Goal: Task Accomplishment & Management: Manage account settings

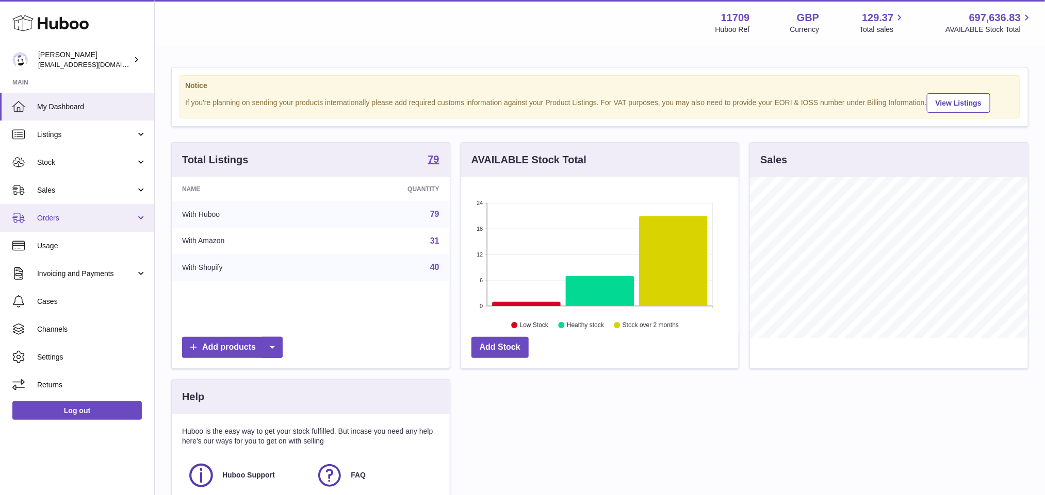
click at [55, 216] on span "Orders" at bounding box center [86, 218] width 98 height 10
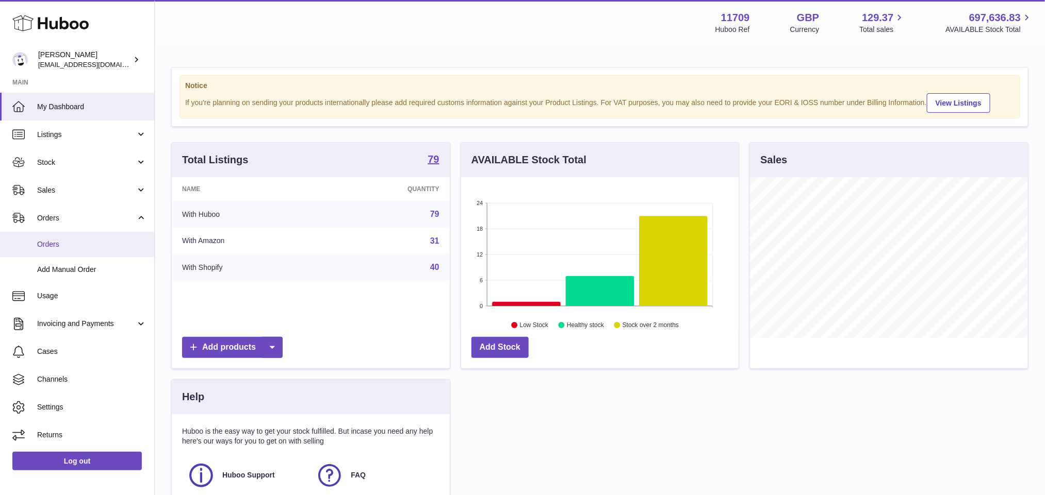
click at [62, 245] on span "Orders" at bounding box center [91, 245] width 109 height 10
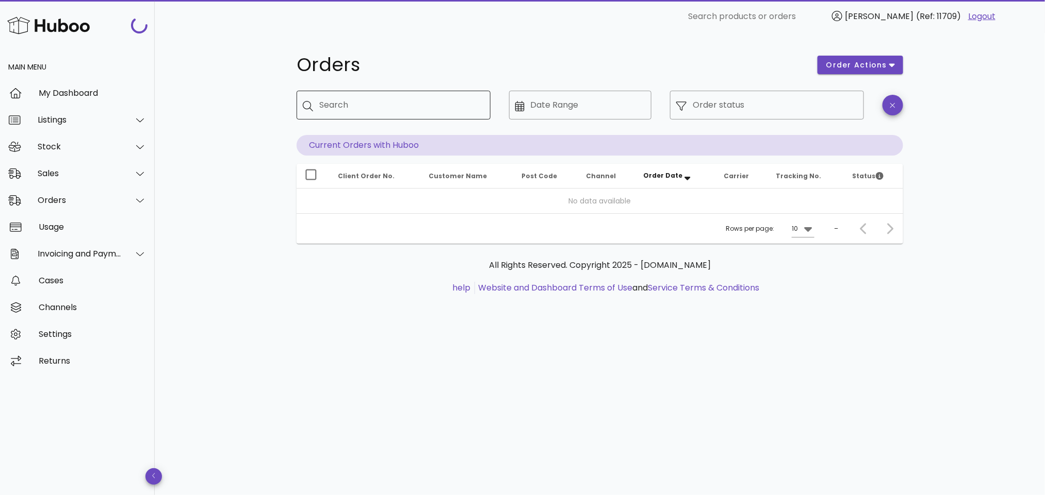
click at [357, 102] on input "Search" at bounding box center [400, 105] width 163 height 16
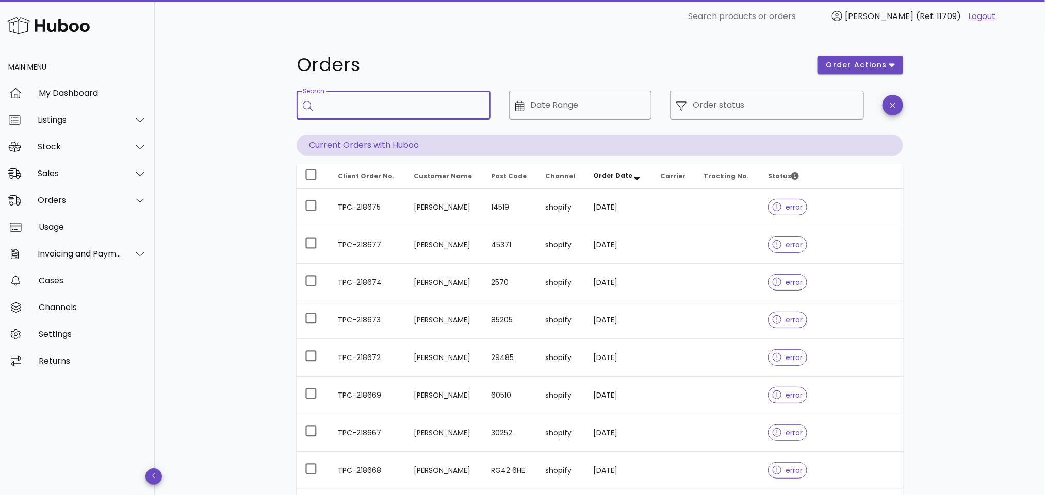
paste input "**********"
type input "**********"
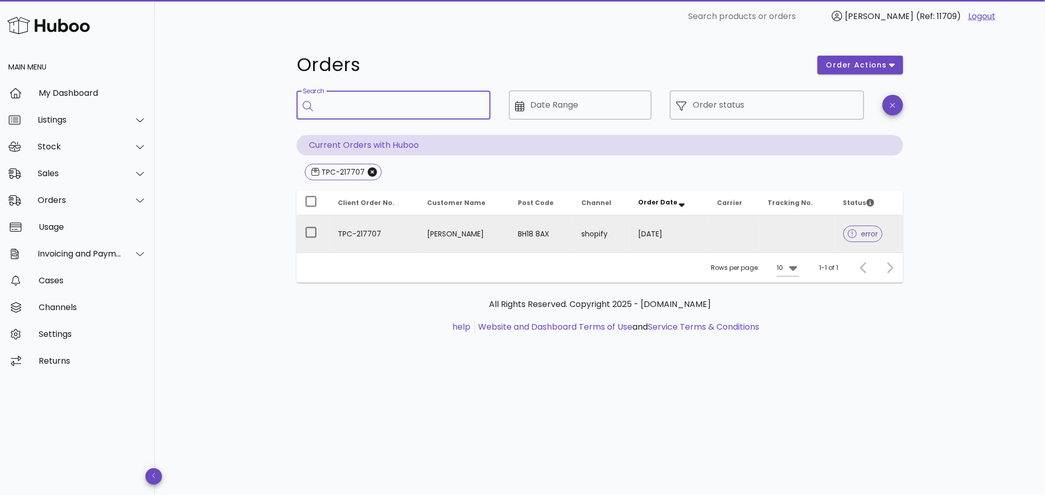
click at [406, 238] on td "TPC-217707" at bounding box center [373, 234] width 89 height 37
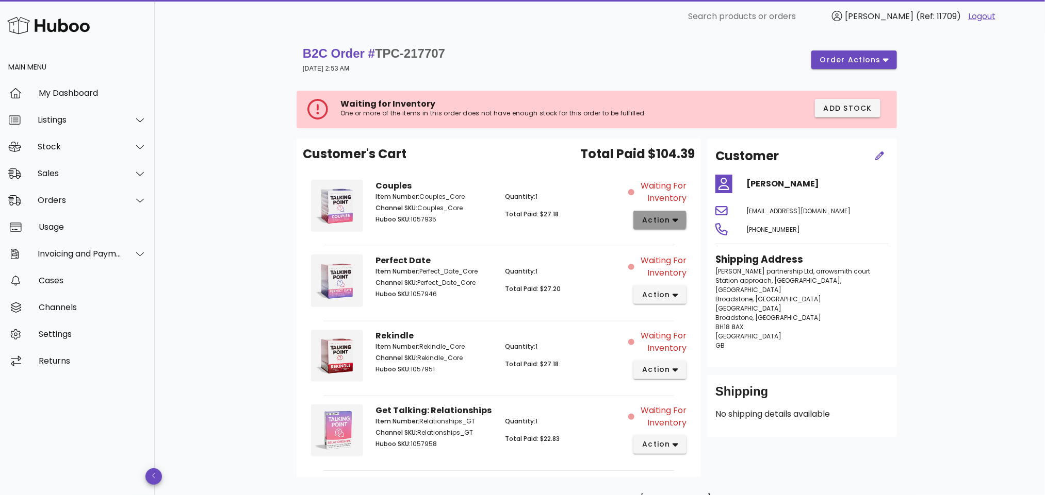
click at [664, 223] on span "action" at bounding box center [655, 220] width 29 height 11
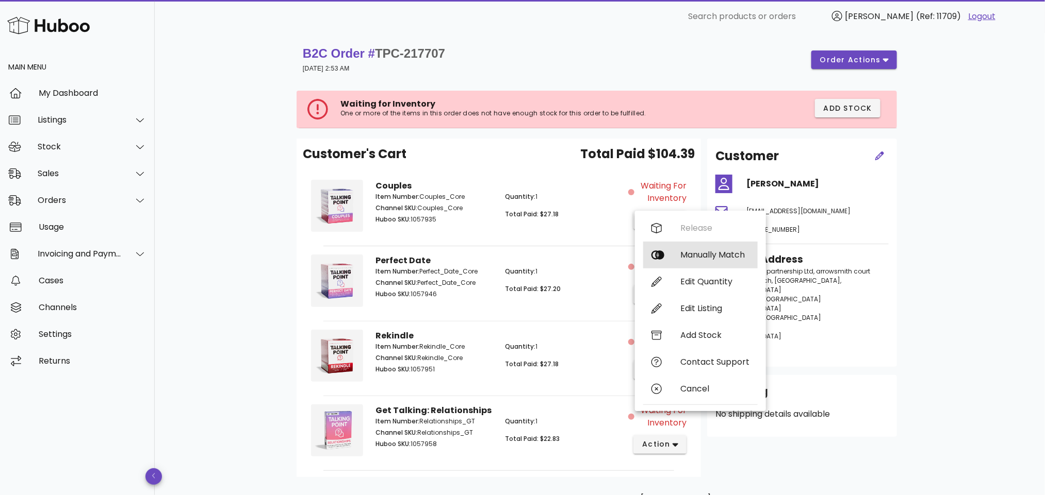
click at [690, 255] on div "Manually Match" at bounding box center [714, 255] width 69 height 10
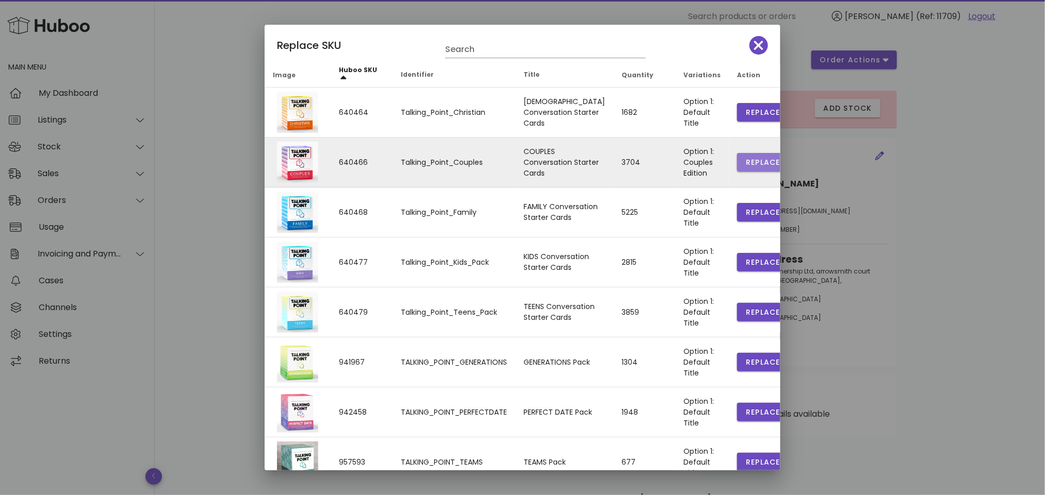
click at [745, 157] on span "Replace" at bounding box center [762, 162] width 35 height 11
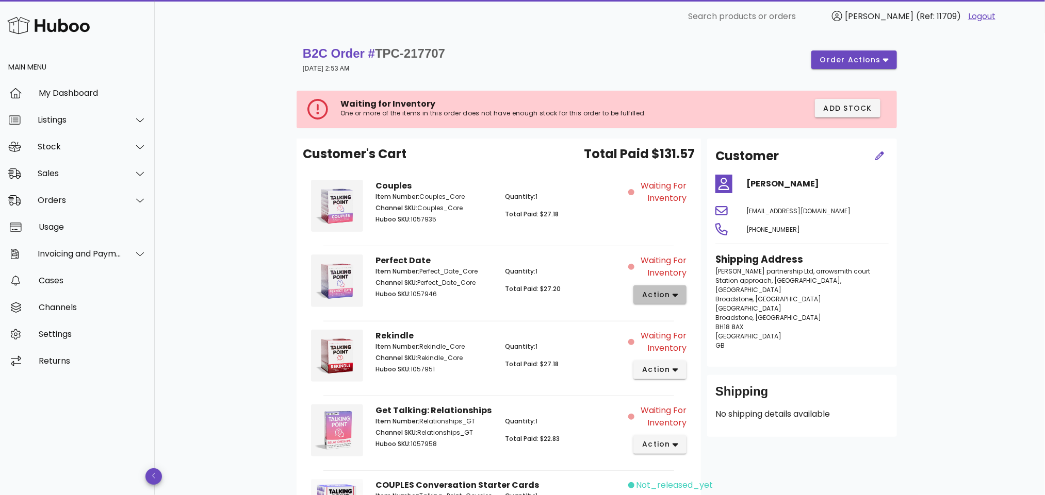
click at [671, 296] on span "action" at bounding box center [659, 295] width 37 height 11
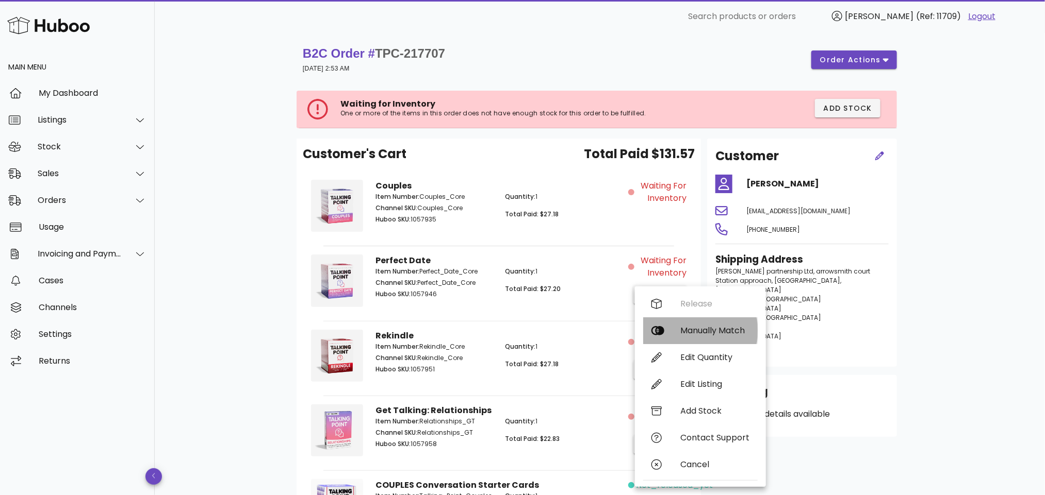
click at [685, 332] on div "Manually Match" at bounding box center [714, 331] width 69 height 10
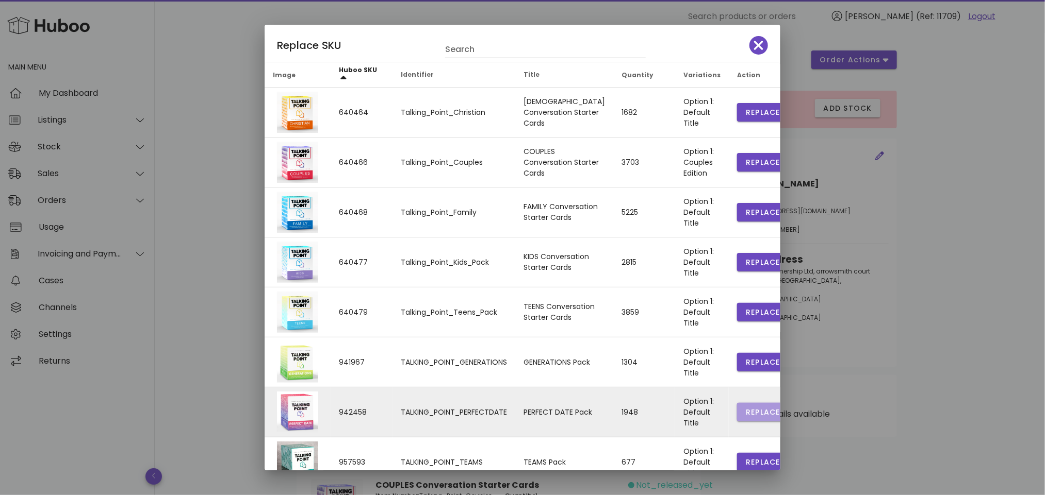
click at [745, 414] on span "Replace" at bounding box center [762, 412] width 35 height 11
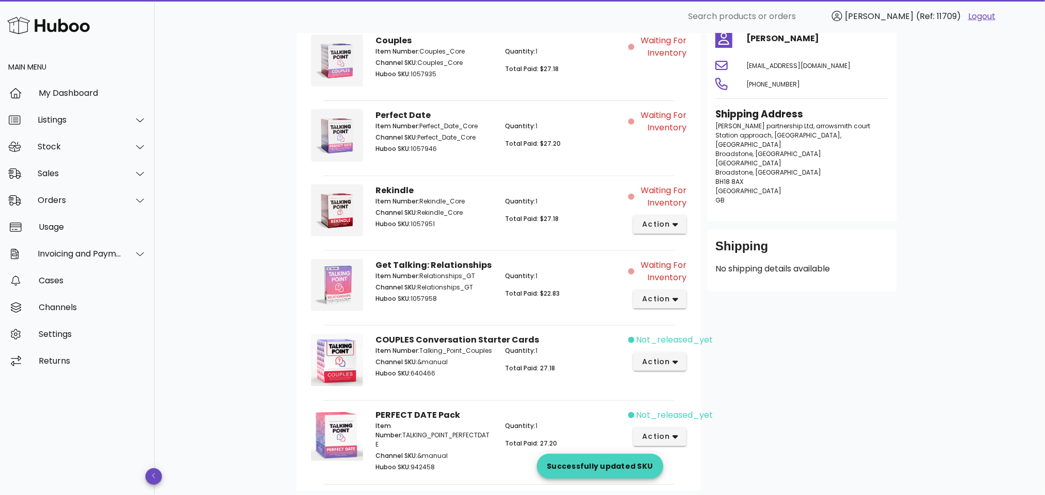
scroll to position [180, 0]
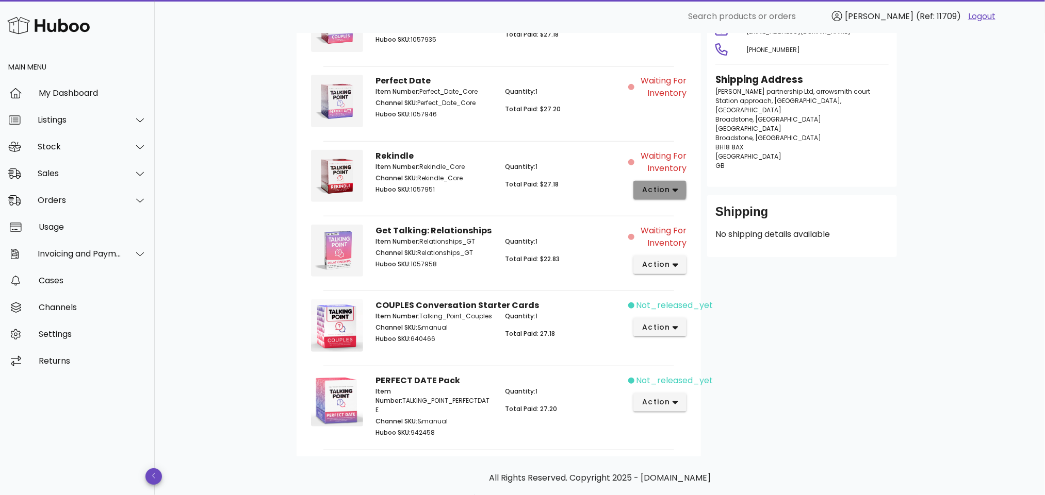
click at [670, 190] on span "action" at bounding box center [659, 190] width 37 height 11
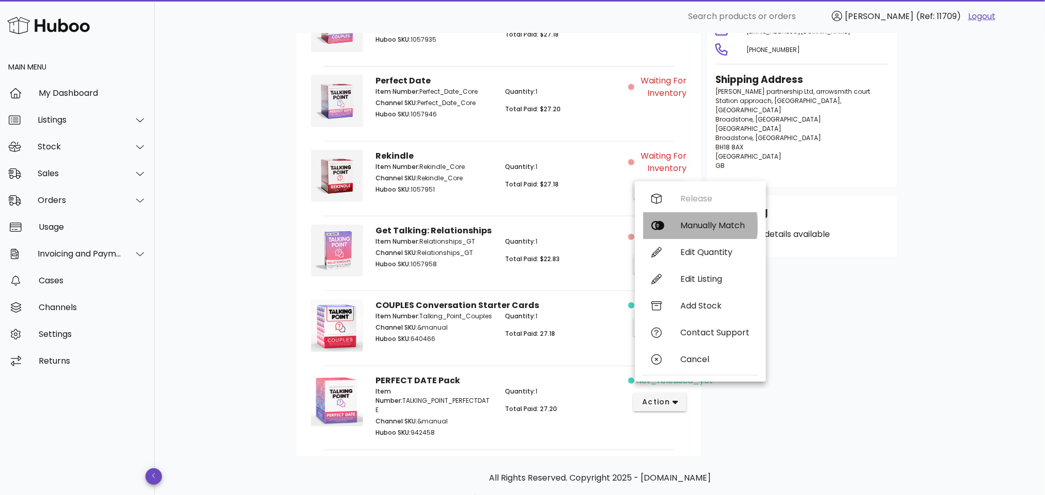
click at [707, 226] on div "Manually Match" at bounding box center [714, 226] width 69 height 10
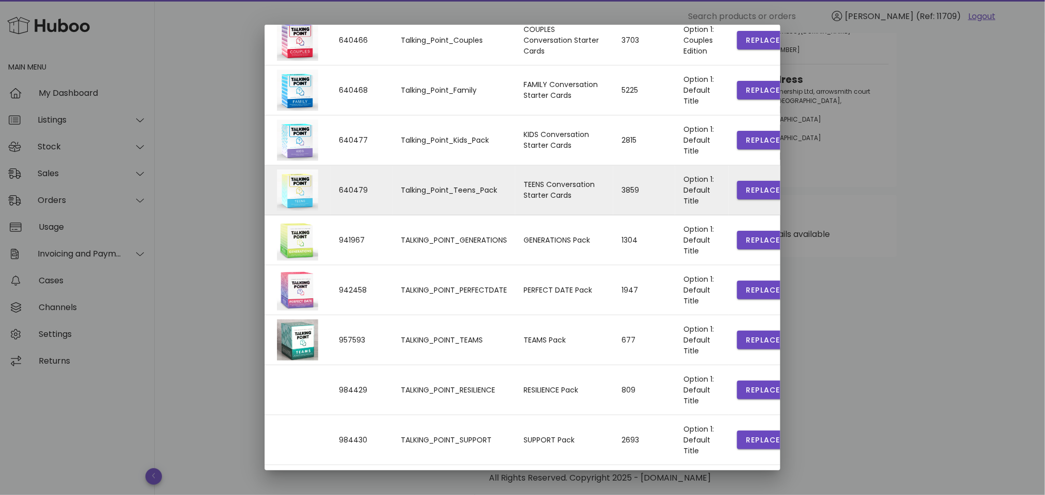
scroll to position [149, 0]
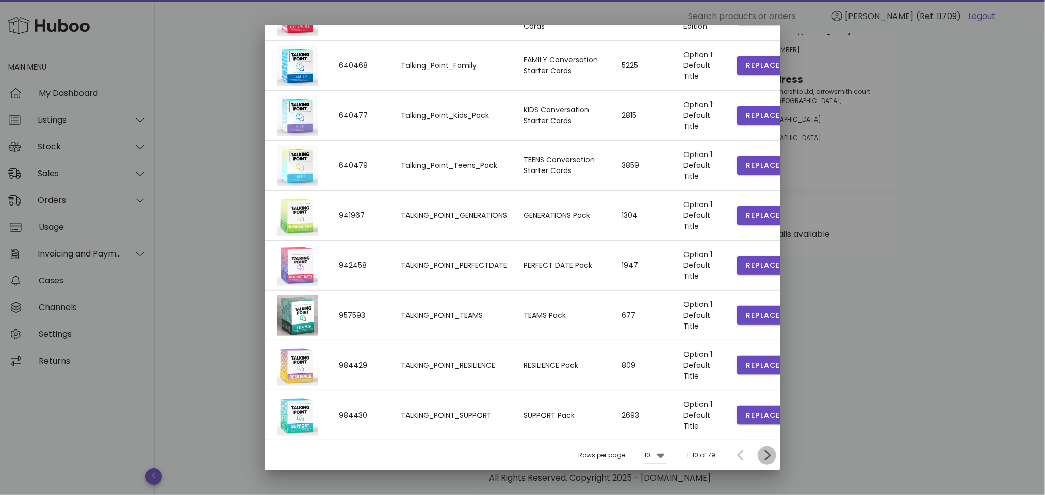
click at [761, 455] on icon "Next page" at bounding box center [767, 456] width 12 height 12
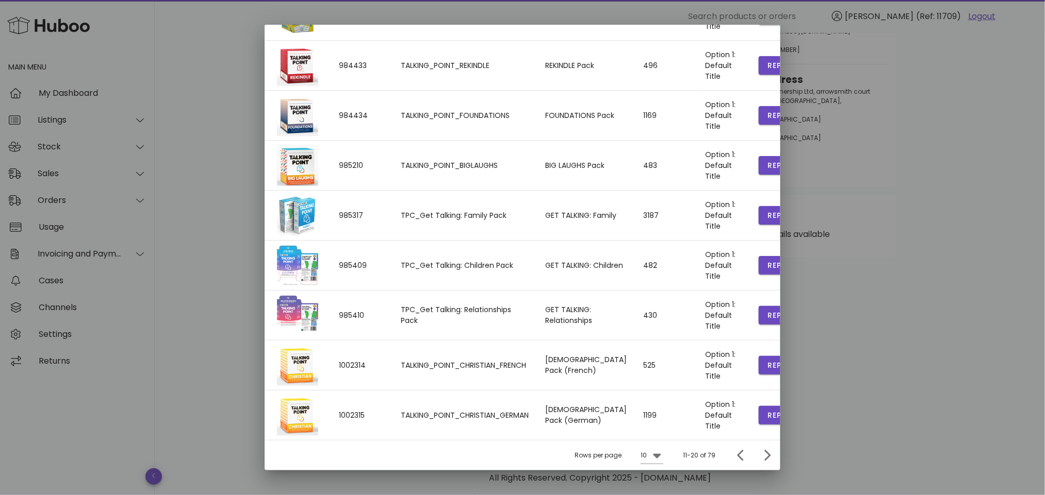
scroll to position [0, 0]
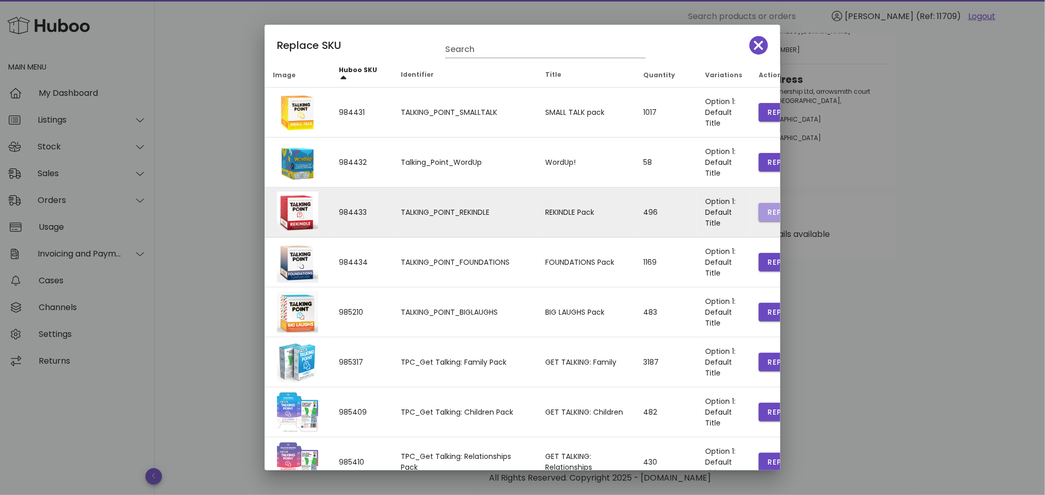
click at [767, 212] on span "Replace" at bounding box center [784, 212] width 35 height 11
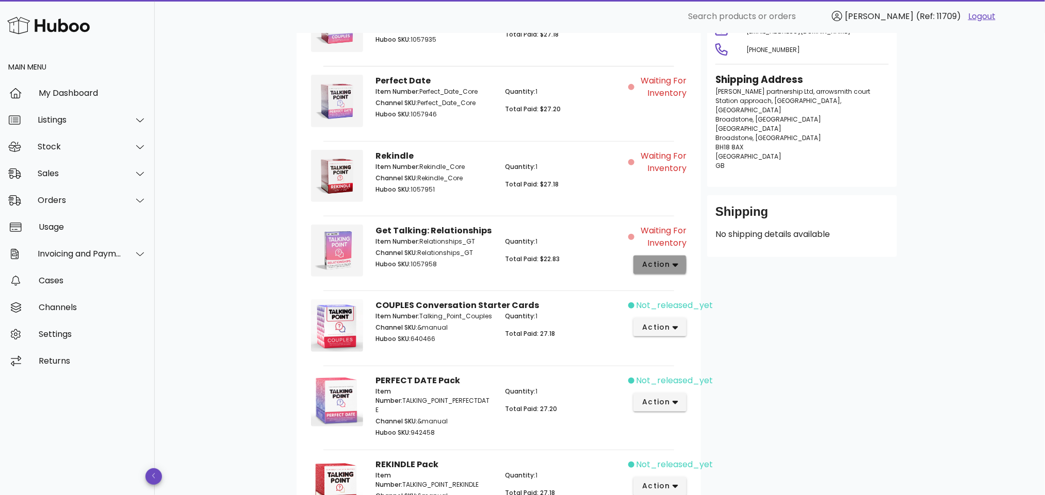
click at [673, 268] on icon "button" at bounding box center [675, 264] width 6 height 9
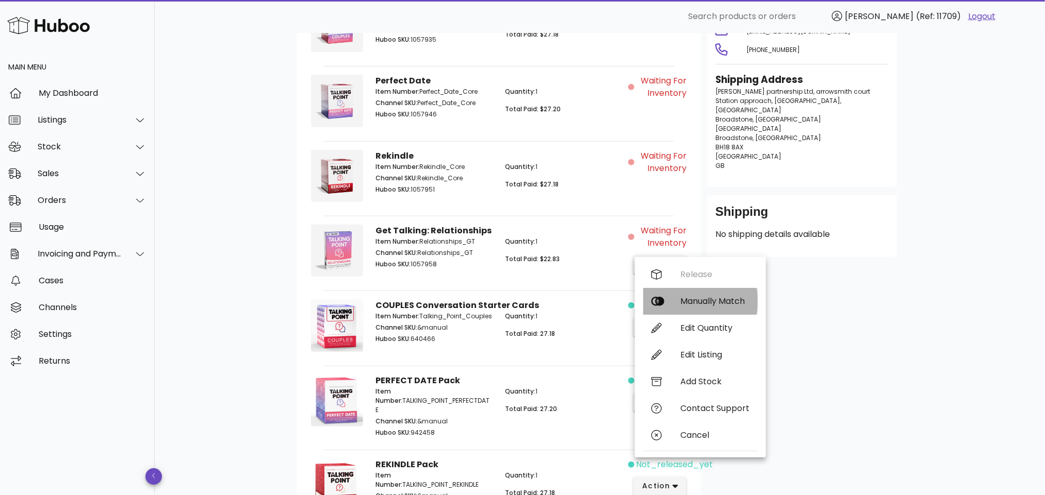
click at [692, 299] on div "Manually Match" at bounding box center [714, 301] width 69 height 10
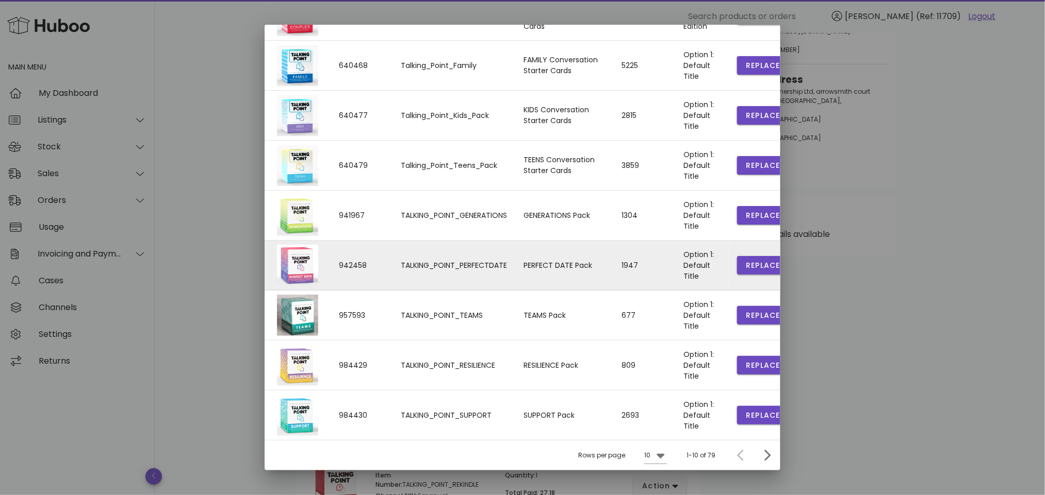
scroll to position [294, 0]
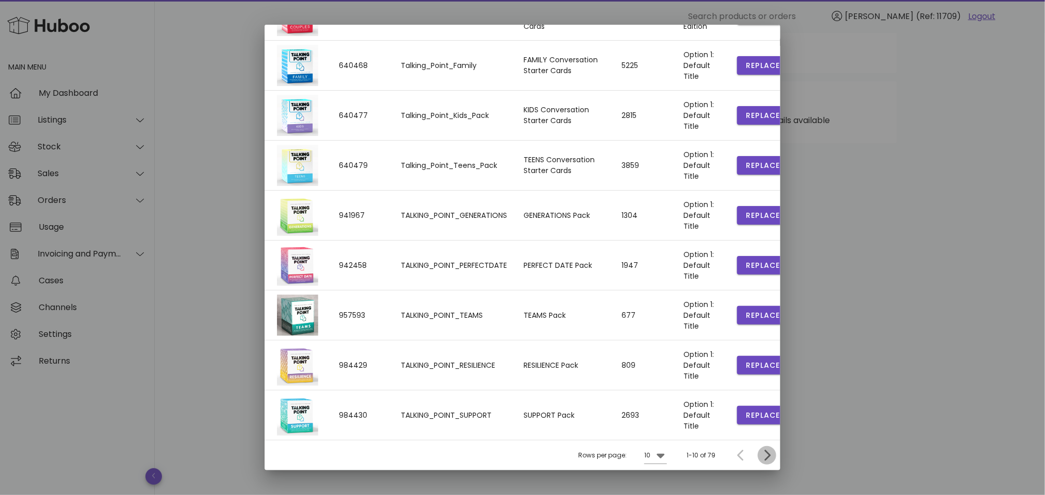
drag, startPoint x: 757, startPoint y: 456, endPoint x: 730, endPoint y: 454, distance: 26.9
click at [764, 457] on icon "Next page" at bounding box center [767, 456] width 6 height 11
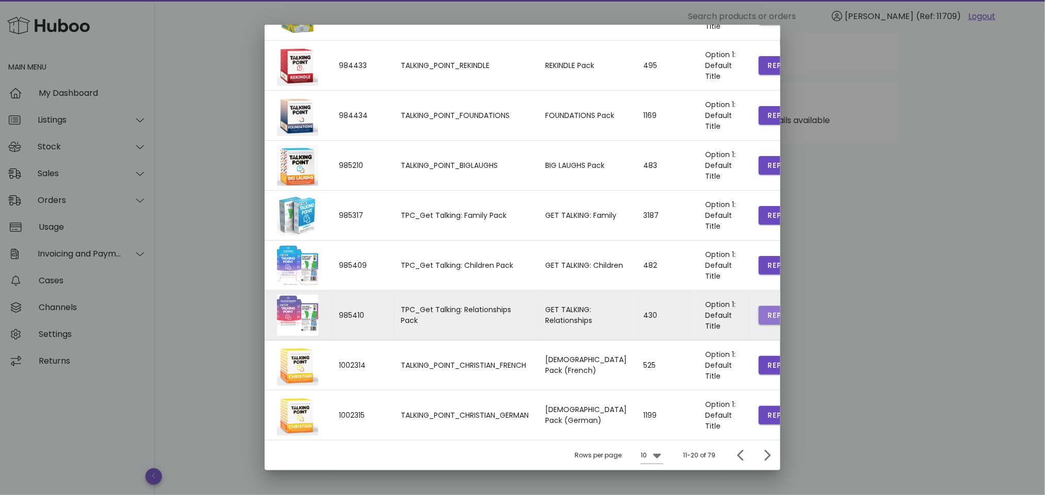
click at [767, 310] on span "Replace" at bounding box center [784, 315] width 35 height 11
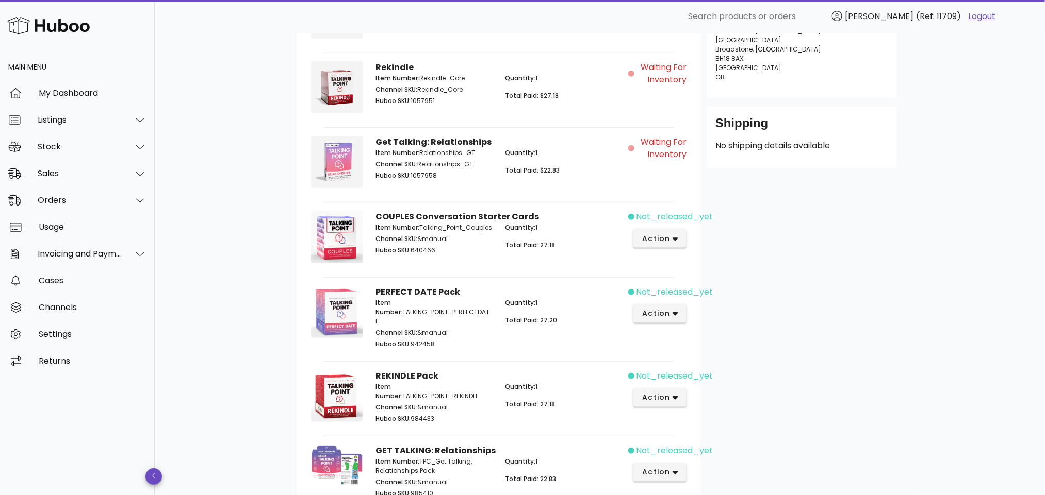
scroll to position [236, 0]
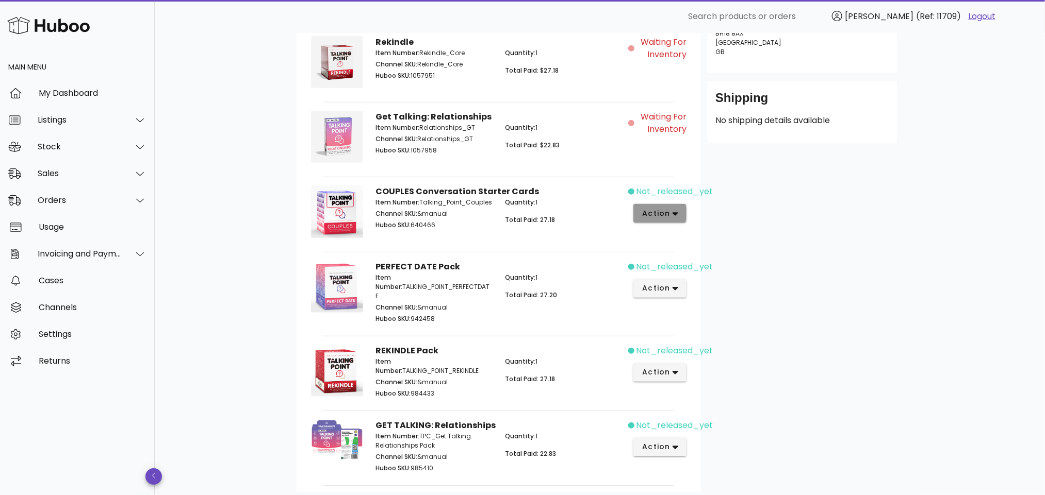
click at [674, 214] on icon "button" at bounding box center [675, 214] width 6 height 4
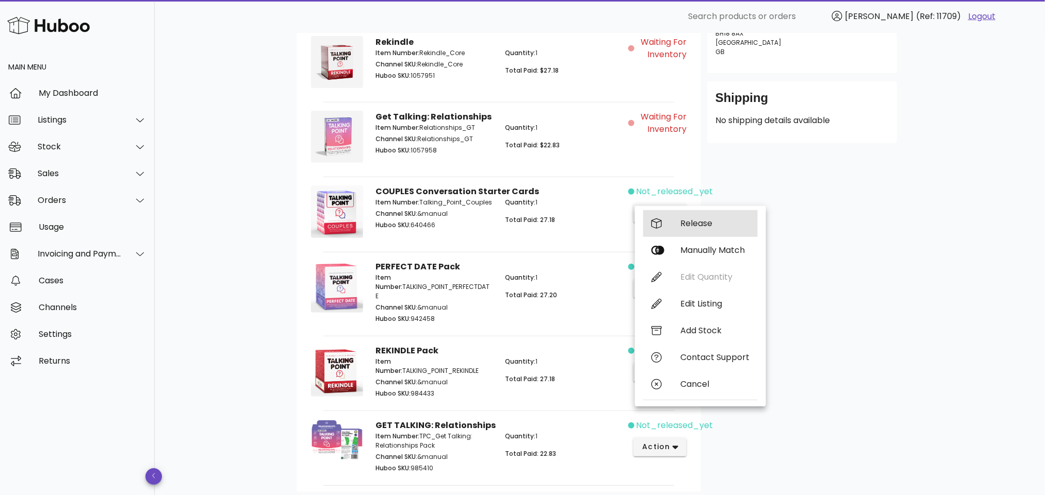
click at [690, 221] on div "Release" at bounding box center [714, 224] width 69 height 10
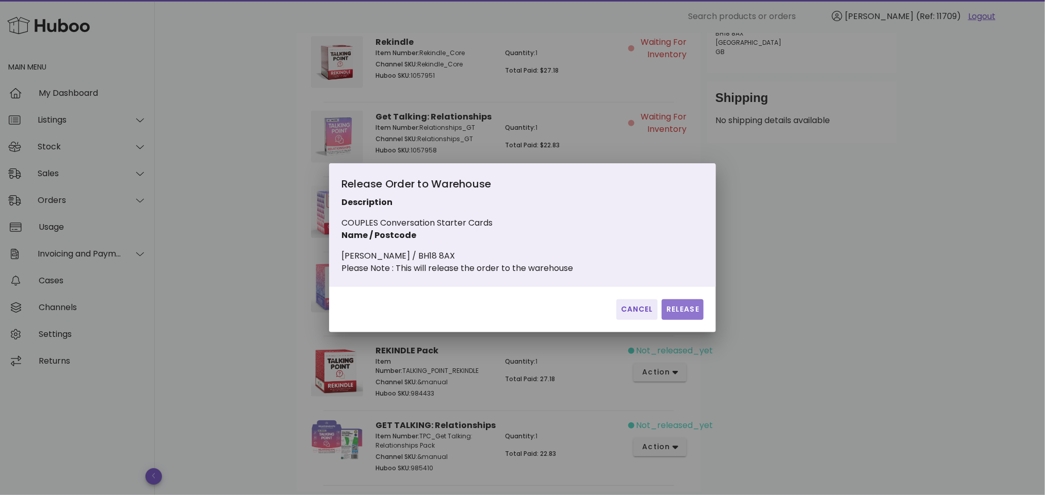
click at [676, 314] on span "Release" at bounding box center [683, 309] width 34 height 11
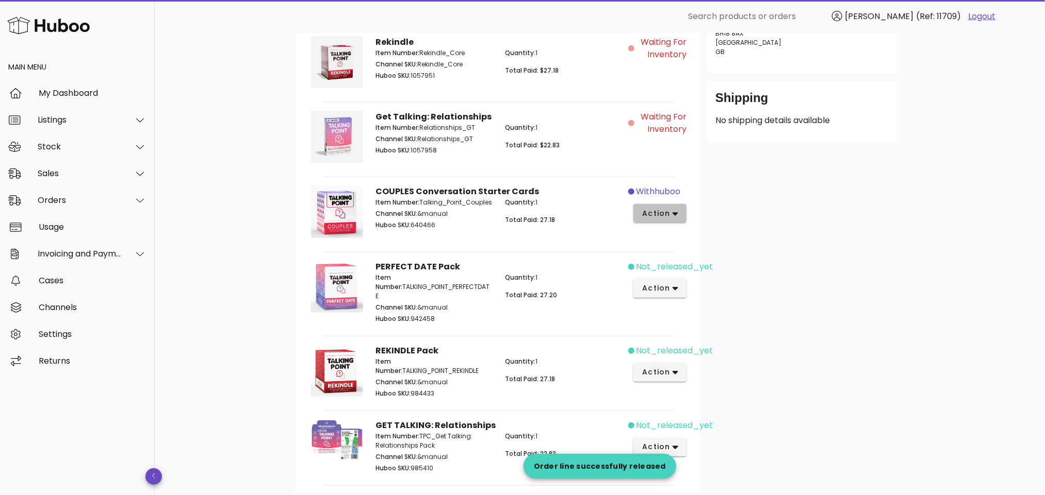
click at [678, 213] on button "action" at bounding box center [659, 213] width 53 height 19
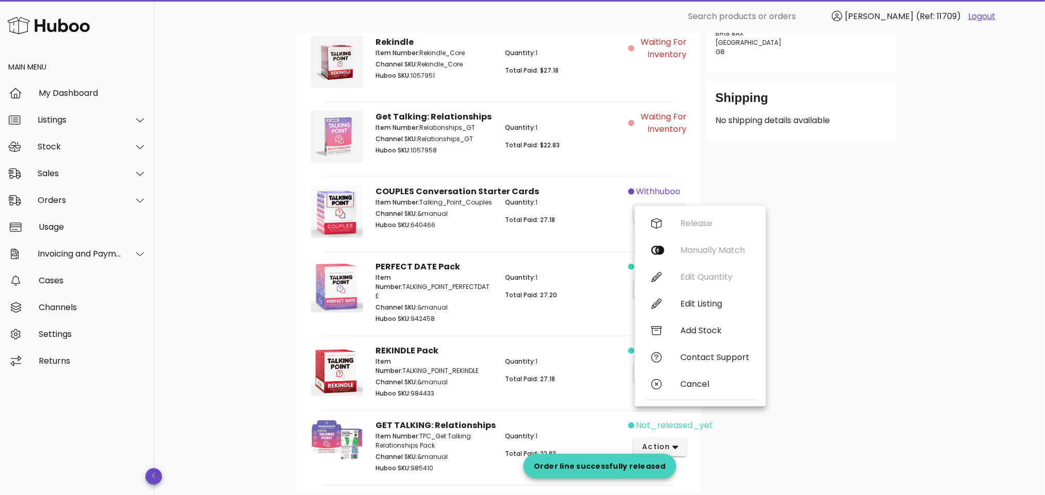
click at [884, 248] on div "Customer Jayes Rana ja.rana@gapltd.net +4407808589573 Shipping Address Godsell …" at bounding box center [802, 169] width 202 height 648
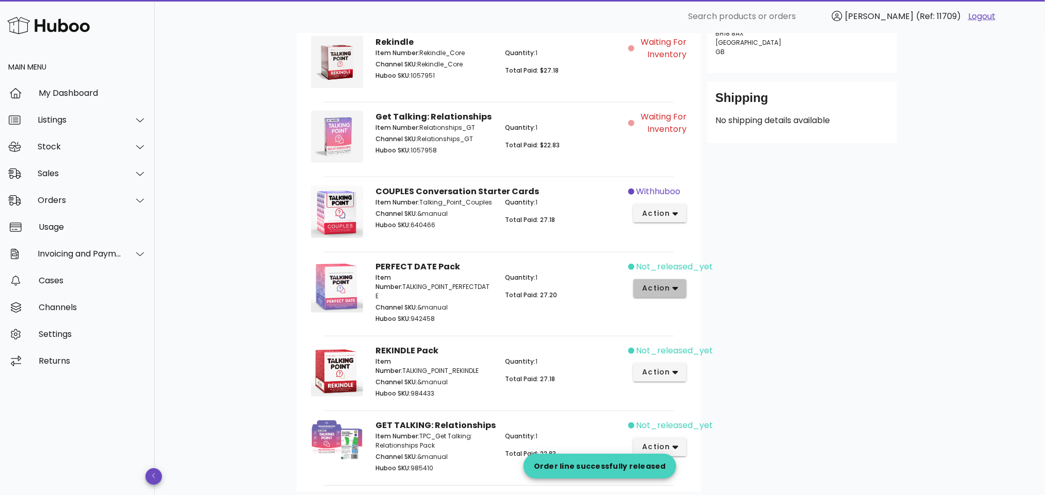
click at [675, 291] on icon "button" at bounding box center [675, 289] width 6 height 4
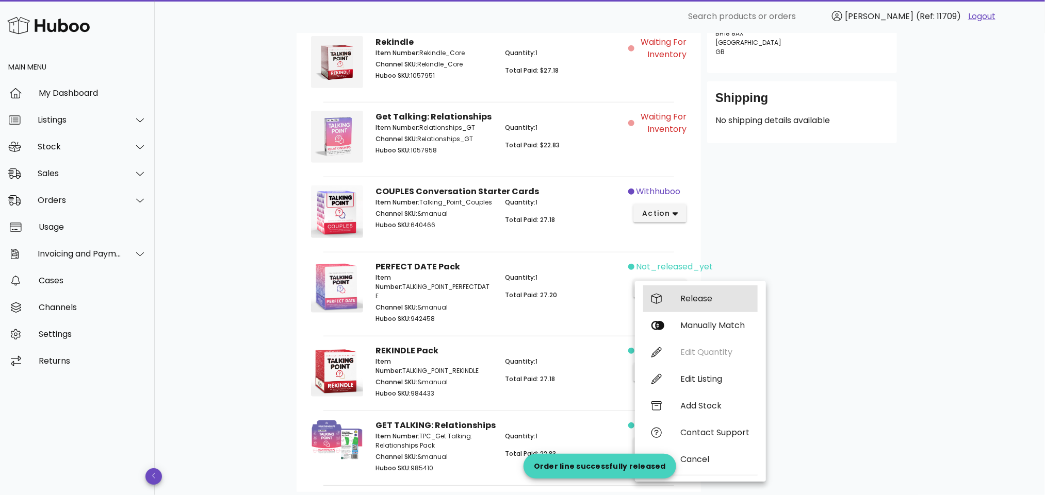
click at [701, 297] on div "Release" at bounding box center [714, 299] width 69 height 10
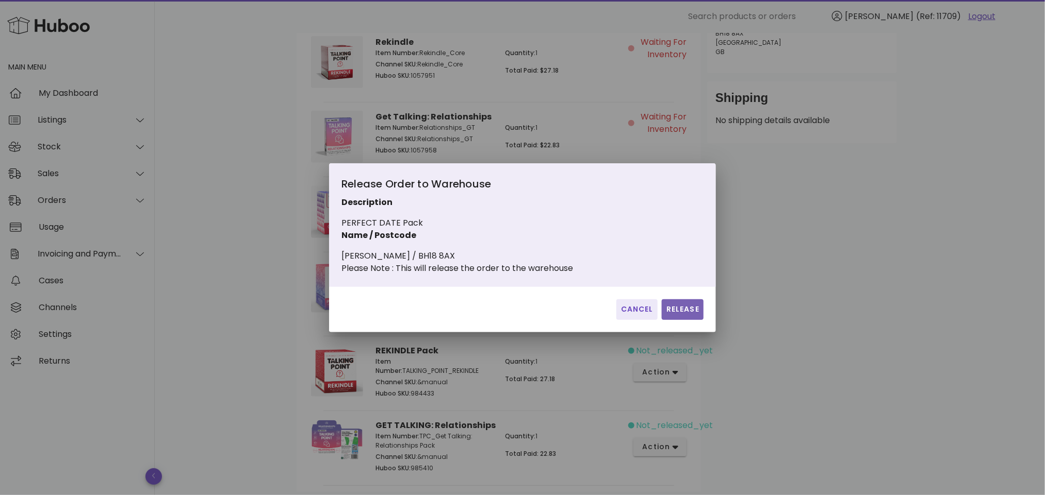
click at [670, 312] on span "Release" at bounding box center [683, 309] width 34 height 11
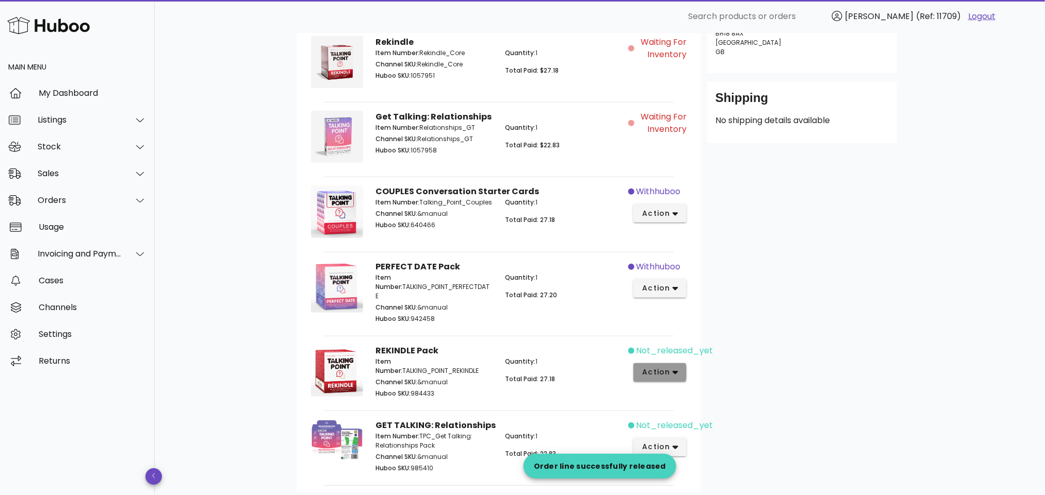
click at [675, 368] on icon "button" at bounding box center [675, 372] width 6 height 9
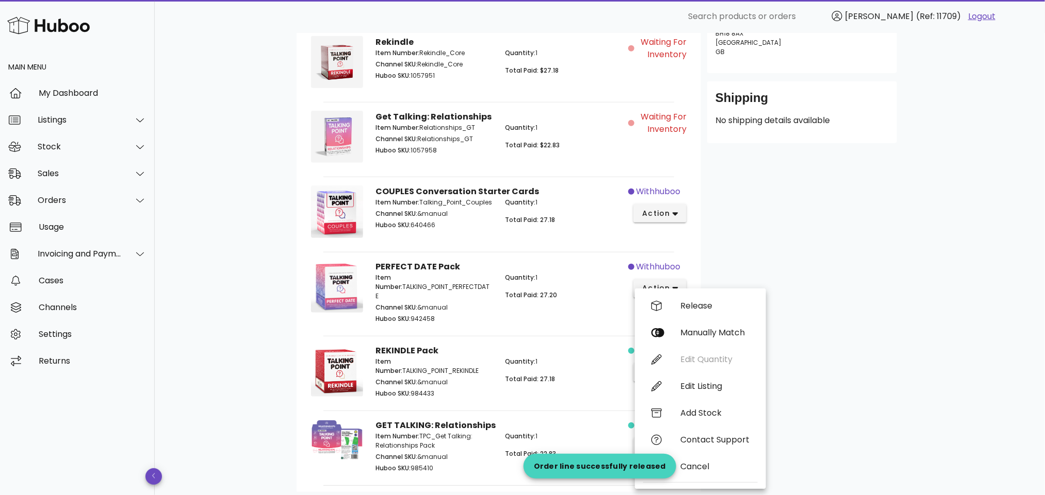
click at [861, 305] on div "Customer Jayes Rana ja.rana@gapltd.net +4407808589573 Shipping Address Godsell …" at bounding box center [802, 169] width 202 height 648
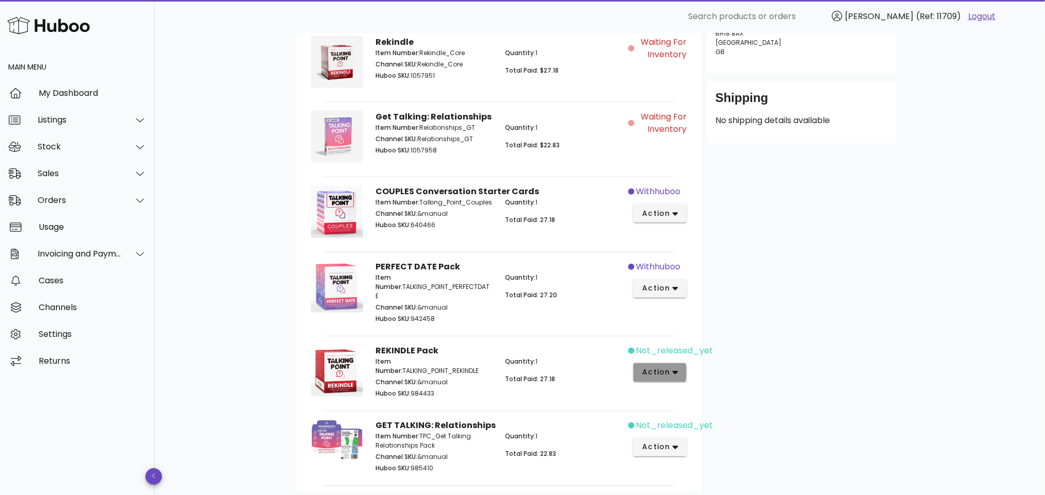
click at [674, 371] on icon "button" at bounding box center [675, 373] width 6 height 4
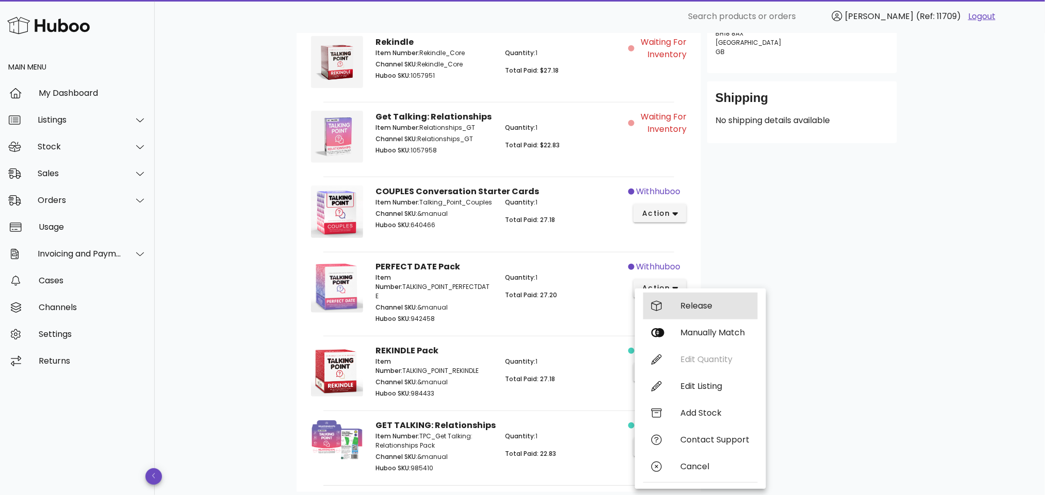
click at [705, 304] on div "Release" at bounding box center [714, 306] width 69 height 10
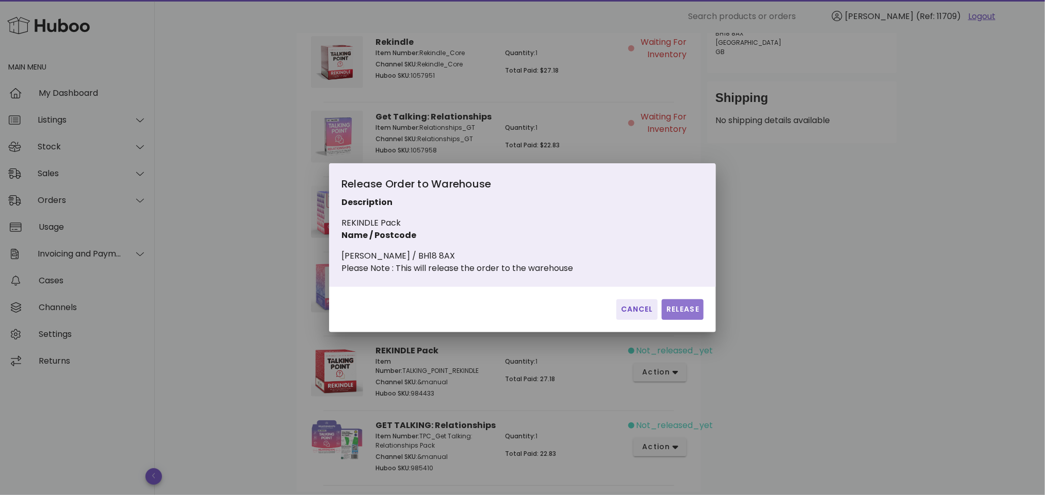
click at [682, 314] on span "Release" at bounding box center [683, 309] width 34 height 11
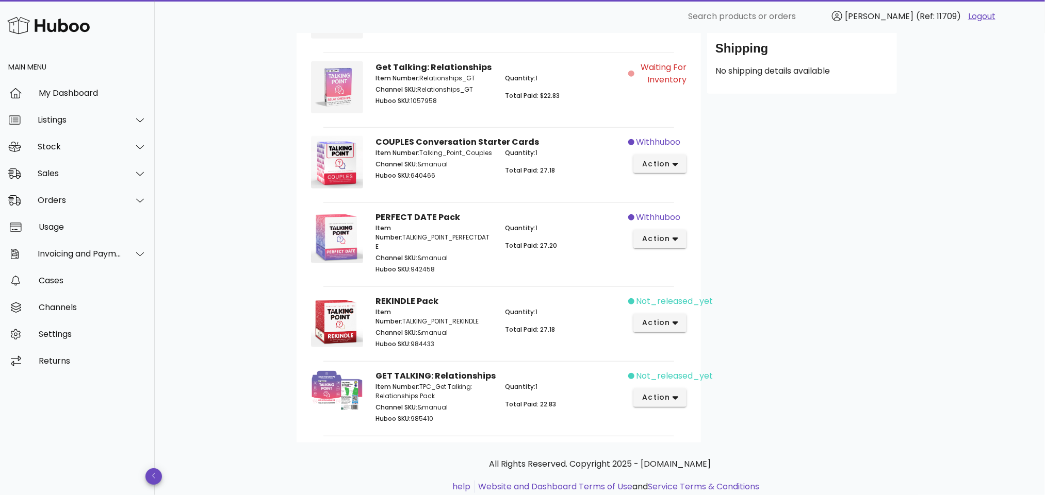
scroll to position [310, 0]
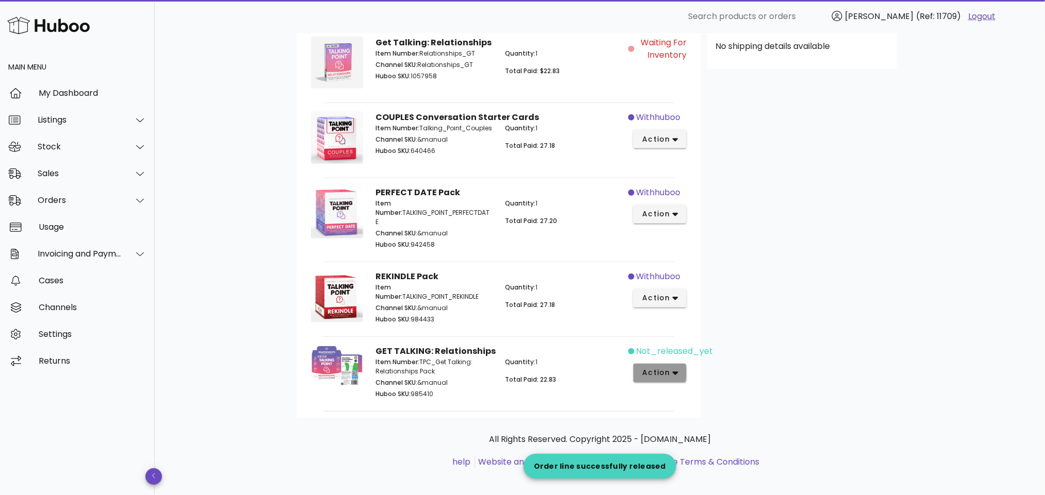
click at [676, 372] on icon "button" at bounding box center [675, 374] width 6 height 4
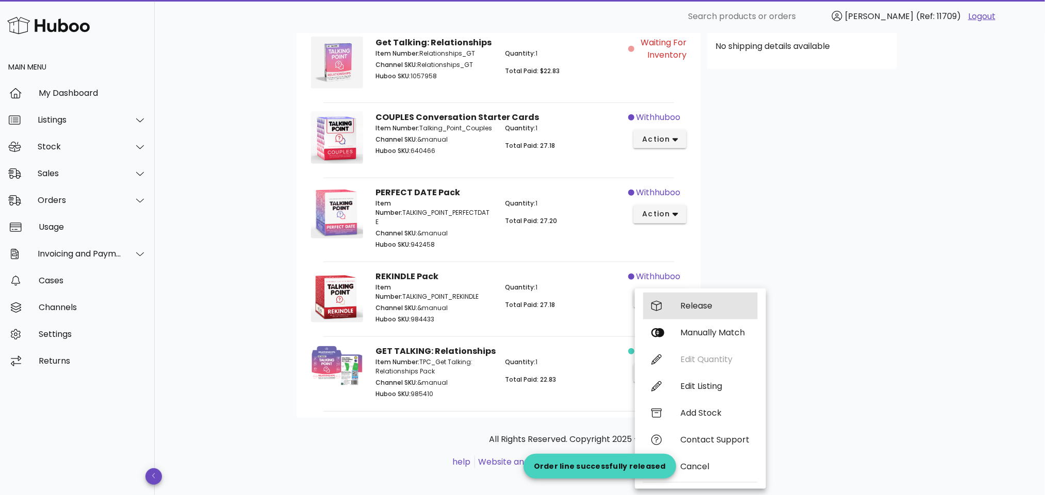
click at [704, 304] on div "Release" at bounding box center [714, 306] width 69 height 10
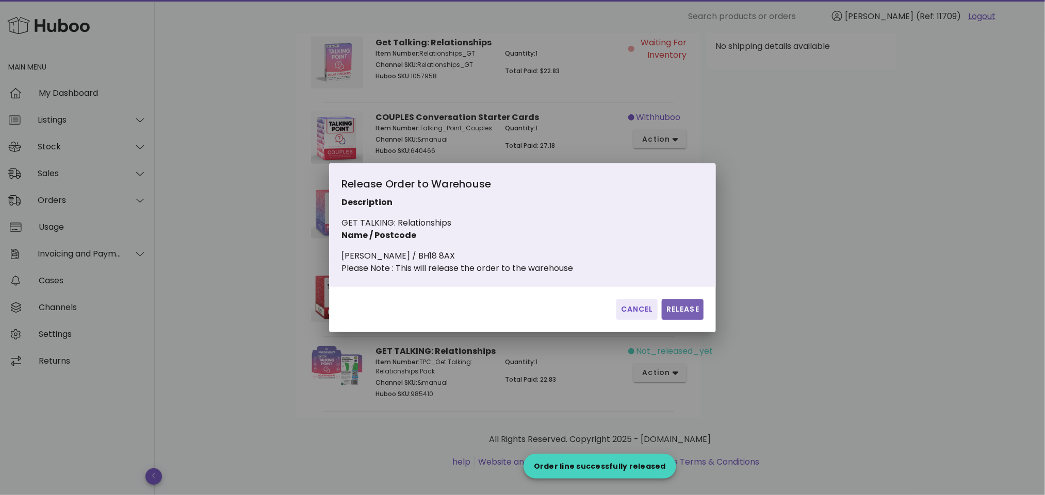
click at [689, 313] on span "Release" at bounding box center [683, 309] width 34 height 11
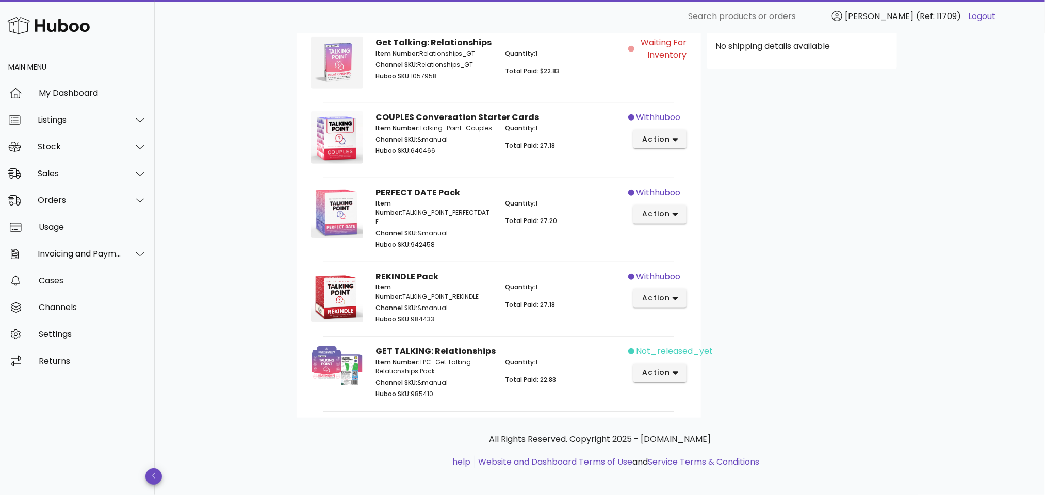
scroll to position [0, 0]
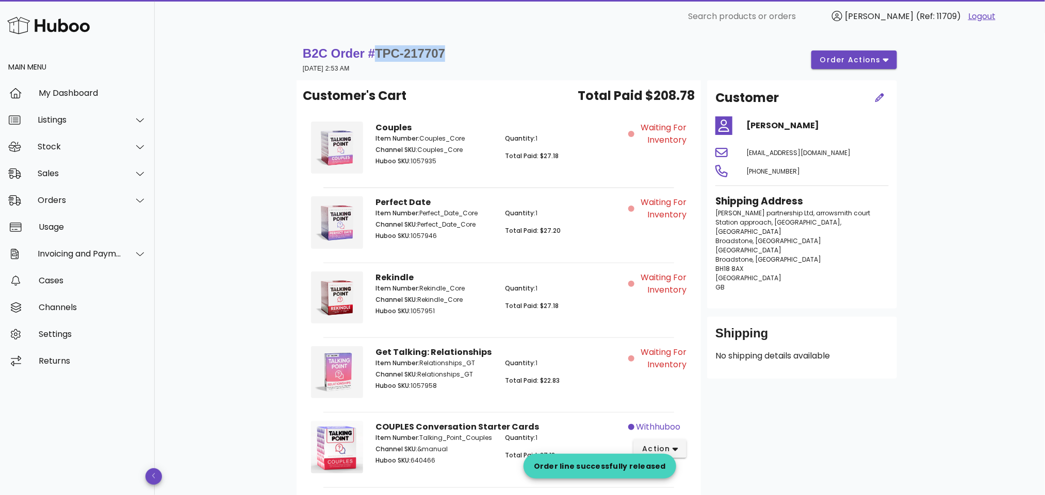
drag, startPoint x: 450, startPoint y: 56, endPoint x: 379, endPoint y: 56, distance: 71.2
click at [379, 56] on div "B2C Order # TPC-217707 15 September 2025 at 2:53 AM order actions" at bounding box center [600, 59] width 594 height 29
copy span "TPC-217707"
click at [78, 200] on div "Orders" at bounding box center [80, 200] width 84 height 10
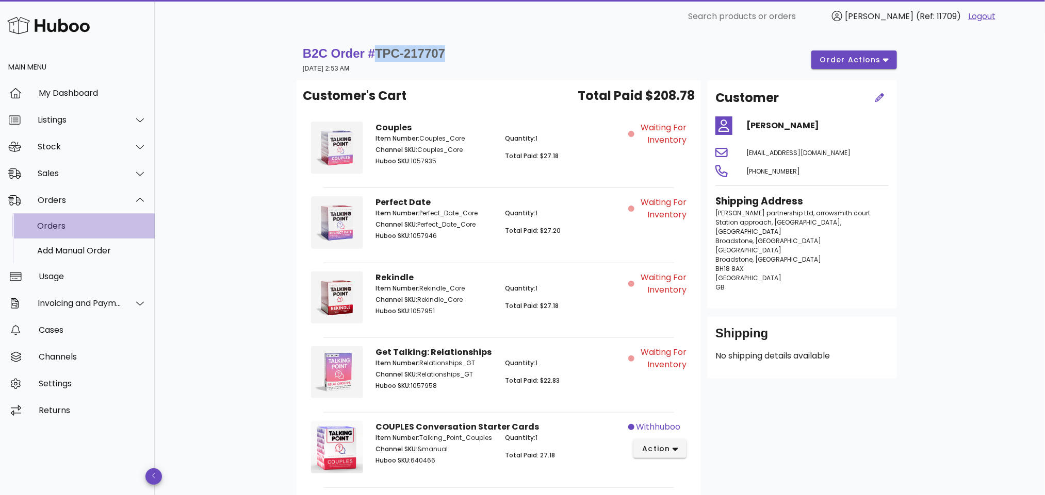
click at [80, 224] on div "Orders" at bounding box center [91, 226] width 109 height 10
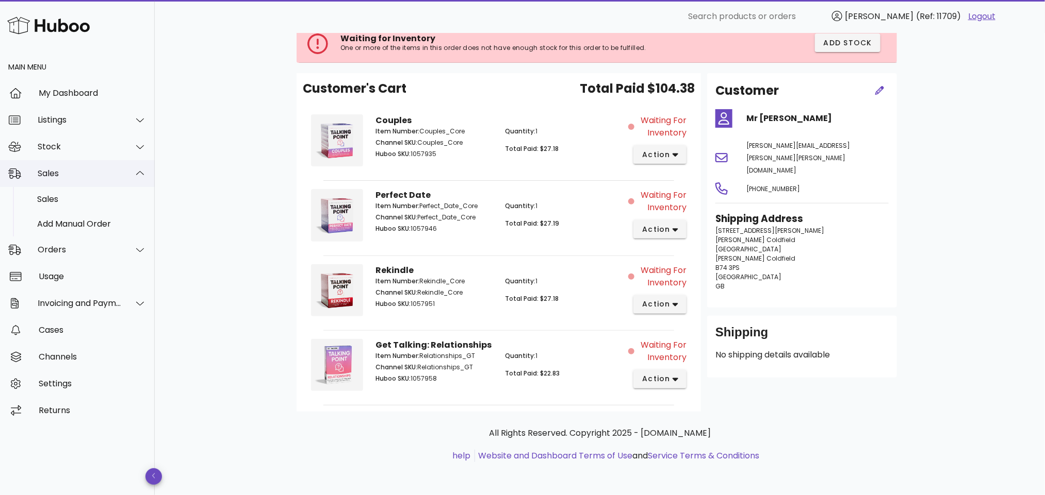
click at [64, 172] on div "Sales" at bounding box center [80, 174] width 84 height 10
click at [76, 169] on div "Sales" at bounding box center [80, 174] width 84 height 10
click at [75, 194] on div "Sales" at bounding box center [91, 199] width 109 height 10
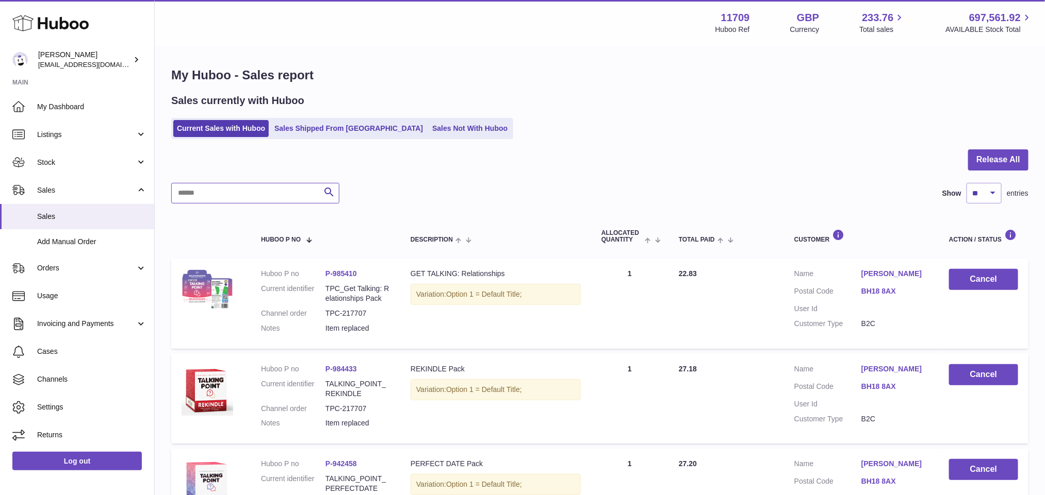
click at [266, 200] on input "text" at bounding box center [255, 193] width 168 height 21
paste input "**********"
drag, startPoint x: 246, startPoint y: 188, endPoint x: 149, endPoint y: 188, distance: 97.4
click at [149, 188] on div "Huboo Ben Jones admin@talkingpointcards.com Main My Dashboard Listings Not with…" at bounding box center [522, 360] width 1045 height 721
paste input "text"
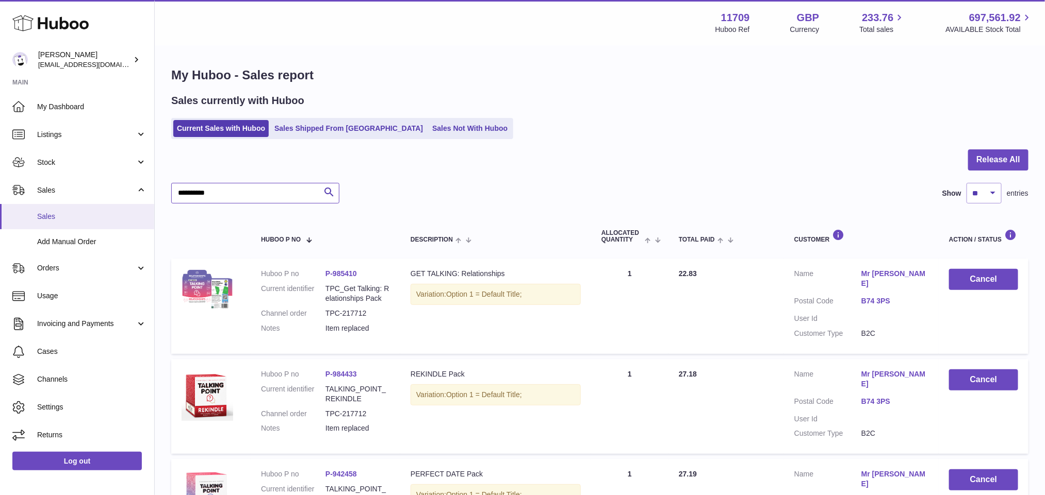
drag, startPoint x: 270, startPoint y: 190, endPoint x: 73, endPoint y: 214, distance: 198.4
click at [73, 214] on div "Huboo Ben Jones admin@talkingpointcards.com Main My Dashboard Listings Not with…" at bounding box center [522, 370] width 1045 height 741
paste input "text"
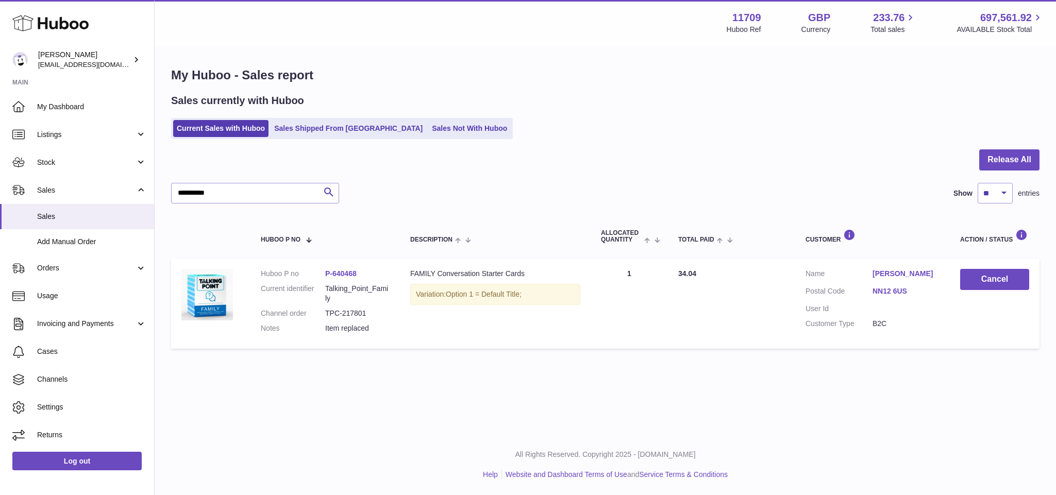
click at [554, 337] on td "Description FAMILY Conversation Starter Cards Variation: Option 1 = Default Tit…" at bounding box center [495, 304] width 191 height 90
drag, startPoint x: 232, startPoint y: 186, endPoint x: 150, endPoint y: 186, distance: 82.0
click at [150, 186] on div "Huboo Ben Jones admin@talkingpointcards.com Main My Dashboard Listings Not with…" at bounding box center [528, 247] width 1056 height 495
paste input "*********"
click at [471, 365] on div "**********" at bounding box center [606, 210] width 902 height 328
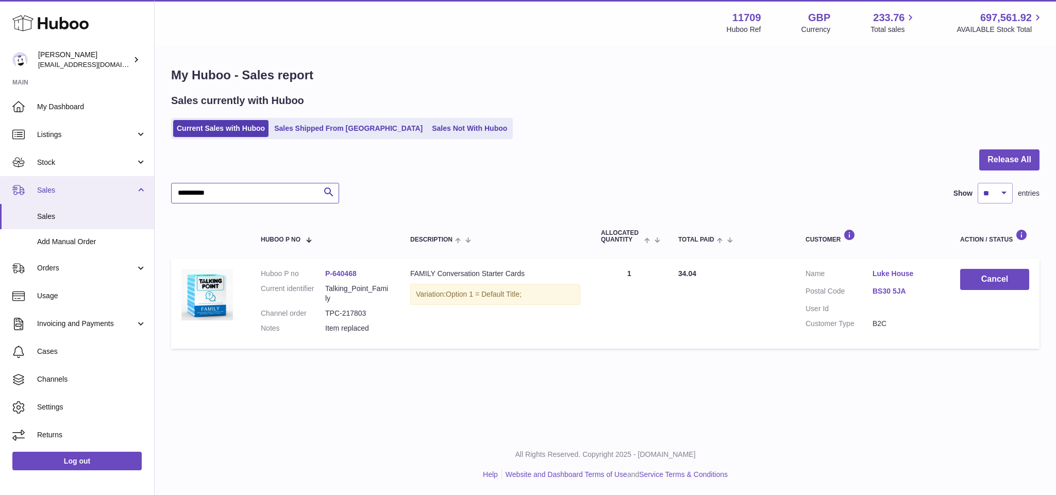
drag, startPoint x: 248, startPoint y: 196, endPoint x: 150, endPoint y: 196, distance: 98.0
click at [150, 196] on div "Huboo Ben Jones admin@talkingpointcards.com Main My Dashboard Listings Not with…" at bounding box center [528, 247] width 1056 height 495
paste input "text"
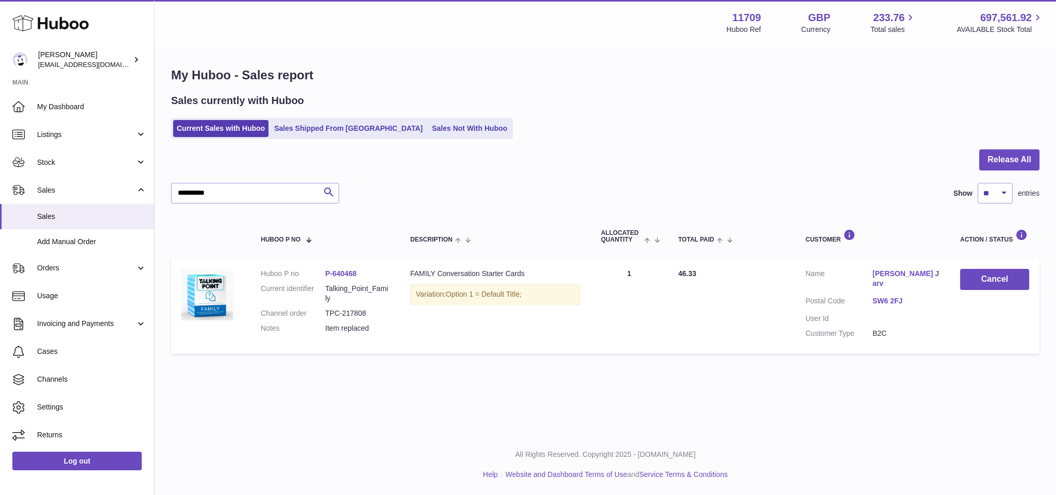
click at [483, 345] on td "Description FAMILY Conversation Starter Cards Variation: Option 1 = Default Tit…" at bounding box center [495, 306] width 191 height 95
drag, startPoint x: 228, startPoint y: 194, endPoint x: 119, endPoint y: 190, distance: 108.9
click at [121, 193] on div "Huboo Ben Jones admin@talkingpointcards.com Main My Dashboard Listings Not with…" at bounding box center [528, 247] width 1056 height 495
paste input "text"
click at [463, 371] on div "**********" at bounding box center [606, 210] width 902 height 328
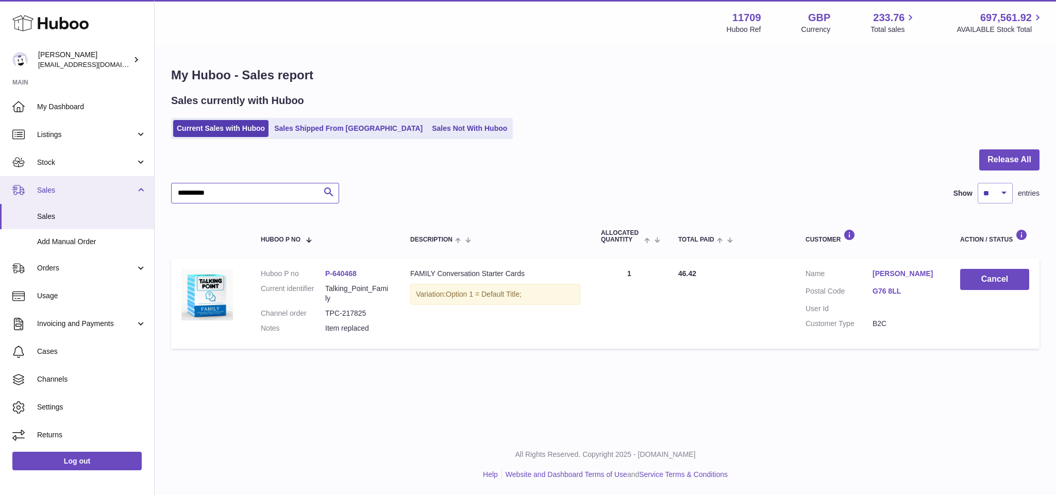
drag, startPoint x: 230, startPoint y: 195, endPoint x: 150, endPoint y: 195, distance: 80.4
click at [150, 195] on div "Huboo Ben Jones admin@talkingpointcards.com Main My Dashboard Listings Not with…" at bounding box center [528, 247] width 1056 height 495
paste input "text"
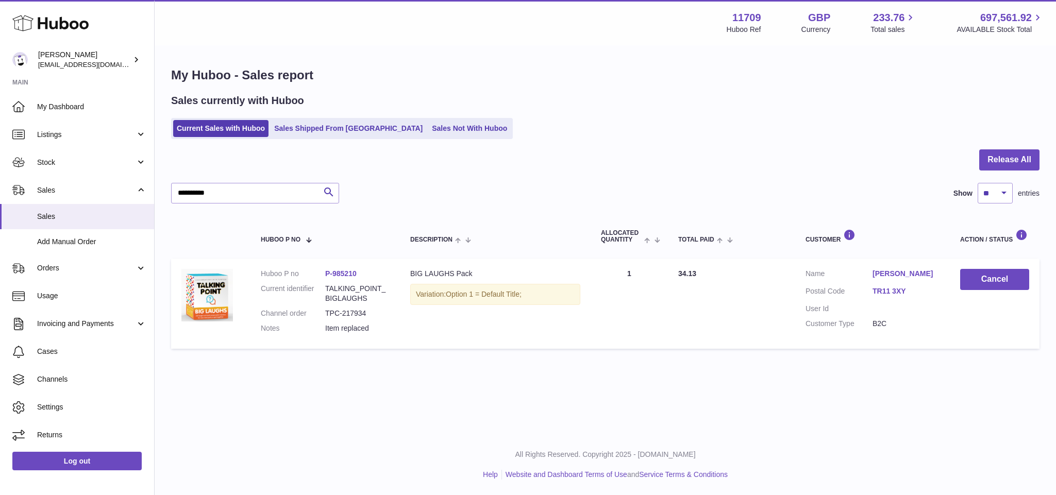
click at [584, 359] on div "**********" at bounding box center [606, 210] width 902 height 328
drag, startPoint x: 232, startPoint y: 188, endPoint x: 125, endPoint y: 201, distance: 107.6
click at [120, 198] on div "Huboo Ben Jones admin@talkingpointcards.com Main My Dashboard Listings Not with…" at bounding box center [528, 247] width 1056 height 495
paste input "text"
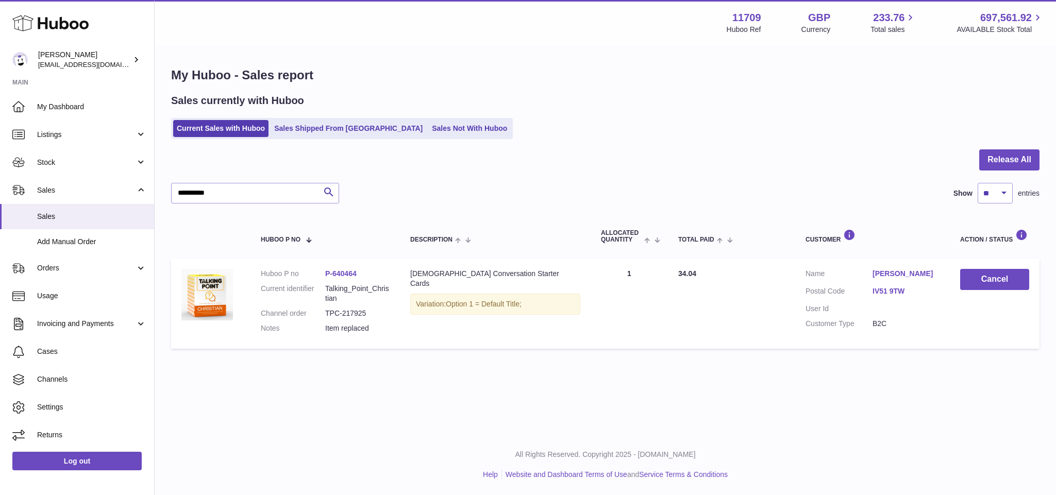
click at [576, 70] on h1 "My Huboo - Sales report" at bounding box center [605, 75] width 869 height 16
drag, startPoint x: 282, startPoint y: 189, endPoint x: 242, endPoint y: 192, distance: 39.8
click at [254, 192] on input "**********" at bounding box center [255, 193] width 168 height 21
drag, startPoint x: 235, startPoint y: 193, endPoint x: 115, endPoint y: 200, distance: 120.3
click at [107, 195] on div "Huboo Ben Jones admin@talkingpointcards.com Main My Dashboard Listings Not with…" at bounding box center [528, 247] width 1056 height 495
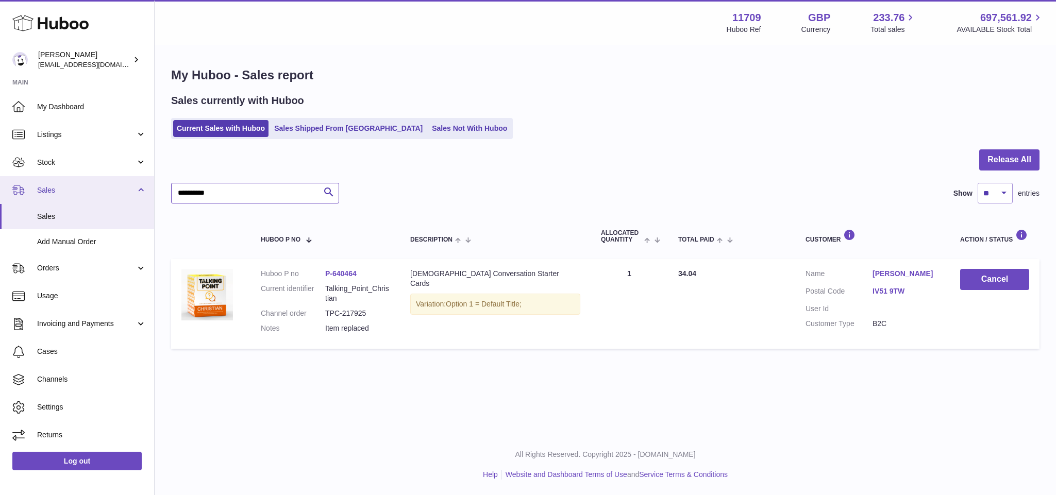
paste input "text"
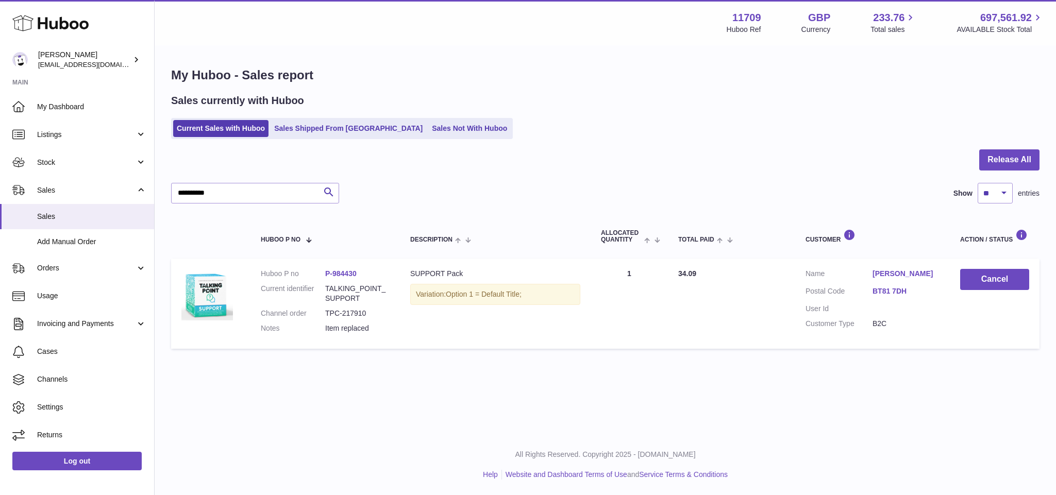
click at [590, 94] on div "Sales currently with Huboo" at bounding box center [605, 101] width 869 height 14
drag, startPoint x: 226, startPoint y: 197, endPoint x: 127, endPoint y: 197, distance: 99.0
click at [127, 197] on div "Huboo Ben Jones admin@talkingpointcards.com Main My Dashboard Listings Not with…" at bounding box center [528, 247] width 1056 height 495
paste input "text"
type input "**********"
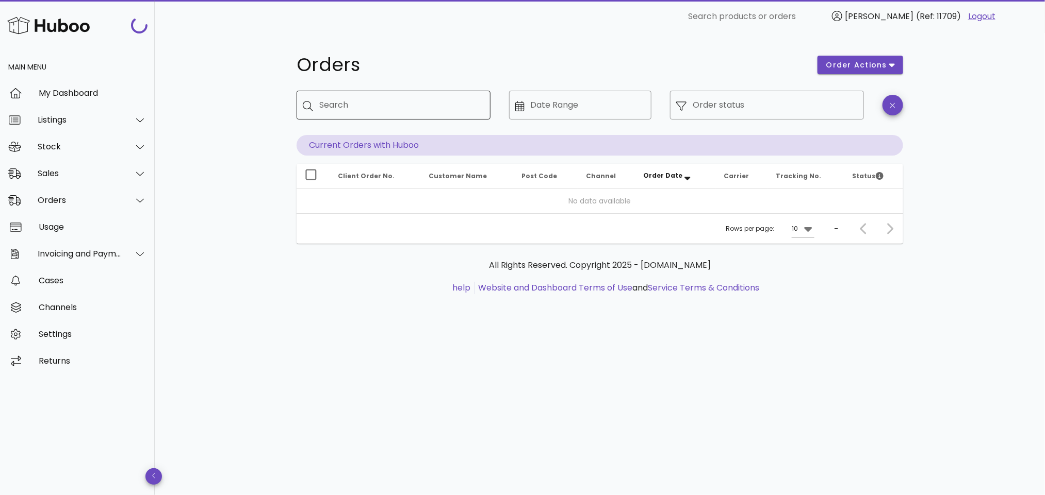
click at [392, 107] on input "Search" at bounding box center [400, 105] width 163 height 16
paste input "**********"
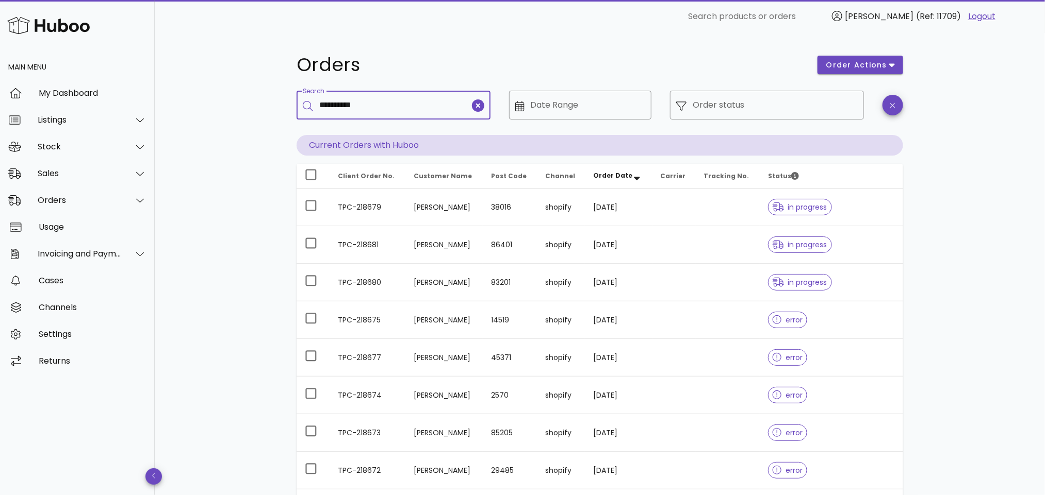
type input "**********"
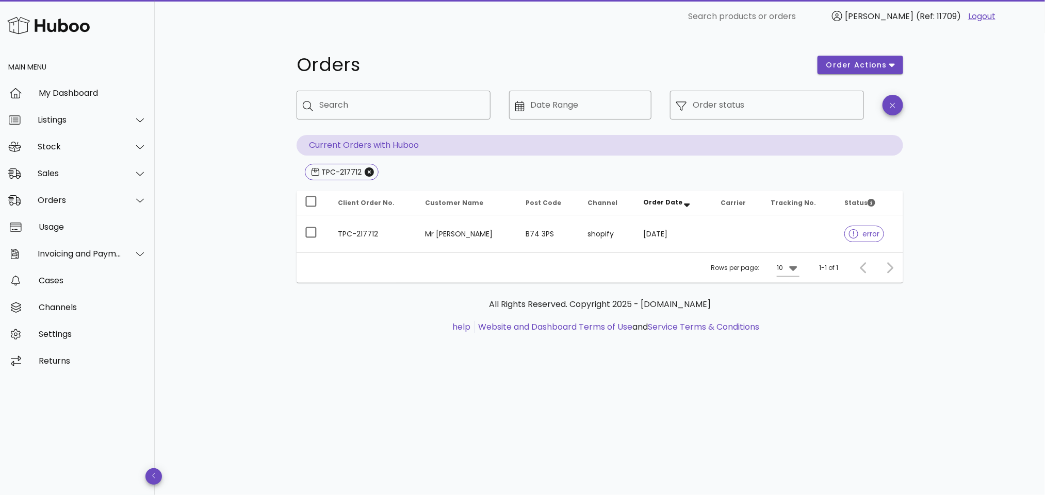
click at [427, 232] on td "Mr [PERSON_NAME]" at bounding box center [467, 234] width 101 height 37
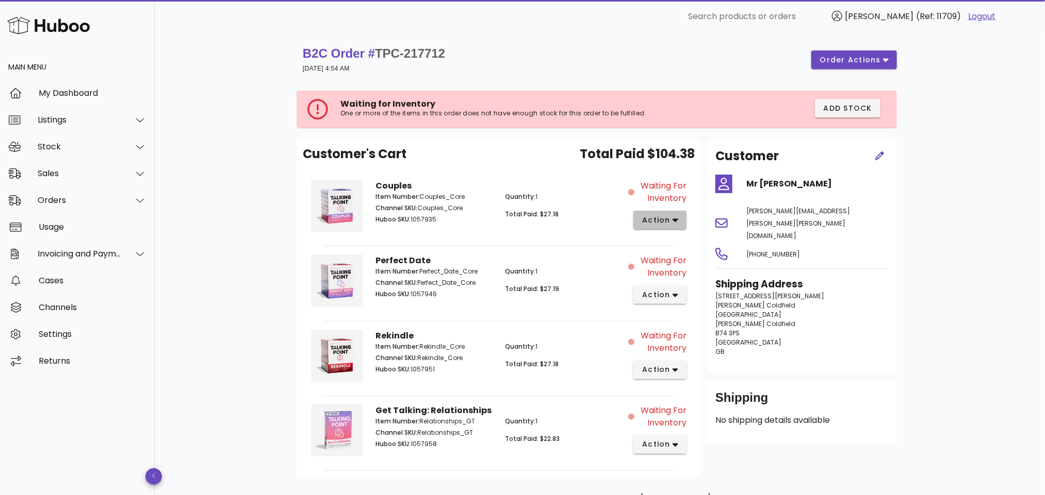
click at [669, 220] on span "action" at bounding box center [655, 220] width 29 height 11
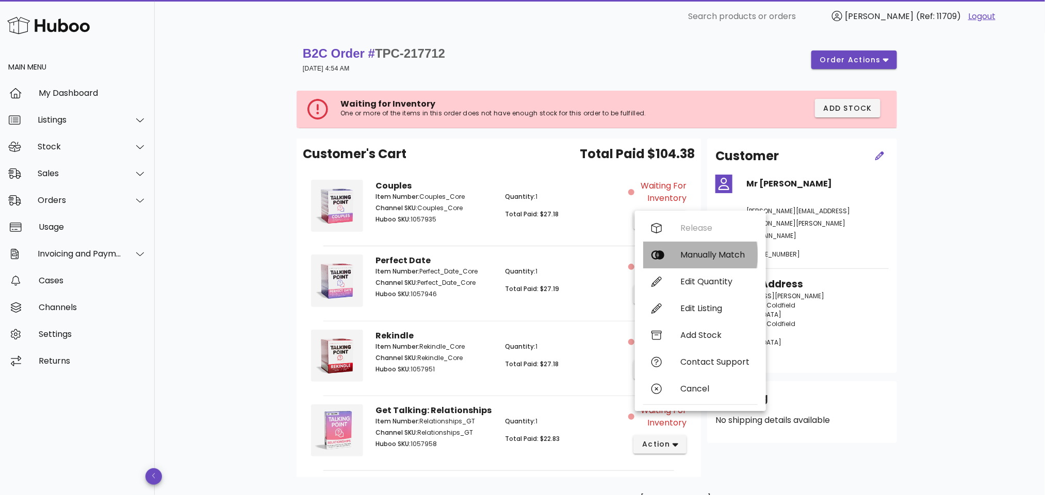
click at [696, 255] on div "Manually Match" at bounding box center [714, 255] width 69 height 10
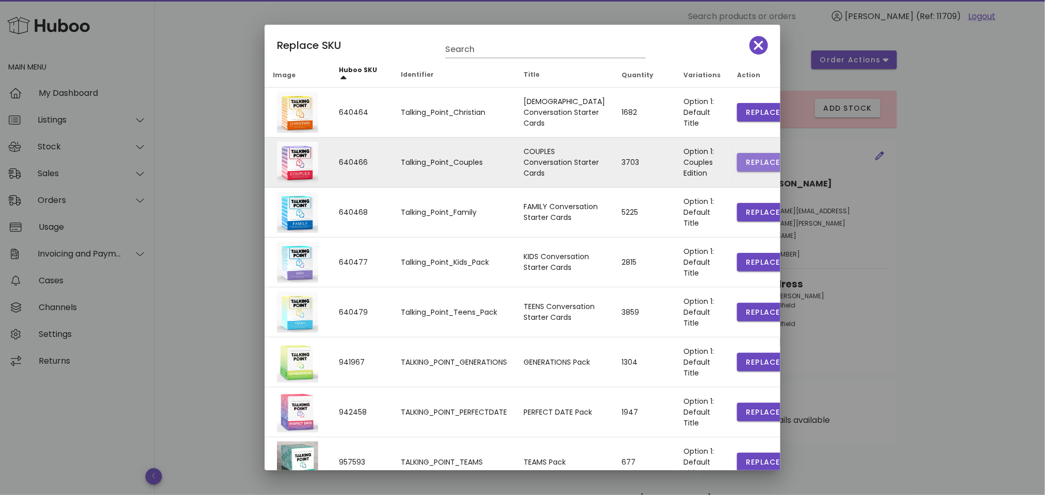
click at [745, 161] on span "Replace" at bounding box center [762, 162] width 35 height 11
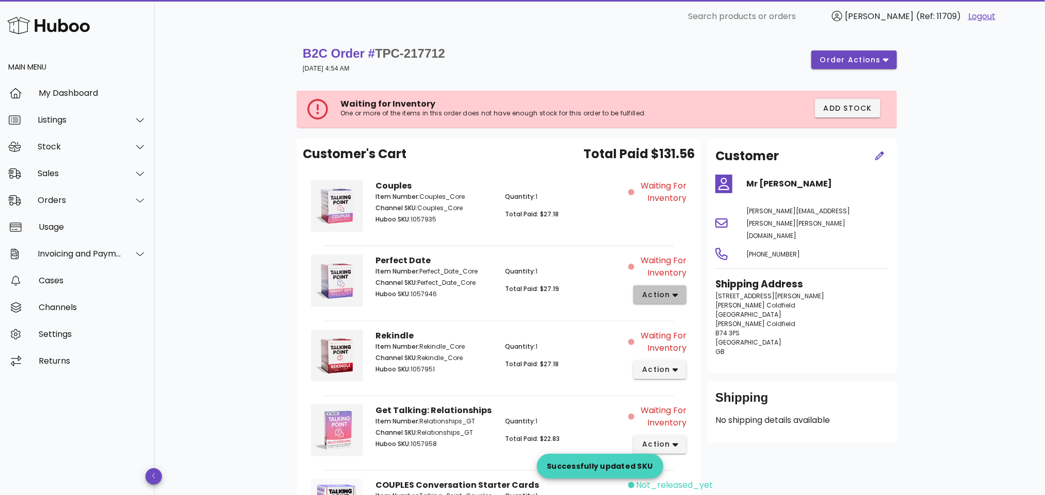
click at [659, 299] on span "action" at bounding box center [655, 295] width 29 height 11
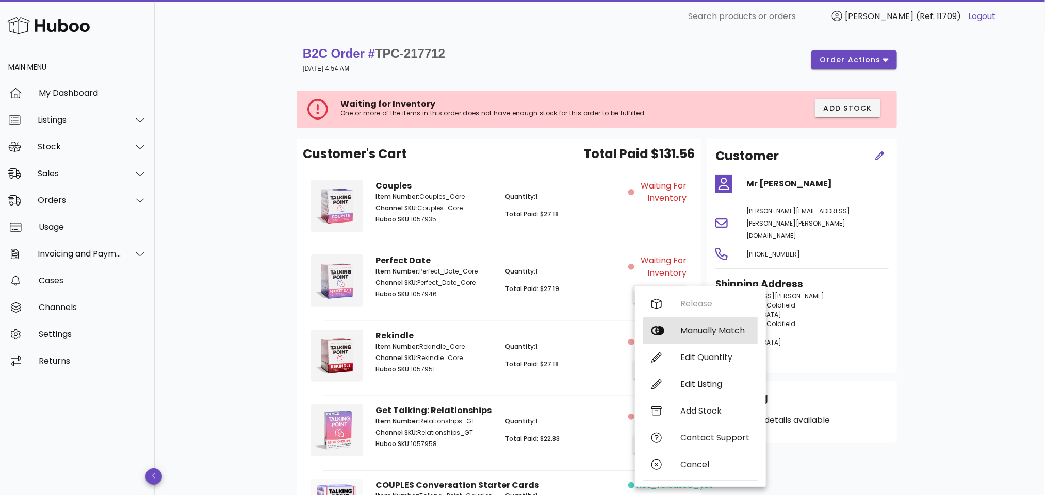
click at [693, 328] on div "Manually Match" at bounding box center [714, 331] width 69 height 10
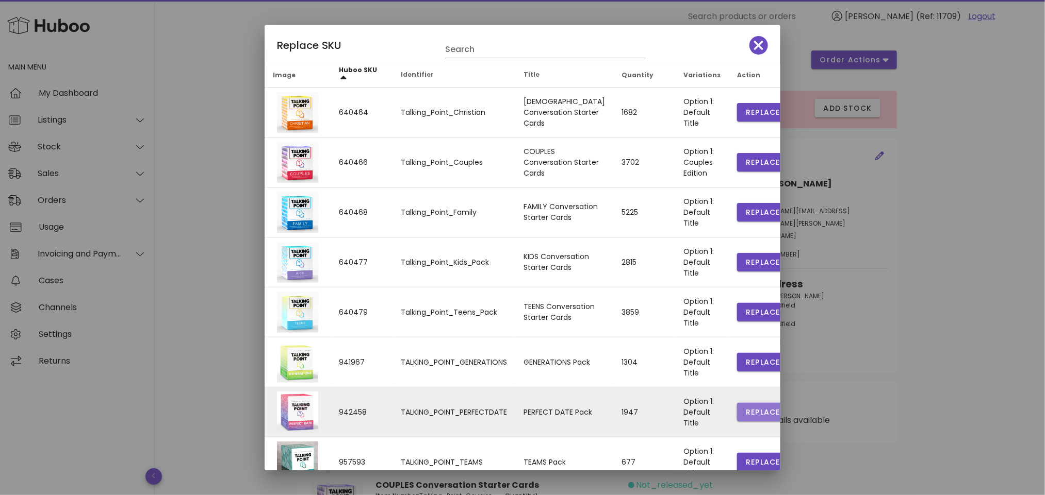
drag, startPoint x: 746, startPoint y: 412, endPoint x: 741, endPoint y: 408, distance: 5.9
click at [746, 410] on span "Replace" at bounding box center [762, 412] width 35 height 11
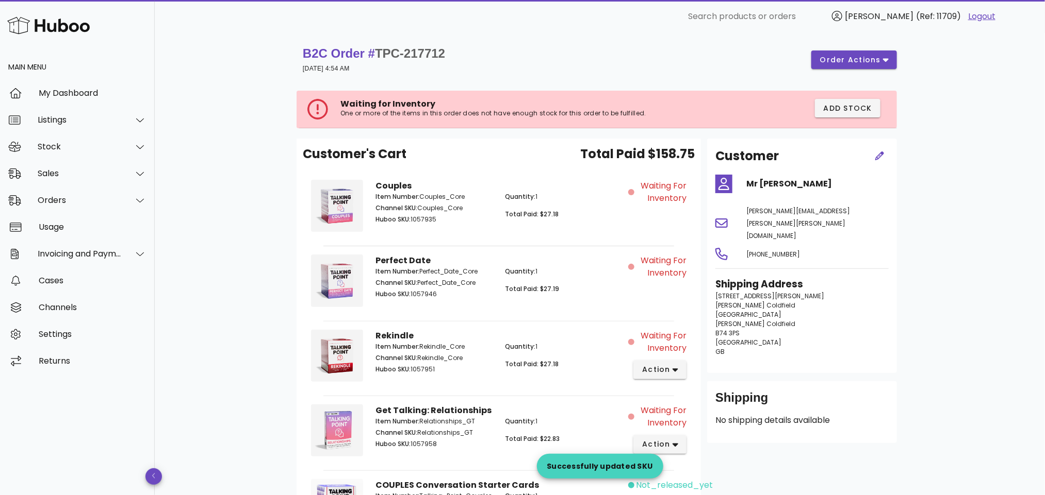
scroll to position [180, 0]
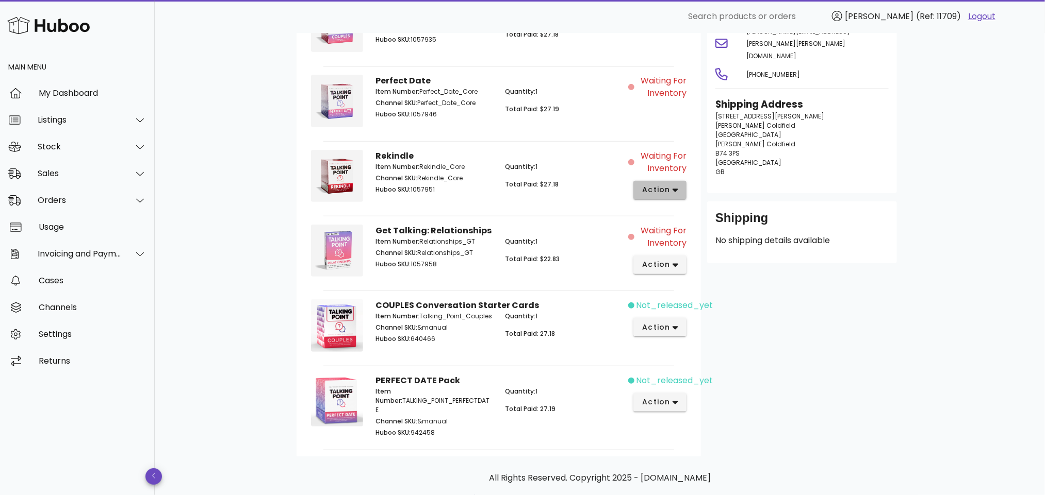
click at [675, 187] on icon "button" at bounding box center [675, 190] width 6 height 9
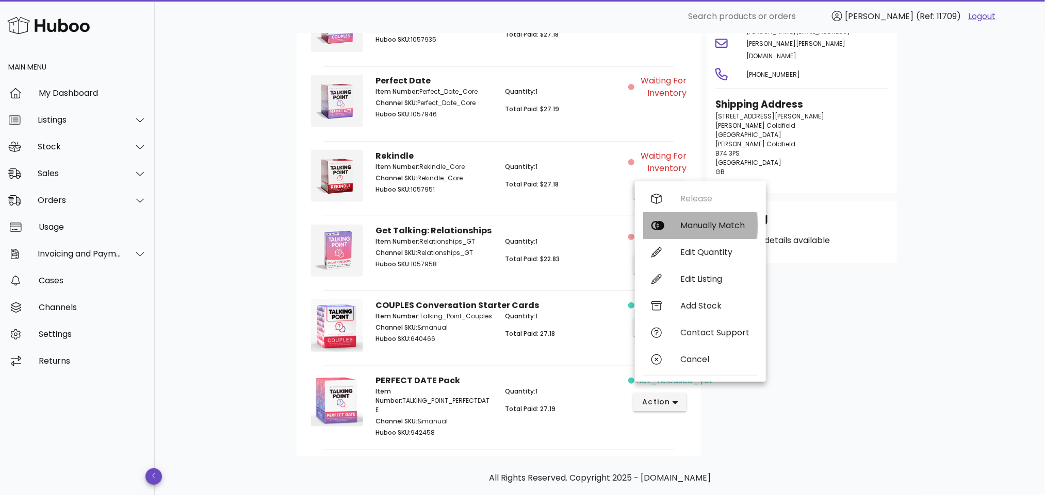
click at [695, 229] on div "Manually Match" at bounding box center [714, 226] width 69 height 10
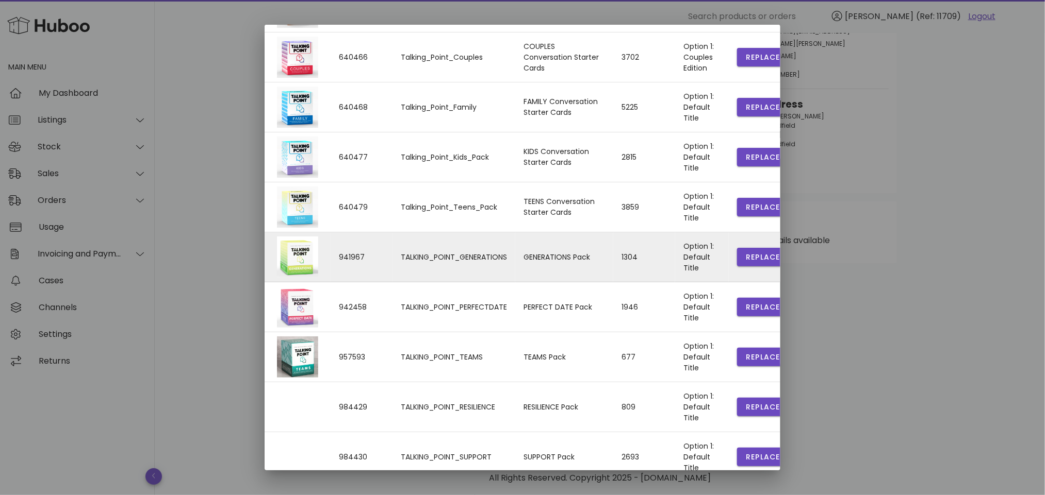
scroll to position [149, 0]
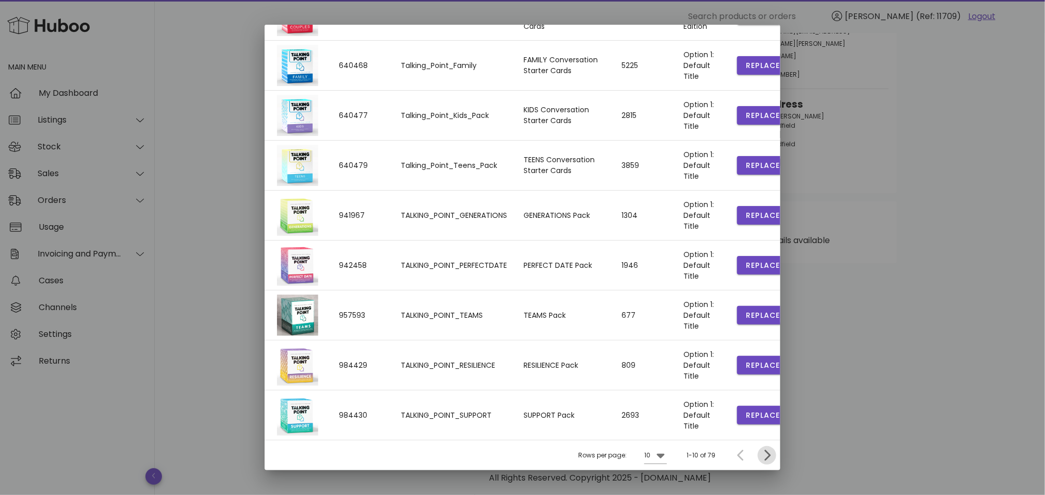
click at [761, 454] on icon "Next page" at bounding box center [767, 456] width 12 height 12
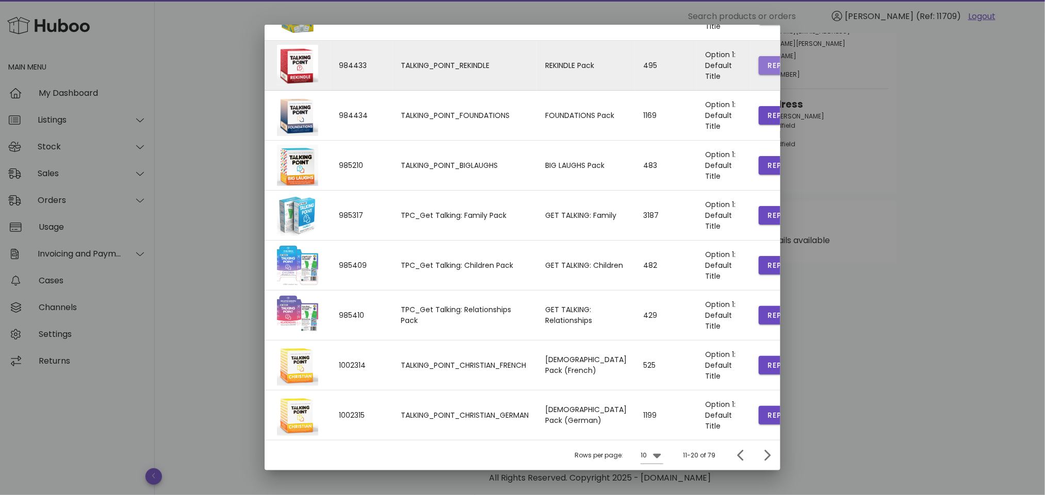
click at [767, 62] on span "Replace" at bounding box center [784, 65] width 35 height 11
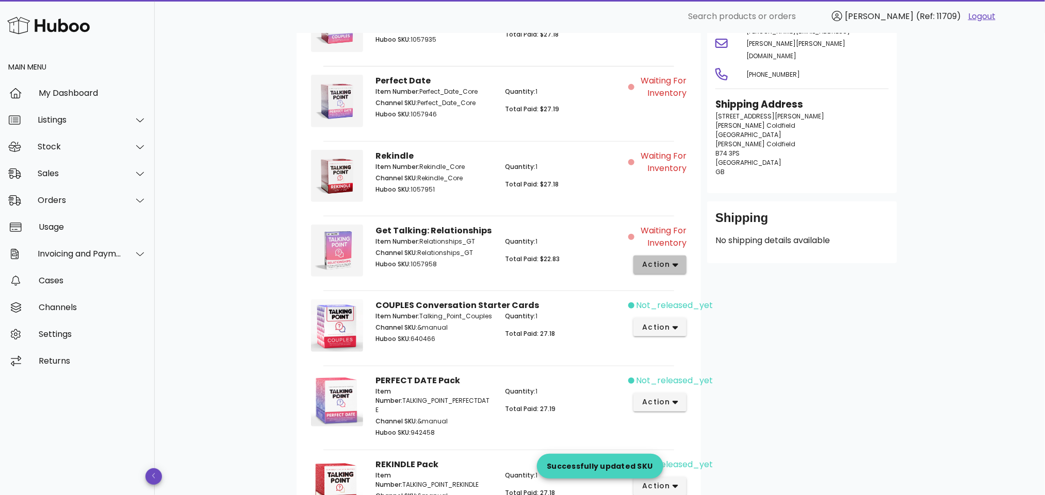
click at [671, 265] on span "action" at bounding box center [659, 264] width 37 height 11
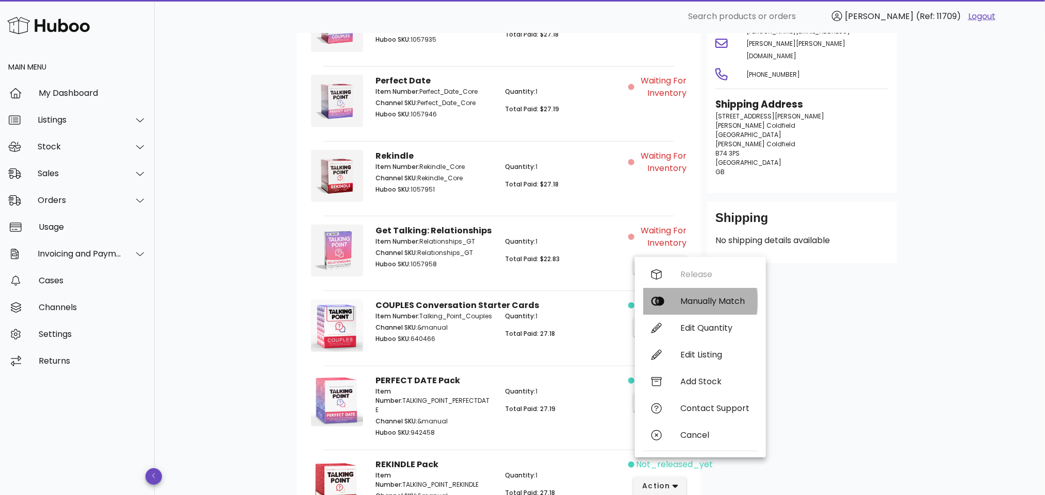
click at [690, 294] on div "Manually Match" at bounding box center [700, 301] width 114 height 27
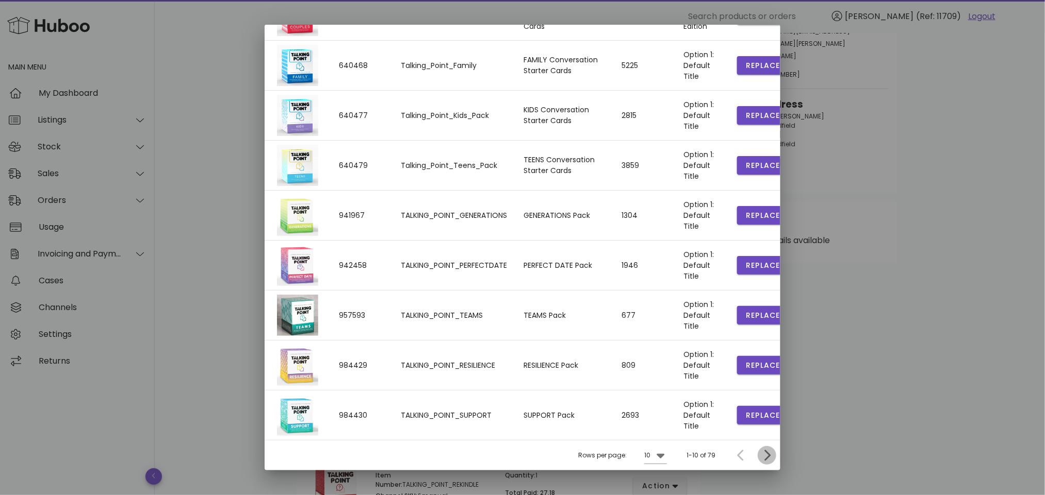
drag, startPoint x: 758, startPoint y: 456, endPoint x: 729, endPoint y: 449, distance: 30.3
click at [764, 456] on icon "Next page" at bounding box center [767, 456] width 6 height 11
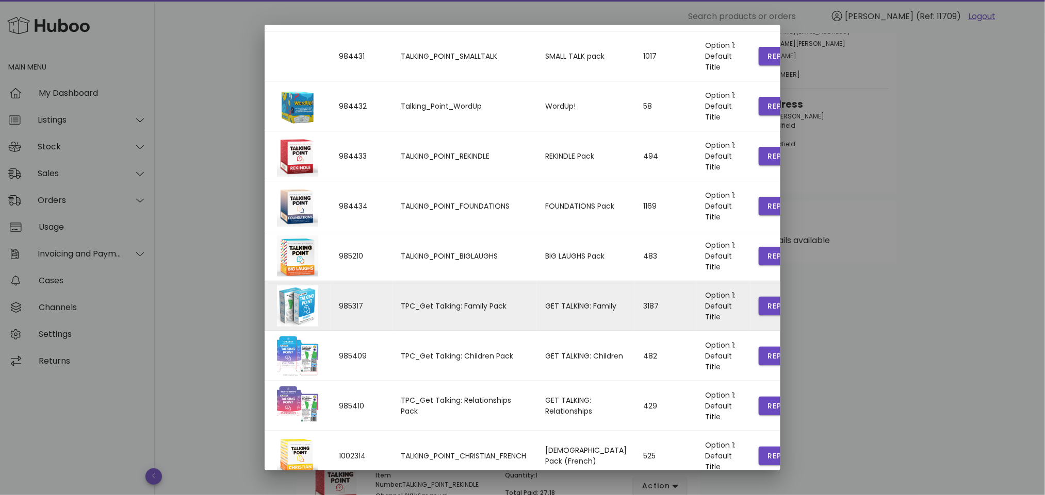
scroll to position [0, 0]
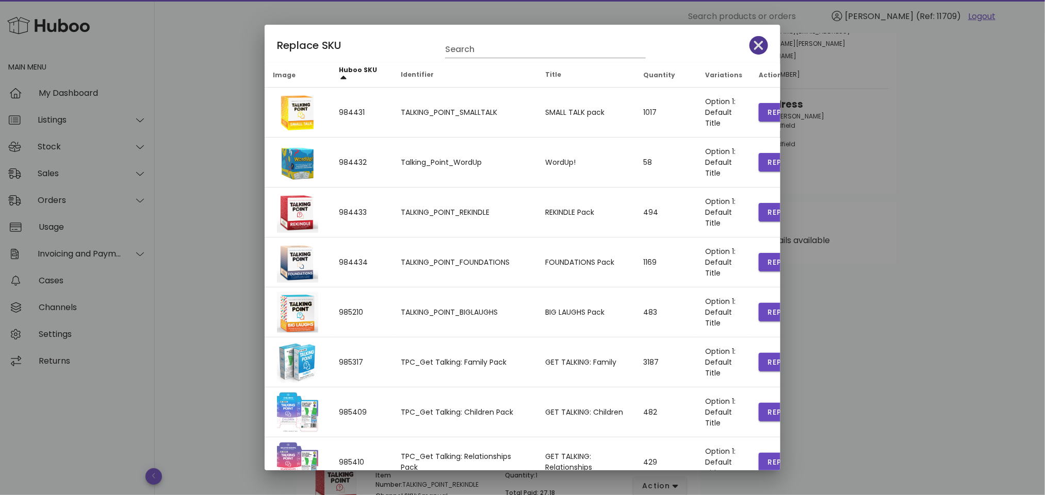
click at [754, 43] on icon "button" at bounding box center [758, 45] width 9 height 14
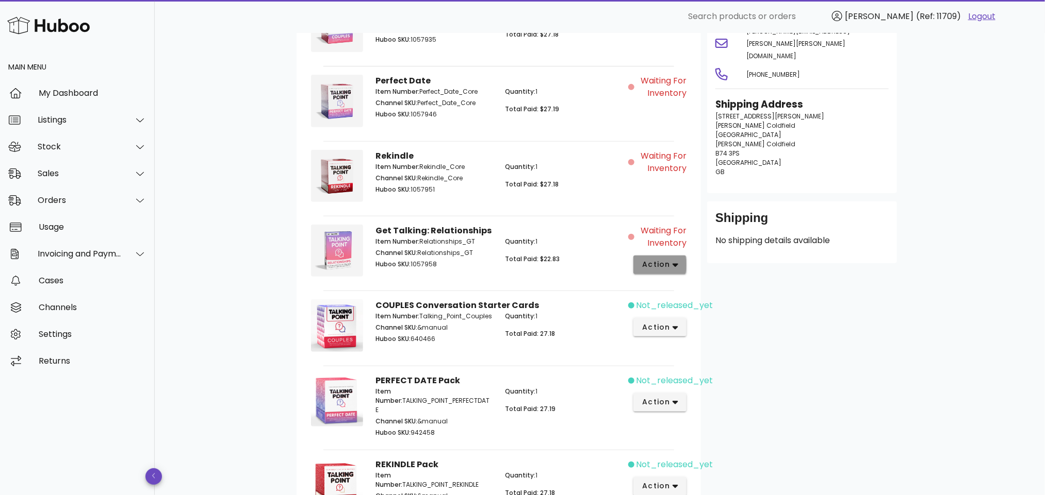
click at [663, 269] on span "action" at bounding box center [655, 264] width 29 height 11
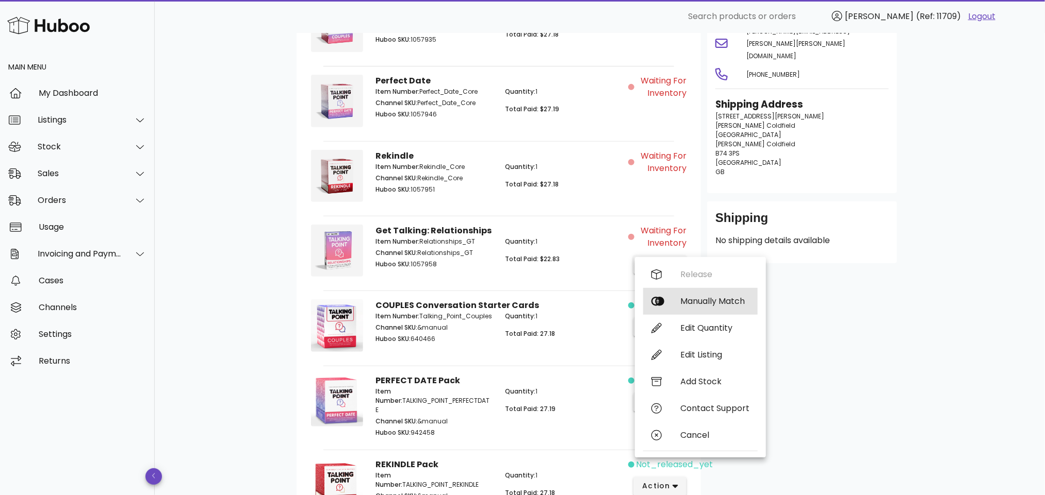
click at [698, 303] on div "Manually Match" at bounding box center [714, 301] width 69 height 10
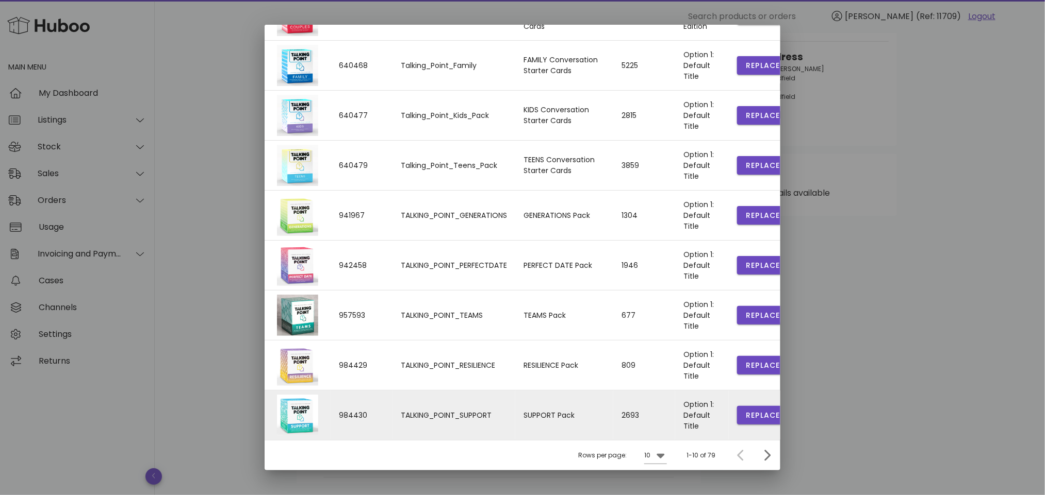
scroll to position [294, 0]
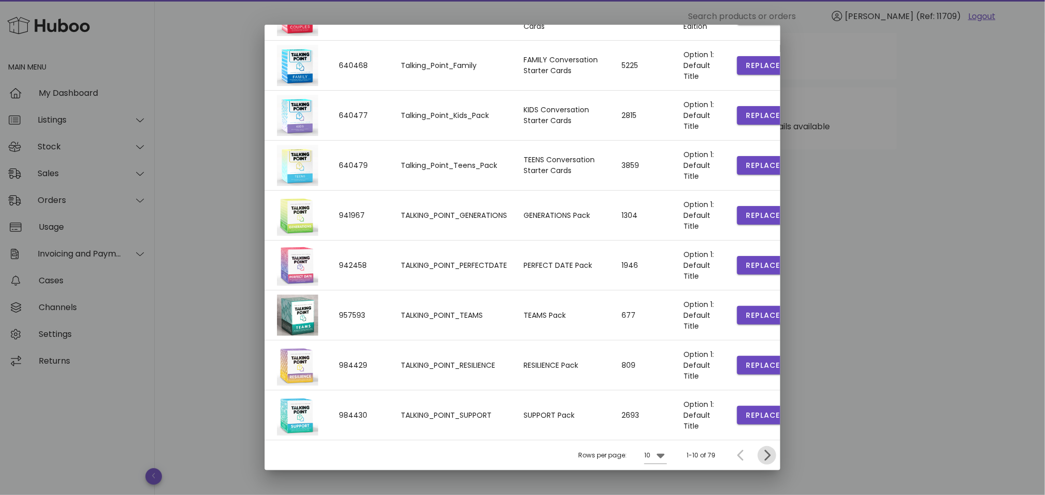
click at [761, 455] on icon "Next page" at bounding box center [767, 456] width 12 height 12
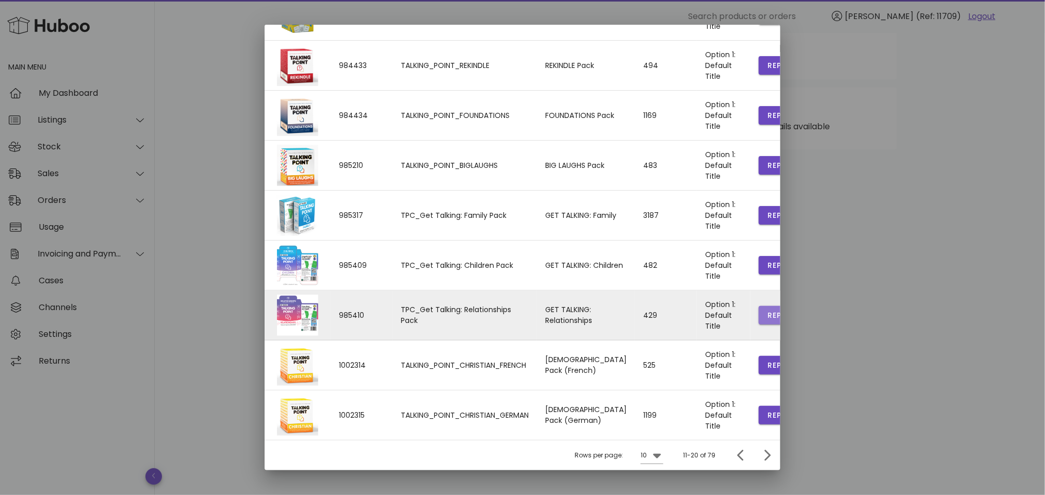
click at [767, 312] on span "Replace" at bounding box center [784, 315] width 35 height 11
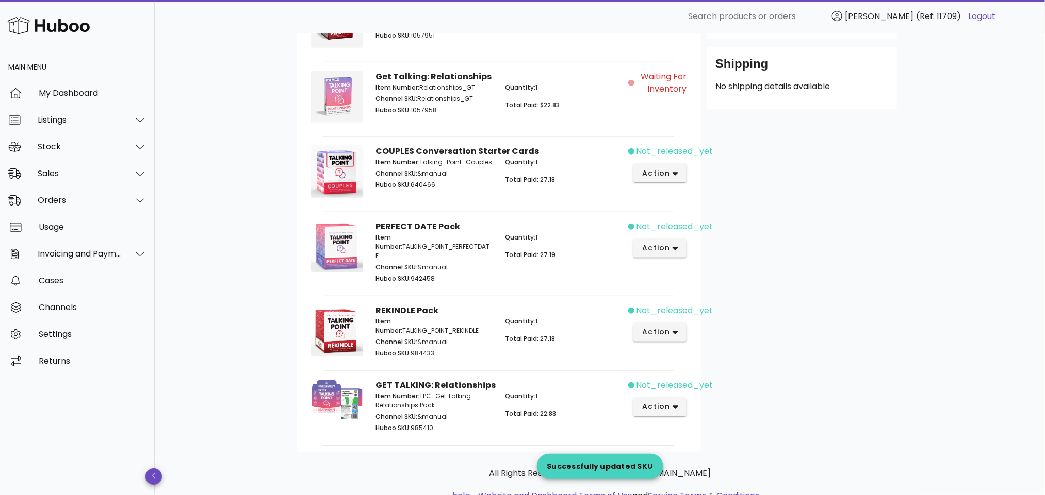
scroll to position [310, 0]
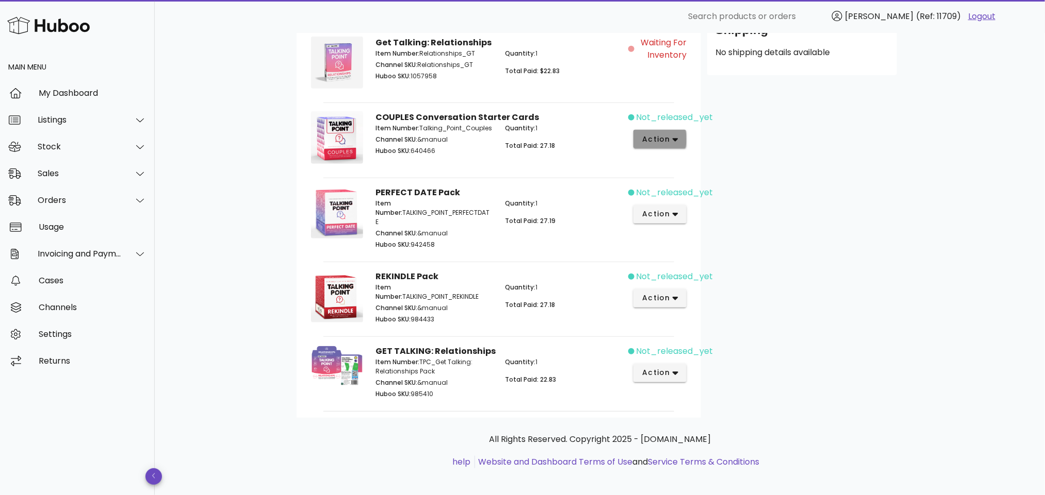
click at [675, 138] on icon "button" at bounding box center [675, 139] width 6 height 9
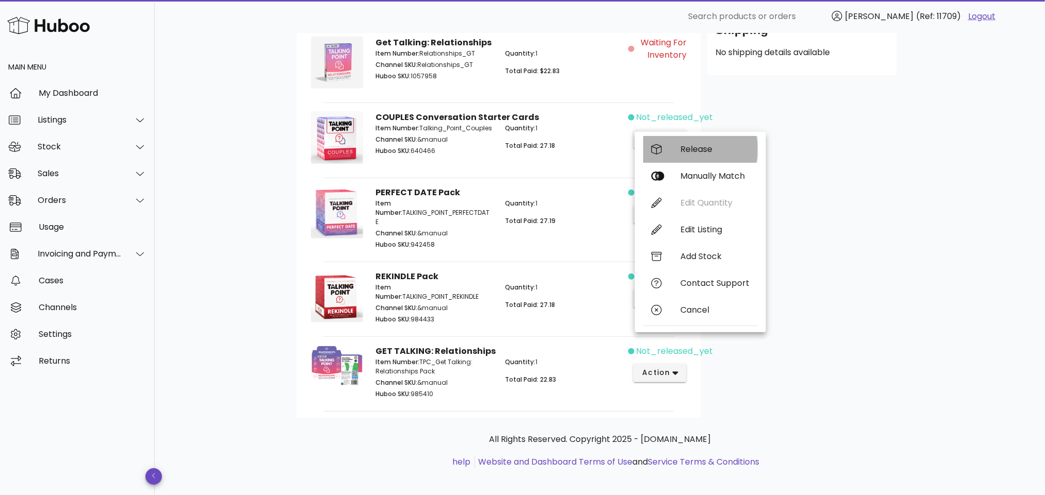
click at [708, 145] on div "Release" at bounding box center [714, 149] width 69 height 10
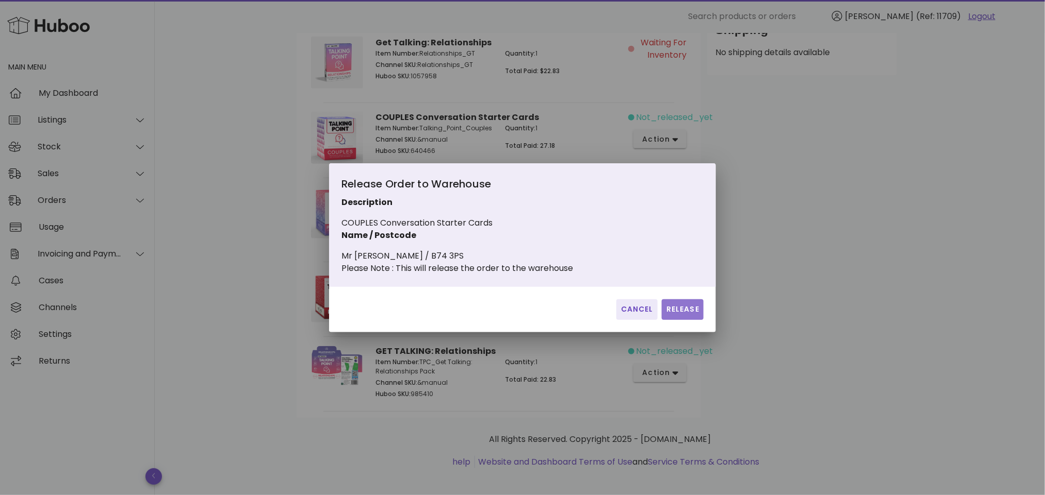
click at [687, 315] on span "Release" at bounding box center [683, 309] width 34 height 11
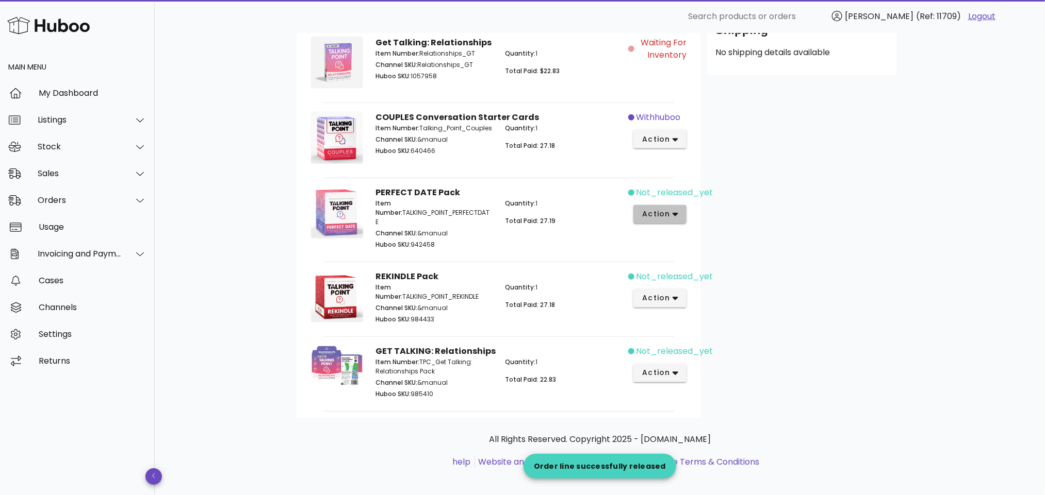
click at [673, 217] on icon "button" at bounding box center [675, 215] width 6 height 4
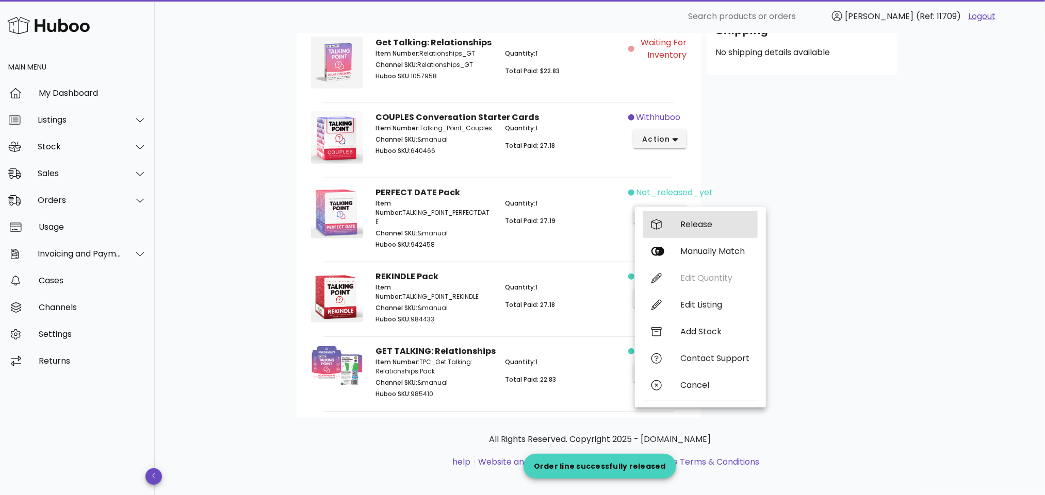
click at [697, 222] on div "Release" at bounding box center [714, 225] width 69 height 10
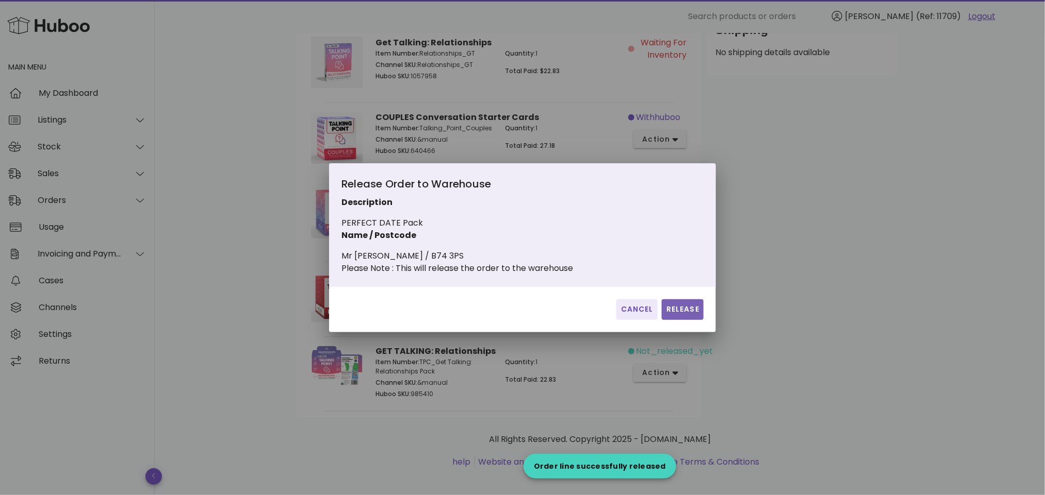
click at [689, 308] on button "Release" at bounding box center [683, 310] width 42 height 21
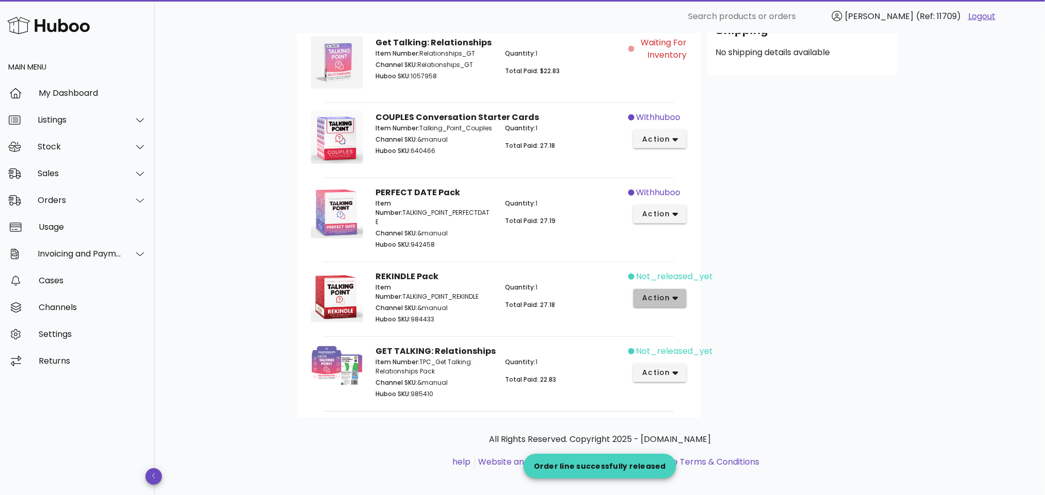
click at [682, 290] on button "action" at bounding box center [659, 298] width 53 height 19
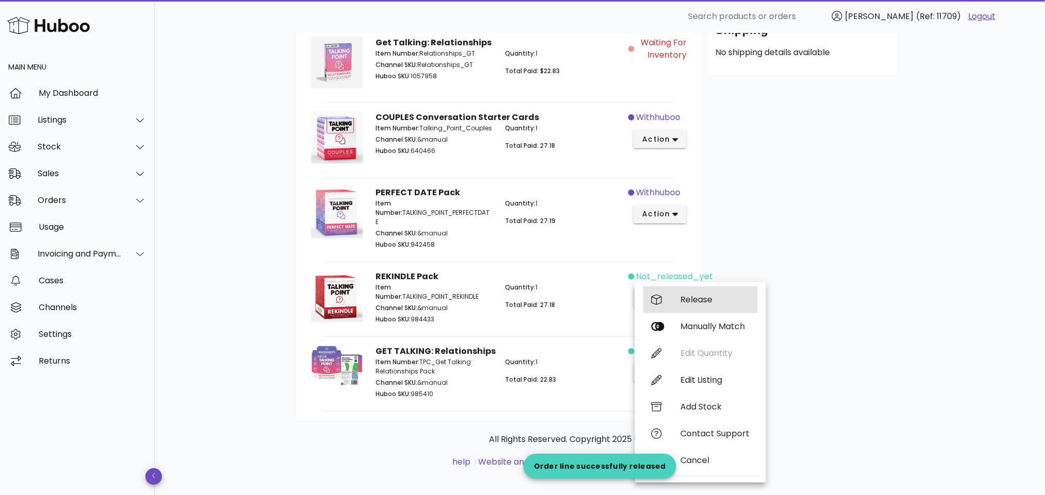
click at [691, 295] on div "Release" at bounding box center [714, 300] width 69 height 10
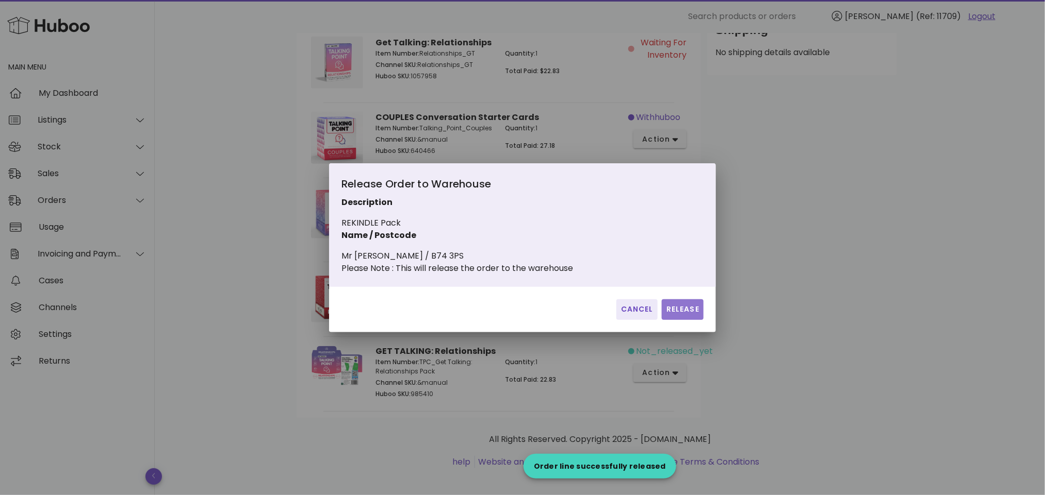
click at [686, 312] on span "Release" at bounding box center [683, 309] width 34 height 11
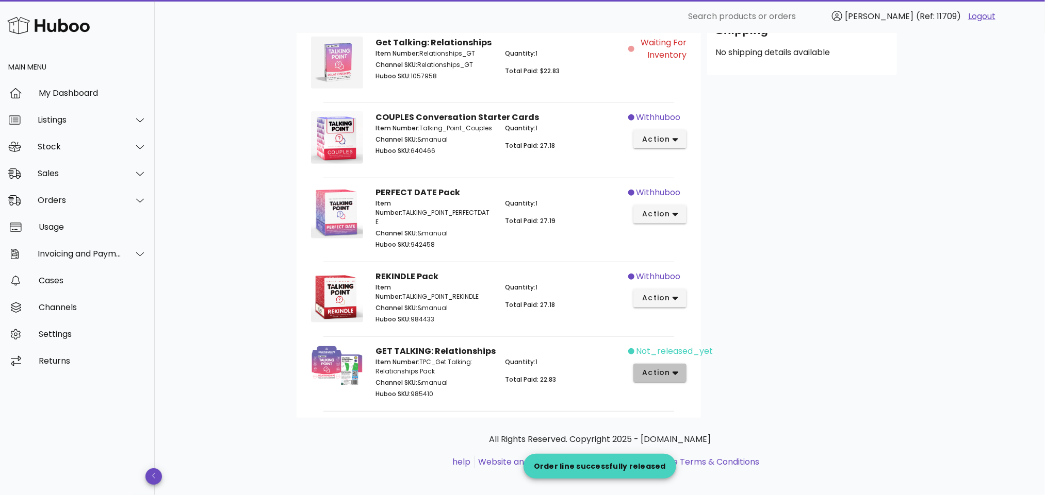
click at [678, 364] on button "action" at bounding box center [659, 373] width 53 height 19
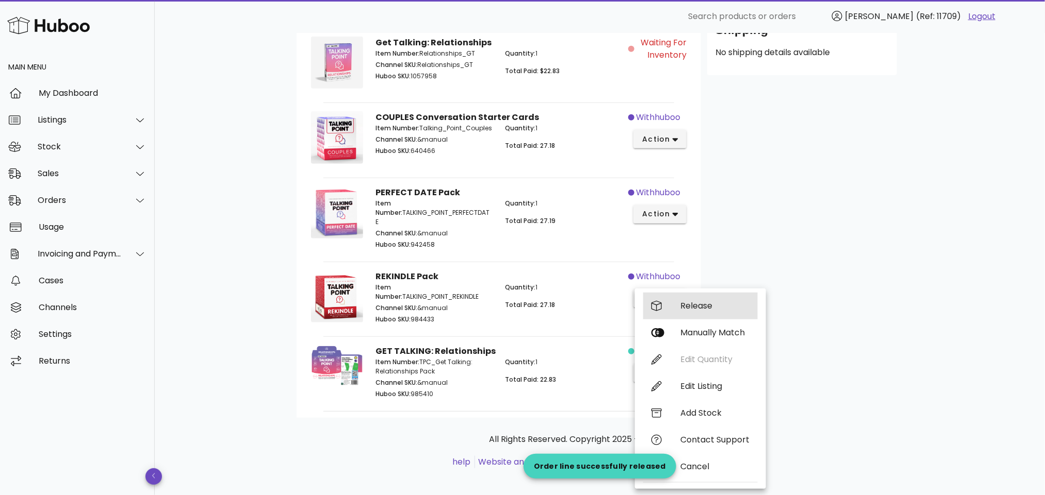
click at [698, 302] on div "Release" at bounding box center [714, 306] width 69 height 10
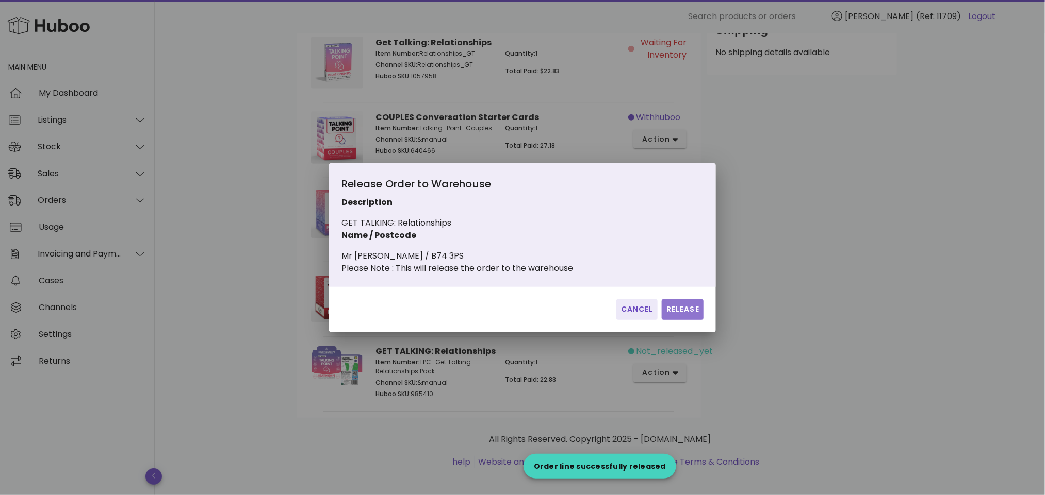
click at [696, 313] on span "Release" at bounding box center [683, 309] width 34 height 11
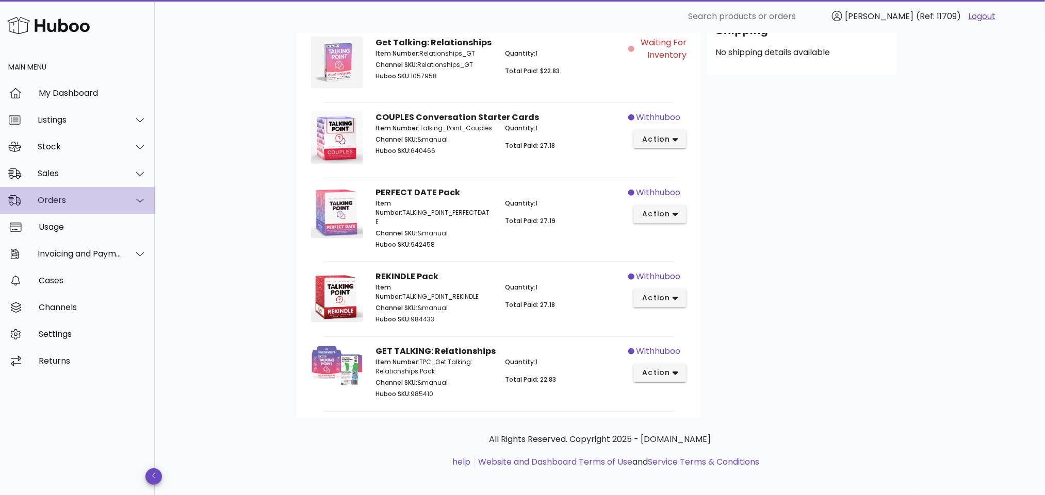
click at [77, 198] on div "Orders" at bounding box center [80, 200] width 84 height 10
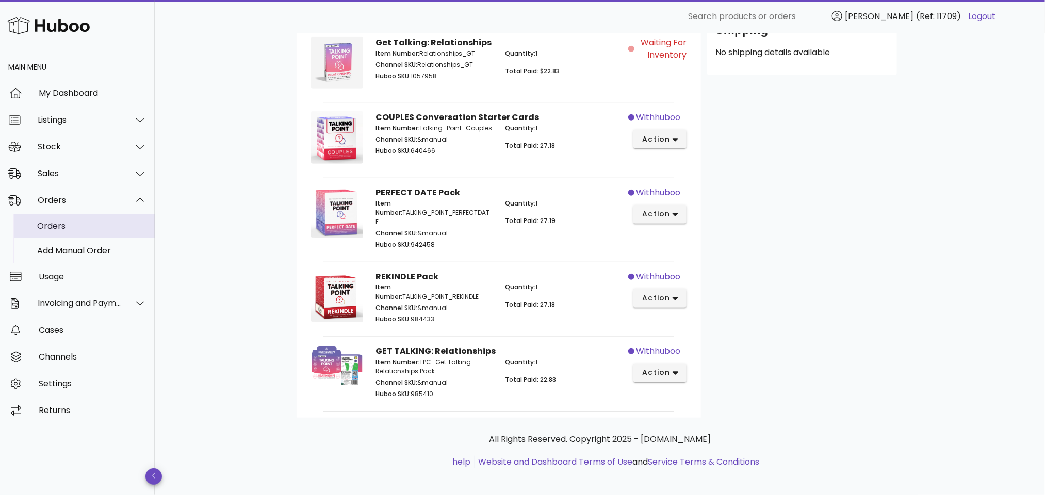
click at [104, 226] on div "Orders" at bounding box center [91, 226] width 109 height 10
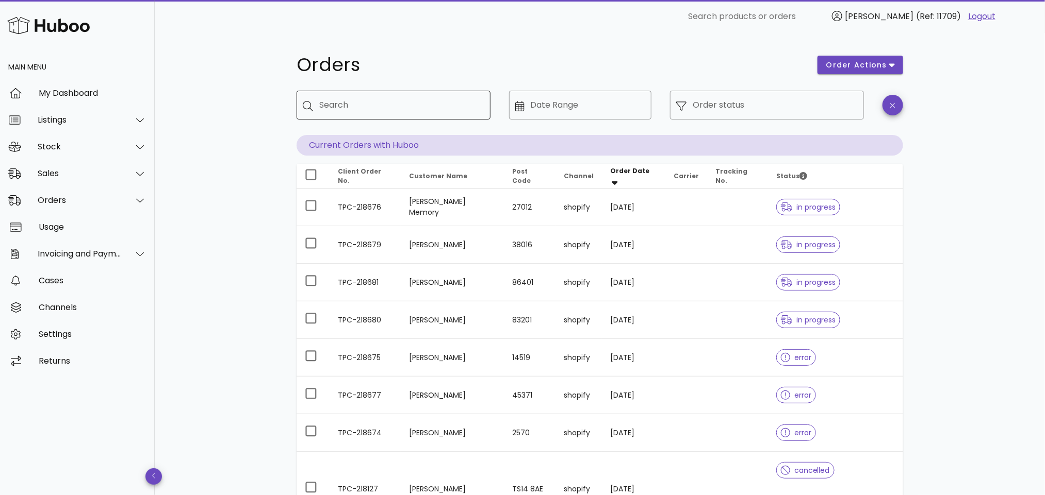
click at [439, 107] on input "Search" at bounding box center [400, 105] width 163 height 16
paste input "**********"
drag, startPoint x: 370, startPoint y: 107, endPoint x: 299, endPoint y: 109, distance: 71.2
click at [299, 109] on div "**********" at bounding box center [393, 105] width 194 height 29
type input "**********"
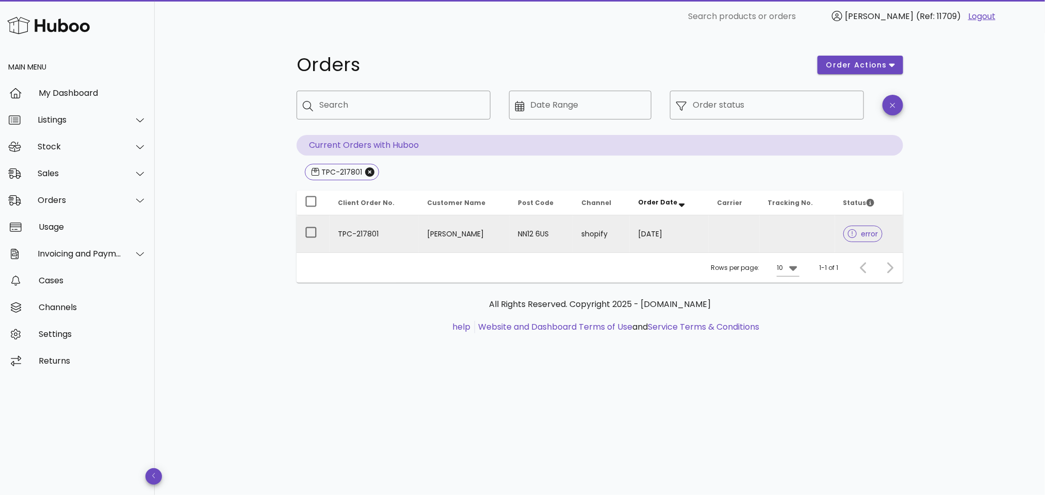
click at [450, 231] on td "[PERSON_NAME]" at bounding box center [464, 234] width 91 height 37
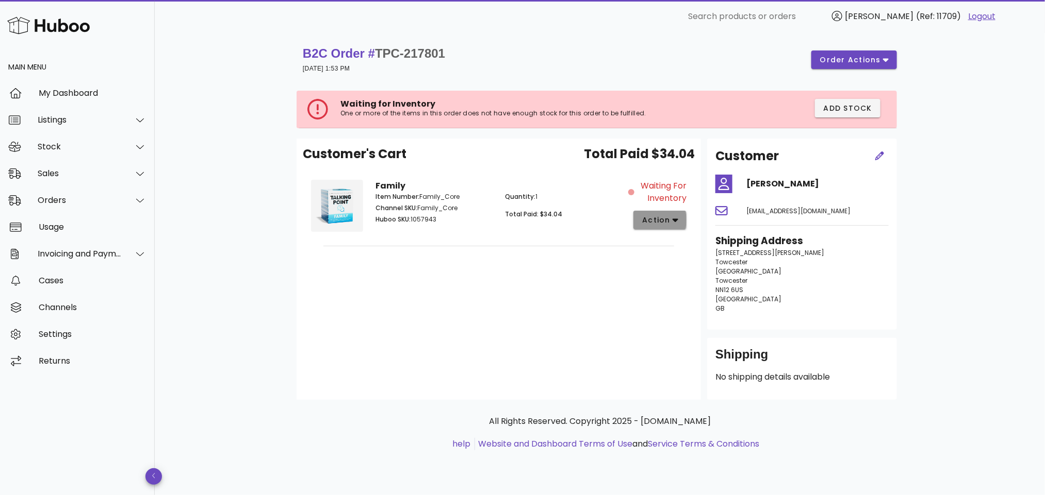
click at [670, 220] on span "action" at bounding box center [659, 220] width 37 height 11
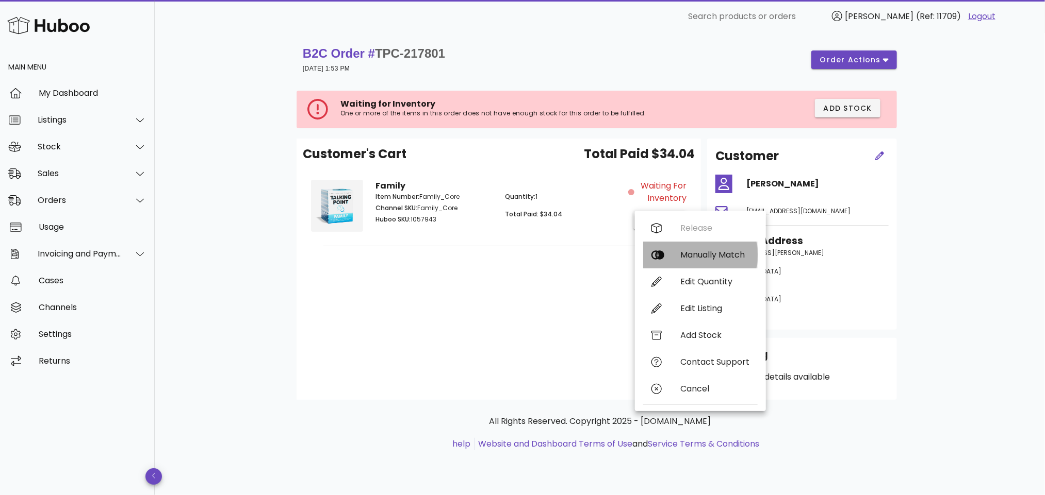
click at [684, 257] on div "Manually Match" at bounding box center [714, 255] width 69 height 10
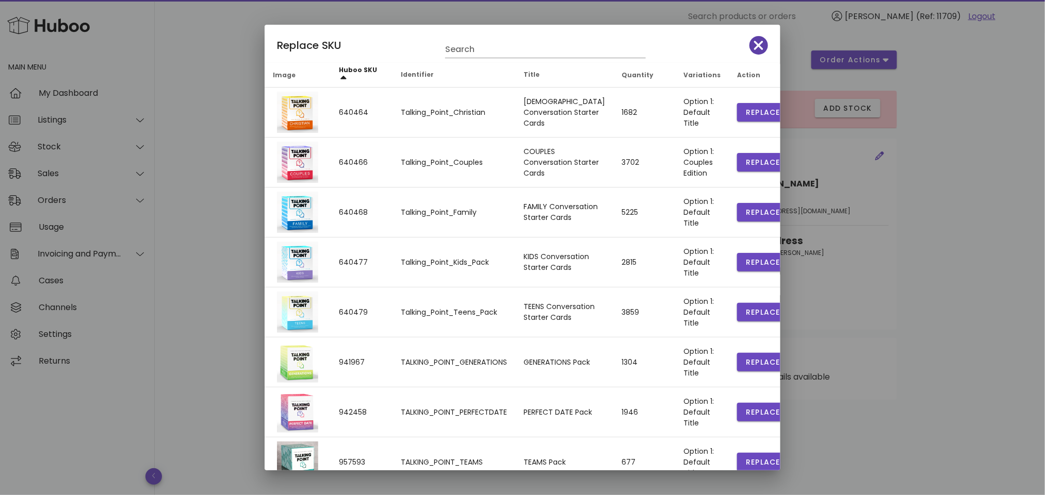
click at [754, 42] on icon "button" at bounding box center [758, 45] width 9 height 9
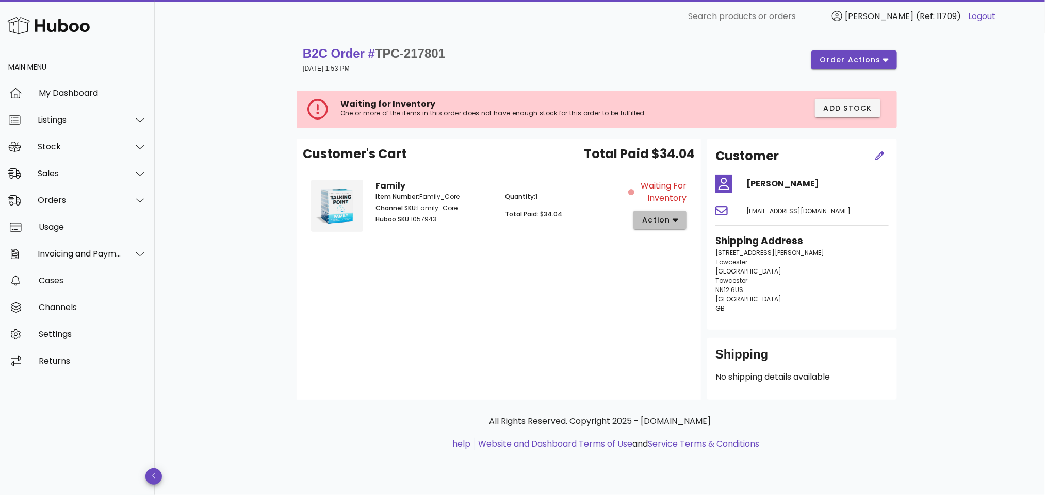
click at [676, 220] on icon "button" at bounding box center [675, 221] width 6 height 4
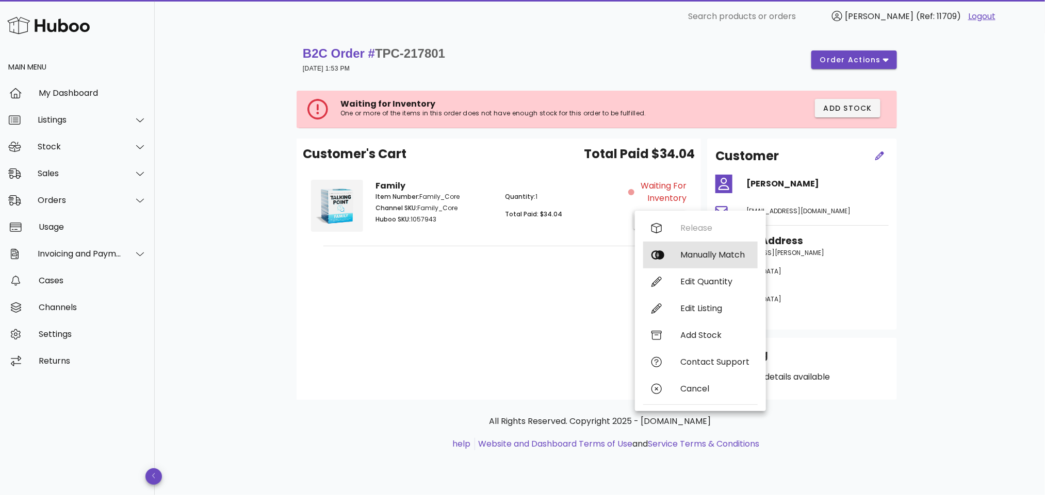
click at [684, 251] on div "Manually Match" at bounding box center [714, 255] width 69 height 10
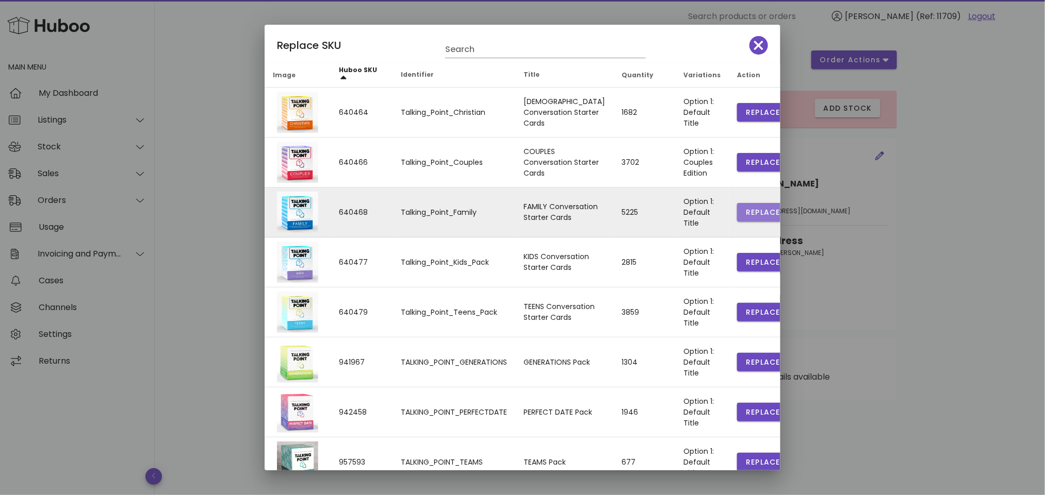
click at [745, 209] on span "Replace" at bounding box center [762, 212] width 35 height 11
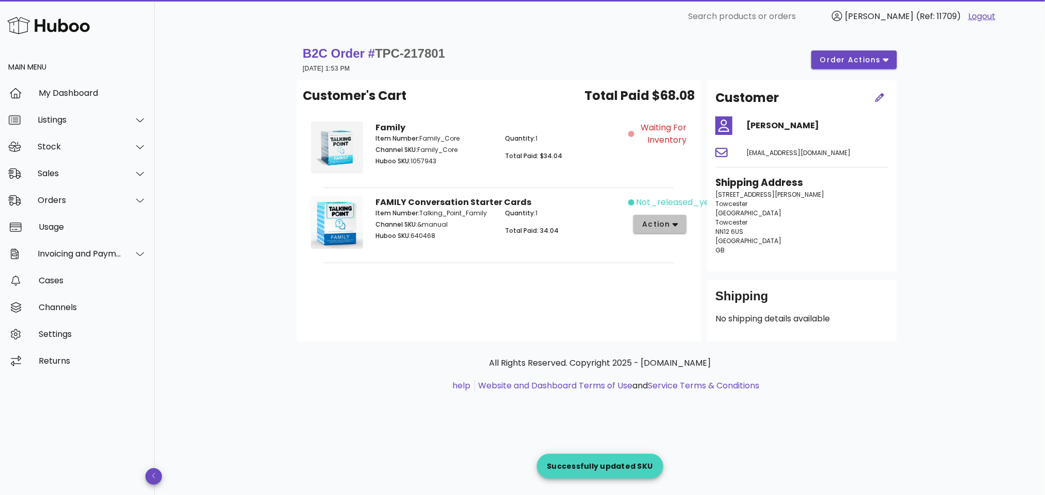
click at [681, 217] on button "action" at bounding box center [659, 224] width 53 height 19
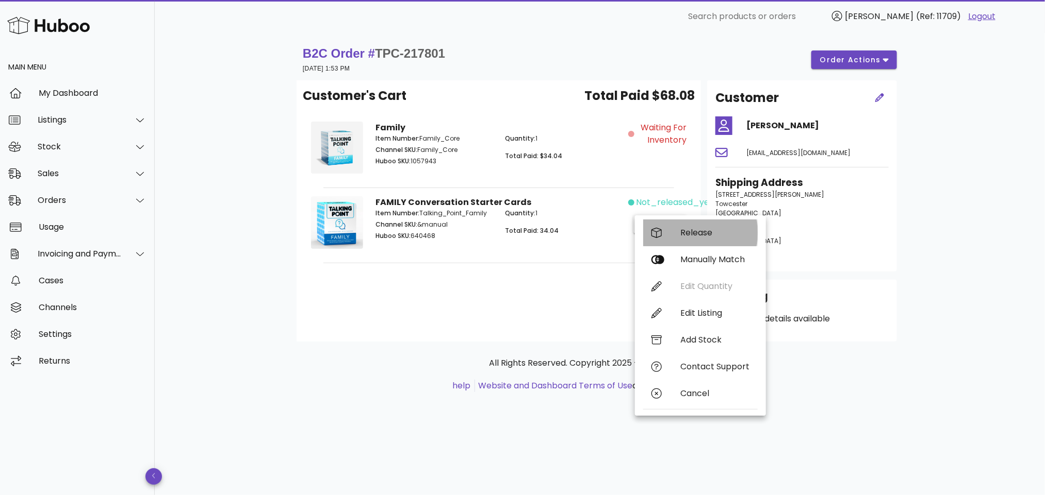
click at [687, 230] on div "Release" at bounding box center [714, 233] width 69 height 10
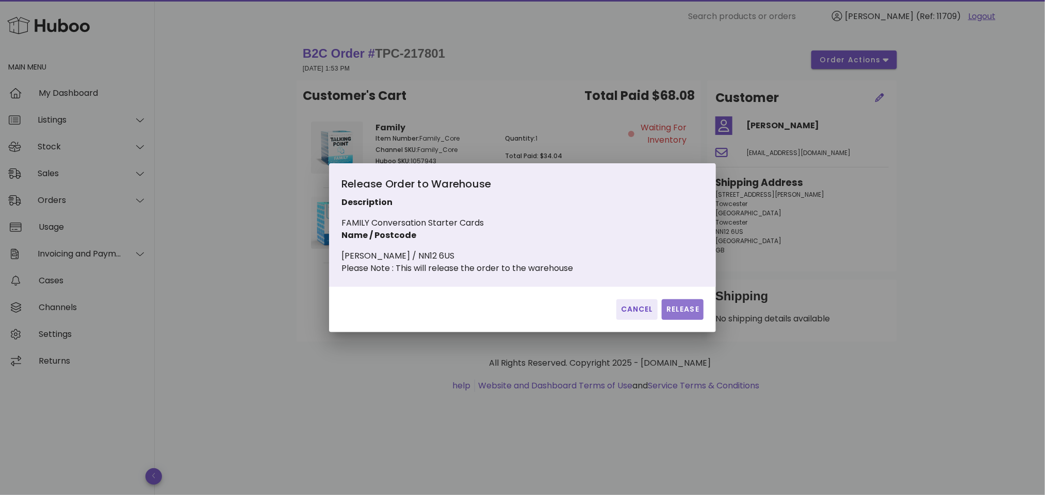
click at [675, 315] on span "Release" at bounding box center [683, 309] width 34 height 11
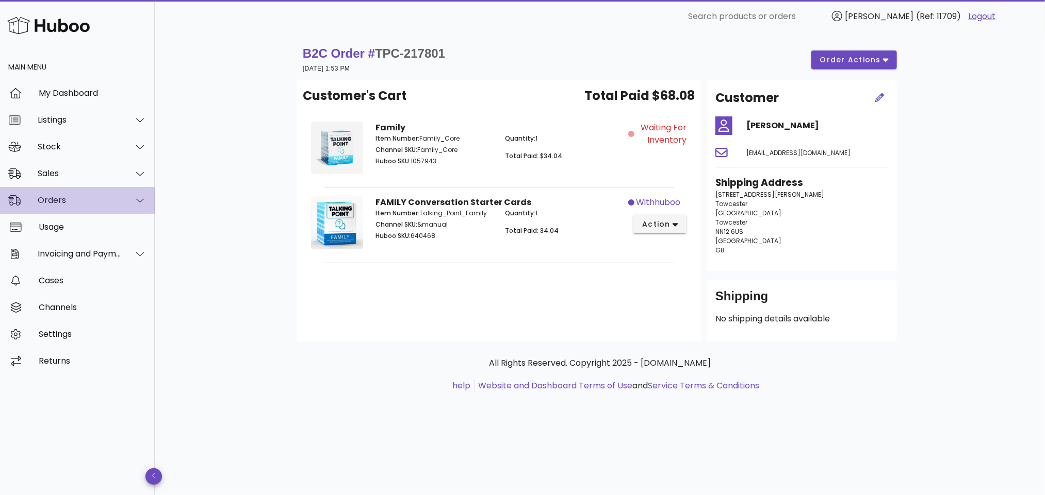
click at [78, 200] on div "Orders" at bounding box center [80, 200] width 84 height 10
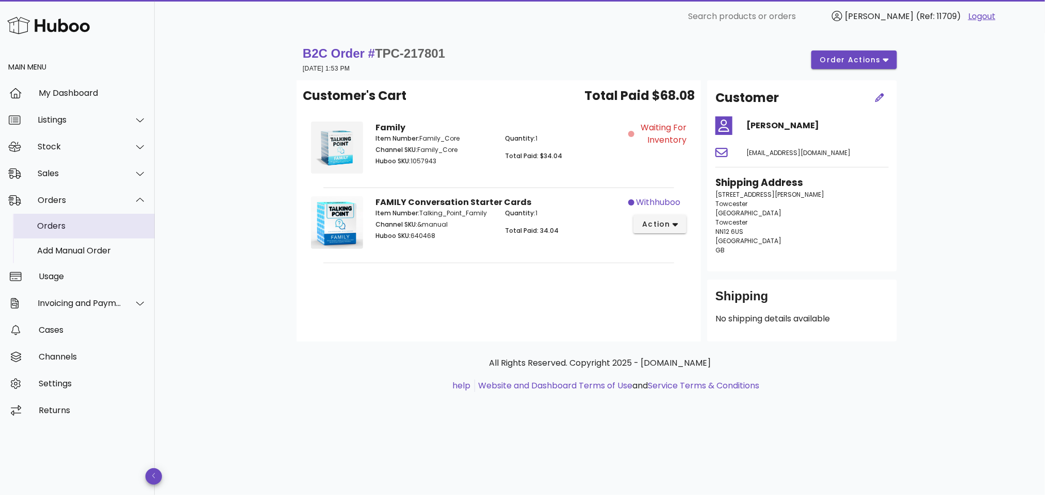
click at [76, 226] on div "Orders" at bounding box center [91, 226] width 109 height 10
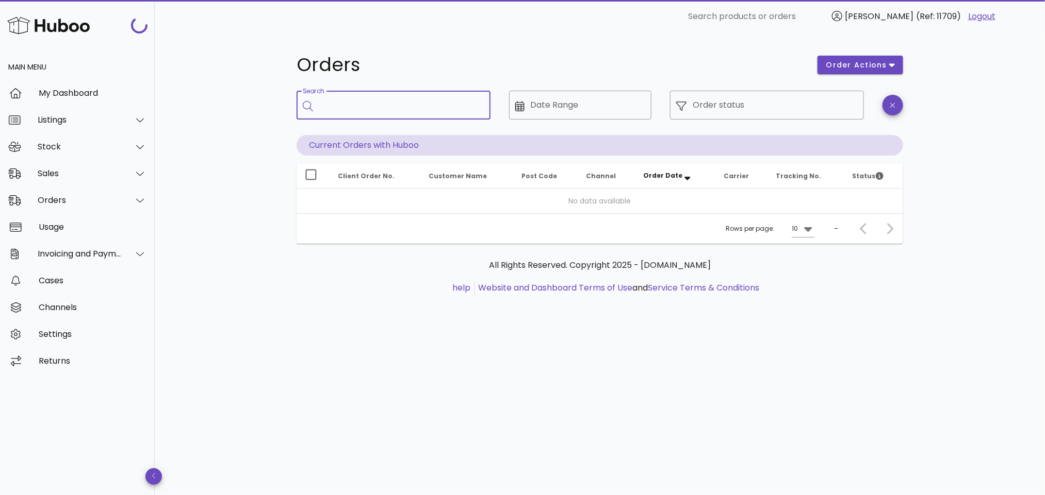
click at [371, 104] on input "Search" at bounding box center [400, 105] width 163 height 16
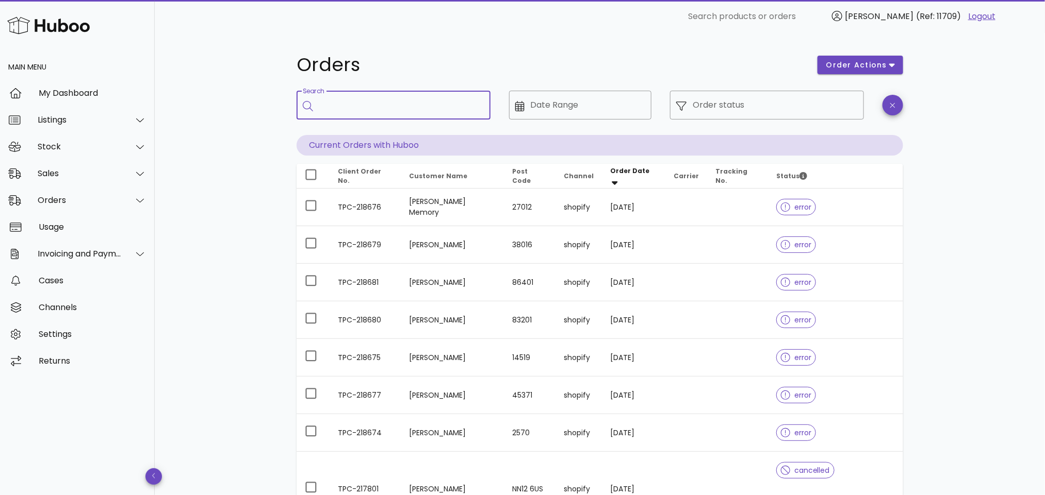
paste input "**********"
type input "**********"
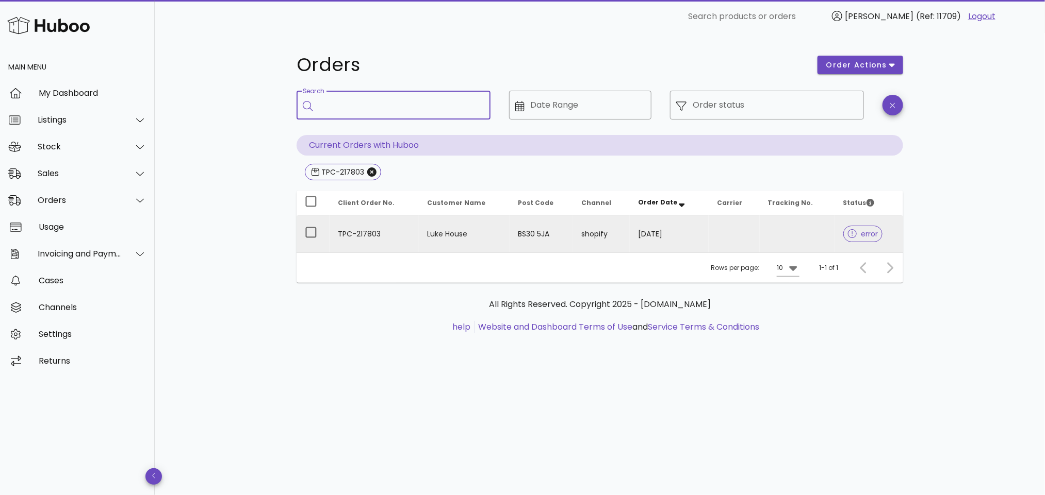
click at [393, 232] on td "TPC-217803" at bounding box center [373, 234] width 89 height 37
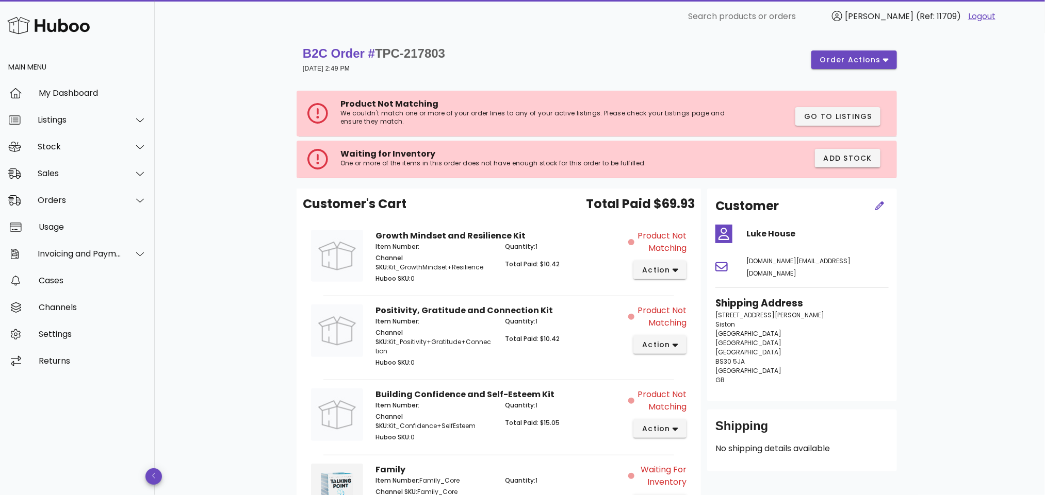
scroll to position [118, 0]
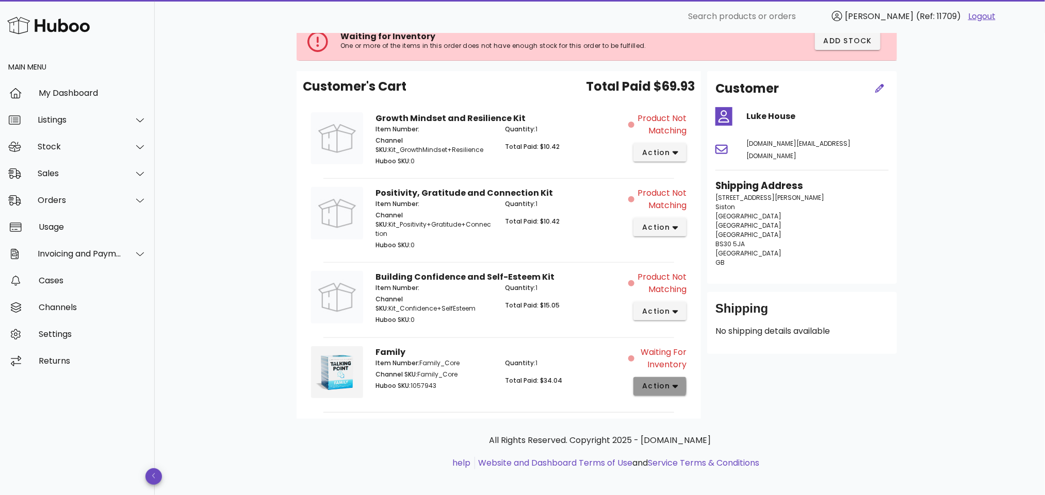
click at [674, 385] on icon "button" at bounding box center [675, 387] width 6 height 4
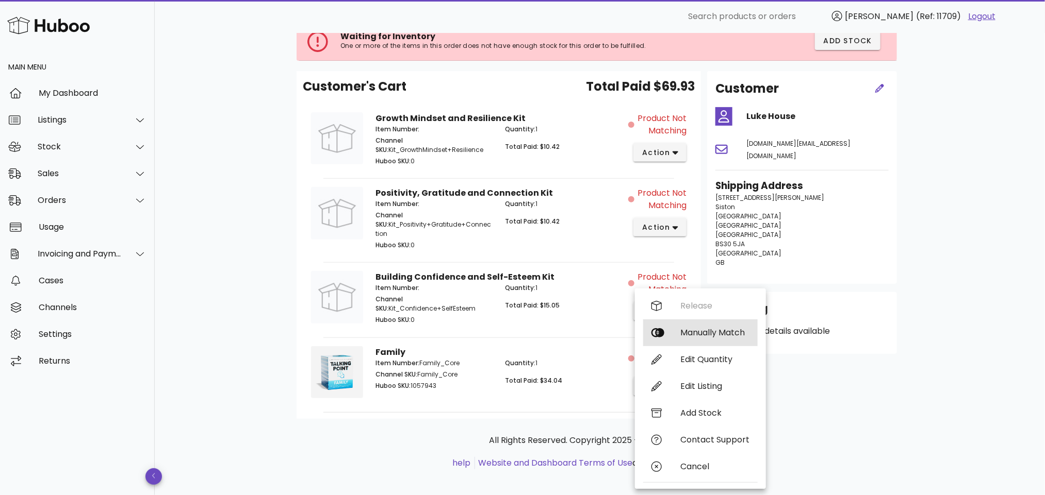
click at [707, 332] on div "Manually Match" at bounding box center [714, 333] width 69 height 10
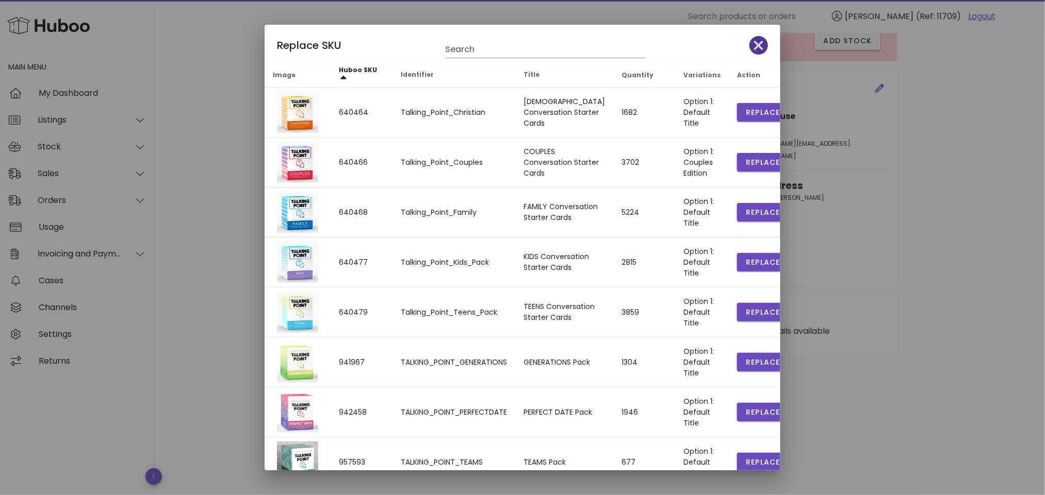
click at [754, 40] on icon "button" at bounding box center [758, 45] width 9 height 14
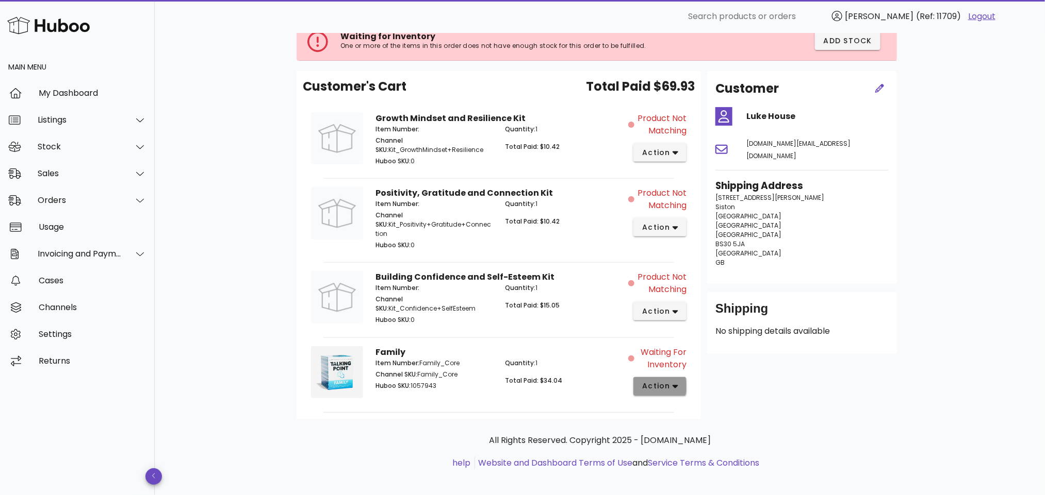
click at [666, 381] on span "action" at bounding box center [655, 386] width 29 height 11
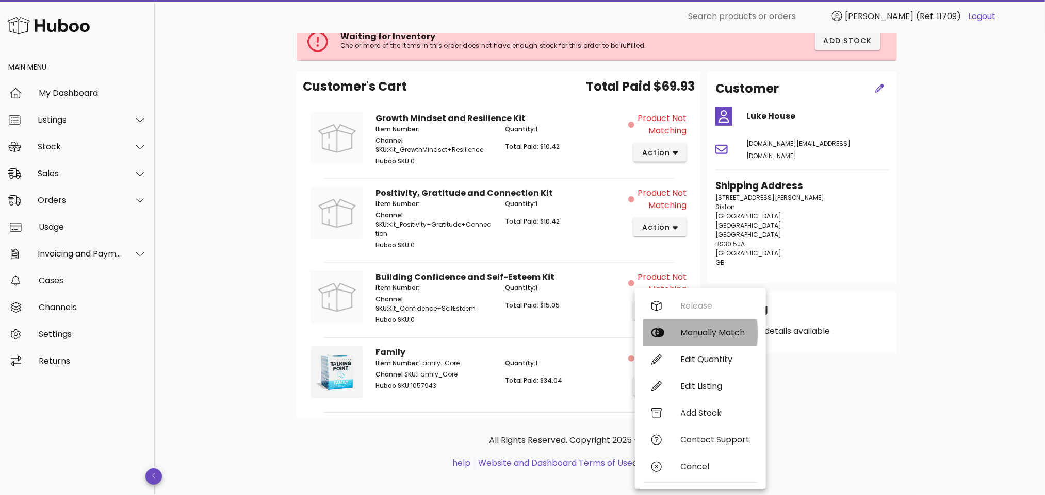
click at [716, 330] on div "Manually Match" at bounding box center [714, 333] width 69 height 10
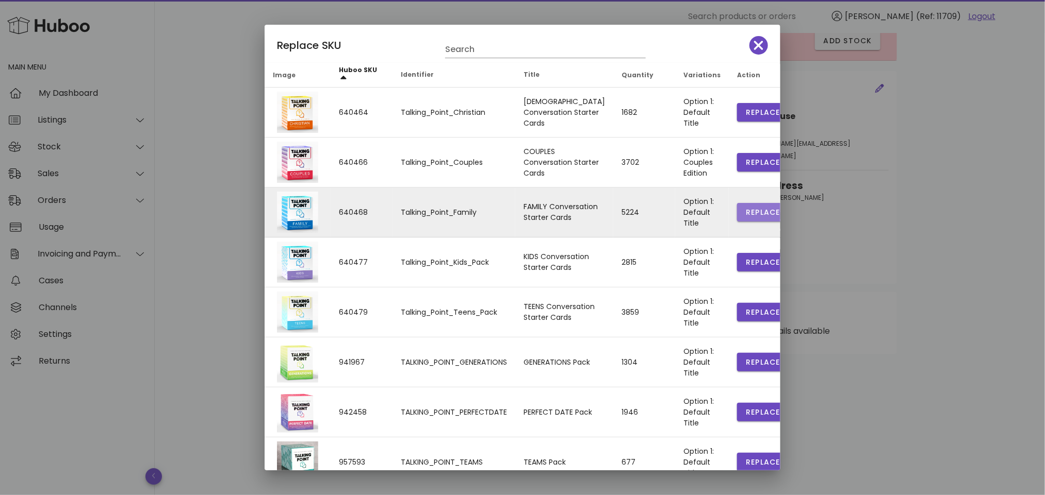
click at [745, 211] on span "Replace" at bounding box center [762, 212] width 35 height 11
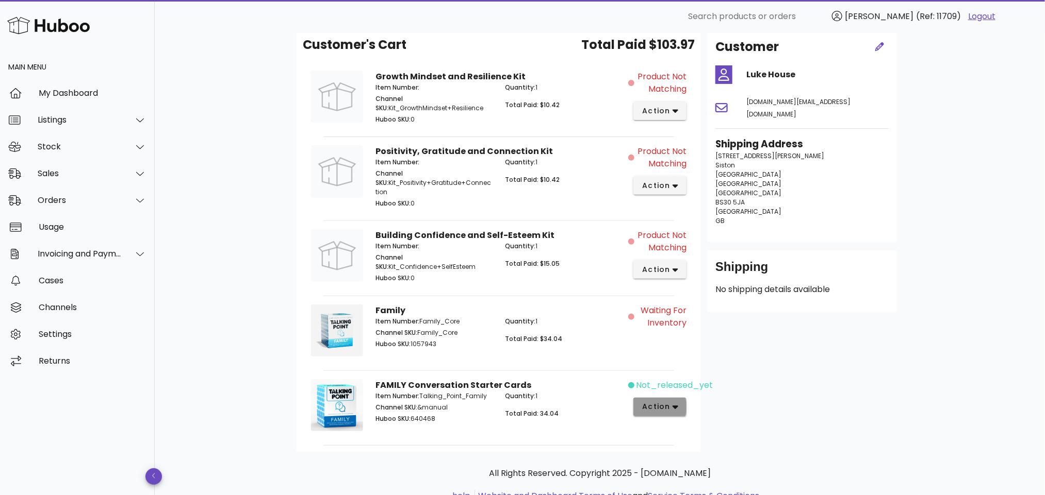
click at [670, 402] on span "action" at bounding box center [659, 407] width 37 height 11
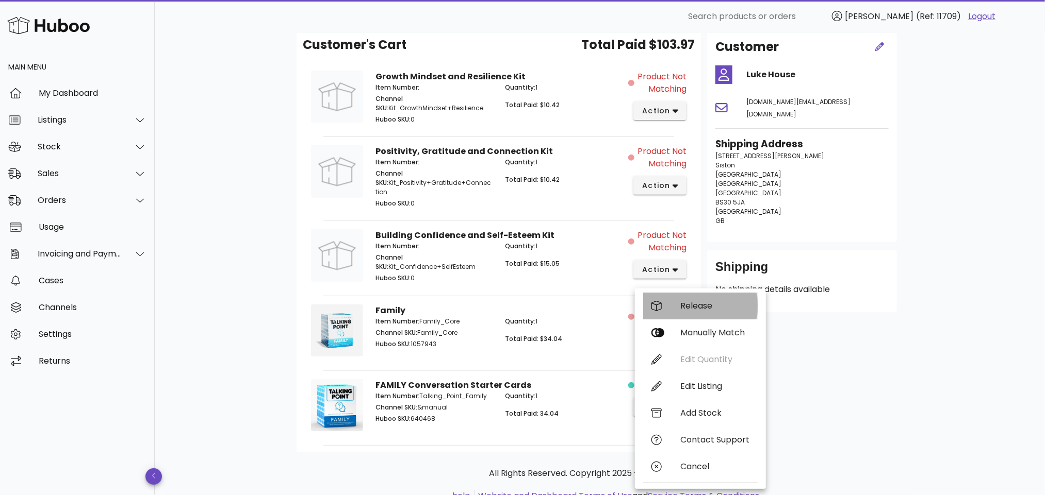
click at [695, 305] on div "Release" at bounding box center [714, 306] width 69 height 10
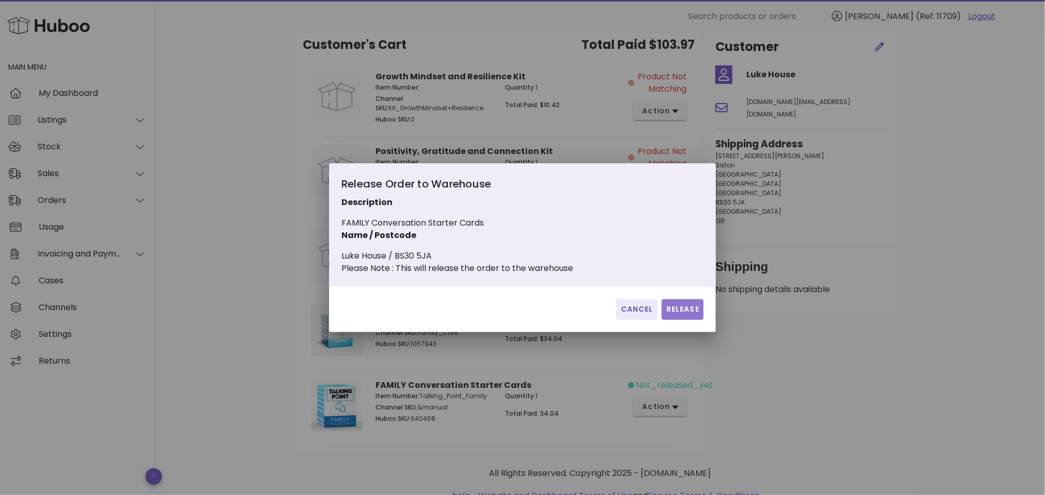
click at [689, 314] on span "Release" at bounding box center [683, 309] width 34 height 11
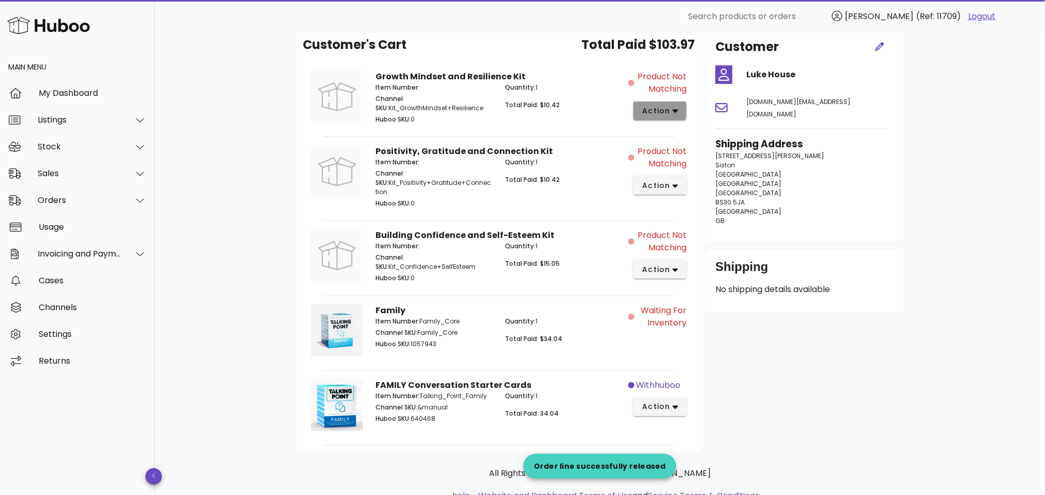
click at [674, 113] on icon "button" at bounding box center [675, 110] width 6 height 9
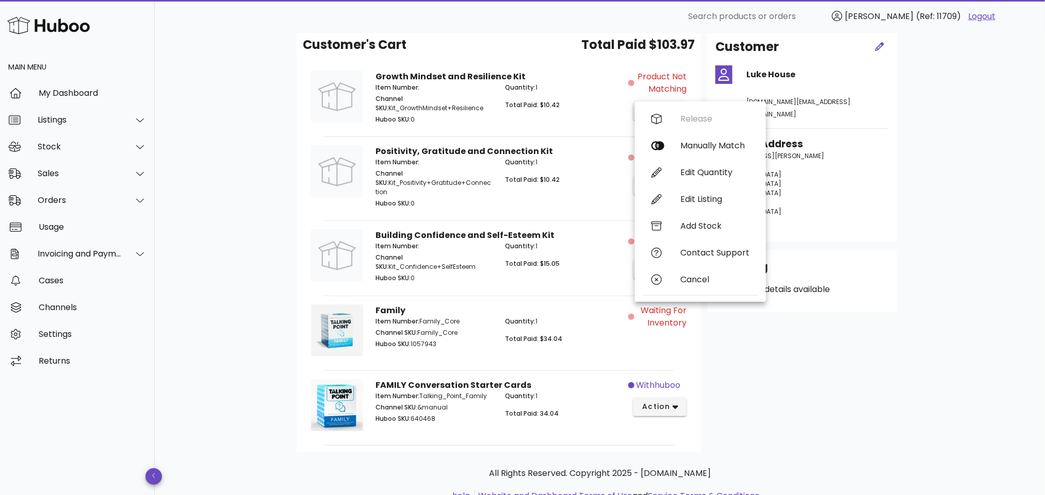
click at [903, 207] on div "B2C Order # TPC-217803 16 September 2025 at 2:49 PM order actions Product Not M…" at bounding box center [600, 225] width 656 height 620
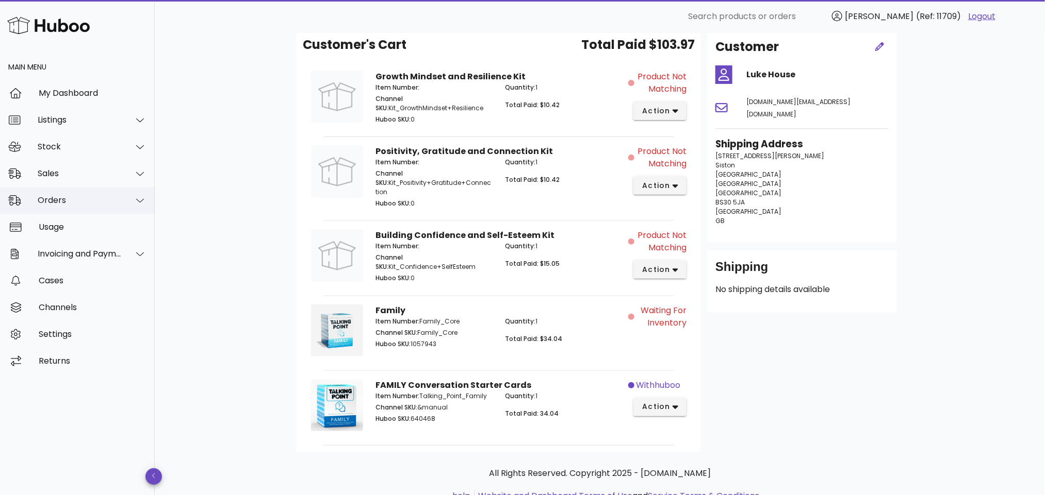
click at [75, 196] on div "Orders" at bounding box center [80, 200] width 84 height 10
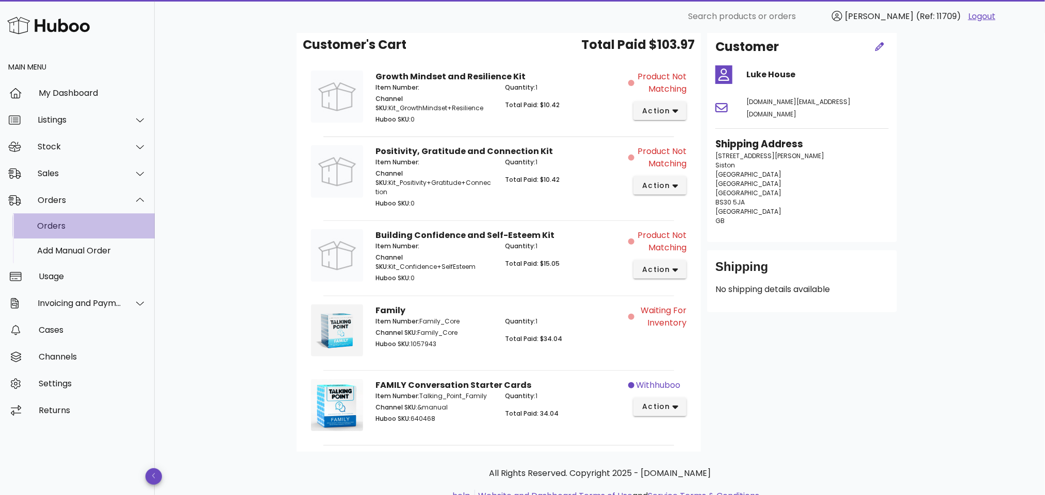
click at [75, 223] on div "Orders" at bounding box center [91, 226] width 109 height 10
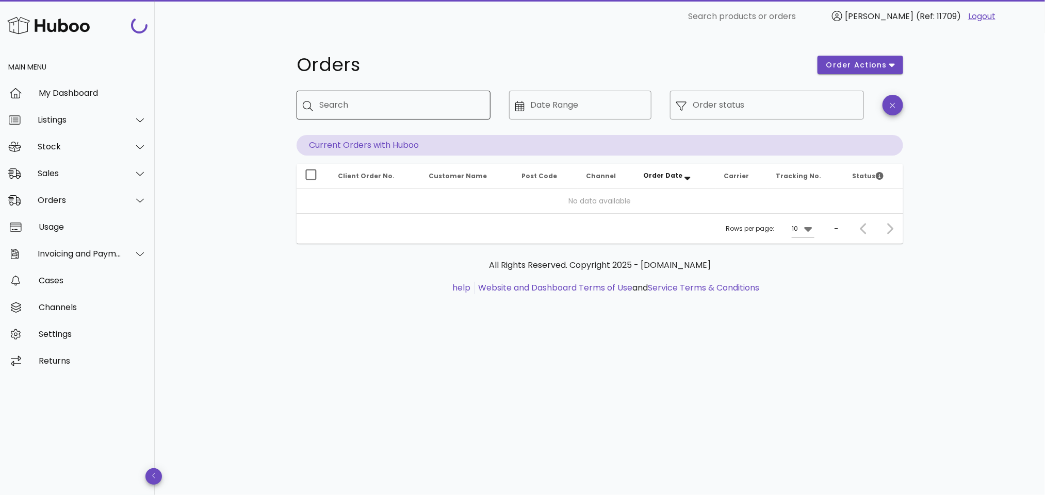
click at [402, 106] on input "Search" at bounding box center [400, 105] width 163 height 16
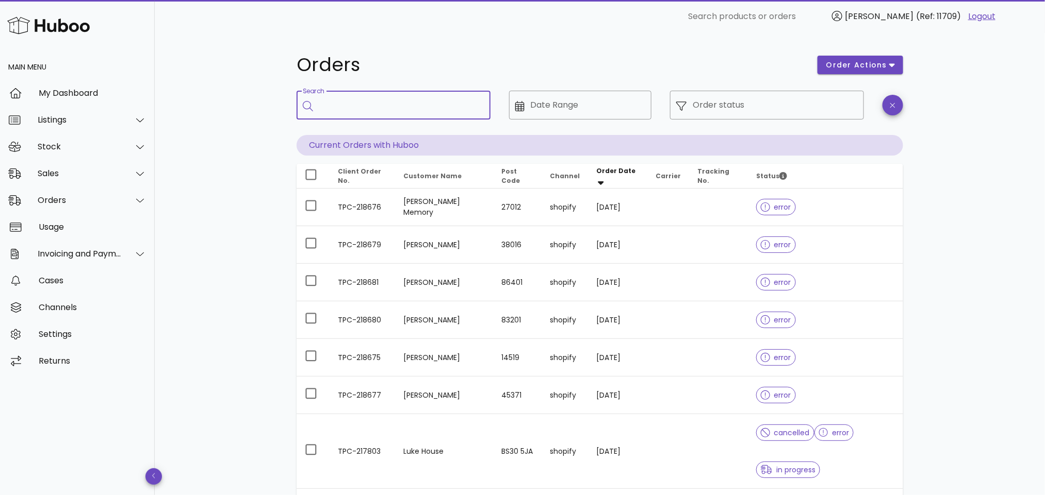
paste input "**********"
type input "**********"
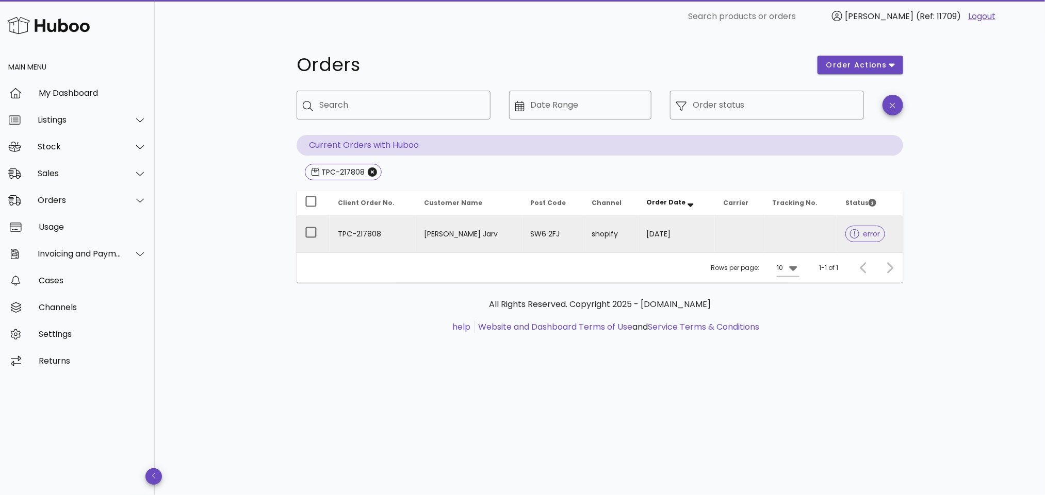
click at [414, 236] on td "TPC-217808" at bounding box center [372, 234] width 86 height 37
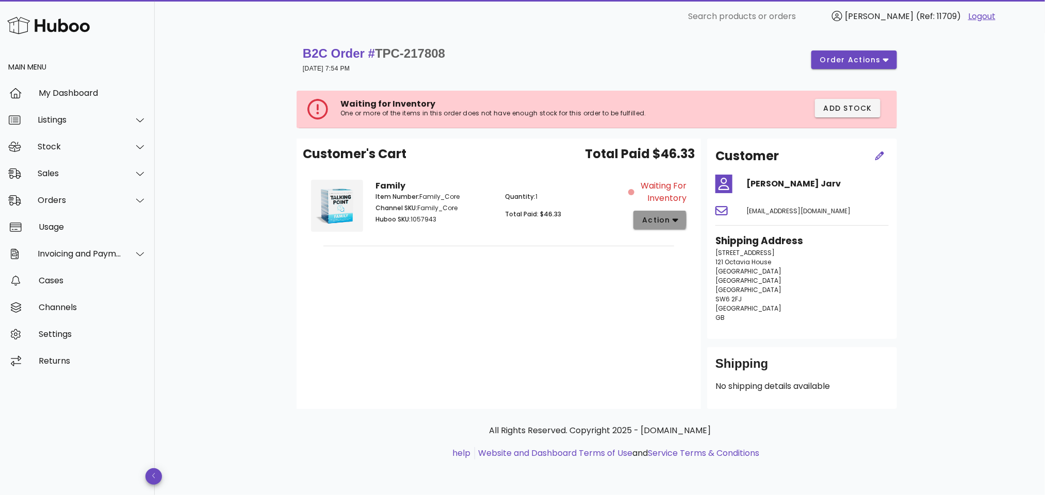
click at [667, 220] on span "action" at bounding box center [655, 220] width 29 height 11
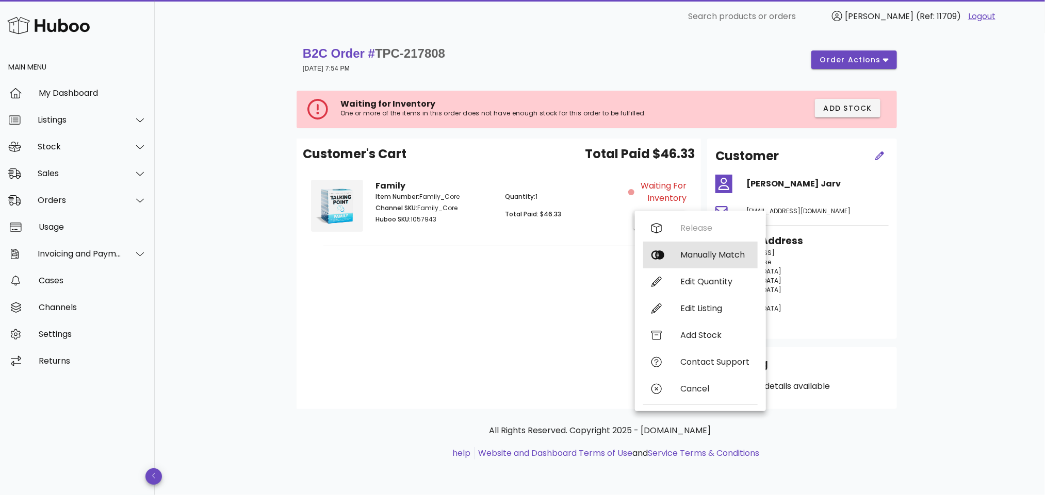
click at [671, 251] on div "Manually Match" at bounding box center [700, 255] width 114 height 27
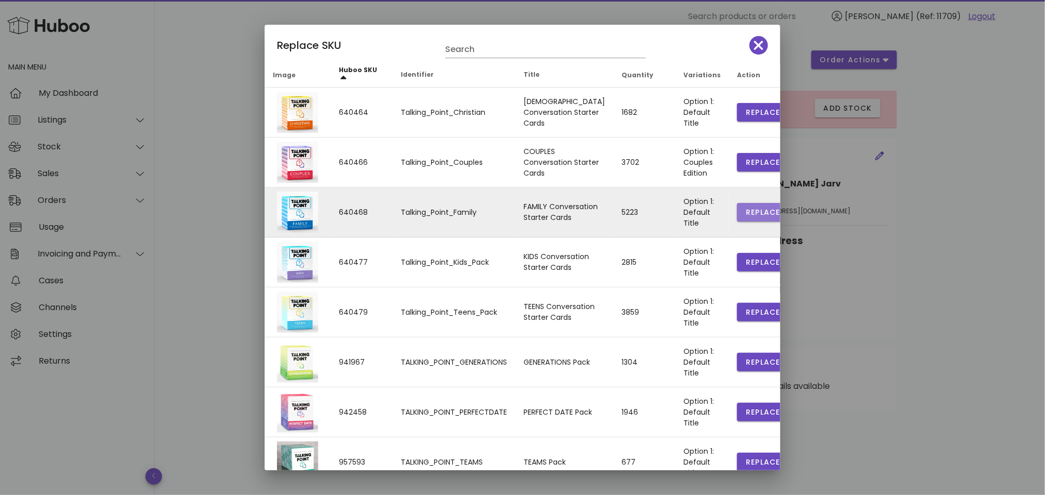
click at [737, 206] on button "Replace" at bounding box center [763, 212] width 52 height 19
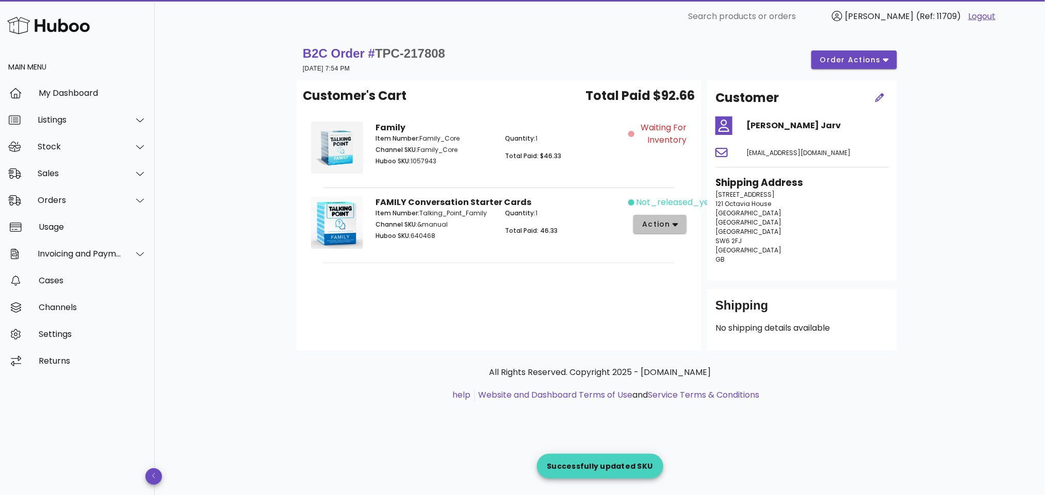
click at [658, 223] on span "action" at bounding box center [655, 224] width 29 height 11
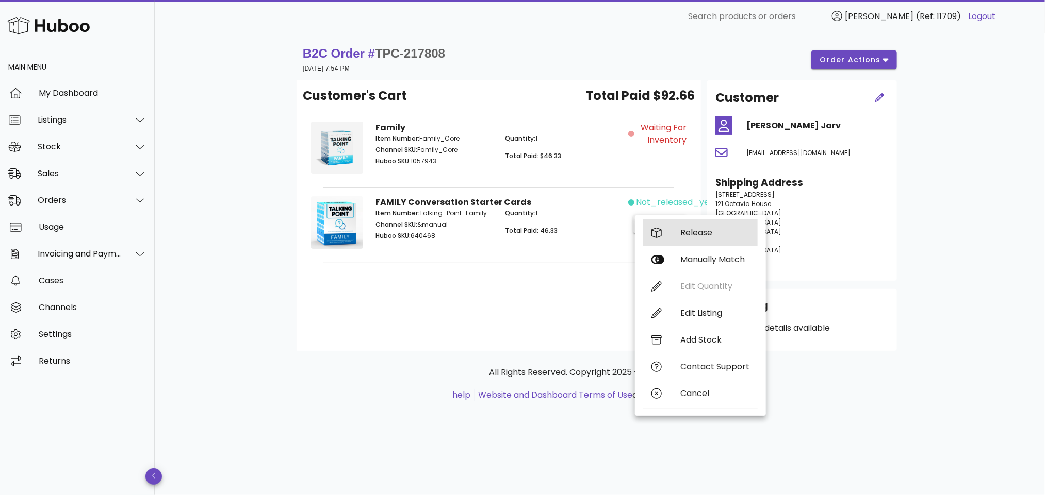
click at [687, 230] on div "Release" at bounding box center [714, 233] width 69 height 10
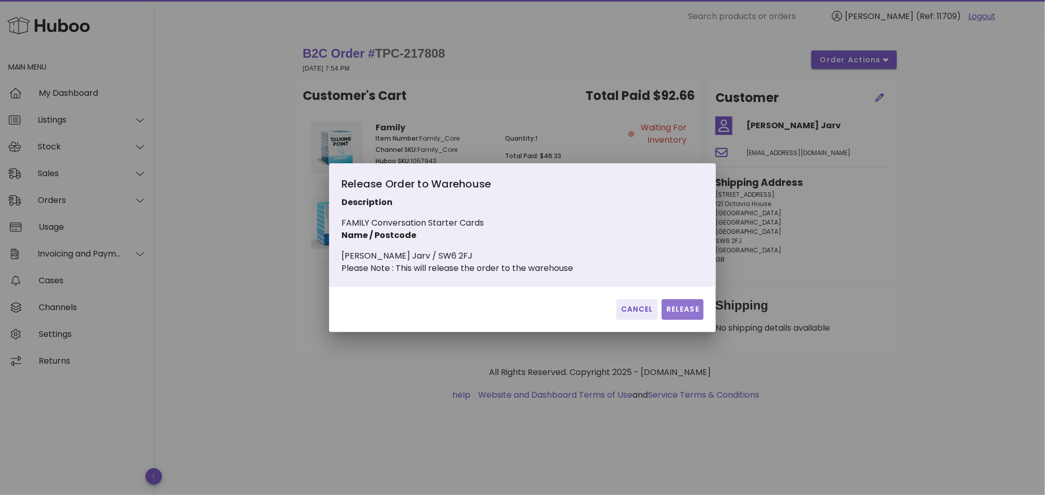
click at [686, 312] on span "Release" at bounding box center [683, 309] width 34 height 11
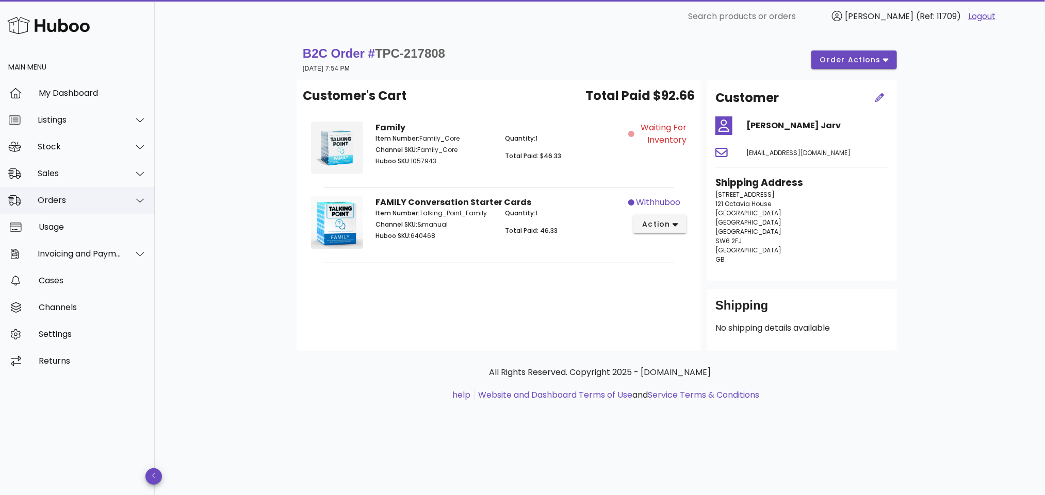
click at [76, 202] on div "Orders" at bounding box center [80, 200] width 84 height 10
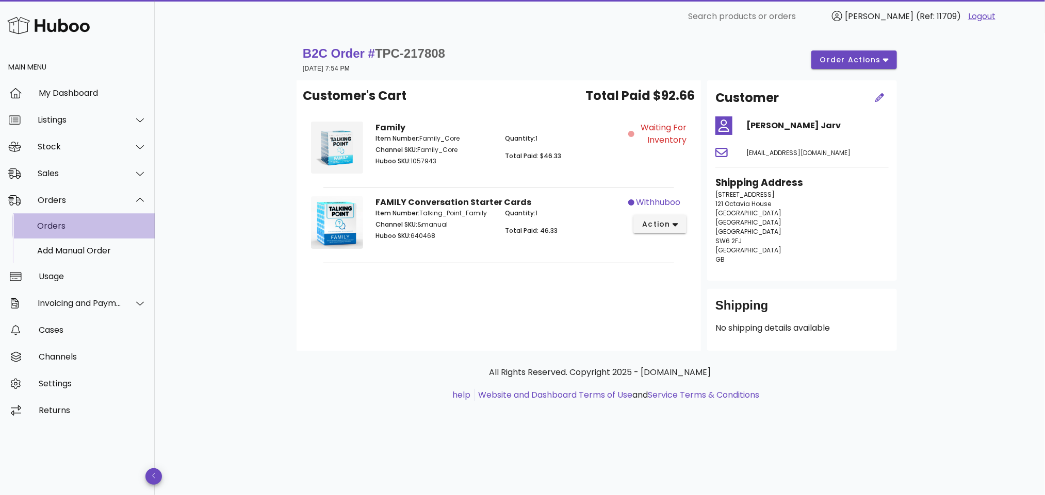
click at [79, 219] on div "Orders" at bounding box center [91, 226] width 109 height 22
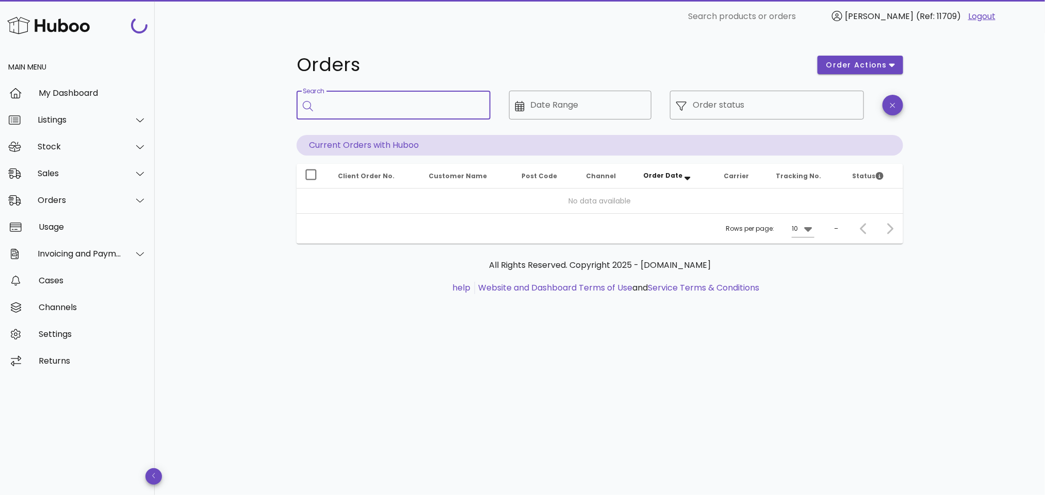
click at [371, 108] on input "Search" at bounding box center [400, 105] width 163 height 16
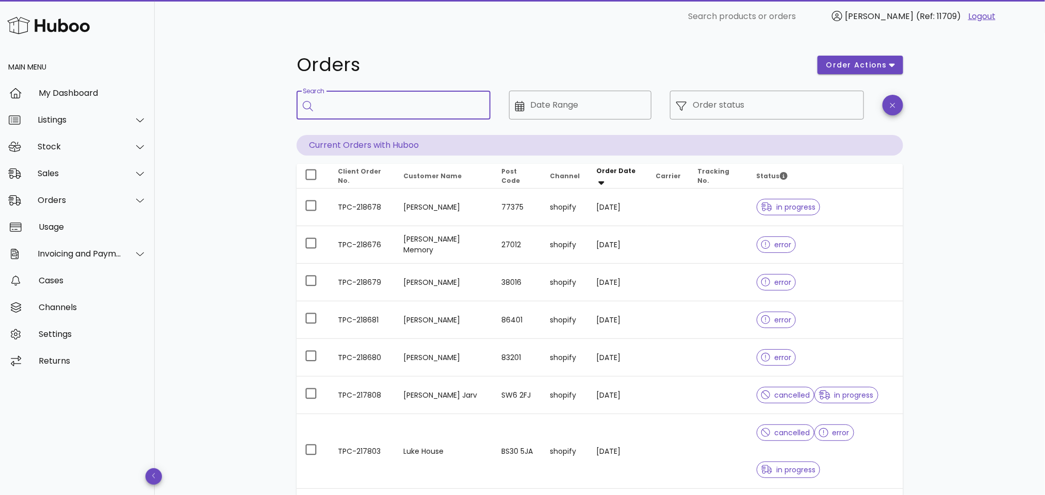
paste input "**********"
type input "**********"
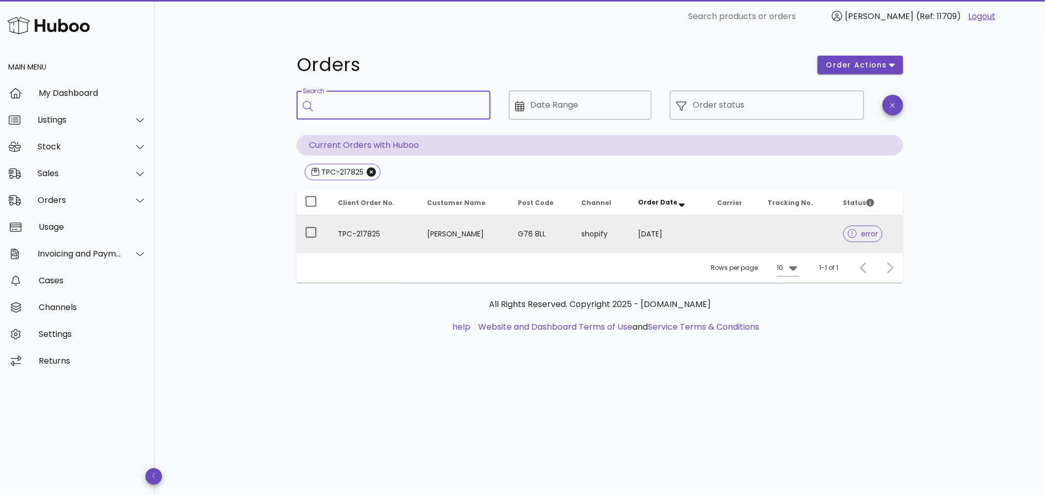
click at [428, 229] on td "[PERSON_NAME]" at bounding box center [464, 234] width 91 height 37
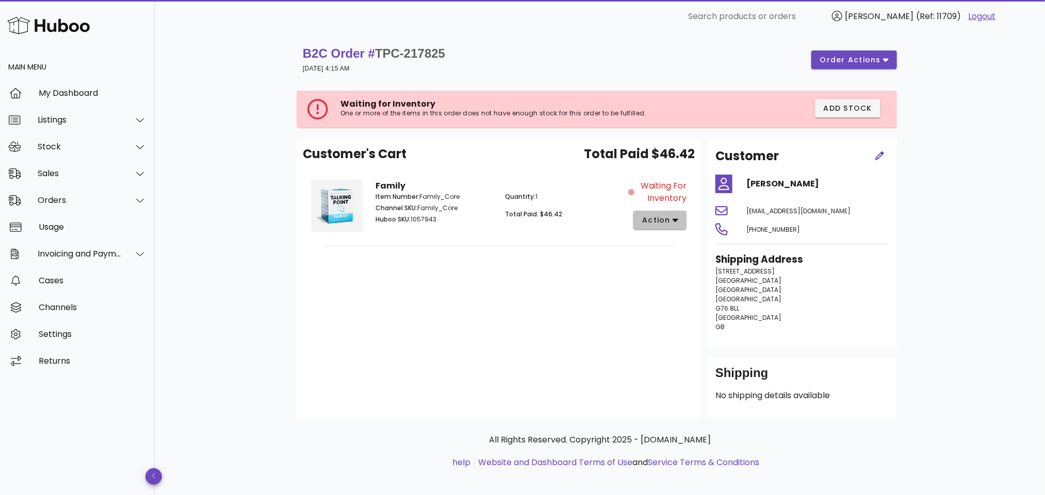
click at [659, 223] on span "action" at bounding box center [655, 220] width 29 height 11
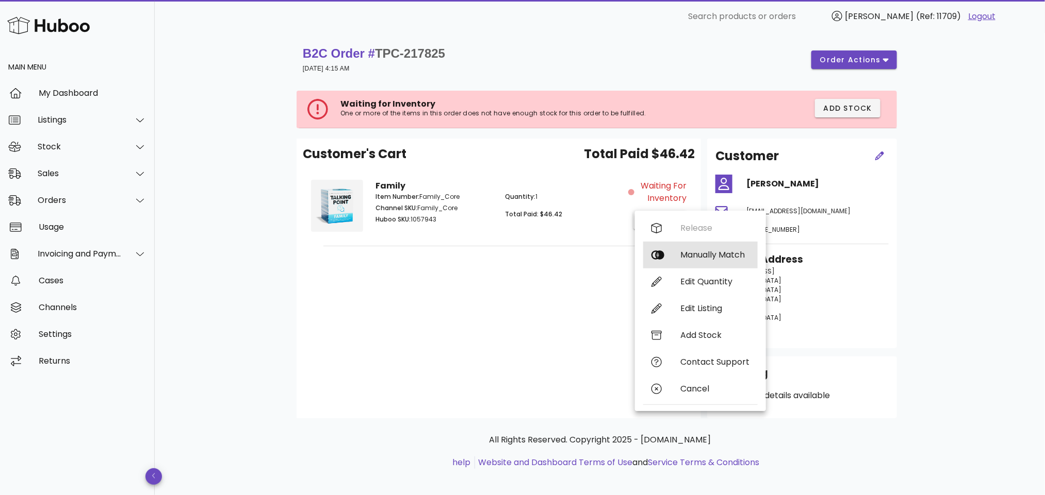
click at [687, 256] on div "Manually Match" at bounding box center [714, 255] width 69 height 10
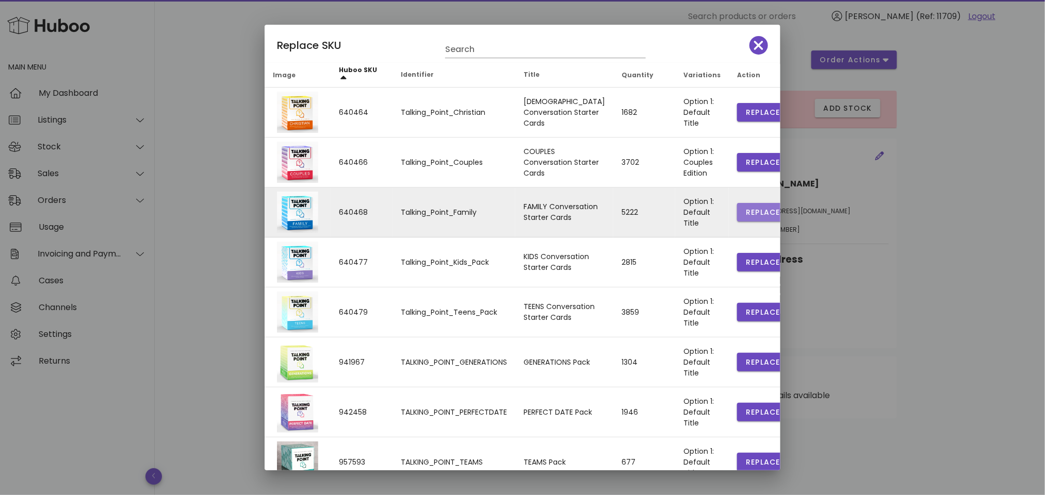
click at [745, 212] on span "Replace" at bounding box center [762, 212] width 35 height 11
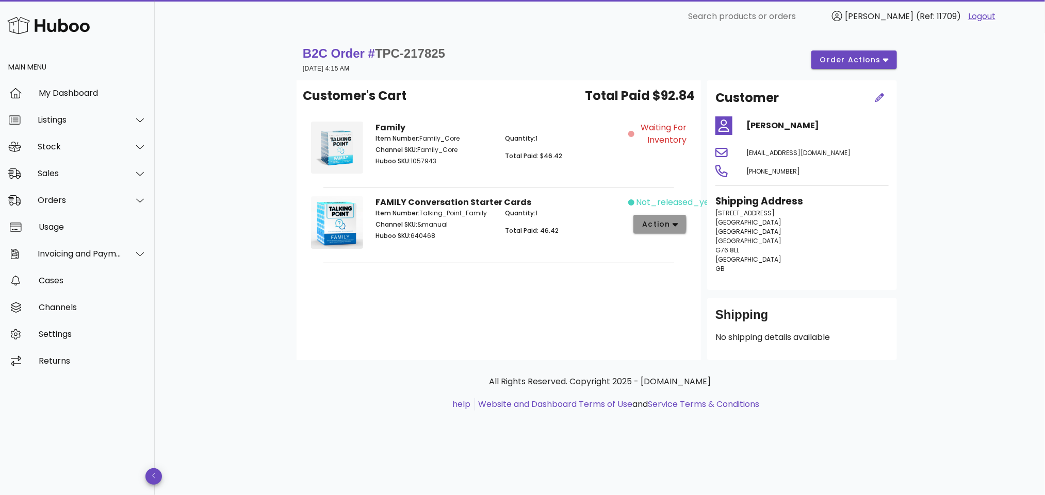
click at [675, 225] on icon "button" at bounding box center [675, 225] width 6 height 4
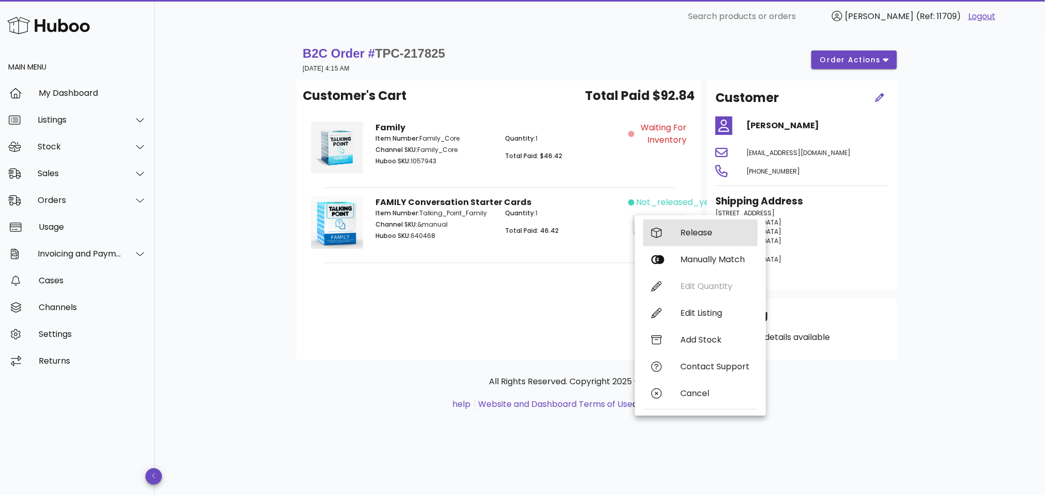
click at [682, 229] on div "Release" at bounding box center [714, 233] width 69 height 10
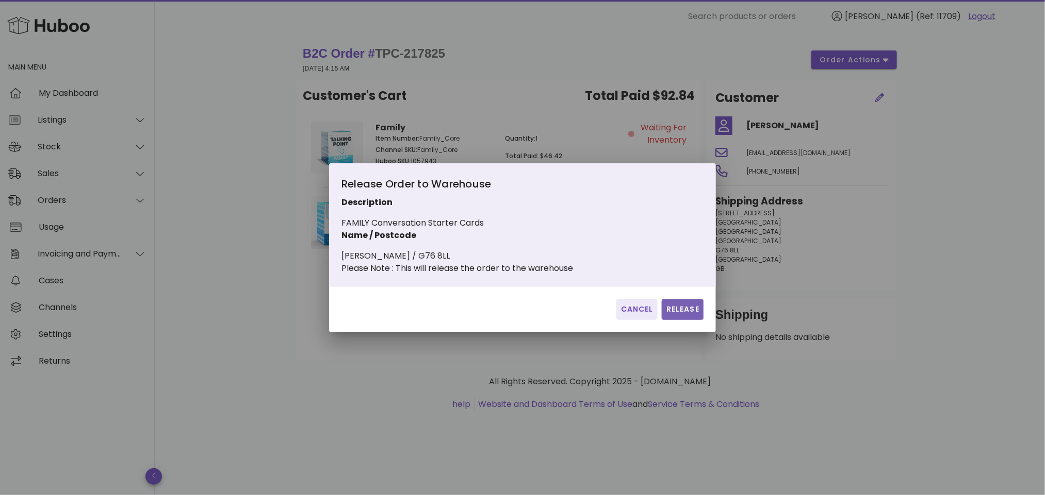
click at [670, 315] on span "Release" at bounding box center [683, 309] width 34 height 11
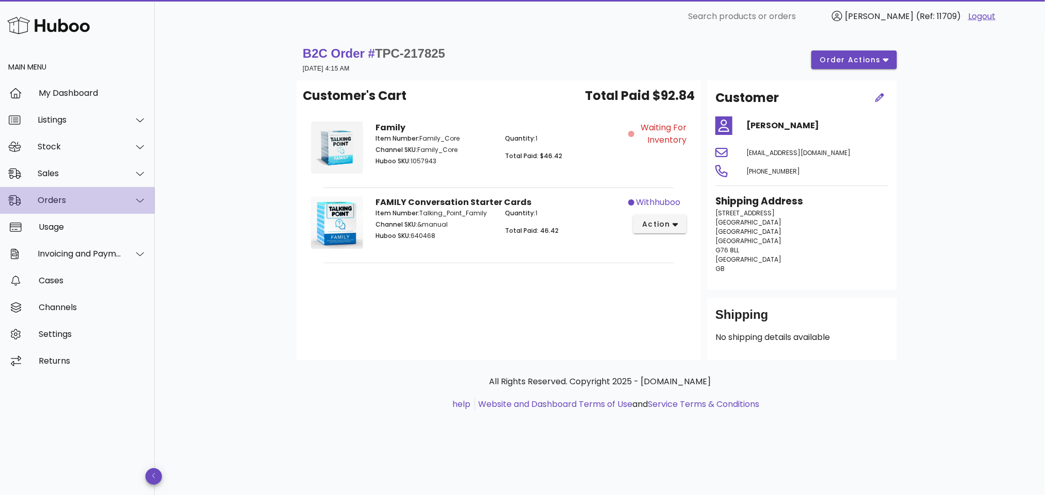
click at [80, 197] on div "Orders" at bounding box center [80, 200] width 84 height 10
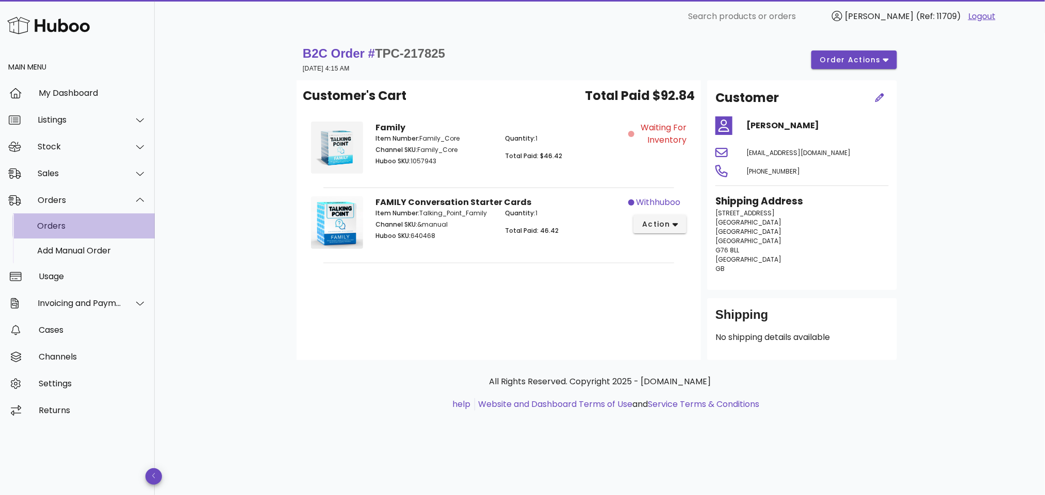
click at [90, 223] on div "Orders" at bounding box center [91, 226] width 109 height 10
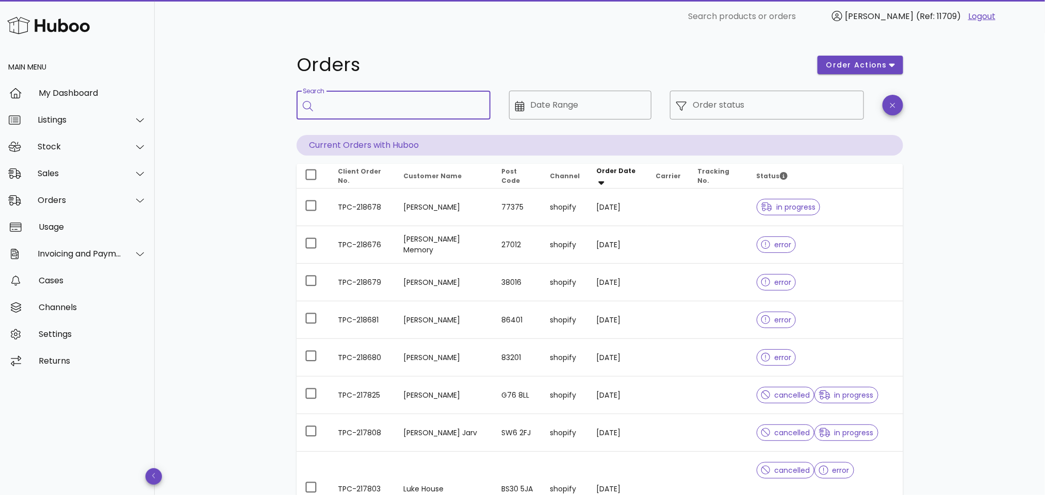
click at [356, 111] on input "Search" at bounding box center [400, 105] width 163 height 16
paste input "**********"
type input "**********"
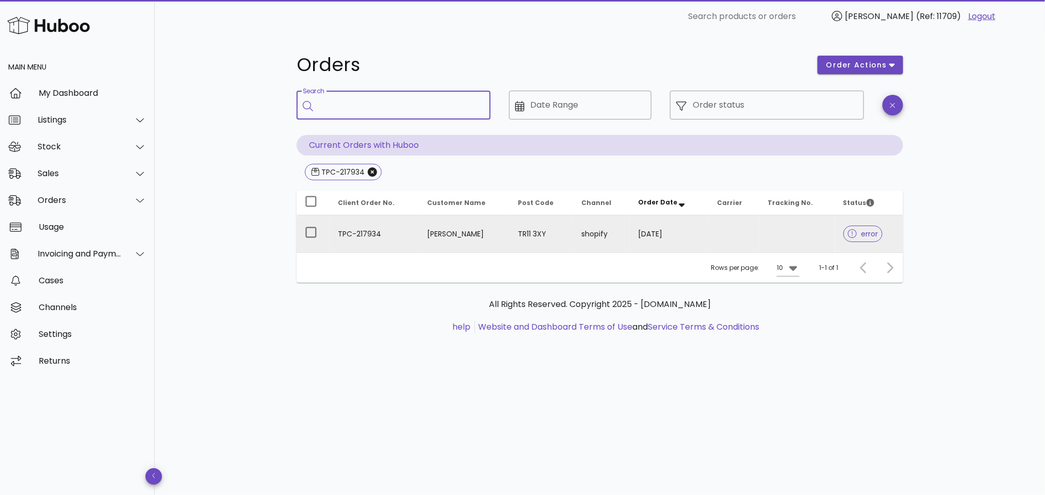
click at [391, 224] on td "TPC-217934" at bounding box center [373, 234] width 89 height 37
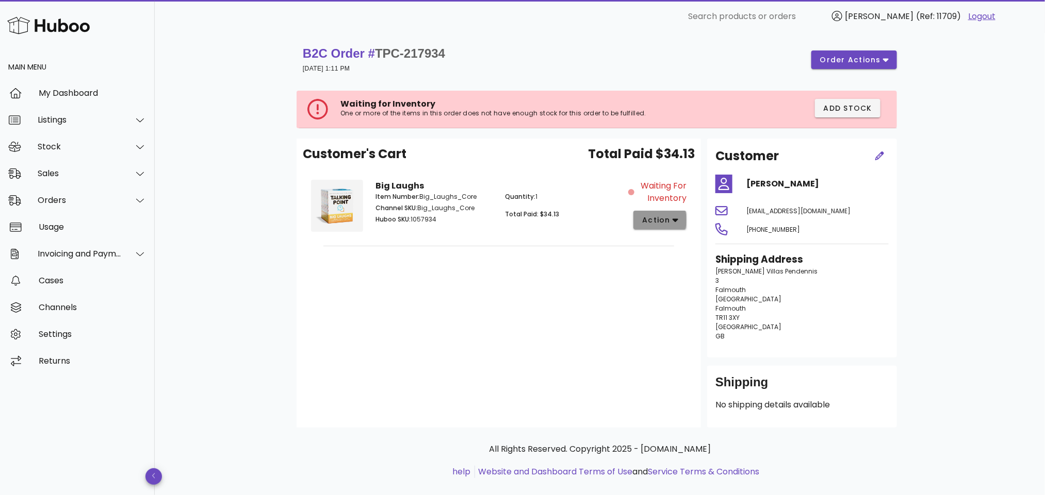
click at [662, 222] on span "action" at bounding box center [655, 220] width 29 height 11
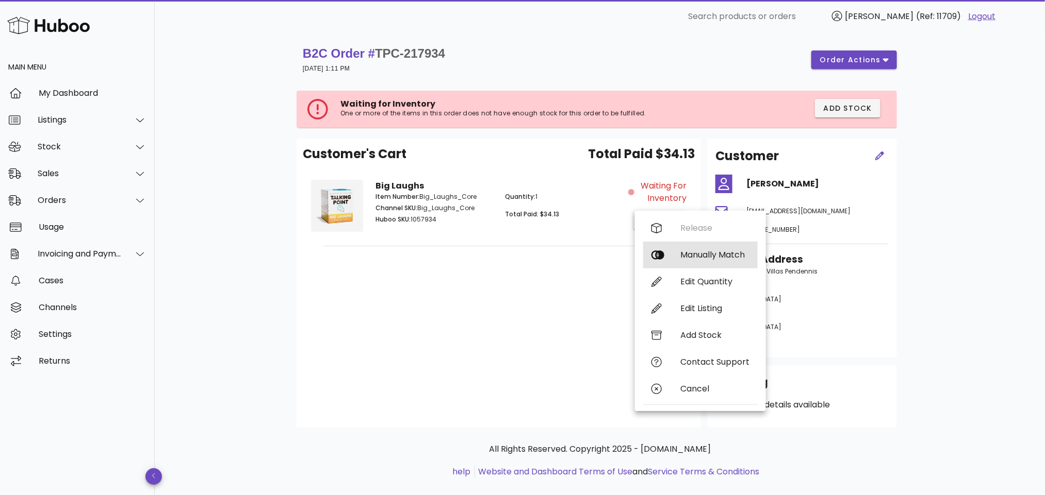
click at [689, 250] on div "Manually Match" at bounding box center [714, 255] width 69 height 10
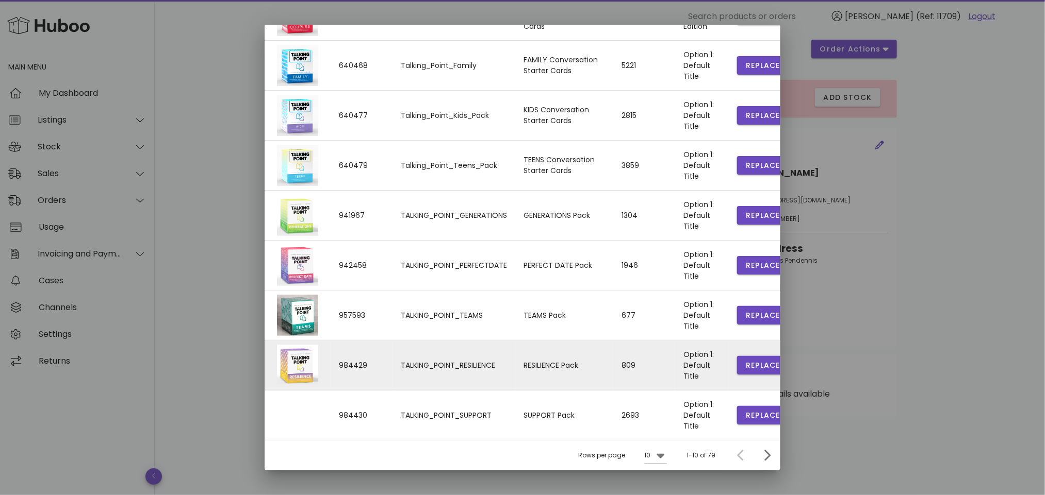
scroll to position [16, 0]
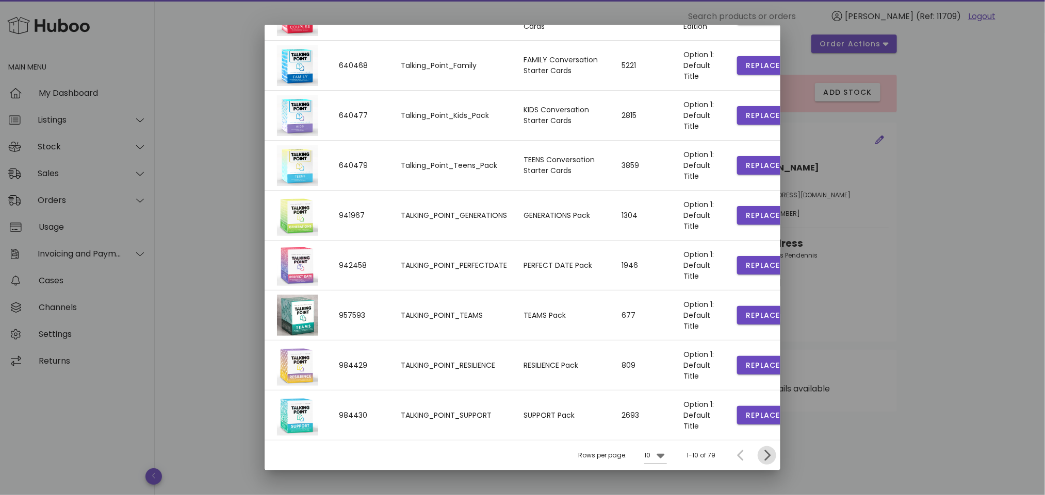
click at [761, 454] on icon "Next page" at bounding box center [767, 456] width 12 height 12
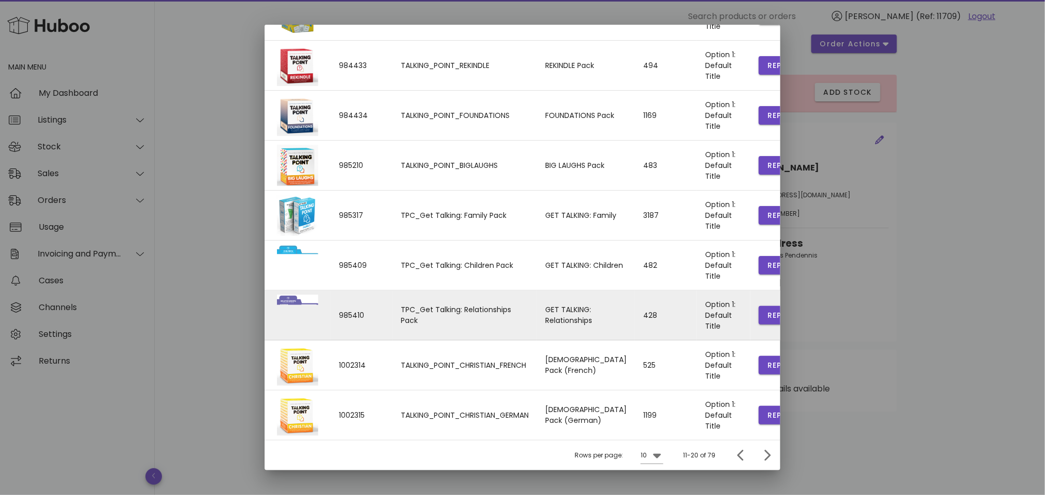
scroll to position [0, 0]
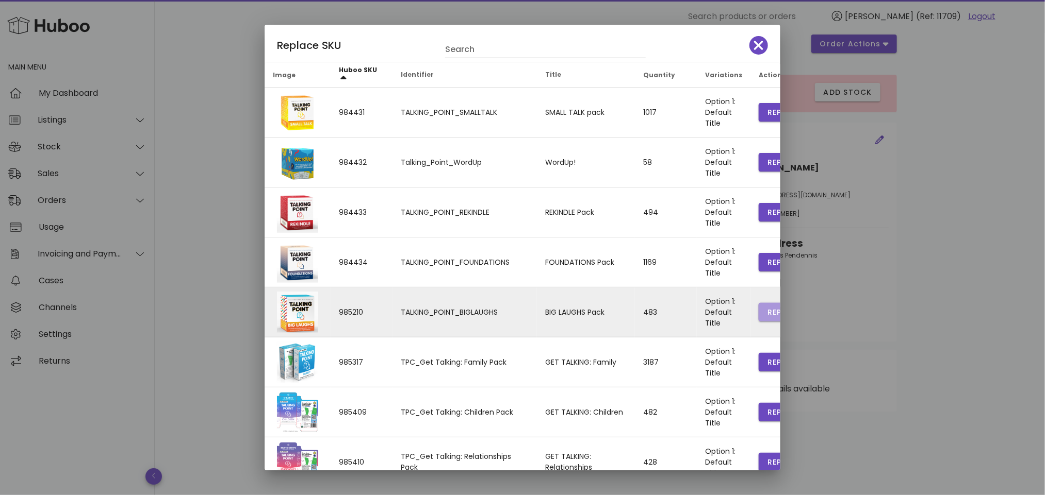
click at [758, 307] on button "Replace" at bounding box center [784, 312] width 52 height 19
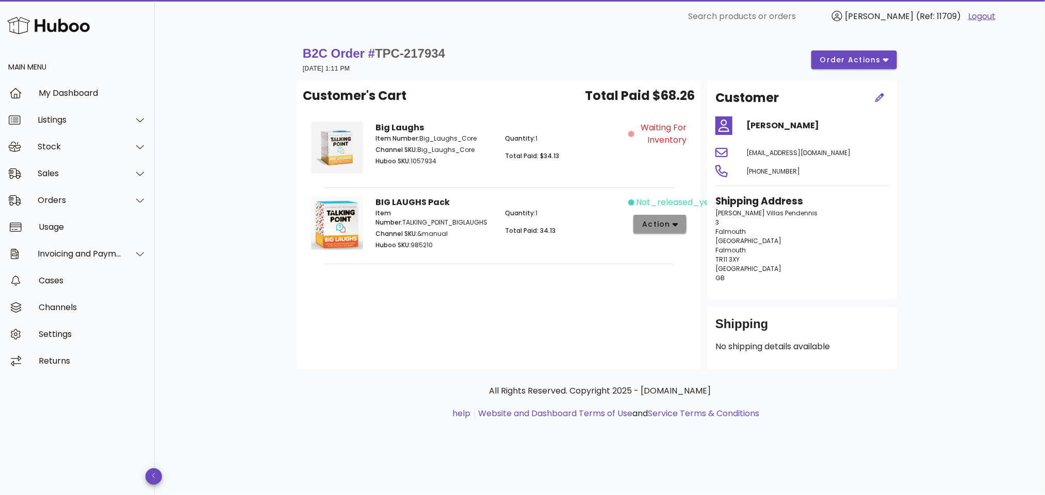
click at [674, 221] on icon "button" at bounding box center [675, 224] width 6 height 9
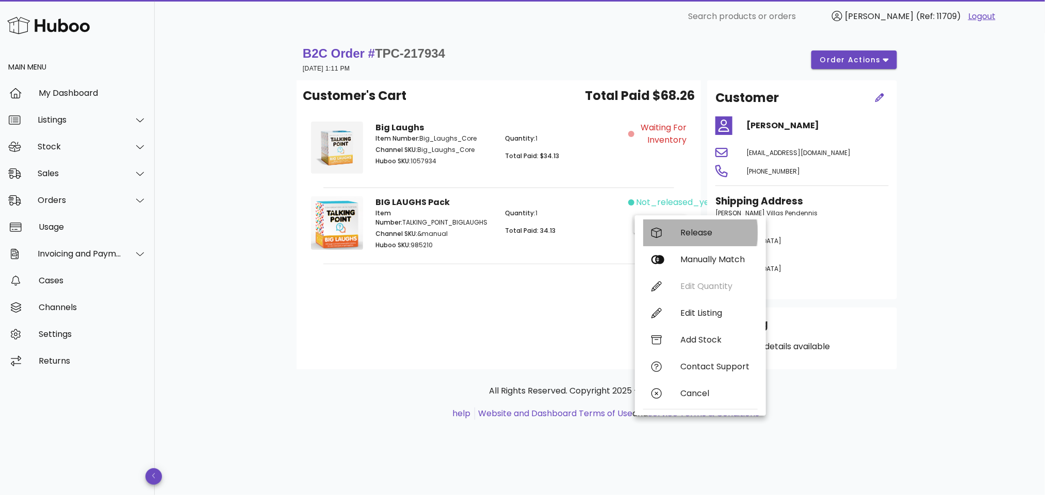
click at [684, 229] on div "Release" at bounding box center [714, 233] width 69 height 10
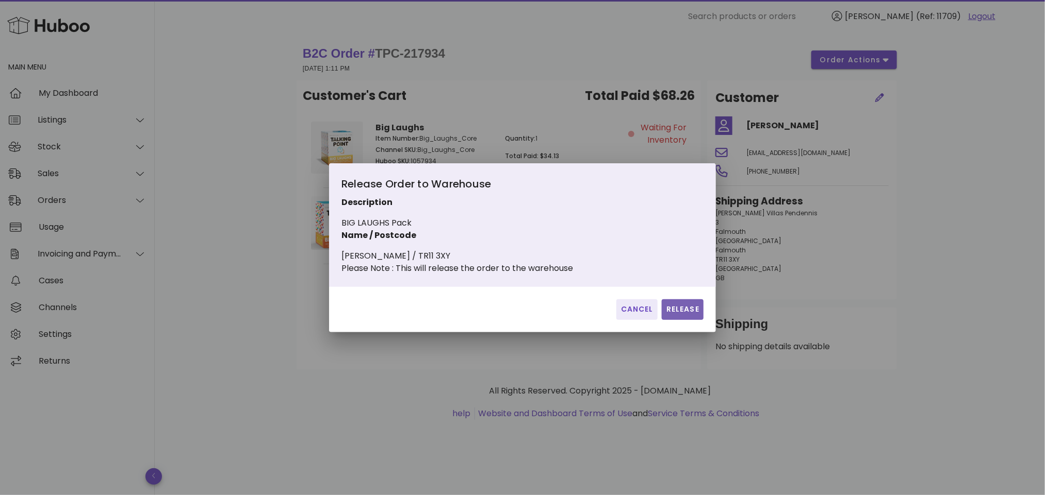
drag, startPoint x: 687, startPoint y: 315, endPoint x: 464, endPoint y: 342, distance: 224.4
click at [687, 314] on span "Release" at bounding box center [683, 309] width 34 height 11
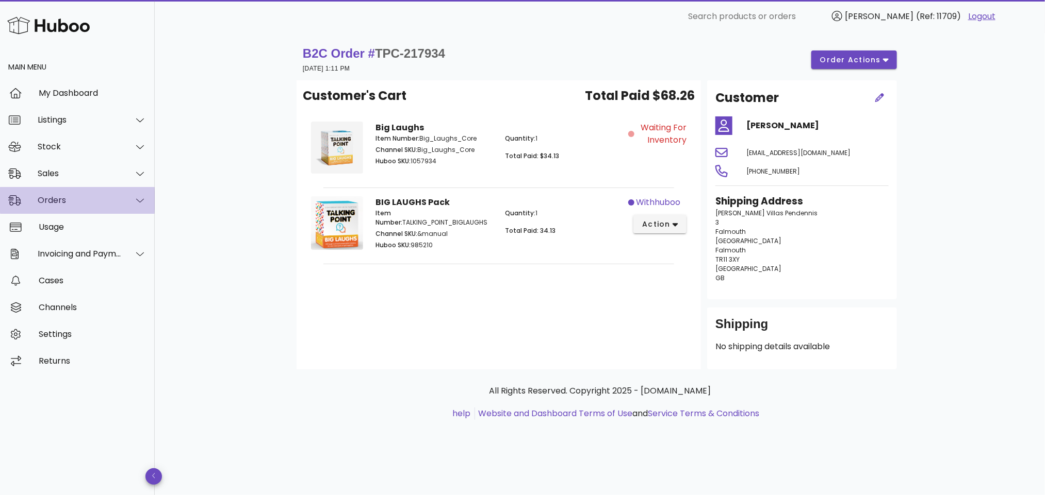
click at [74, 201] on div "Orders" at bounding box center [80, 200] width 84 height 10
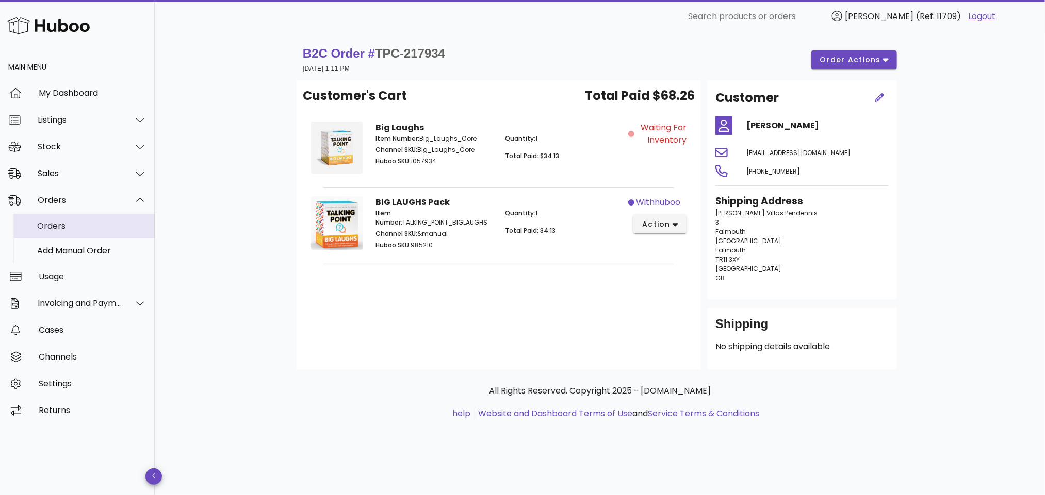
click at [74, 227] on div "Orders" at bounding box center [91, 226] width 109 height 10
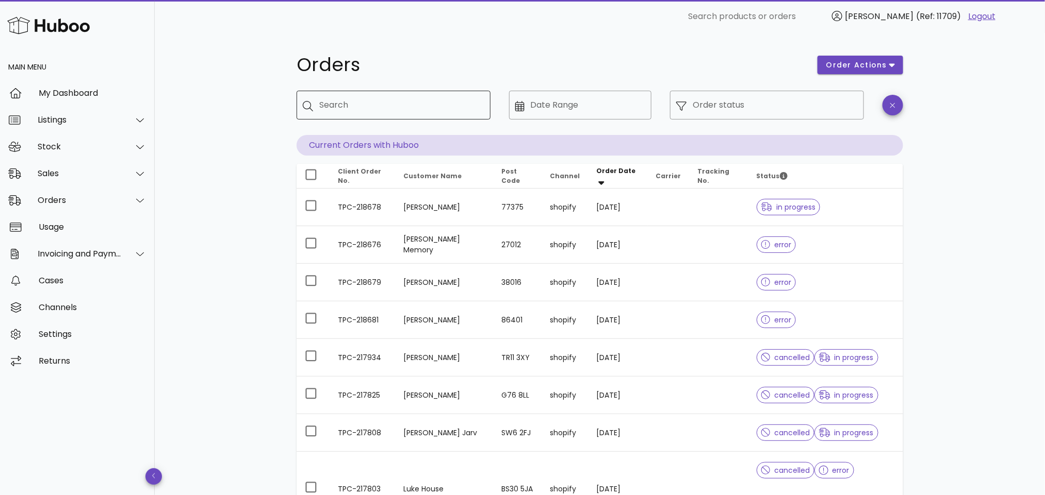
click at [344, 91] on div "Search" at bounding box center [400, 105] width 163 height 29
paste input "**********"
type input "**********"
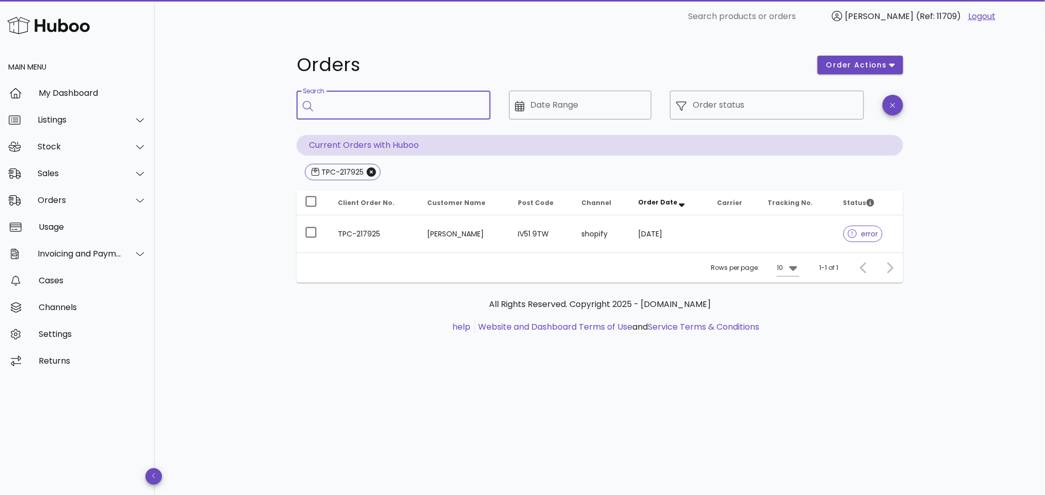
click at [427, 226] on td "[PERSON_NAME]" at bounding box center [464, 234] width 91 height 37
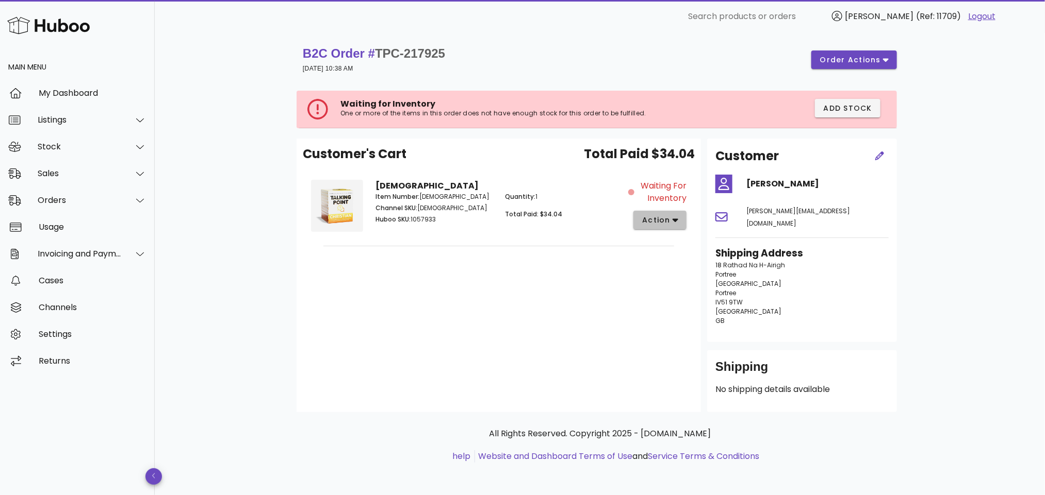
click at [670, 218] on span "action" at bounding box center [659, 220] width 37 height 11
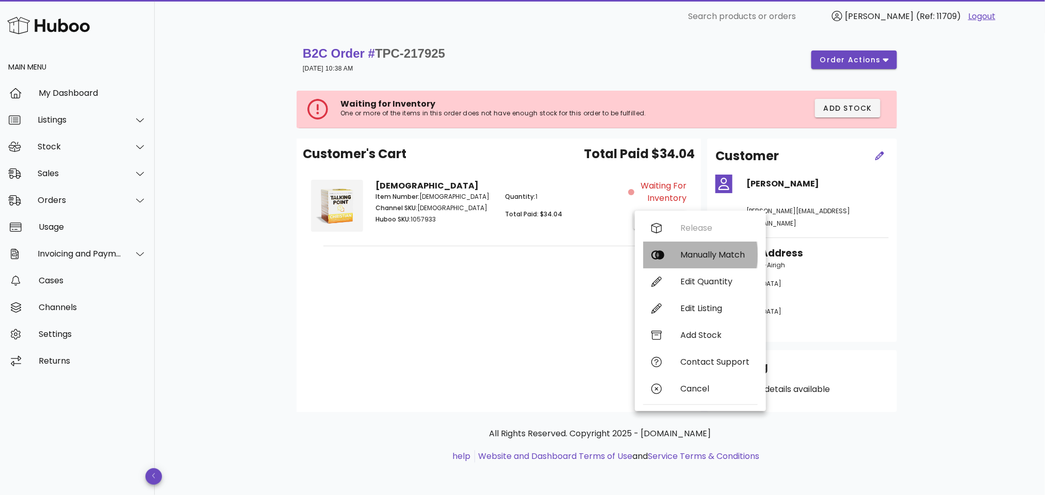
click at [687, 243] on div "Manually Match" at bounding box center [700, 255] width 114 height 27
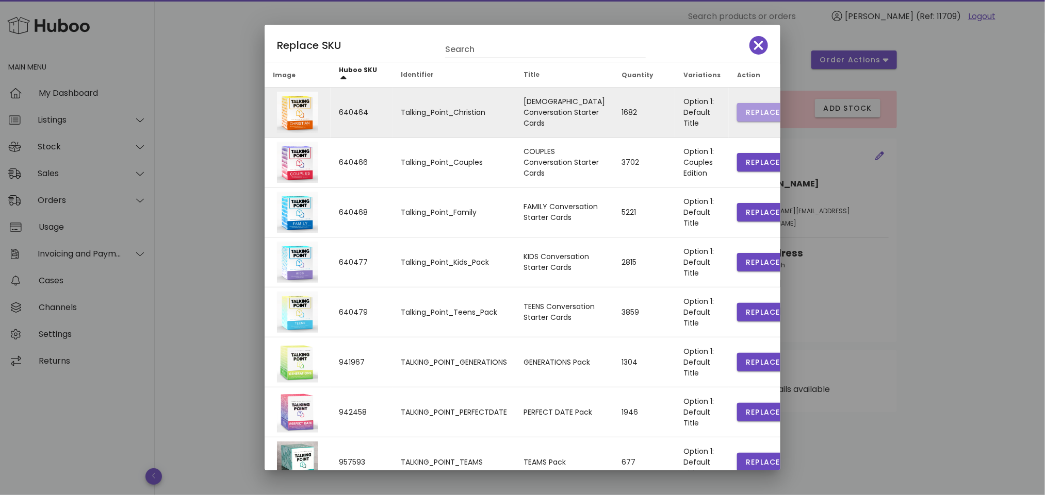
click at [745, 109] on span "Replace" at bounding box center [762, 112] width 35 height 11
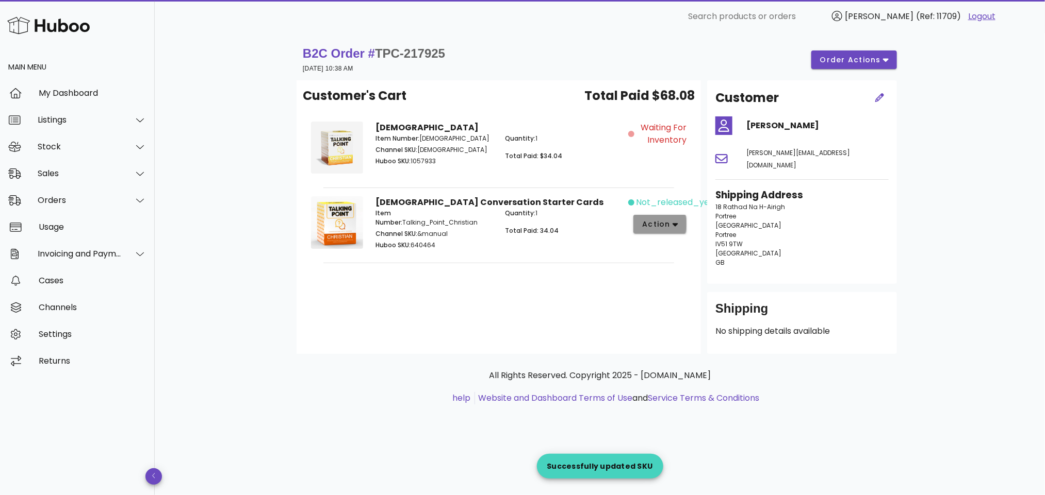
click at [657, 222] on span "action" at bounding box center [655, 224] width 29 height 11
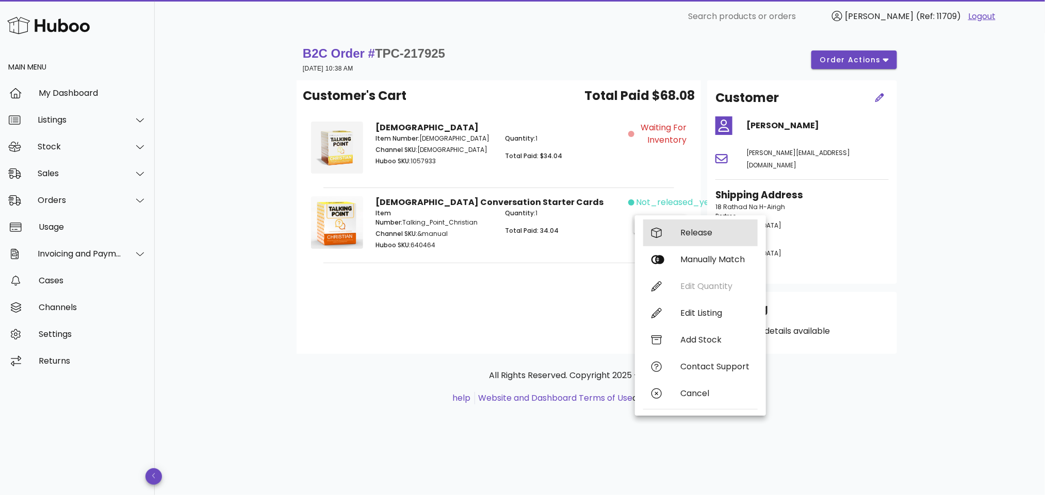
click at [688, 234] on div "Release" at bounding box center [714, 233] width 69 height 10
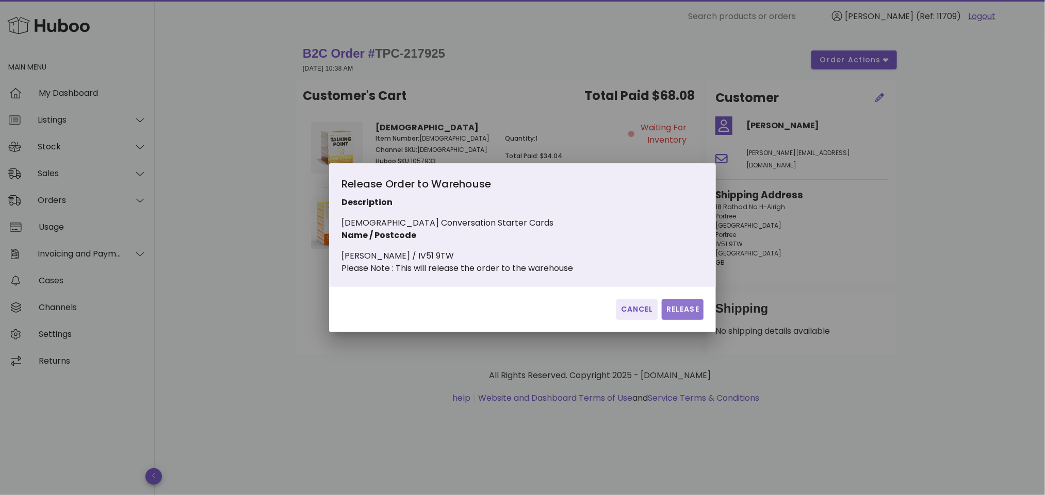
click at [682, 311] on span "Release" at bounding box center [683, 309] width 34 height 11
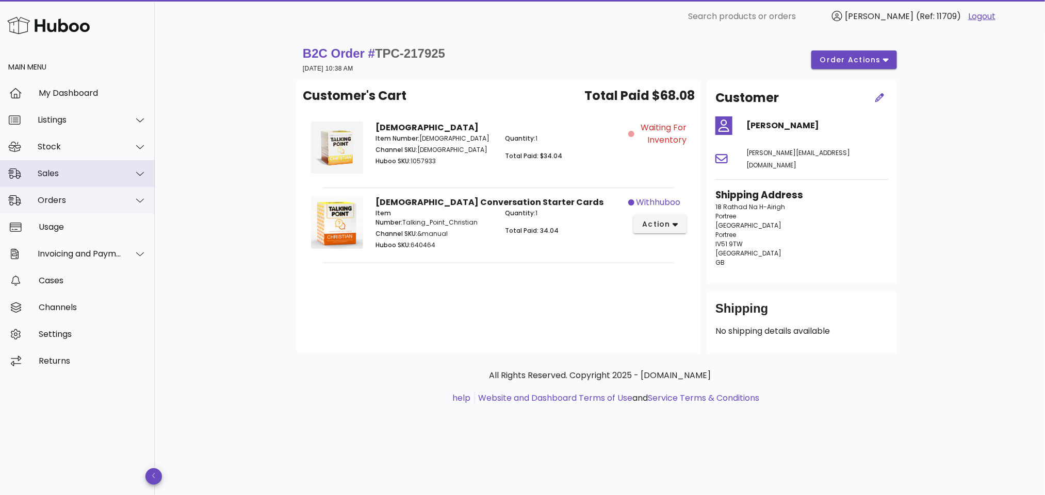
drag, startPoint x: 67, startPoint y: 172, endPoint x: 79, endPoint y: 201, distance: 31.4
click at [76, 215] on div "Main Menu My Dashboard Listings Stock Sales Orders Usage Invoicing and Payments…" at bounding box center [77, 215] width 155 height 328
click at [80, 199] on div "Orders" at bounding box center [80, 200] width 84 height 10
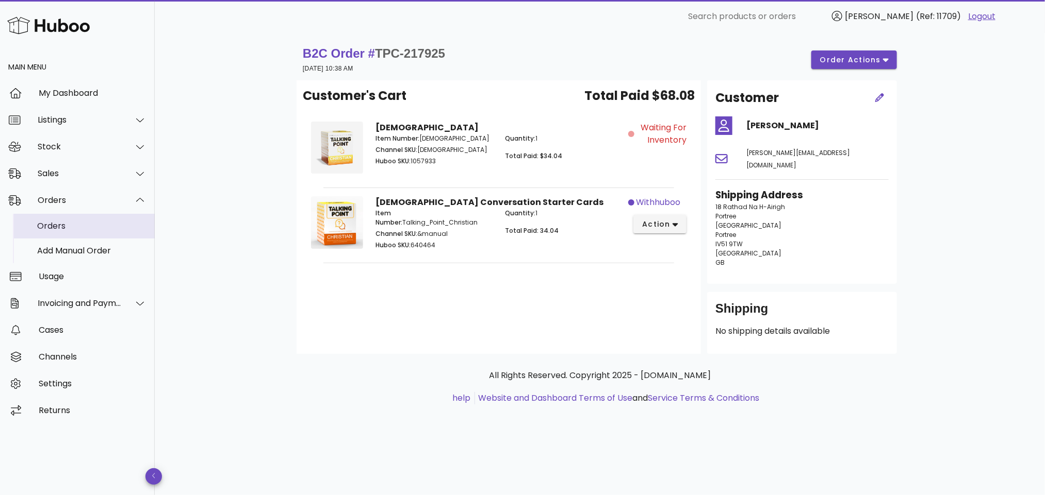
click at [84, 228] on div "Orders" at bounding box center [91, 226] width 109 height 10
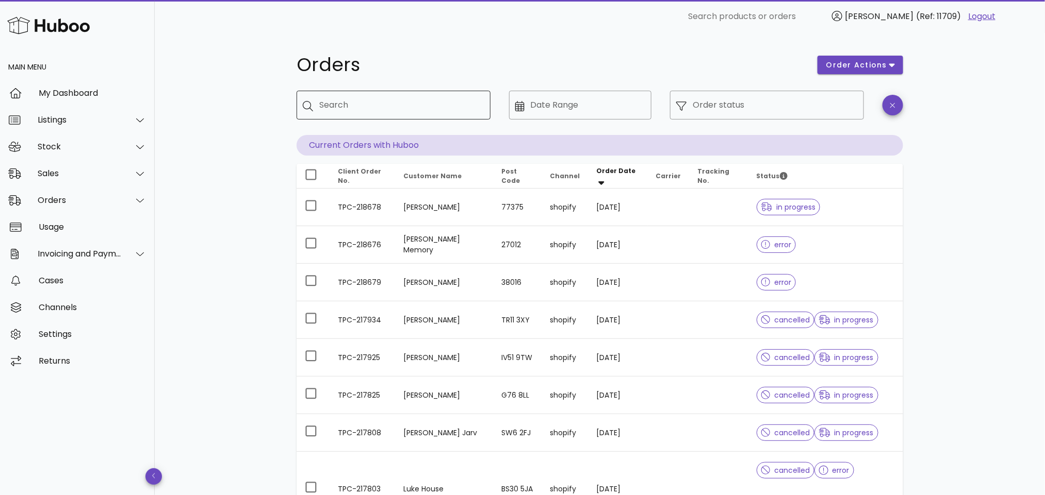
click at [351, 107] on input "Search" at bounding box center [400, 105] width 163 height 16
paste input "**********"
type input "**********"
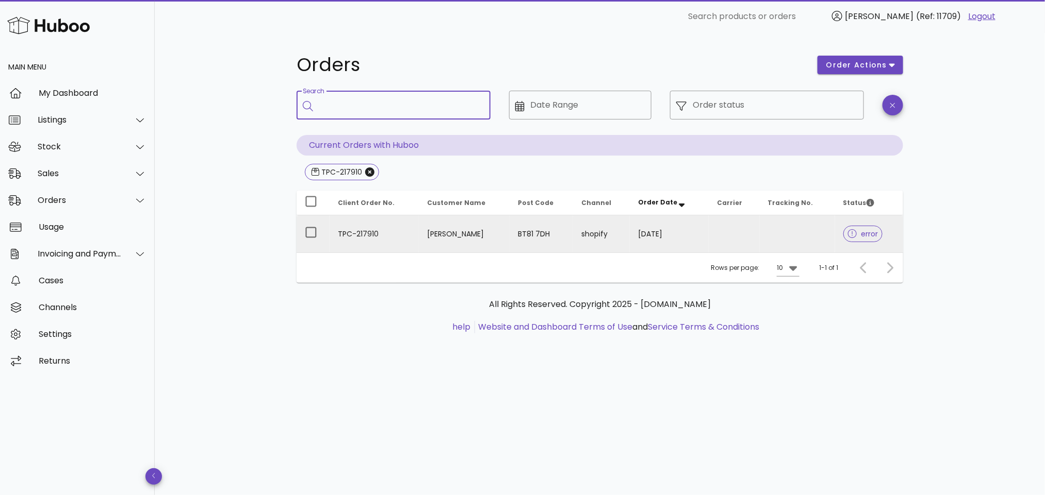
click at [398, 229] on td "TPC-217910" at bounding box center [373, 234] width 89 height 37
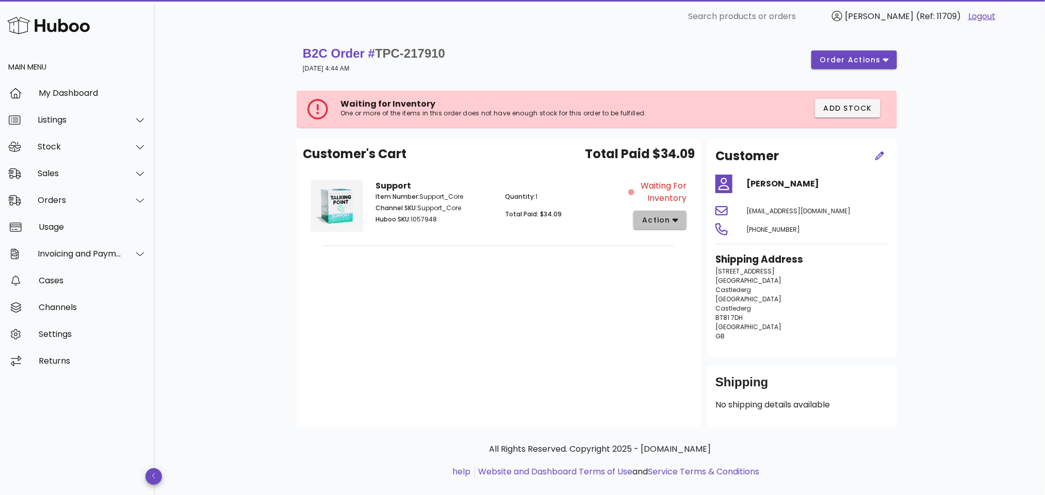
click at [663, 217] on span "action" at bounding box center [655, 220] width 29 height 11
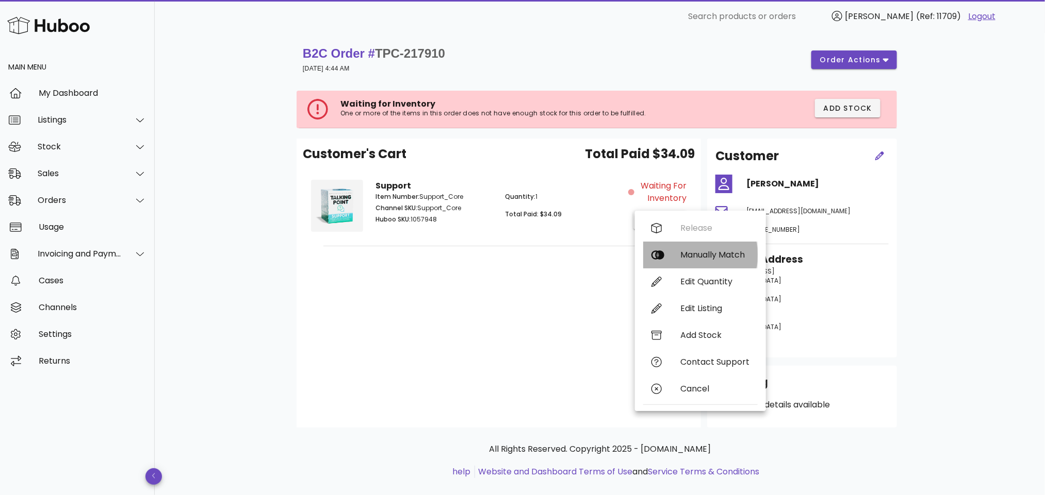
click at [696, 253] on div "Manually Match" at bounding box center [714, 255] width 69 height 10
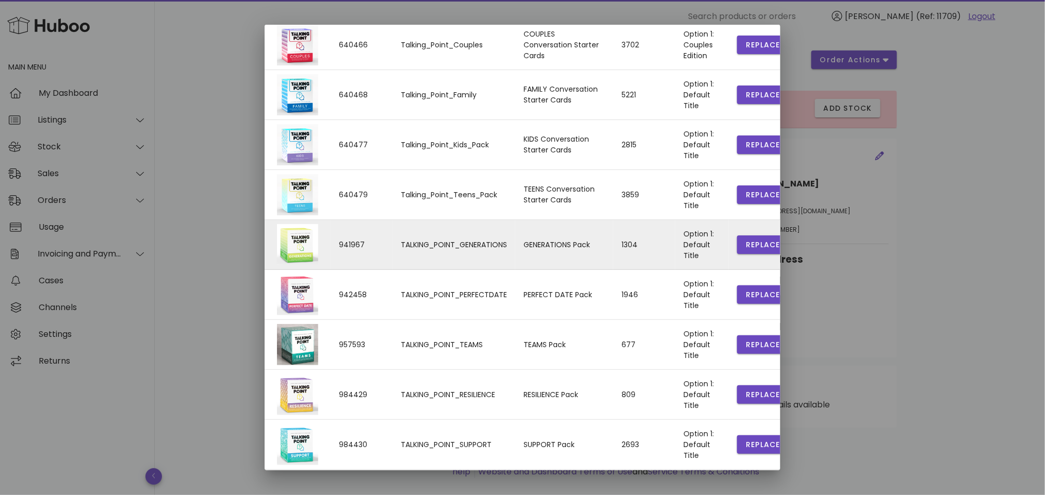
scroll to position [149, 0]
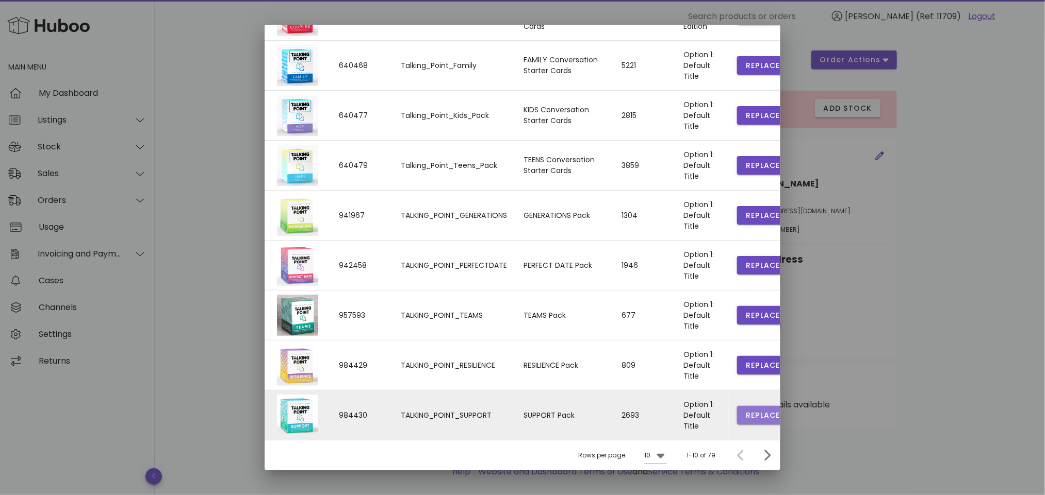
click at [745, 415] on span "Replace" at bounding box center [762, 415] width 35 height 11
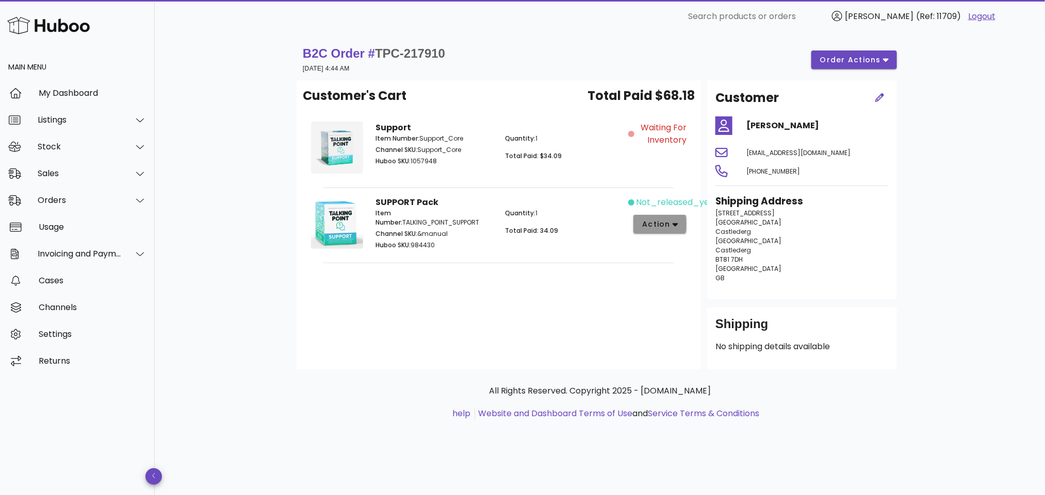
click at [671, 225] on span "action" at bounding box center [659, 224] width 37 height 11
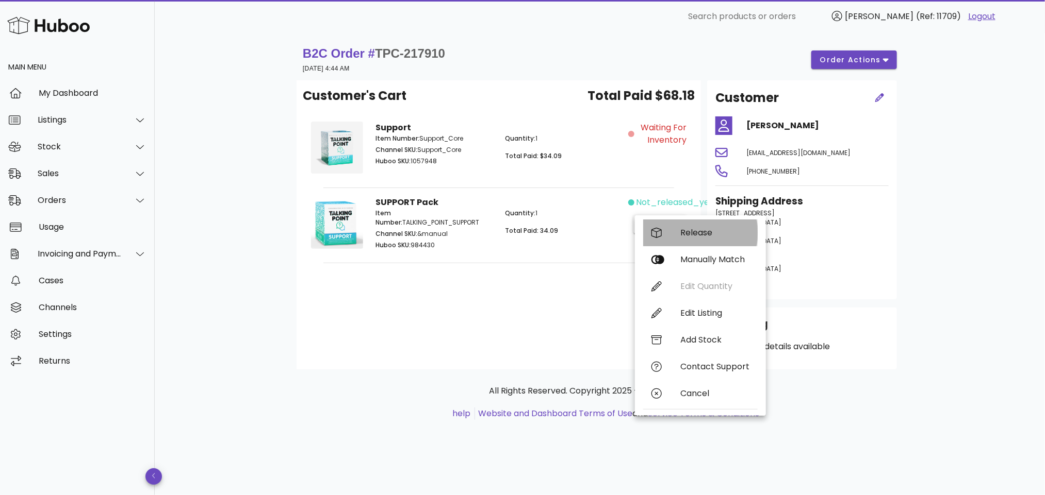
click at [690, 232] on div "Release" at bounding box center [714, 233] width 69 height 10
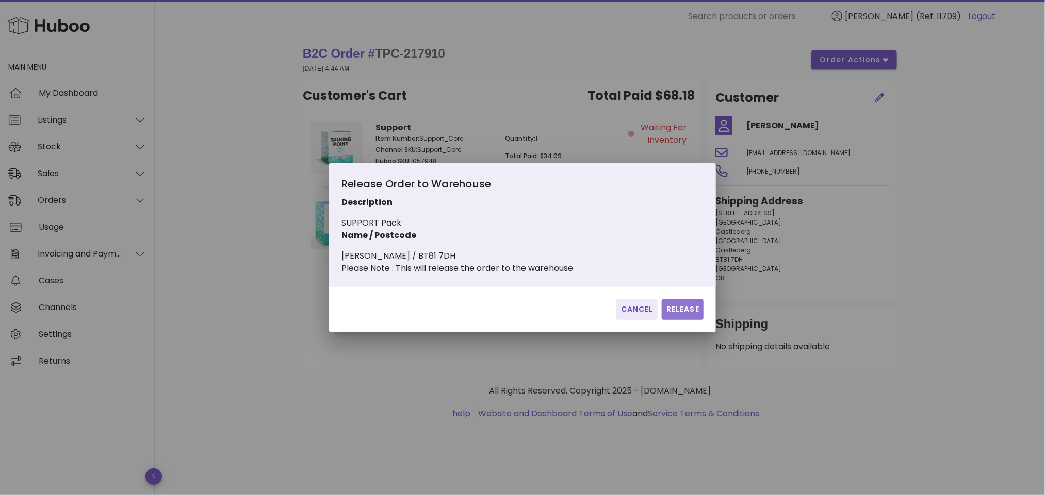
click at [687, 308] on button "Release" at bounding box center [683, 310] width 42 height 21
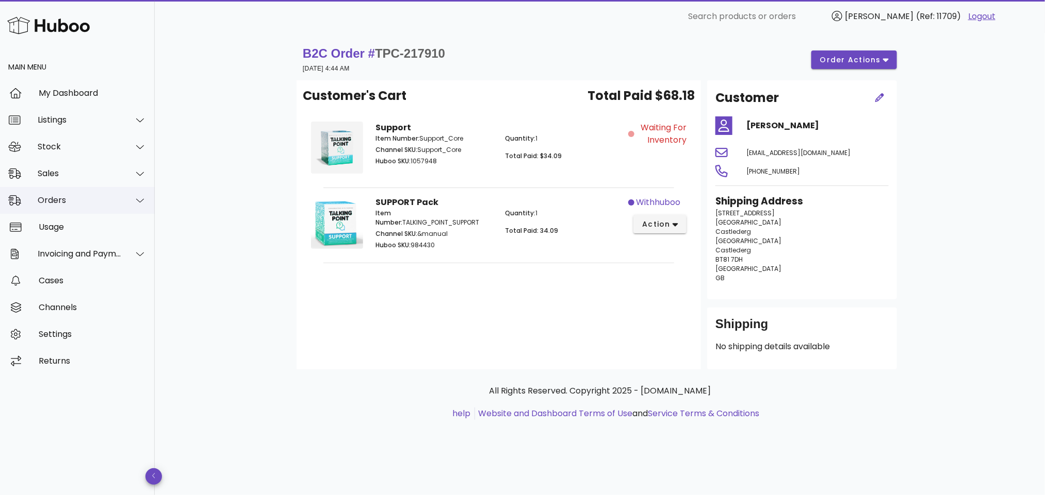
click at [76, 203] on div "Orders" at bounding box center [80, 200] width 84 height 10
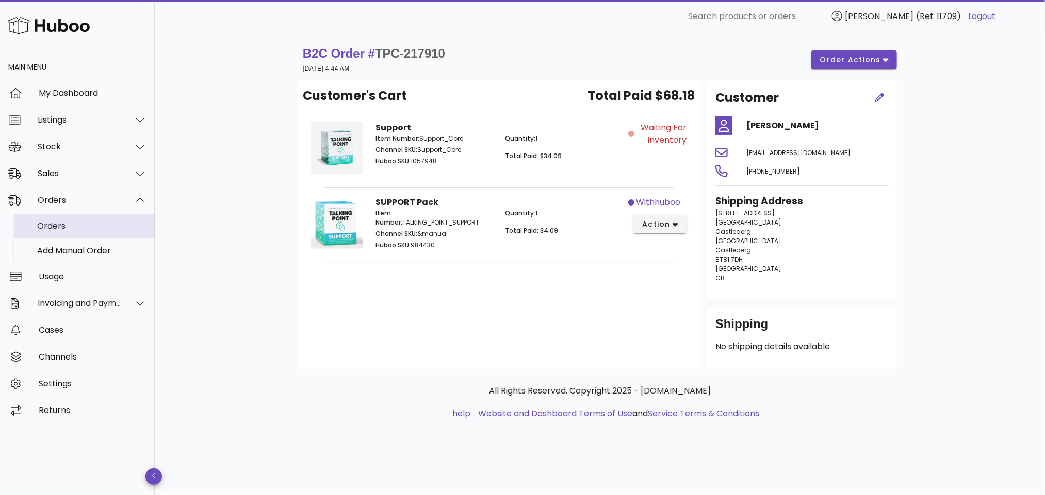
click at [86, 226] on div "Orders" at bounding box center [91, 226] width 109 height 10
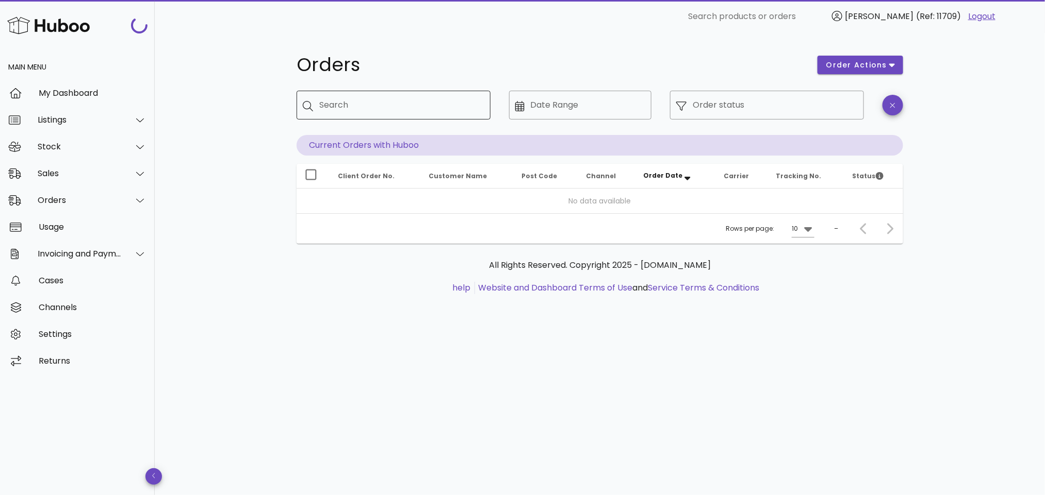
click at [367, 107] on input "Search" at bounding box center [400, 105] width 163 height 16
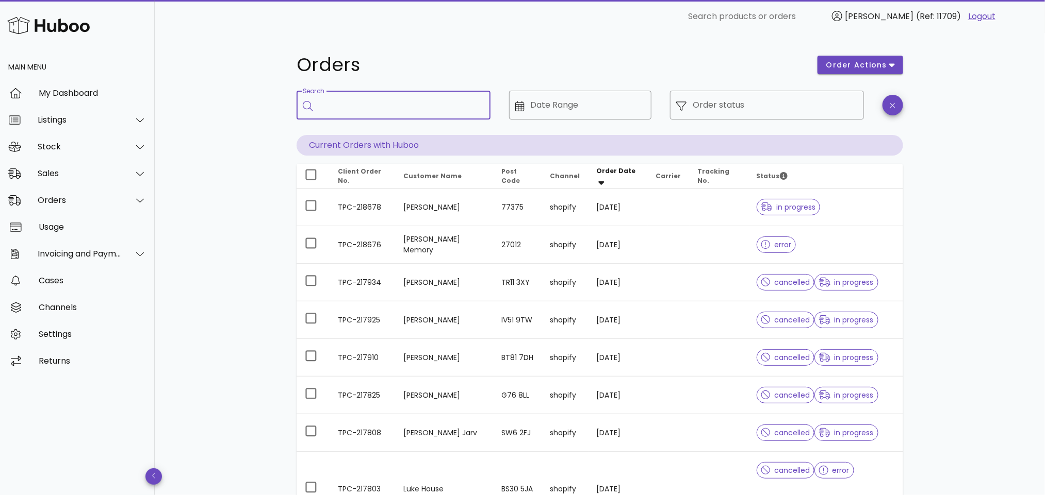
paste input "**********"
type input "**********"
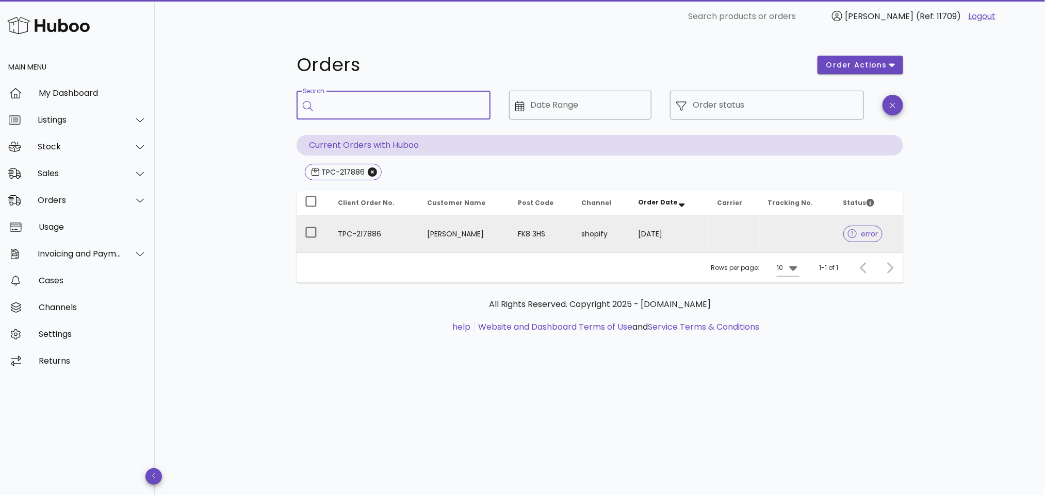
click at [432, 239] on td "[PERSON_NAME]" at bounding box center [464, 234] width 91 height 37
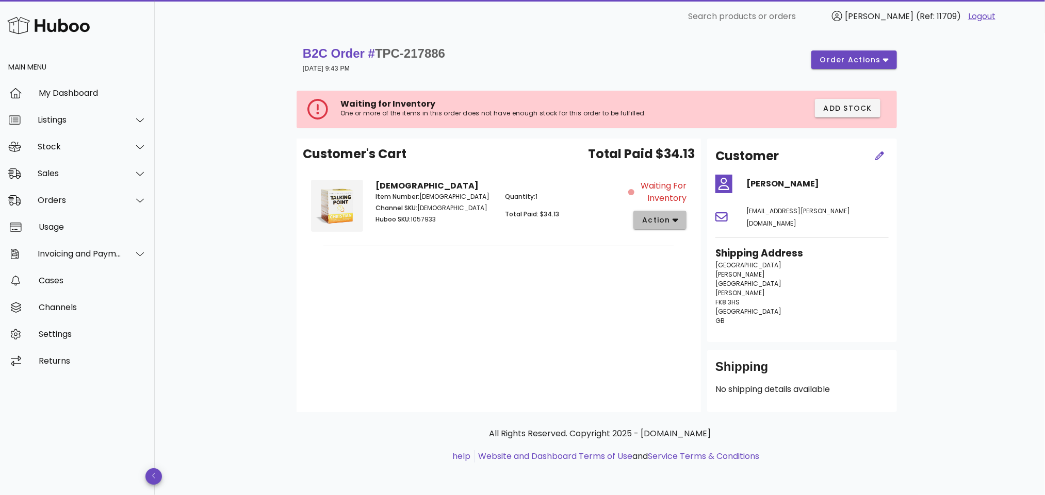
click at [663, 222] on span "action" at bounding box center [655, 220] width 29 height 11
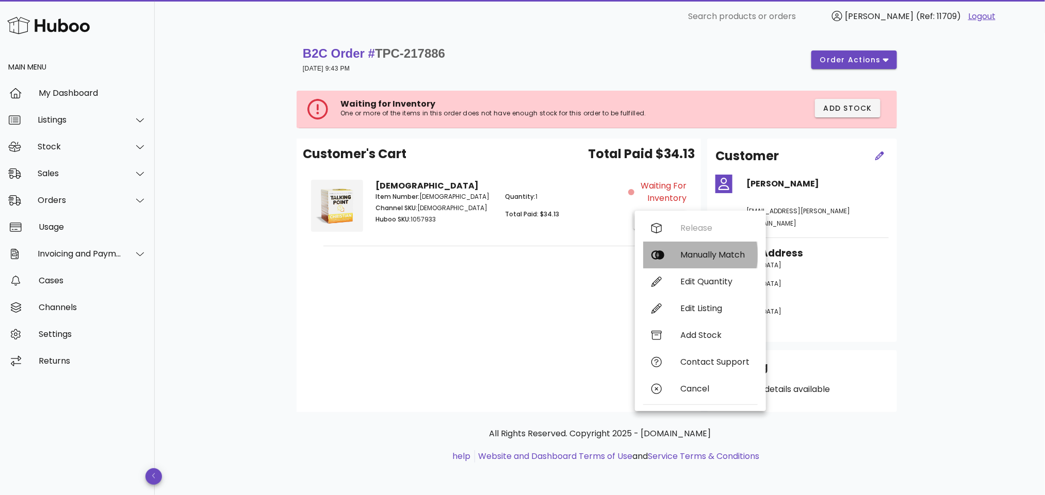
click at [684, 258] on div "Manually Match" at bounding box center [714, 255] width 69 height 10
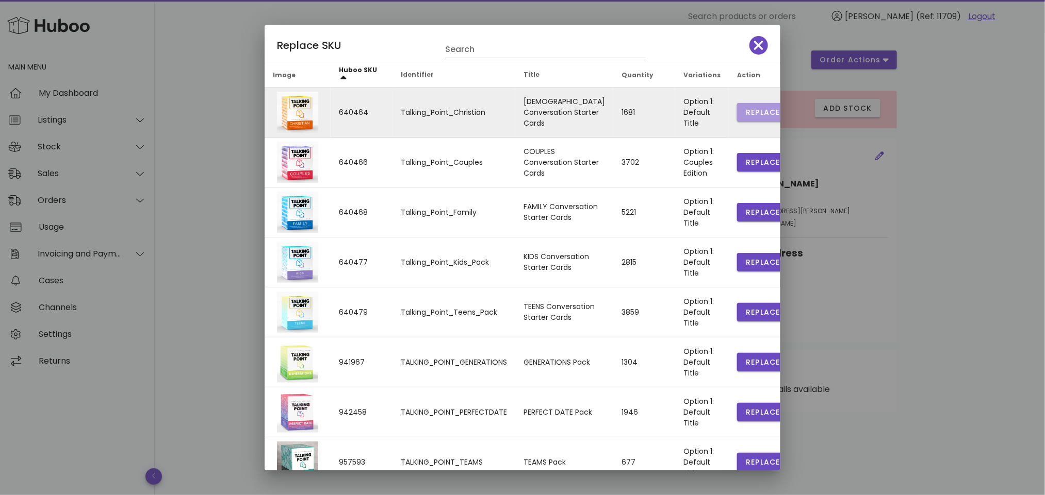
click at [745, 112] on span "Replace" at bounding box center [762, 112] width 35 height 11
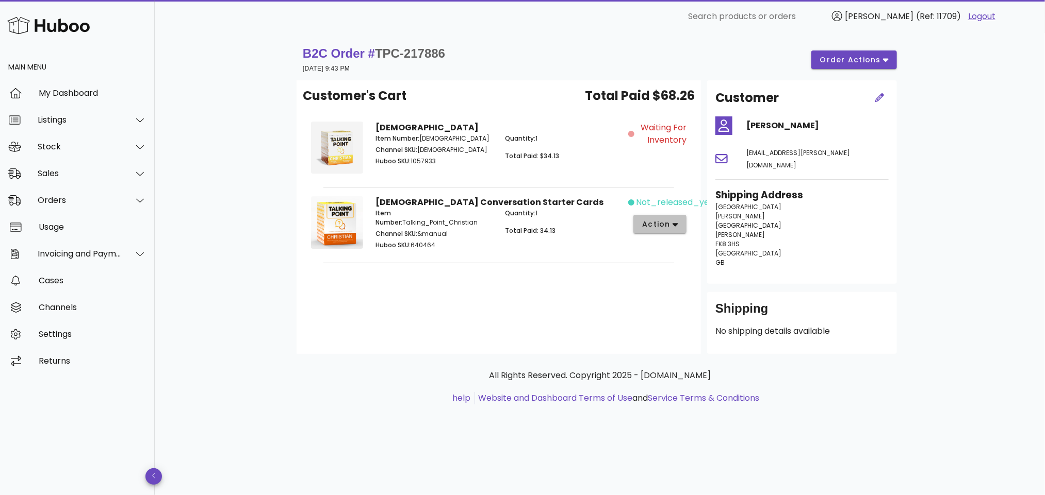
click at [668, 219] on span "action" at bounding box center [655, 224] width 29 height 11
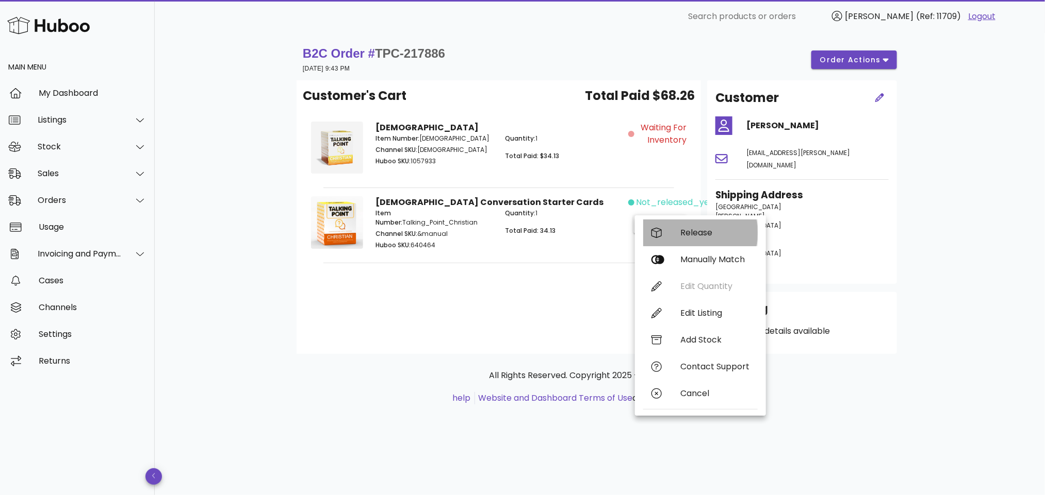
click at [685, 229] on div "Release" at bounding box center [714, 233] width 69 height 10
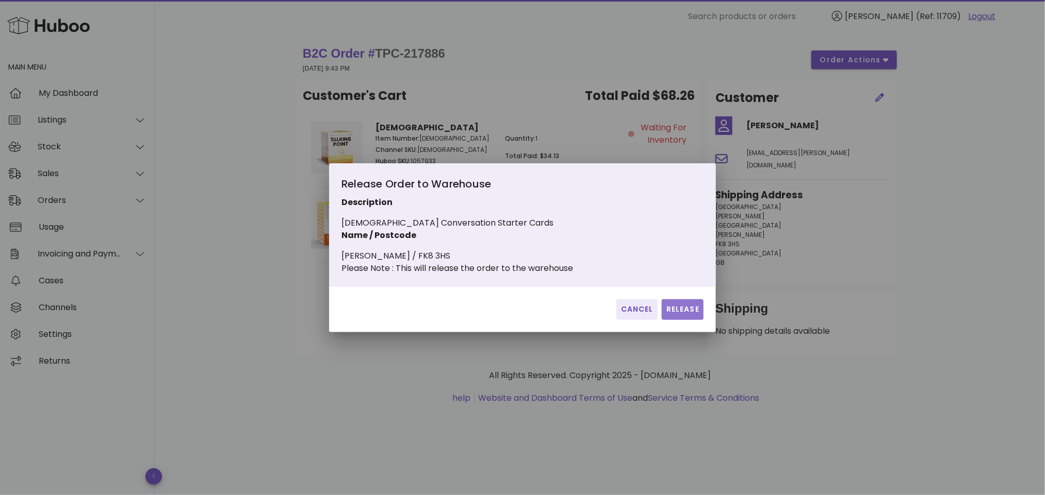
click at [681, 311] on span "Release" at bounding box center [683, 309] width 34 height 11
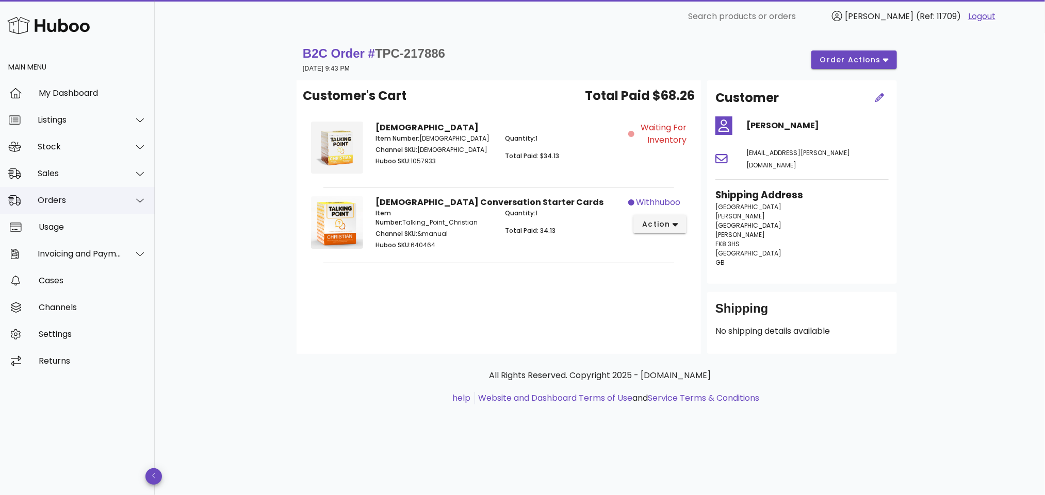
click at [73, 199] on div "Orders" at bounding box center [80, 200] width 84 height 10
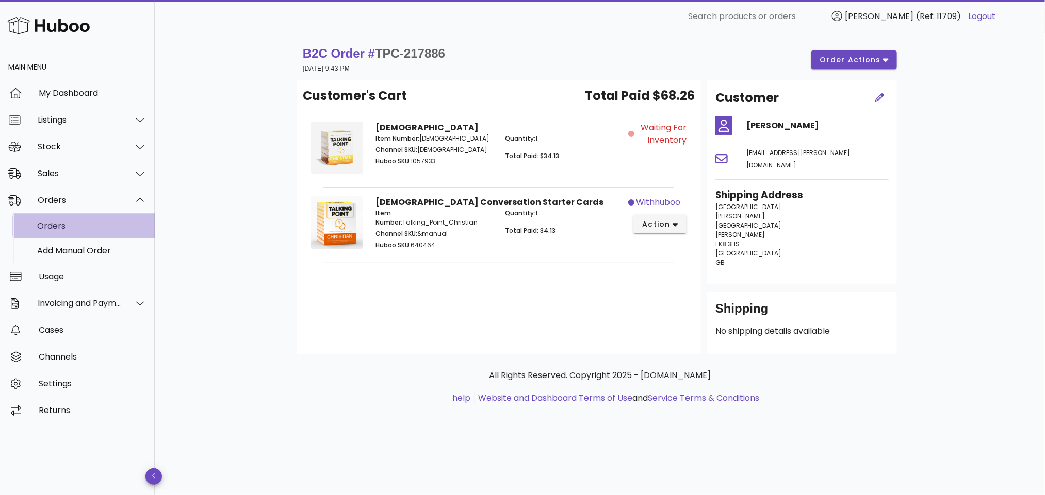
click at [84, 226] on div "Orders" at bounding box center [91, 226] width 109 height 10
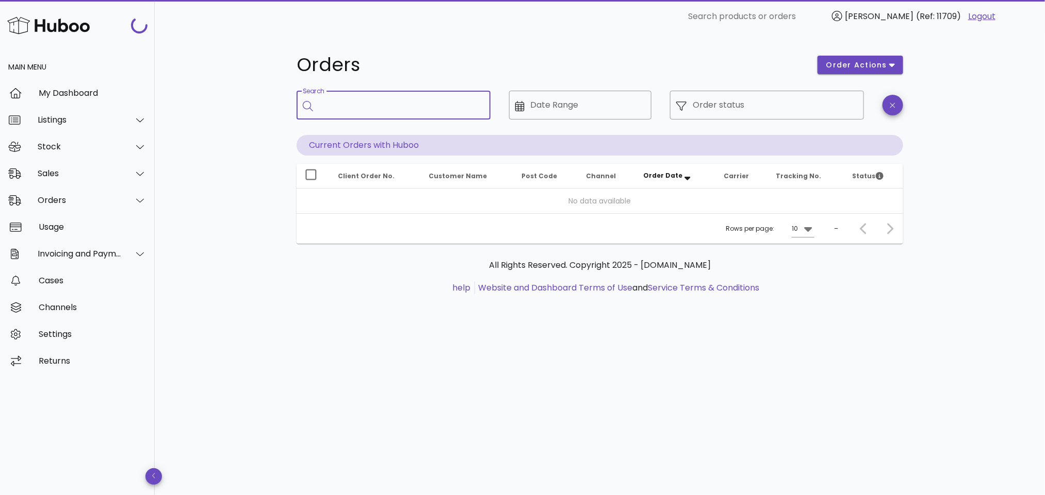
click at [367, 100] on input "Search" at bounding box center [400, 105] width 163 height 16
paste input "**********"
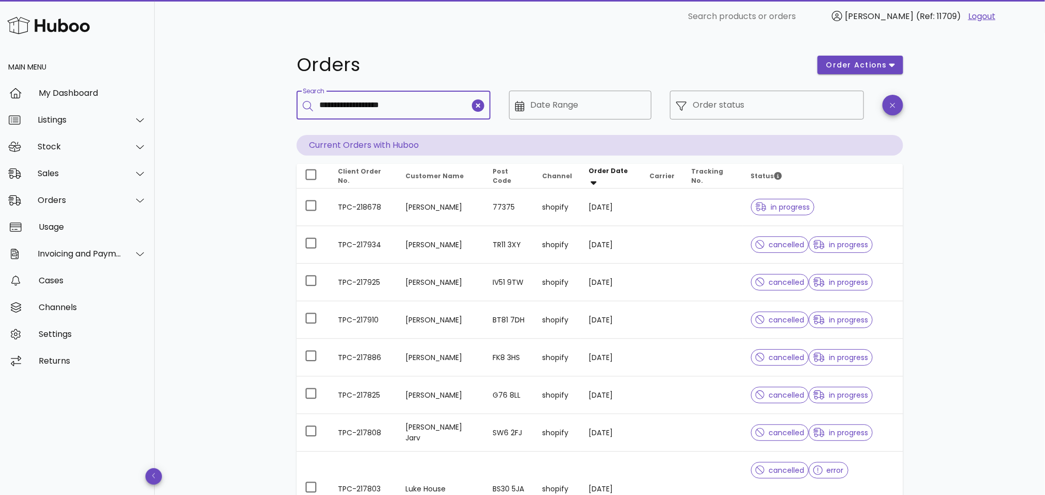
drag, startPoint x: 367, startPoint y: 101, endPoint x: 445, endPoint y: 109, distance: 78.8
click at [445, 109] on input "**********" at bounding box center [394, 105] width 151 height 16
type input "**********"
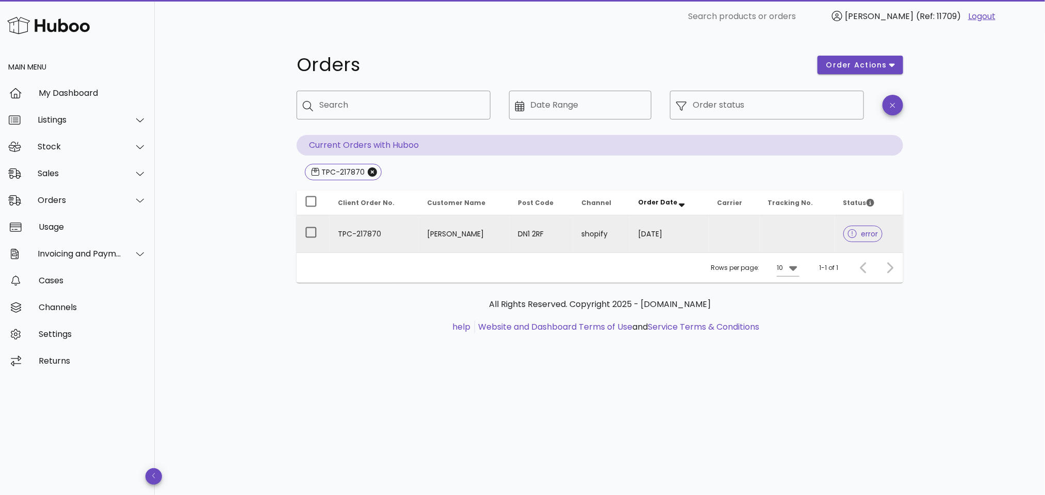
click at [447, 231] on td "[PERSON_NAME]" at bounding box center [464, 234] width 91 height 37
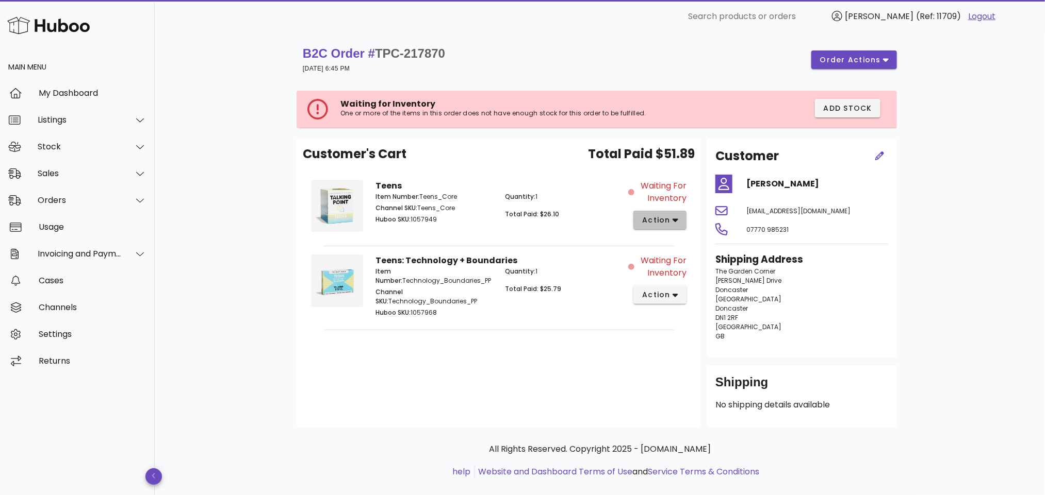
click at [663, 223] on span "action" at bounding box center [655, 220] width 29 height 11
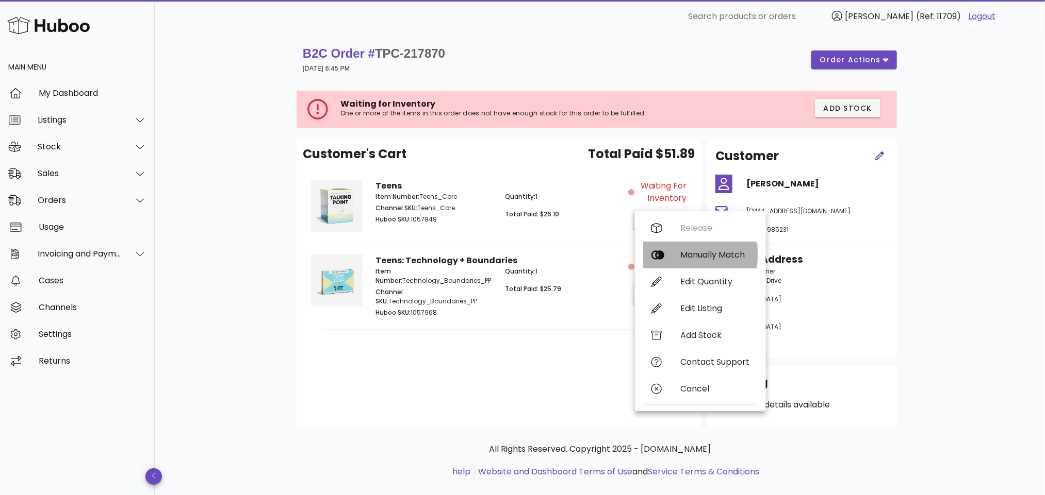
click at [703, 251] on div "Manually Match" at bounding box center [714, 255] width 69 height 10
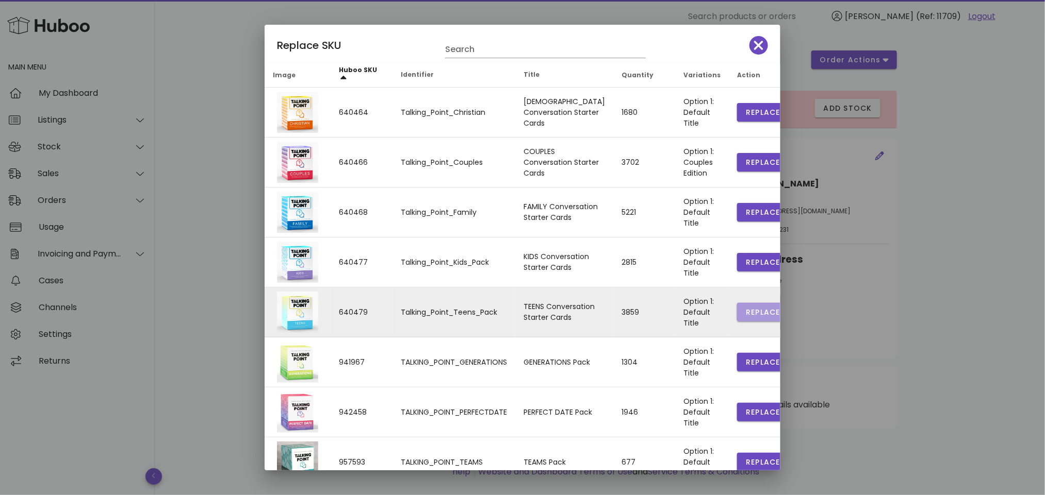
click at [745, 312] on span "Replace" at bounding box center [762, 312] width 35 height 11
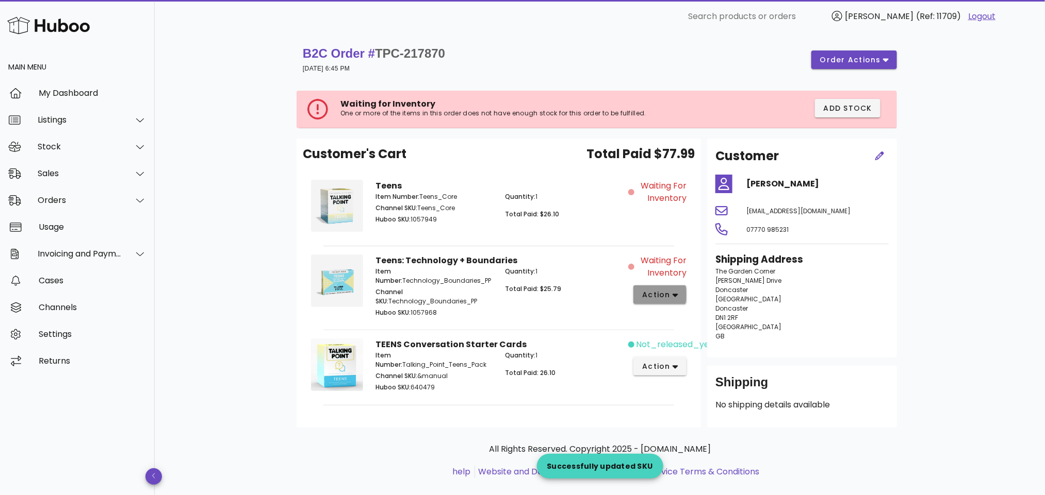
click at [669, 292] on span "action" at bounding box center [655, 295] width 29 height 11
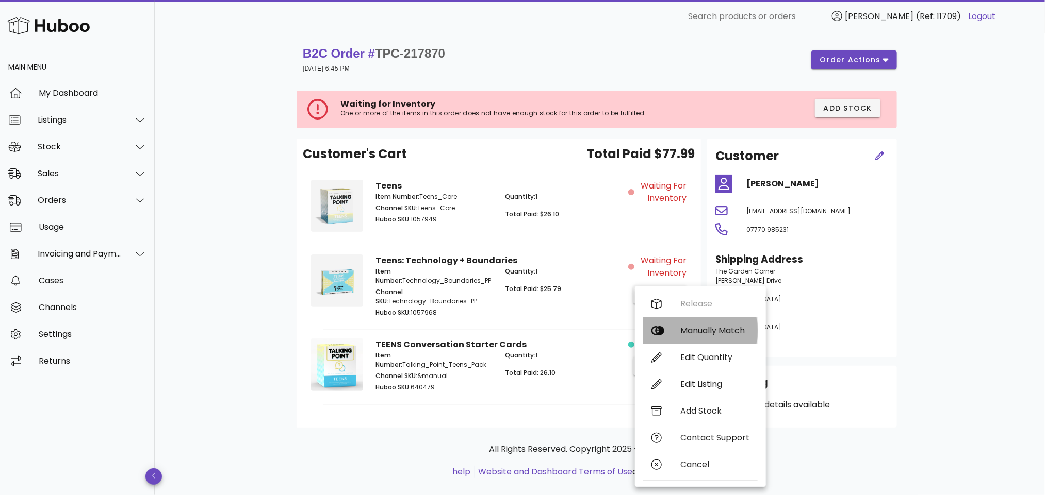
click at [686, 333] on div "Manually Match" at bounding box center [714, 331] width 69 height 10
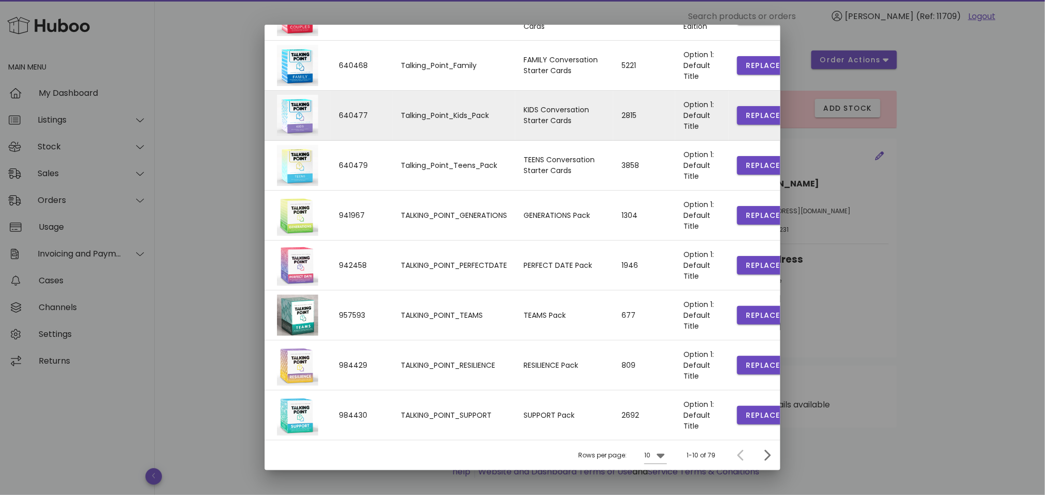
scroll to position [16, 0]
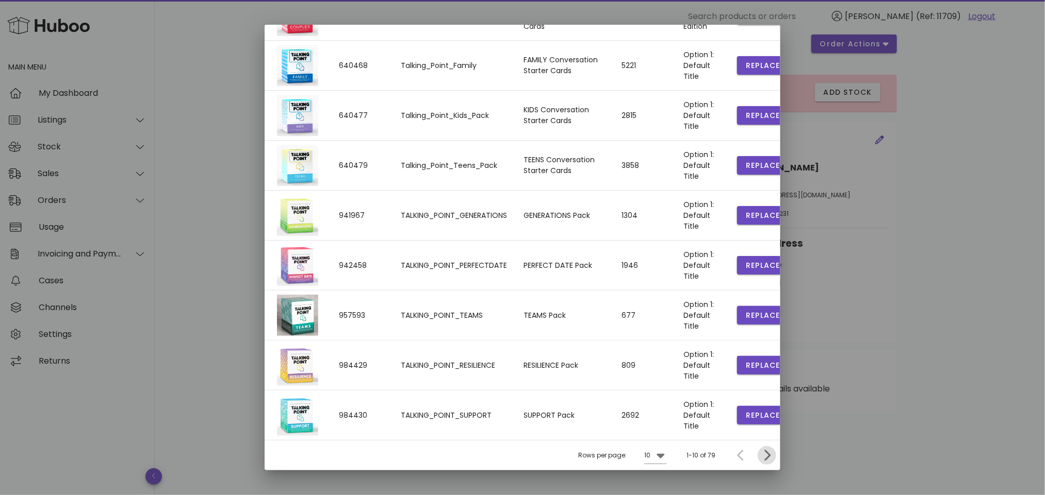
click at [761, 458] on icon "Next page" at bounding box center [767, 456] width 12 height 12
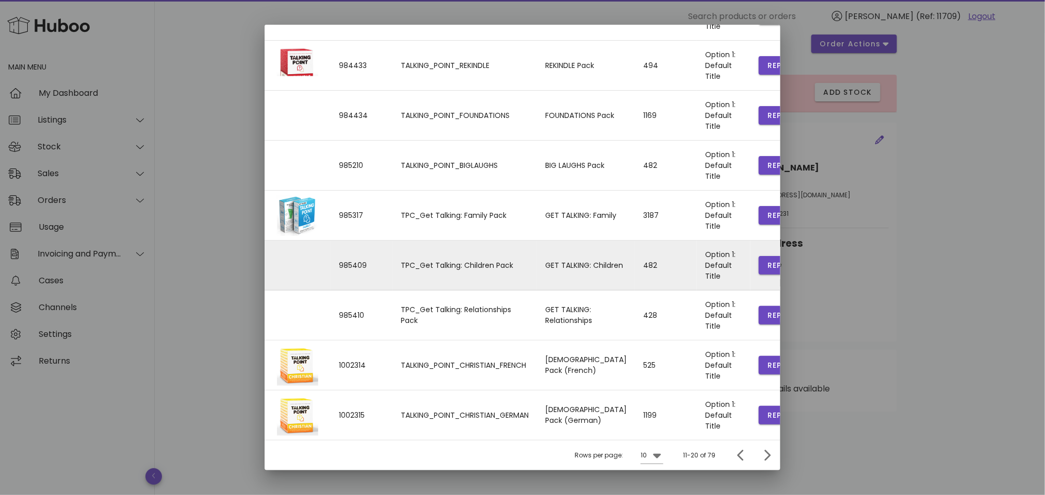
scroll to position [161, 0]
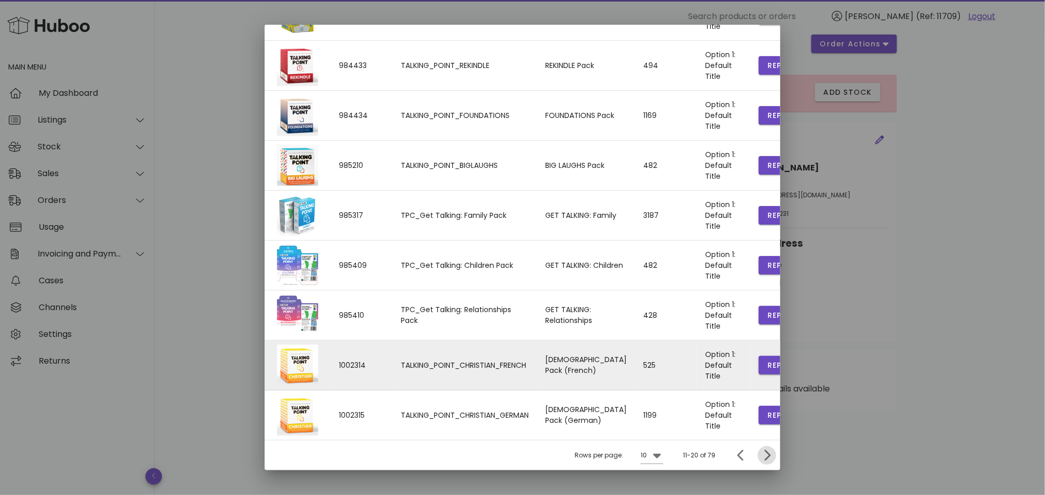
drag, startPoint x: 757, startPoint y: 455, endPoint x: 679, endPoint y: 367, distance: 118.0
click at [764, 454] on icon "Next page" at bounding box center [767, 456] width 6 height 11
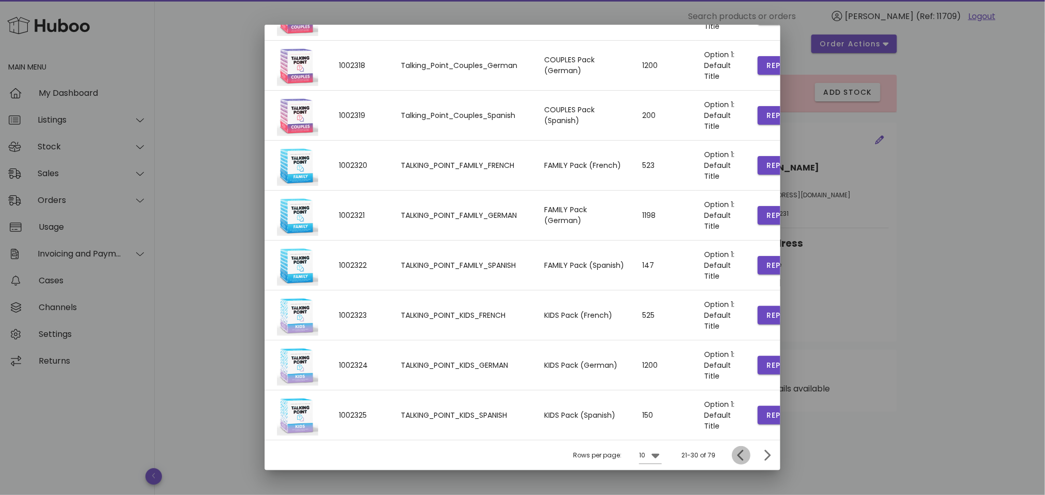
click at [737, 455] on icon "Previous page" at bounding box center [740, 456] width 6 height 11
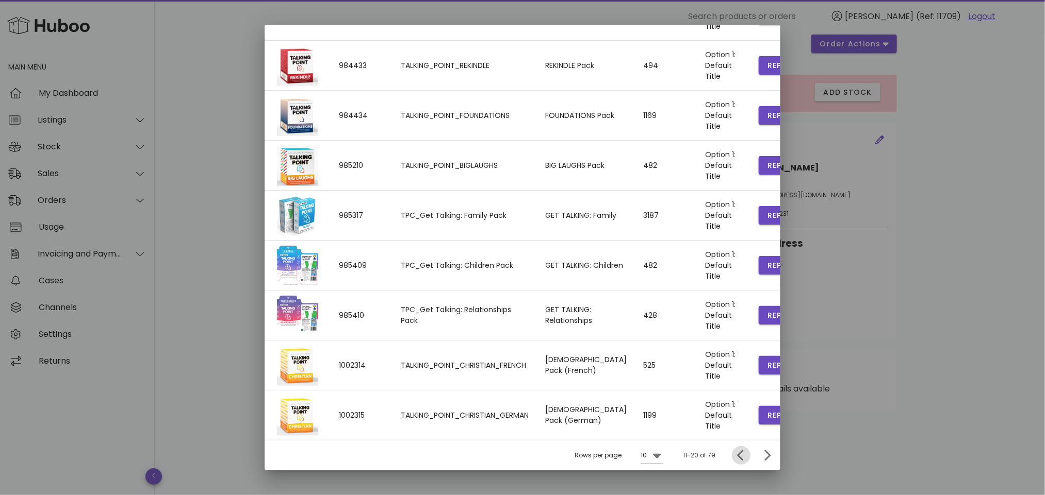
click at [737, 458] on icon "Previous page" at bounding box center [740, 456] width 6 height 11
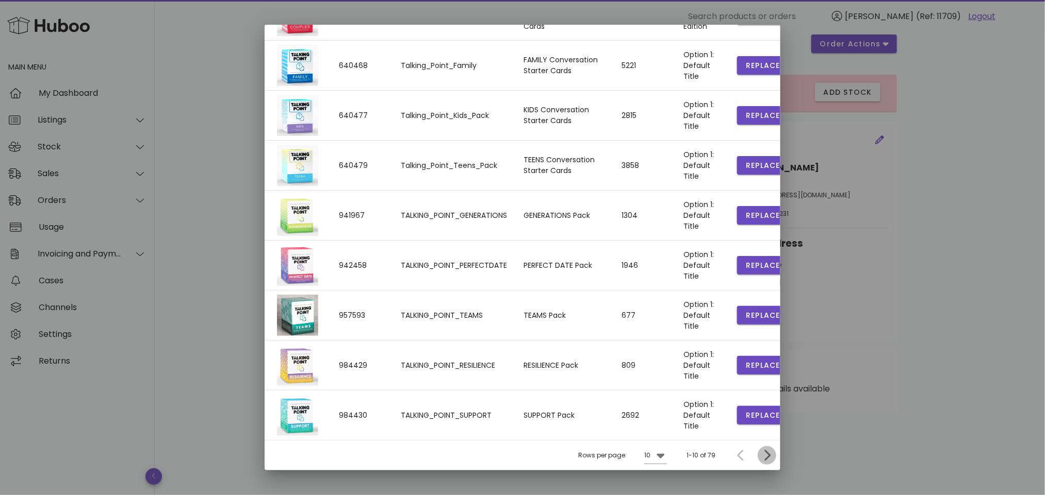
click at [761, 455] on icon "Next page" at bounding box center [767, 456] width 12 height 12
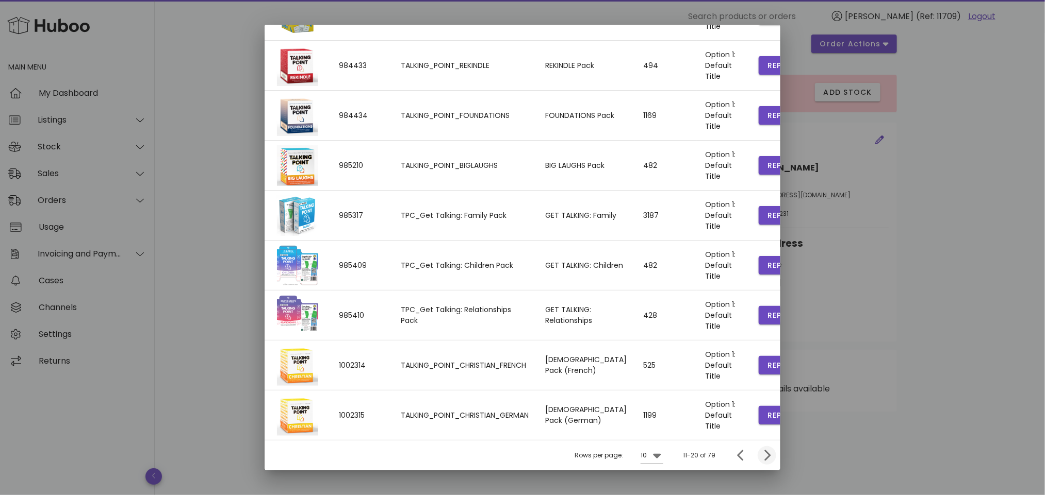
click at [752, 455] on div "Rows per page: 10 11-20 of 79" at bounding box center [523, 455] width 516 height 30
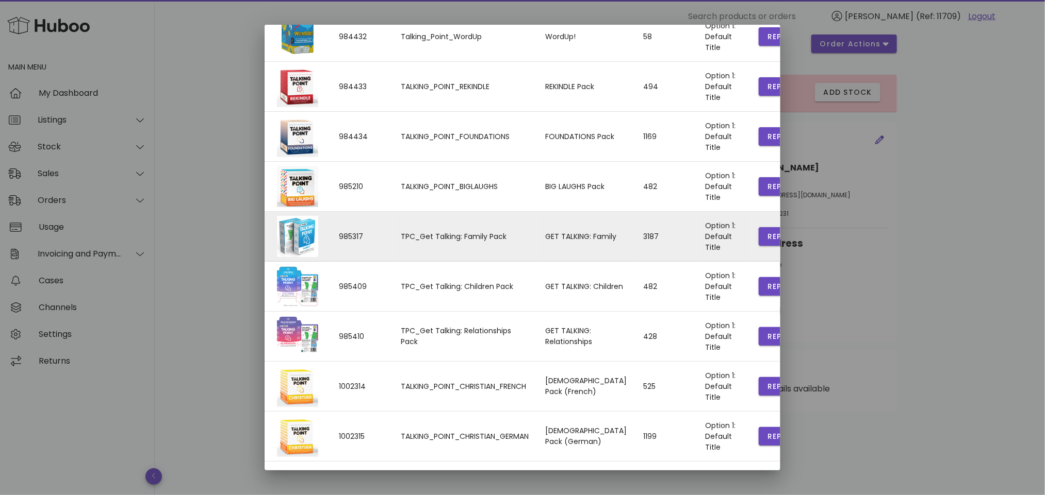
scroll to position [161, 0]
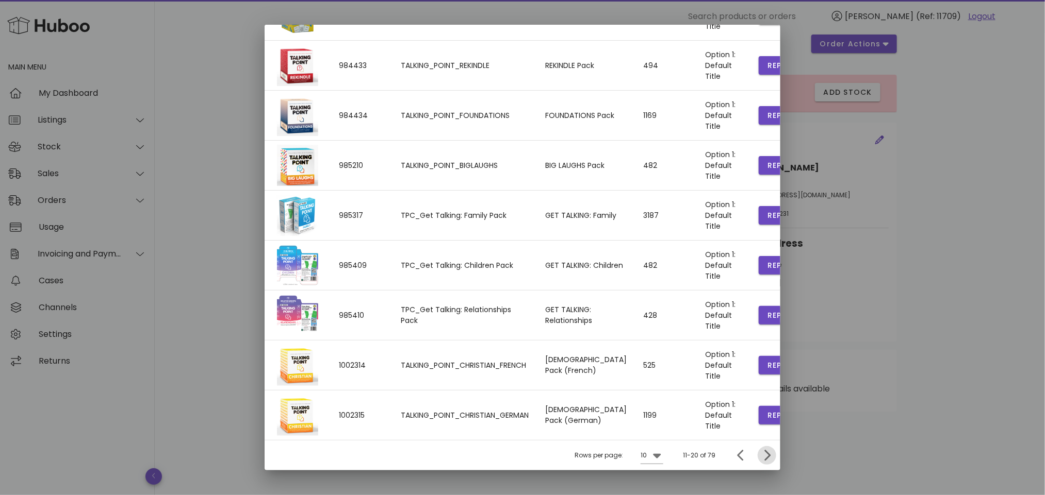
click at [761, 455] on icon "Next page" at bounding box center [767, 456] width 12 height 12
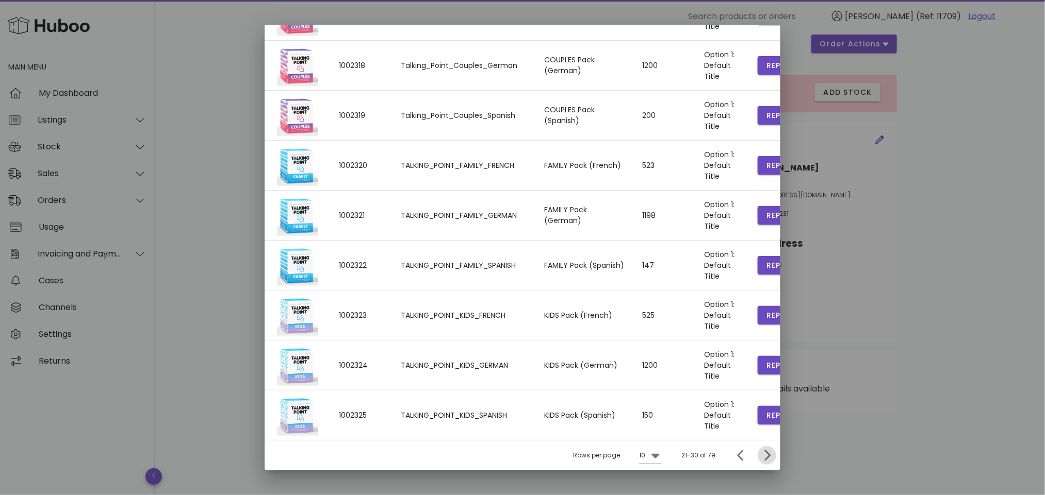
click at [764, 453] on icon "Next page" at bounding box center [767, 456] width 6 height 11
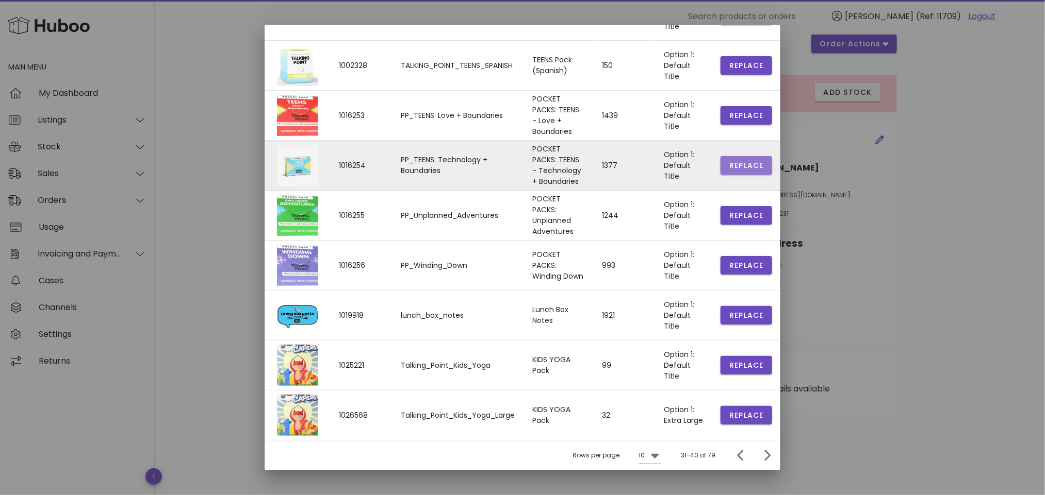
click at [735, 160] on span "Replace" at bounding box center [746, 165] width 35 height 11
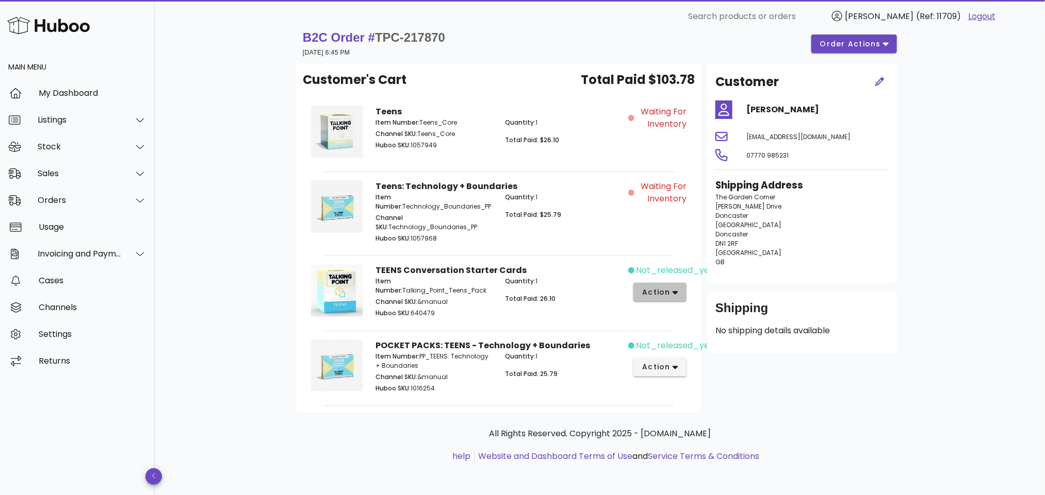
click at [659, 288] on span "action" at bounding box center [655, 292] width 29 height 11
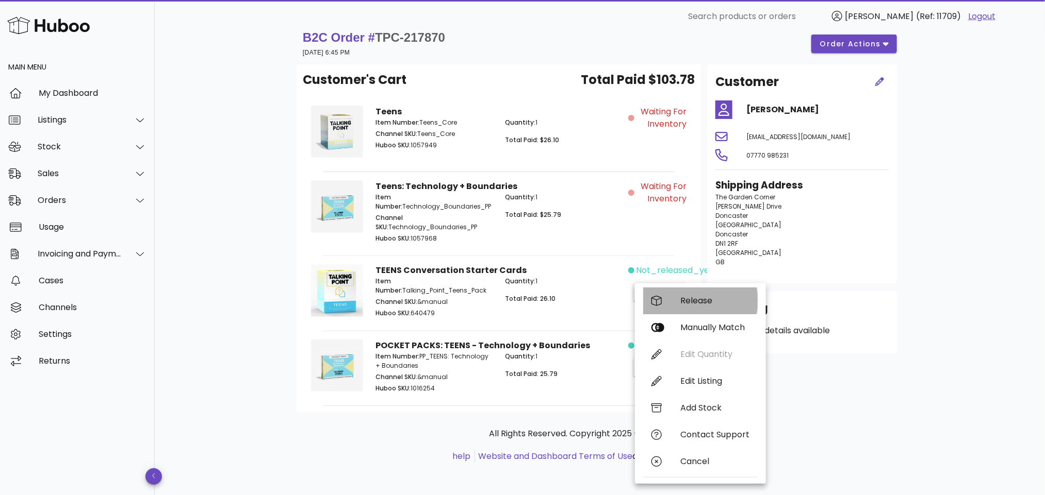
click at [678, 298] on div "Release" at bounding box center [700, 301] width 114 height 27
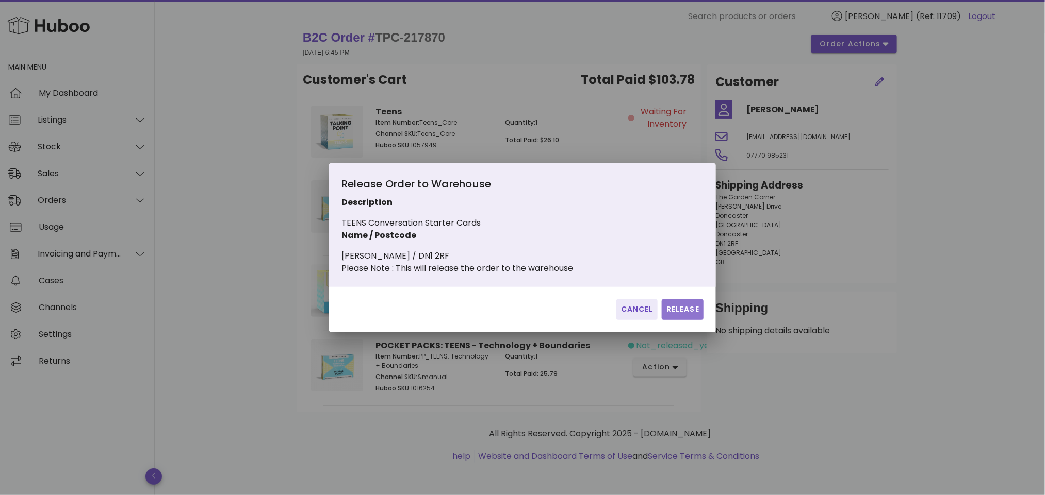
click at [692, 315] on span "Release" at bounding box center [683, 309] width 34 height 11
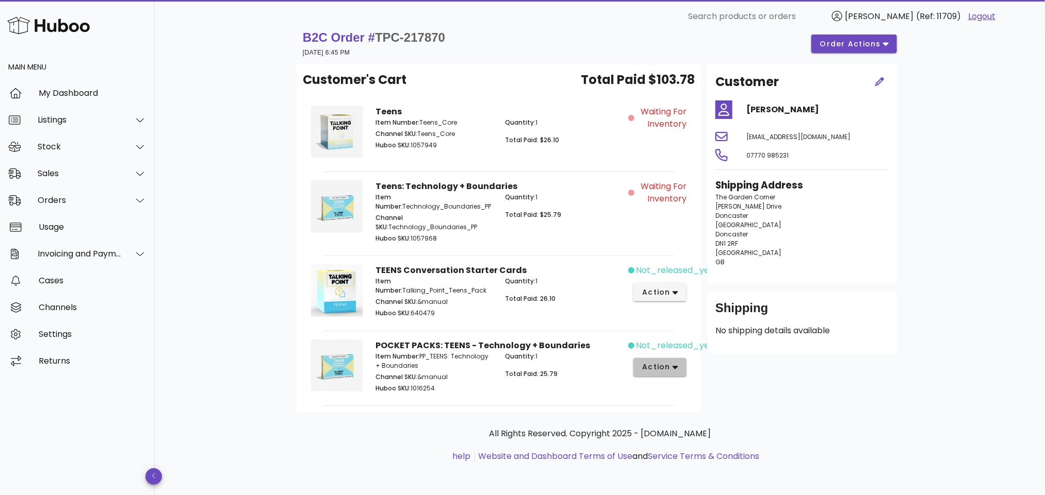
click at [671, 366] on span "action" at bounding box center [659, 367] width 37 height 11
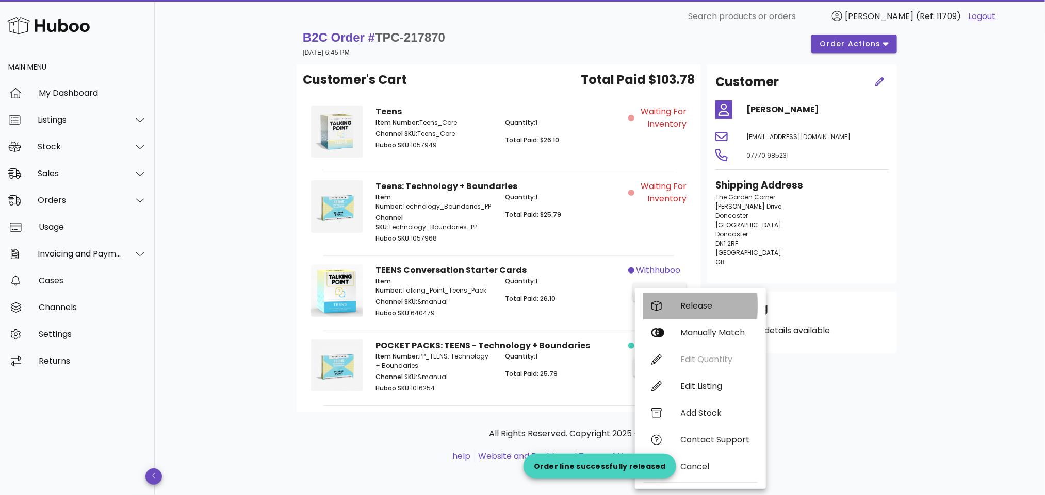
click at [702, 300] on div "Release" at bounding box center [700, 306] width 114 height 27
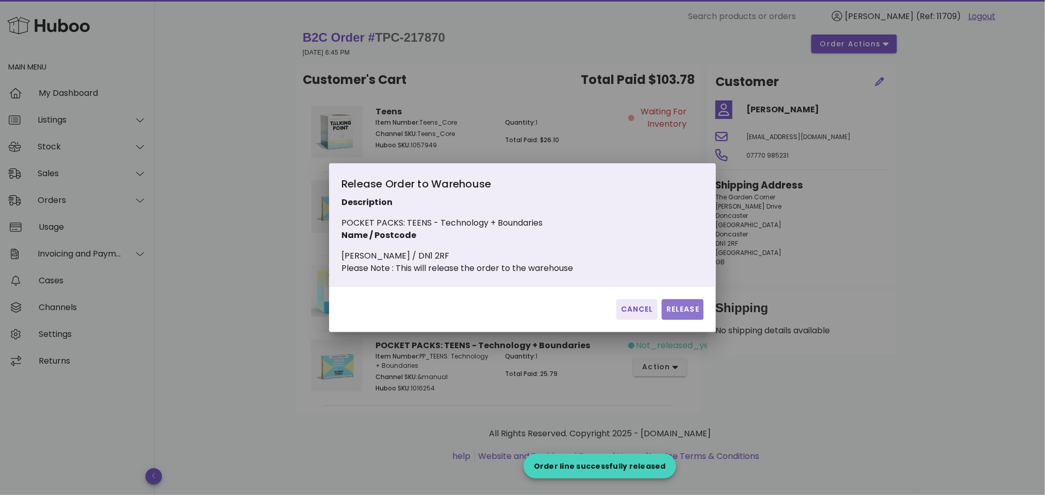
click at [684, 314] on span "Release" at bounding box center [683, 309] width 34 height 11
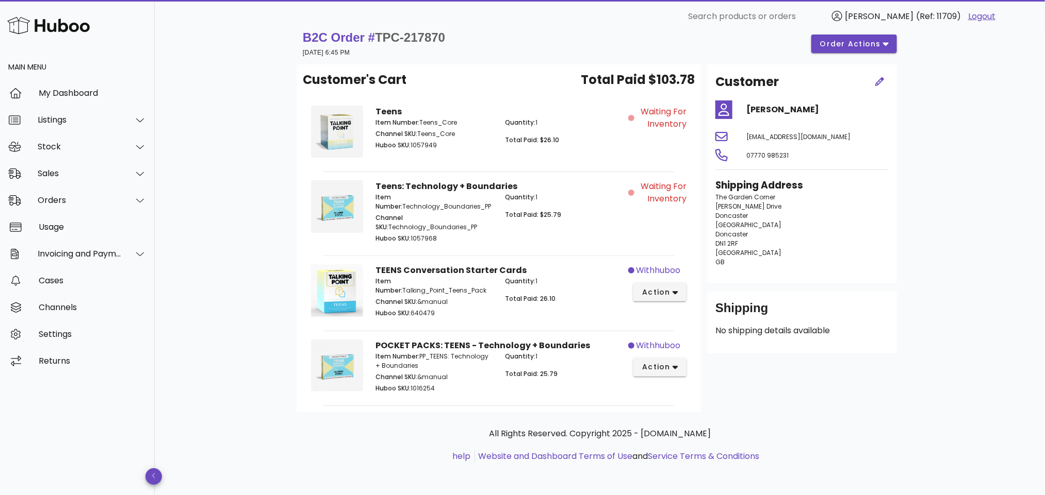
click at [226, 141] on div "B2C Order # TPC-217870 17 September 2025 at 6:45 PM order actions Customer's Ca…" at bounding box center [600, 256] width 890 height 479
click at [84, 197] on div "Orders" at bounding box center [80, 200] width 84 height 10
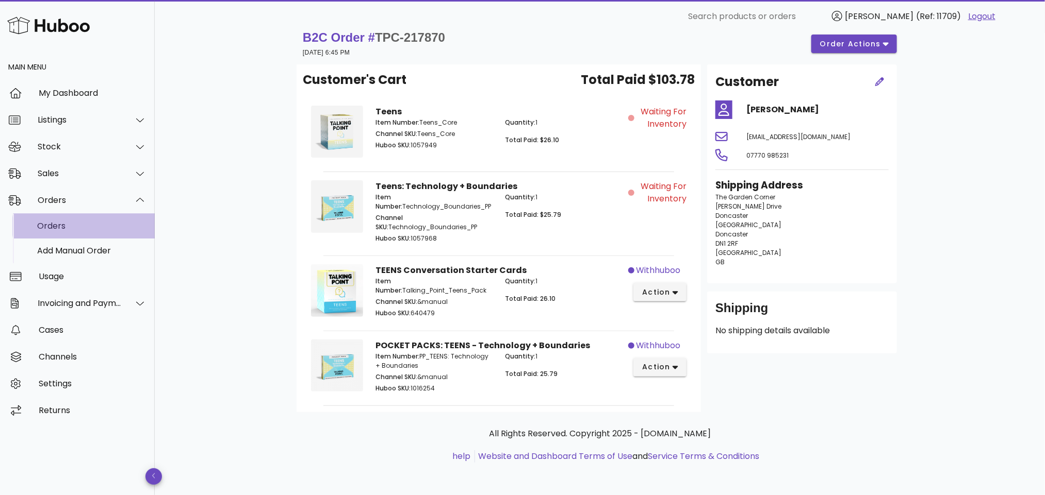
click at [84, 221] on div "Orders" at bounding box center [91, 226] width 109 height 10
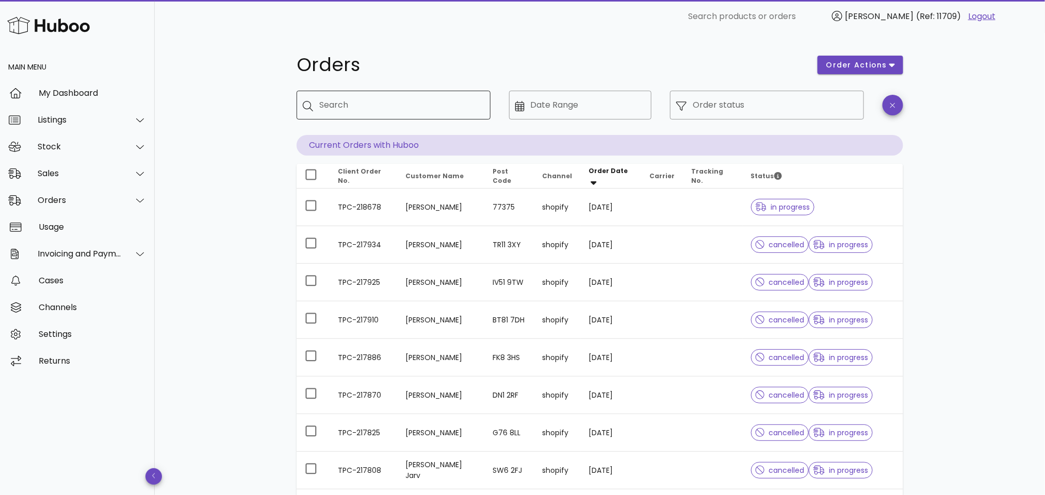
click at [400, 103] on input "Search" at bounding box center [400, 105] width 163 height 16
paste input "**********"
type input "**********"
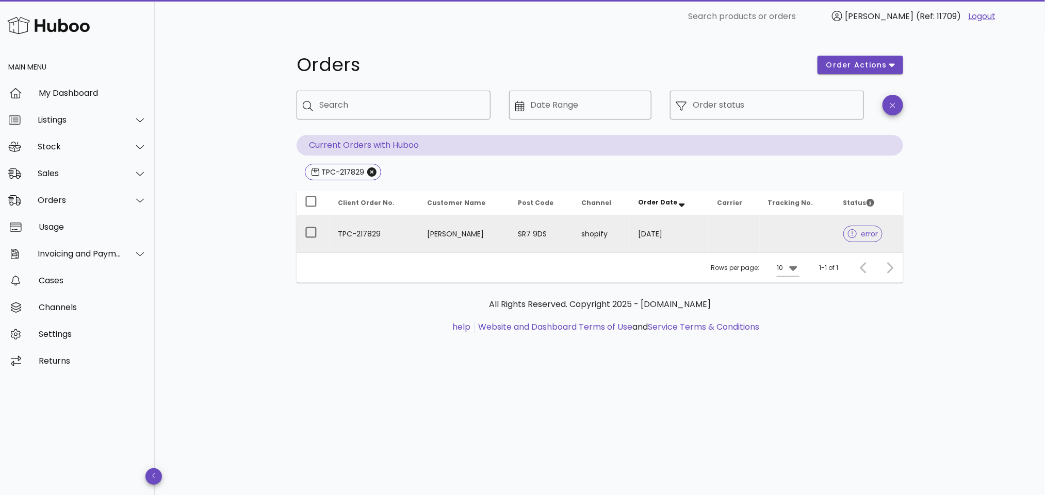
click at [426, 234] on td "[PERSON_NAME]" at bounding box center [464, 234] width 91 height 37
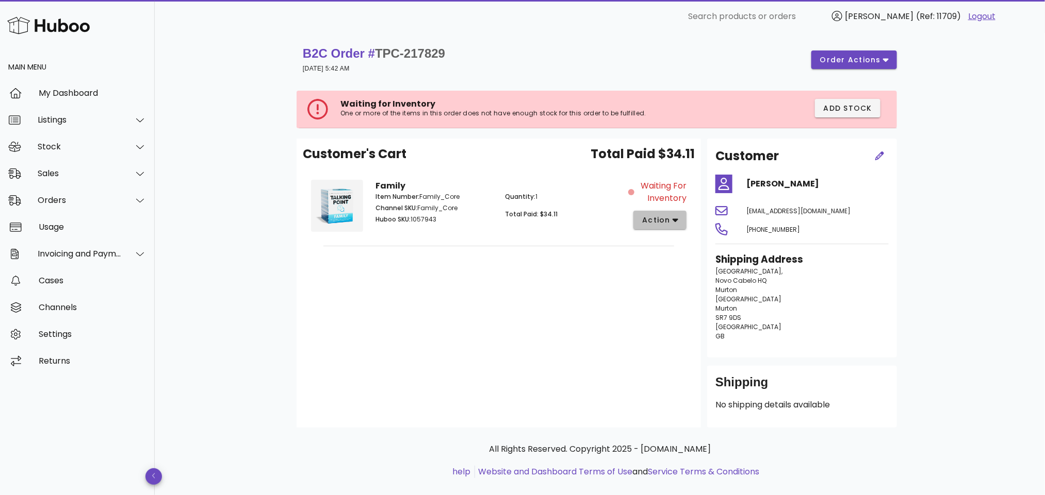
click at [655, 222] on span "action" at bounding box center [655, 220] width 29 height 11
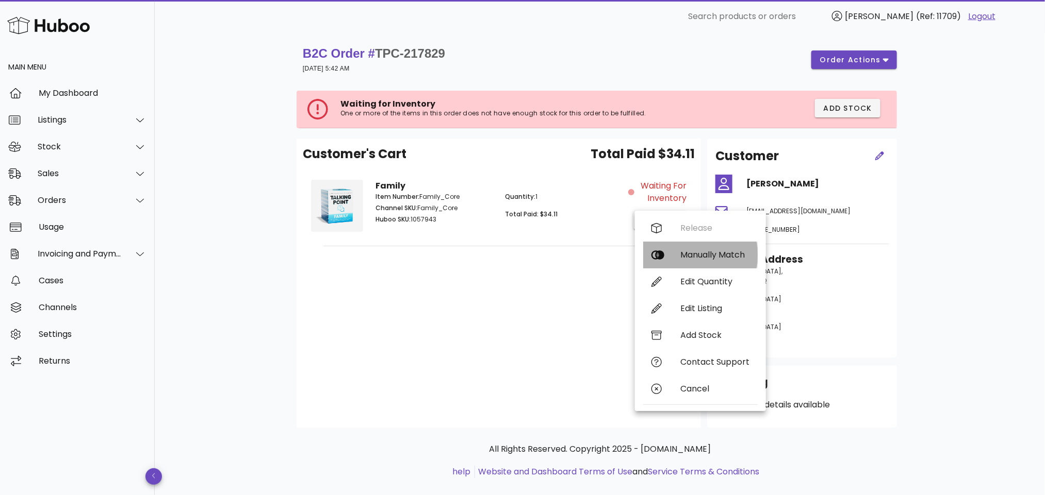
drag, startPoint x: 684, startPoint y: 251, endPoint x: 602, endPoint y: 229, distance: 84.4
click at [683, 250] on div "Manually Match" at bounding box center [714, 255] width 69 height 10
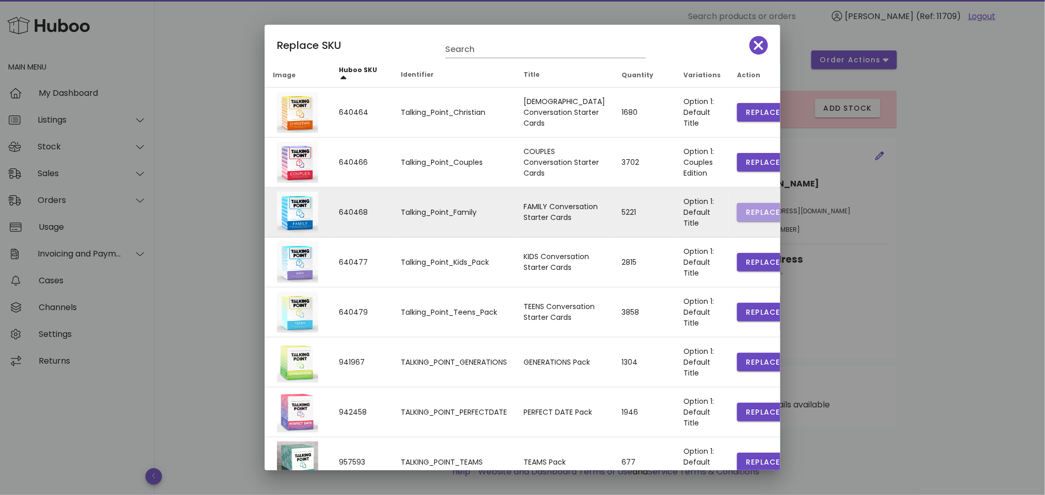
click at [737, 206] on button "Replace" at bounding box center [763, 212] width 52 height 19
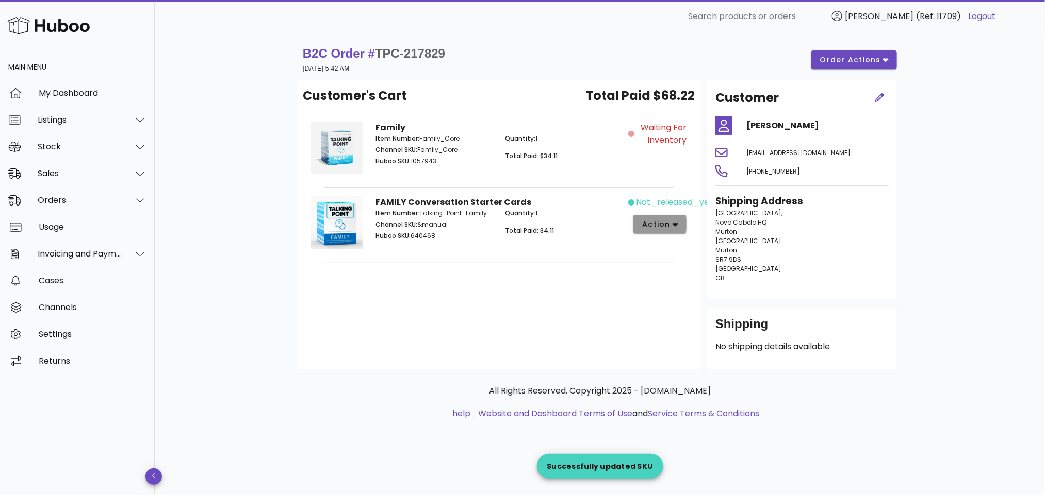
click at [674, 229] on span "action" at bounding box center [659, 224] width 37 height 11
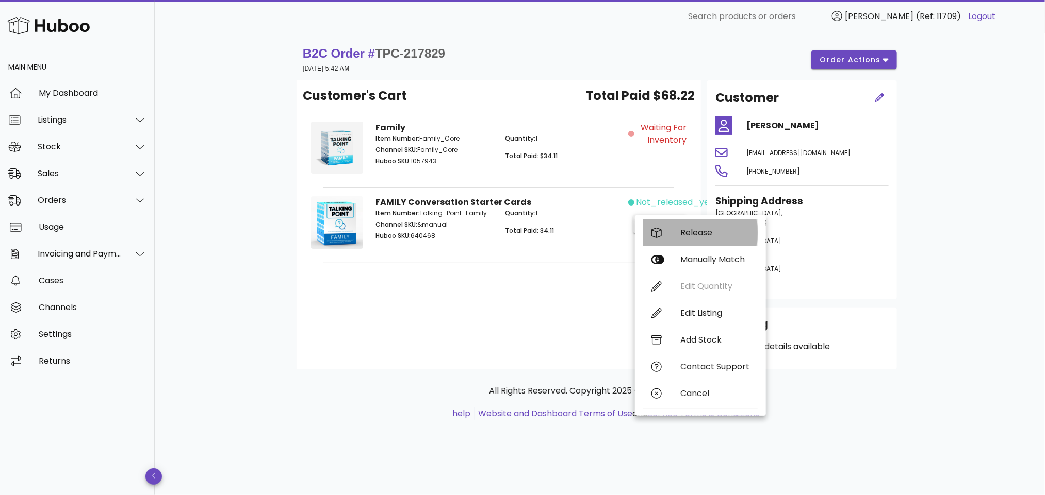
click at [687, 233] on div "Release" at bounding box center [714, 233] width 69 height 10
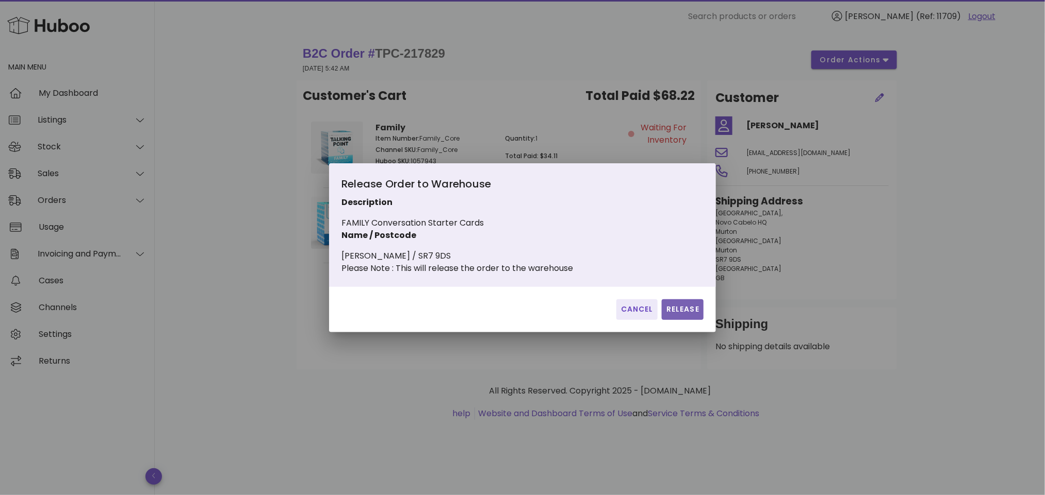
click at [681, 305] on button "Release" at bounding box center [683, 310] width 42 height 21
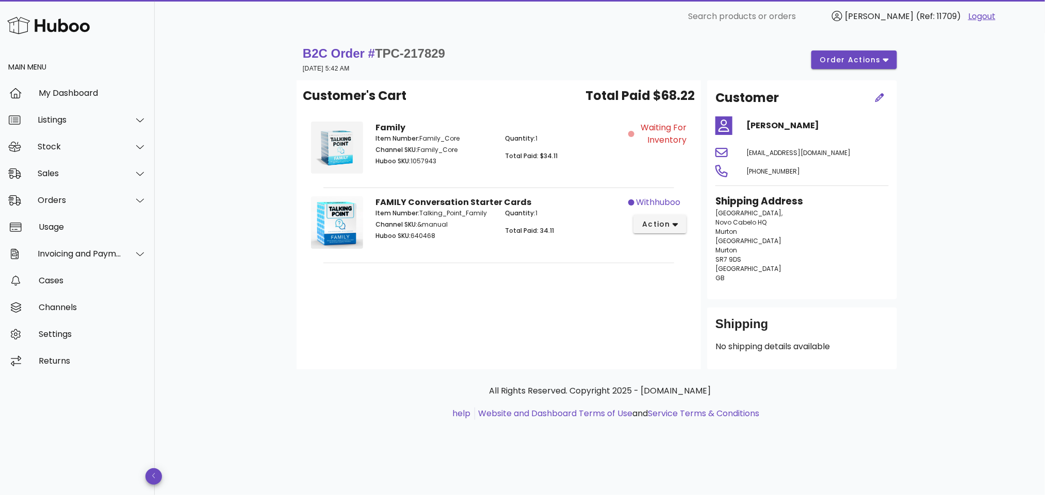
click at [564, 277] on div "Customer's Cart Total Paid $68.22 Family Item Number: Family_Core Channel SKU: …" at bounding box center [498, 224] width 404 height 289
click at [67, 201] on div "Orders" at bounding box center [80, 200] width 84 height 10
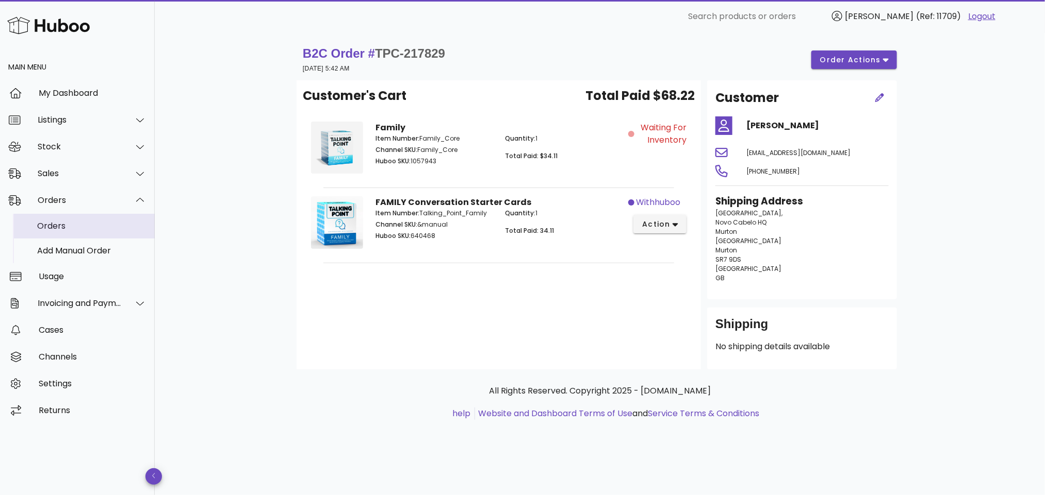
click at [101, 226] on div "Orders" at bounding box center [91, 226] width 109 height 10
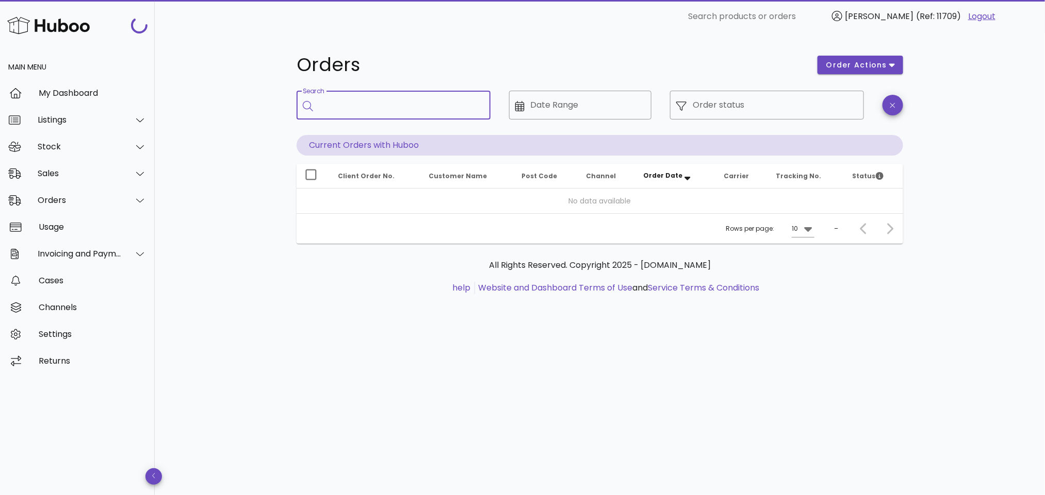
click at [359, 105] on input "Search" at bounding box center [400, 105] width 163 height 16
paste input "**********"
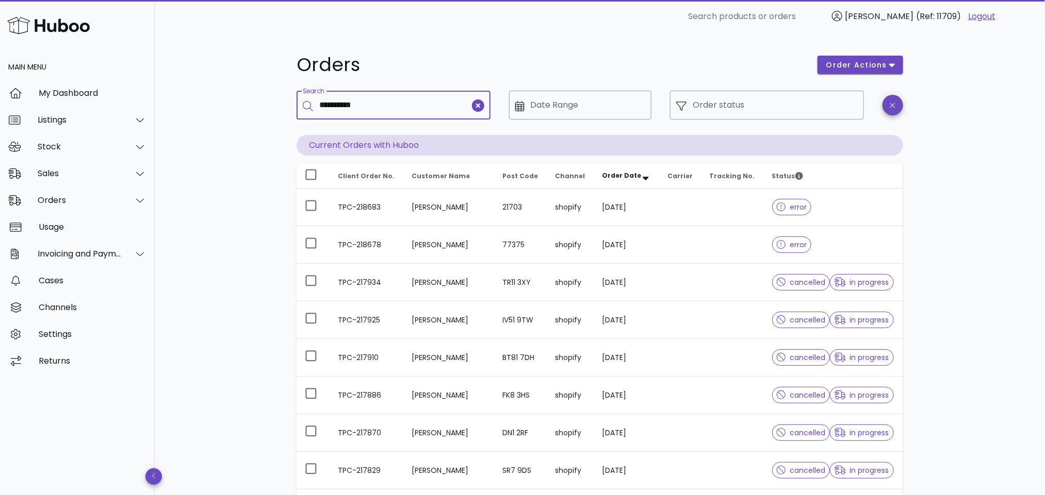
type input "**********"
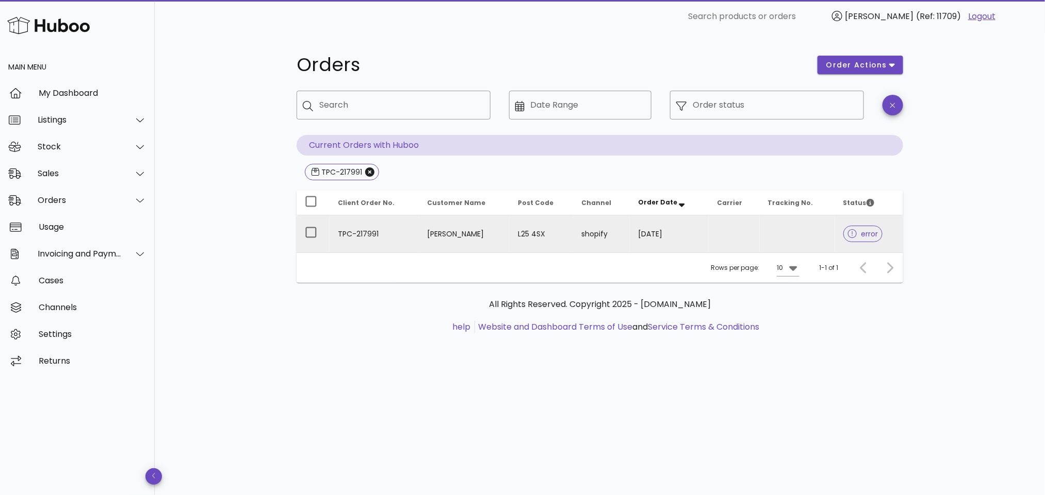
drag, startPoint x: 387, startPoint y: 229, endPoint x: 353, endPoint y: 248, distance: 38.3
click at [353, 248] on td "TPC-217991" at bounding box center [373, 234] width 89 height 37
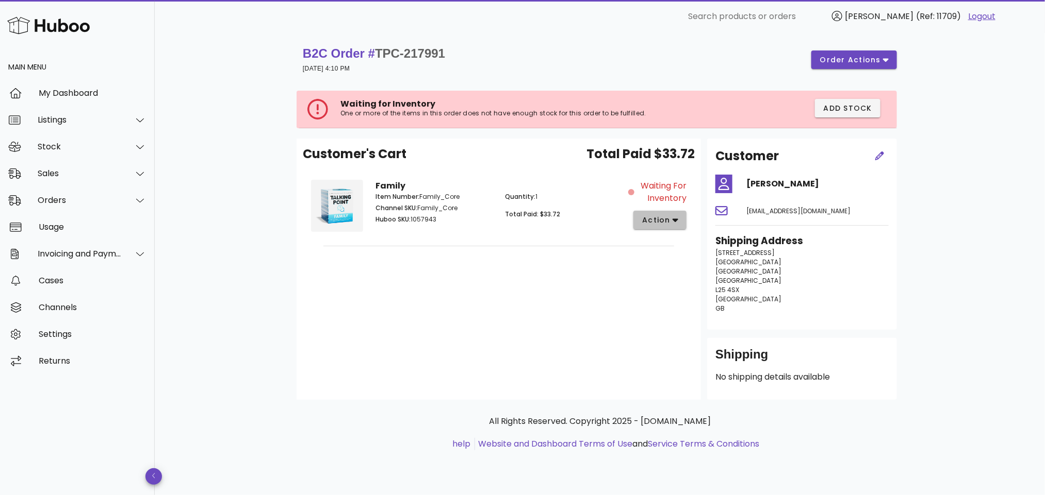
click at [662, 217] on span "action" at bounding box center [655, 220] width 29 height 11
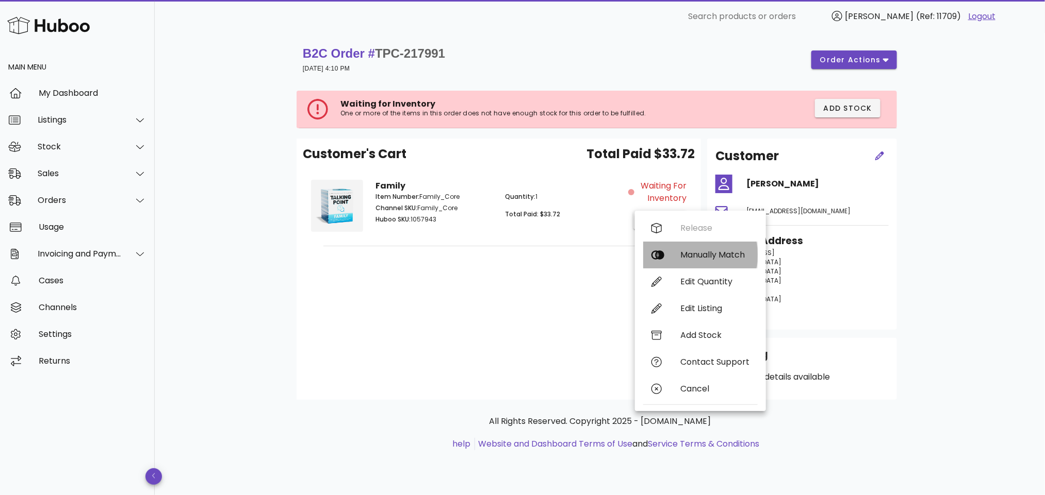
click at [684, 252] on div "Manually Match" at bounding box center [714, 255] width 69 height 10
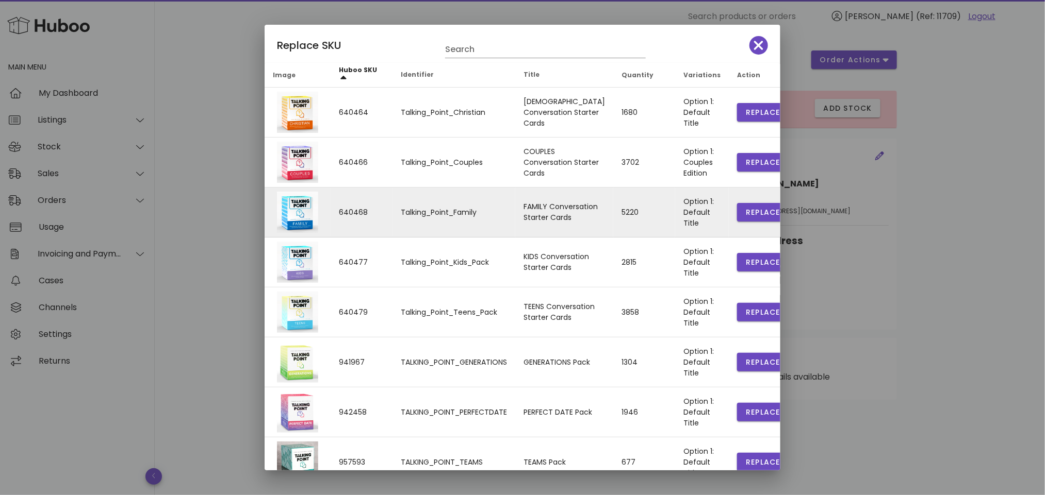
click at [750, 203] on td "Replace" at bounding box center [763, 213] width 68 height 50
drag, startPoint x: 744, startPoint y: 211, endPoint x: 676, endPoint y: 221, distance: 68.8
click at [745, 212] on span "Replace" at bounding box center [762, 212] width 35 height 11
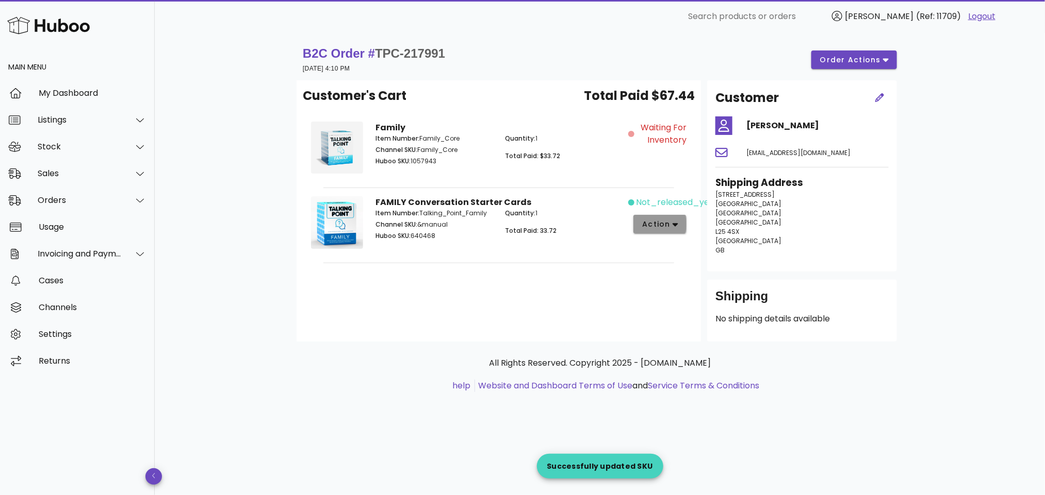
click at [669, 222] on span "action" at bounding box center [655, 224] width 29 height 11
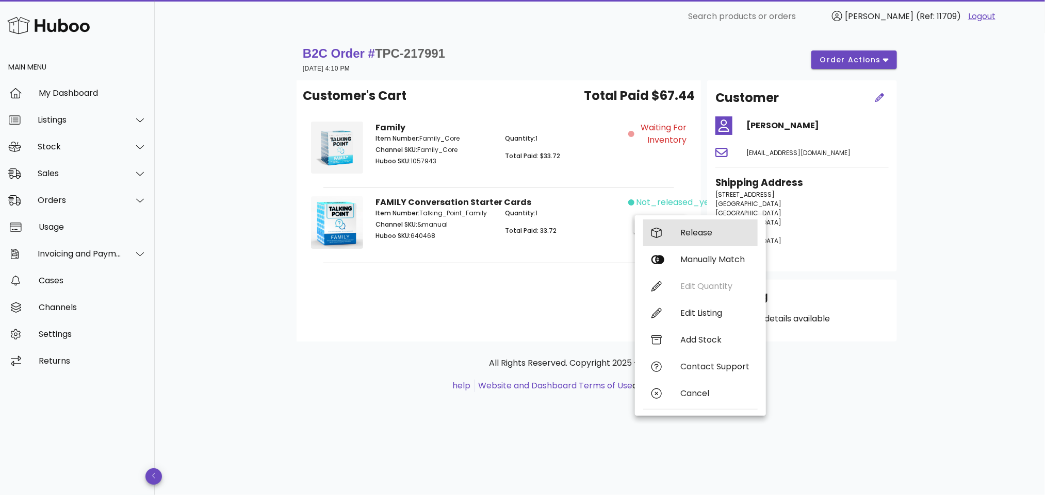
click at [688, 232] on div "Release" at bounding box center [714, 233] width 69 height 10
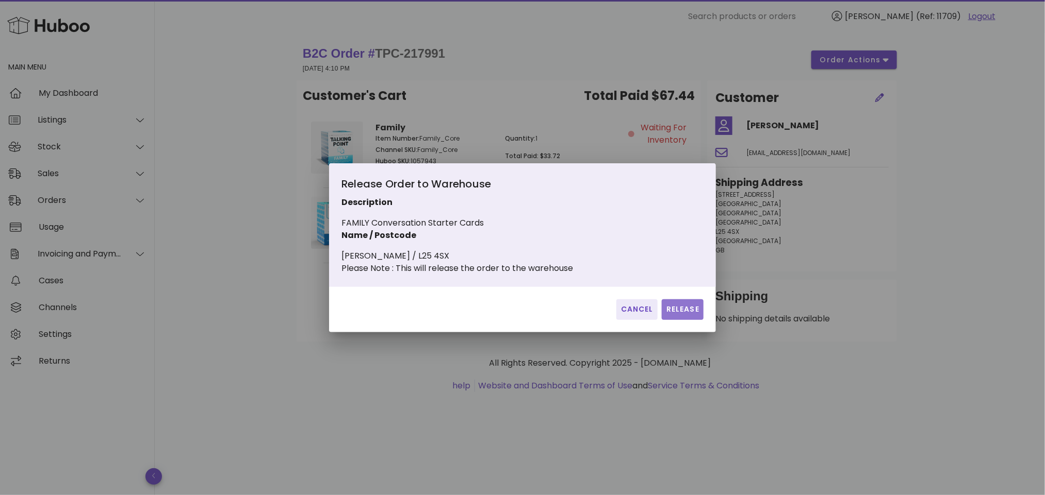
click at [673, 313] on span "Release" at bounding box center [683, 309] width 34 height 11
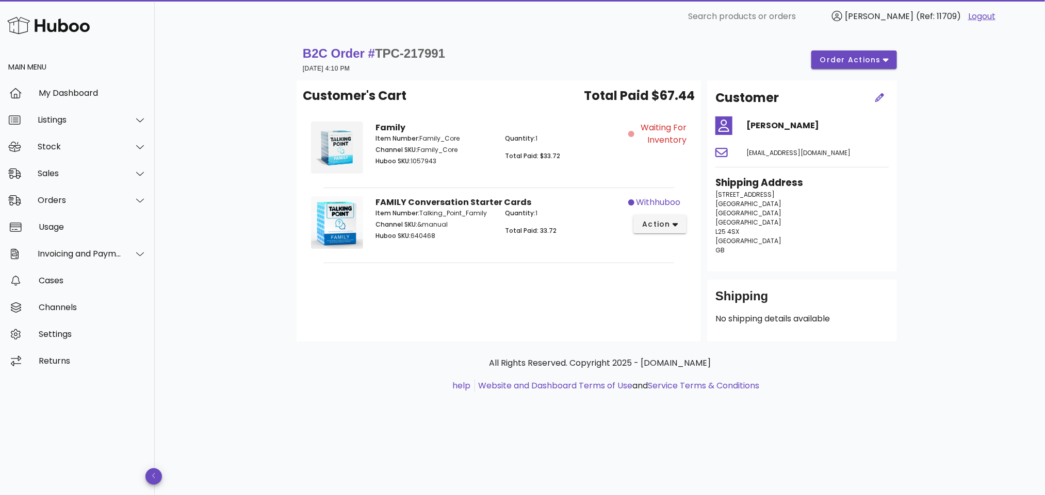
click at [404, 325] on div "Customer's Cart Total Paid $67.44 Family Item Number: Family_Core Channel SKU: …" at bounding box center [498, 210] width 404 height 261
click at [84, 197] on div "Orders" at bounding box center [80, 200] width 84 height 10
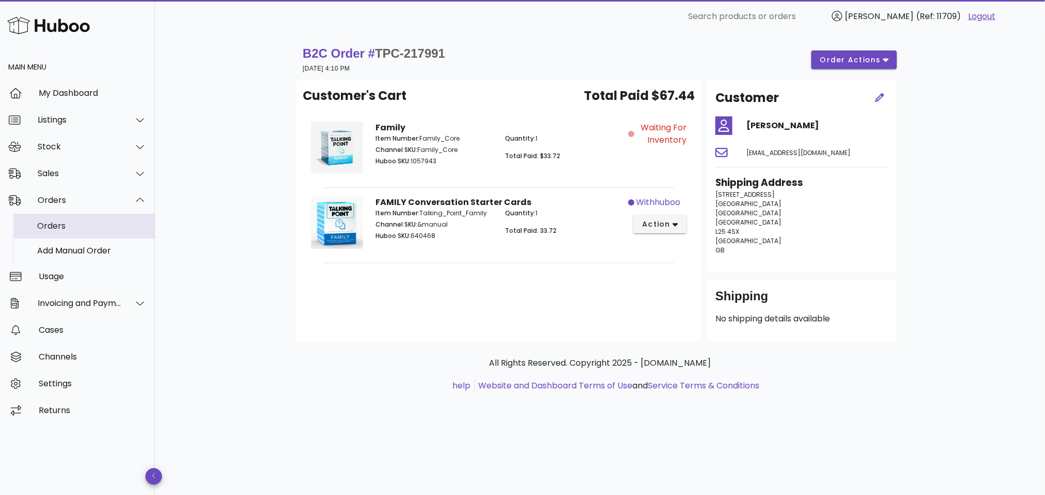
click at [86, 219] on div "Orders" at bounding box center [91, 226] width 109 height 22
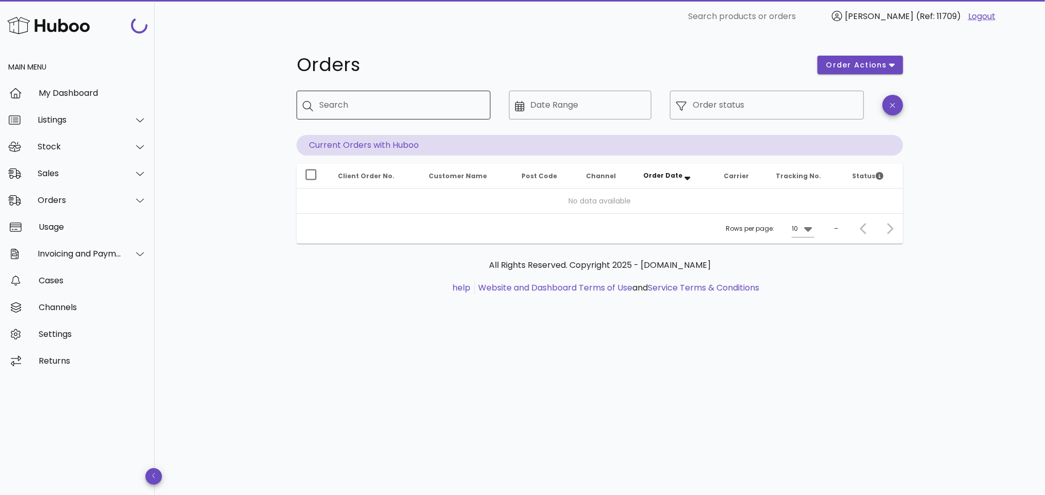
click at [391, 104] on input "Search" at bounding box center [400, 105] width 163 height 16
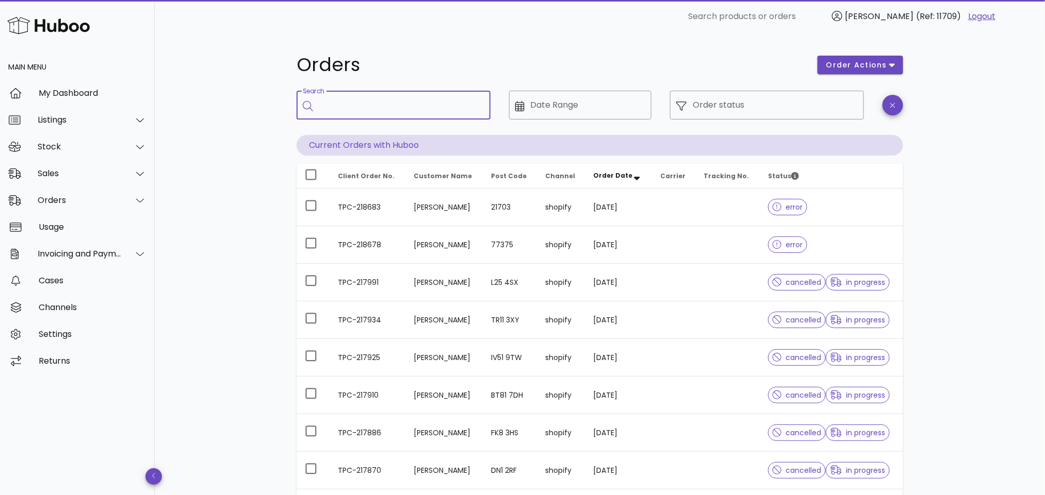
paste input "**********"
type input "**********"
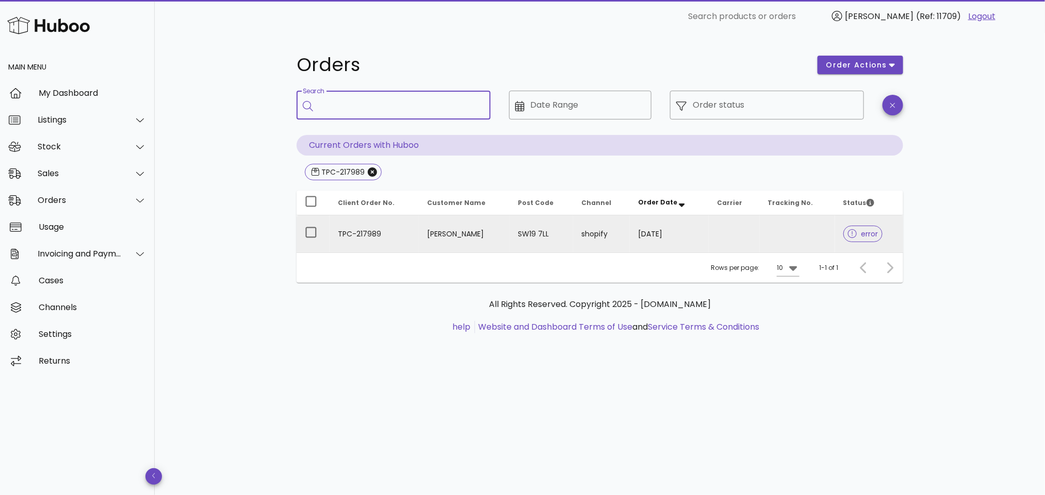
click at [392, 234] on td "TPC-217989" at bounding box center [373, 234] width 89 height 37
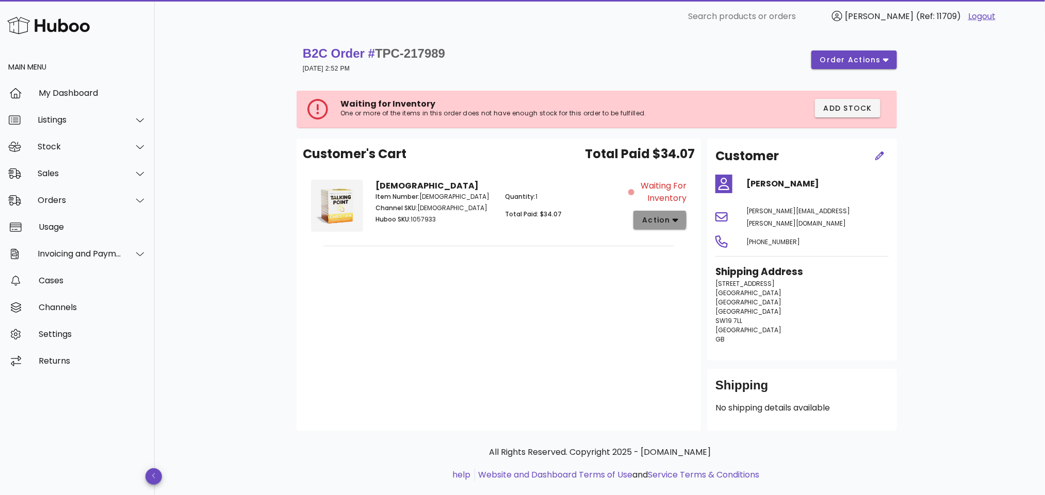
click at [674, 222] on icon "button" at bounding box center [675, 220] width 6 height 9
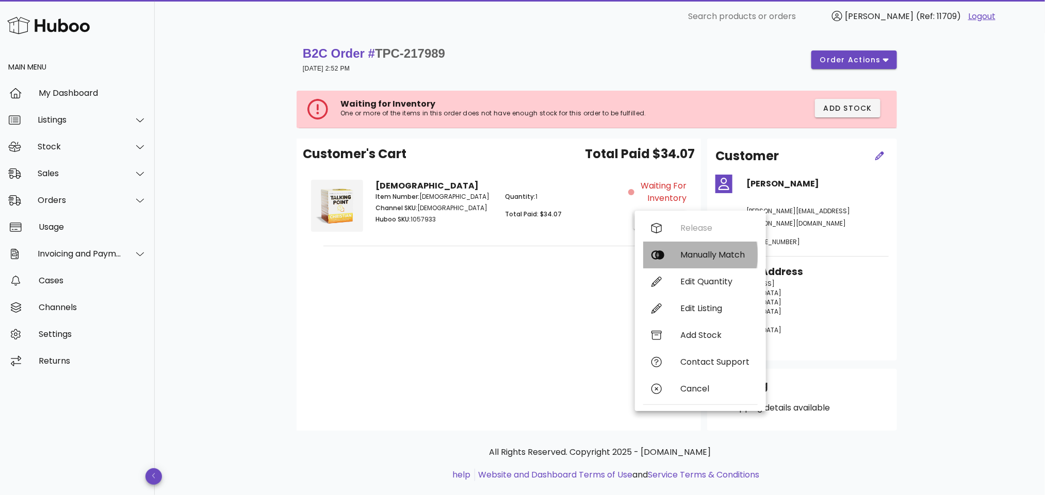
click at [679, 253] on div "Manually Match" at bounding box center [700, 255] width 114 height 27
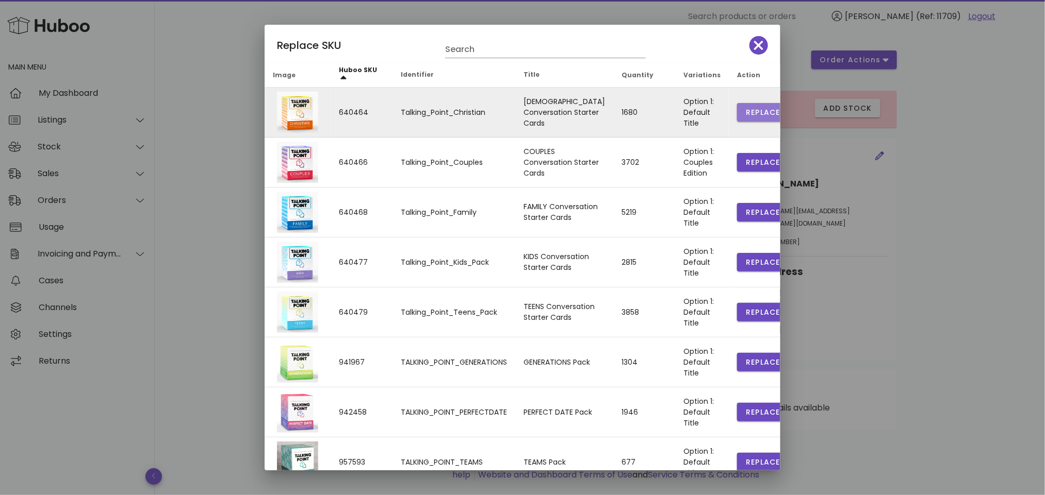
click at [745, 110] on span "Replace" at bounding box center [762, 112] width 35 height 11
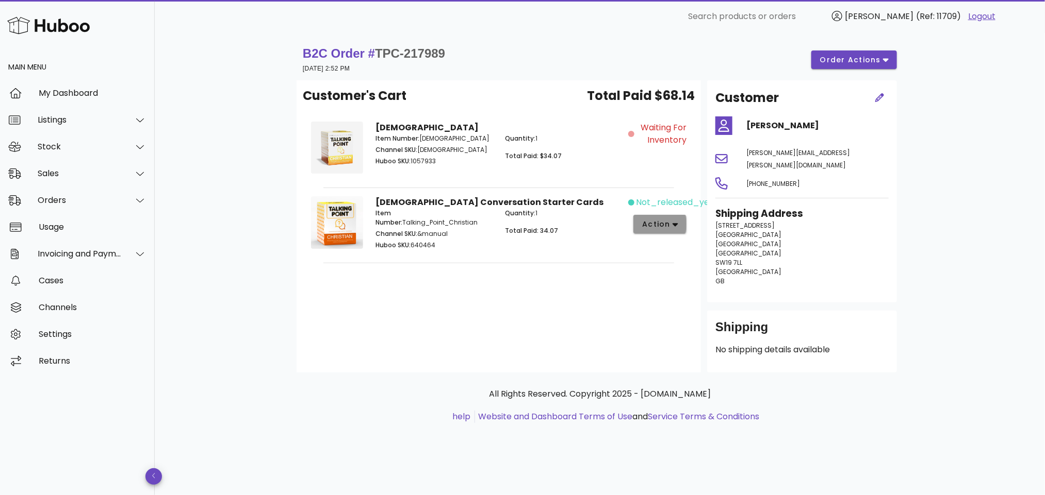
click at [662, 221] on span "action" at bounding box center [655, 224] width 29 height 11
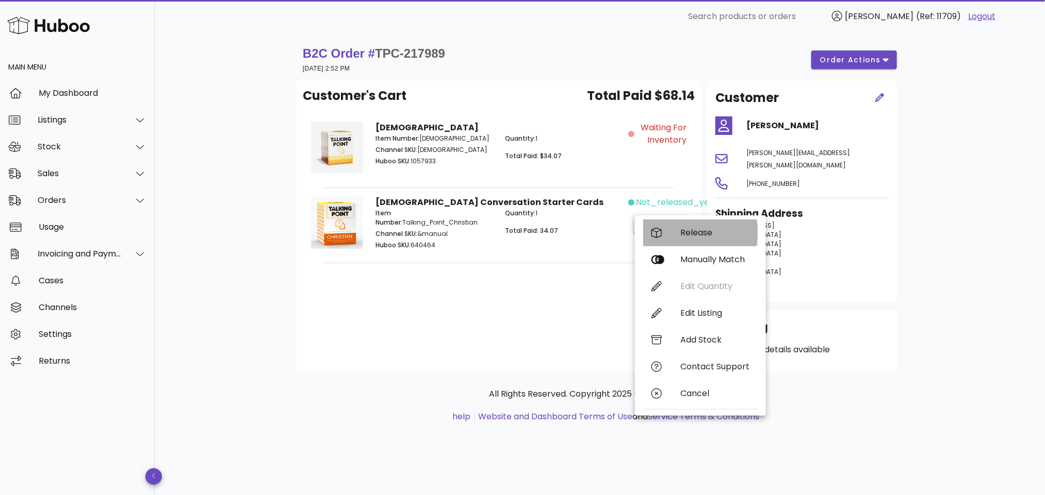
click at [693, 231] on div "Release" at bounding box center [714, 233] width 69 height 10
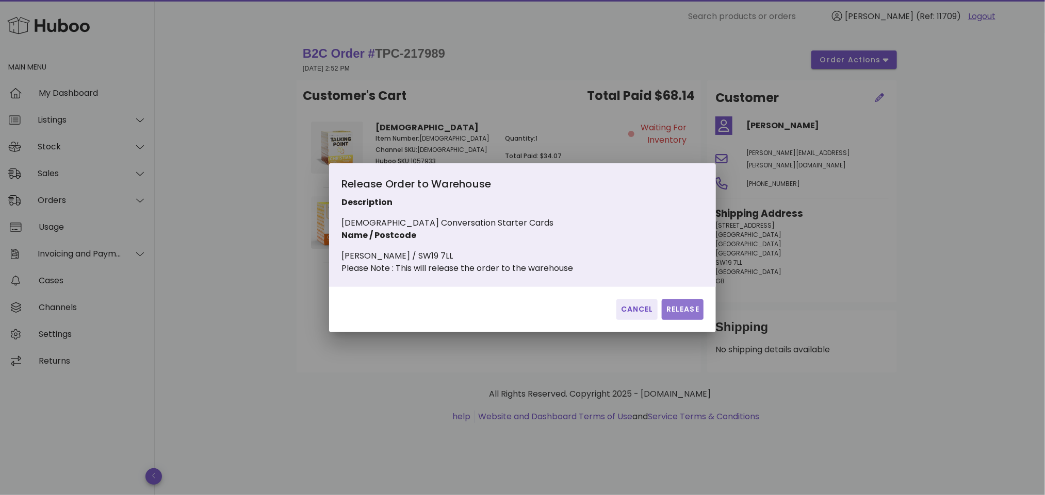
click at [674, 314] on span "Release" at bounding box center [683, 309] width 34 height 11
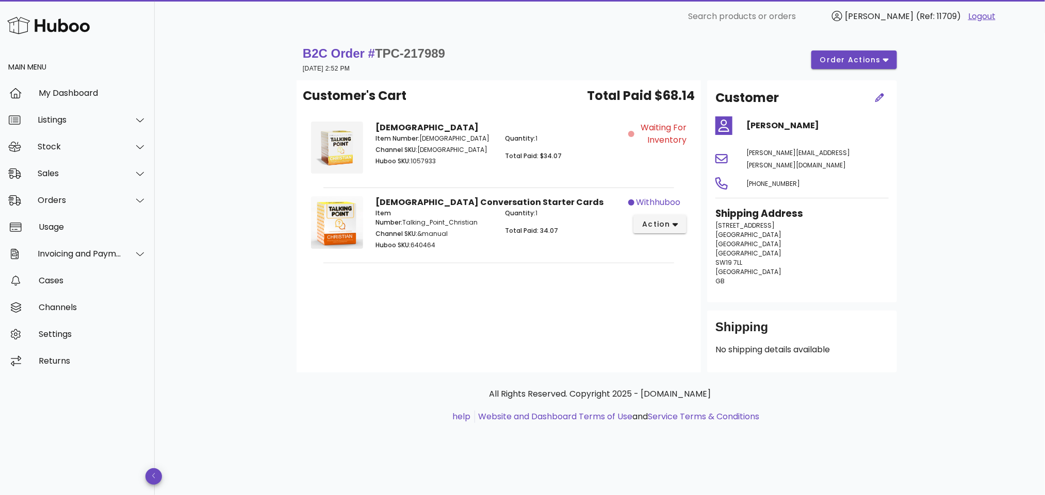
click at [457, 320] on div "Customer's Cart Total Paid $68.14 Christian Item Number: Christian_Core Channel…" at bounding box center [498, 226] width 404 height 292
click at [85, 202] on div "Orders" at bounding box center [80, 200] width 84 height 10
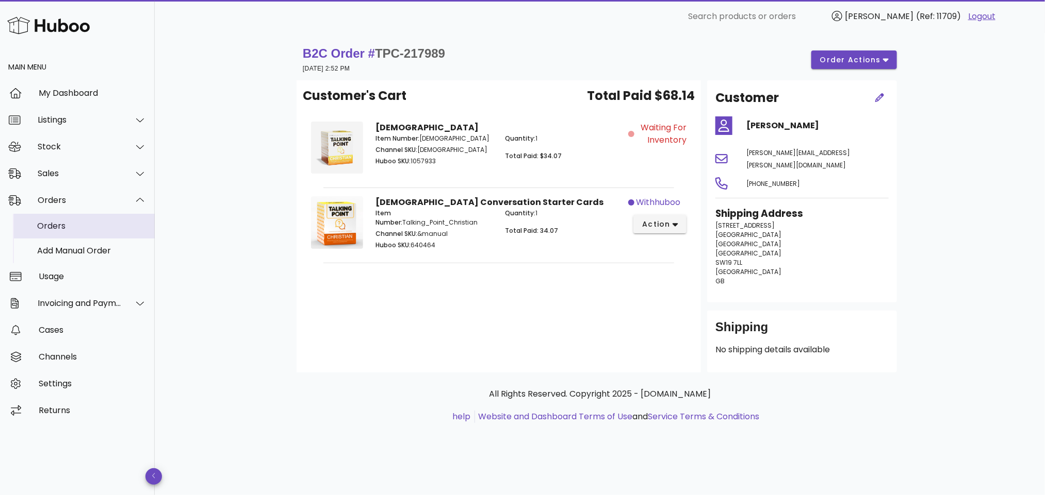
click at [85, 232] on div "Orders" at bounding box center [91, 226] width 109 height 22
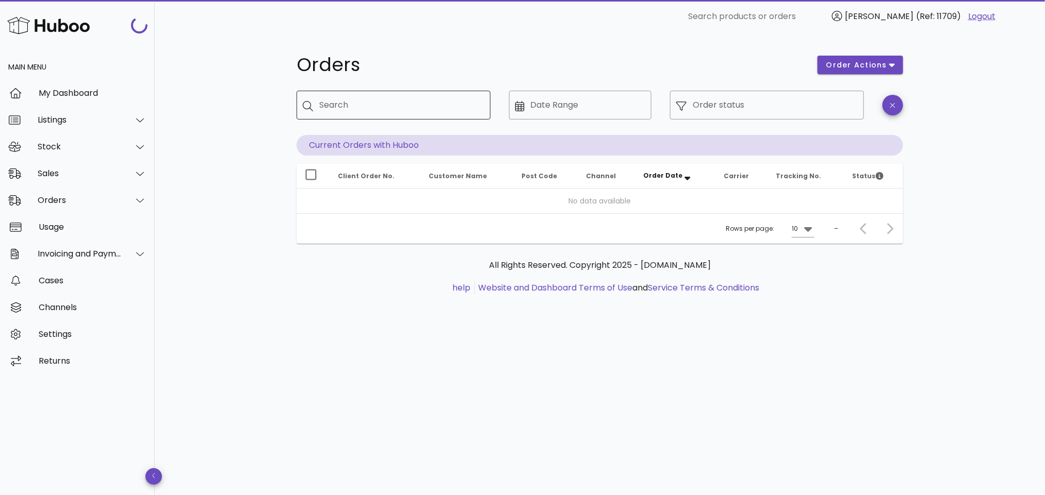
click at [421, 107] on input "Search" at bounding box center [400, 105] width 163 height 16
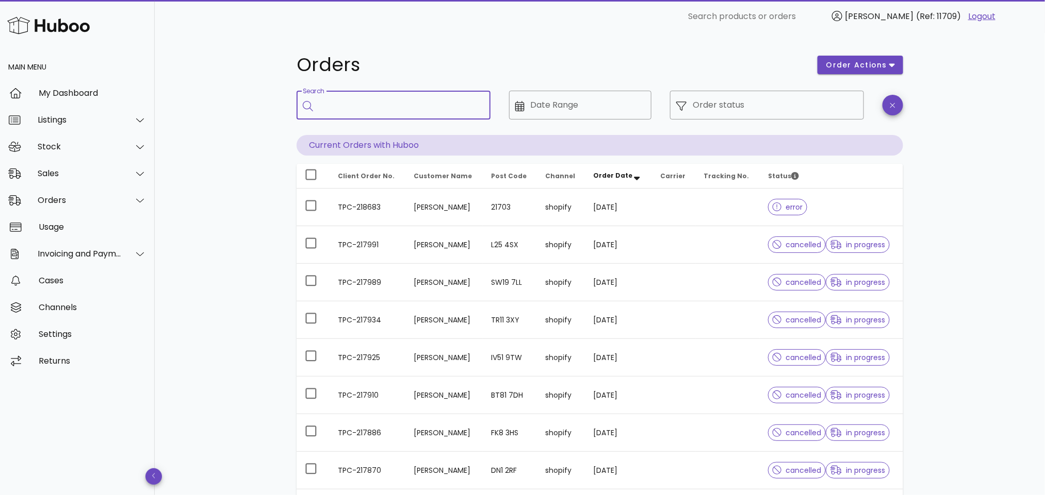
paste input "**********"
type input "**********"
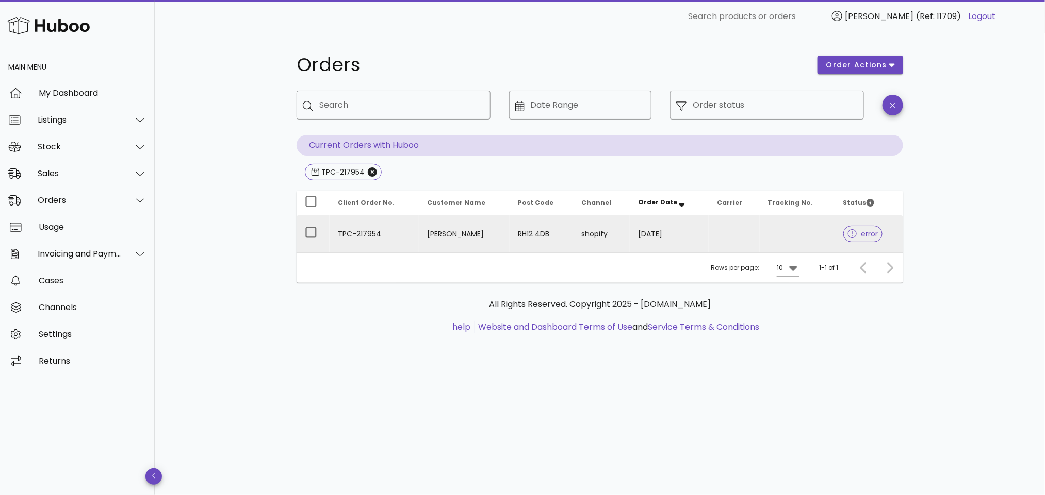
click at [444, 234] on td "[PERSON_NAME]" at bounding box center [464, 234] width 91 height 37
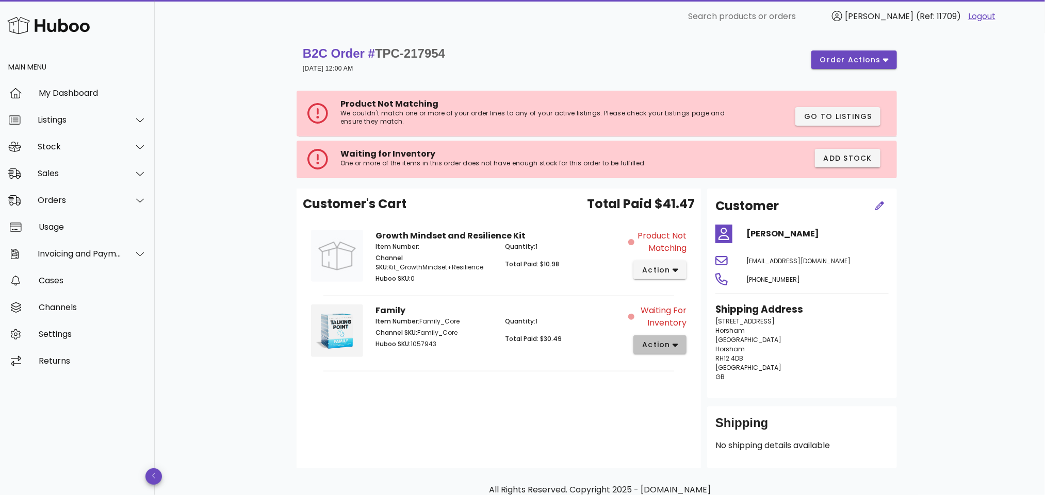
click at [672, 346] on icon "button" at bounding box center [675, 345] width 6 height 9
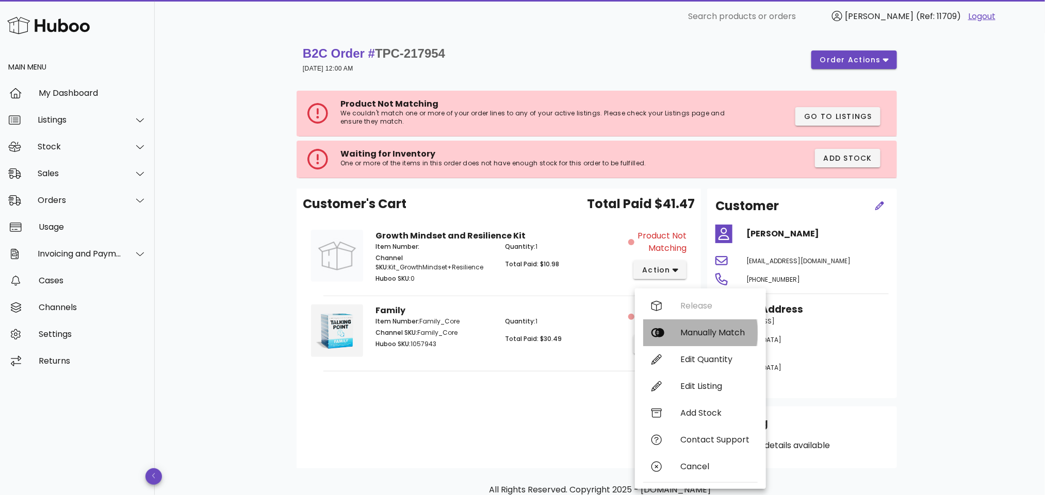
click at [708, 328] on div "Manually Match" at bounding box center [714, 333] width 69 height 10
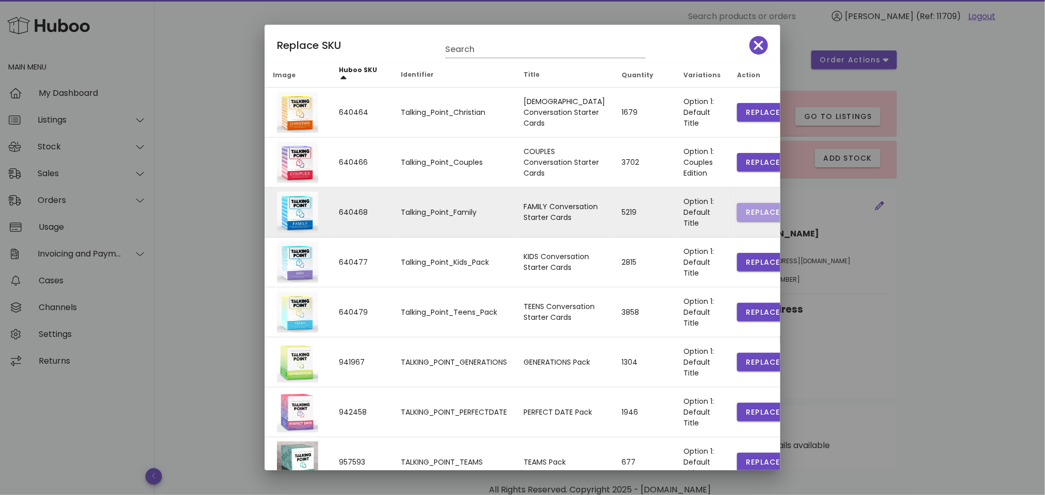
click at [743, 206] on button "Replace" at bounding box center [763, 212] width 52 height 19
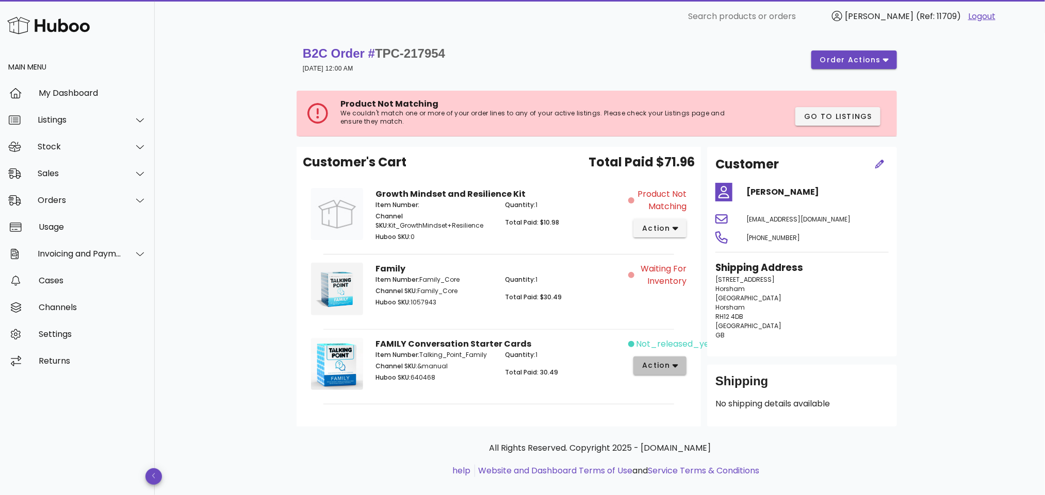
click at [668, 367] on span "action" at bounding box center [655, 365] width 29 height 11
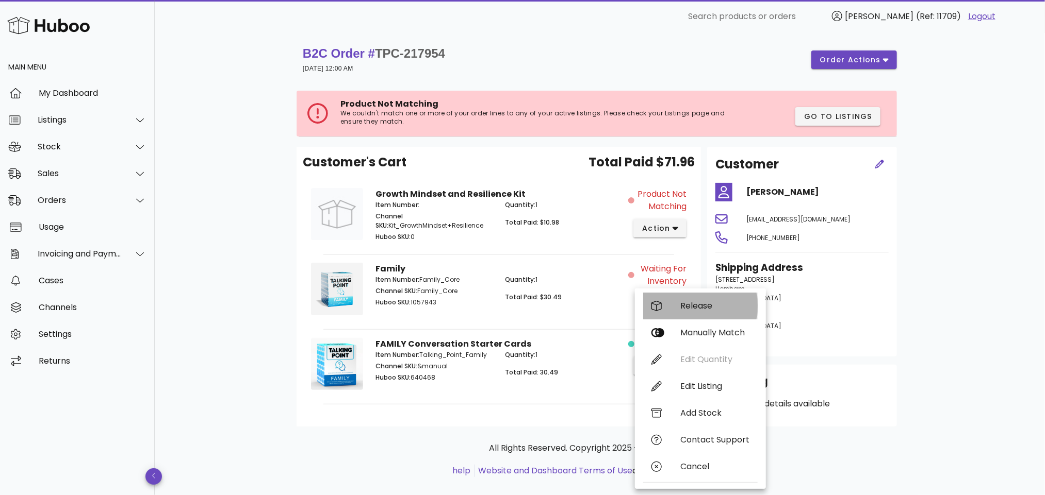
click at [686, 303] on div "Release" at bounding box center [714, 306] width 69 height 10
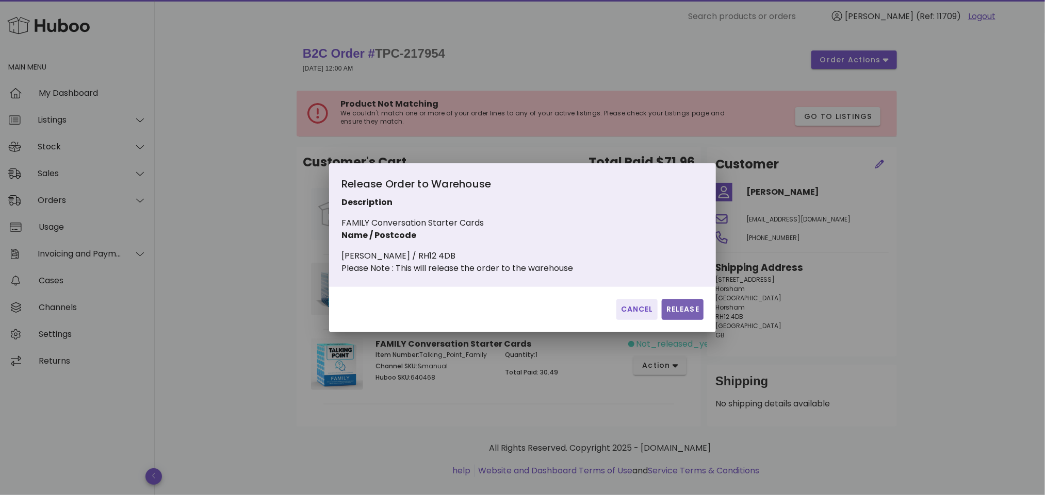
click at [688, 311] on span "Release" at bounding box center [683, 309] width 34 height 11
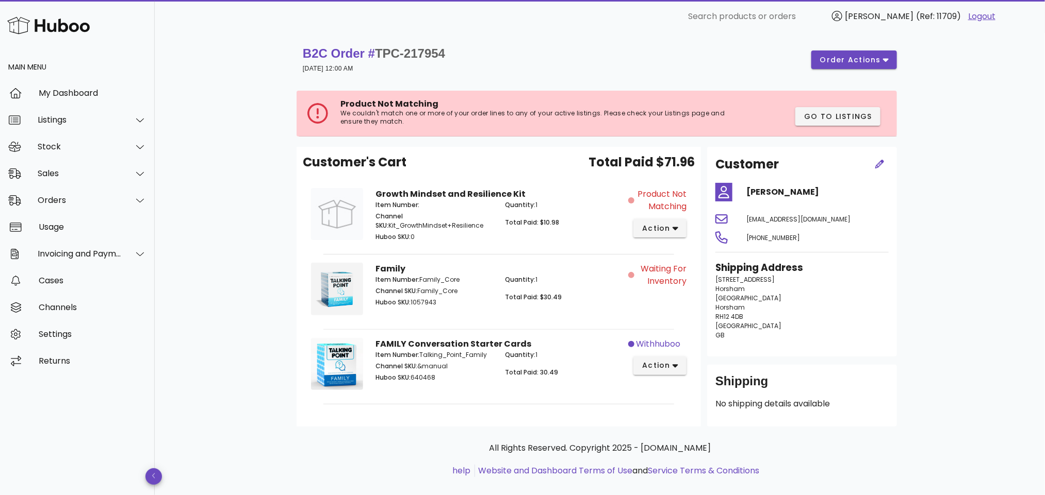
click at [587, 237] on div "Quantity: 1 Total Paid: $10.98" at bounding box center [563, 222] width 129 height 56
click at [67, 197] on div "Orders" at bounding box center [80, 200] width 84 height 10
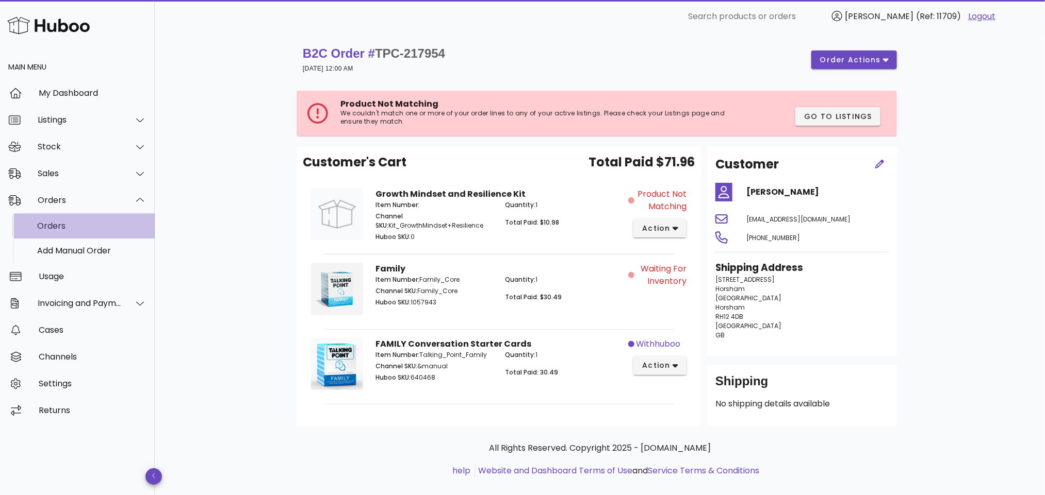
click at [76, 226] on div "Orders" at bounding box center [91, 226] width 109 height 10
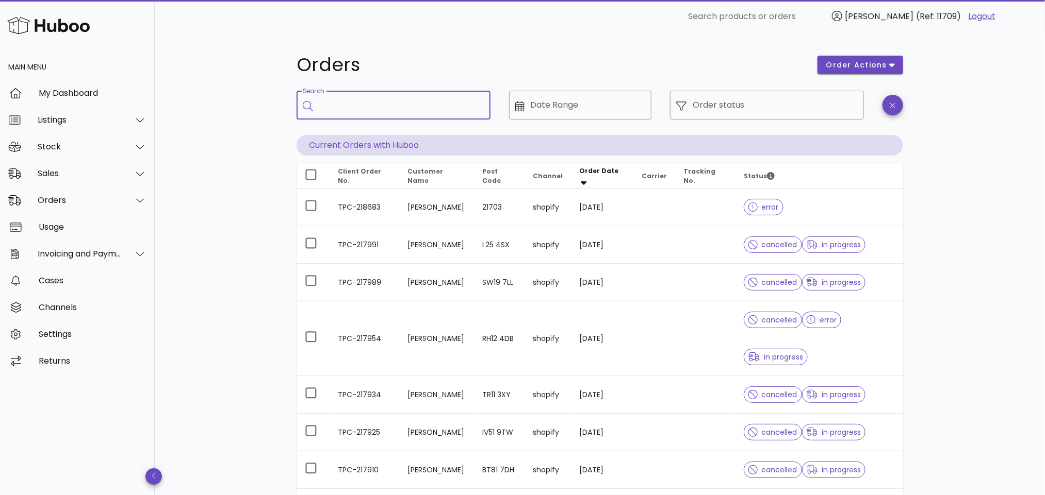
click at [379, 102] on input "Search" at bounding box center [400, 105] width 163 height 16
paste input "**********"
type input "**********"
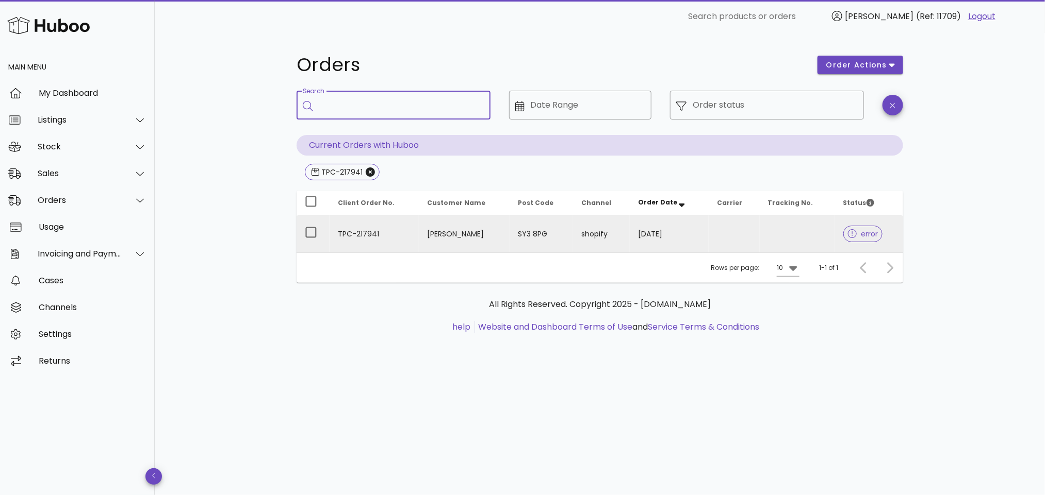
click at [393, 234] on td "TPC-217941" at bounding box center [373, 234] width 89 height 37
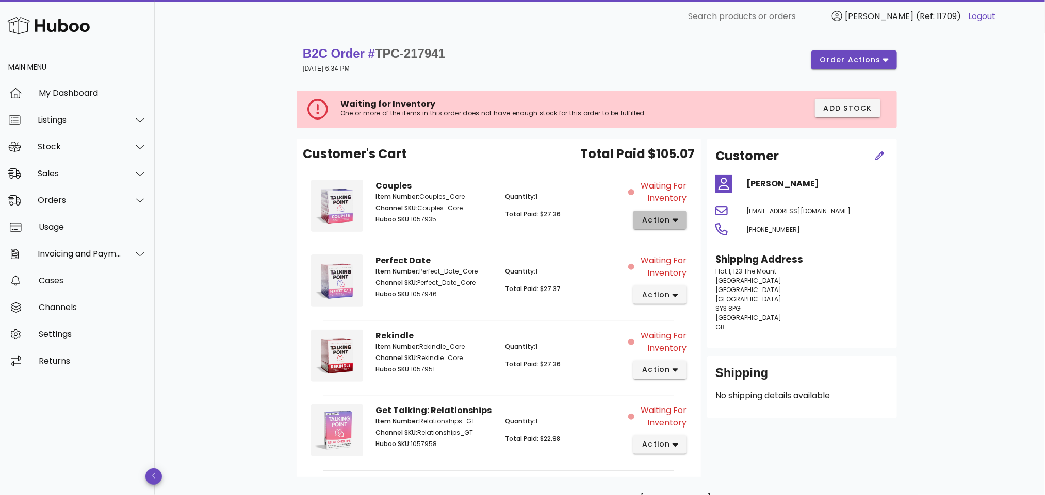
click at [669, 221] on span "action" at bounding box center [655, 220] width 29 height 11
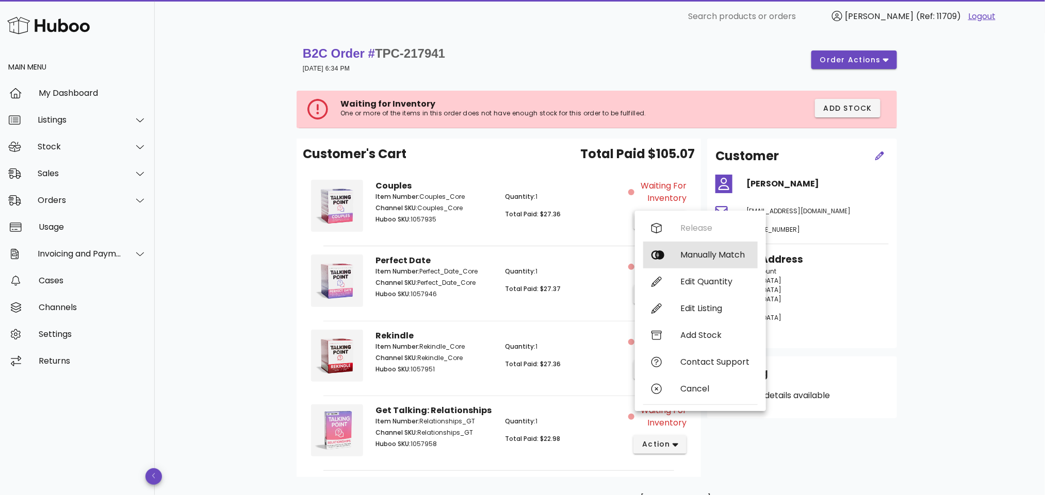
click at [690, 256] on div "Manually Match" at bounding box center [714, 255] width 69 height 10
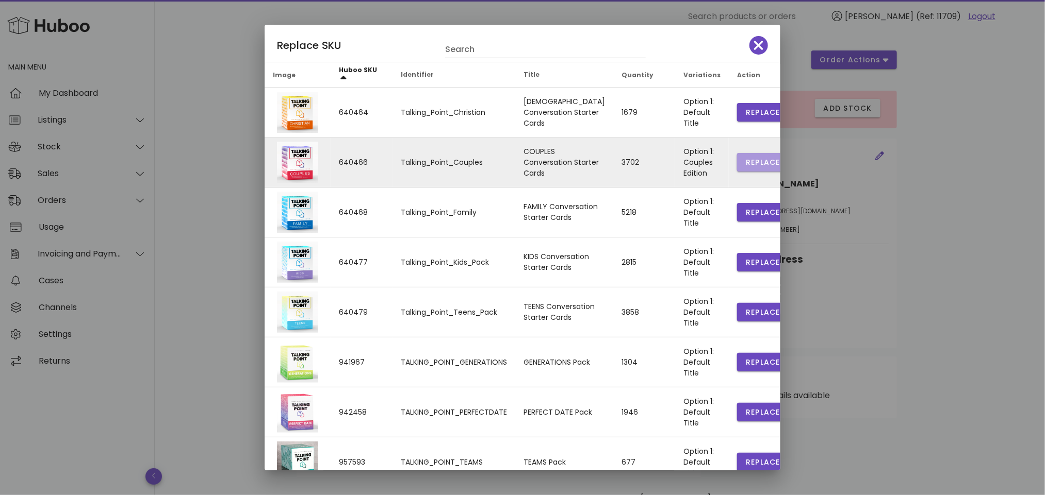
click at [737, 155] on button "Replace" at bounding box center [763, 162] width 52 height 19
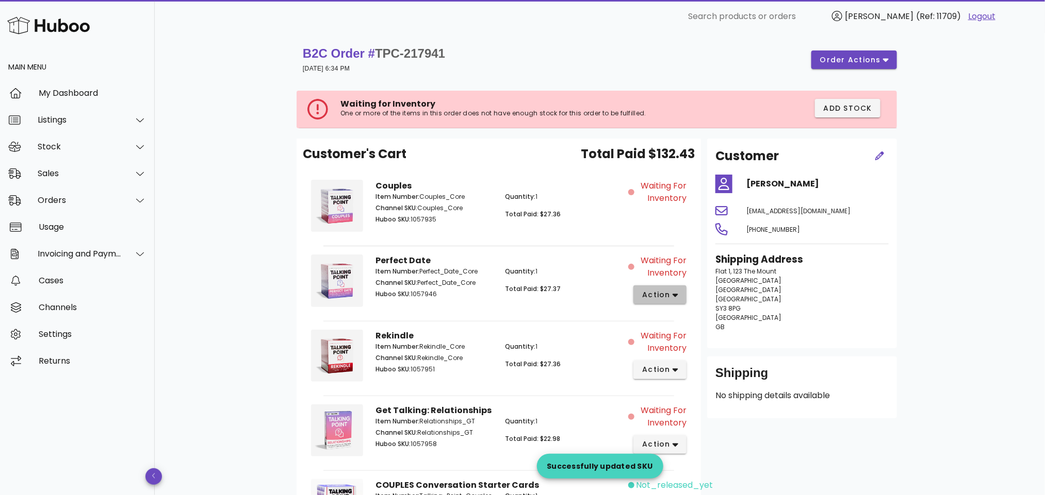
click at [674, 297] on icon "button" at bounding box center [675, 296] width 6 height 4
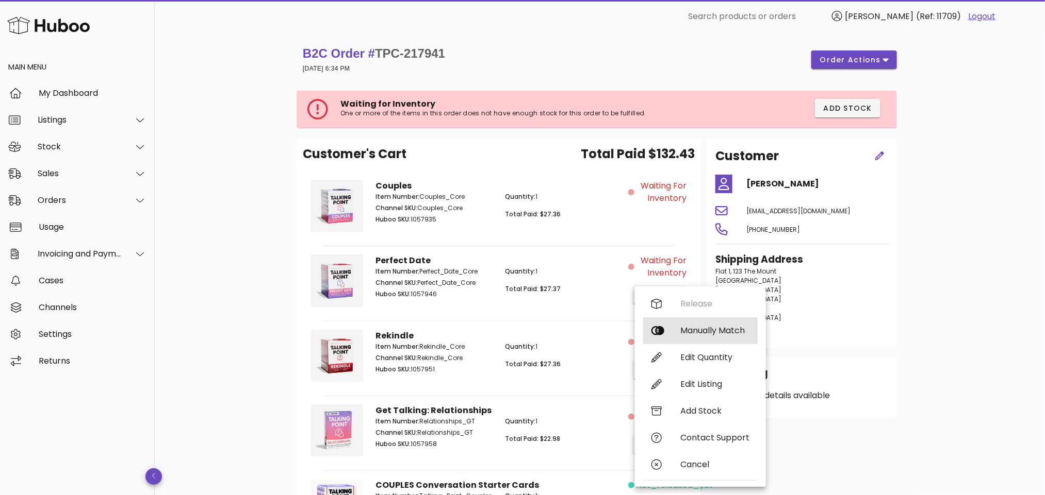
drag, startPoint x: 691, startPoint y: 327, endPoint x: 676, endPoint y: 326, distance: 15.5
click at [690, 327] on div "Manually Match" at bounding box center [714, 331] width 69 height 10
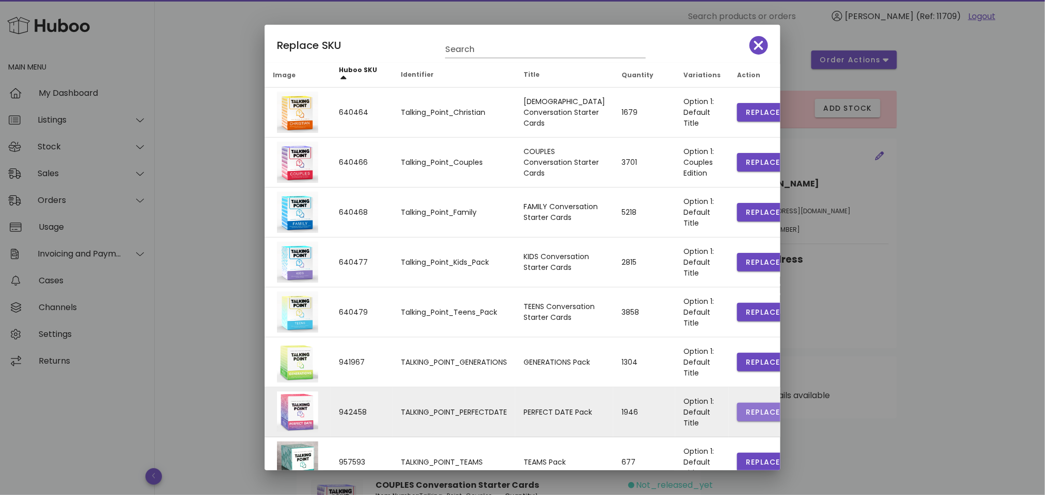
click at [745, 410] on span "Replace" at bounding box center [762, 412] width 35 height 11
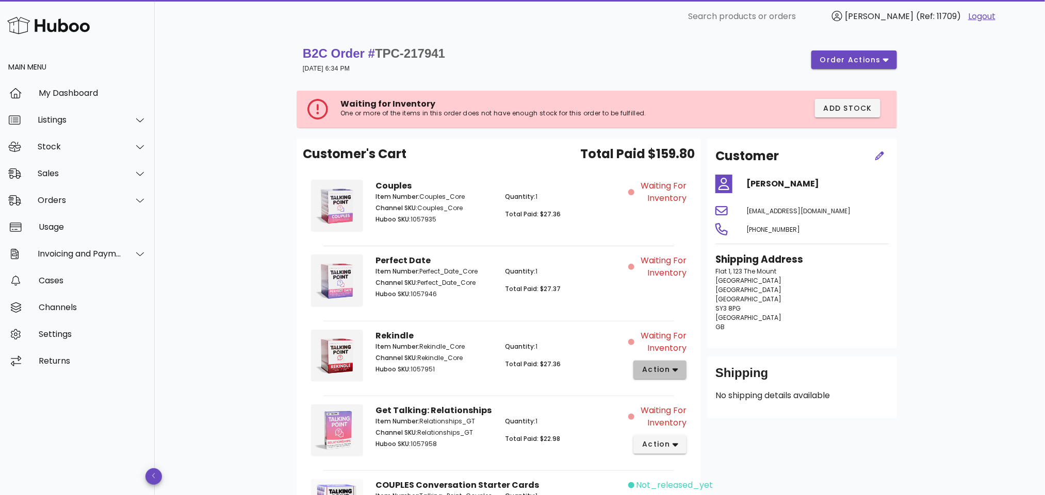
click at [673, 372] on icon "button" at bounding box center [675, 371] width 6 height 4
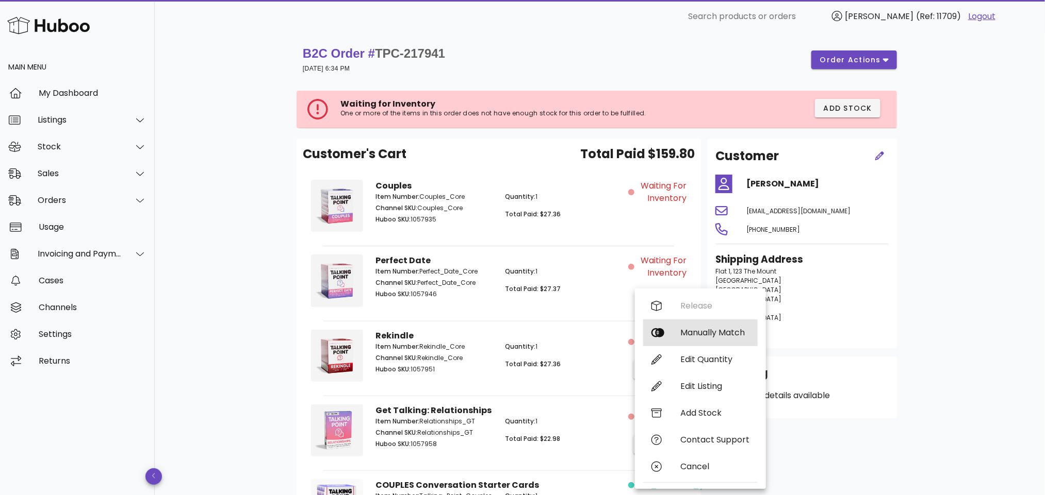
click at [704, 332] on div "Manually Match" at bounding box center [714, 333] width 69 height 10
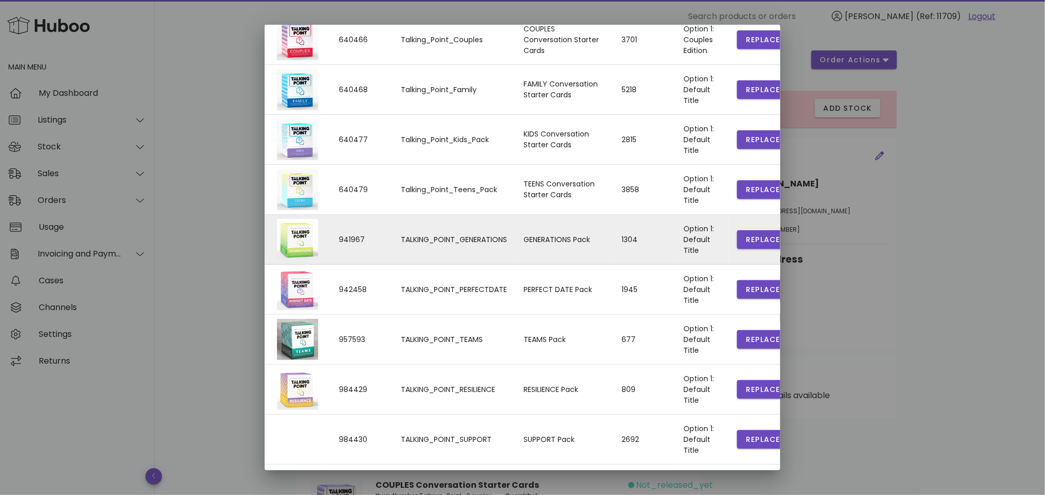
scroll to position [149, 0]
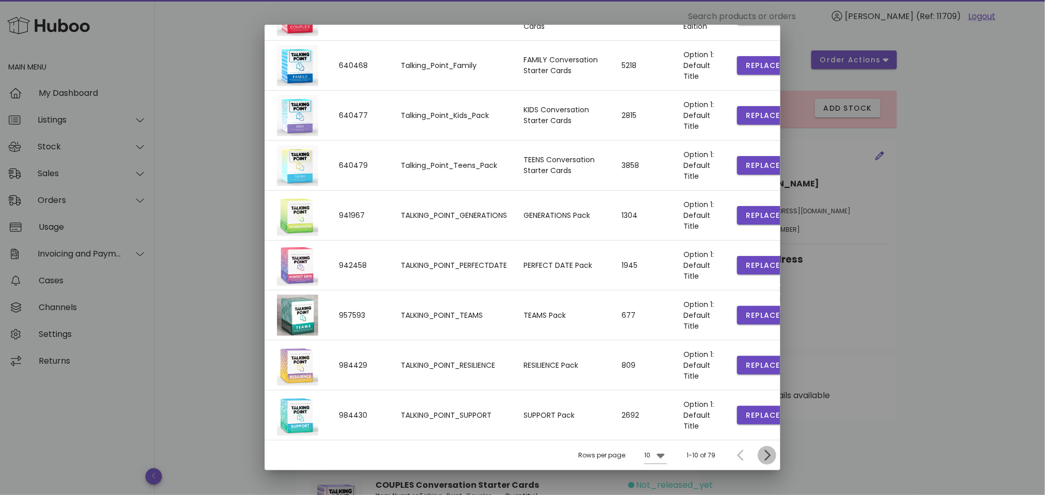
click at [764, 455] on icon "Next page" at bounding box center [767, 456] width 6 height 11
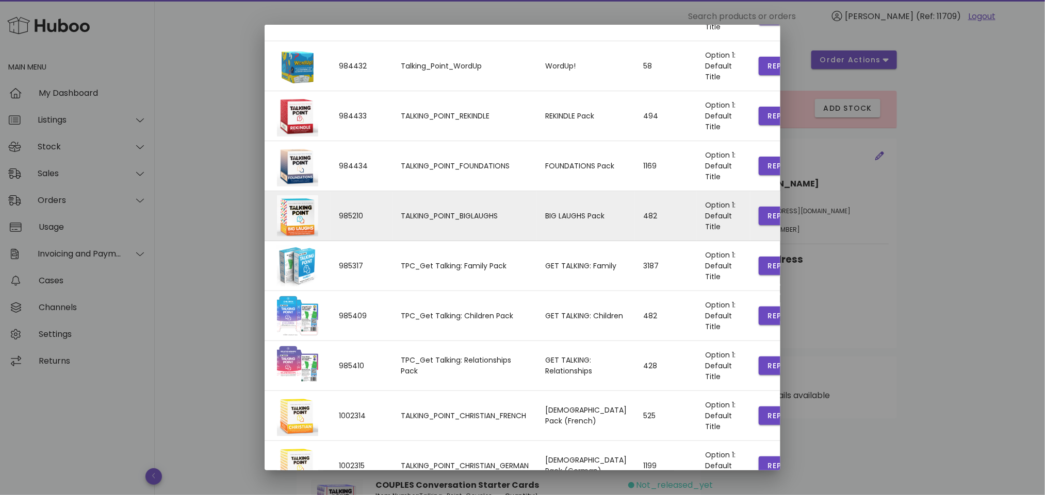
scroll to position [0, 0]
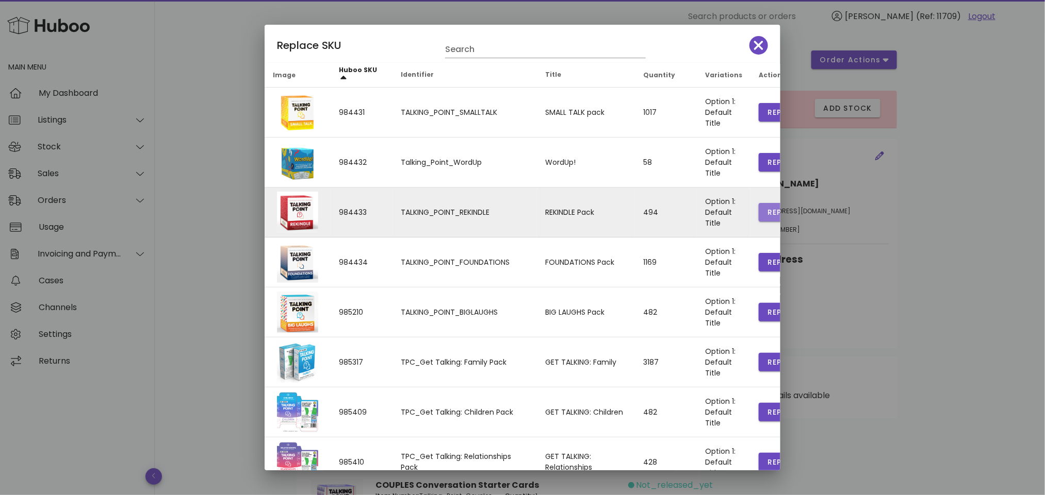
click at [767, 213] on span "Replace" at bounding box center [784, 212] width 35 height 11
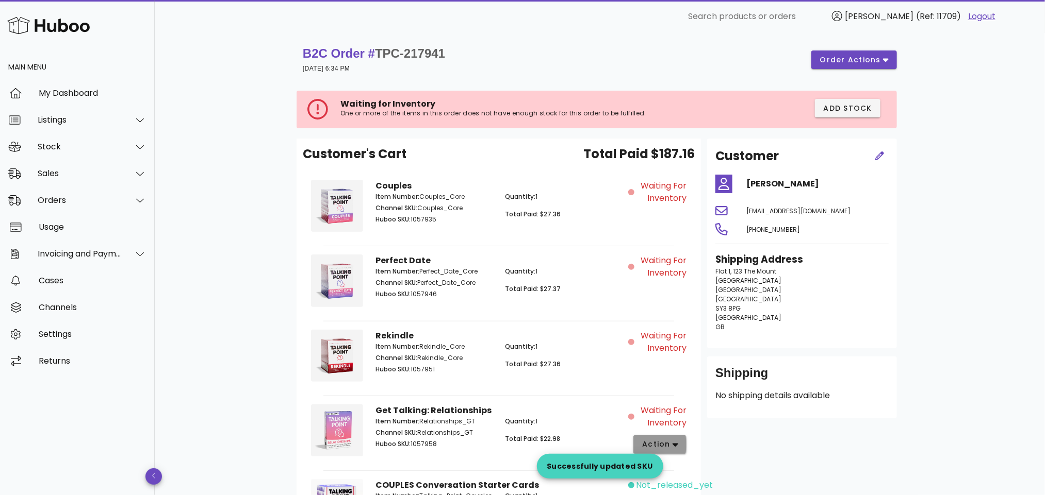
click at [672, 449] on icon "button" at bounding box center [675, 444] width 6 height 9
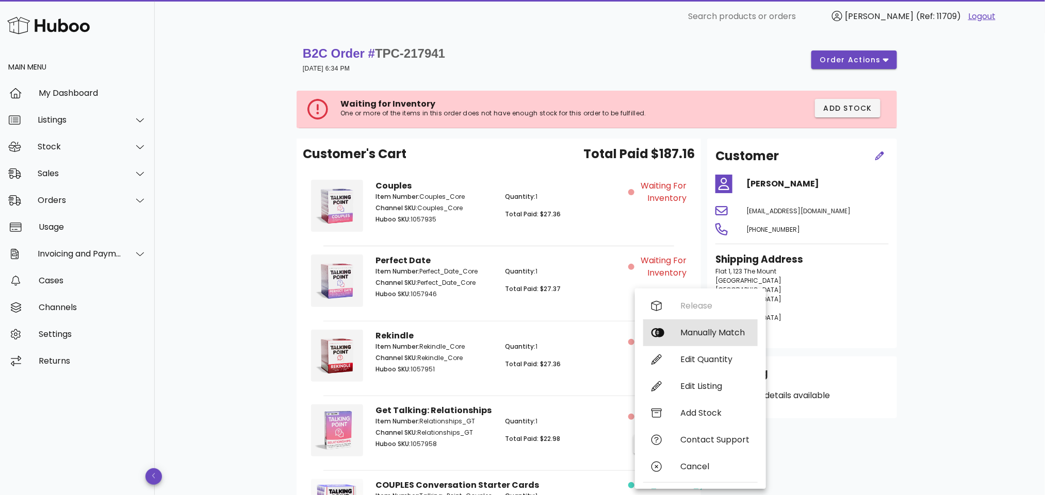
click at [707, 329] on div "Manually Match" at bounding box center [714, 333] width 69 height 10
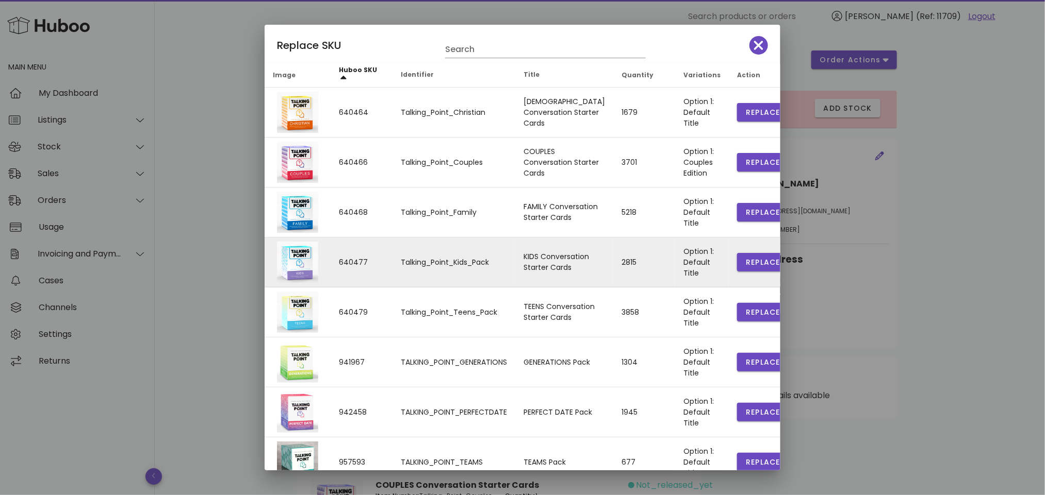
scroll to position [149, 0]
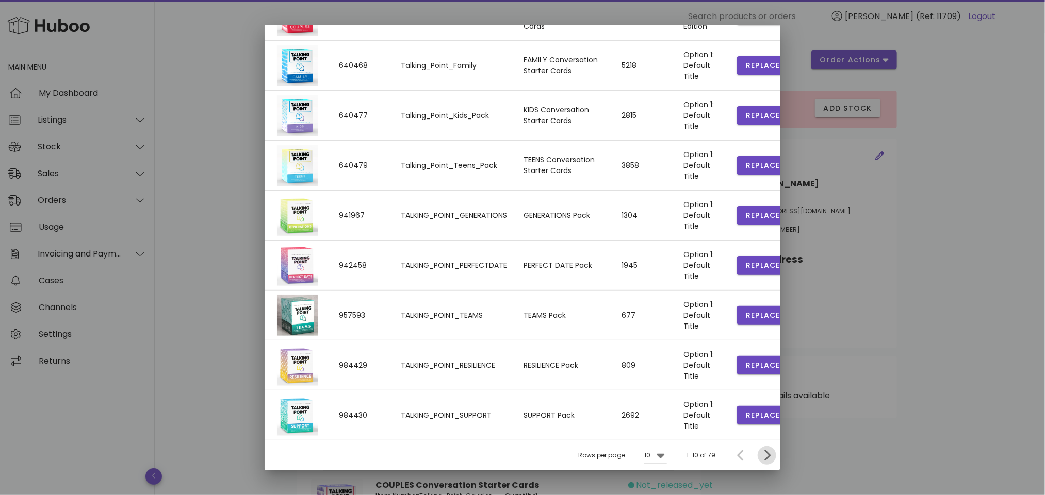
click at [761, 451] on icon "Next page" at bounding box center [767, 456] width 12 height 12
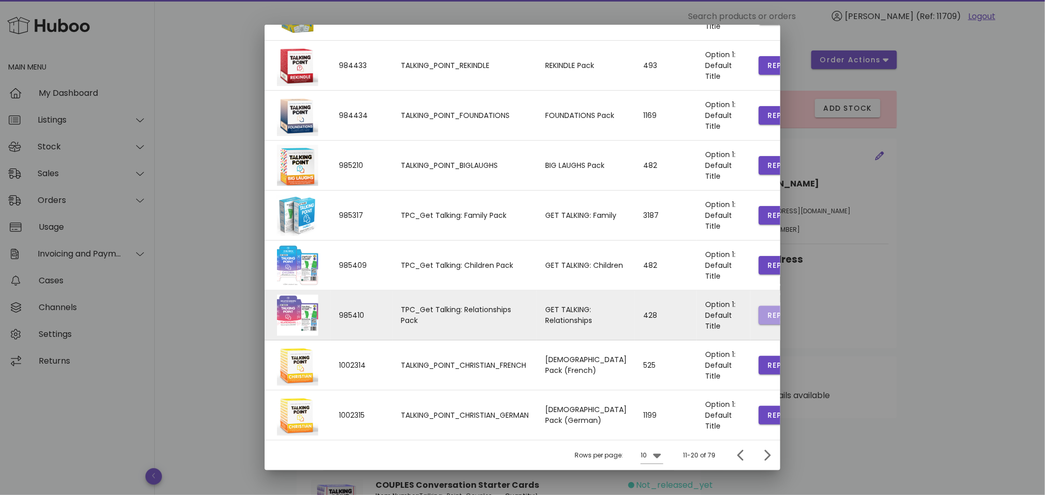
click at [767, 311] on span "Replace" at bounding box center [784, 315] width 35 height 11
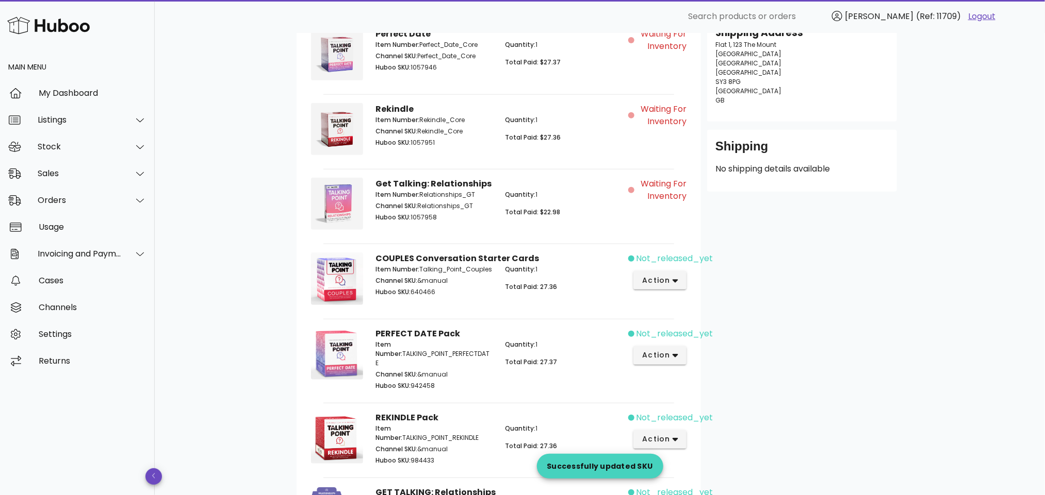
scroll to position [310, 0]
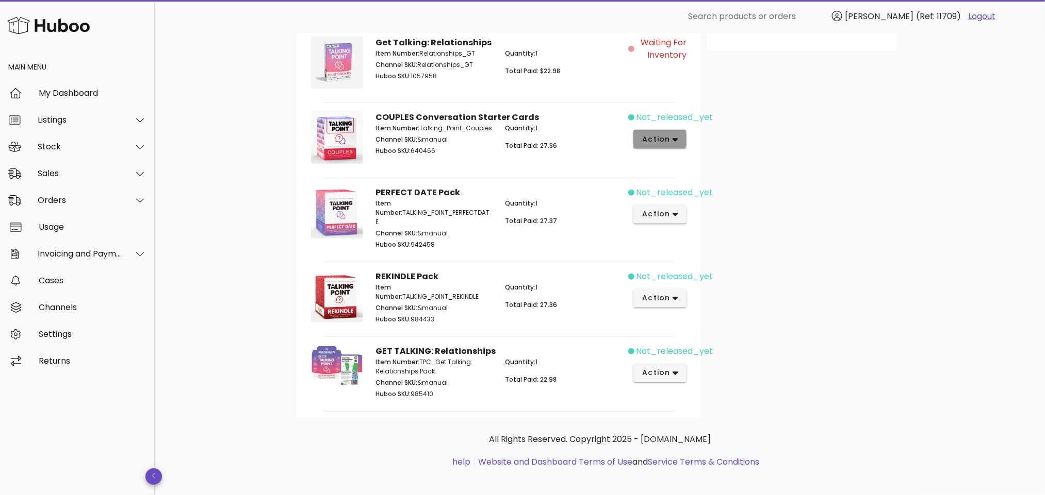
click at [673, 141] on icon "button" at bounding box center [675, 140] width 6 height 4
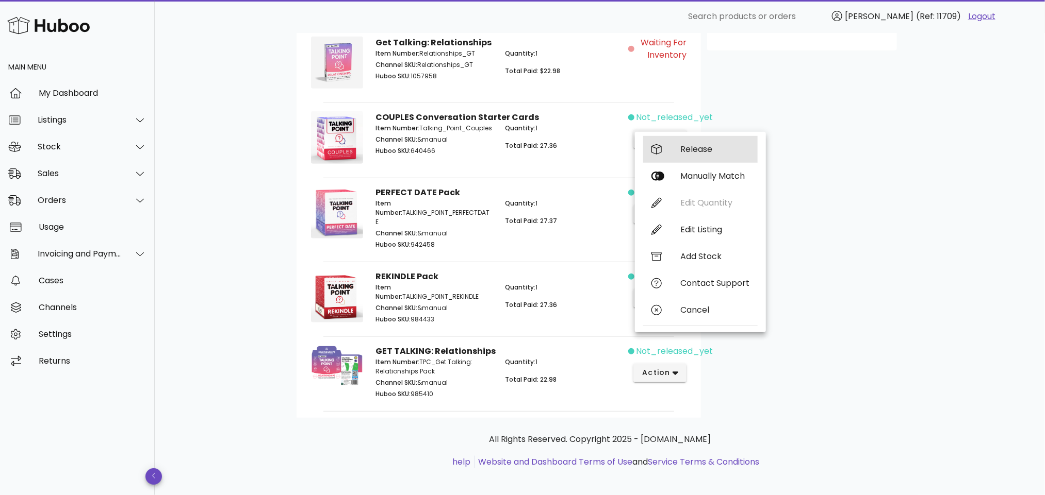
click at [699, 143] on div "Release" at bounding box center [700, 149] width 114 height 27
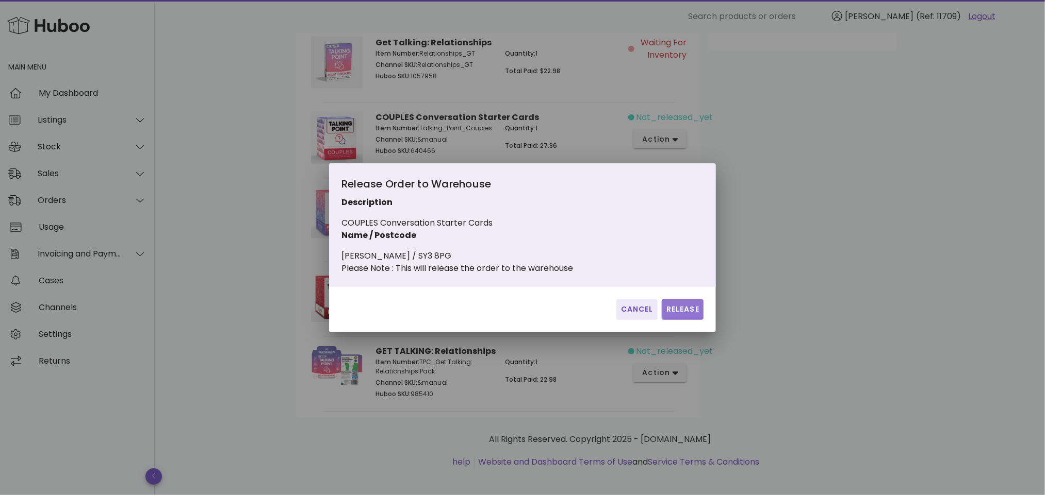
click at [682, 310] on span "Release" at bounding box center [683, 309] width 34 height 11
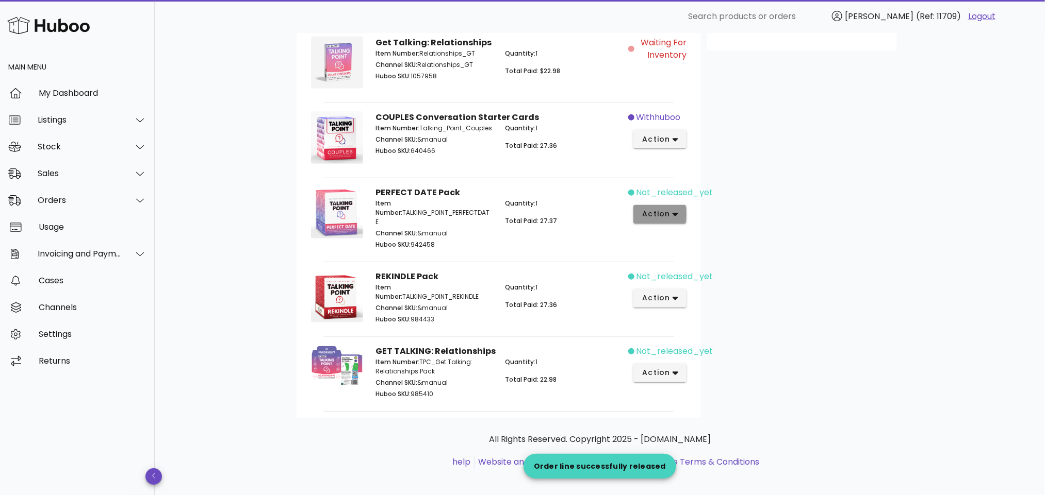
click at [681, 217] on button "action" at bounding box center [659, 214] width 53 height 19
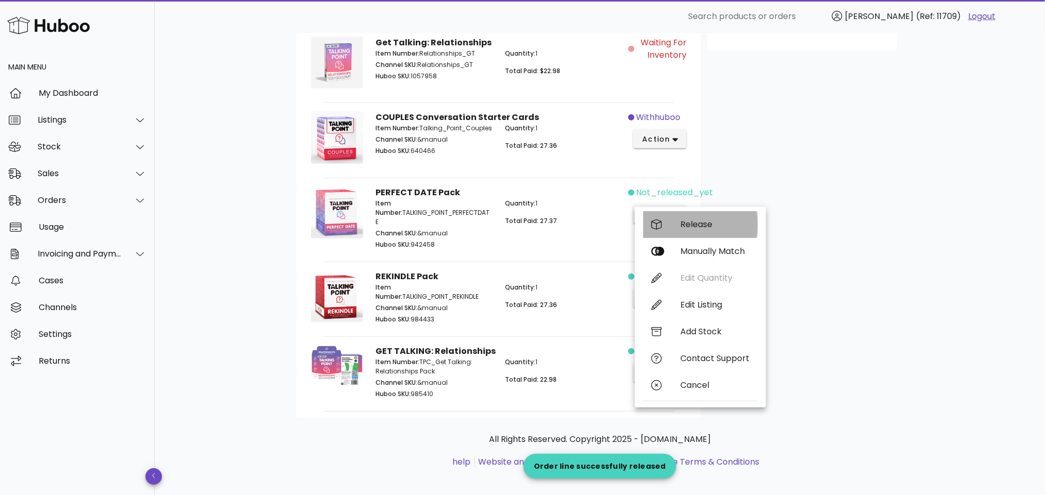
click at [687, 225] on div "Release" at bounding box center [714, 225] width 69 height 10
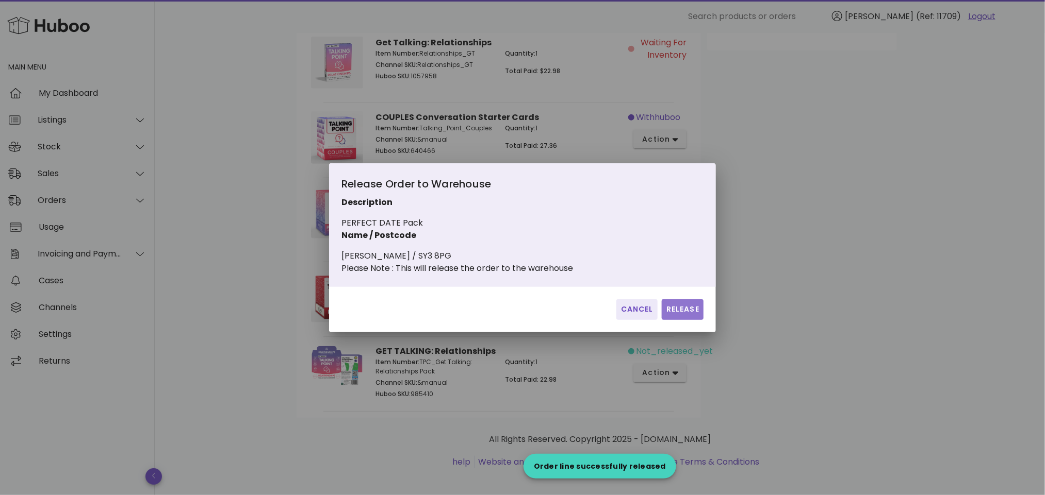
click at [681, 315] on span "Release" at bounding box center [683, 309] width 34 height 11
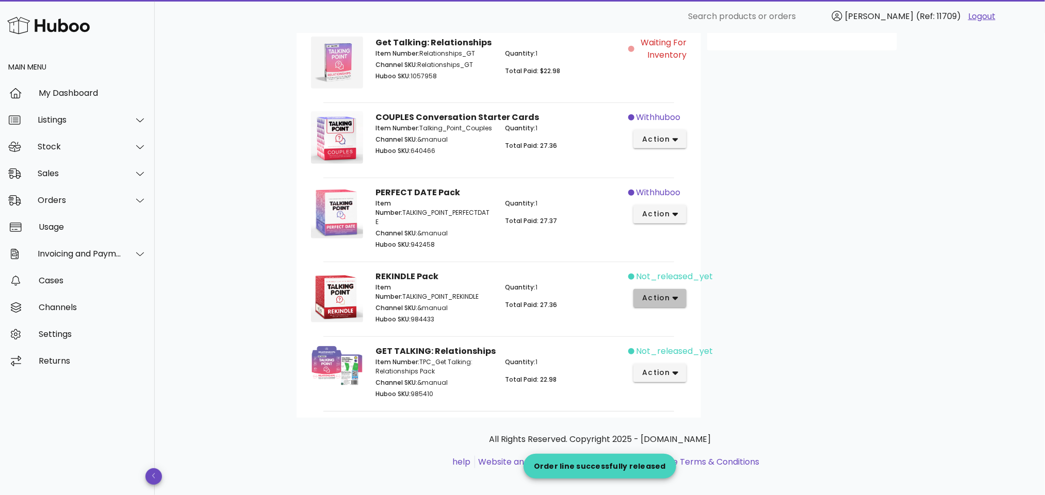
click at [678, 294] on icon "button" at bounding box center [675, 298] width 6 height 9
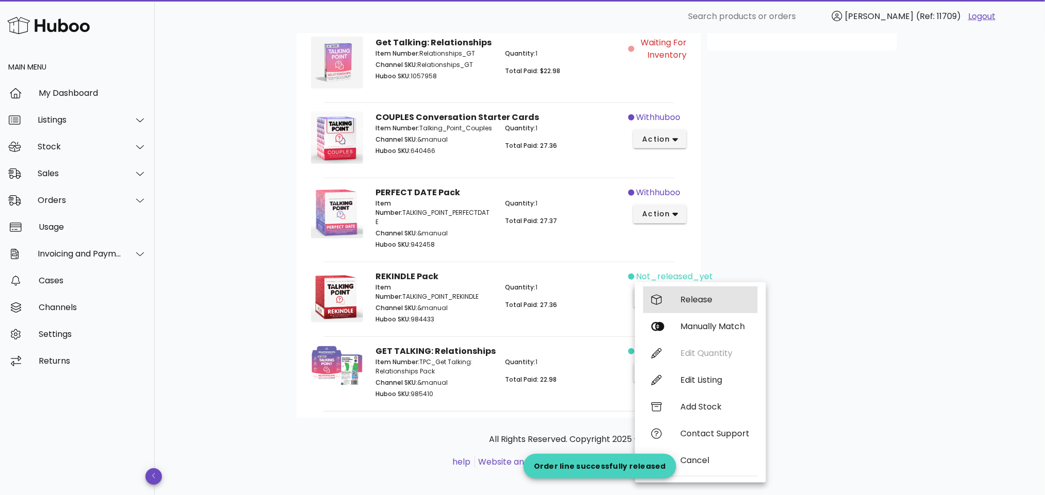
click at [682, 300] on div "Release" at bounding box center [714, 300] width 69 height 10
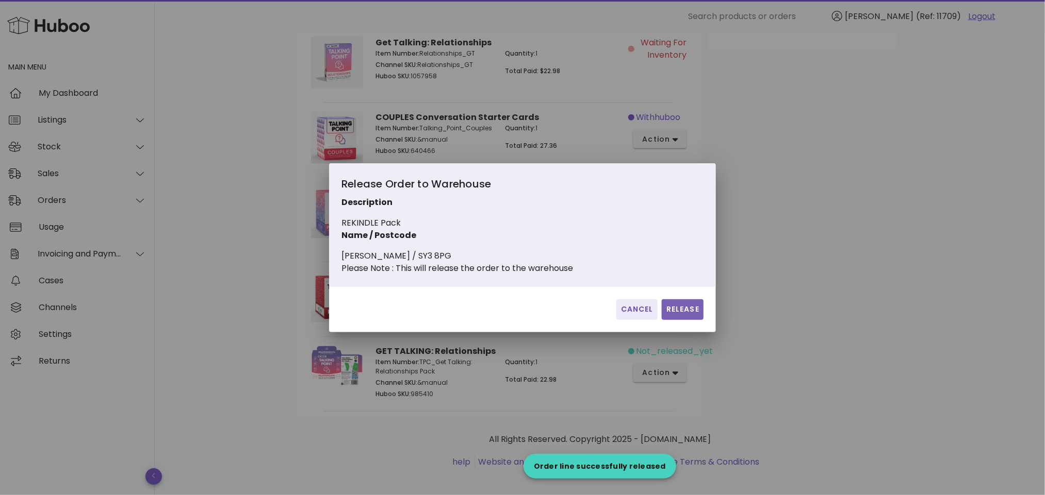
click at [682, 314] on span "Release" at bounding box center [683, 309] width 34 height 11
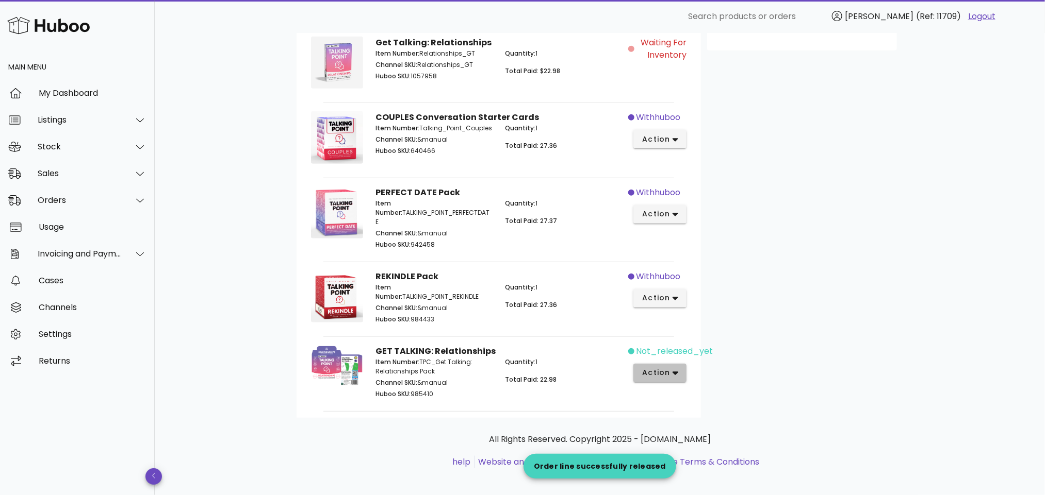
click at [673, 370] on icon "button" at bounding box center [675, 373] width 6 height 9
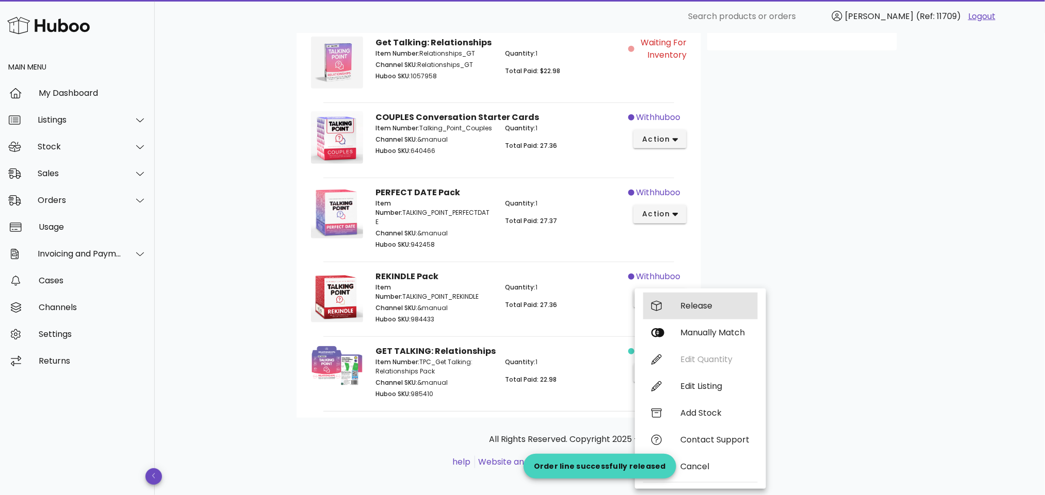
click at [718, 302] on div "Release" at bounding box center [714, 306] width 69 height 10
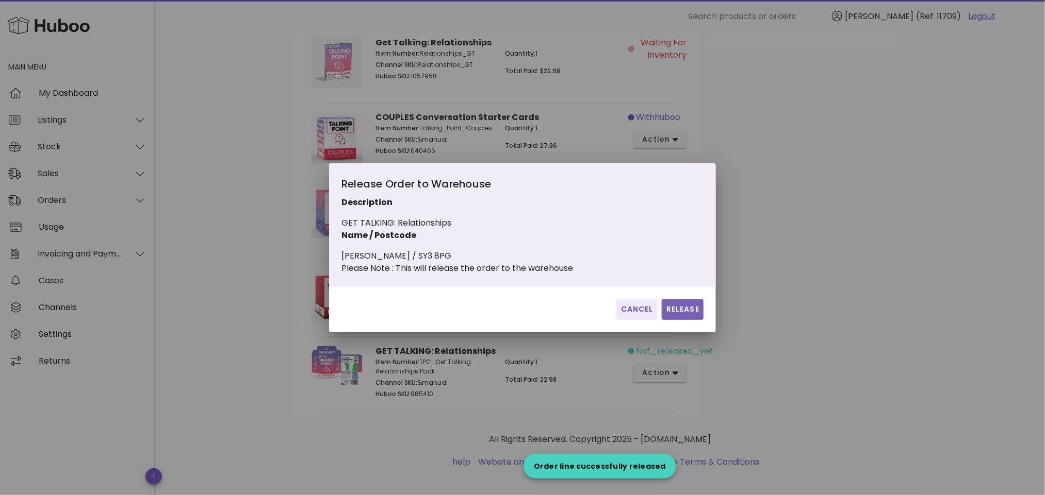
click at [687, 310] on span "Release" at bounding box center [683, 309] width 34 height 11
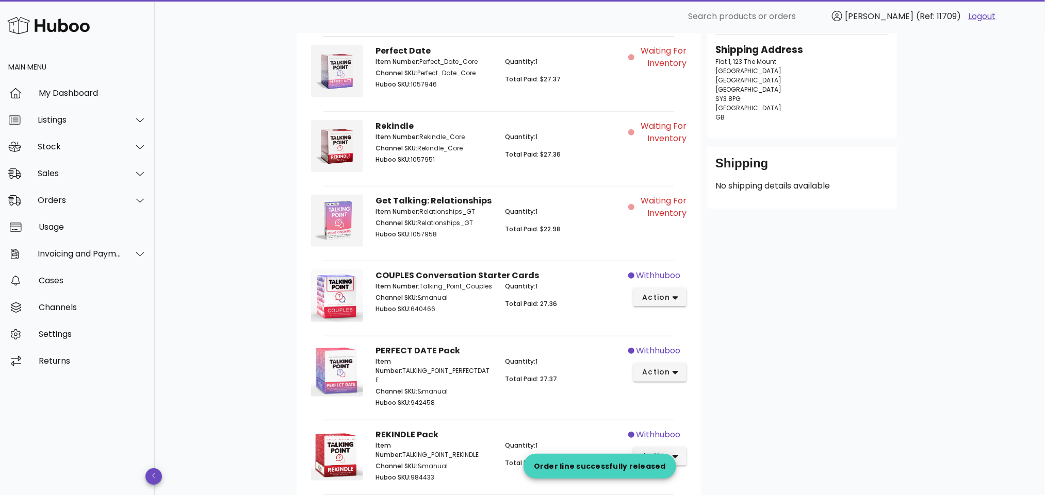
scroll to position [0, 0]
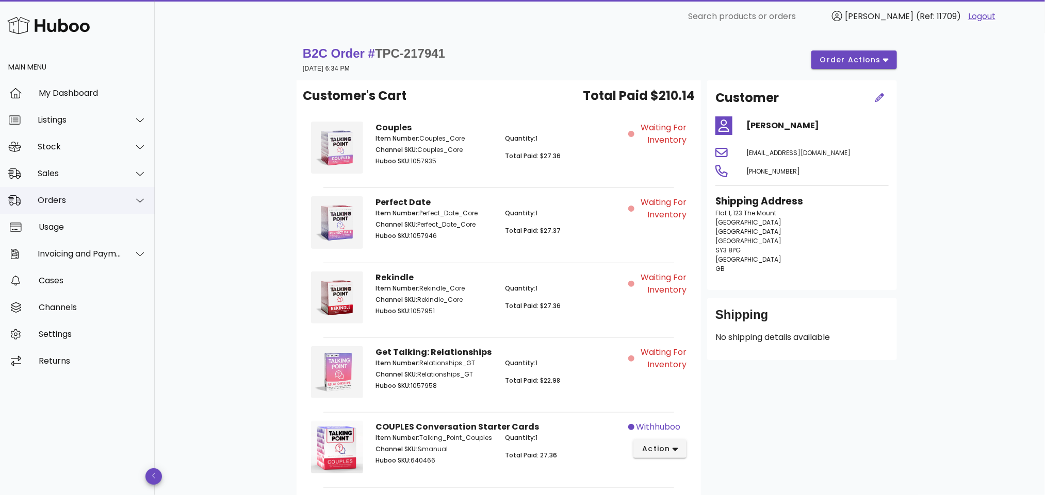
click at [70, 199] on div "Orders" at bounding box center [80, 200] width 84 height 10
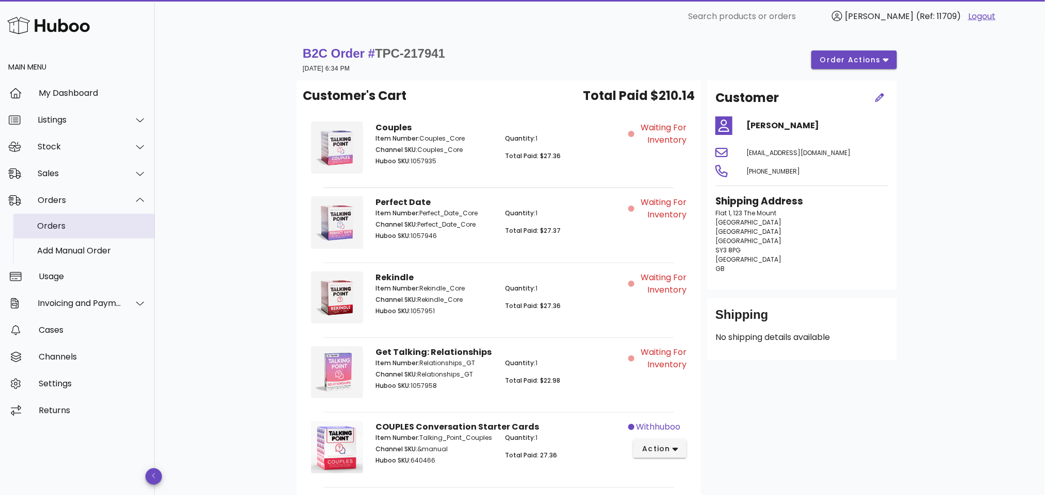
click at [79, 225] on div "Orders" at bounding box center [91, 226] width 109 height 10
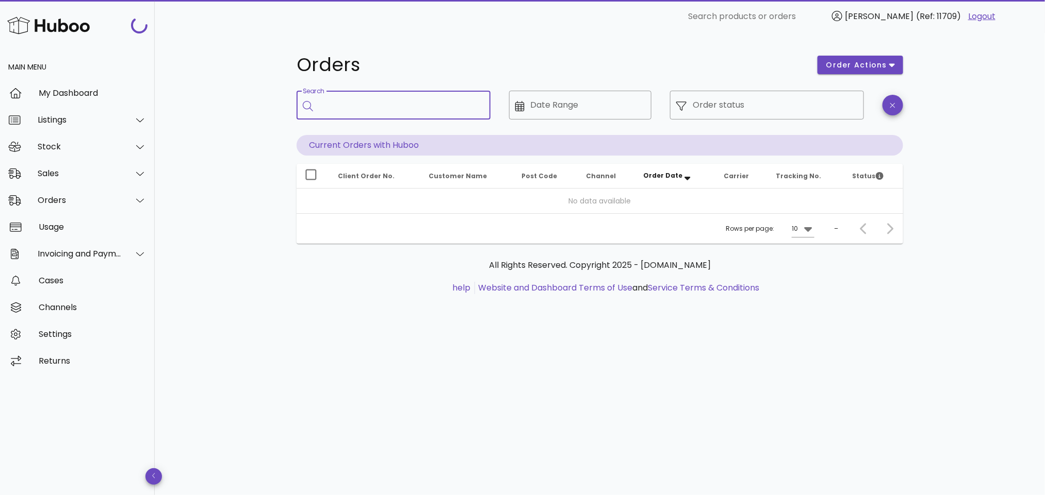
click at [395, 110] on input "Search" at bounding box center [400, 105] width 163 height 16
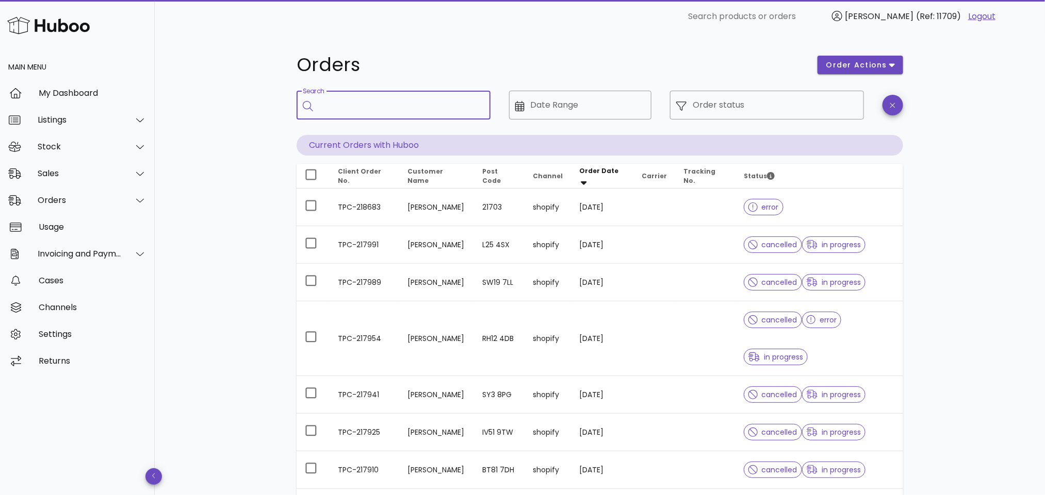
paste input "**********"
type input "**********"
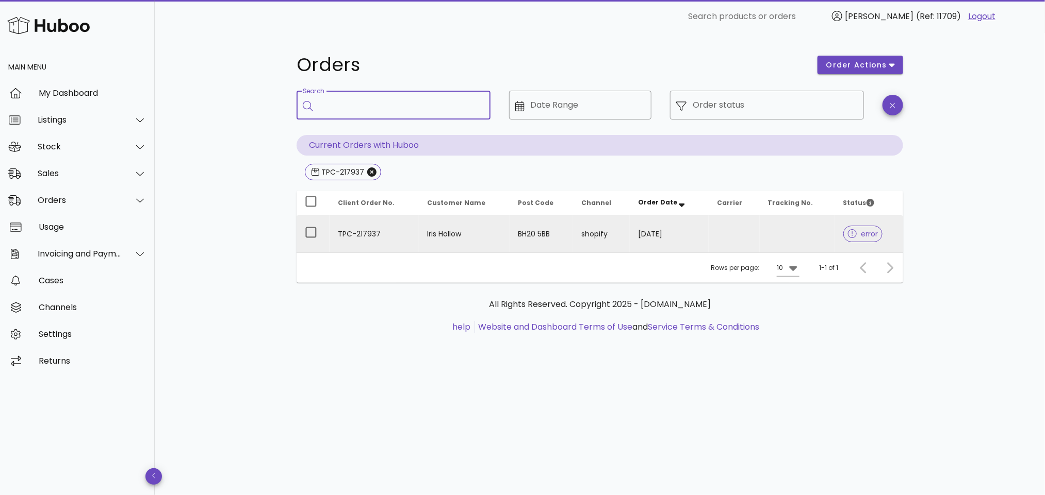
click at [419, 238] on td "Iris Hollow" at bounding box center [464, 234] width 91 height 37
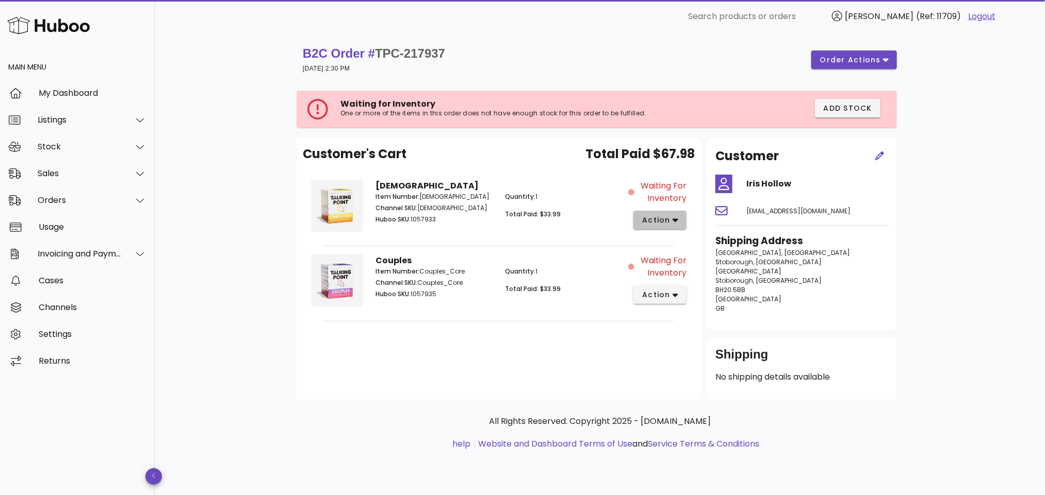
click at [669, 220] on span "action" at bounding box center [655, 220] width 29 height 11
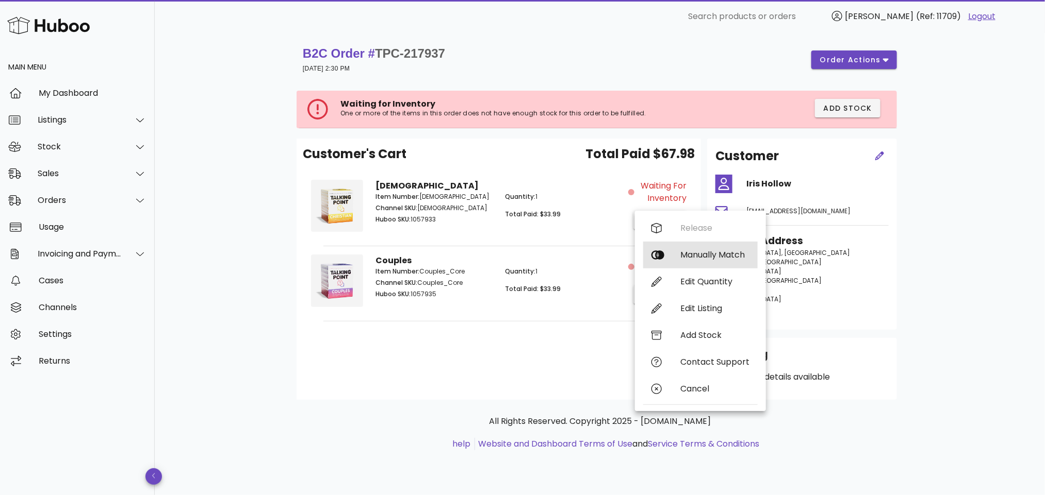
click at [685, 256] on div "Manually Match" at bounding box center [714, 255] width 69 height 10
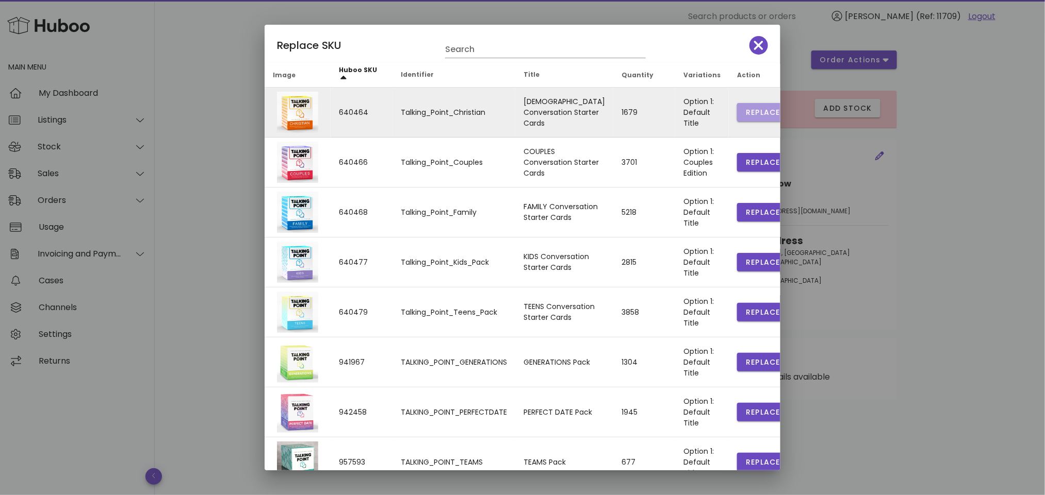
click at [745, 108] on span "Replace" at bounding box center [762, 112] width 35 height 11
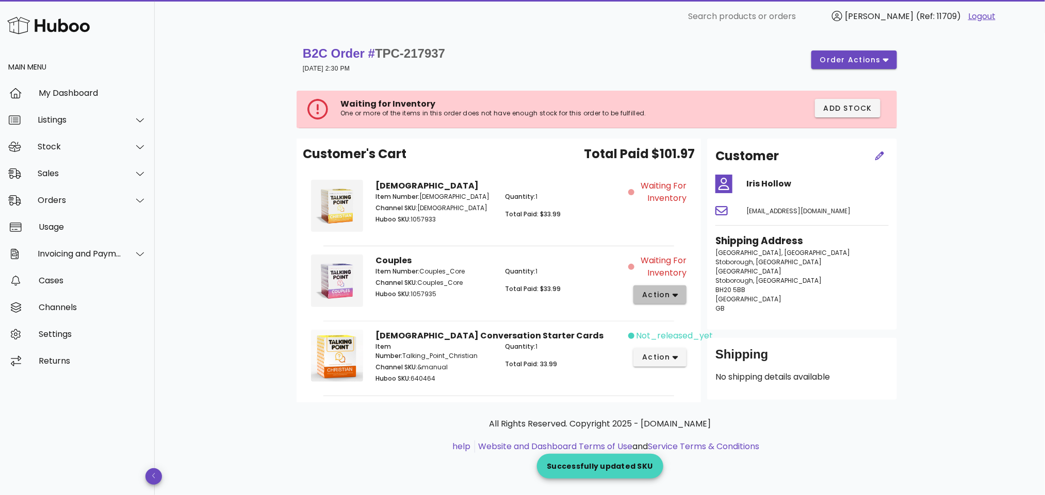
click at [662, 297] on span "action" at bounding box center [655, 295] width 29 height 11
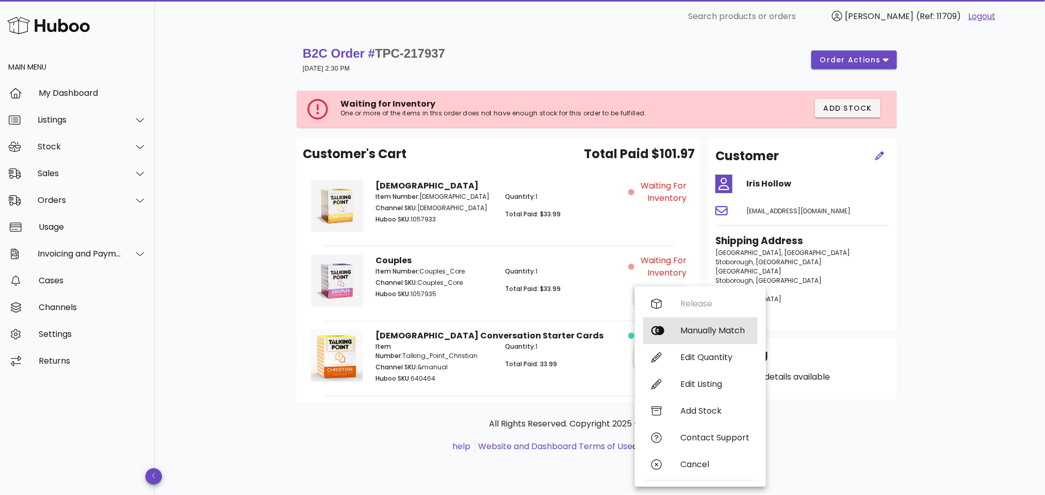
drag, startPoint x: 712, startPoint y: 329, endPoint x: 697, endPoint y: 325, distance: 15.5
click at [712, 329] on div "Manually Match" at bounding box center [714, 331] width 69 height 10
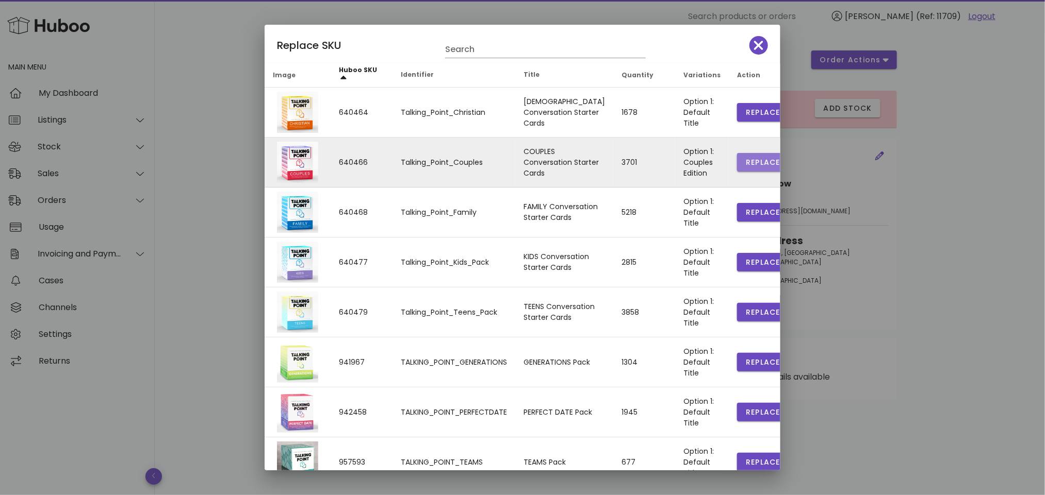
click at [745, 160] on span "Replace" at bounding box center [762, 162] width 35 height 11
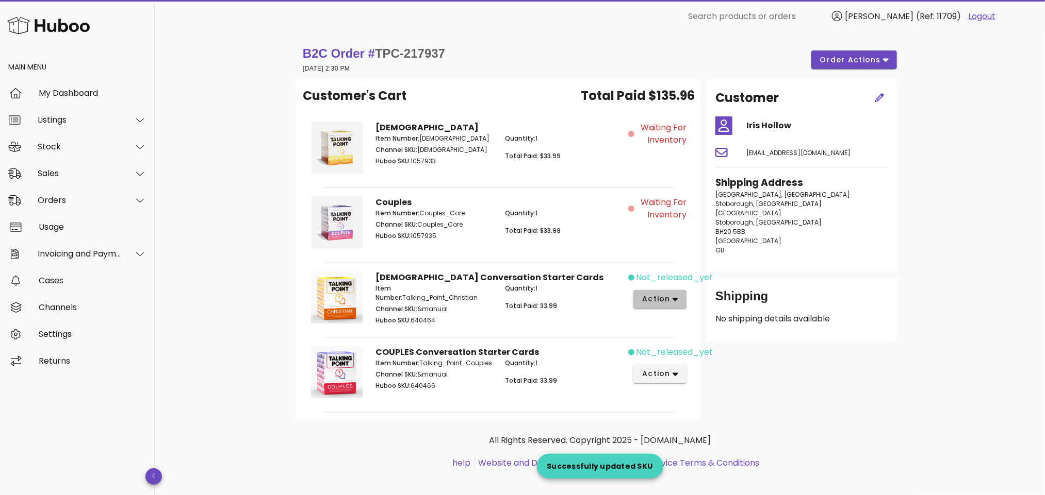
click at [662, 296] on span "action" at bounding box center [655, 299] width 29 height 11
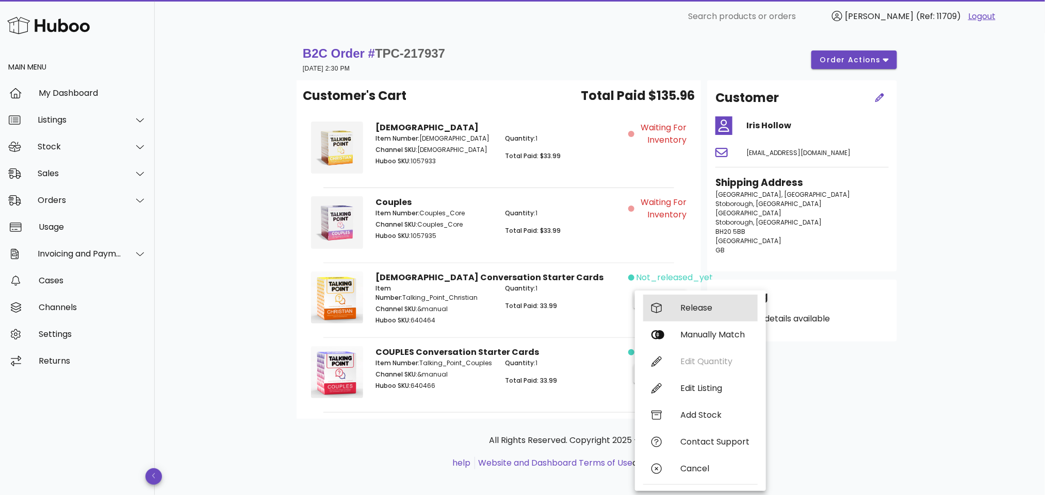
click at [684, 305] on div "Release" at bounding box center [714, 308] width 69 height 10
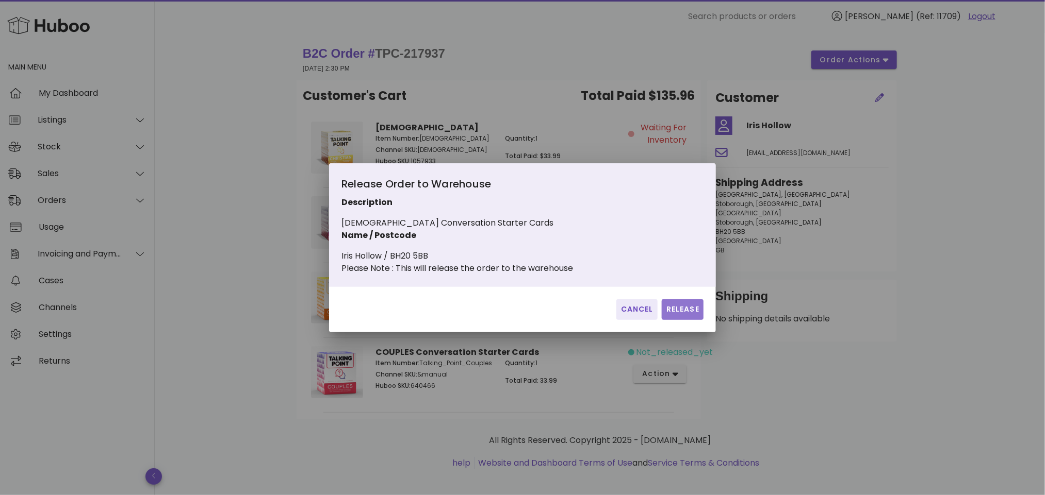
click at [691, 315] on span "Release" at bounding box center [683, 309] width 34 height 11
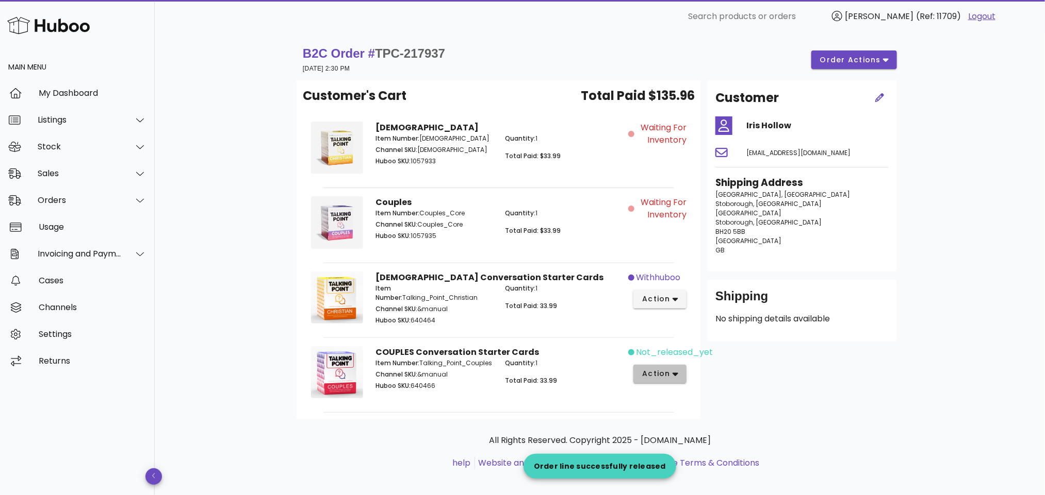
click at [676, 376] on icon "button" at bounding box center [675, 375] width 6 height 4
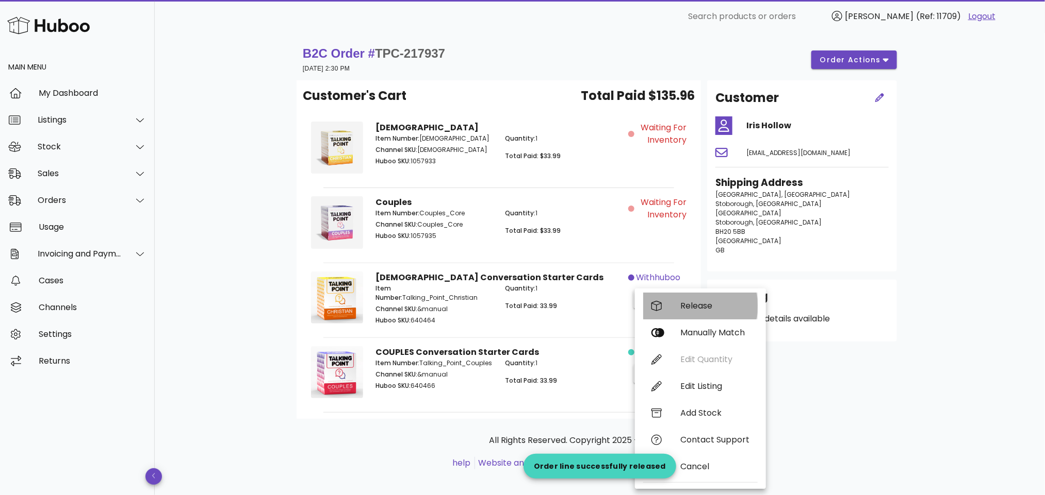
click at [695, 302] on div "Release" at bounding box center [714, 306] width 69 height 10
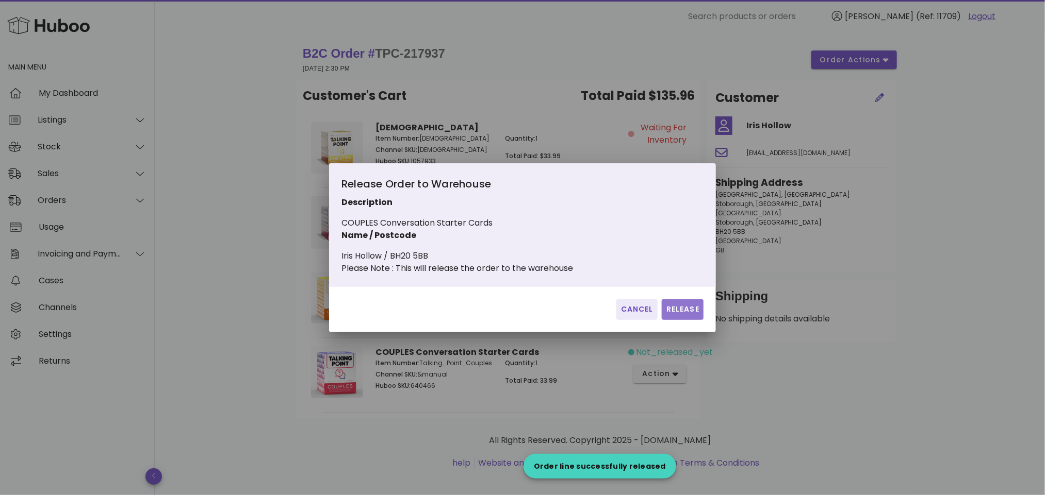
click at [690, 315] on span "Release" at bounding box center [683, 309] width 34 height 11
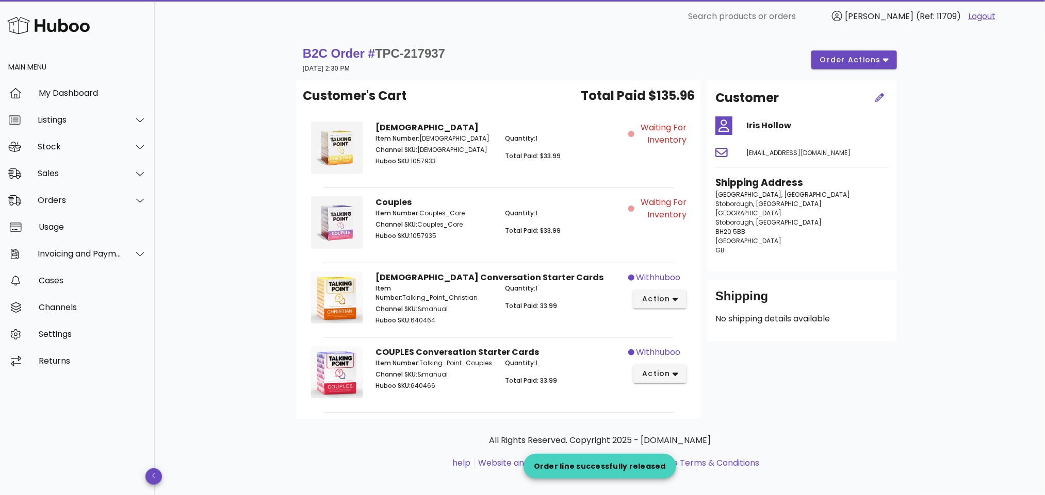
click at [547, 53] on div "B2C Order # TPC-217937 18 September 2025 at 2:30 PM order actions" at bounding box center [600, 59] width 594 height 29
click at [89, 194] on div "Orders" at bounding box center [77, 200] width 155 height 27
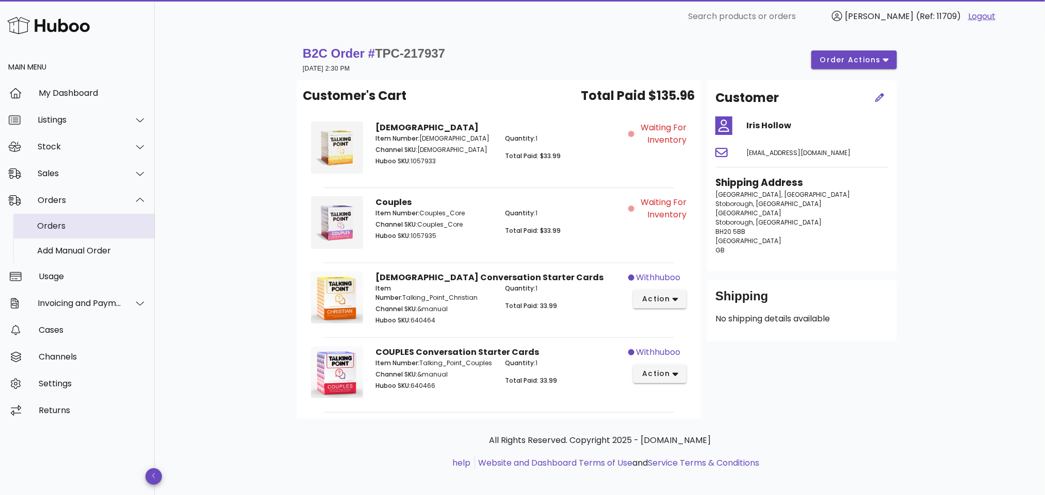
click at [99, 221] on div "Orders" at bounding box center [91, 226] width 109 height 10
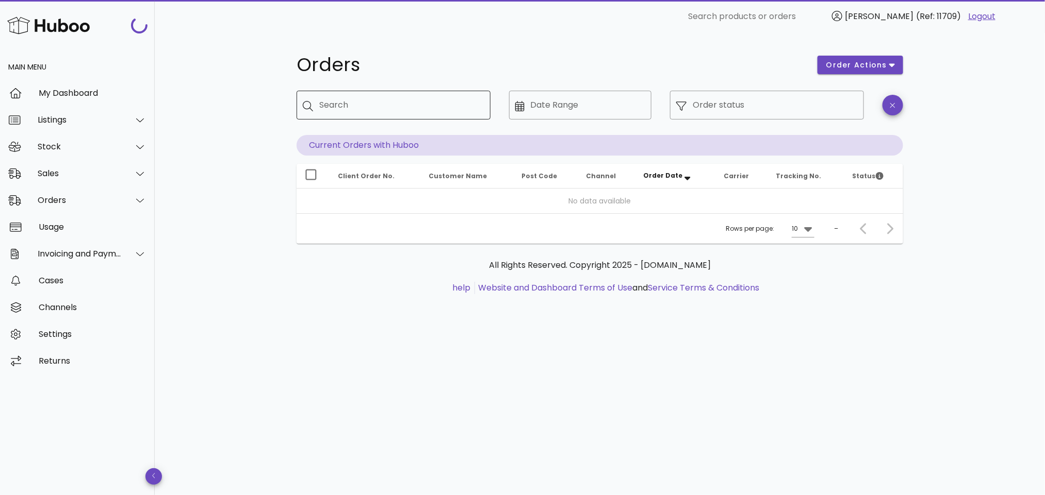
click at [398, 109] on input "Search" at bounding box center [400, 105] width 163 height 16
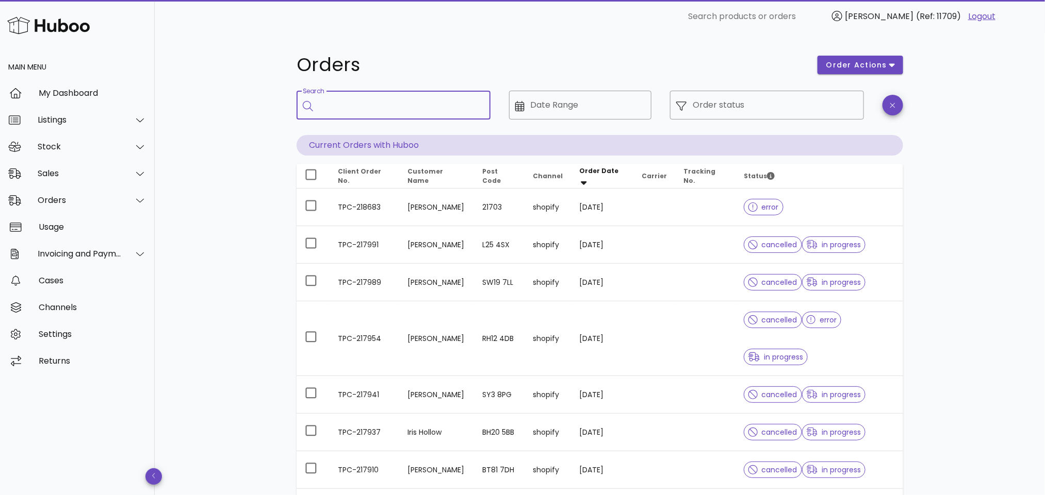
paste input "**********"
type input "**********"
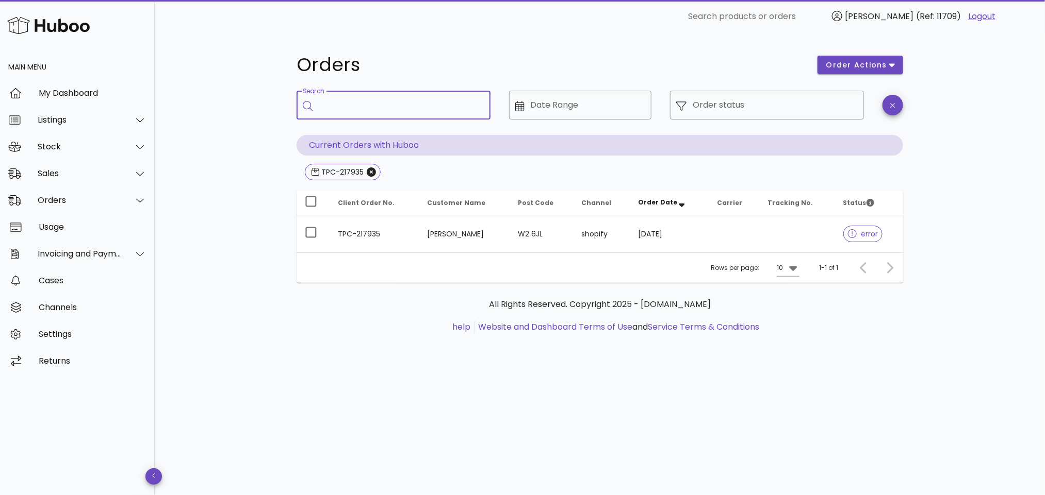
click at [409, 223] on td "TPC-217935" at bounding box center [373, 234] width 89 height 37
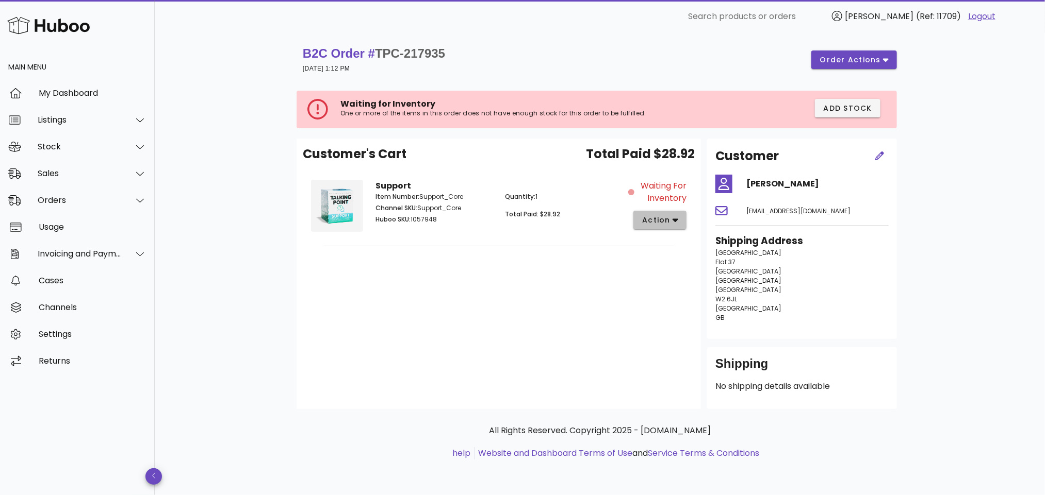
click at [664, 218] on span "action" at bounding box center [655, 220] width 29 height 11
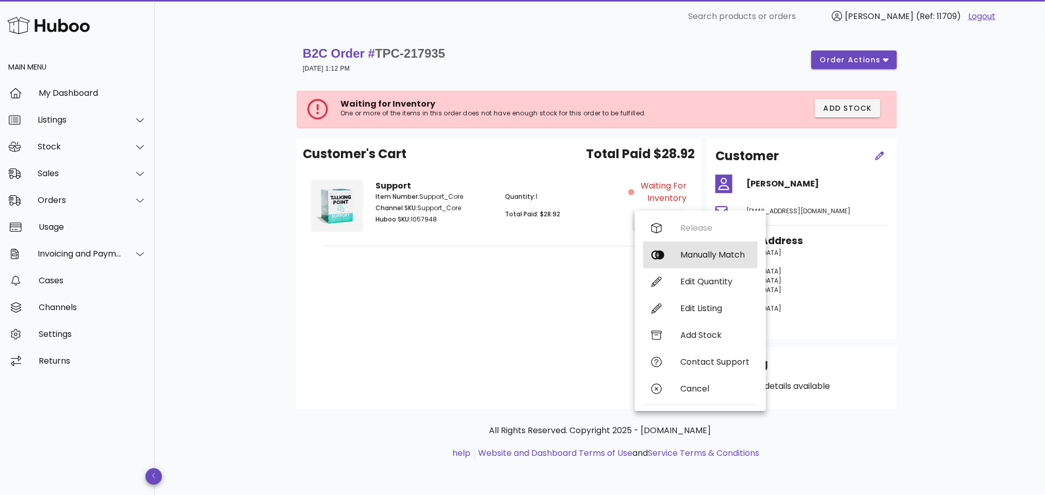
click at [691, 259] on div "Manually Match" at bounding box center [714, 255] width 69 height 10
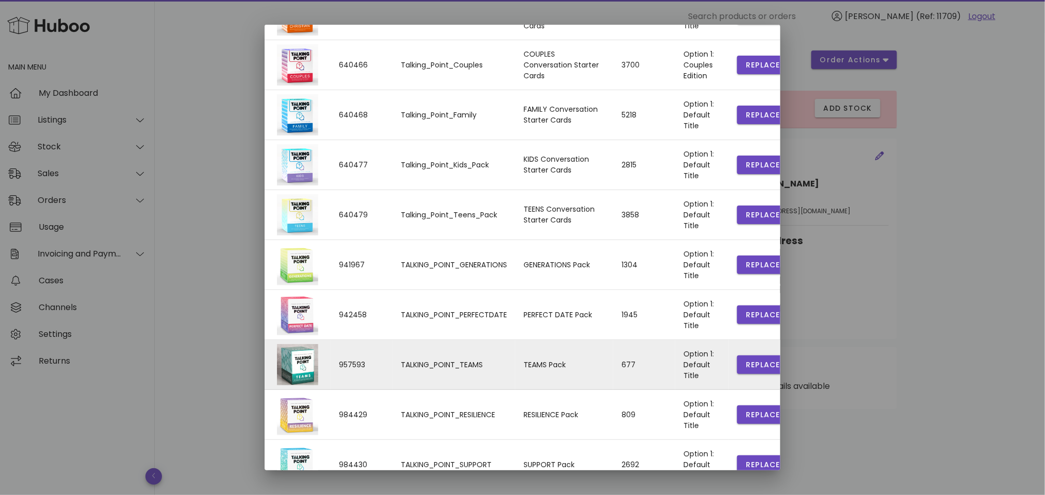
scroll to position [149, 0]
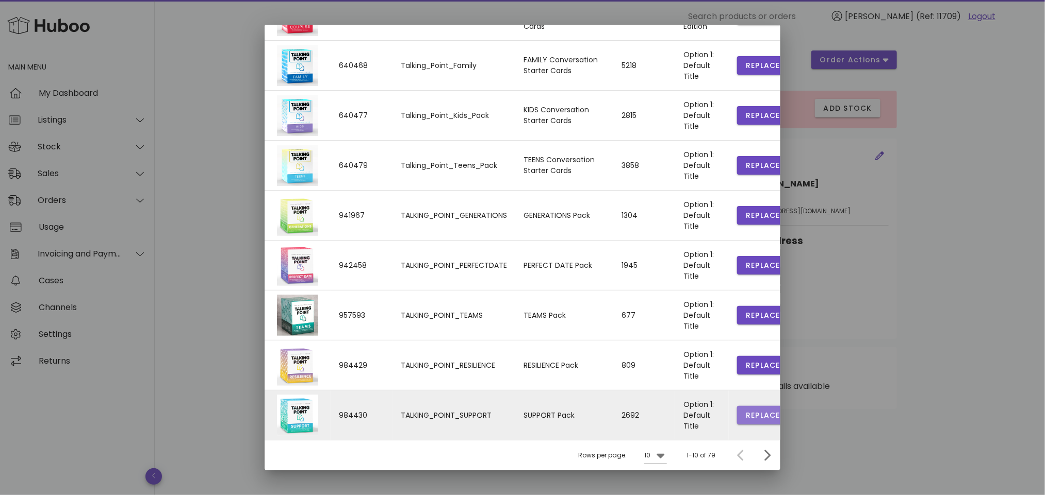
click at [745, 412] on span "Replace" at bounding box center [762, 415] width 35 height 11
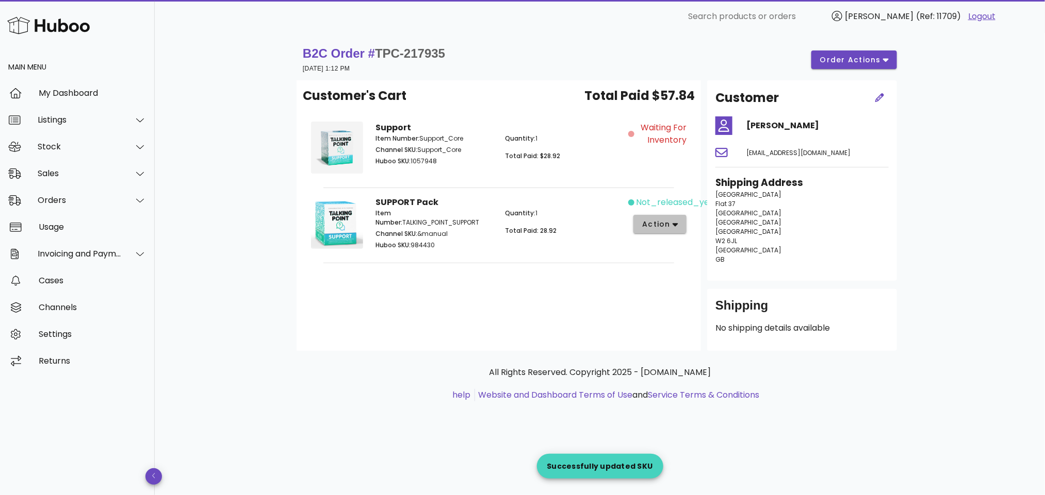
click at [664, 223] on span "action" at bounding box center [655, 224] width 29 height 11
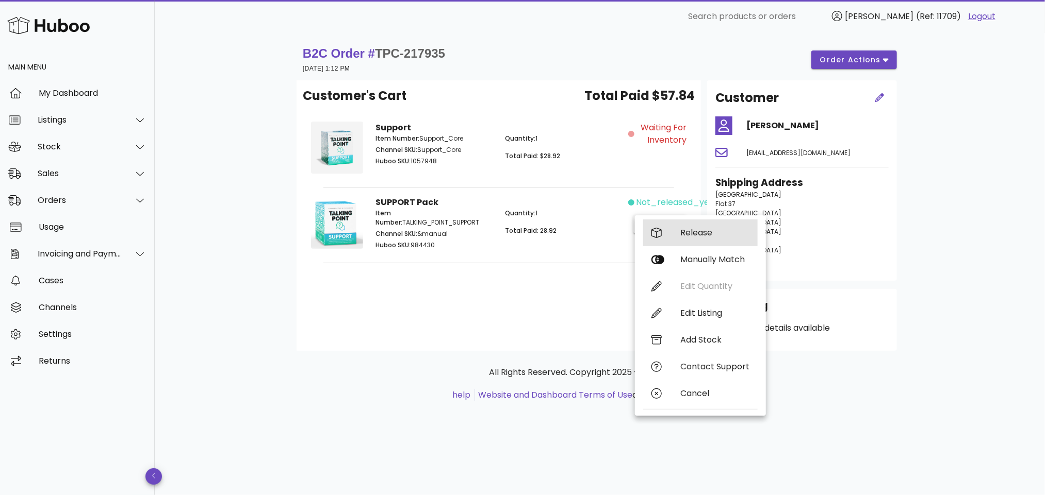
click at [681, 229] on div "Release" at bounding box center [714, 233] width 69 height 10
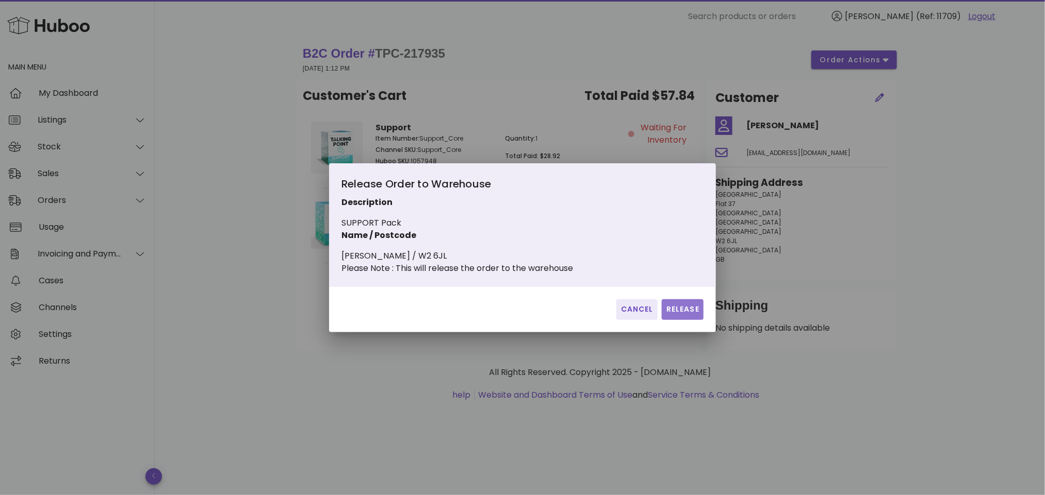
click at [682, 313] on span "Release" at bounding box center [683, 309] width 34 height 11
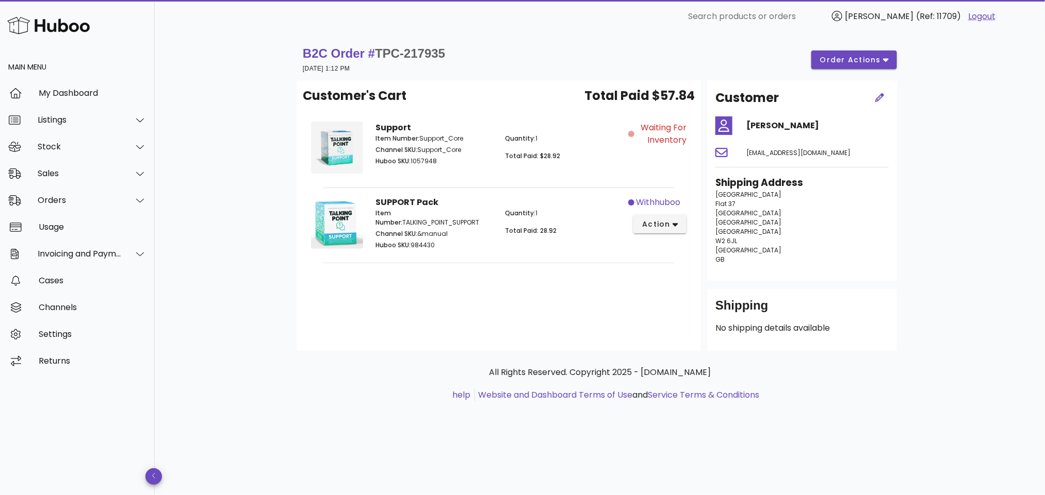
click at [498, 307] on div "Customer's Cart Total Paid $57.84 Support Item Number: Support_Core Channel SKU…" at bounding box center [498, 215] width 404 height 271
click at [624, 27] on div "​ Search products or orders [PERSON_NAME] (Ref: 11709) Logout" at bounding box center [599, 16] width 873 height 33
click at [59, 203] on div "Orders" at bounding box center [80, 200] width 84 height 10
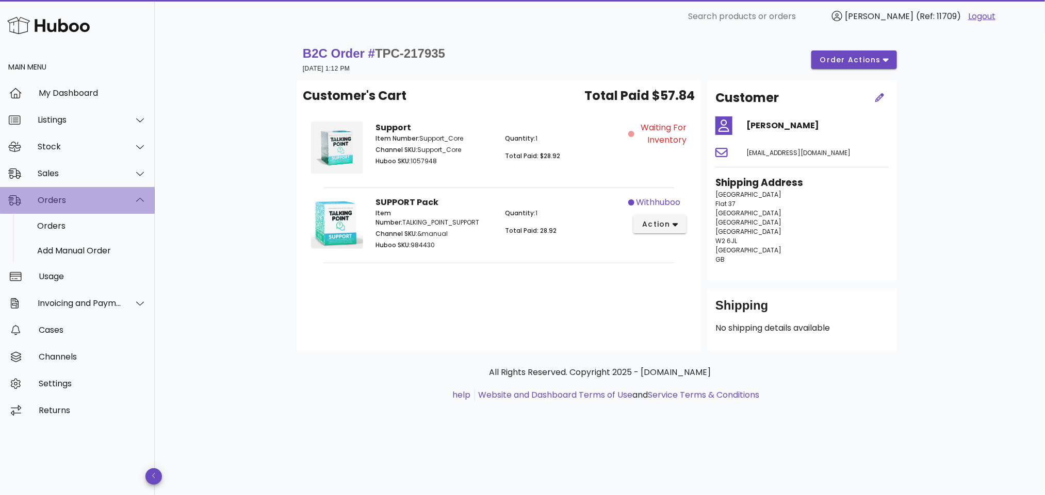
click at [69, 199] on div "Orders" at bounding box center [80, 200] width 84 height 10
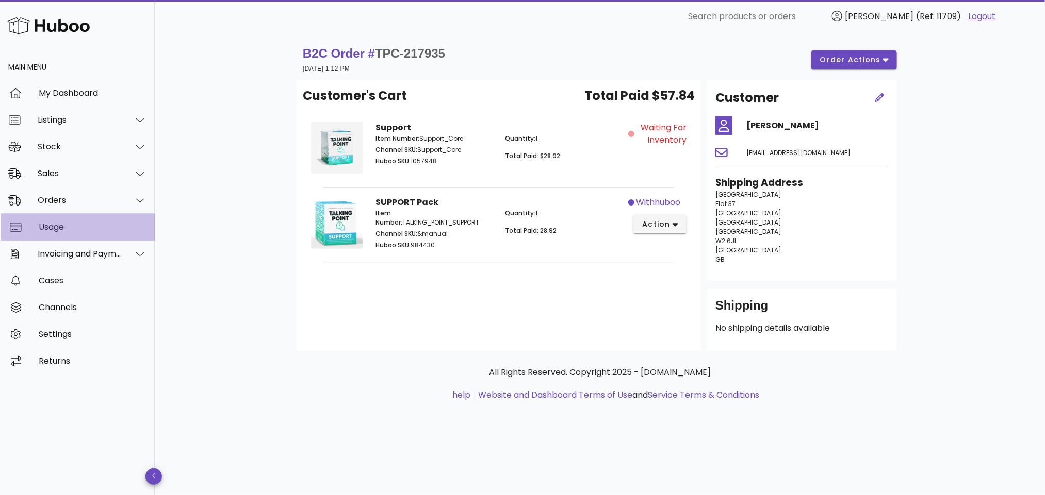
click at [80, 220] on div "Usage" at bounding box center [93, 227] width 108 height 22
click at [85, 203] on div "Orders" at bounding box center [80, 200] width 84 height 10
click at [94, 220] on div "Orders" at bounding box center [91, 226] width 109 height 22
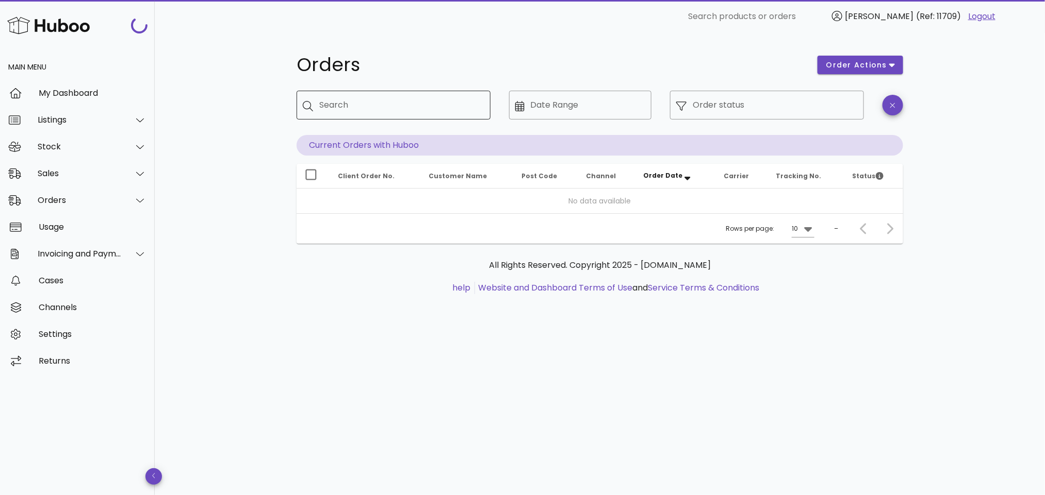
click at [381, 104] on input "Search" at bounding box center [400, 105] width 163 height 16
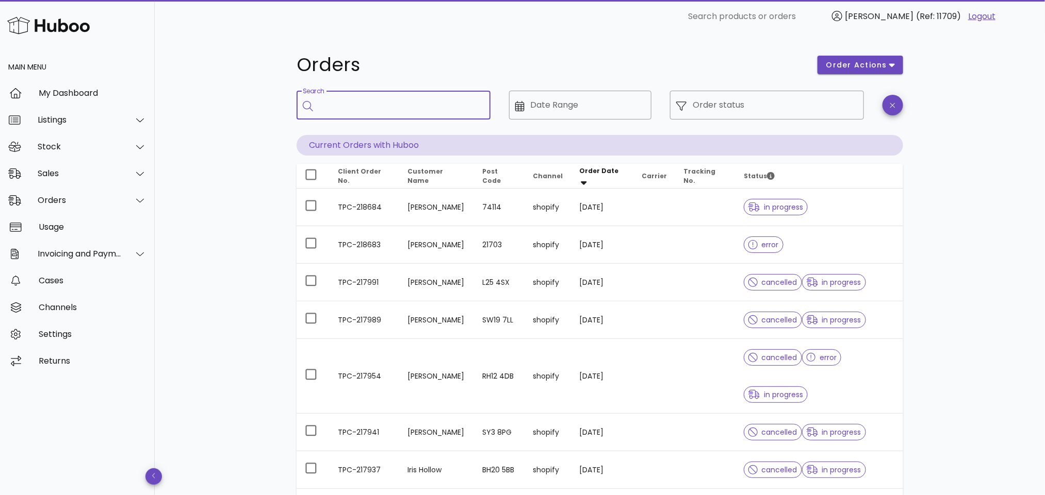
paste input "**********"
type input "**********"
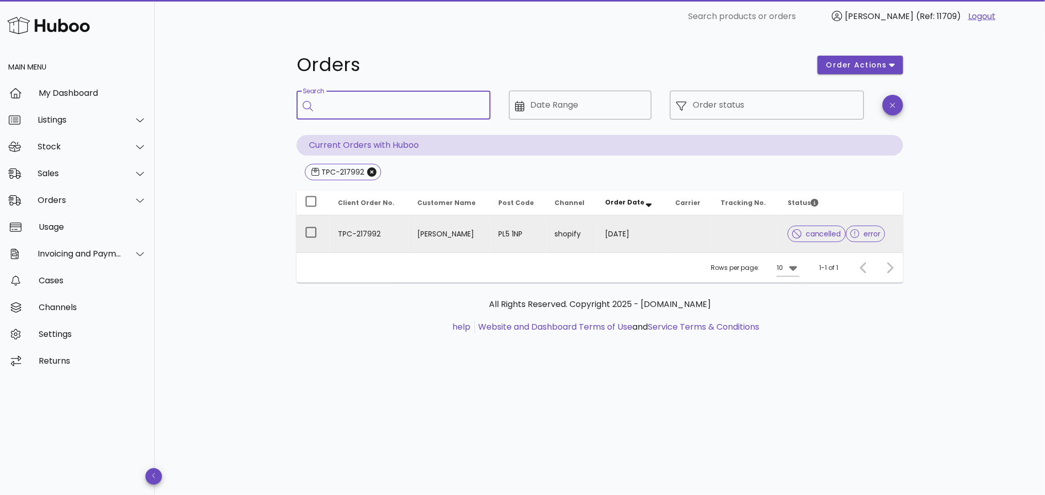
click at [396, 230] on td "TPC-217992" at bounding box center [368, 234] width 79 height 37
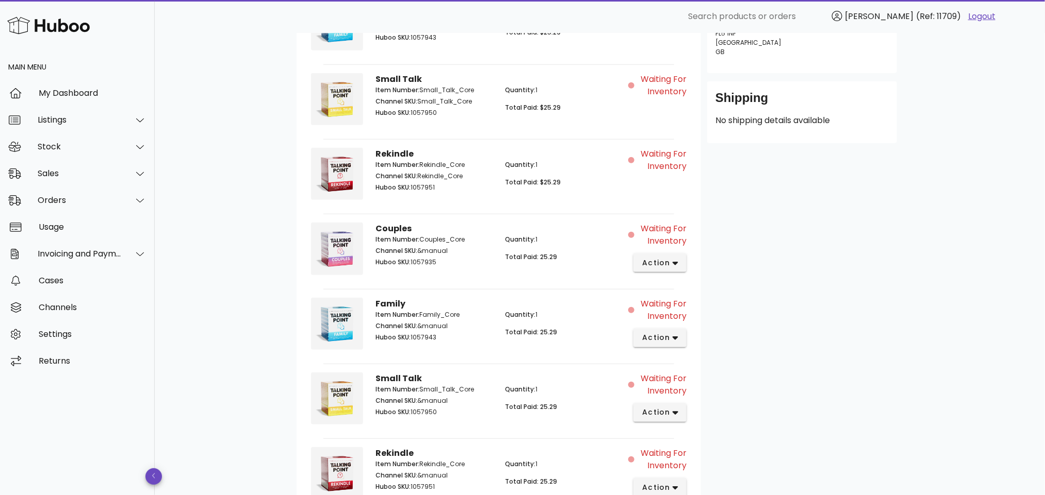
scroll to position [369, 0]
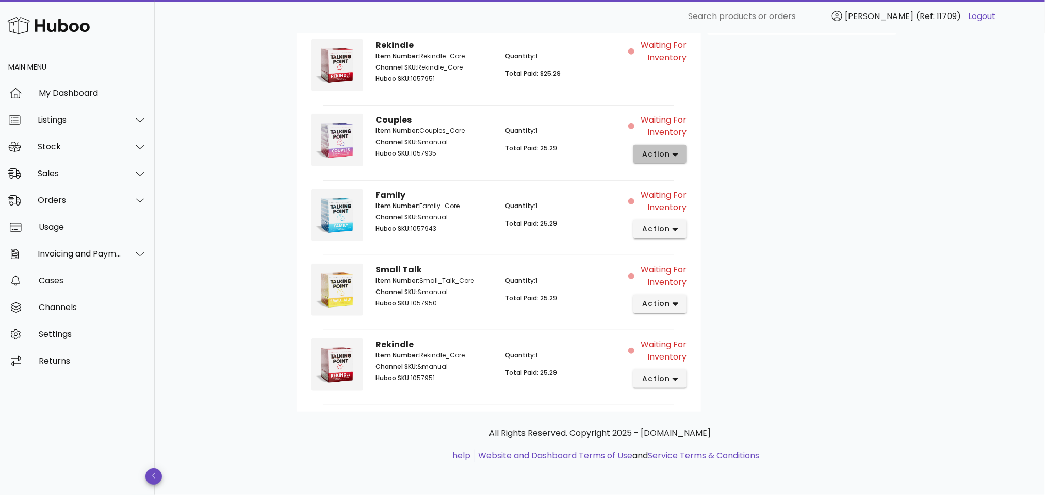
click at [676, 153] on icon "button" at bounding box center [675, 155] width 6 height 4
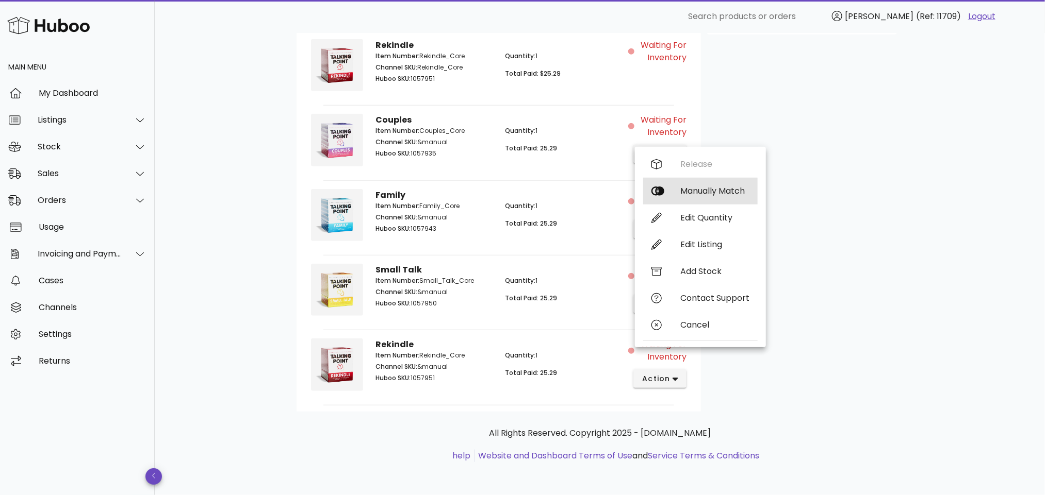
click at [695, 188] on div "Manually Match" at bounding box center [714, 191] width 69 height 10
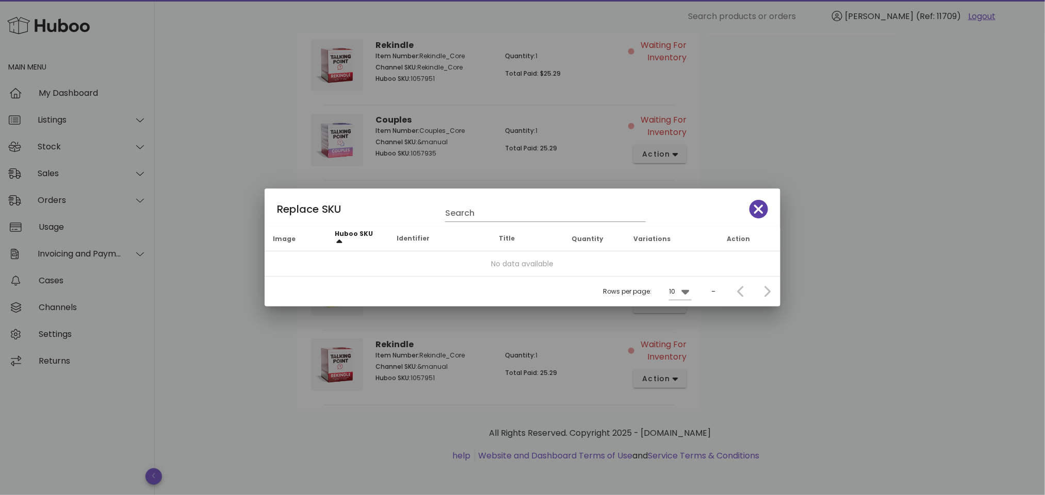
click at [758, 209] on icon "button" at bounding box center [758, 209] width 9 height 9
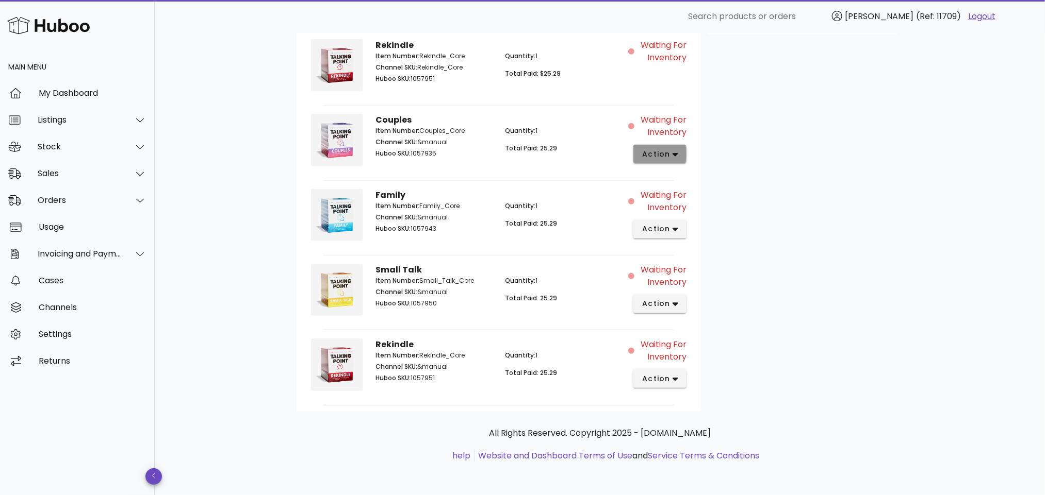
click at [680, 153] on button "action" at bounding box center [659, 154] width 53 height 19
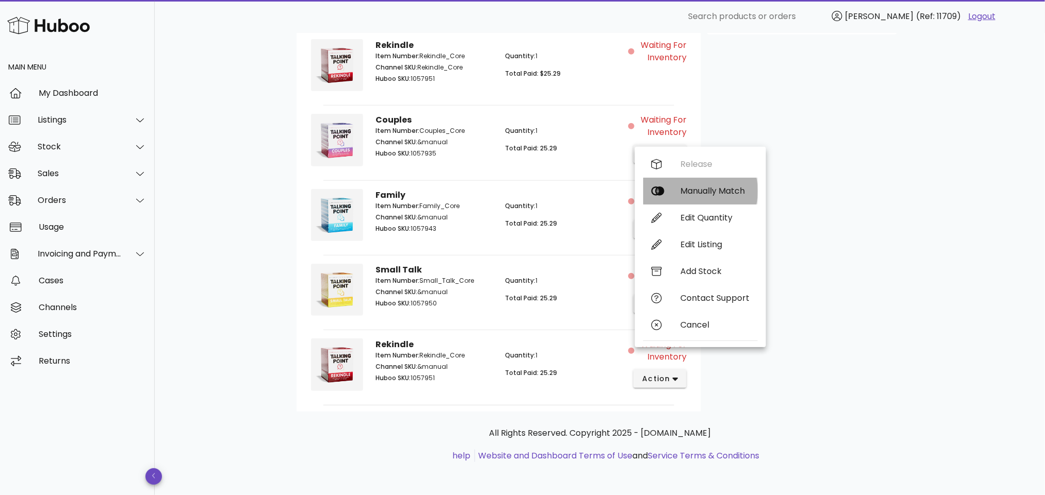
click at [696, 186] on div "Manually Match" at bounding box center [714, 191] width 69 height 10
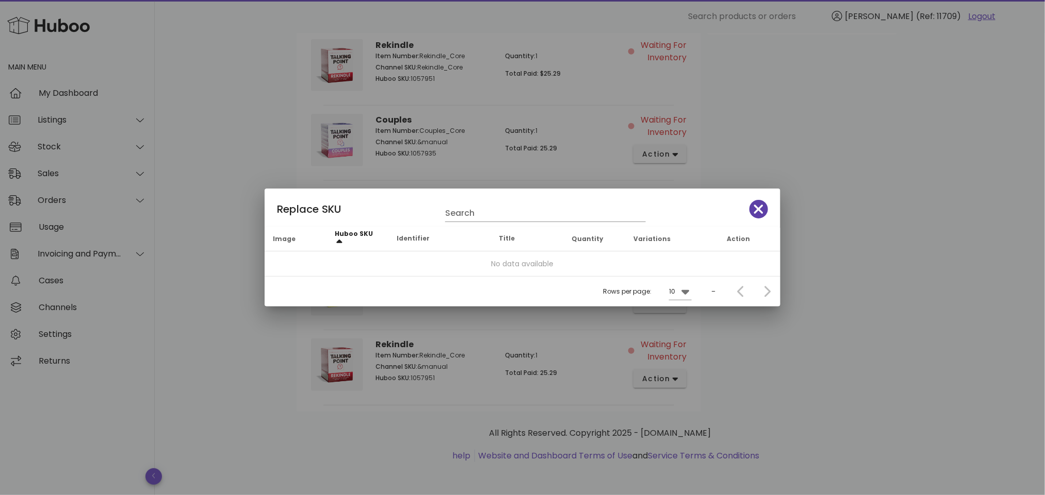
click at [755, 204] on icon "button" at bounding box center [758, 209] width 9 height 14
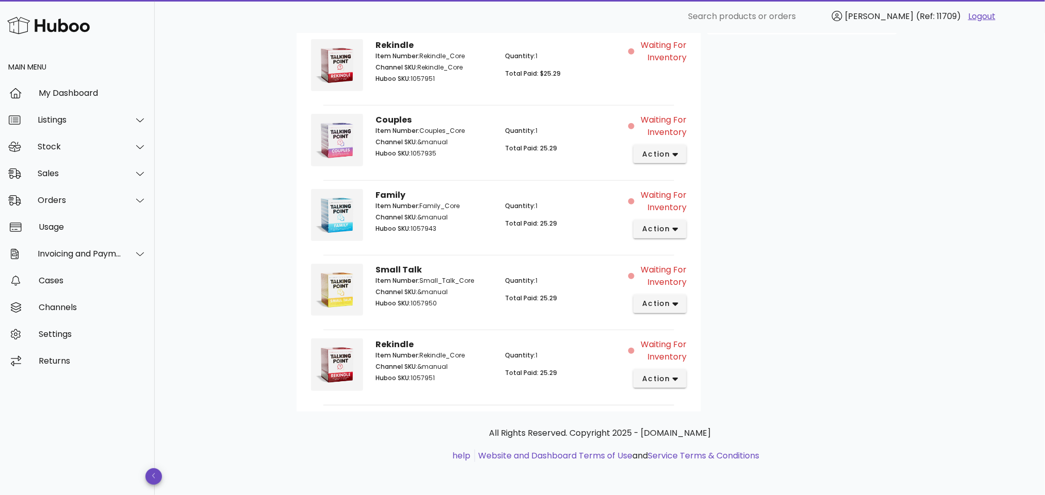
scroll to position [189, 0]
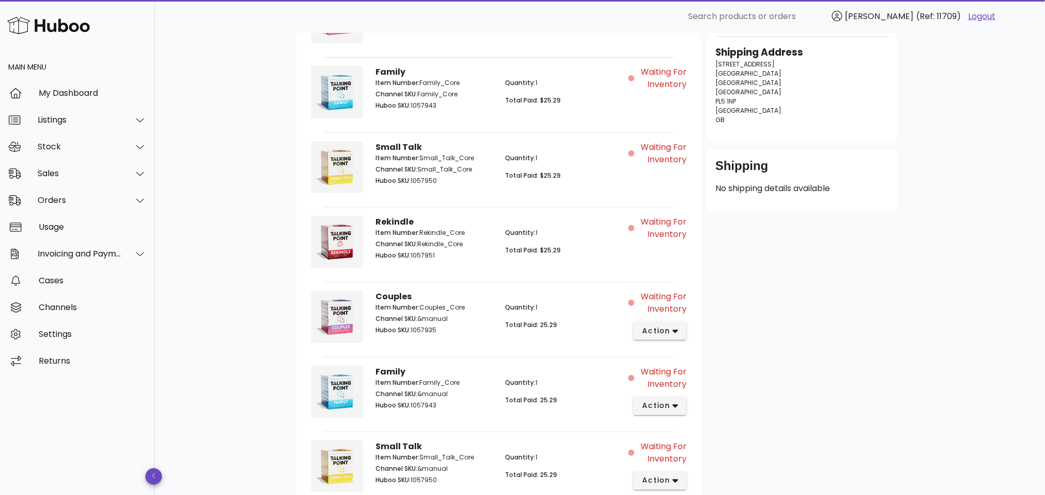
click at [663, 97] on div "Waiting for Inventory" at bounding box center [660, 94] width 64 height 68
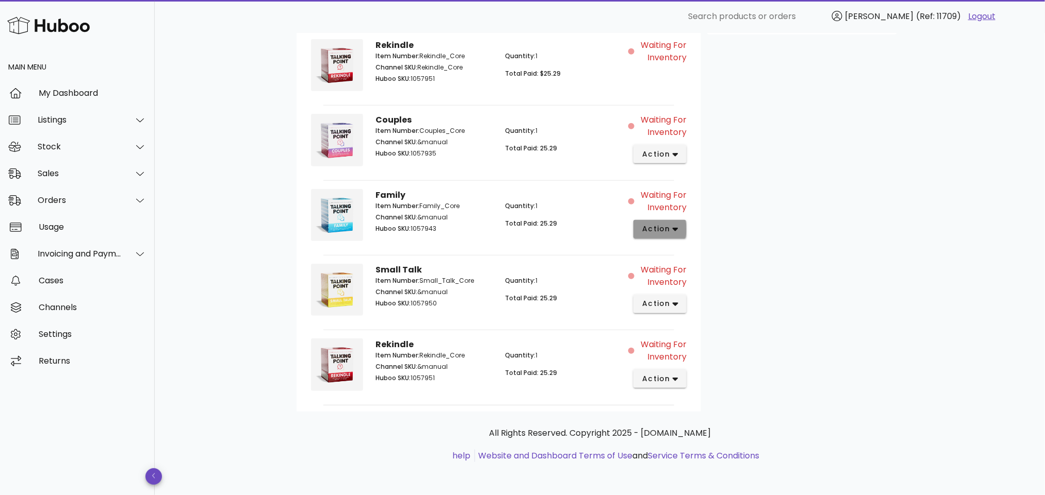
click at [658, 229] on span "action" at bounding box center [655, 229] width 29 height 11
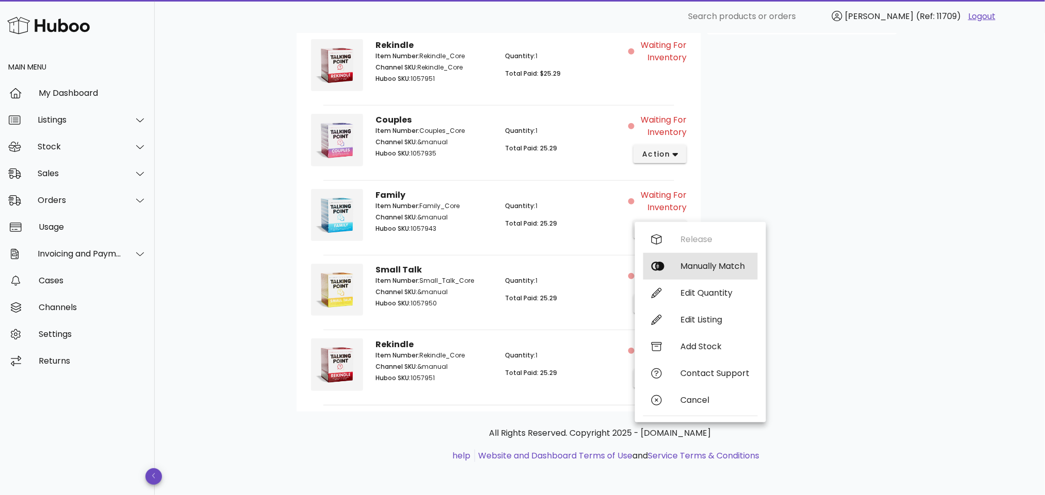
click at [730, 261] on div "Manually Match" at bounding box center [714, 266] width 69 height 10
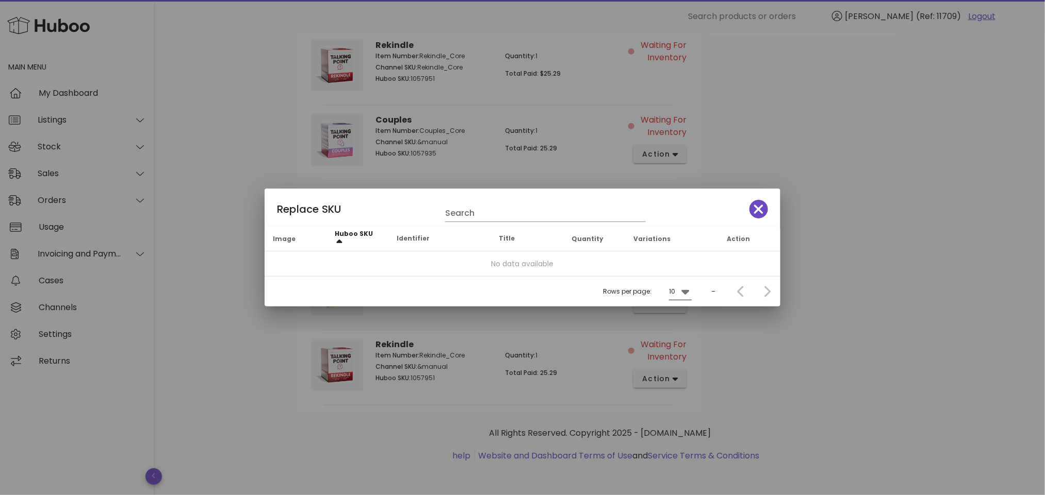
click at [682, 286] on icon at bounding box center [685, 292] width 12 height 12
click at [685, 292] on div "10" at bounding box center [683, 300] width 10 height 22
click at [755, 206] on icon "button" at bounding box center [758, 209] width 9 height 9
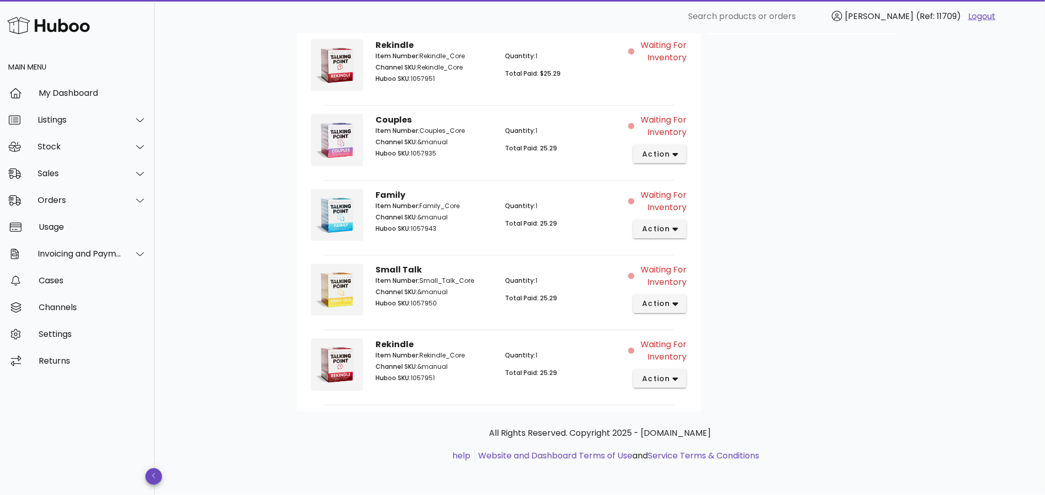
click at [789, 354] on div "Customer Tom Taylor tomtaylor1984@yahoo.co.uk Shipping Address 12 Blairgowrie R…" at bounding box center [802, 92] width 202 height 639
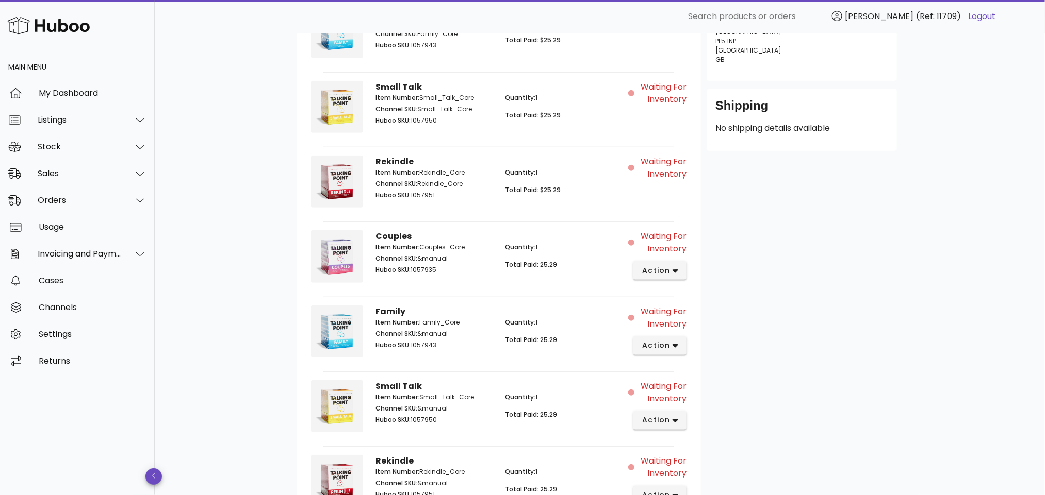
scroll to position [189, 0]
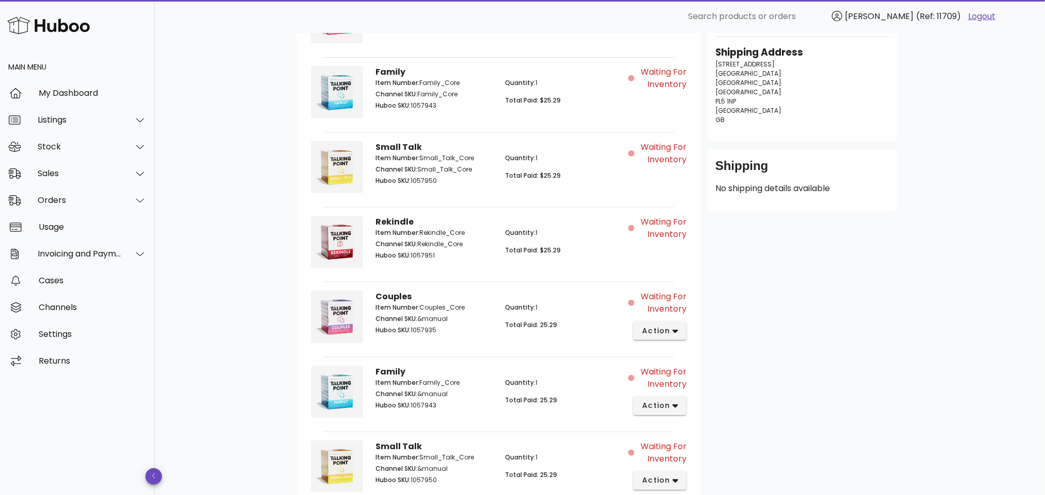
click at [662, 93] on div "Waiting for Inventory" at bounding box center [660, 94] width 64 height 68
click at [664, 86] on span "Waiting for Inventory" at bounding box center [661, 78] width 50 height 25
click at [675, 334] on icon "button" at bounding box center [675, 332] width 6 height 4
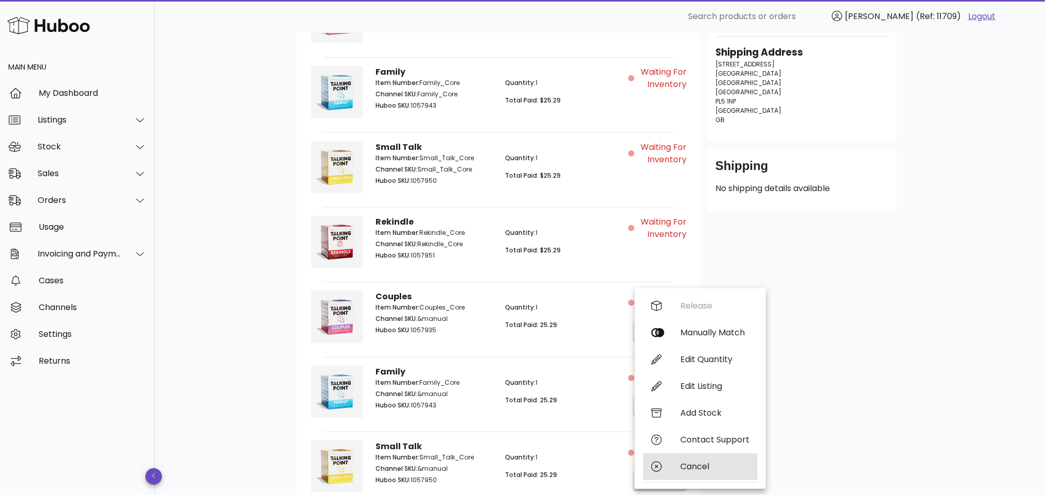
click at [690, 464] on div "Cancel" at bounding box center [714, 467] width 69 height 10
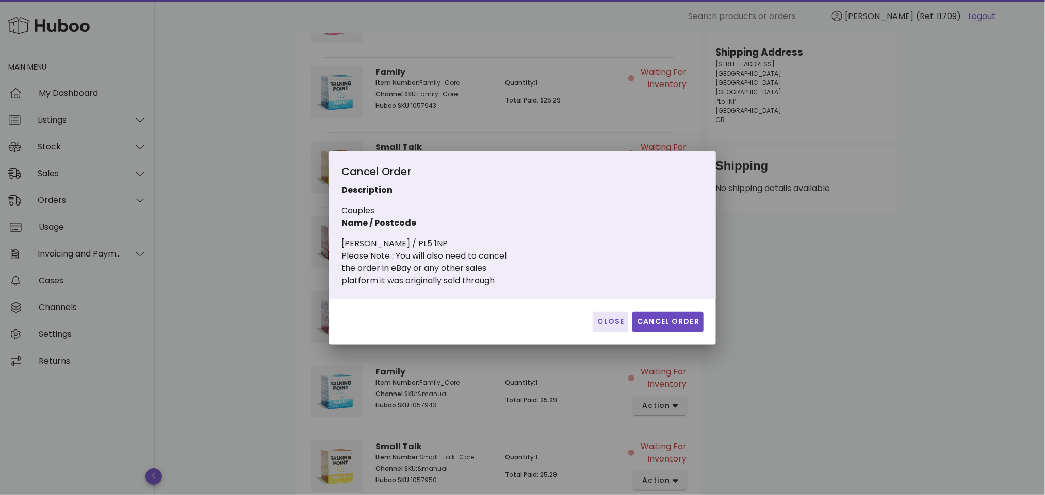
click at [611, 324] on span "Close" at bounding box center [610, 322] width 27 height 11
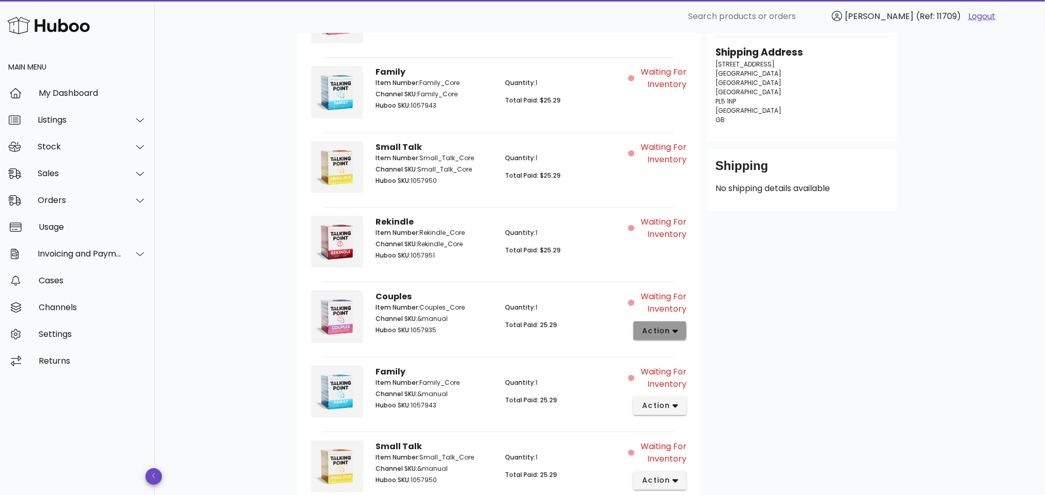
click at [673, 332] on icon "button" at bounding box center [675, 331] width 6 height 9
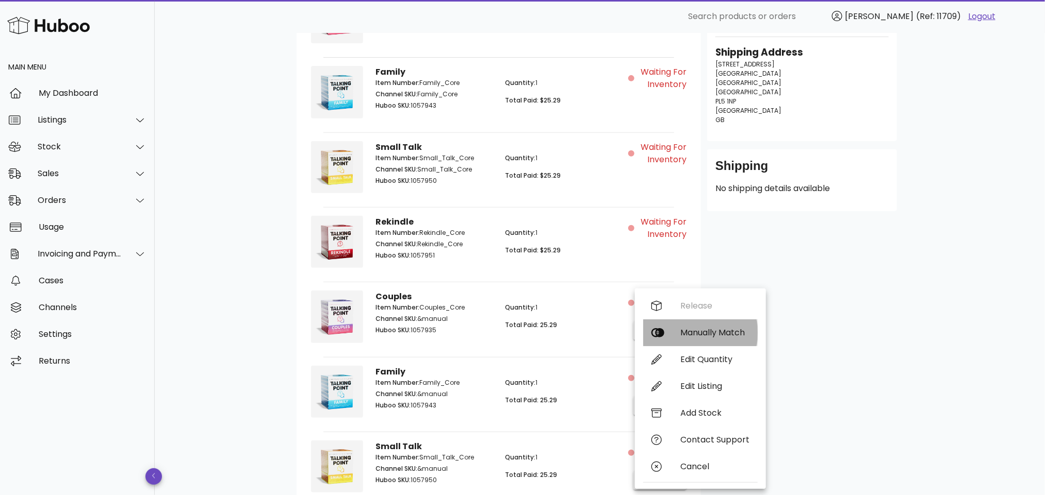
click at [698, 329] on div "Manually Match" at bounding box center [714, 333] width 69 height 10
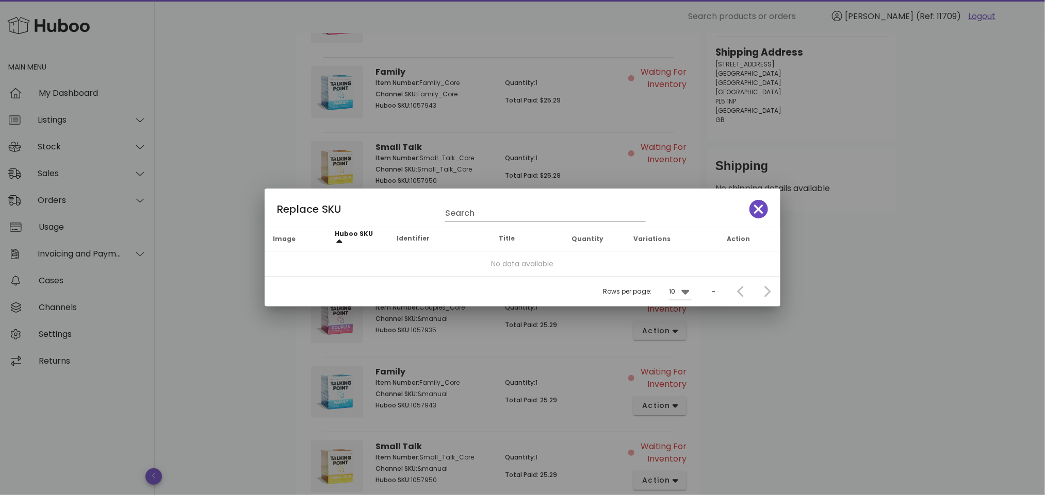
click at [772, 338] on div at bounding box center [522, 247] width 1045 height 495
drag, startPoint x: 758, startPoint y: 203, endPoint x: 817, endPoint y: 324, distance: 134.2
click at [758, 206] on icon "button" at bounding box center [758, 209] width 9 height 14
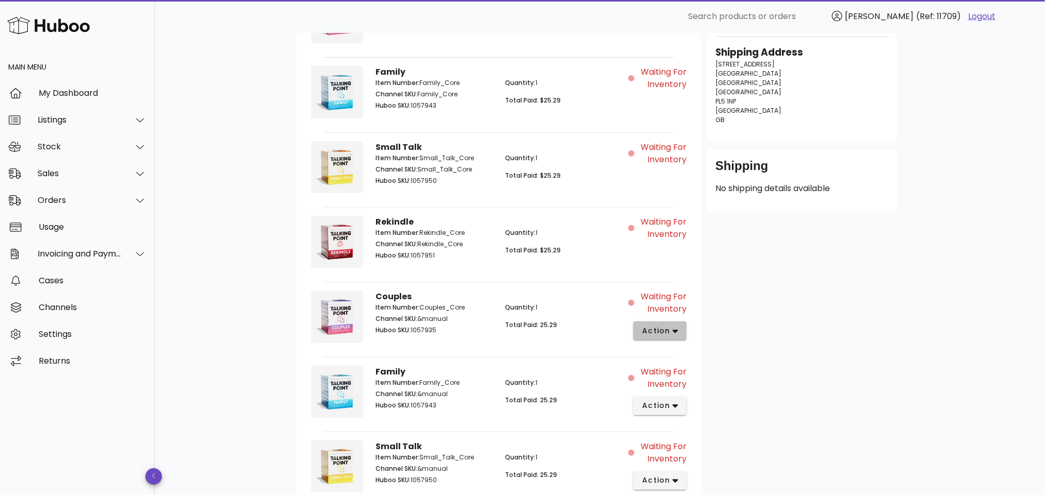
click at [670, 330] on span "action" at bounding box center [655, 331] width 29 height 11
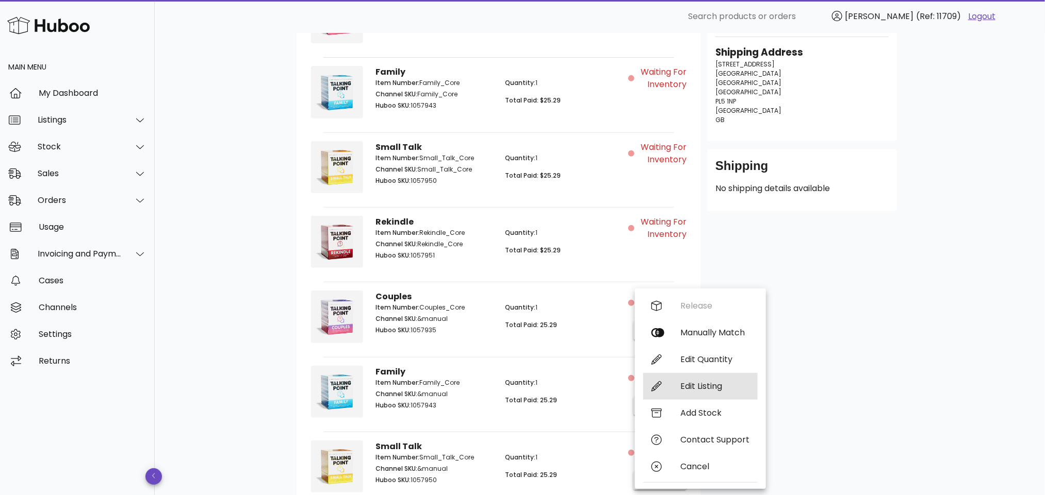
click at [707, 383] on div "Edit Listing" at bounding box center [714, 387] width 69 height 10
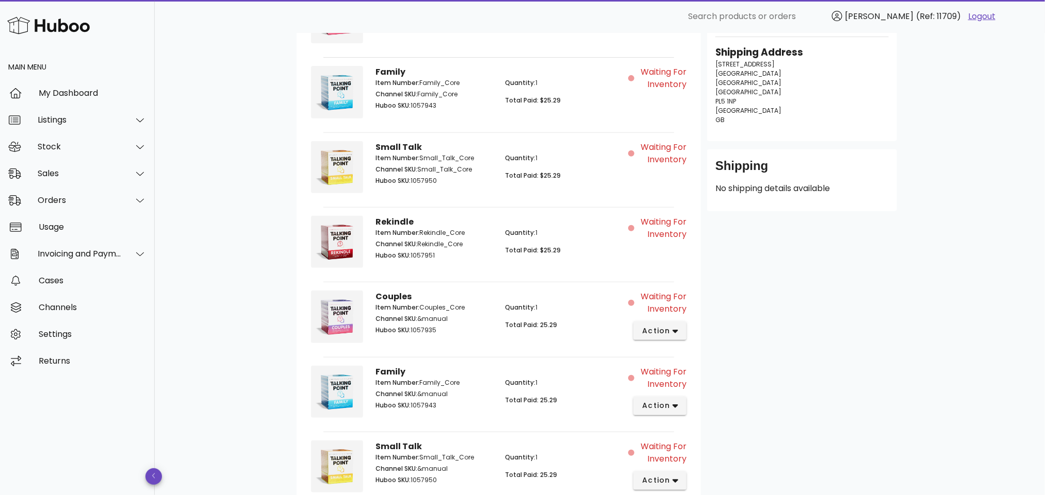
click at [227, 383] on div "B2C Order # TPC-217992 19 September 2025 at 4:43 PM order actions Waiting for I…" at bounding box center [600, 258] width 890 height 828
click at [669, 333] on span "action" at bounding box center [655, 331] width 29 height 11
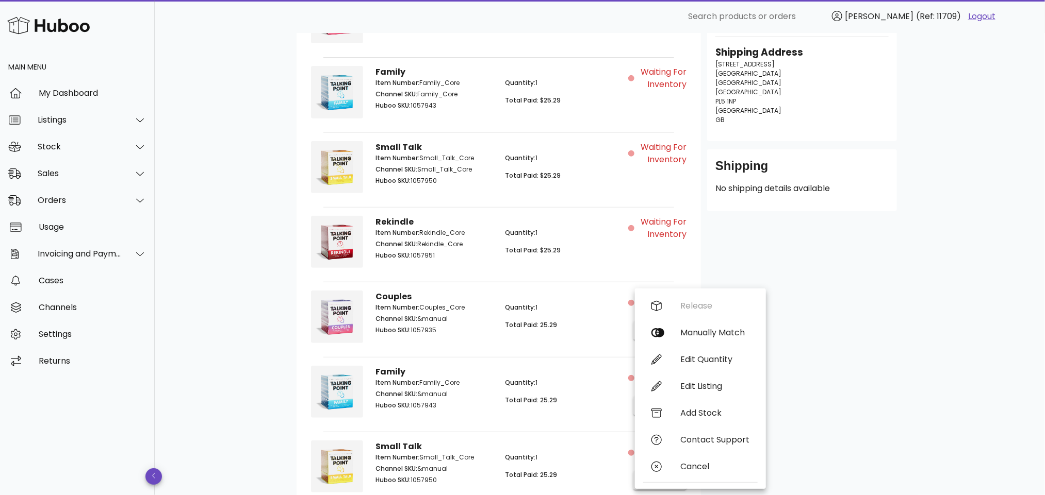
click at [1002, 241] on div "B2C Order # TPC-217992 19 September 2025 at 4:43 PM order actions Waiting for I…" at bounding box center [600, 258] width 890 height 828
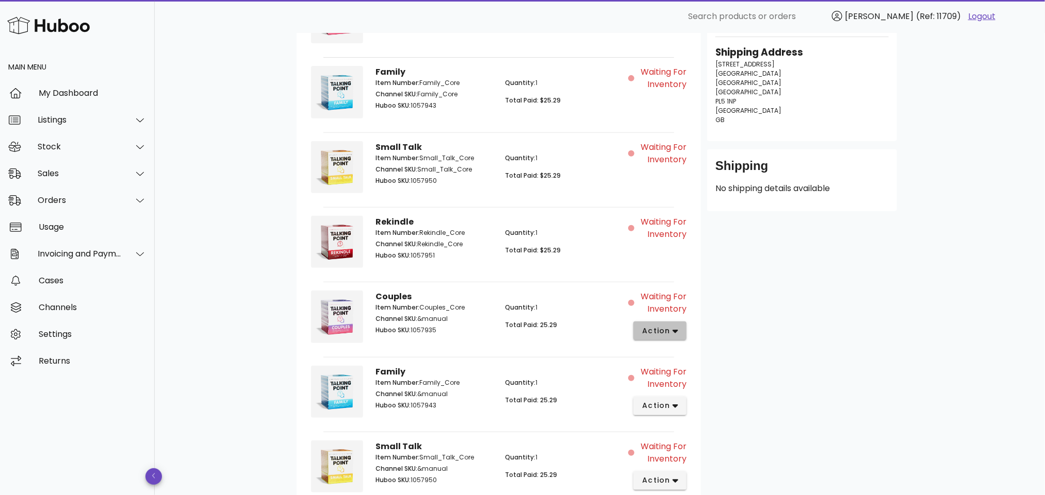
click at [674, 332] on icon "button" at bounding box center [675, 331] width 6 height 9
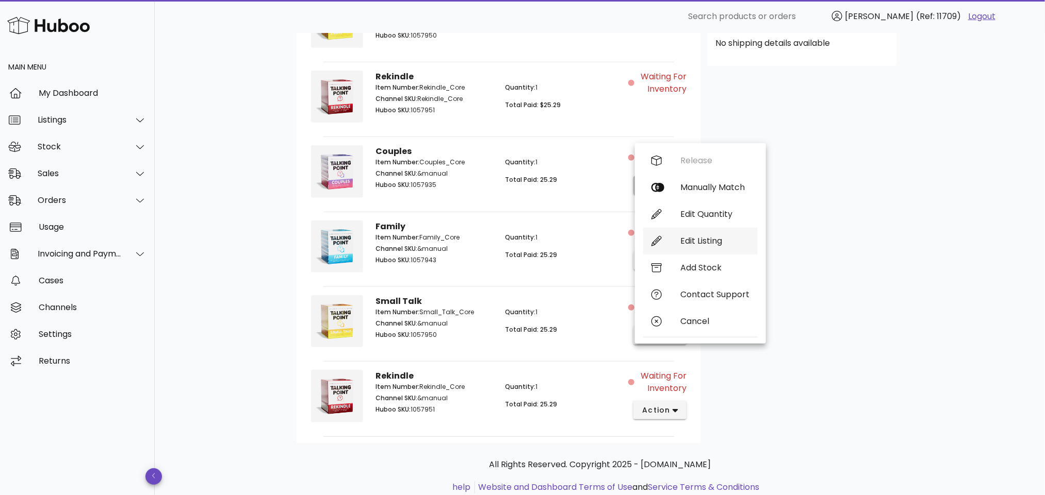
scroll to position [369, 0]
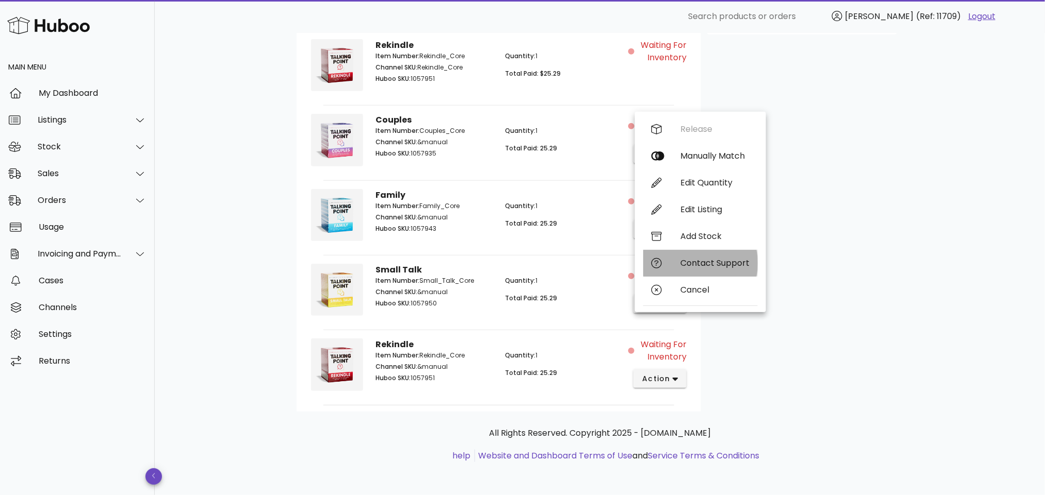
click at [724, 258] on div "Contact Support" at bounding box center [714, 263] width 69 height 10
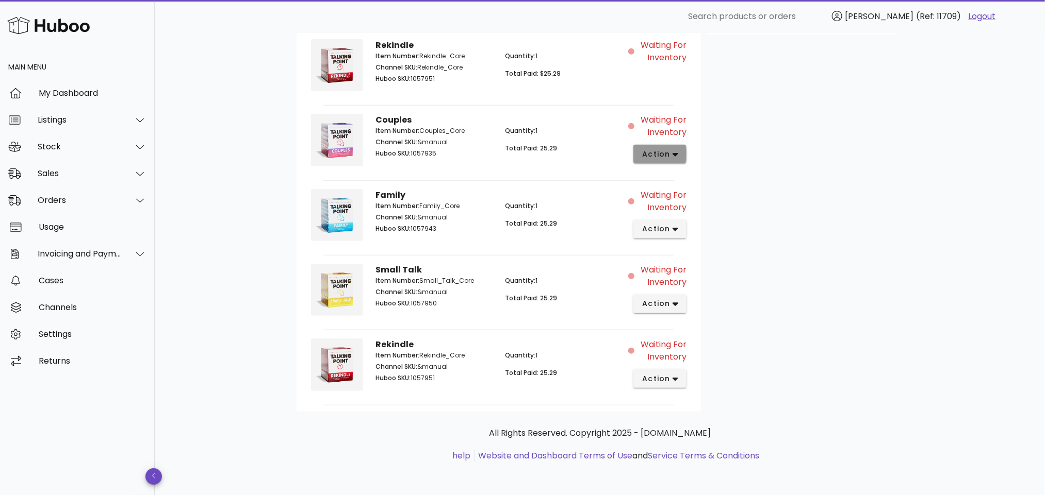
click at [672, 150] on icon "button" at bounding box center [675, 154] width 6 height 9
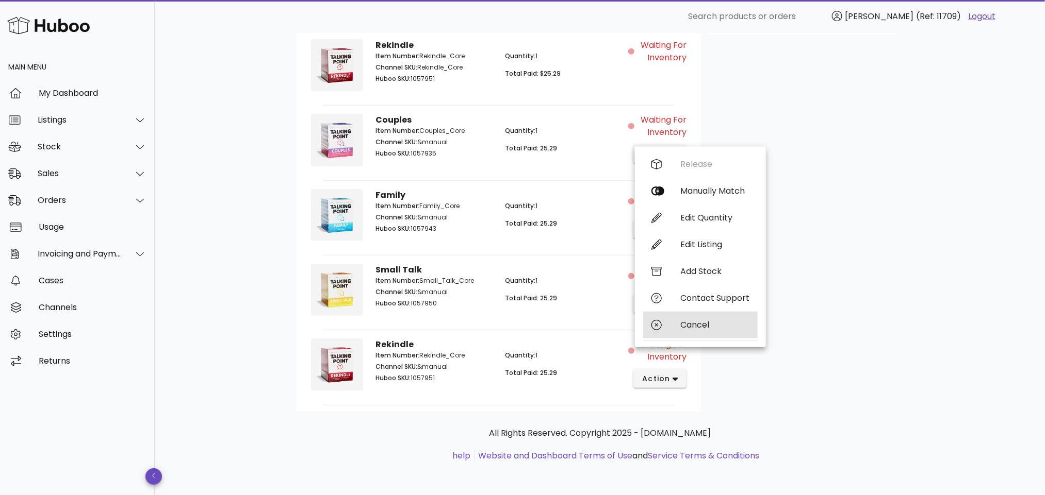
click at [693, 320] on div "Cancel" at bounding box center [714, 325] width 69 height 10
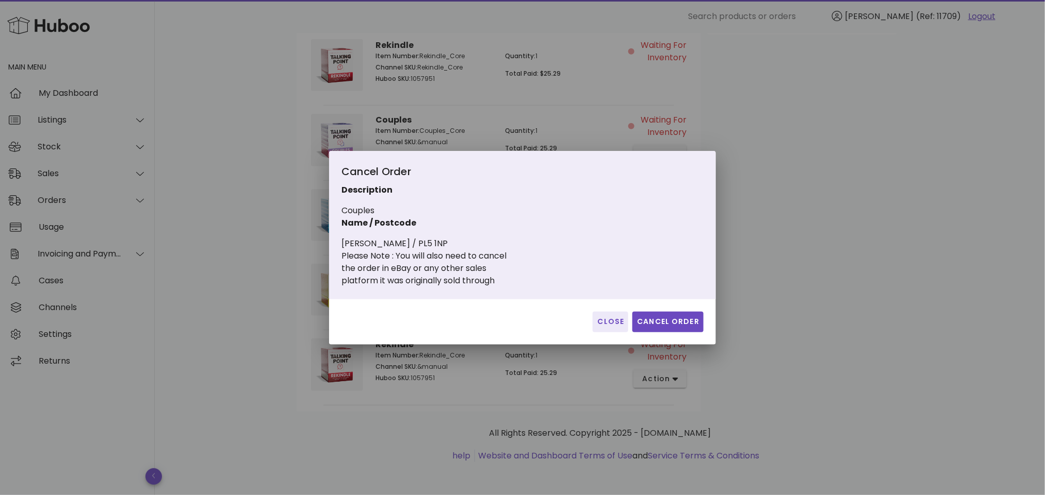
click at [823, 317] on div at bounding box center [522, 247] width 1045 height 495
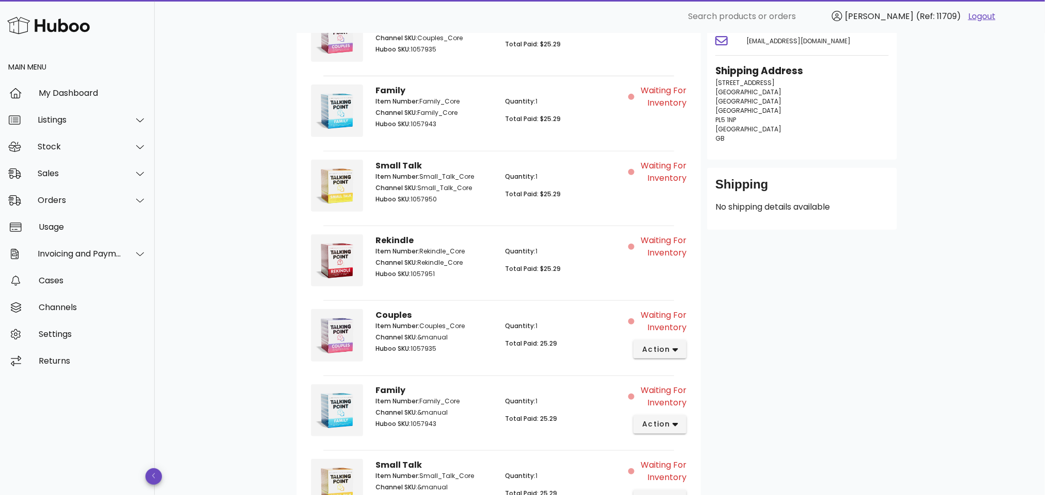
scroll to position [8, 0]
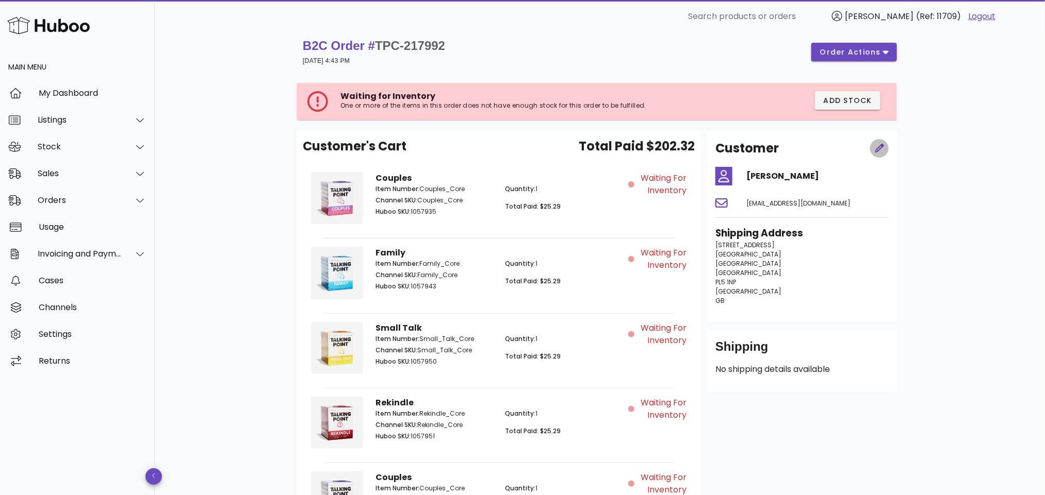
click at [881, 145] on icon "button" at bounding box center [879, 148] width 9 height 9
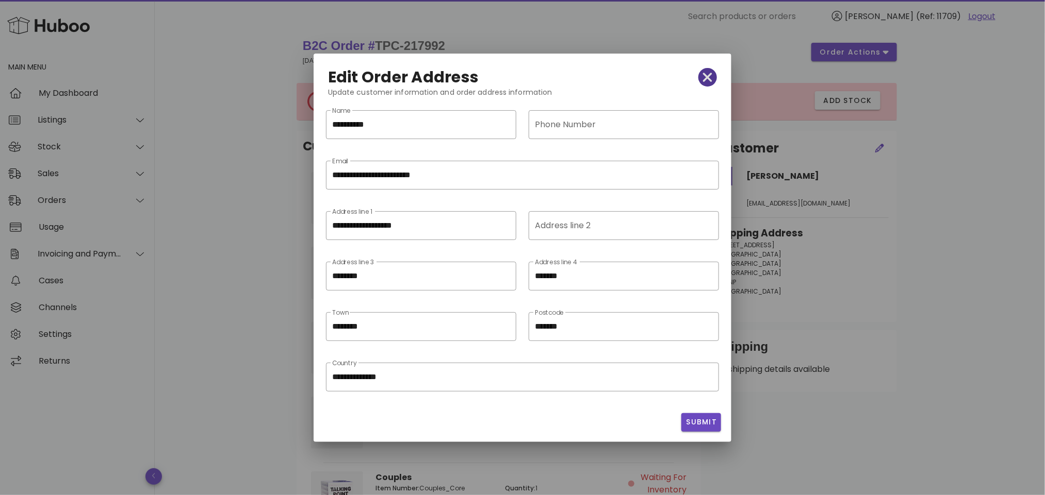
click at [703, 75] on icon "button" at bounding box center [707, 77] width 9 height 14
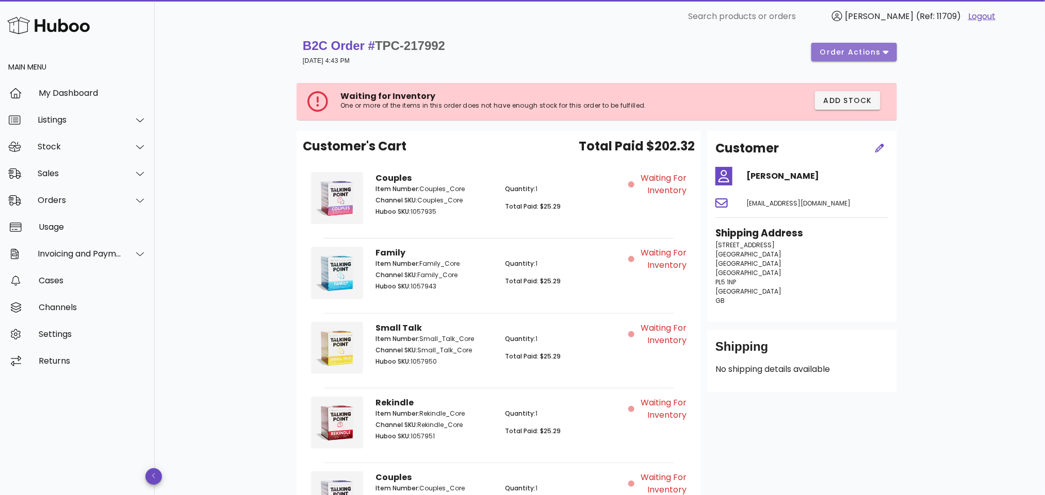
click at [876, 45] on button "order actions" at bounding box center [854, 52] width 86 height 19
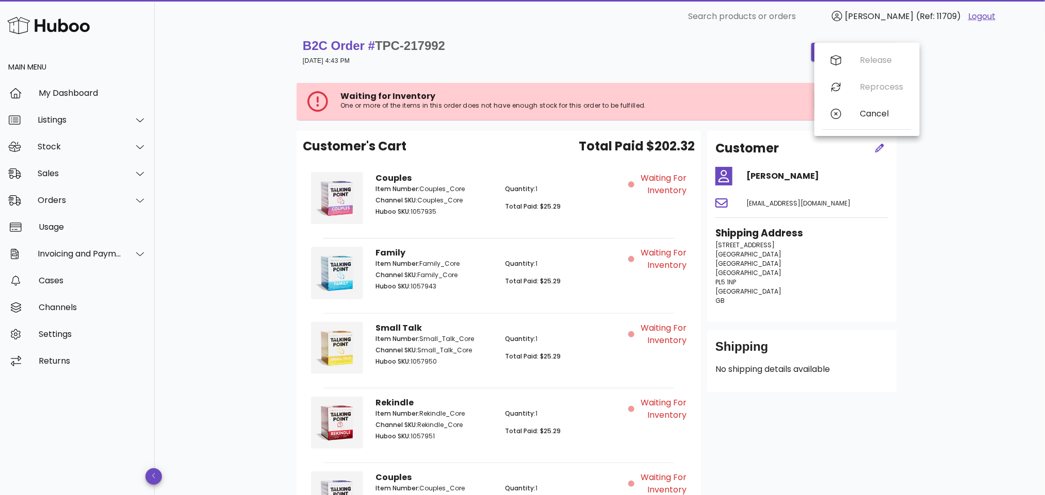
click at [947, 82] on div "B2C Order # TPC-217992 19 September 2025 at 4:43 PM order actions Waiting for I…" at bounding box center [600, 439] width 890 height 828
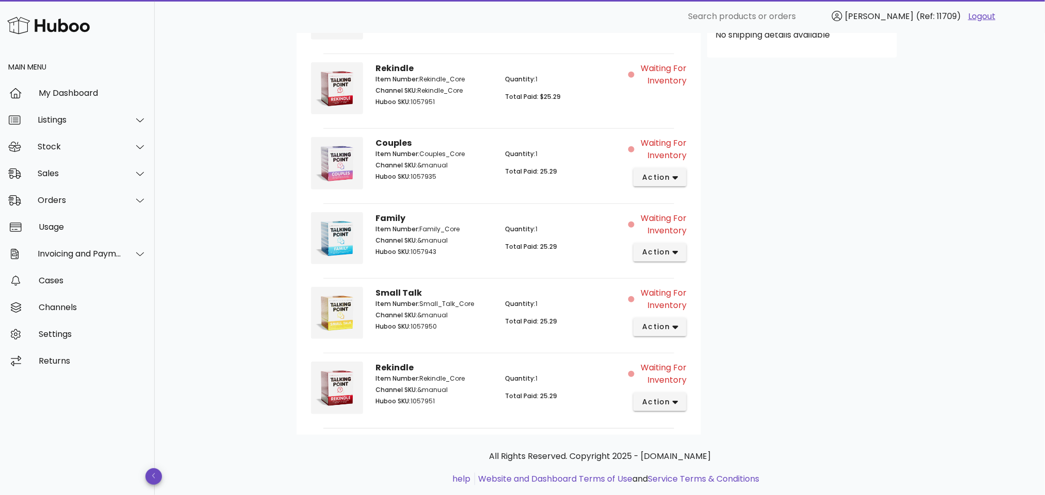
scroll to position [369, 0]
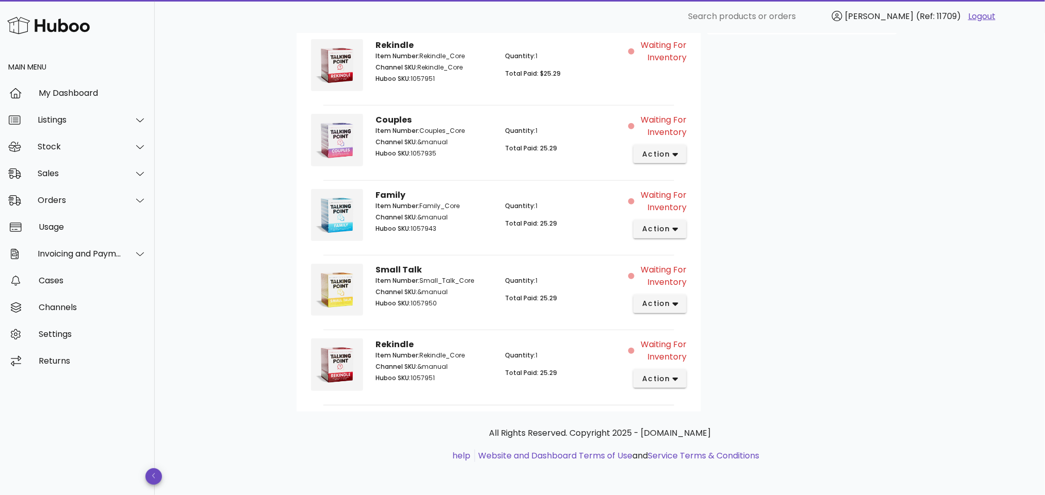
click at [269, 280] on div "B2C Order # TPC-217992 19 September 2025 at 4:43 PM order actions Waiting for I…" at bounding box center [600, 81] width 890 height 828
click at [679, 155] on button "action" at bounding box center [659, 154] width 53 height 19
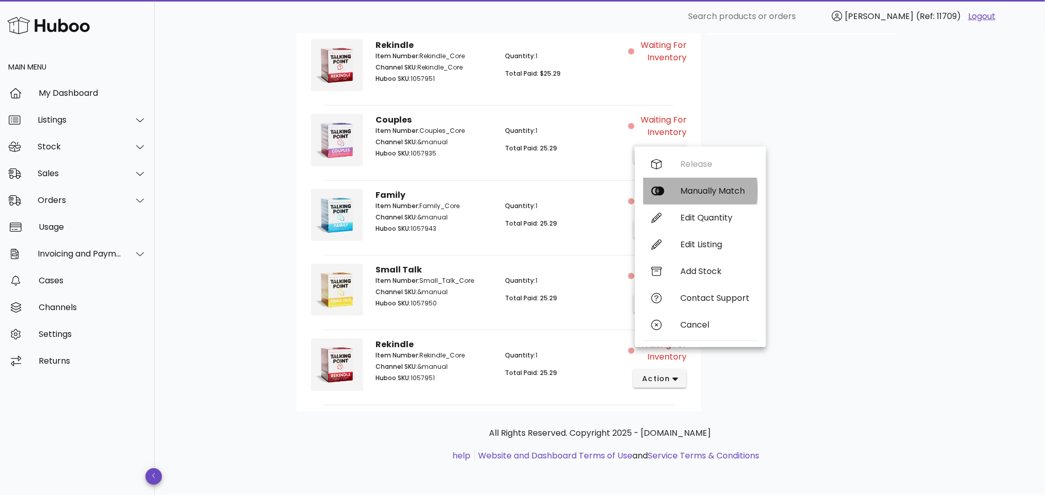
click at [698, 189] on div "Manually Match" at bounding box center [714, 191] width 69 height 10
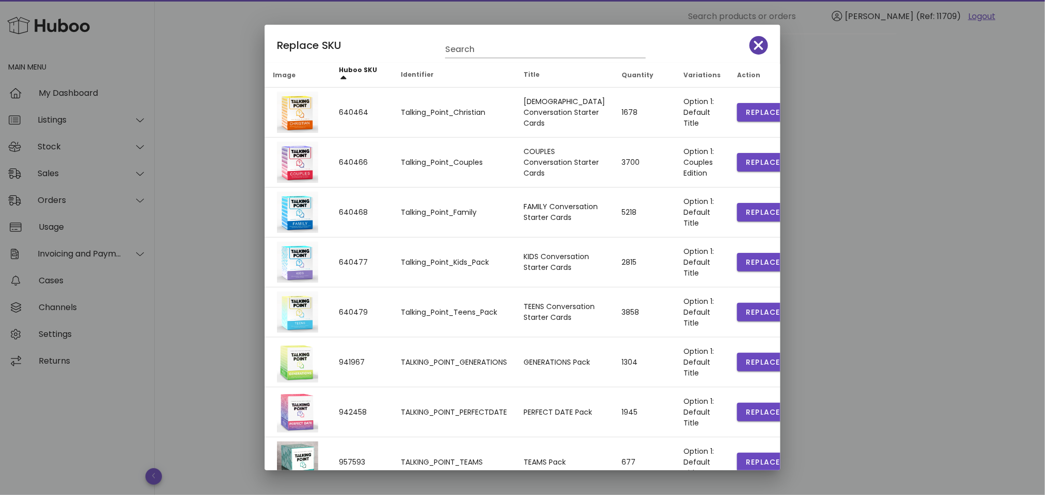
click at [754, 44] on icon "button" at bounding box center [758, 45] width 9 height 14
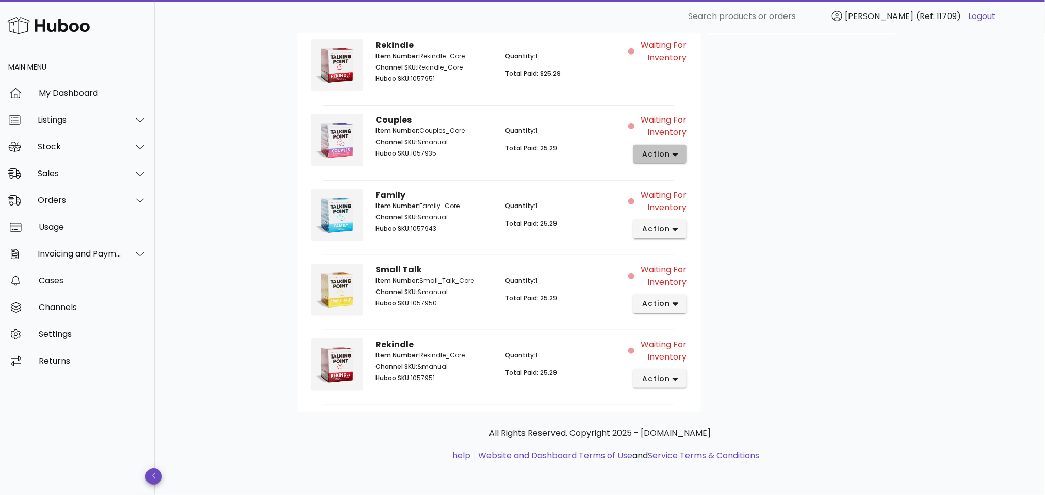
click at [665, 152] on span "action" at bounding box center [655, 154] width 29 height 11
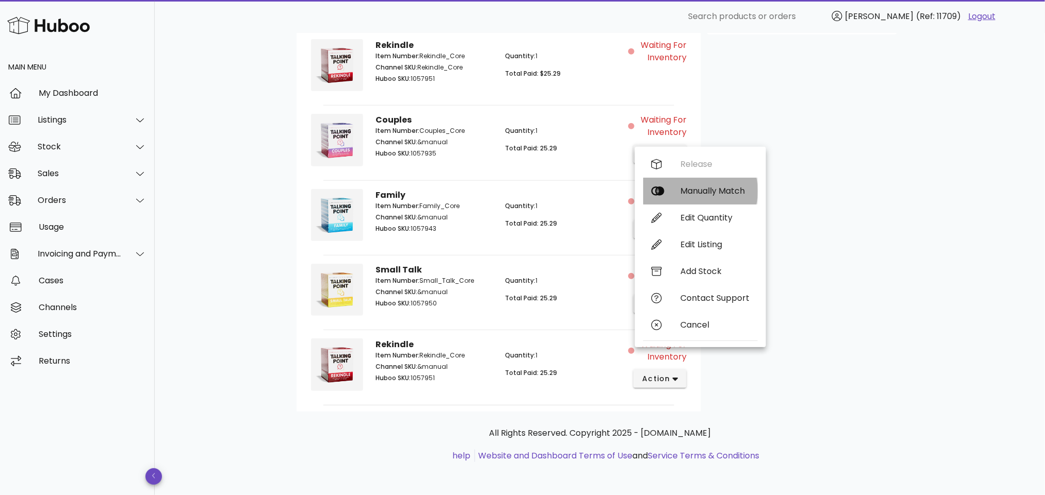
click at [690, 186] on div "Manually Match" at bounding box center [714, 191] width 69 height 10
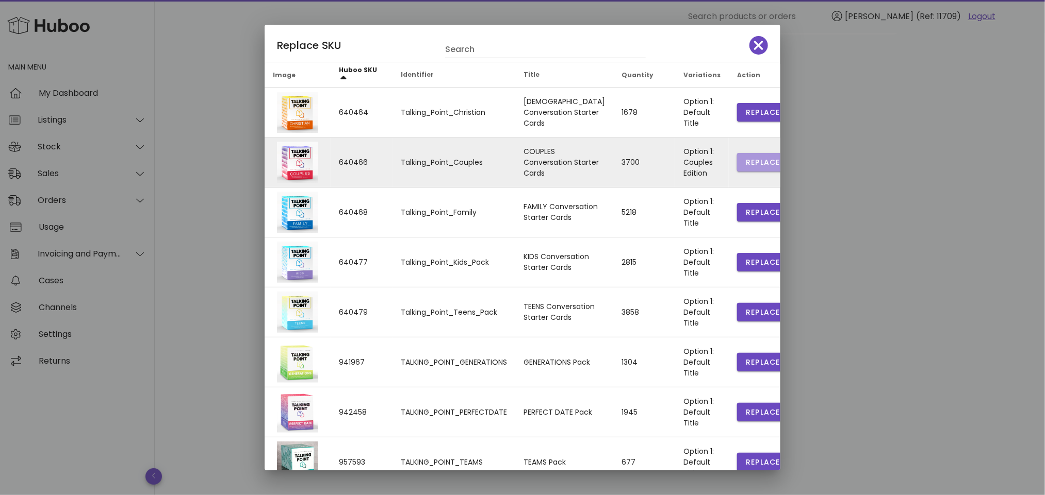
click at [745, 161] on span "Replace" at bounding box center [762, 162] width 35 height 11
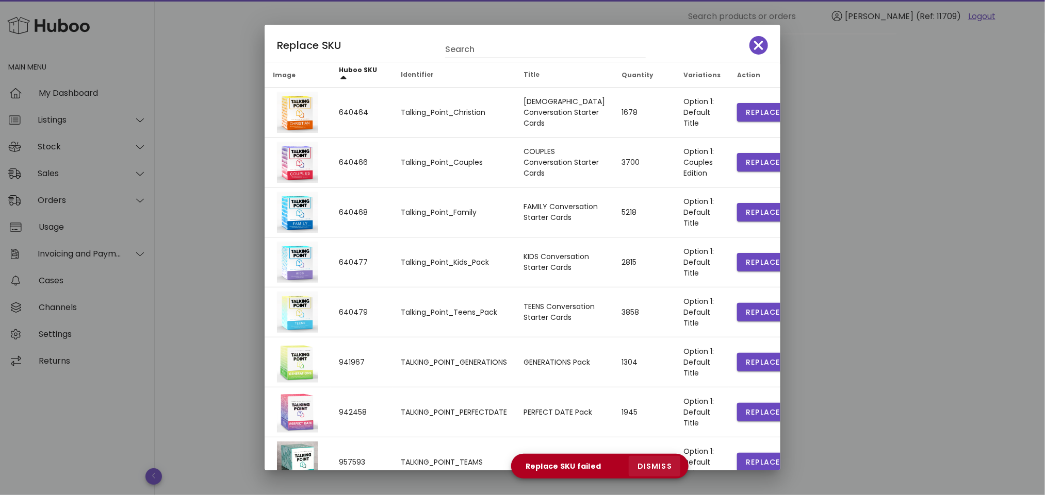
click at [655, 466] on span "dismiss" at bounding box center [654, 466] width 35 height 11
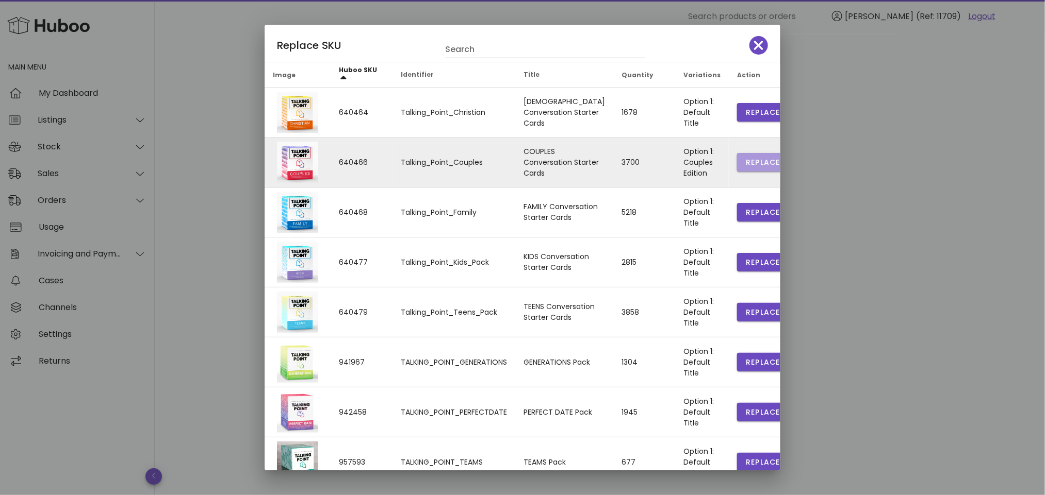
click at [745, 161] on span "Replace" at bounding box center [762, 162] width 35 height 11
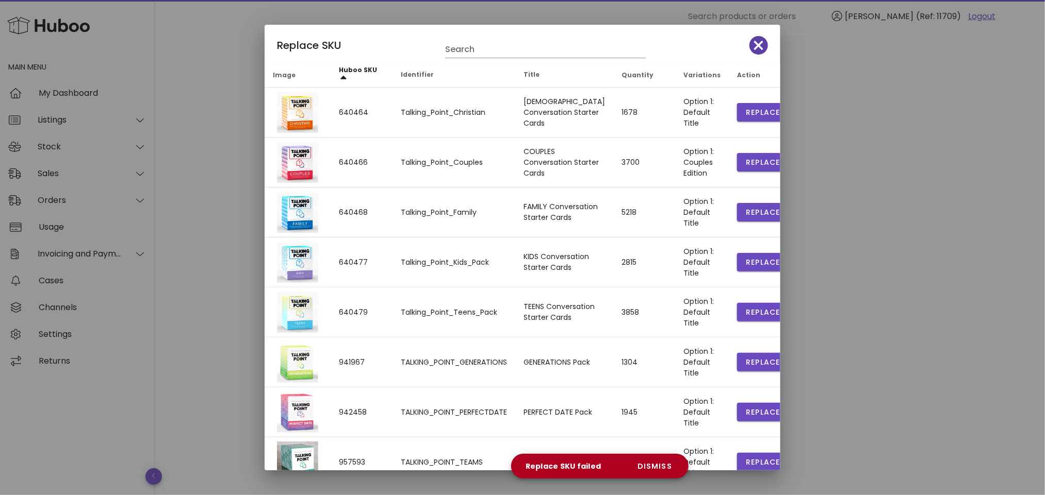
click at [754, 43] on icon "button" at bounding box center [758, 45] width 9 height 14
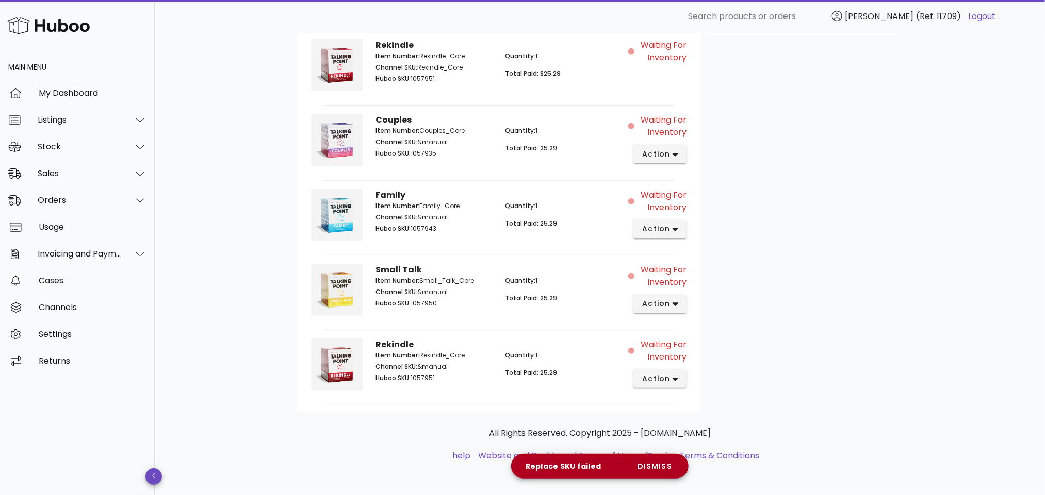
click at [259, 245] on div "B2C Order # TPC-217992 19 September 2025 at 4:43 PM order actions Waiting for I…" at bounding box center [600, 81] width 890 height 828
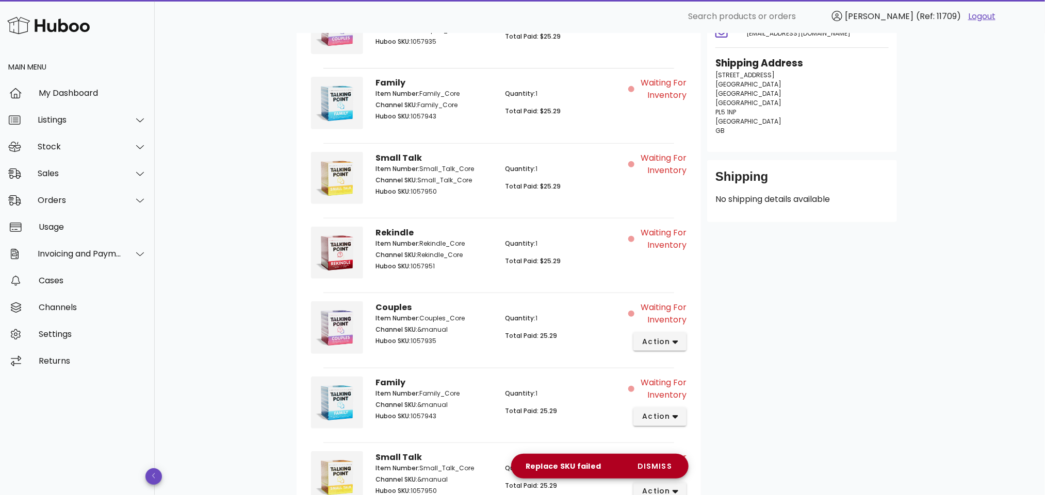
scroll to position [8, 0]
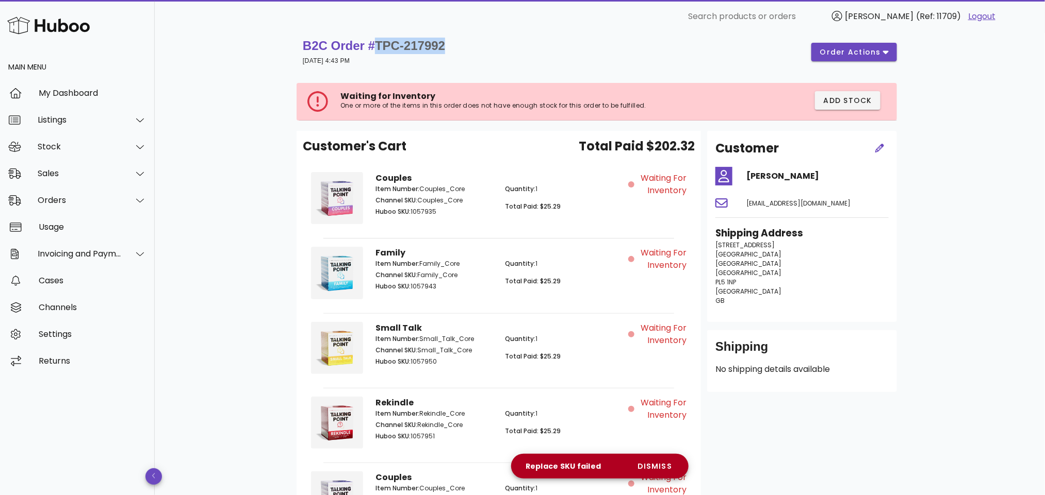
drag, startPoint x: 458, startPoint y: 53, endPoint x: 381, endPoint y: 40, distance: 78.3
click at [381, 40] on div "B2C Order # TPC-217992 19 September 2025 at 4:43 PM order actions" at bounding box center [600, 52] width 594 height 29
copy span "TPC-217992"
click at [222, 248] on div "B2C Order # TPC-217992 19 September 2025 at 4:43 PM order actions Waiting for I…" at bounding box center [600, 439] width 890 height 828
click at [730, 108] on div "Waiting for Inventory One or more of the items in this order does not have enou…" at bounding box center [598, 102] width 598 height 38
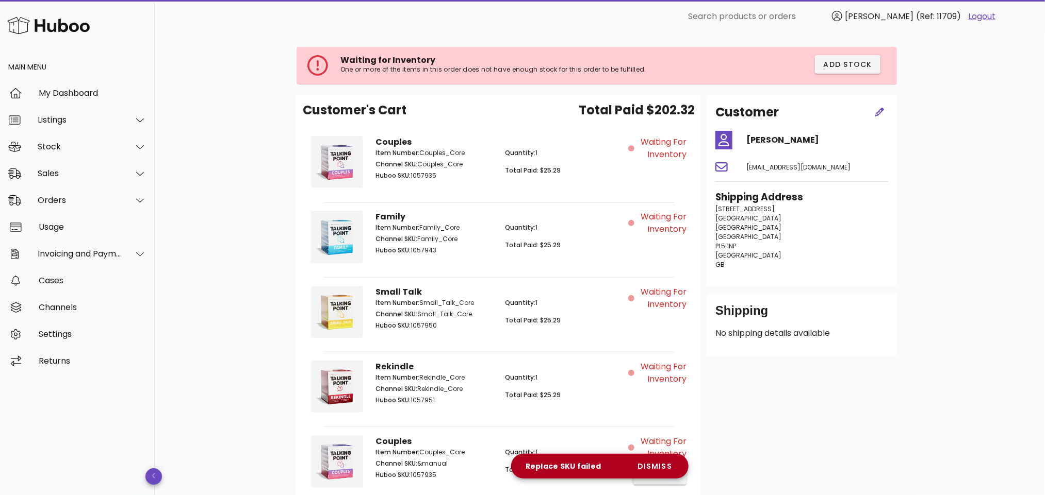
scroll to position [189, 0]
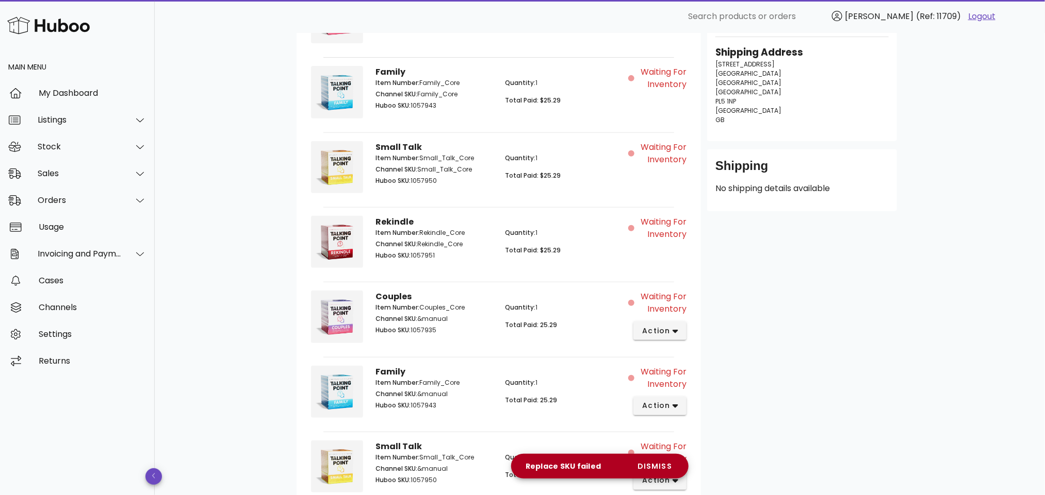
click at [593, 467] on div "Replace SKU failed" at bounding box center [563, 466] width 88 height 10
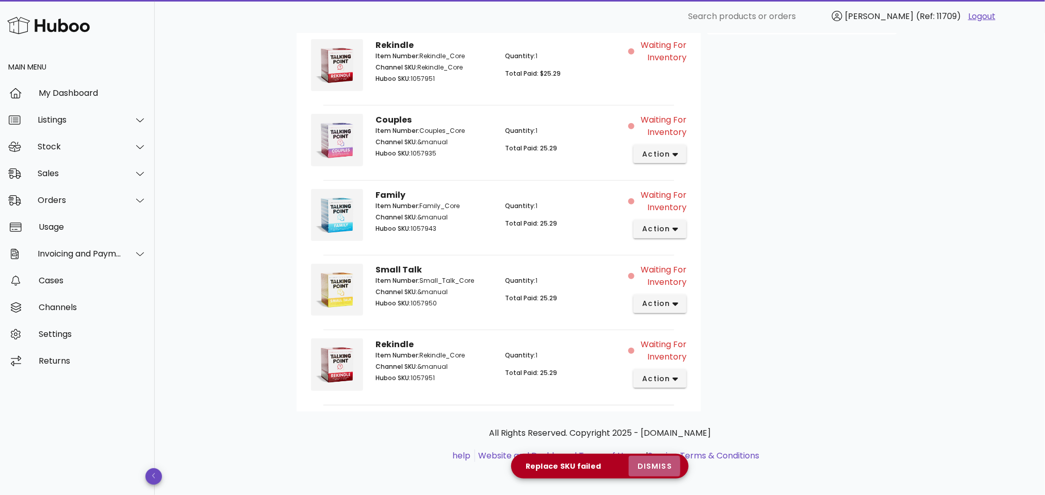
click at [655, 463] on span "dismiss" at bounding box center [654, 466] width 35 height 11
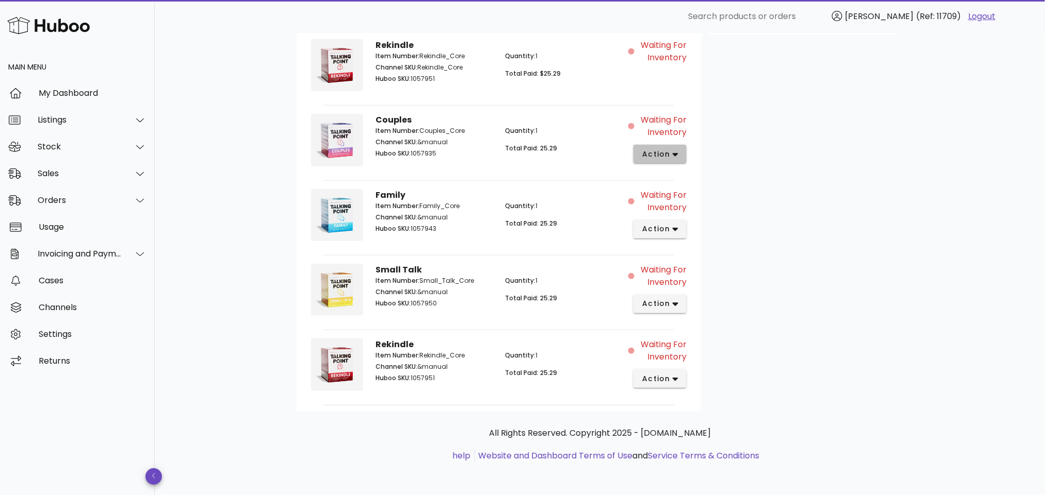
click at [681, 149] on button "action" at bounding box center [659, 154] width 53 height 19
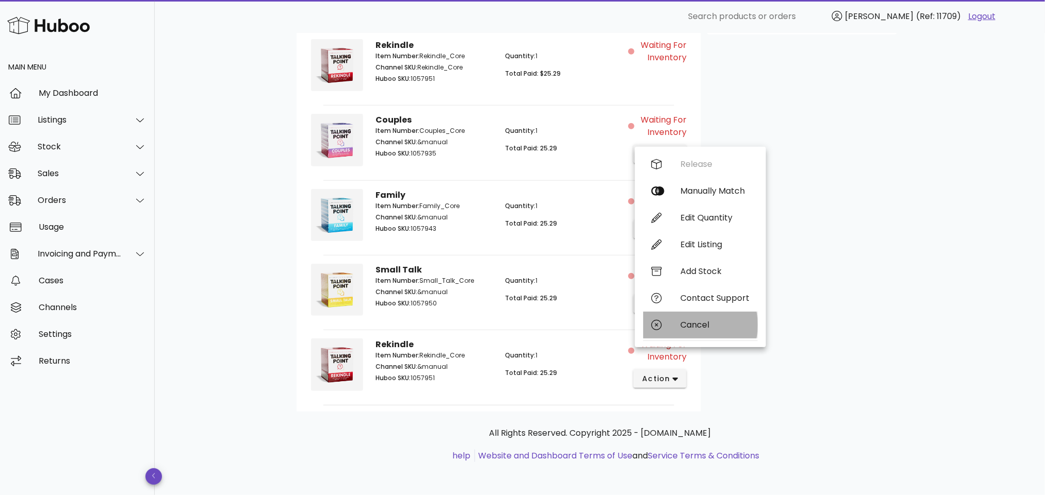
click at [698, 320] on div "Cancel" at bounding box center [714, 325] width 69 height 10
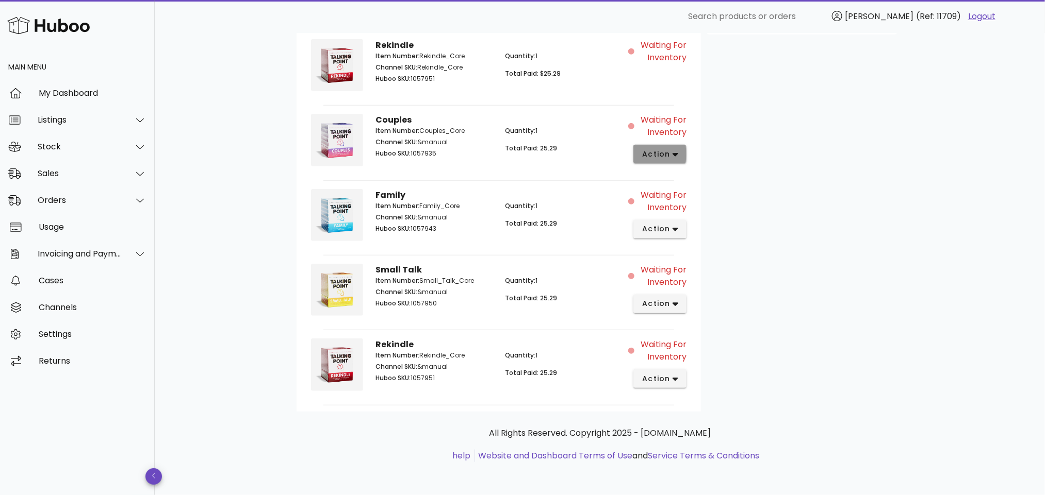
click at [678, 149] on button "action" at bounding box center [659, 154] width 53 height 19
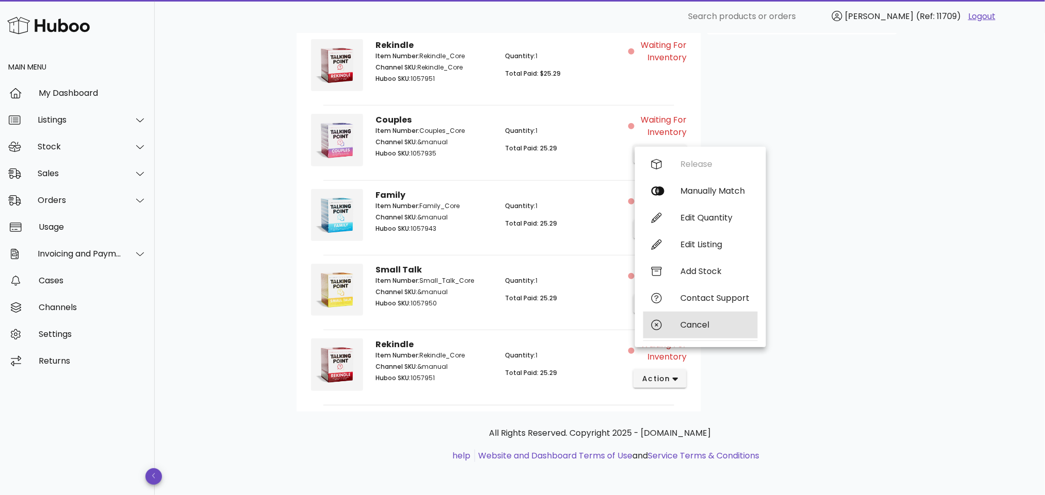
click at [692, 320] on div "Cancel" at bounding box center [714, 325] width 69 height 10
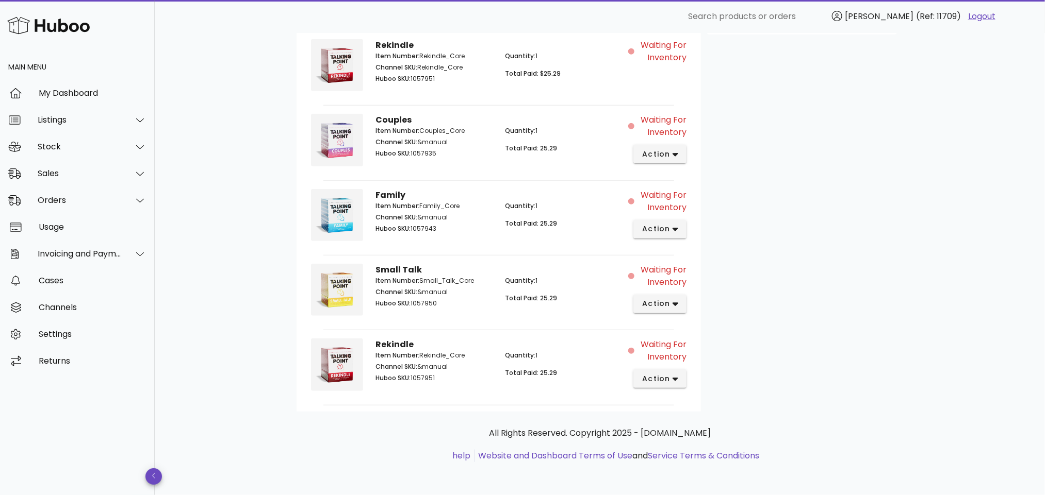
click at [243, 285] on div "B2C Order # TPC-217992 19 September 2025 at 4:43 PM order actions Waiting for I…" at bounding box center [600, 81] width 890 height 828
click at [673, 150] on icon "button" at bounding box center [675, 154] width 6 height 9
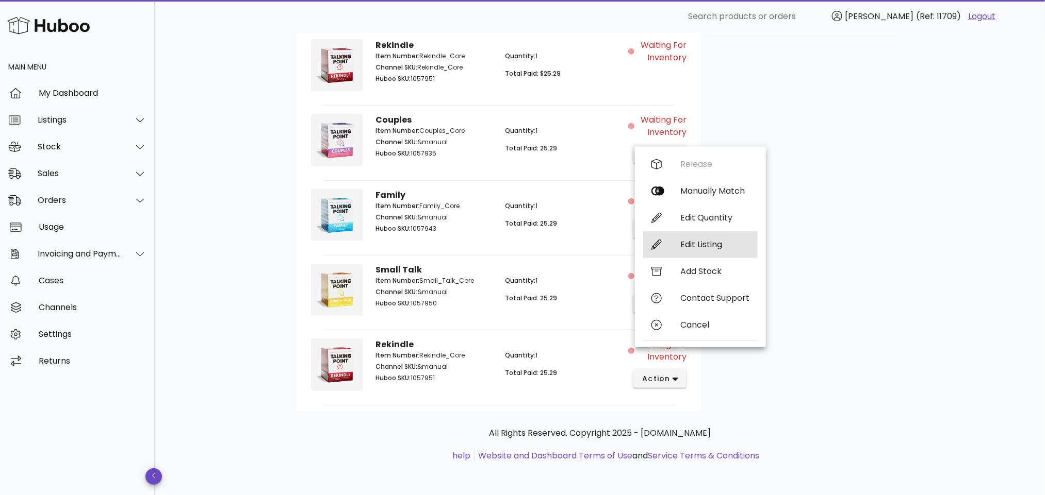
click at [710, 240] on div "Edit Listing" at bounding box center [714, 245] width 69 height 10
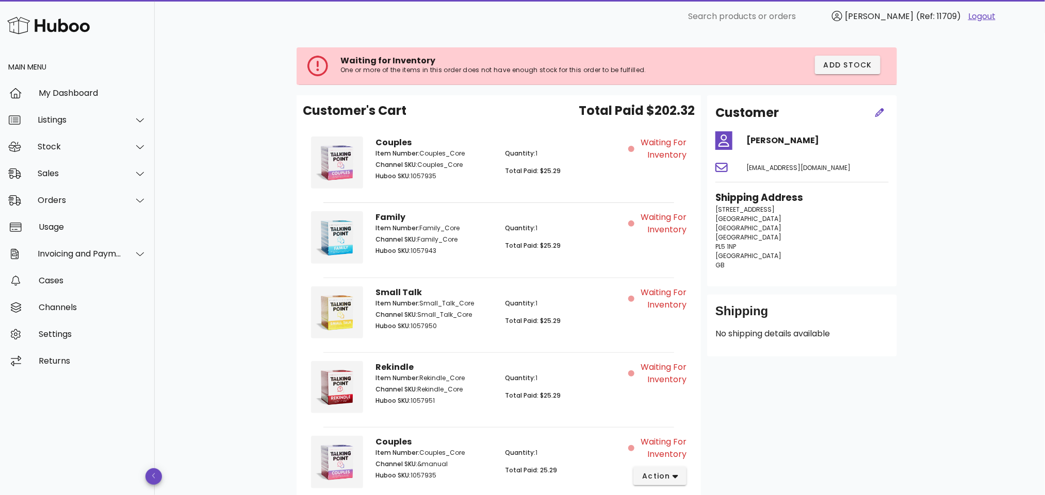
scroll to position [0, 0]
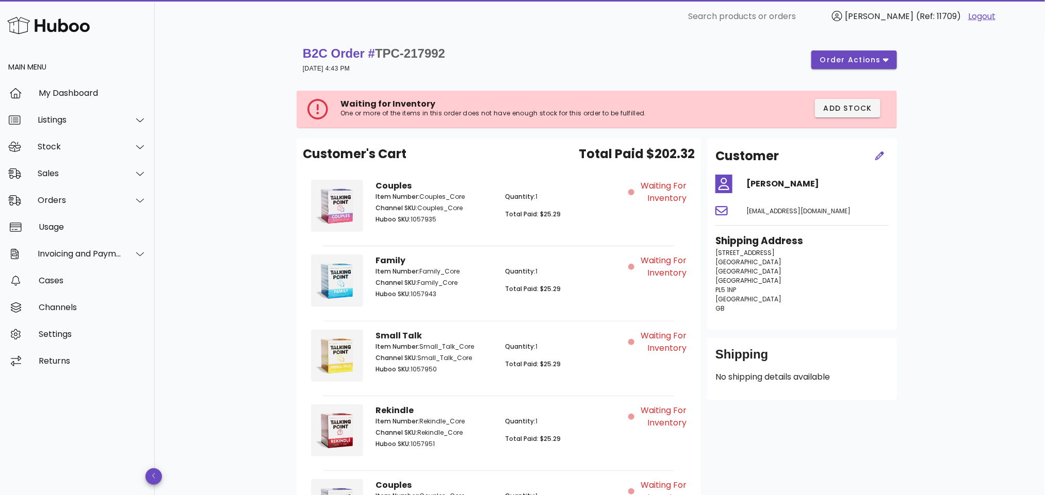
click at [223, 285] on div "B2C Order # TPC-217992 19 September 2025 at 4:43 PM order actions Waiting for I…" at bounding box center [600, 447] width 890 height 828
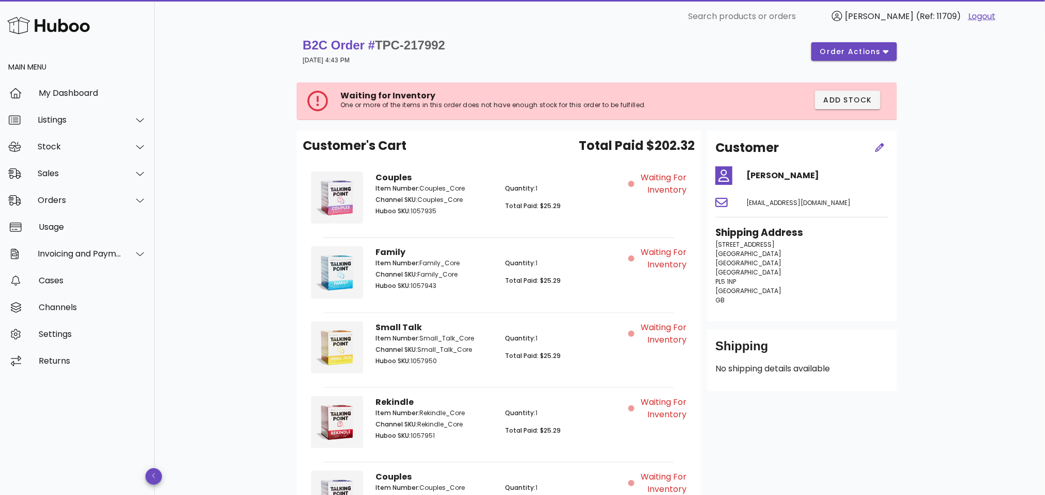
scroll to position [8, 0]
click at [861, 45] on button "order actions" at bounding box center [854, 52] width 86 height 19
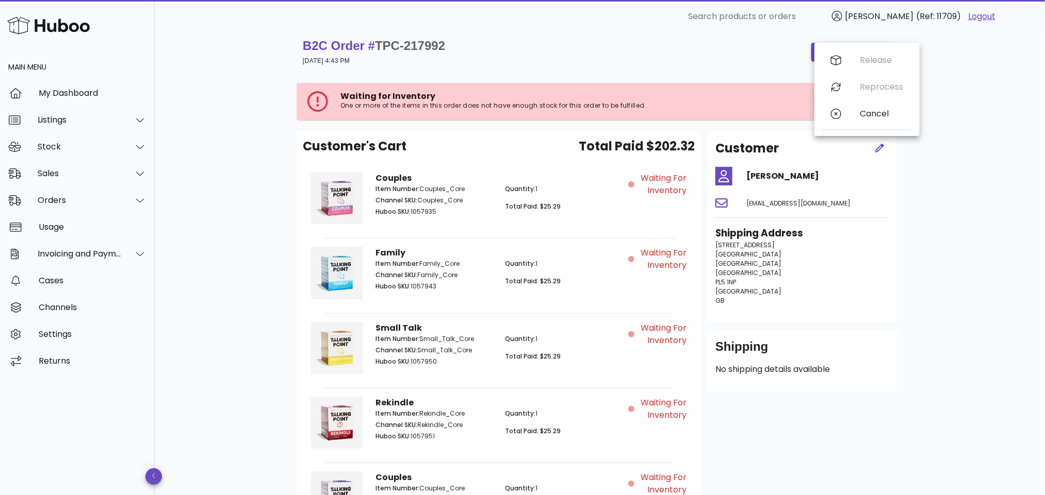
click at [673, 53] on div "B2C Order # TPC-217992 19 September 2025 at 4:43 PM order actions" at bounding box center [600, 52] width 594 height 29
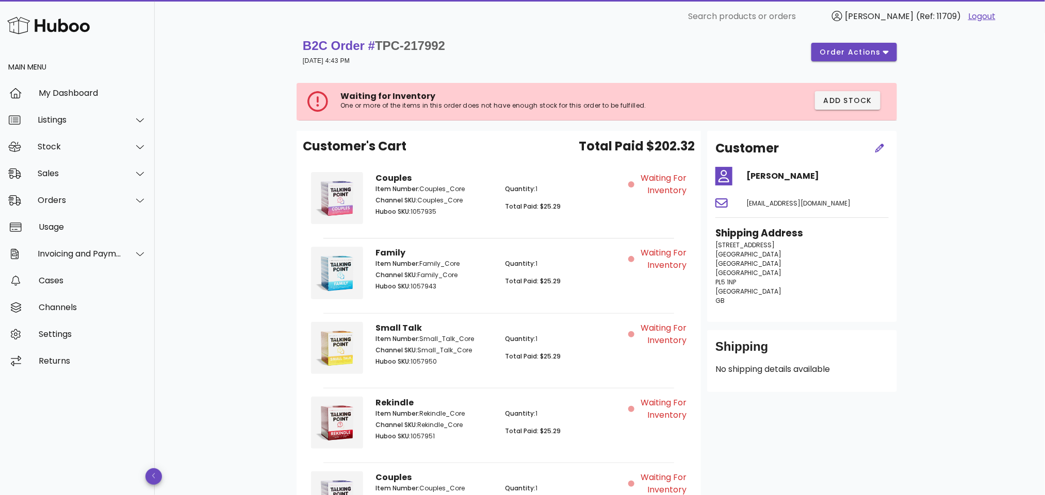
click at [531, 162] on div "Customer's Cart Total Paid $202.32" at bounding box center [499, 150] width 392 height 27
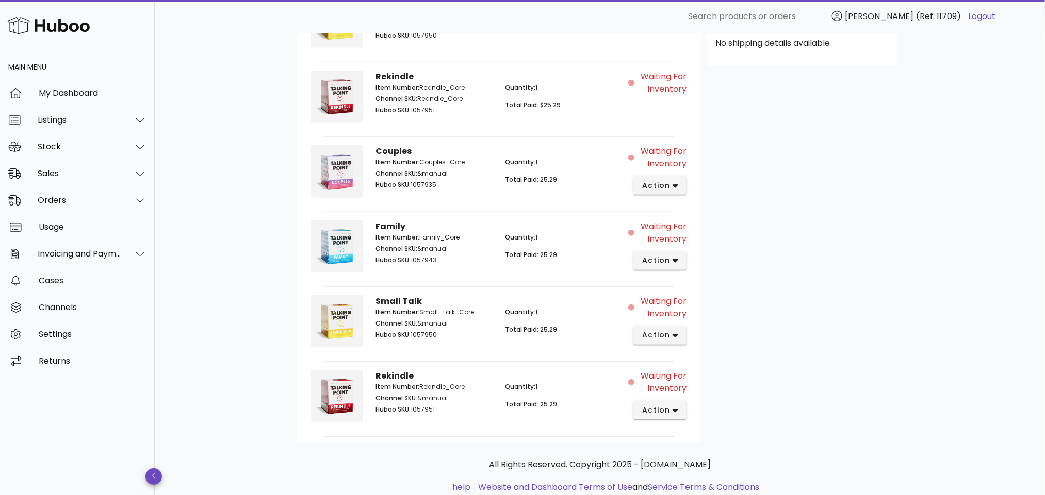
scroll to position [369, 0]
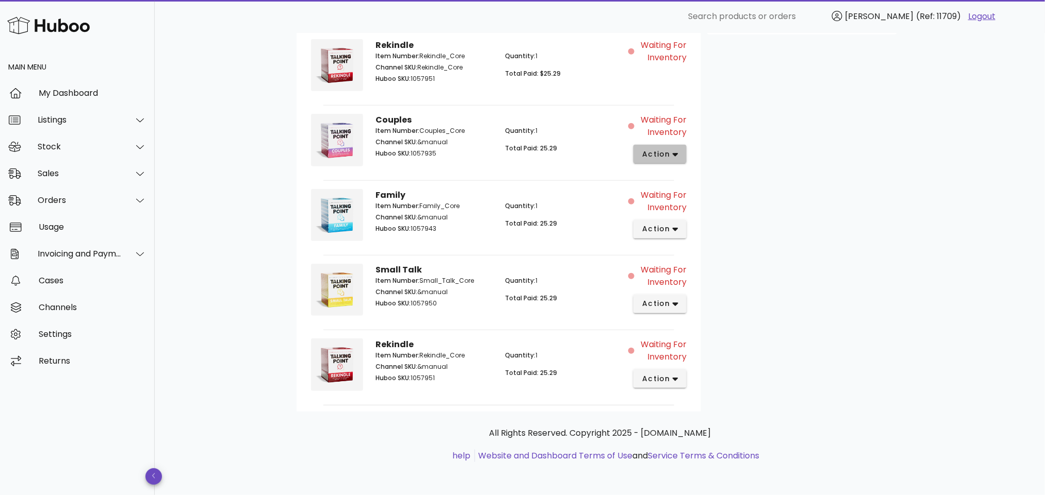
click at [659, 147] on button "action" at bounding box center [659, 154] width 53 height 19
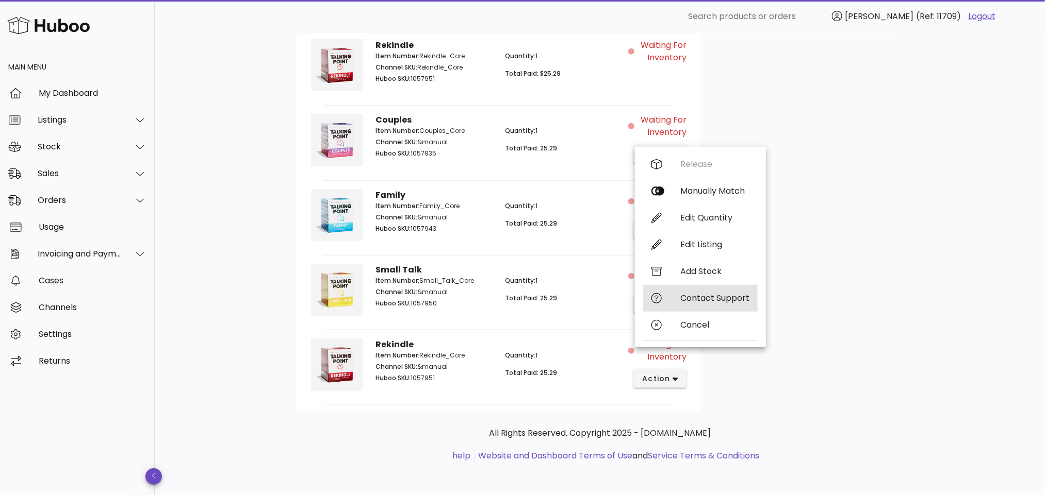
click at [718, 297] on div "Contact Support" at bounding box center [714, 298] width 69 height 10
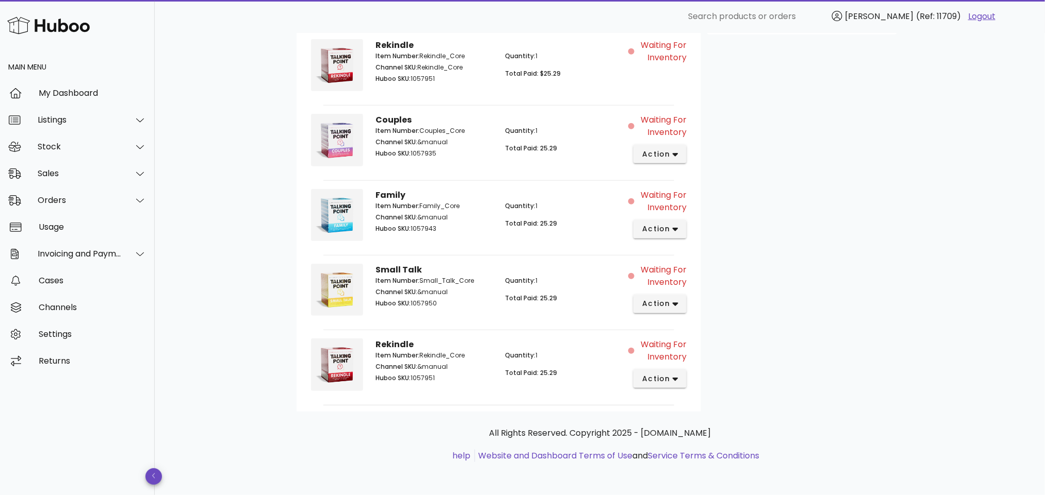
drag, startPoint x: 323, startPoint y: 450, endPoint x: 356, endPoint y: 451, distance: 32.5
click at [323, 449] on div "All Rights Reserved. Copyright 2025 - huboo.co.uk help Website and Dashboard Te…" at bounding box center [600, 444] width 590 height 35
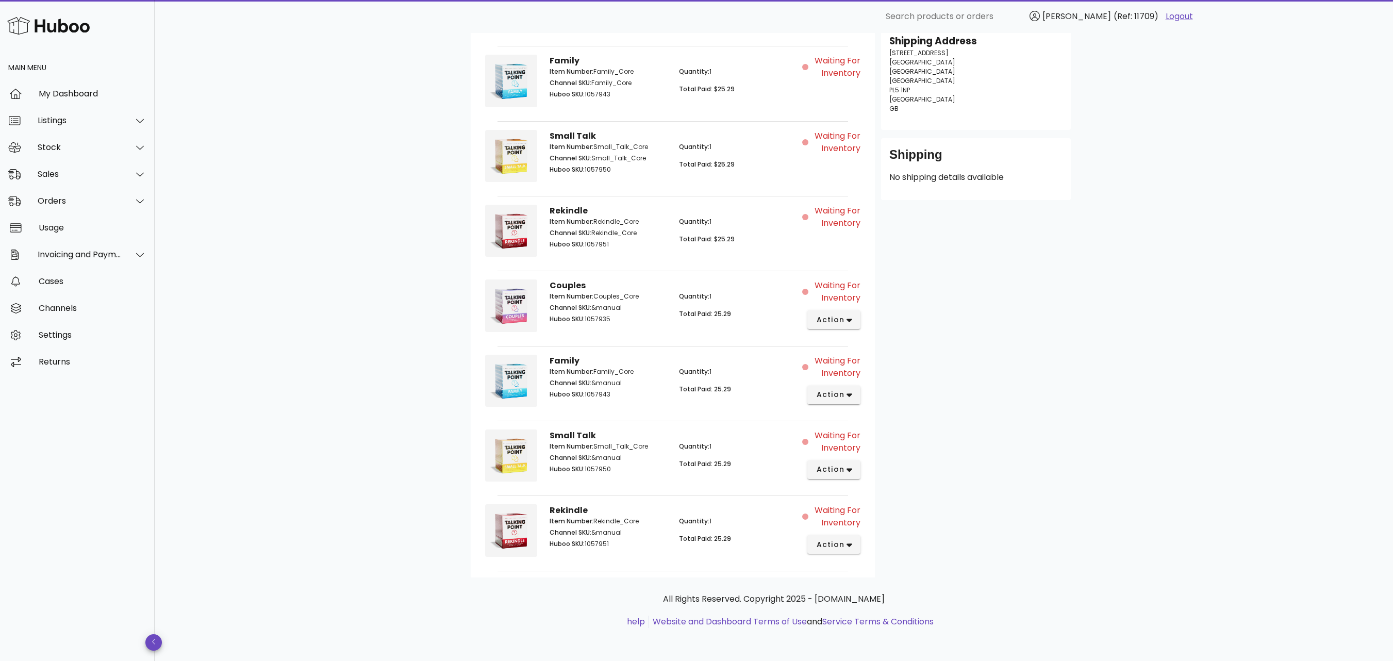
drag, startPoint x: 272, startPoint y: 91, endPoint x: 419, endPoint y: 282, distance: 240.5
click at [273, 91] on div "B2C Order # TPC-217992 19 September 2025 at 4:43 PM order actions Waiting for I…" at bounding box center [774, 247] width 1238 height 828
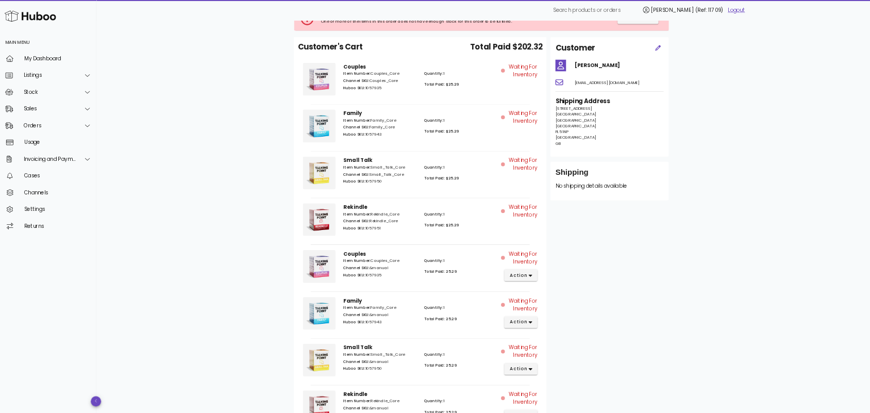
scroll to position [0, 0]
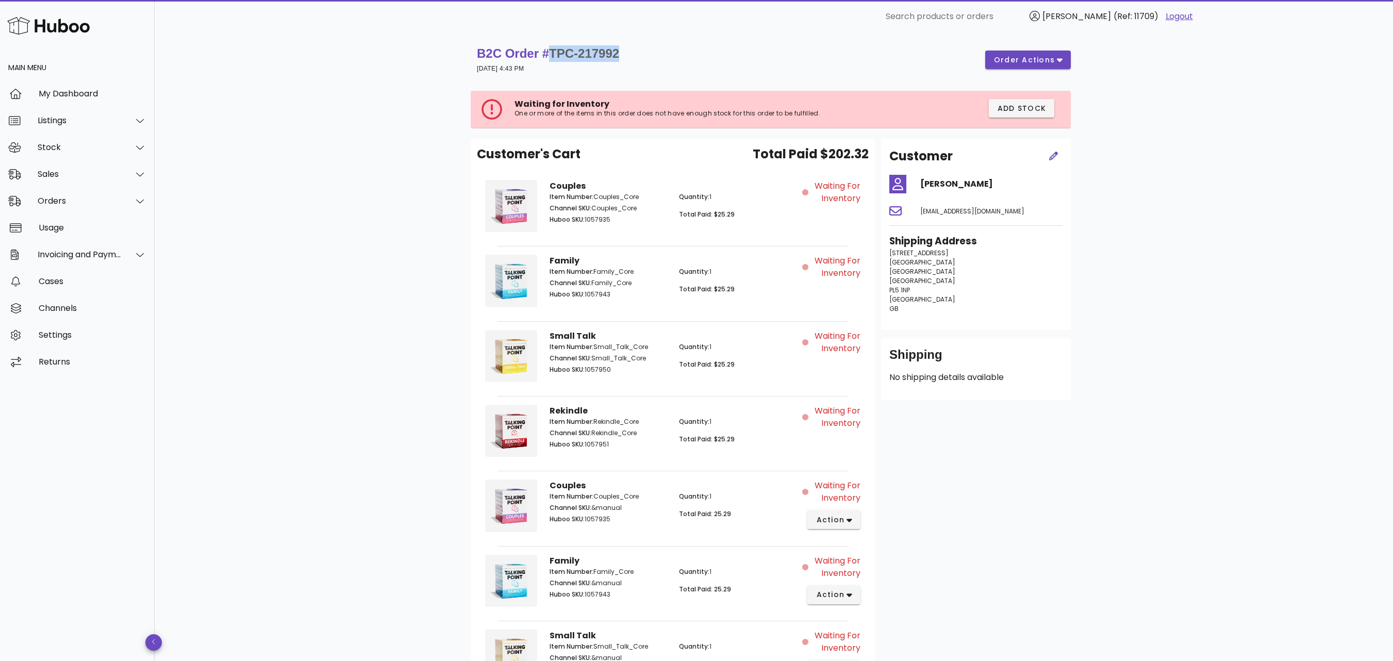
drag, startPoint x: 631, startPoint y: 51, endPoint x: 556, endPoint y: 61, distance: 76.0
click at [556, 61] on div "B2C Order # TPC-217992 19 September 2025 at 4:43 PM order actions" at bounding box center [774, 59] width 594 height 29
copy span "TPC-217992"
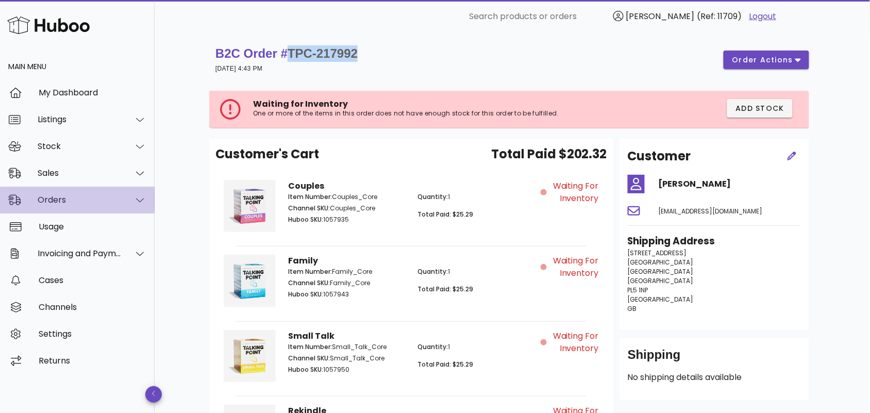
click at [81, 199] on div "Orders" at bounding box center [80, 200] width 84 height 10
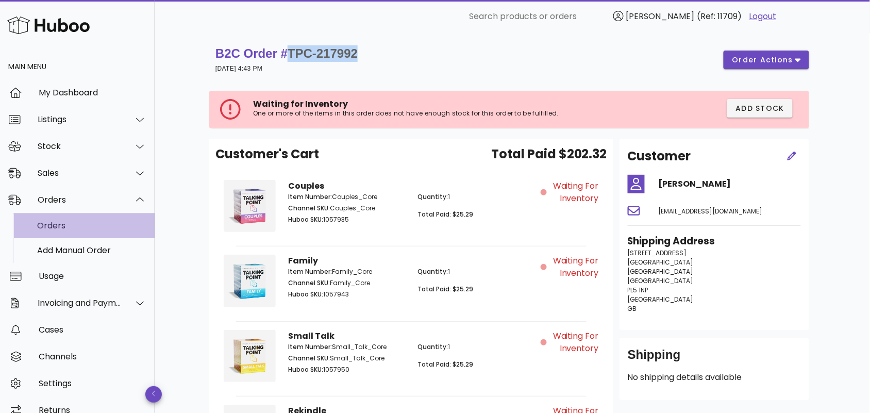
click at [64, 227] on div "Orders" at bounding box center [91, 226] width 109 height 10
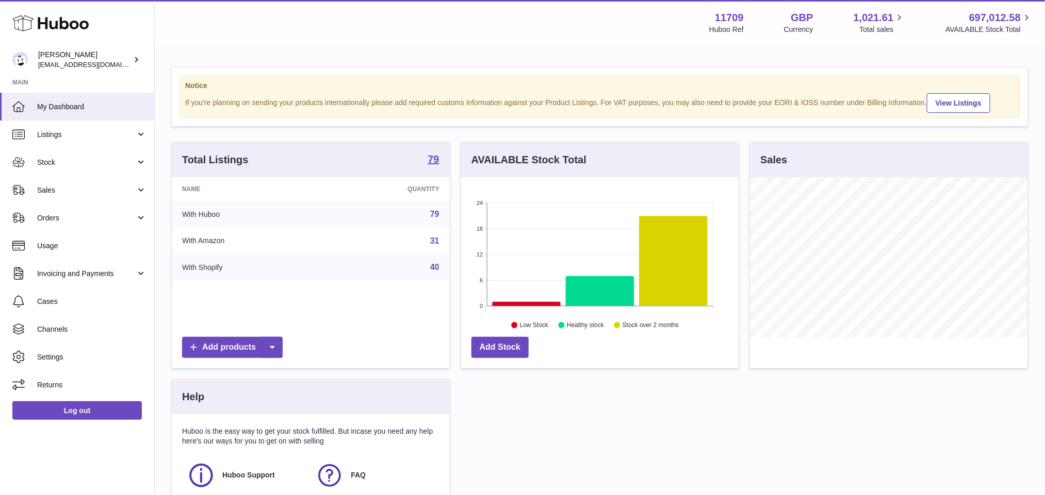
scroll to position [515440, 515324]
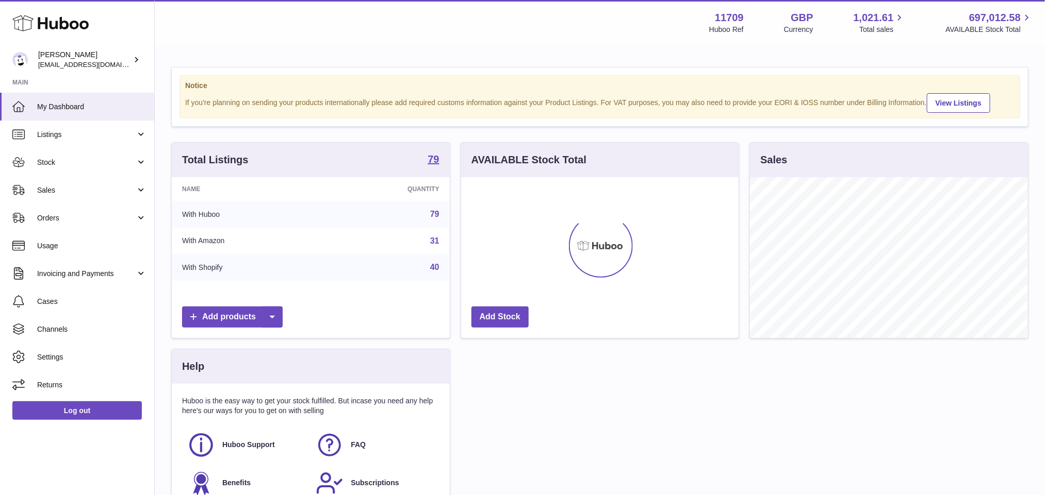
scroll to position [161, 277]
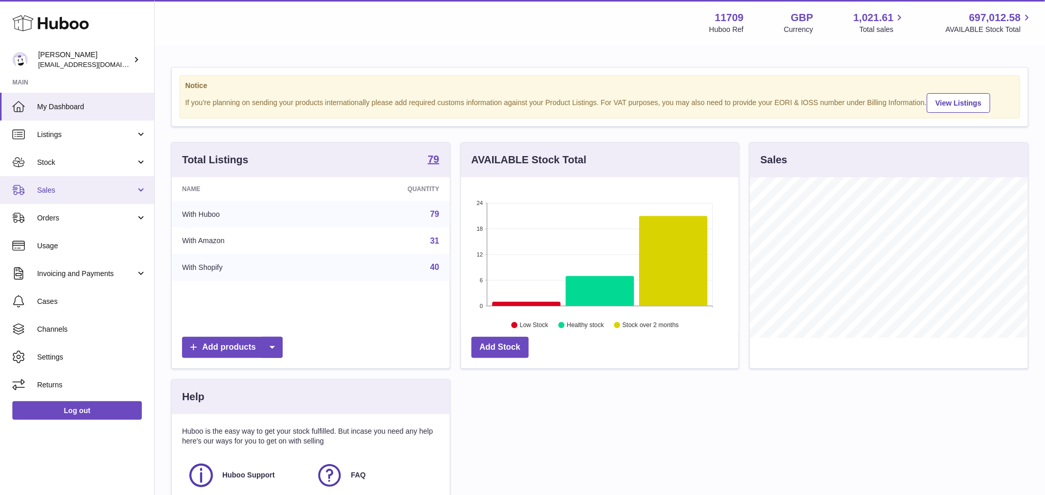
click at [57, 189] on span "Sales" at bounding box center [86, 191] width 98 height 10
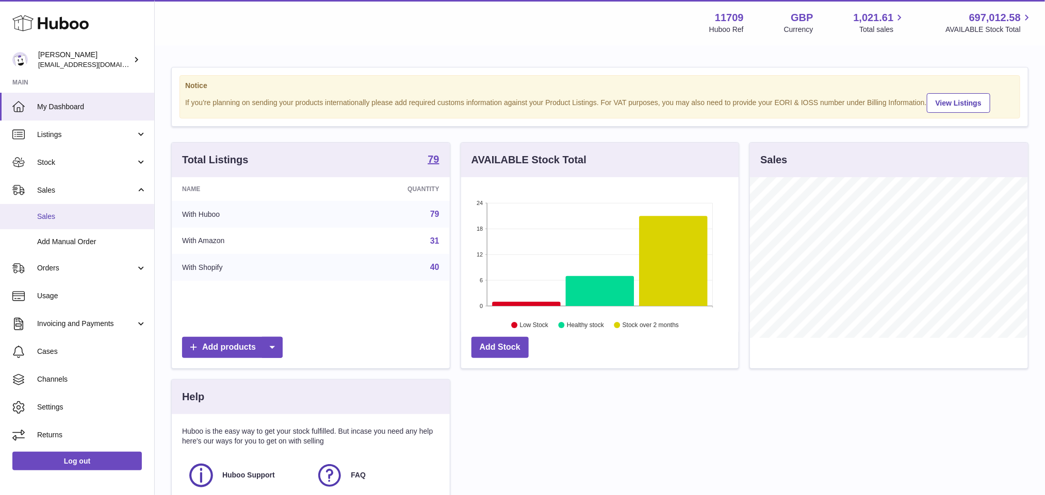
click at [62, 220] on span "Sales" at bounding box center [91, 217] width 109 height 10
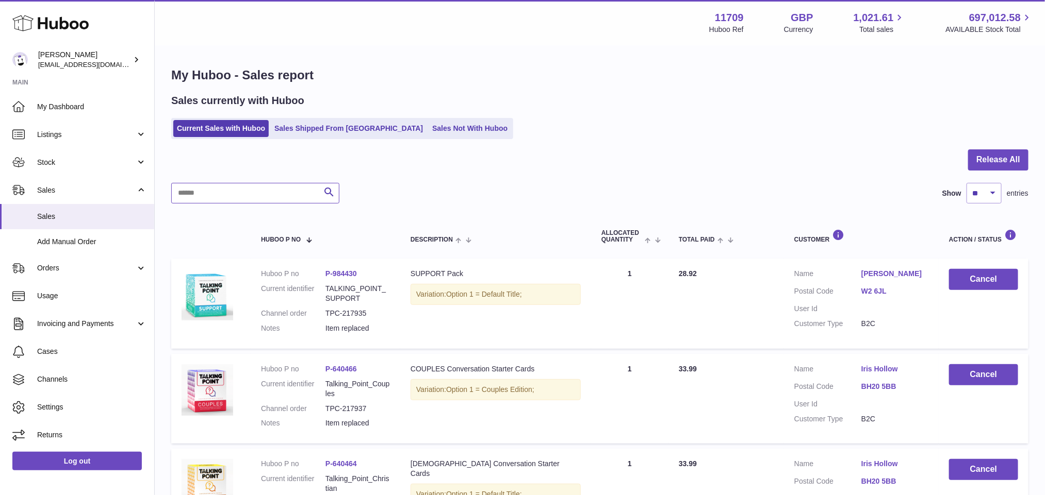
click at [284, 196] on input "text" at bounding box center [255, 193] width 168 height 21
paste input "**********"
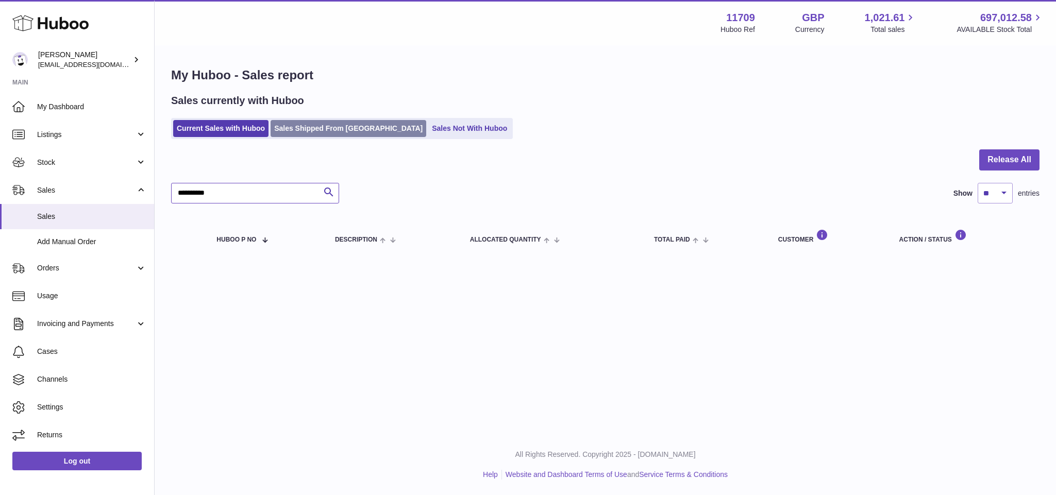
type input "**********"
click at [295, 126] on link "Sales Shipped From Huboo" at bounding box center [349, 128] width 156 height 17
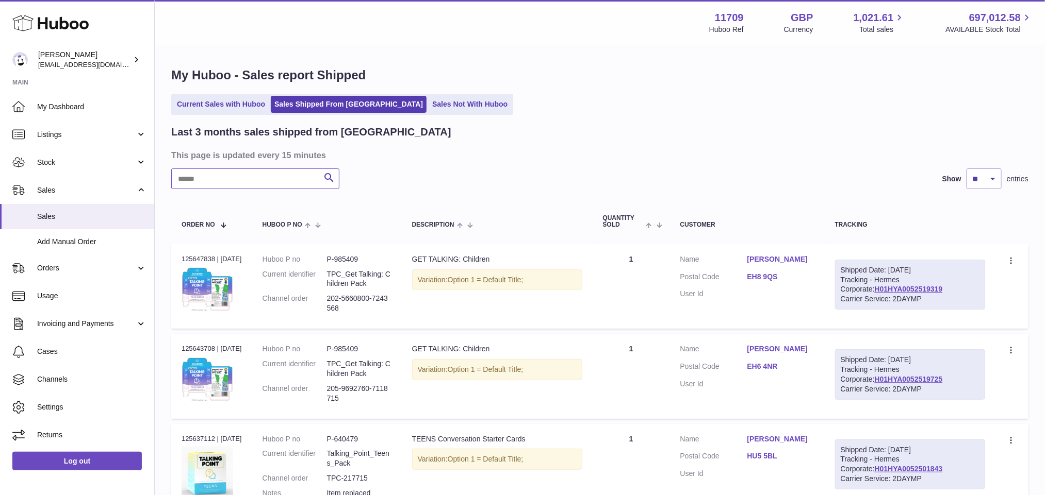
click at [239, 180] on input "text" at bounding box center [255, 179] width 168 height 21
paste input "**********"
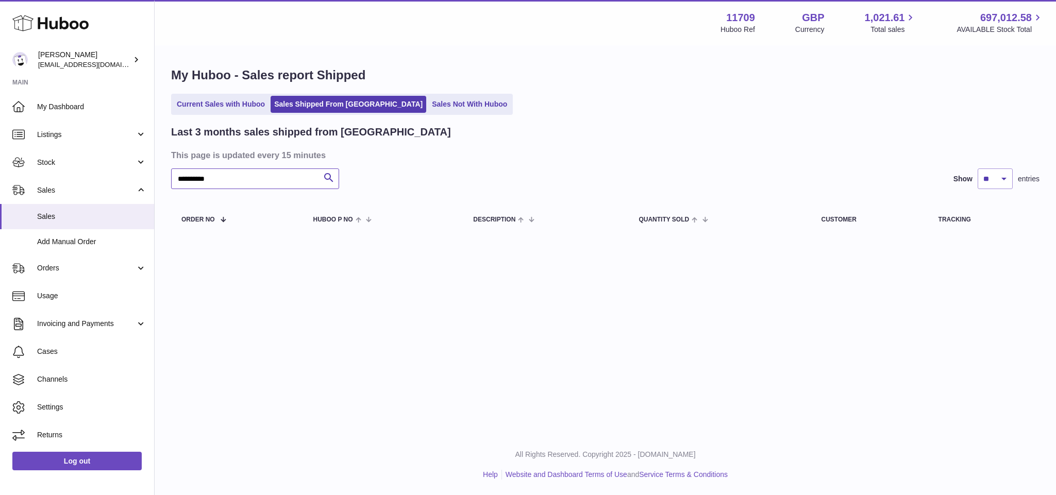
type input "**********"
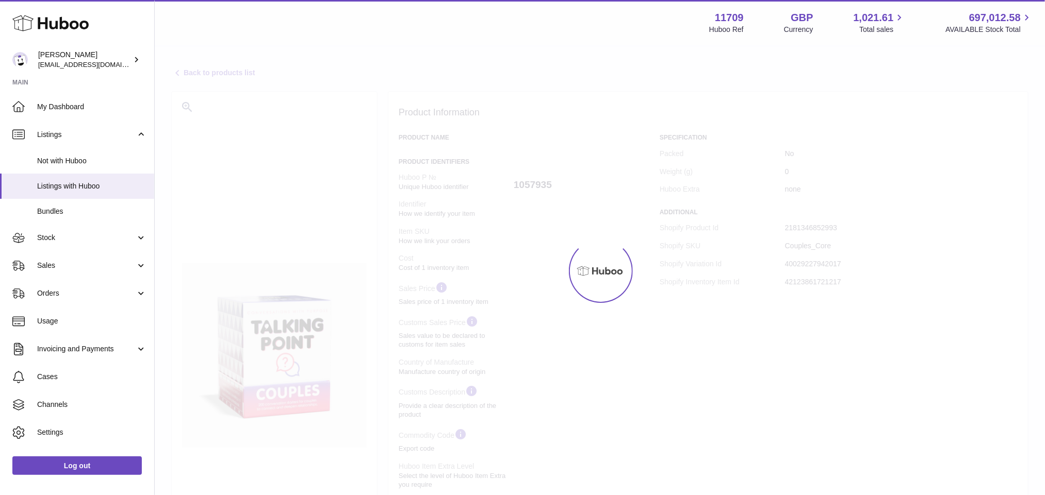
select select
select select "****"
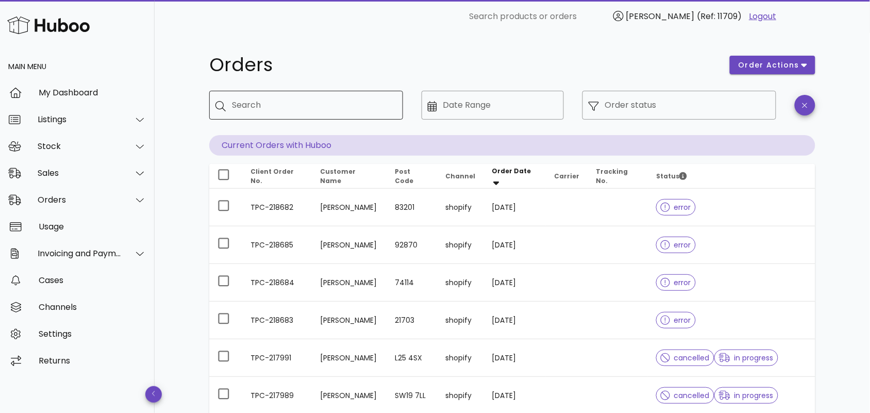
click at [326, 106] on input "Search" at bounding box center [313, 105] width 163 height 16
paste input "**********"
type input "**********"
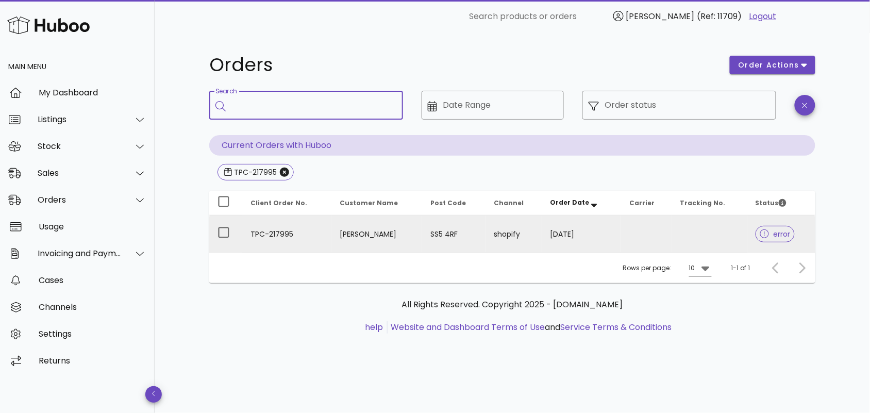
click at [320, 233] on td "TPC-217995" at bounding box center [286, 234] width 89 height 37
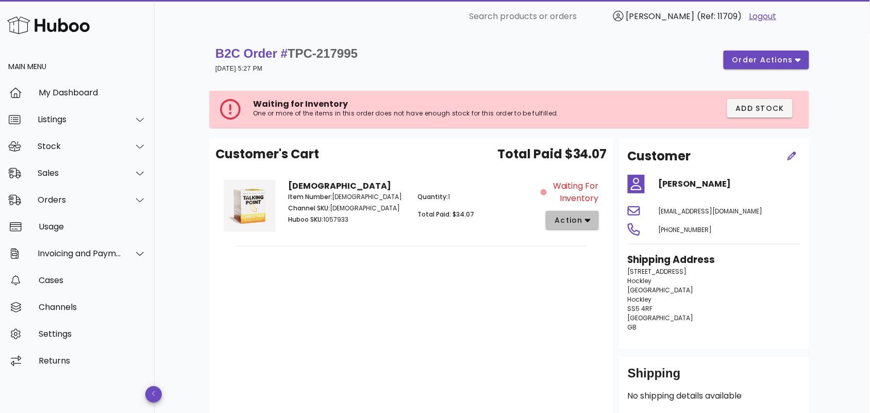
click at [579, 221] on span "action" at bounding box center [568, 220] width 29 height 11
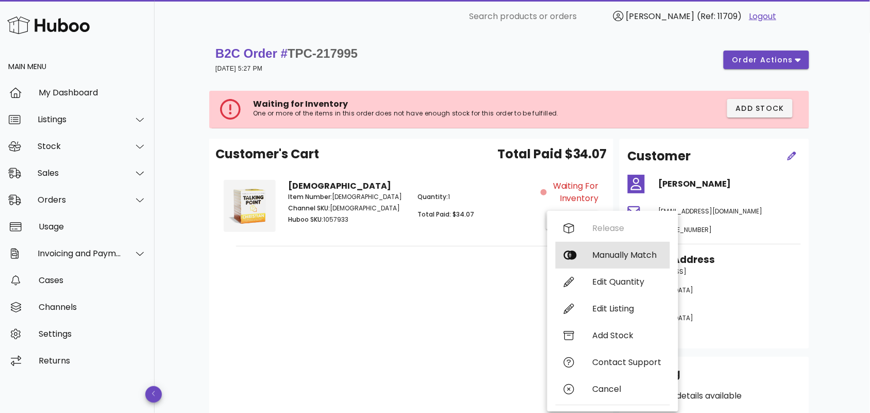
click at [609, 256] on div "Manually Match" at bounding box center [627, 255] width 69 height 10
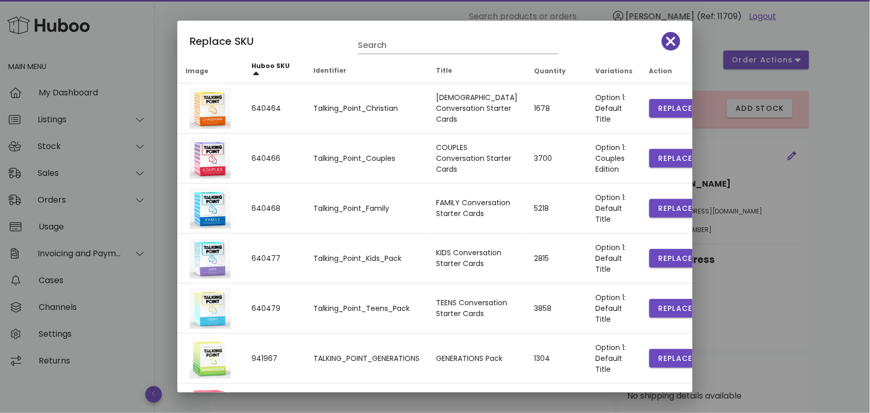
click at [667, 41] on icon "button" at bounding box center [671, 41] width 9 height 9
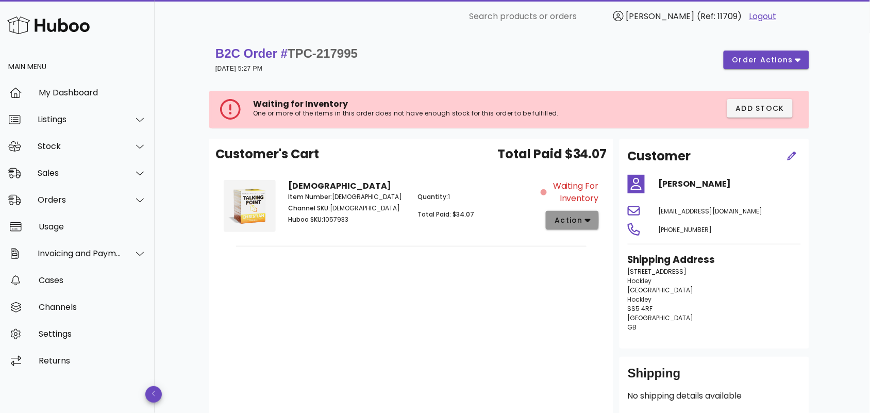
click at [586, 220] on icon "button" at bounding box center [588, 221] width 6 height 4
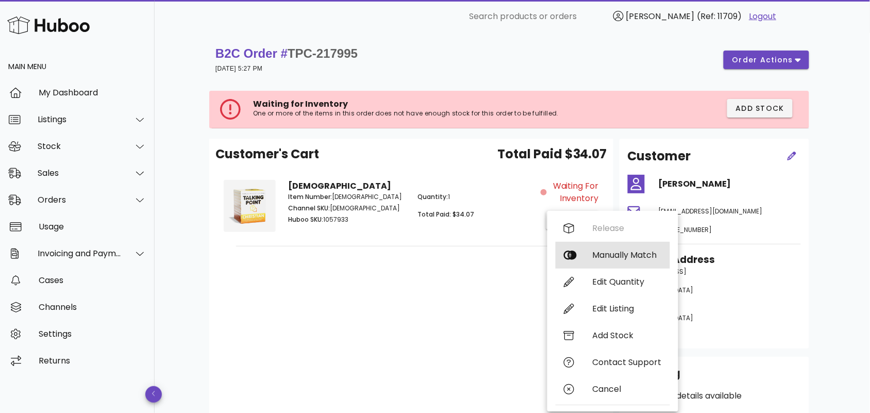
click at [606, 255] on div "Manually Match" at bounding box center [627, 255] width 69 height 10
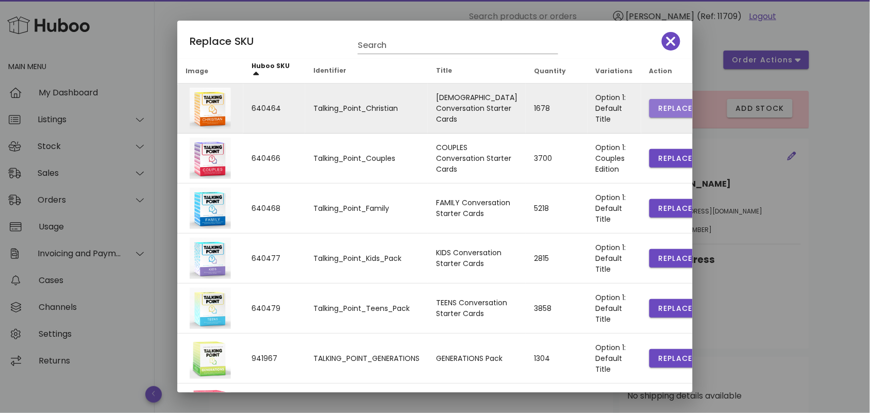
click at [658, 104] on span "Replace" at bounding box center [675, 108] width 35 height 11
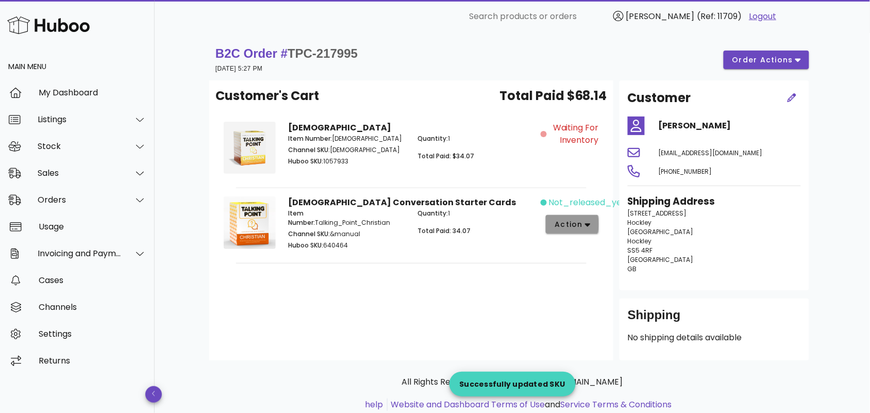
click at [584, 225] on span "action" at bounding box center [572, 224] width 37 height 11
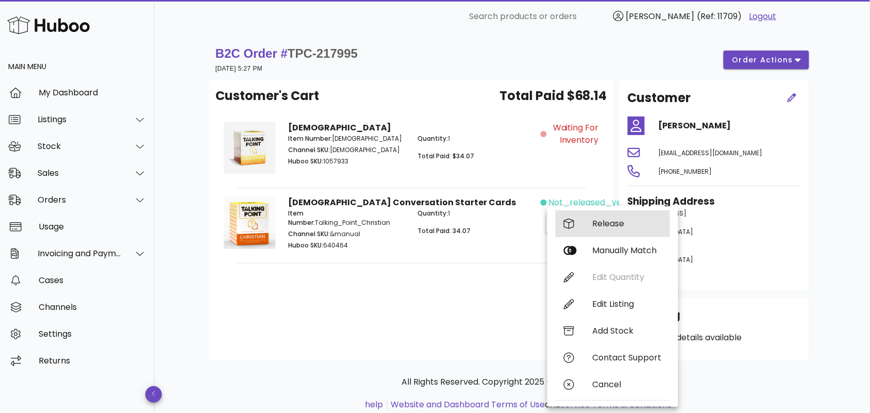
click at [602, 223] on div "Release" at bounding box center [627, 224] width 69 height 10
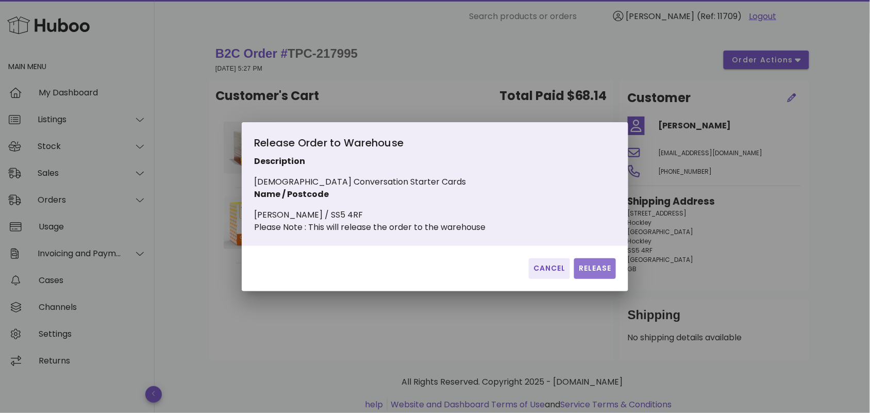
click at [589, 271] on span "Release" at bounding box center [596, 268] width 34 height 11
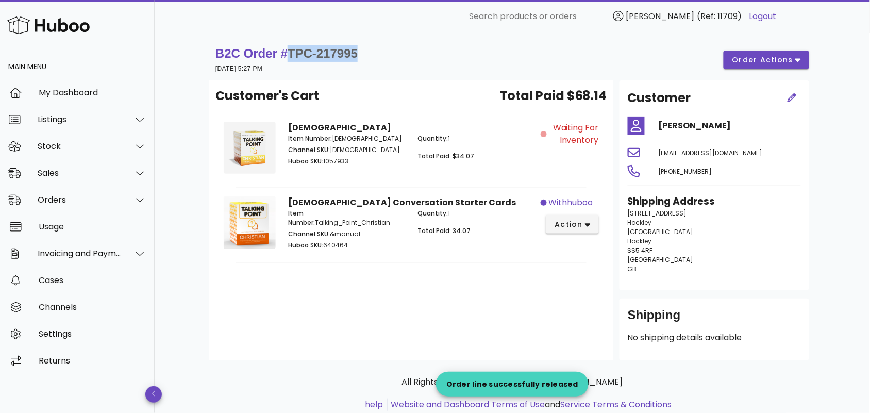
drag, startPoint x: 363, startPoint y: 53, endPoint x: 292, endPoint y: 57, distance: 71.2
click at [292, 57] on div "B2C Order # TPC-217995 [DATE] 5:27 PM order actions" at bounding box center [513, 59] width 594 height 29
copy span "TPC-217995"
click at [443, 288] on div "Customer's Cart Total Paid $68.14 [DEMOGRAPHIC_DATA] Item Number: [DEMOGRAPHIC_…" at bounding box center [411, 220] width 404 height 280
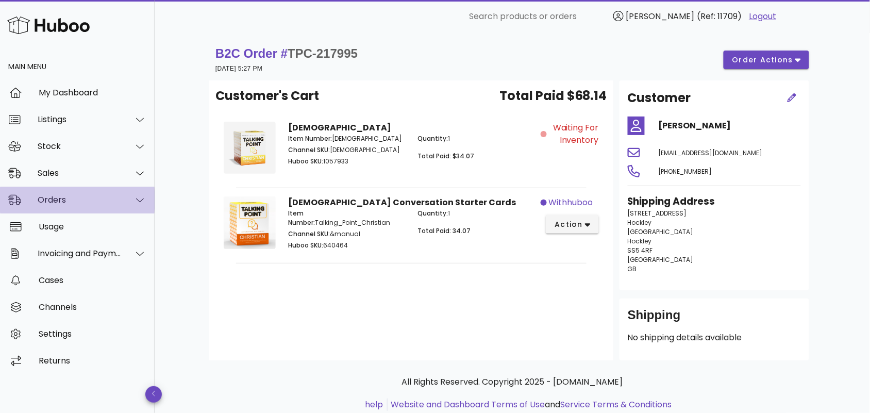
click at [111, 197] on div "Orders" at bounding box center [80, 200] width 84 height 10
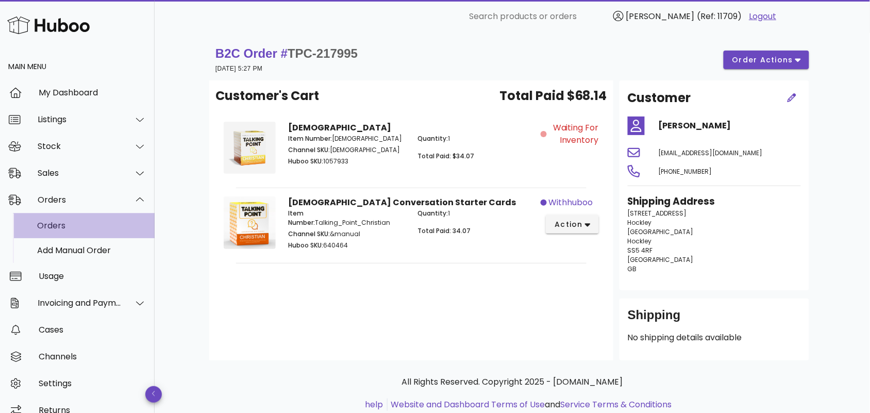
click at [96, 228] on div "Orders" at bounding box center [91, 226] width 109 height 10
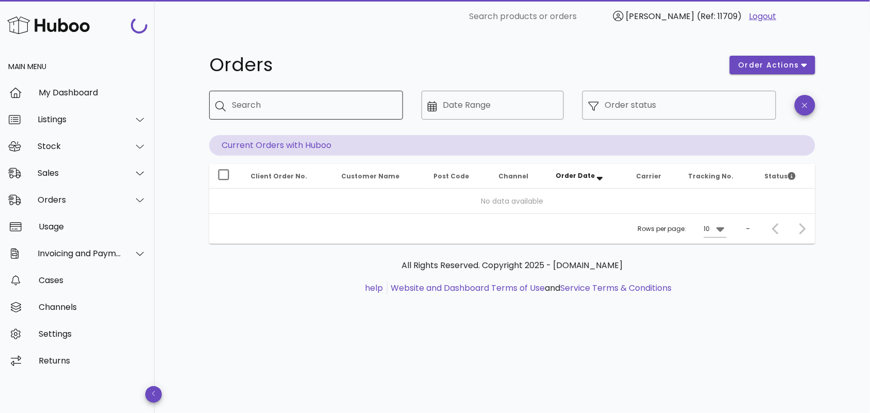
click at [277, 108] on input "Search" at bounding box center [313, 105] width 163 height 16
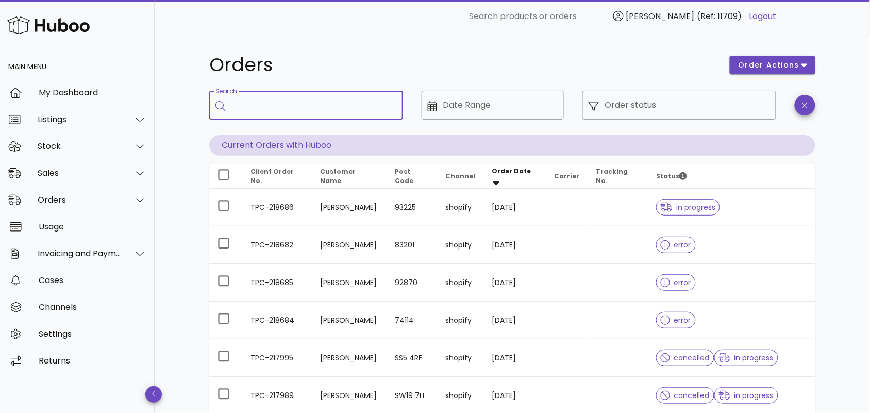
paste input "**********"
type input "**********"
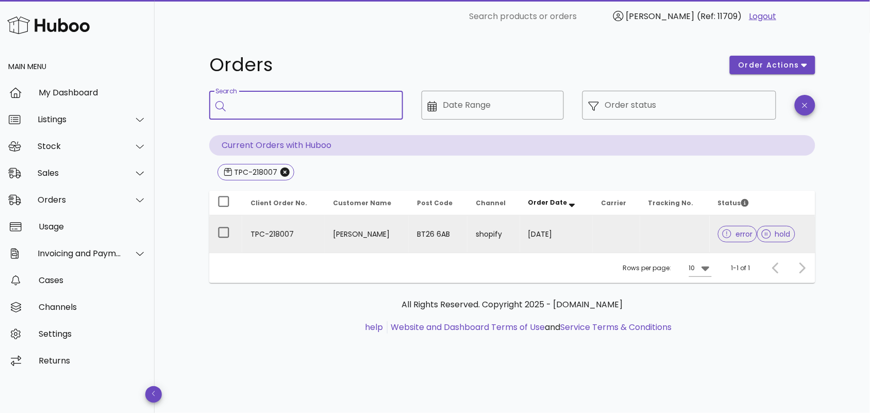
click at [351, 238] on td "[PERSON_NAME]" at bounding box center [367, 234] width 84 height 37
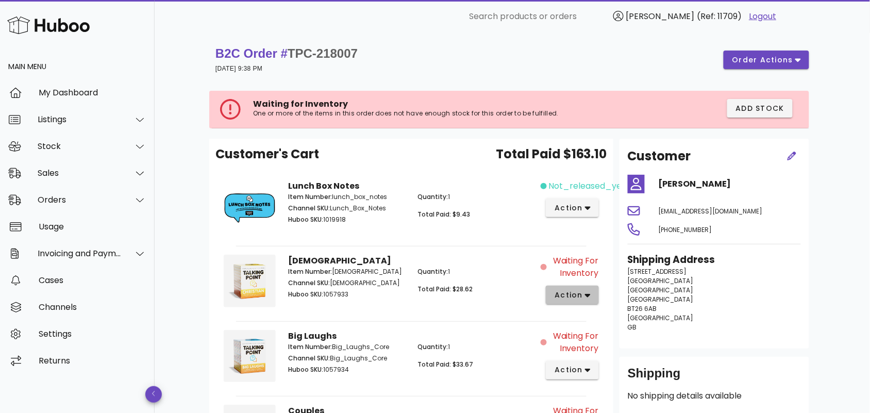
drag, startPoint x: 583, startPoint y: 212, endPoint x: 569, endPoint y: 294, distance: 83.2
click at [569, 294] on span "action" at bounding box center [568, 295] width 29 height 11
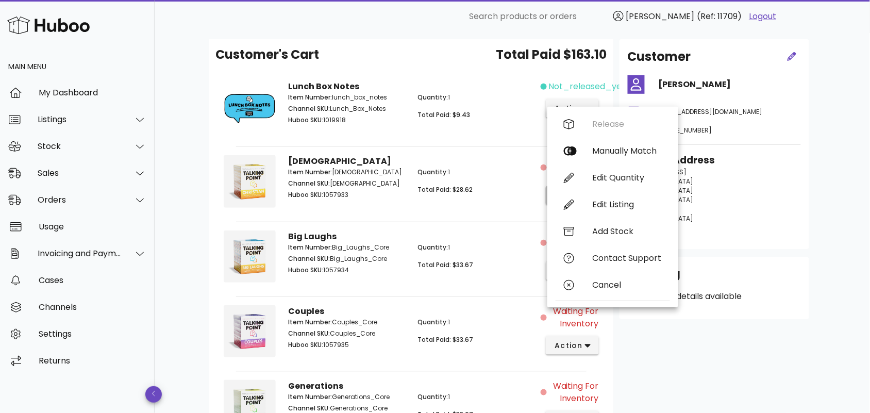
scroll to position [150, 0]
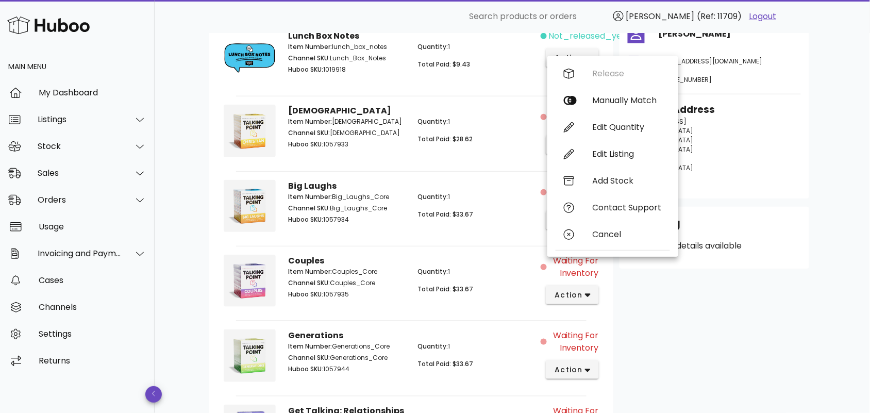
drag, startPoint x: 501, startPoint y: 99, endPoint x: 500, endPoint y: 105, distance: 5.7
click at [501, 104] on div "Christian Item Number: Christian_Core Channel SKU: Christian_Core Huboo SKU: 10…" at bounding box center [411, 132] width 258 height 68
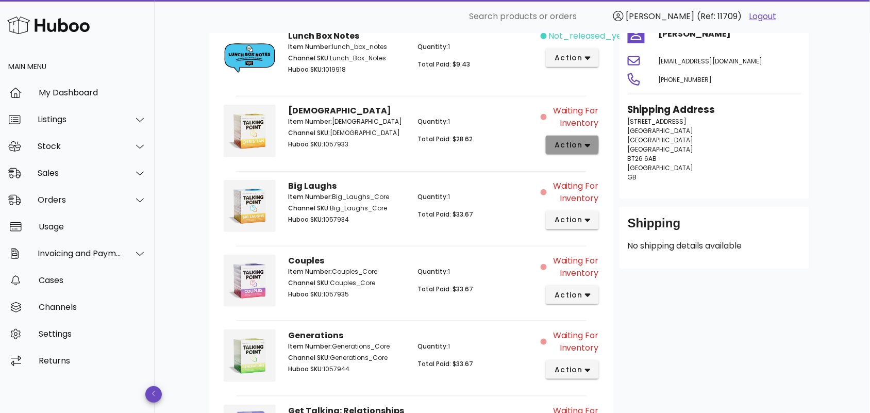
click at [572, 143] on span "action" at bounding box center [568, 145] width 29 height 11
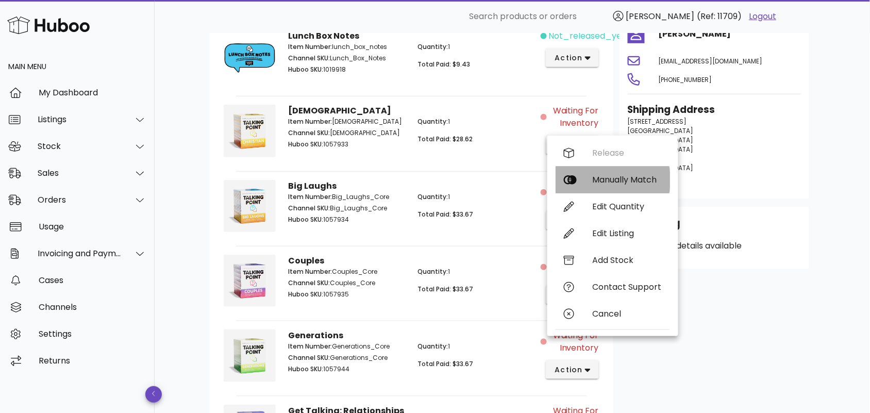
click at [610, 179] on div "Manually Match" at bounding box center [627, 180] width 69 height 10
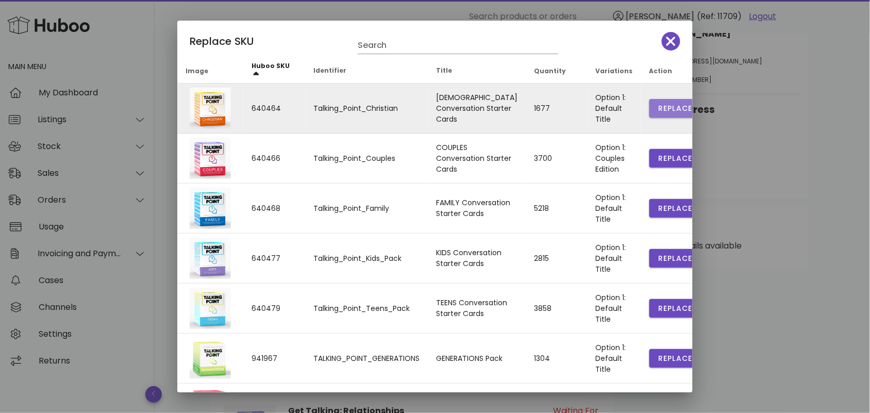
click at [658, 105] on span "Replace" at bounding box center [675, 108] width 35 height 11
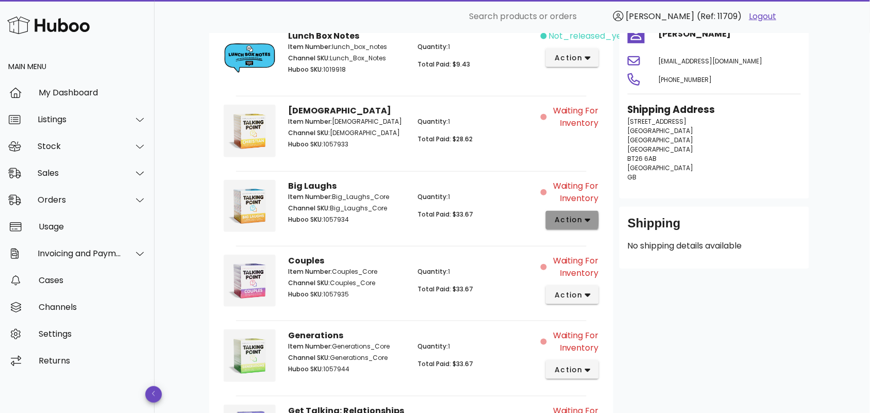
click at [585, 220] on icon "button" at bounding box center [588, 220] width 6 height 9
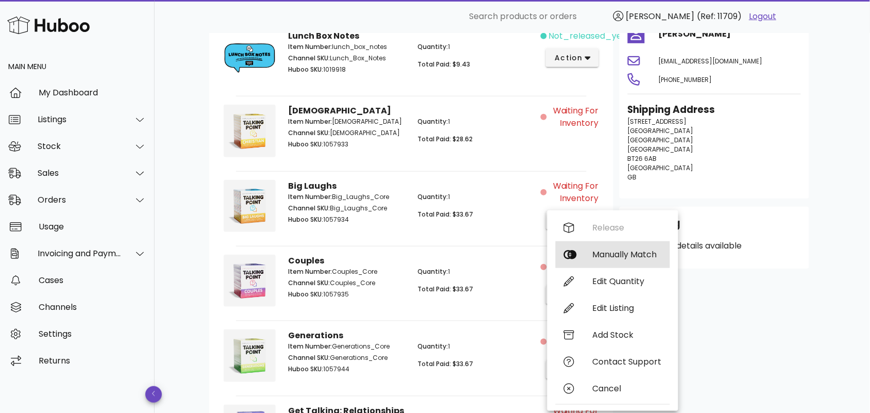
click at [622, 255] on div "Manually Match" at bounding box center [627, 255] width 69 height 10
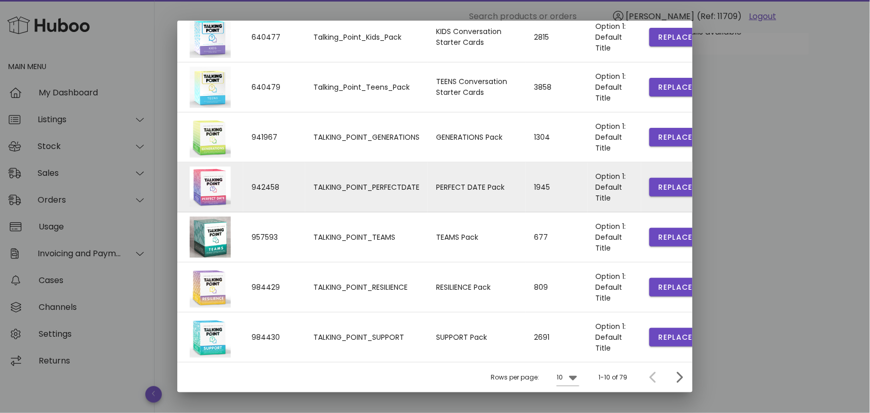
scroll to position [372, 0]
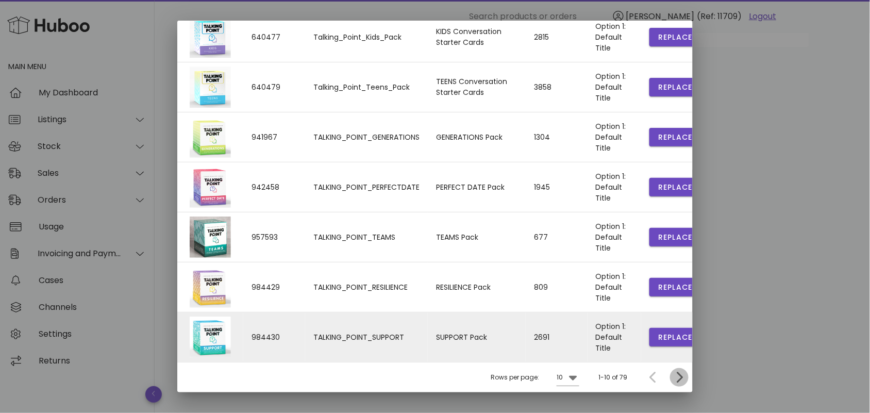
drag, startPoint x: 669, startPoint y: 379, endPoint x: 593, endPoint y: 351, distance: 80.9
click at [673, 377] on icon "Next page" at bounding box center [679, 377] width 12 height 12
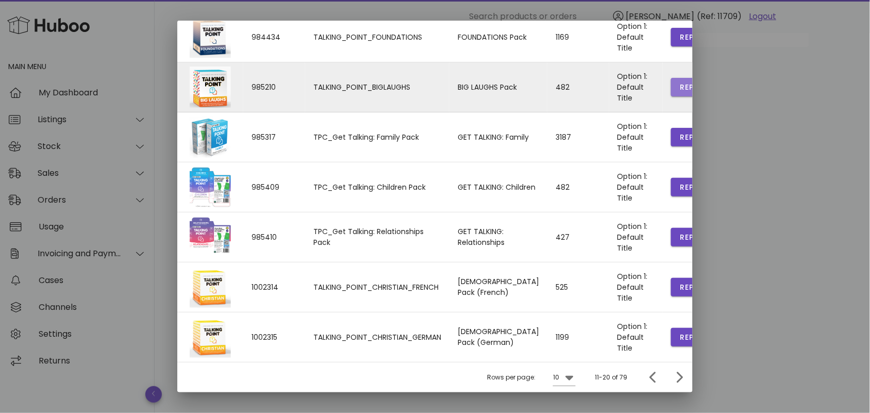
click at [680, 84] on span "Replace" at bounding box center [697, 87] width 35 height 11
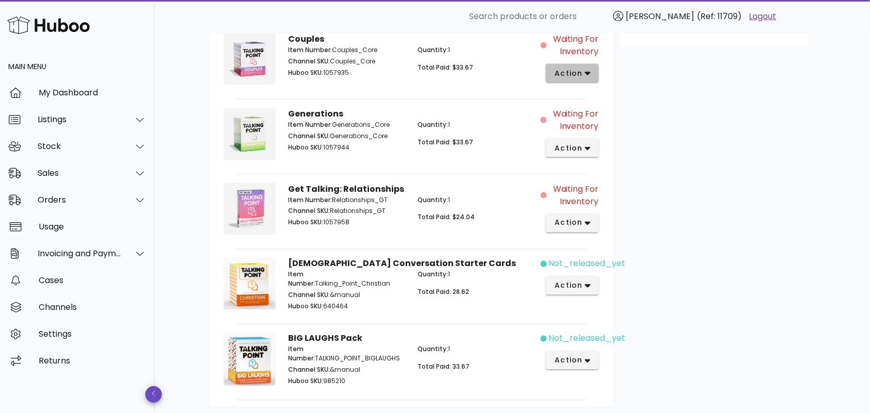
click at [589, 70] on icon "button" at bounding box center [588, 73] width 6 height 9
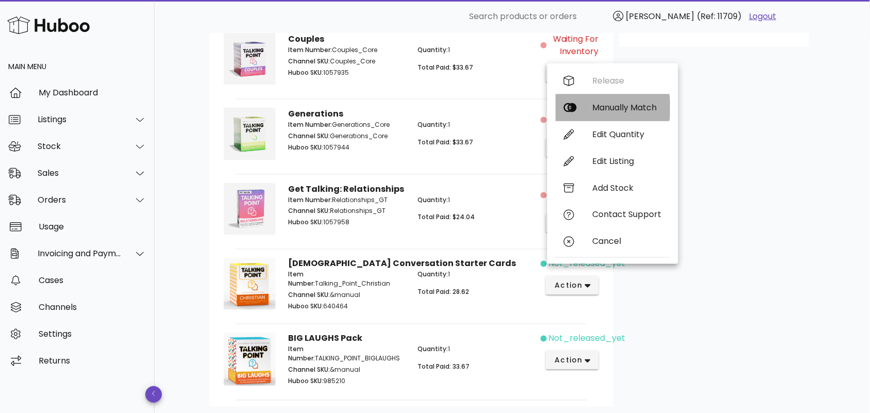
click at [602, 107] on div "Manually Match" at bounding box center [627, 108] width 69 height 10
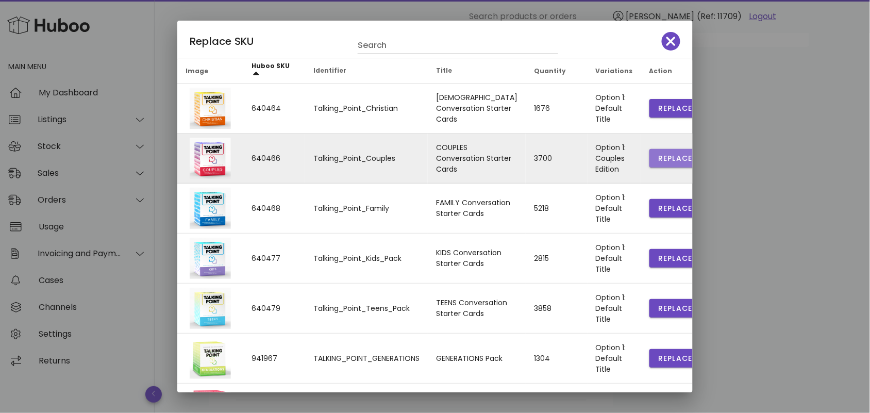
click at [658, 158] on span "Replace" at bounding box center [675, 158] width 35 height 11
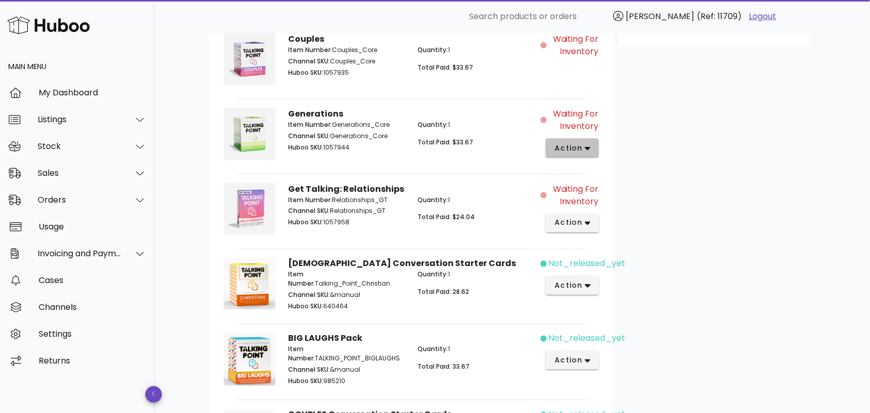
click at [588, 145] on icon "button" at bounding box center [588, 148] width 6 height 9
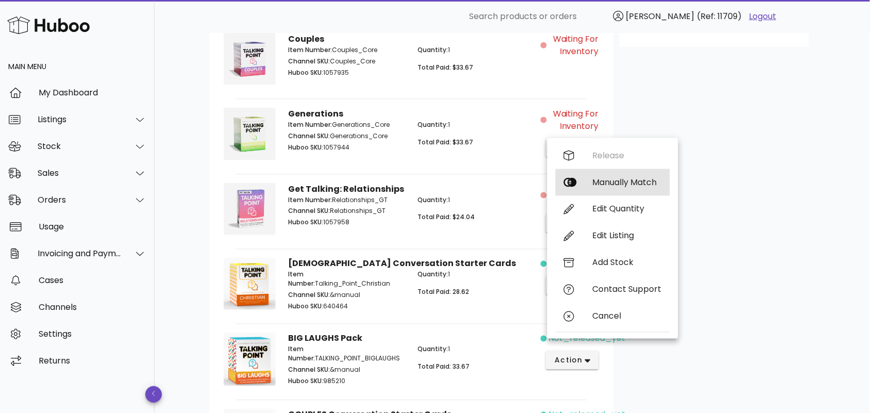
click at [617, 182] on div "Manually Match" at bounding box center [627, 182] width 69 height 10
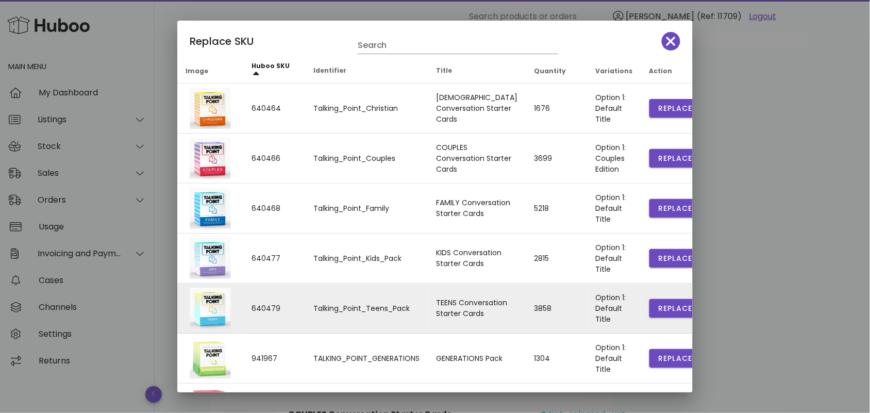
scroll to position [150, 0]
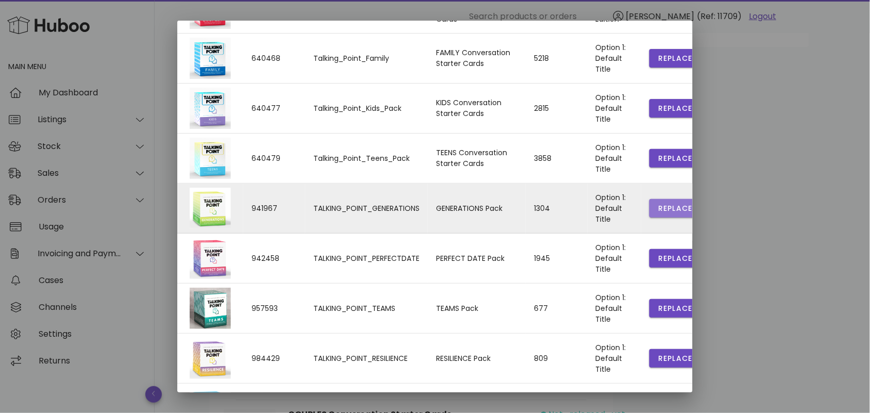
click at [658, 206] on span "Replace" at bounding box center [675, 208] width 35 height 11
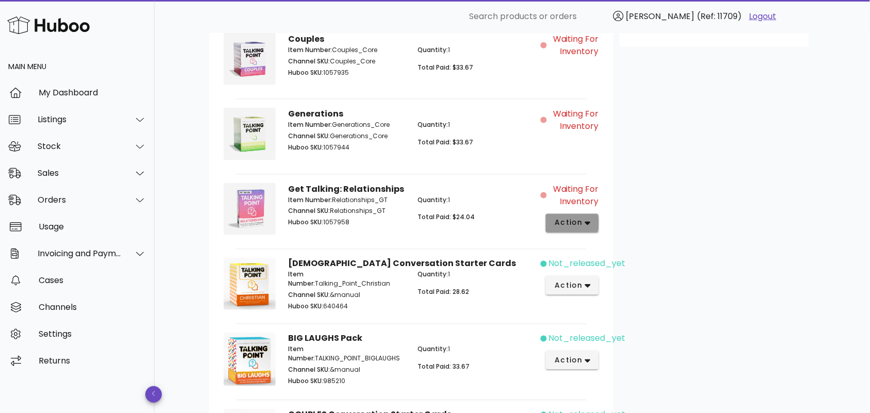
click at [585, 220] on icon "button" at bounding box center [588, 223] width 6 height 9
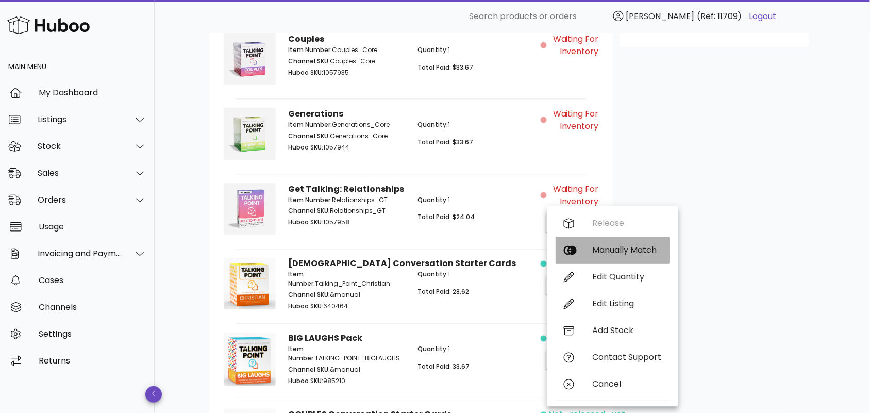
click at [612, 252] on div "Manually Match" at bounding box center [627, 250] width 69 height 10
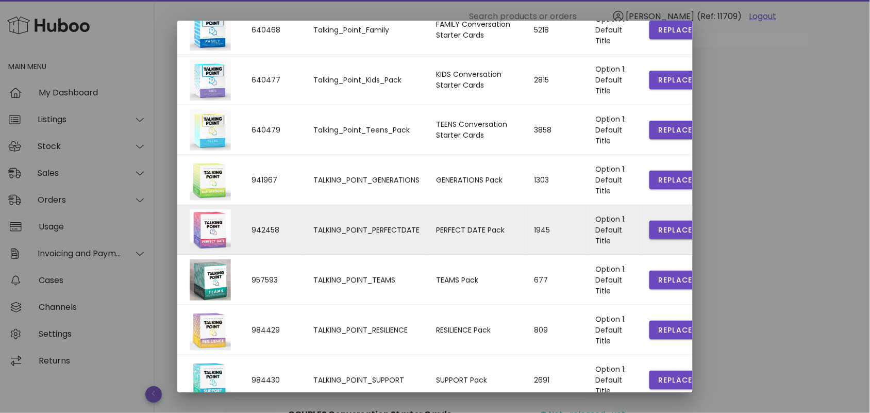
scroll to position [222, 0]
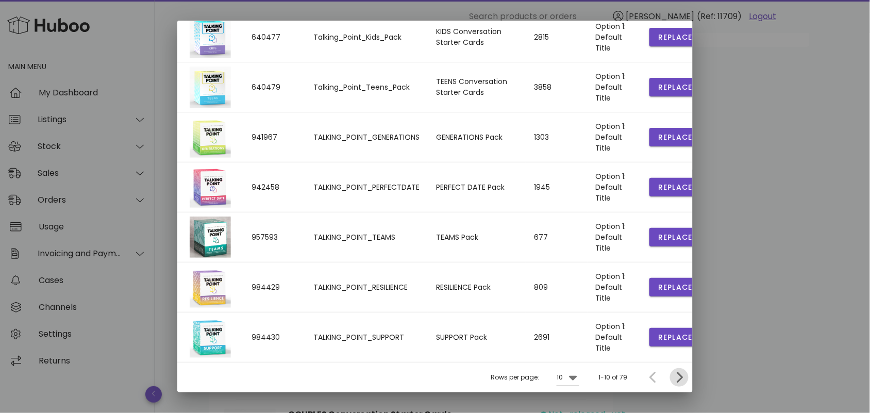
drag, startPoint x: 673, startPoint y: 379, endPoint x: 664, endPoint y: 370, distance: 12.8
click at [673, 379] on icon "Next page" at bounding box center [679, 377] width 12 height 12
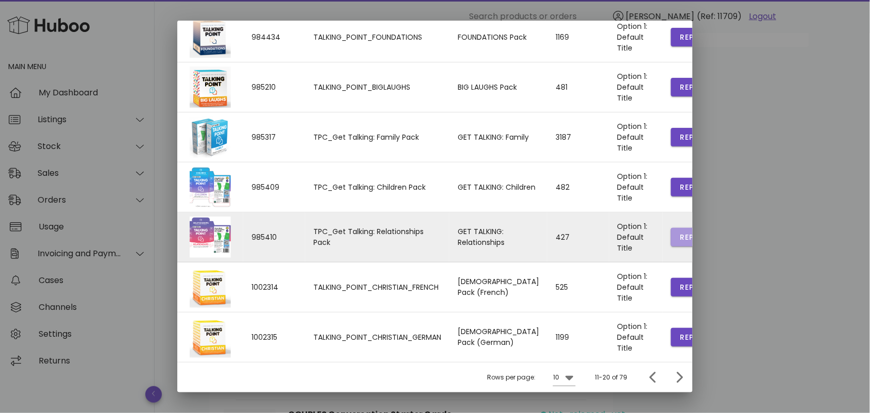
click at [680, 238] on span "Replace" at bounding box center [697, 237] width 35 height 11
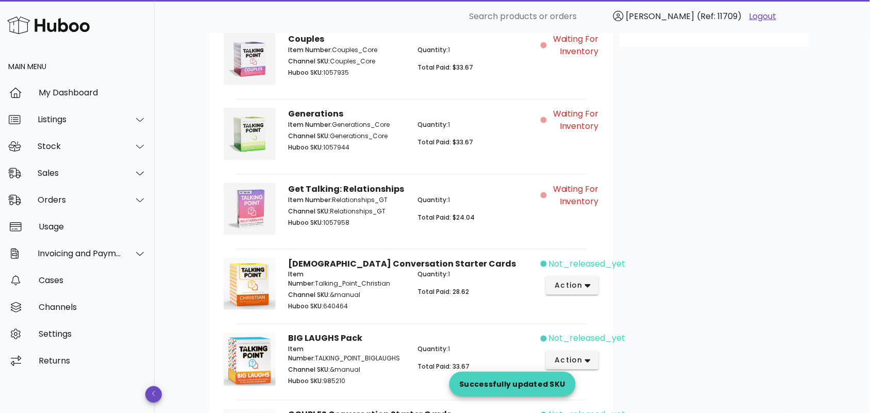
scroll to position [0, 0]
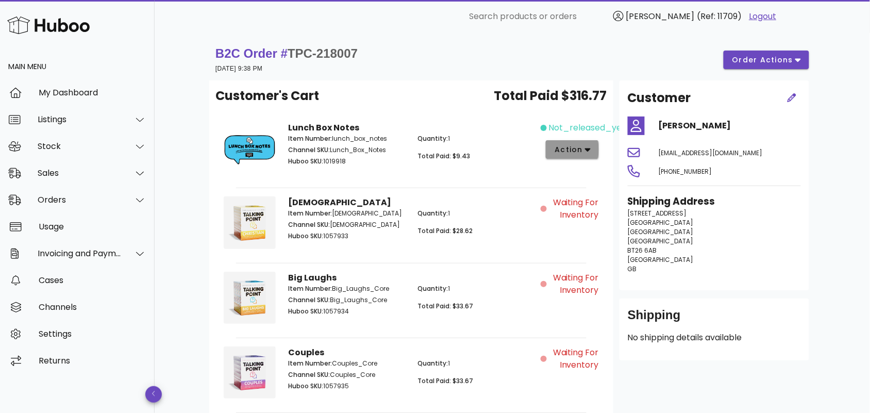
click at [579, 148] on span "action" at bounding box center [568, 149] width 29 height 11
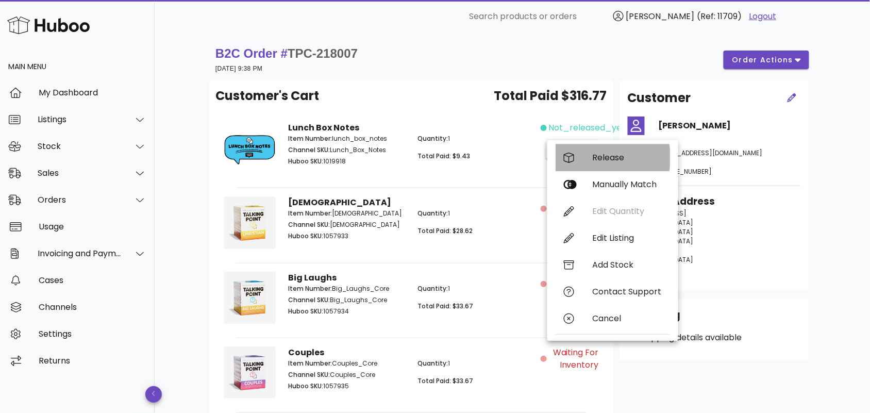
click at [594, 158] on div "Release" at bounding box center [627, 158] width 69 height 10
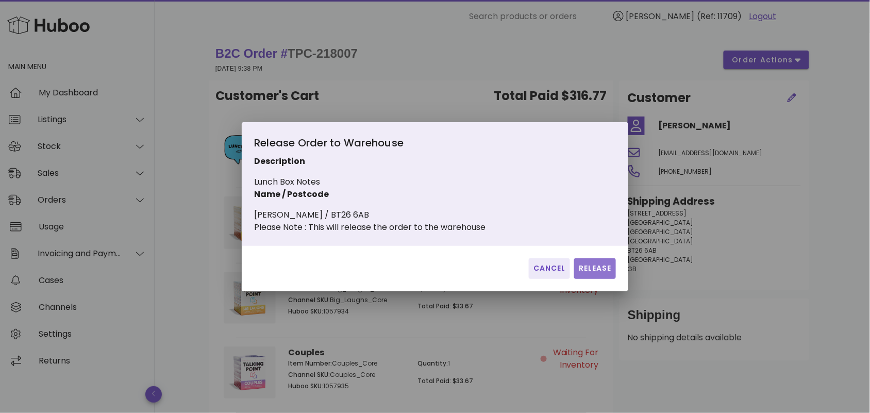
click at [588, 272] on span "Release" at bounding box center [596, 268] width 34 height 11
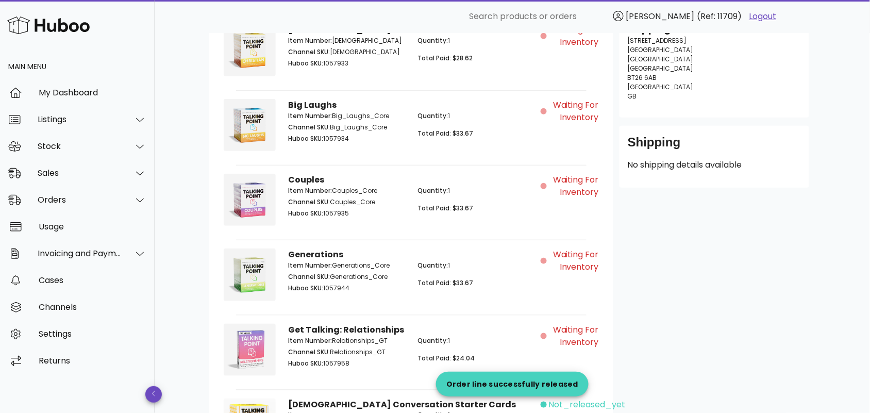
scroll to position [301, 0]
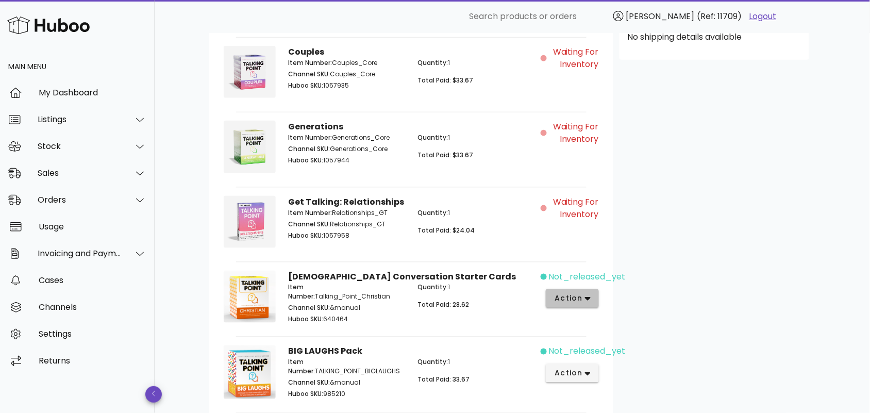
click at [584, 297] on span "action" at bounding box center [572, 298] width 37 height 11
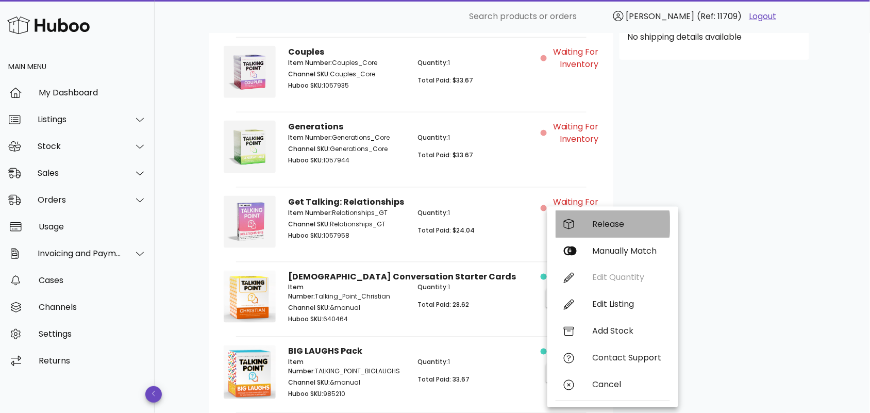
click at [604, 223] on div "Release" at bounding box center [627, 224] width 69 height 10
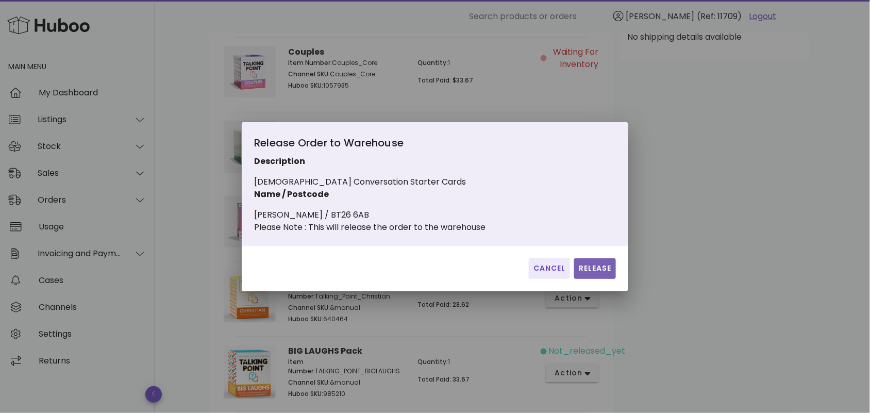
drag, startPoint x: 609, startPoint y: 268, endPoint x: 555, endPoint y: 281, distance: 56.2
click at [608, 268] on button "Release" at bounding box center [595, 268] width 42 height 21
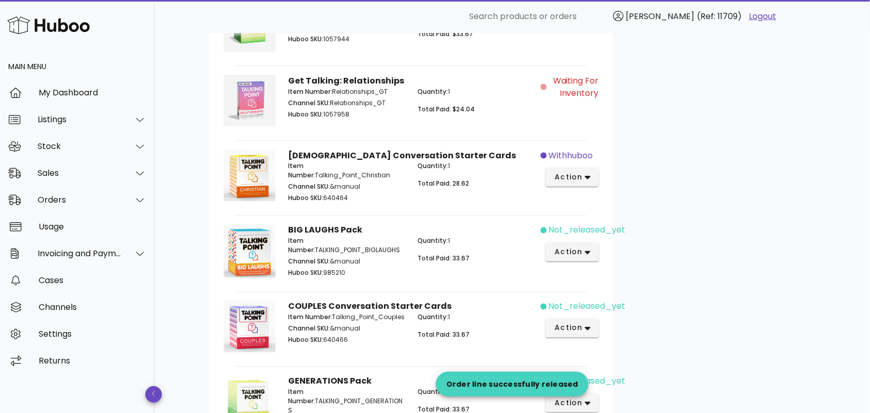
scroll to position [451, 0]
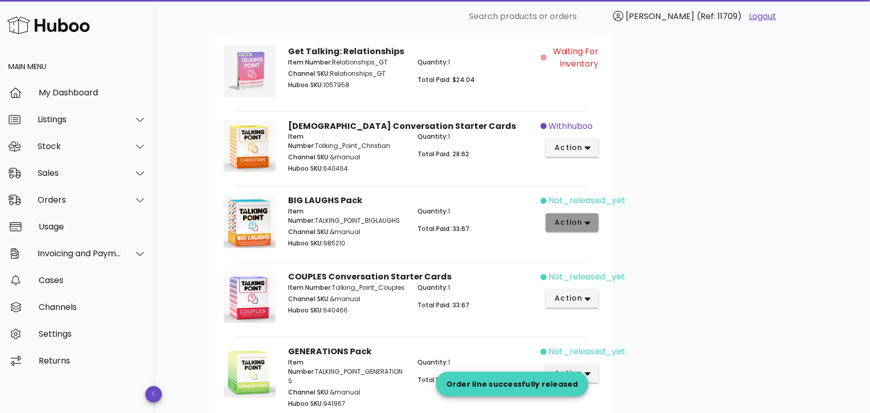
click at [593, 221] on button "action" at bounding box center [572, 222] width 53 height 19
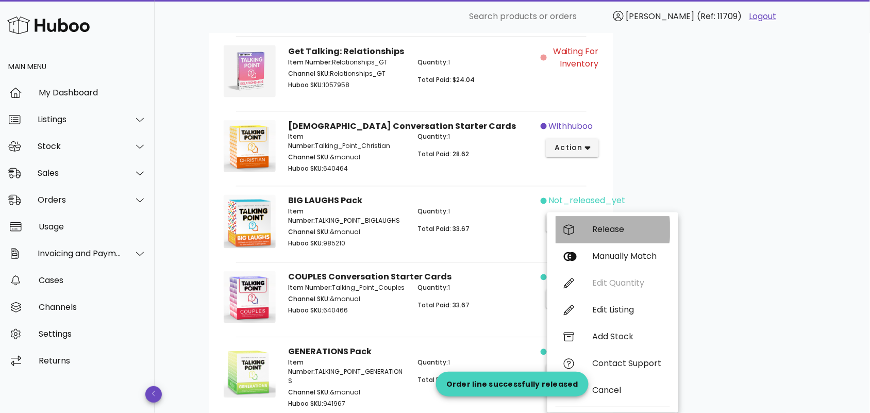
click at [605, 230] on div "Release" at bounding box center [627, 230] width 69 height 10
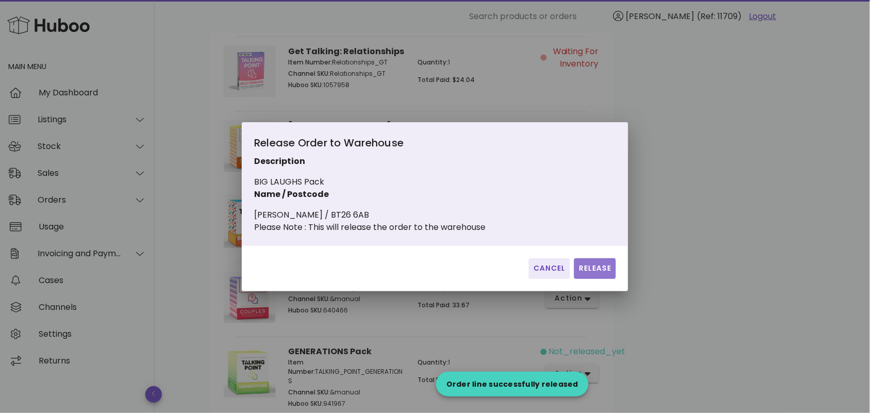
click at [589, 274] on span "Release" at bounding box center [596, 268] width 34 height 11
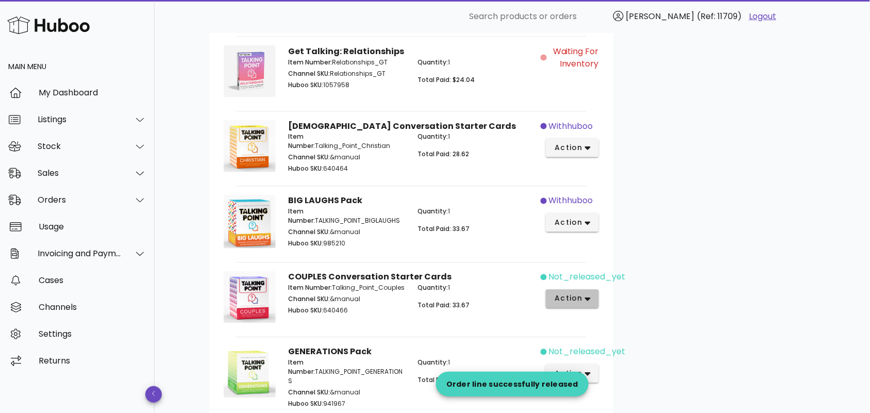
click at [588, 299] on icon "button" at bounding box center [588, 300] width 6 height 4
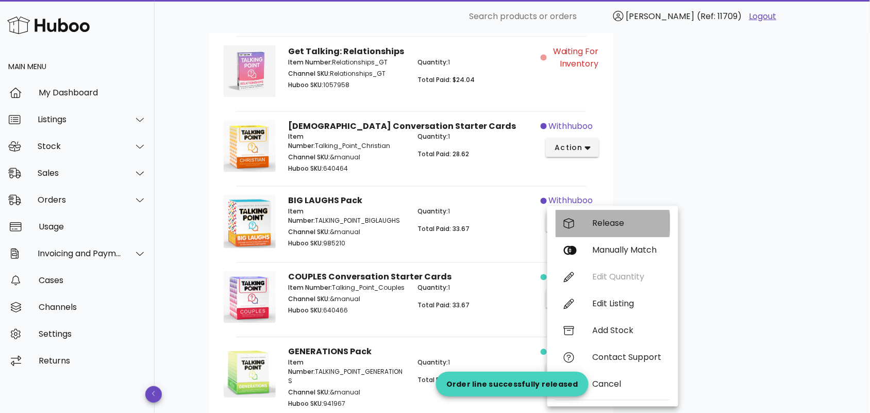
click at [614, 225] on div "Release" at bounding box center [627, 224] width 69 height 10
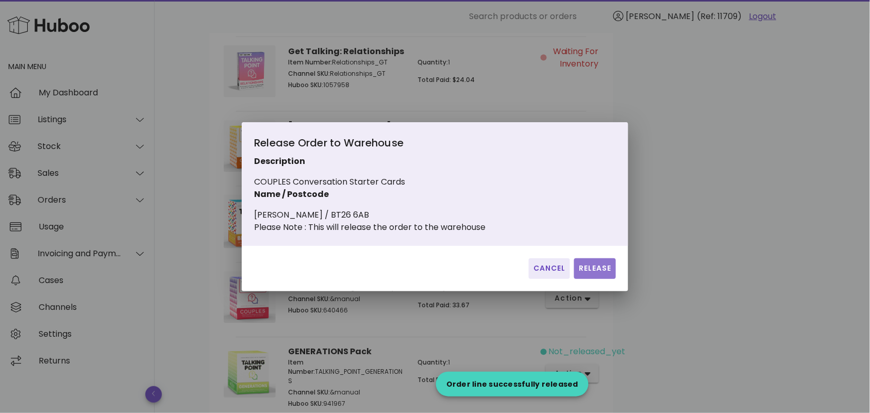
click at [589, 271] on span "Release" at bounding box center [596, 268] width 34 height 11
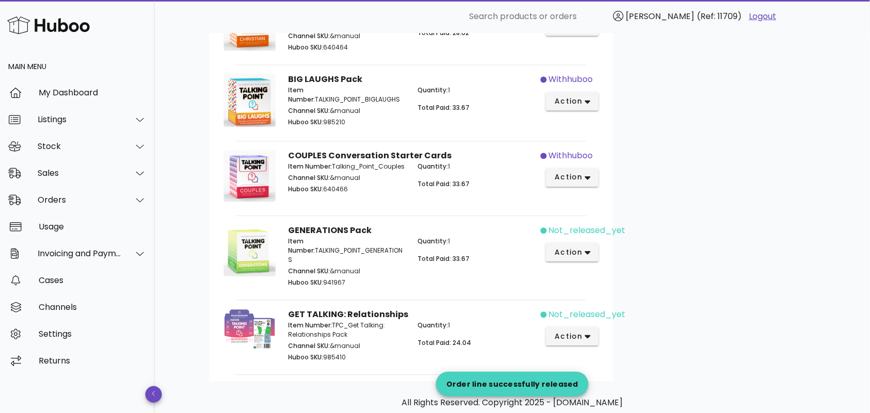
scroll to position [601, 0]
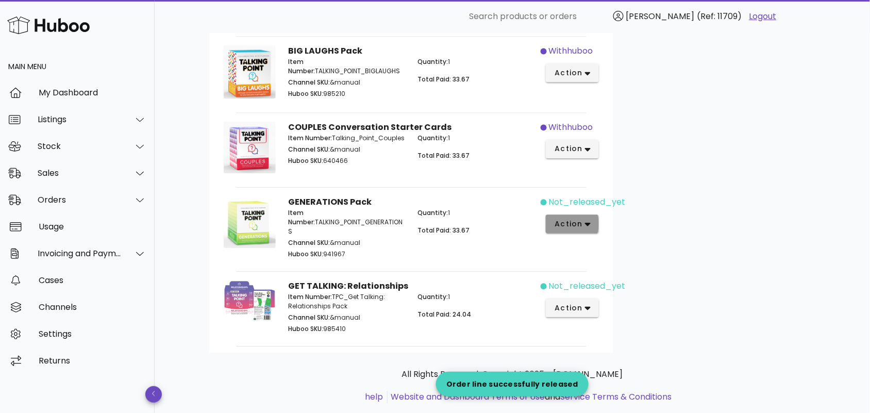
click at [587, 223] on icon "button" at bounding box center [588, 225] width 6 height 4
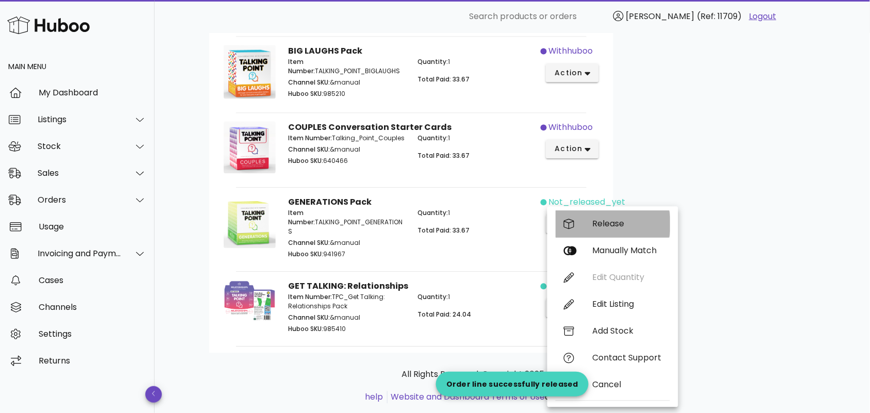
click at [615, 223] on div "Release" at bounding box center [627, 224] width 69 height 10
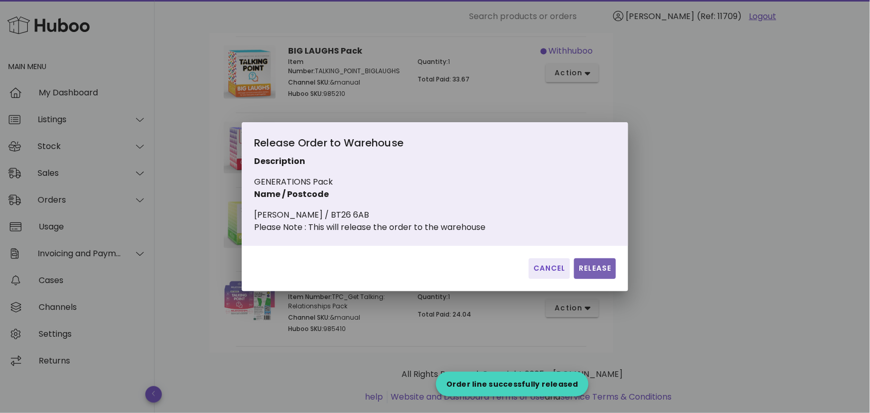
click at [587, 272] on span "Release" at bounding box center [596, 268] width 34 height 11
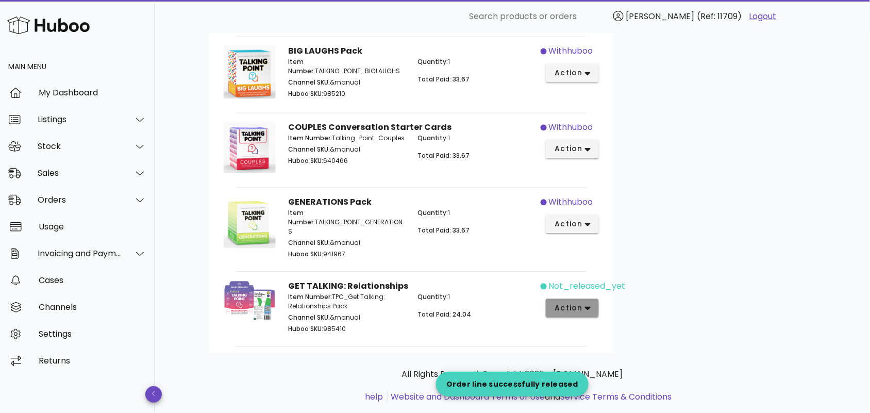
click at [588, 307] on icon "button" at bounding box center [588, 309] width 6 height 4
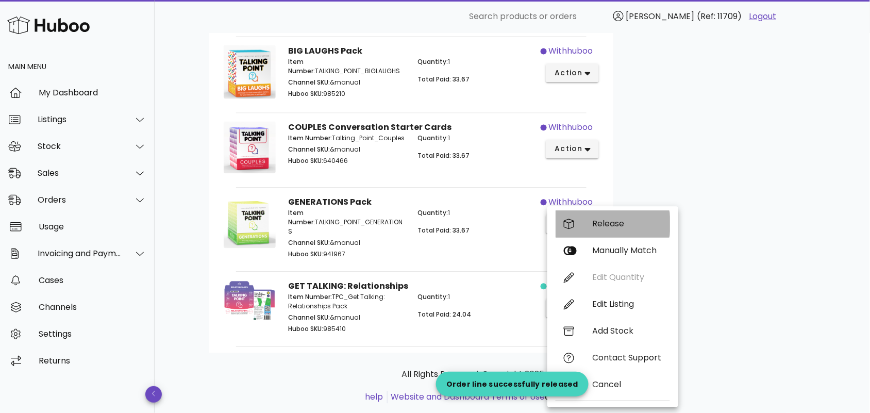
click at [614, 222] on div "Release" at bounding box center [627, 224] width 69 height 10
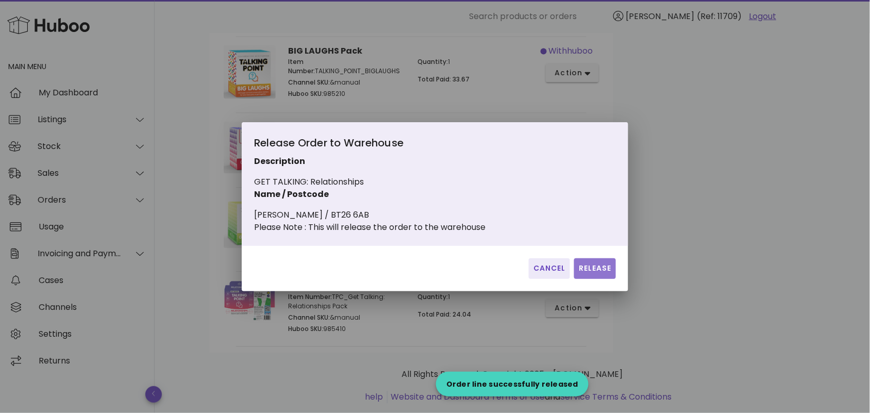
click at [590, 272] on span "Release" at bounding box center [596, 268] width 34 height 11
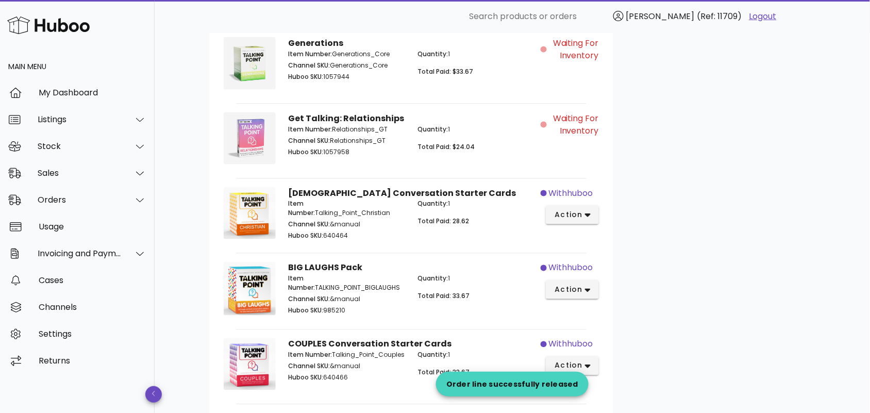
scroll to position [301, 0]
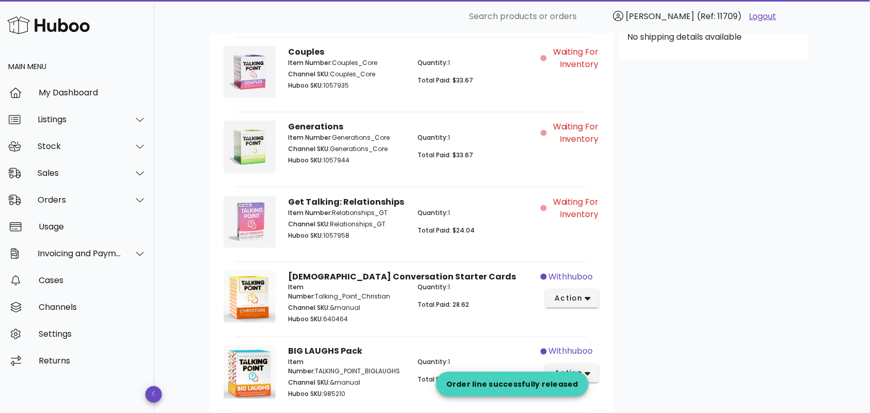
click at [194, 243] on div "B2C Order # TPC-218007 19 September 2025 at 9:38 PM order actions Customer's Ca…" at bounding box center [513, 234] width 656 height 1004
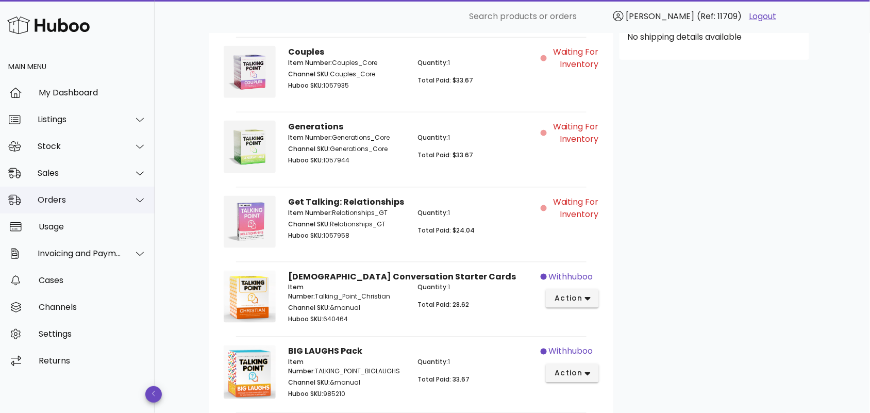
click at [80, 200] on div "Orders" at bounding box center [80, 200] width 84 height 10
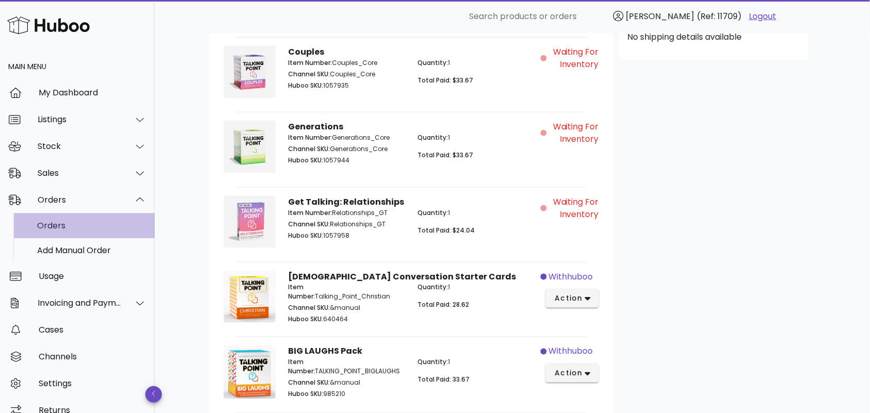
click at [88, 230] on div "Orders" at bounding box center [91, 226] width 109 height 10
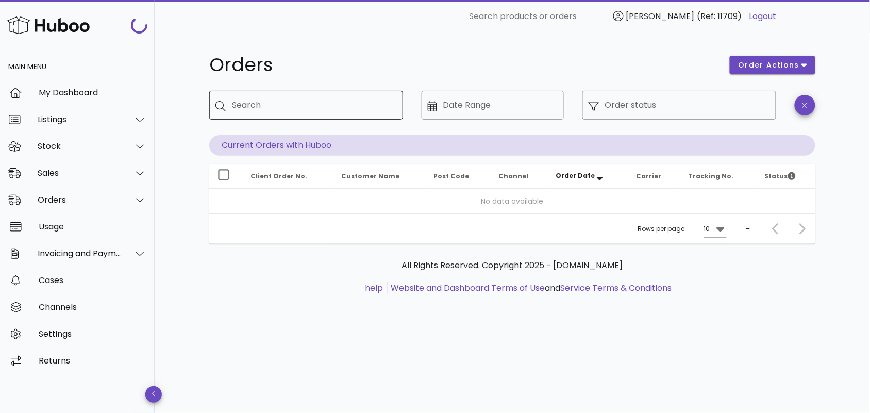
click at [306, 106] on input "Search" at bounding box center [313, 105] width 163 height 16
paste input "**********"
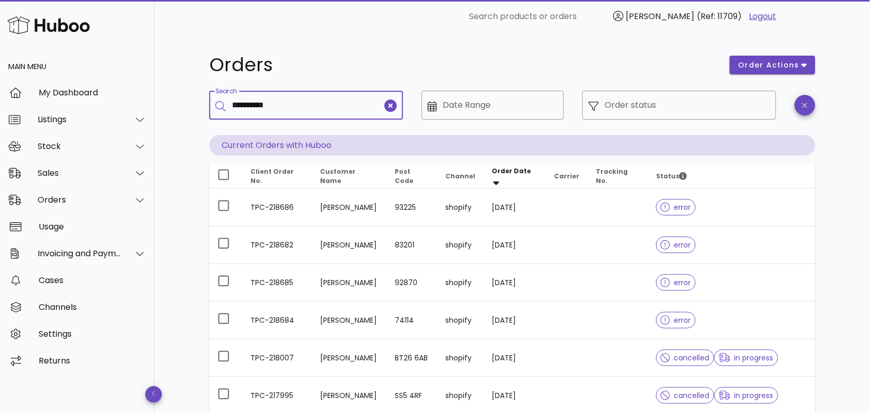
type input "**********"
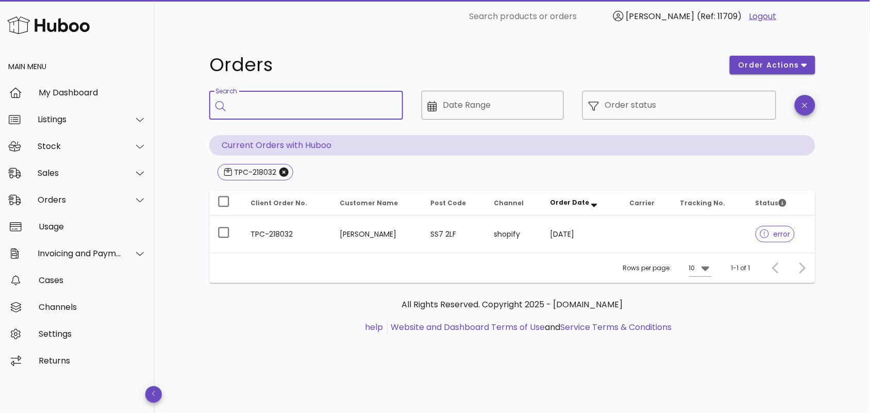
click at [346, 234] on td "[PERSON_NAME]" at bounding box center [377, 234] width 91 height 37
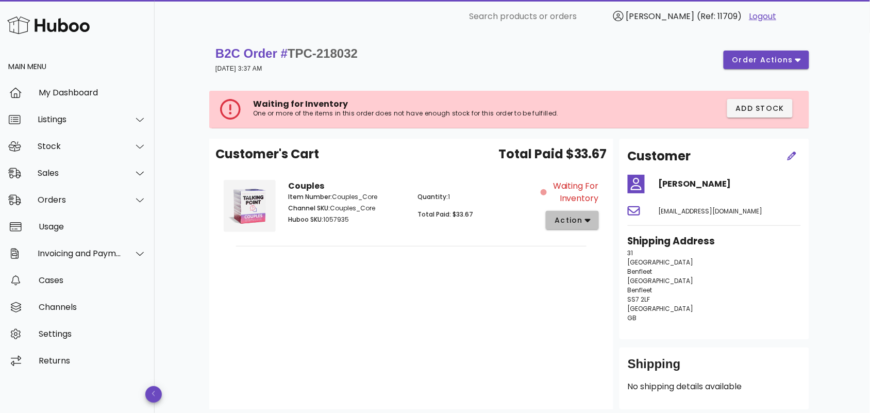
click at [584, 217] on span "action" at bounding box center [572, 220] width 37 height 11
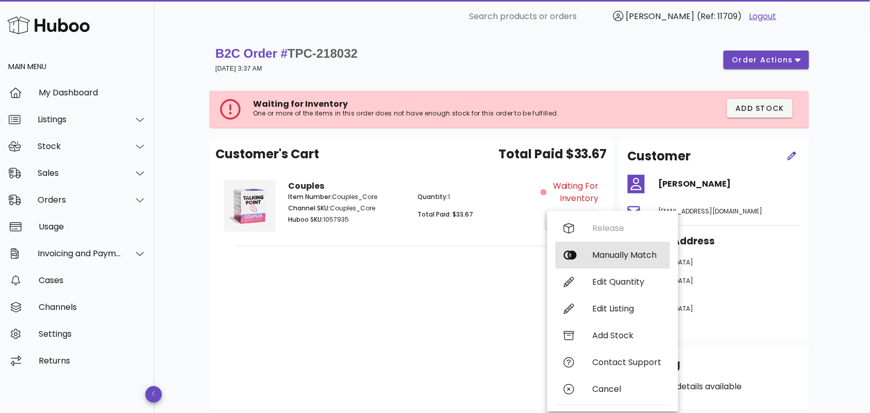
click at [600, 253] on div "Manually Match" at bounding box center [627, 255] width 69 height 10
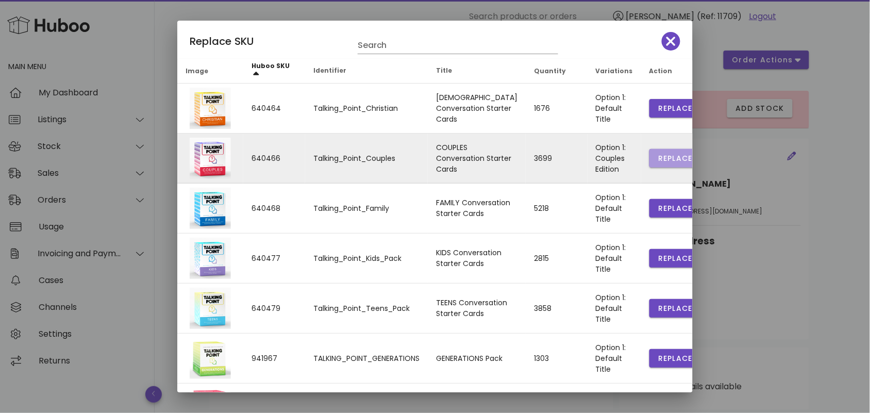
click at [658, 153] on span "Replace" at bounding box center [675, 158] width 35 height 11
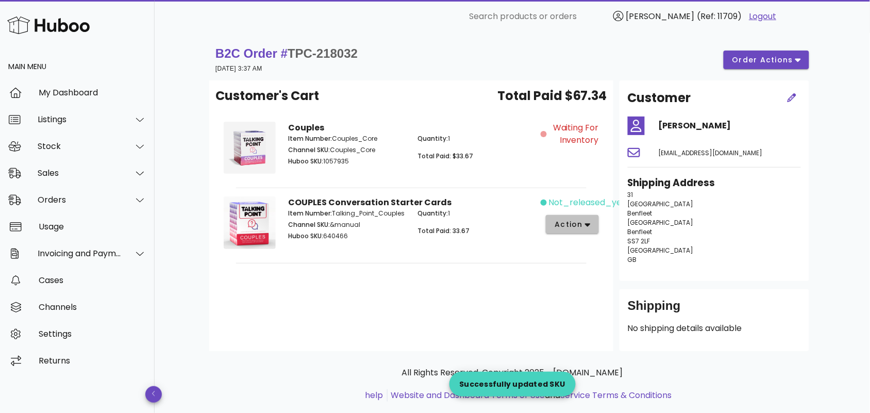
click at [588, 229] on span "action" at bounding box center [572, 224] width 37 height 11
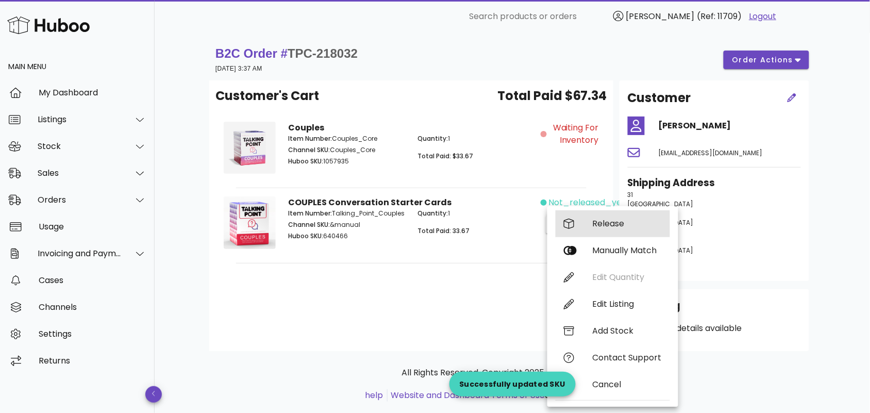
click at [593, 227] on div "Release" at bounding box center [627, 224] width 69 height 10
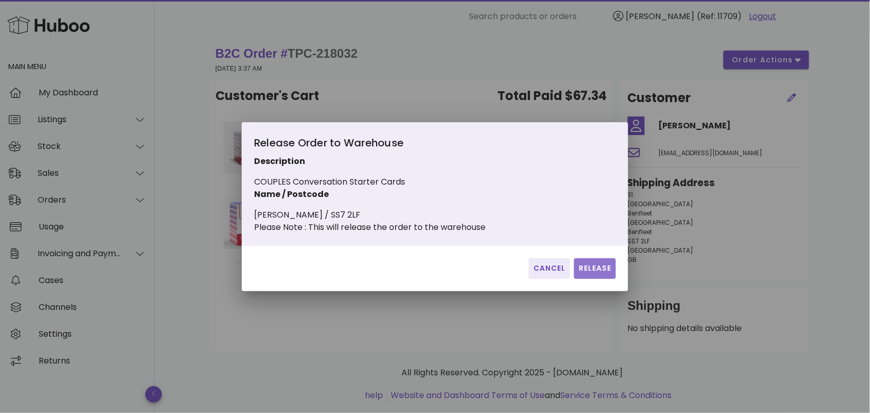
drag, startPoint x: 597, startPoint y: 271, endPoint x: 559, endPoint y: 274, distance: 37.3
click at [596, 271] on span "Release" at bounding box center [596, 268] width 34 height 11
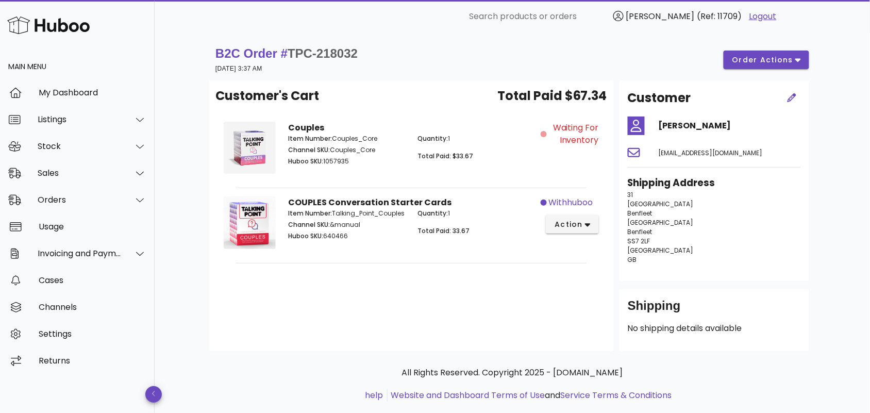
click at [423, 303] on div "Customer's Cart Total Paid $67.34 Couples Item Number: Couples_Core Channel SKU…" at bounding box center [411, 215] width 404 height 271
click at [114, 199] on div "Orders" at bounding box center [80, 200] width 84 height 10
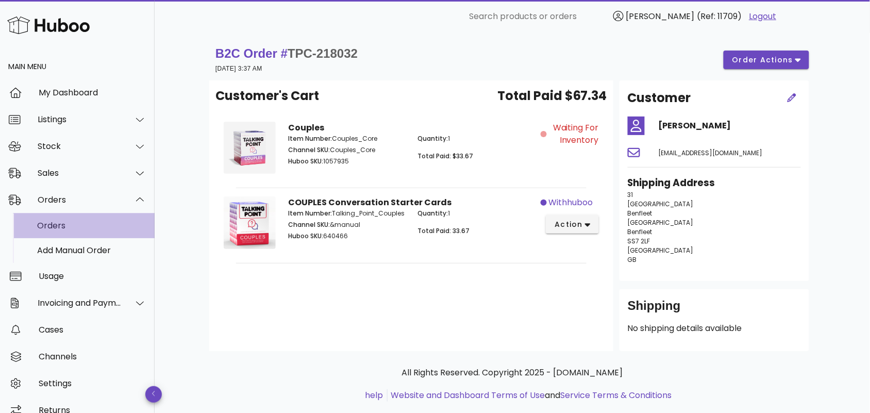
drag, startPoint x: 101, startPoint y: 228, endPoint x: 97, endPoint y: 222, distance: 7.2
click at [100, 228] on div "Orders" at bounding box center [91, 226] width 109 height 10
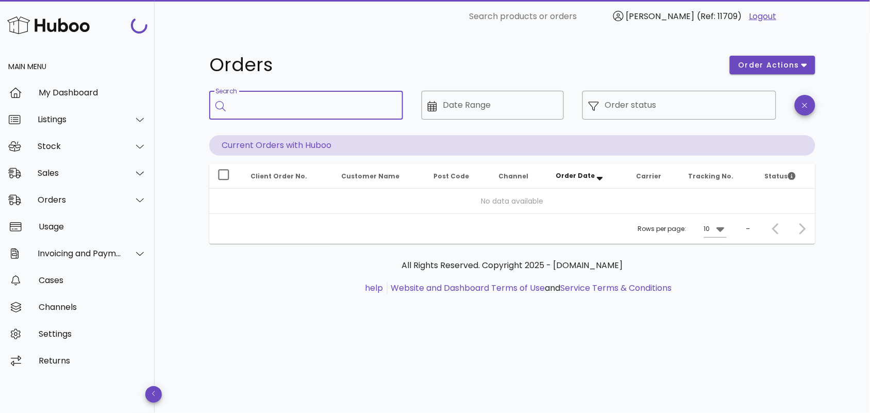
click at [302, 103] on input "Search" at bounding box center [313, 105] width 163 height 16
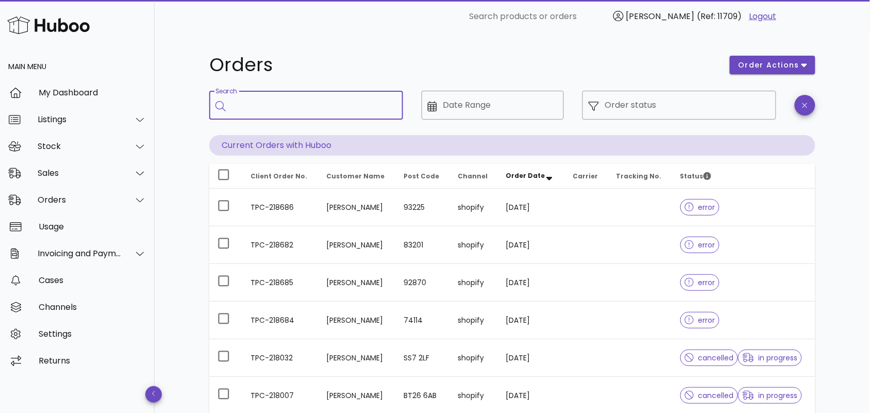
paste input "**********"
type input "**********"
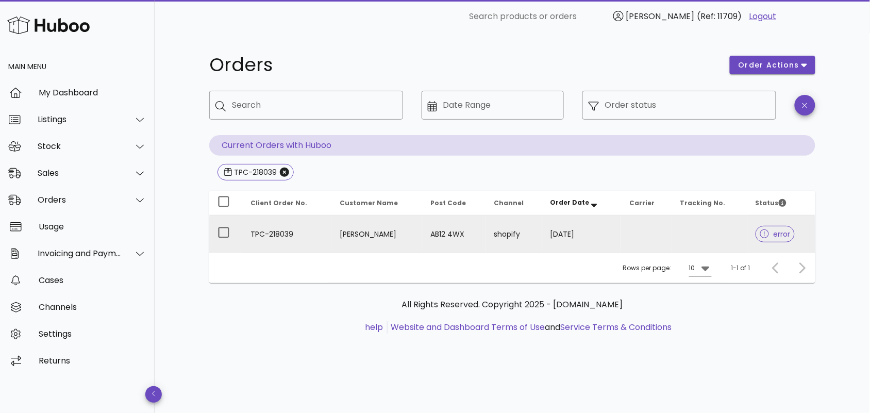
click at [310, 236] on td "TPC-218039" at bounding box center [286, 234] width 89 height 37
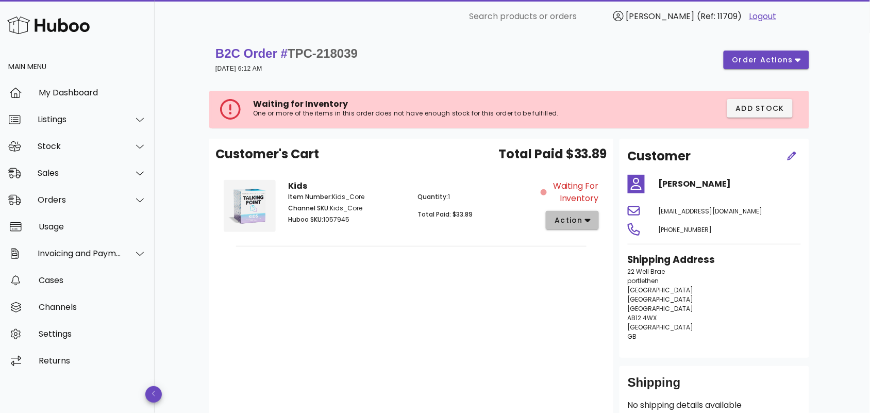
click at [563, 220] on span "action" at bounding box center [568, 220] width 29 height 11
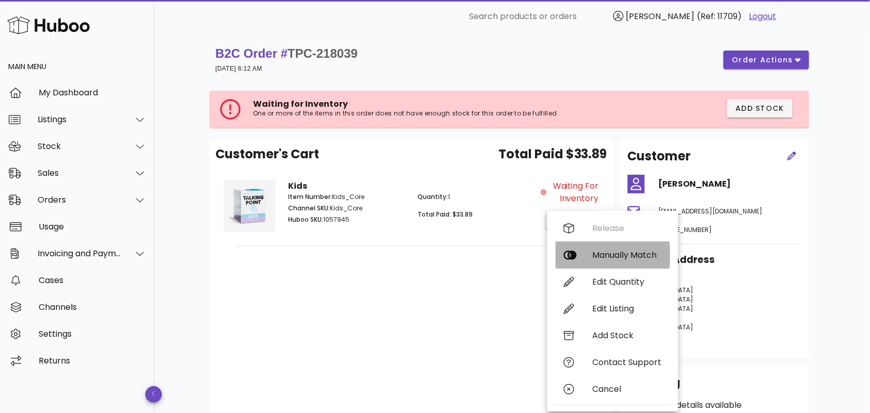
drag, startPoint x: 596, startPoint y: 254, endPoint x: 572, endPoint y: 247, distance: 24.5
click at [593, 254] on div "Manually Match" at bounding box center [627, 255] width 69 height 10
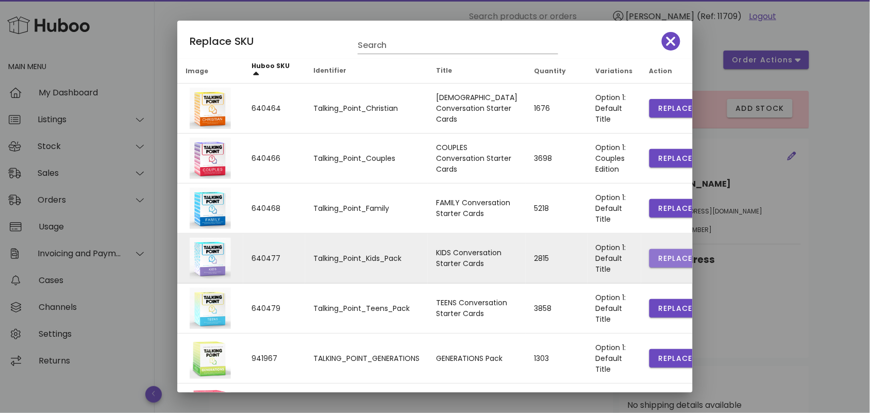
click at [658, 256] on span "Replace" at bounding box center [675, 258] width 35 height 11
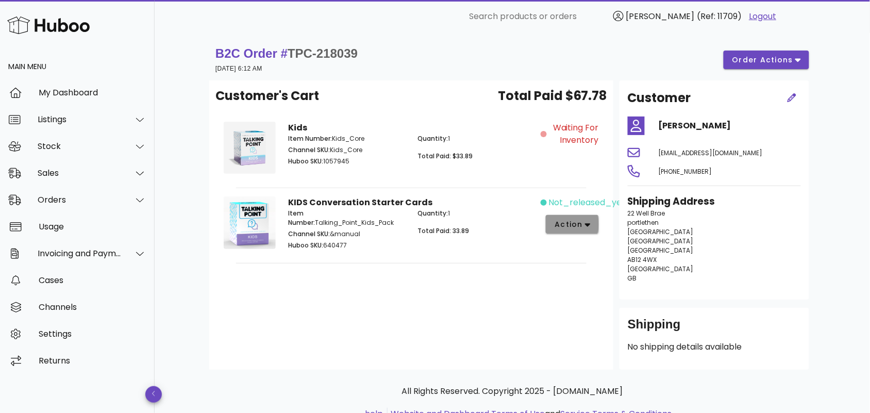
click at [584, 223] on span "action" at bounding box center [572, 224] width 37 height 11
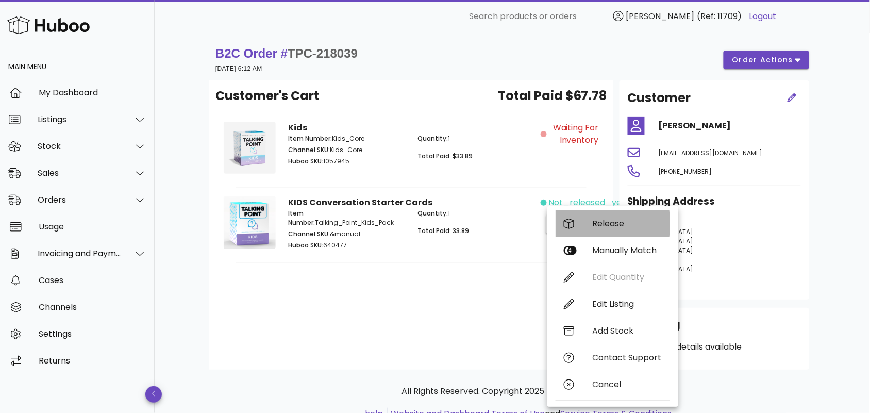
click at [603, 222] on div "Release" at bounding box center [627, 224] width 69 height 10
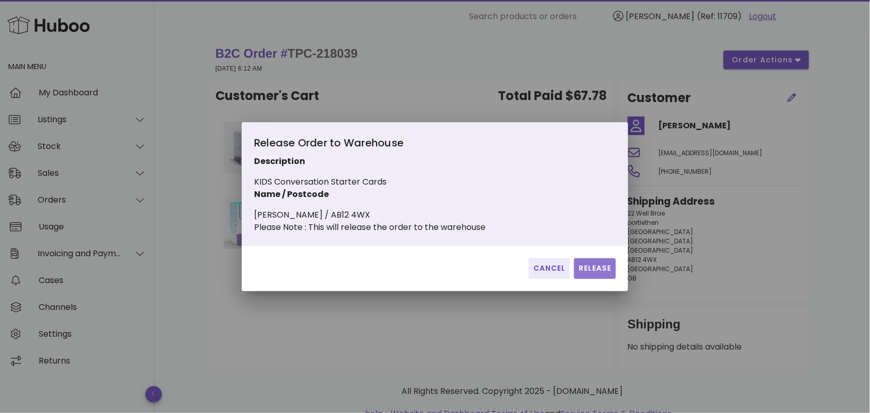
click at [601, 272] on span "Release" at bounding box center [596, 268] width 34 height 11
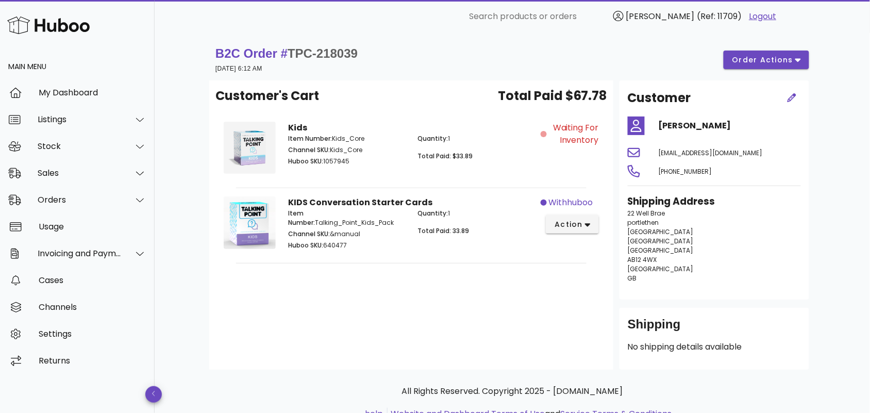
click at [433, 308] on div "Customer's Cart Total Paid $67.78 Kids Item Number: Kids_Core Channel SKU: Kids…" at bounding box center [411, 224] width 404 height 289
click at [81, 205] on div "Orders" at bounding box center [77, 200] width 155 height 27
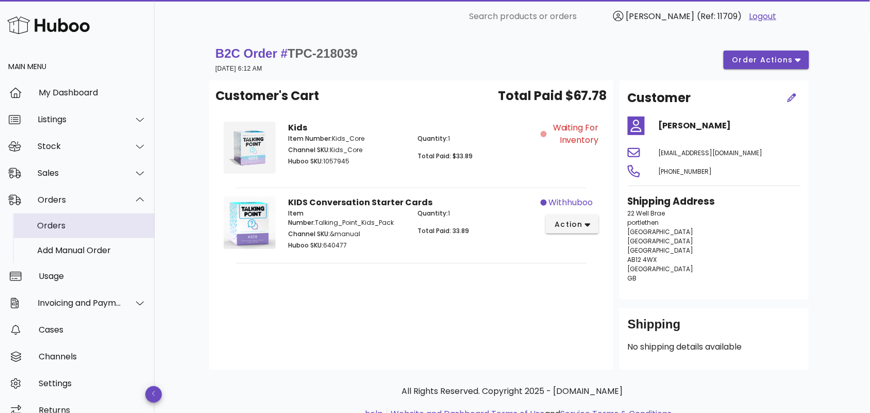
click at [93, 224] on div "Orders" at bounding box center [91, 226] width 109 height 10
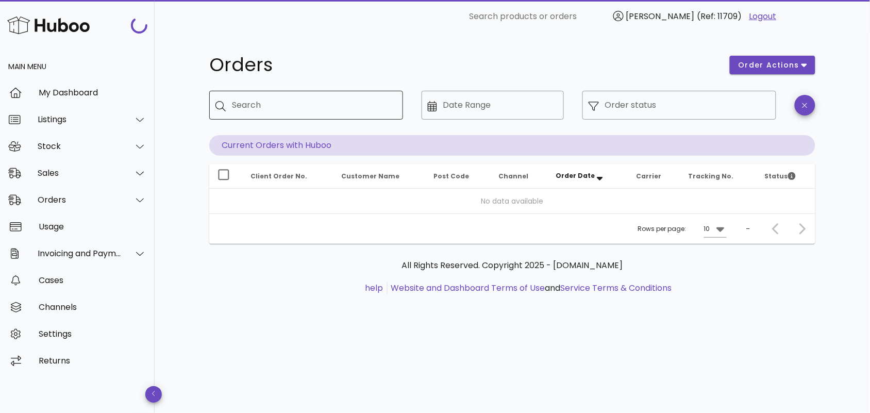
click at [298, 106] on input "Search" at bounding box center [313, 105] width 163 height 16
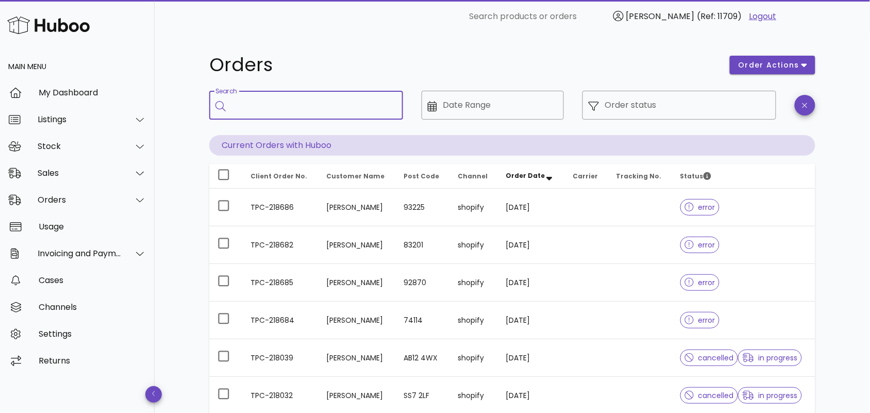
paste input "**********"
type input "**********"
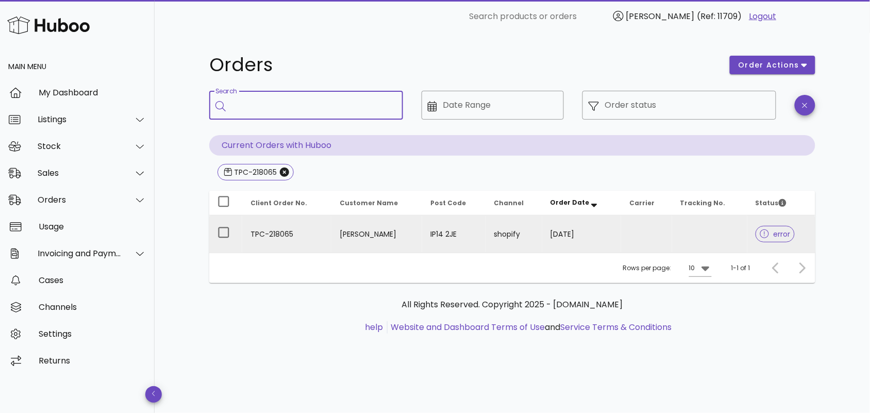
click at [332, 235] on td "[PERSON_NAME]" at bounding box center [377, 234] width 91 height 37
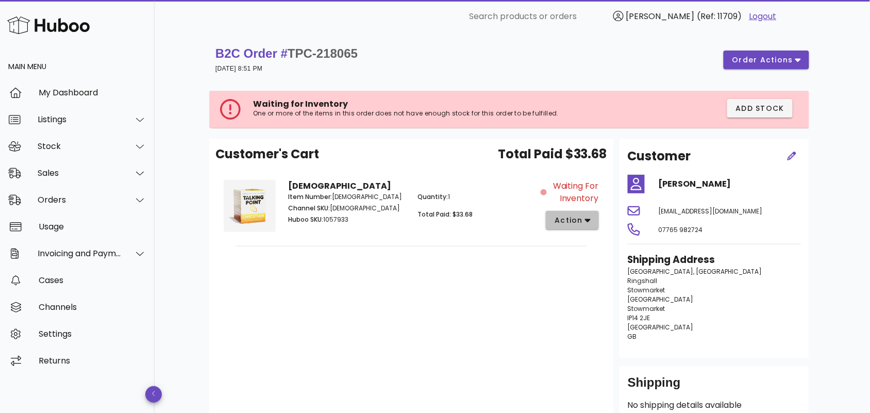
click at [586, 220] on icon "button" at bounding box center [588, 220] width 6 height 9
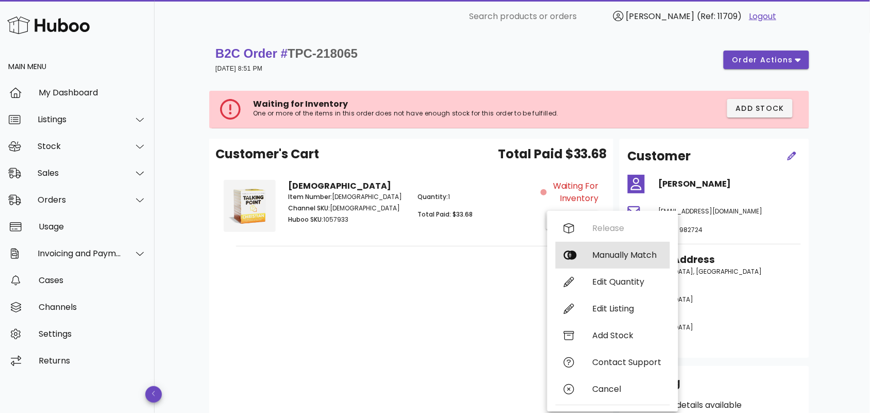
click at [604, 257] on div "Manually Match" at bounding box center [627, 255] width 69 height 10
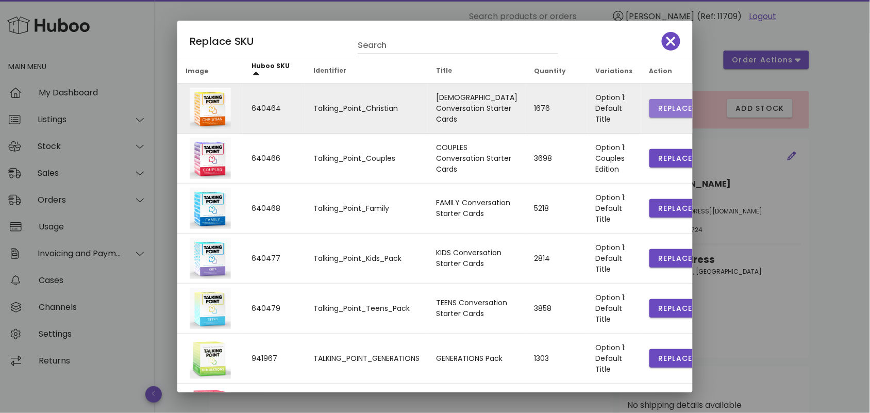
click at [658, 104] on span "Replace" at bounding box center [675, 108] width 35 height 11
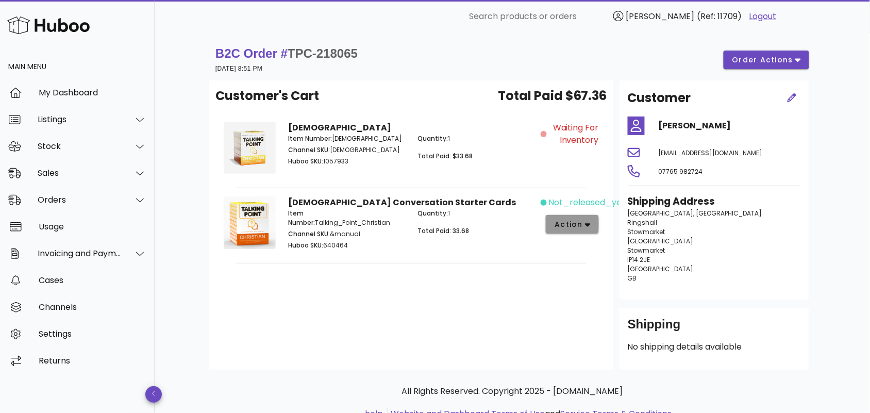
click at [583, 222] on span "action" at bounding box center [568, 224] width 29 height 11
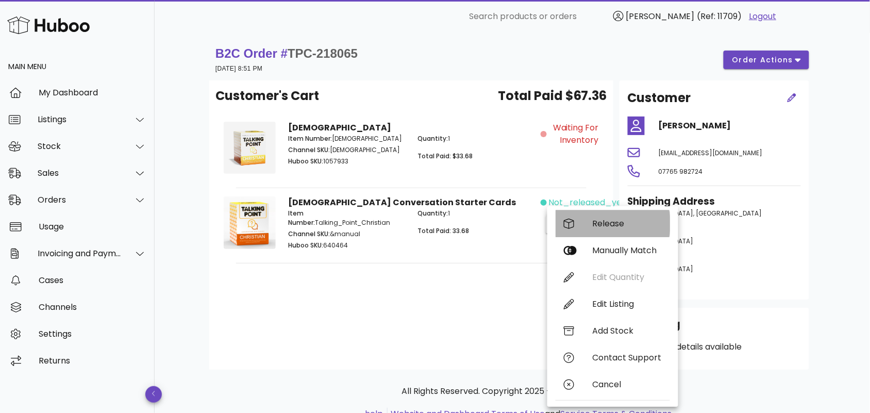
click at [602, 222] on div "Release" at bounding box center [627, 224] width 69 height 10
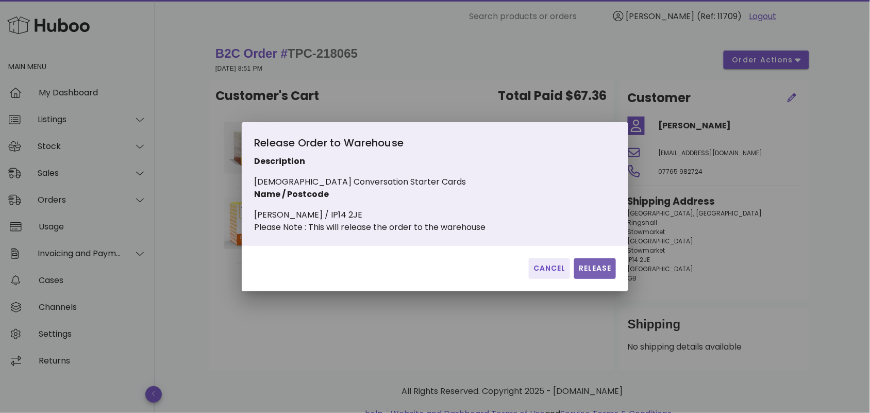
click at [586, 272] on span "Release" at bounding box center [596, 268] width 34 height 11
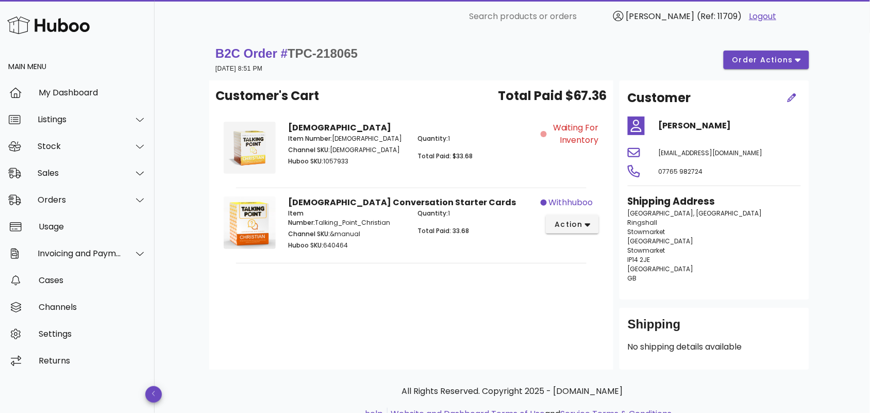
click at [460, 298] on div "Customer's Cart Total Paid $67.36 [DEMOGRAPHIC_DATA] Item Number: [DEMOGRAPHIC_…" at bounding box center [411, 224] width 404 height 289
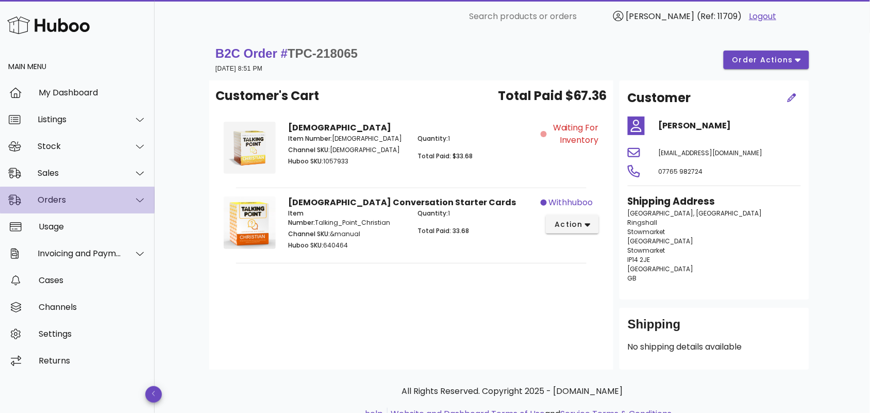
click at [109, 205] on div "Orders" at bounding box center [77, 200] width 155 height 27
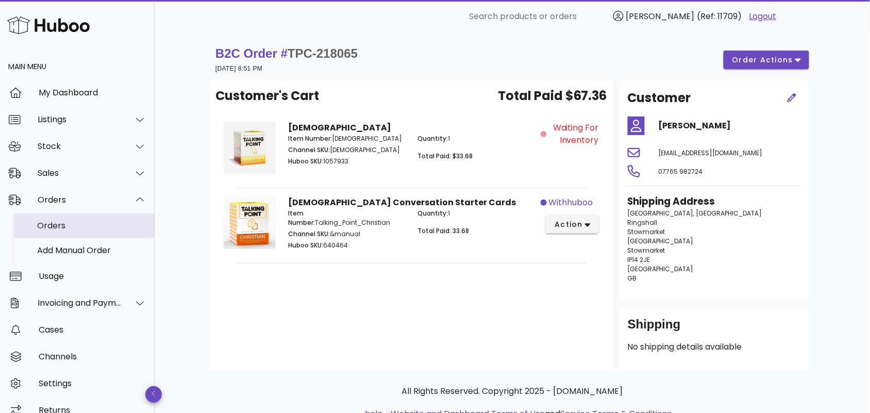
click at [96, 230] on div "Orders" at bounding box center [91, 226] width 109 height 10
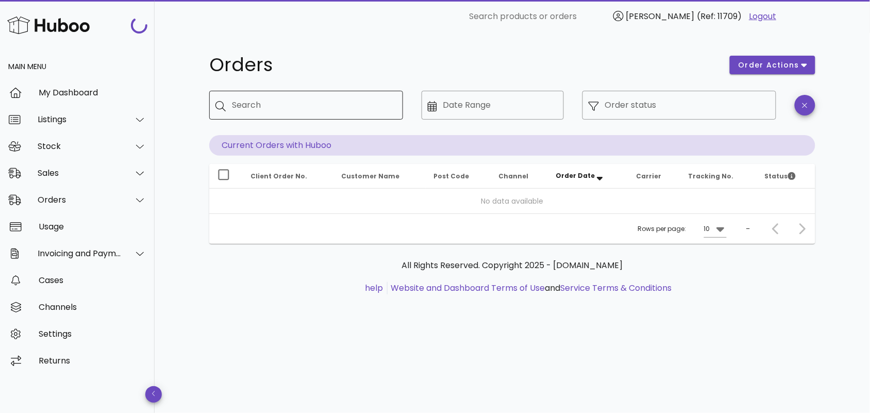
click at [334, 99] on input "Search" at bounding box center [313, 105] width 163 height 16
paste input "**********"
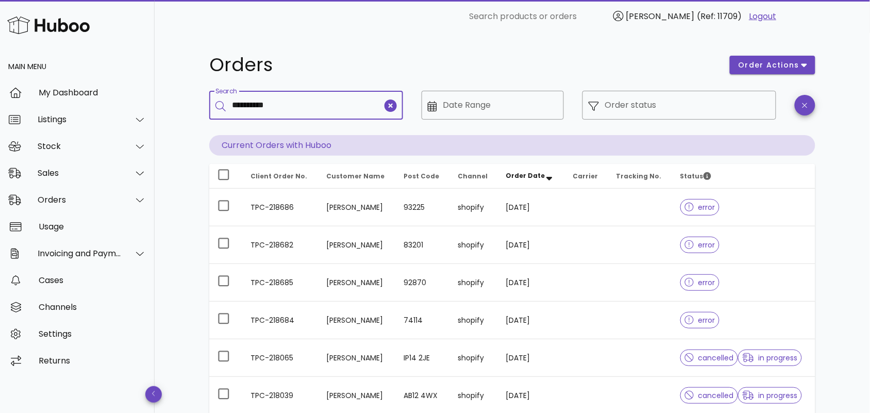
type input "**********"
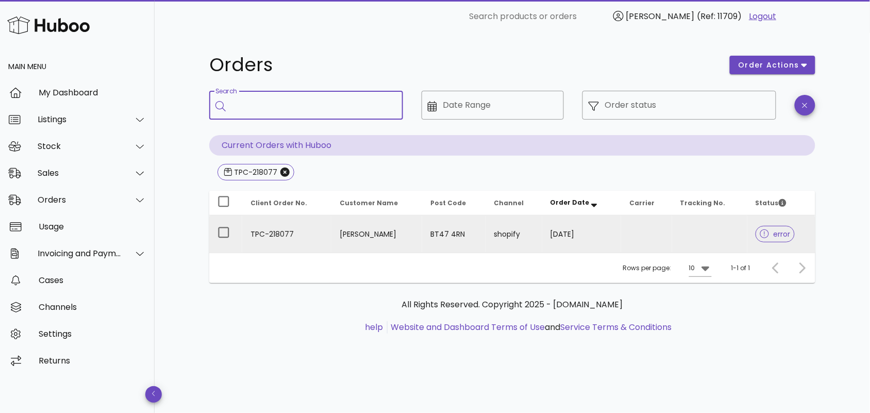
click at [336, 225] on td "[PERSON_NAME]" at bounding box center [377, 234] width 91 height 37
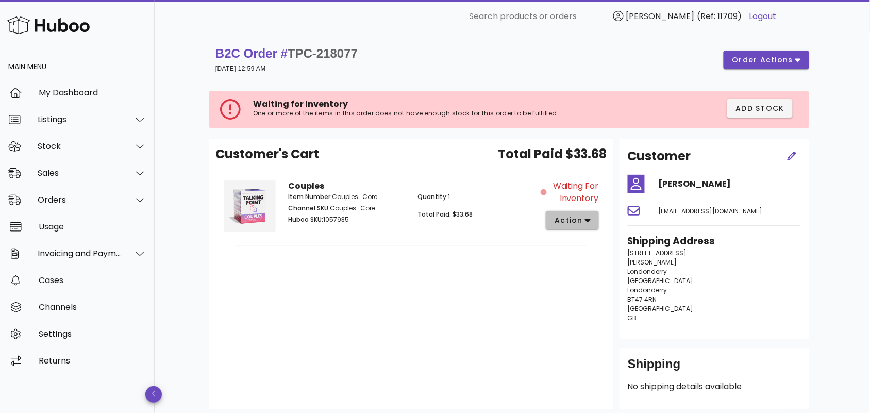
click at [586, 222] on icon "button" at bounding box center [588, 220] width 6 height 9
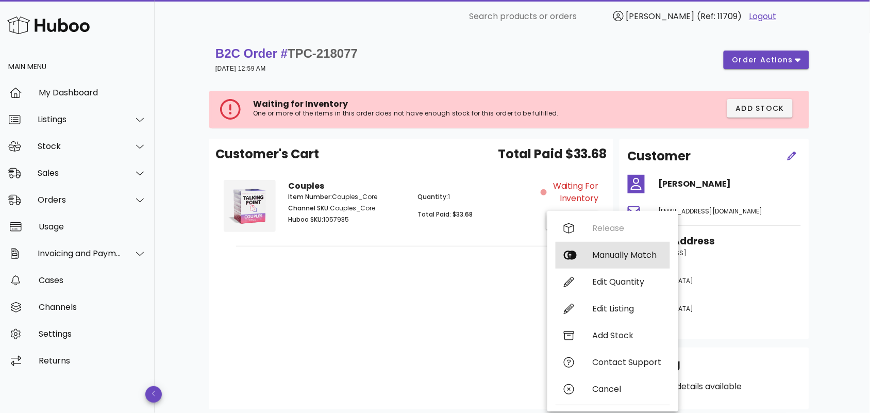
click at [598, 253] on div "Manually Match" at bounding box center [627, 255] width 69 height 10
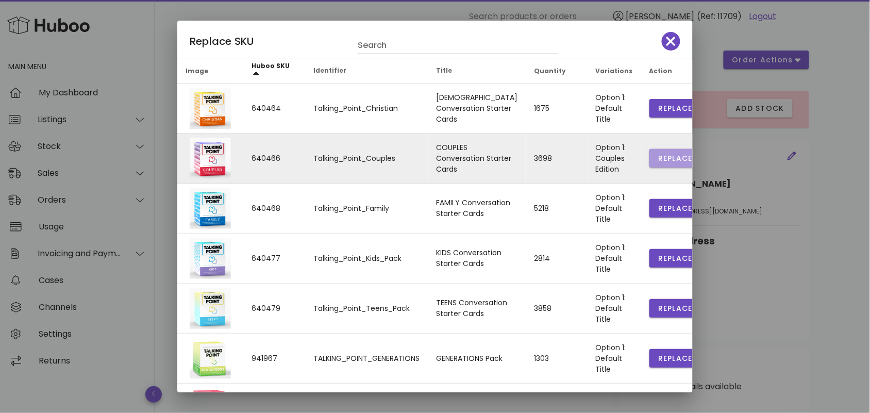
click at [658, 154] on span "Replace" at bounding box center [675, 158] width 35 height 11
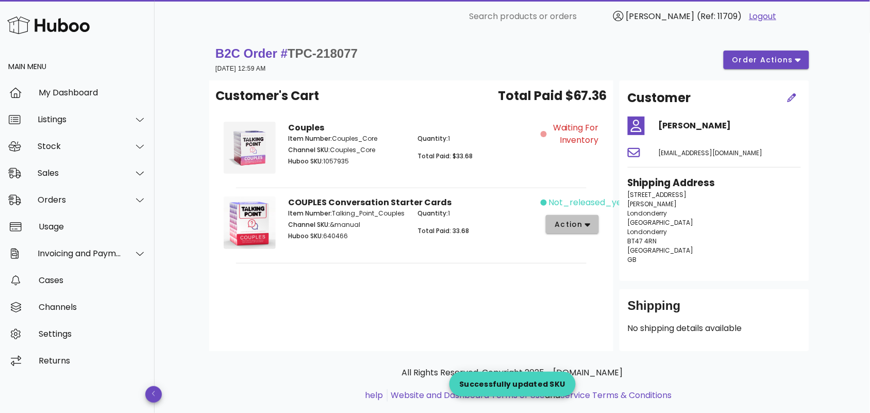
click at [569, 219] on span "action" at bounding box center [568, 224] width 29 height 11
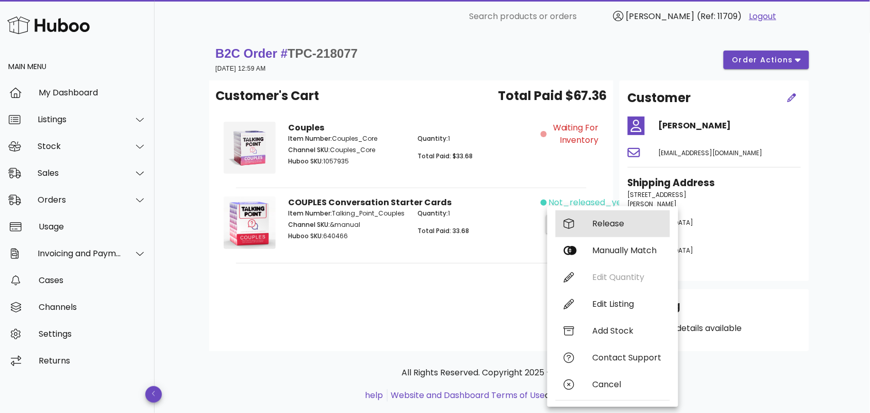
click at [598, 221] on div "Release" at bounding box center [627, 224] width 69 height 10
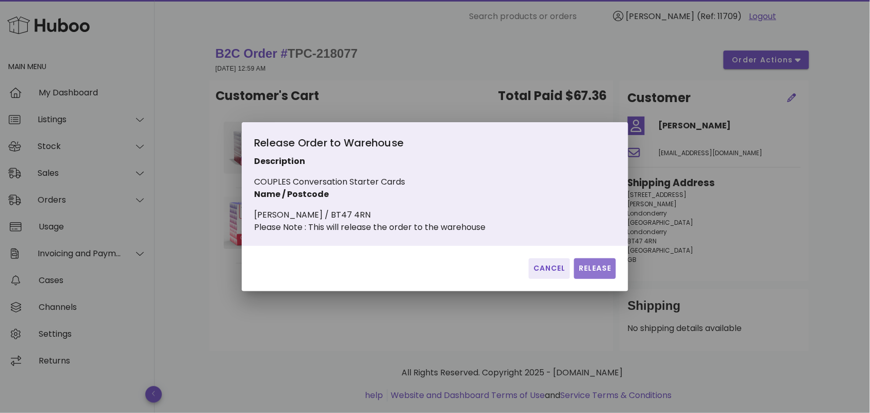
click at [592, 273] on span "Release" at bounding box center [596, 268] width 34 height 11
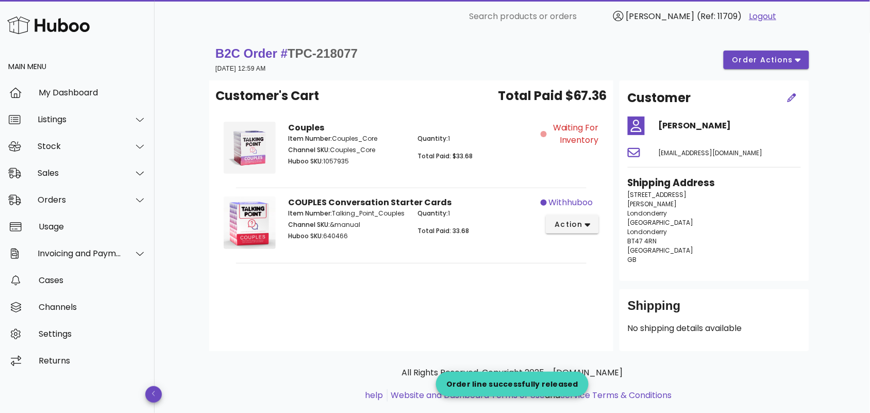
click at [398, 292] on div "Customer's Cart Total Paid $67.36 Couples Item Number: Couples_Core Channel SKU…" at bounding box center [411, 215] width 404 height 271
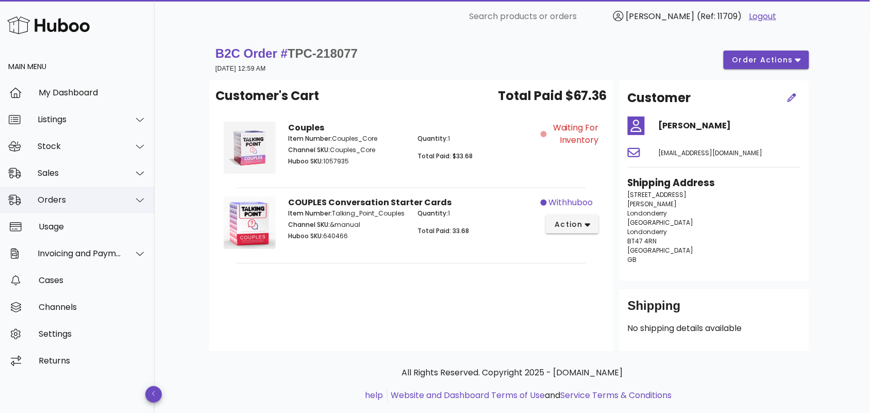
click at [76, 193] on div "Orders" at bounding box center [77, 200] width 155 height 27
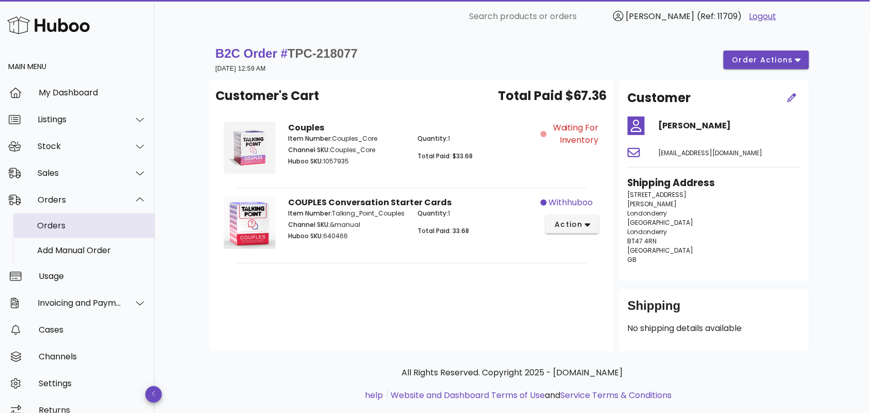
click at [96, 226] on div "Orders" at bounding box center [91, 226] width 109 height 10
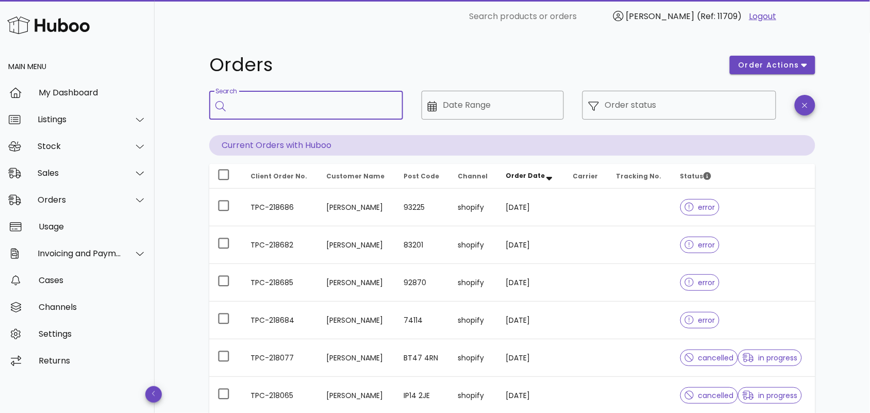
click at [302, 101] on input "Search" at bounding box center [313, 105] width 163 height 16
paste input "**********"
type input "**********"
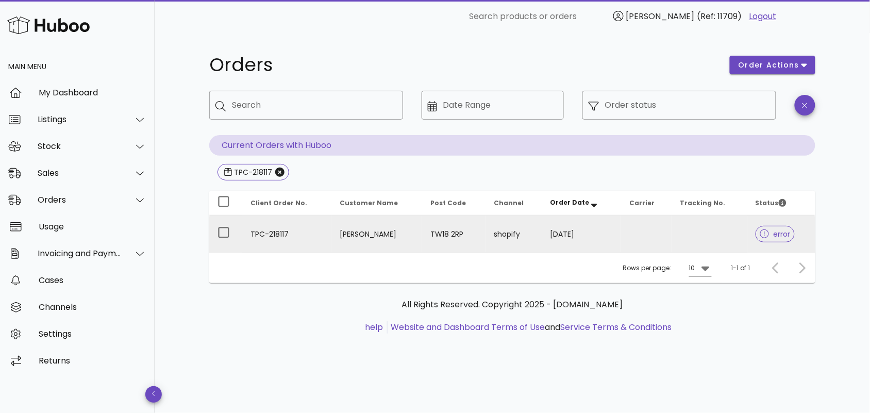
click at [298, 234] on td "TPC-218117" at bounding box center [286, 234] width 89 height 37
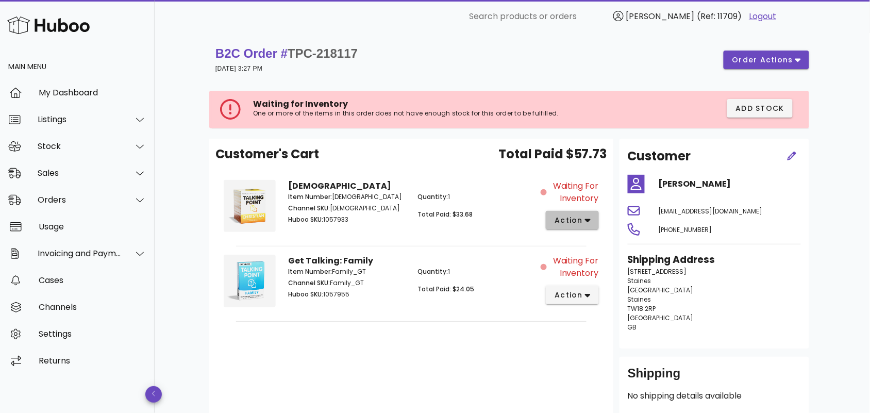
click at [583, 219] on span "action" at bounding box center [568, 220] width 29 height 11
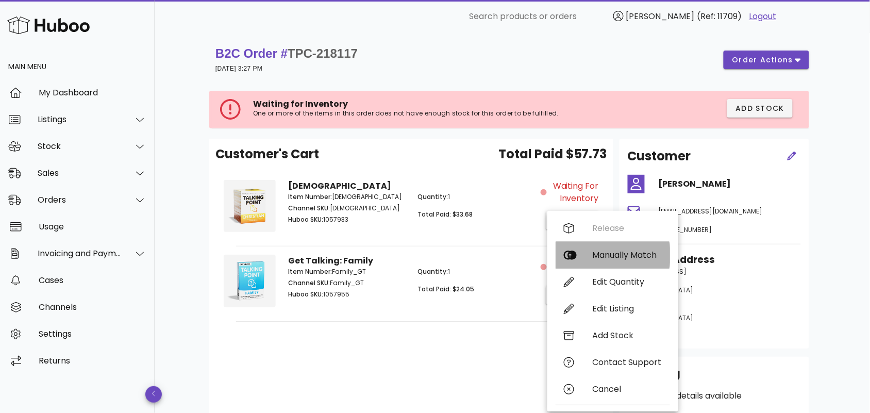
click at [611, 257] on div "Manually Match" at bounding box center [627, 255] width 69 height 10
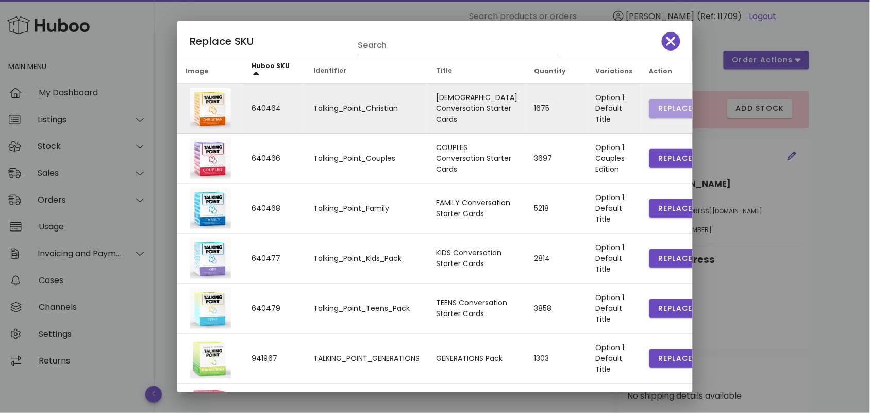
click at [658, 110] on span "Replace" at bounding box center [675, 108] width 35 height 11
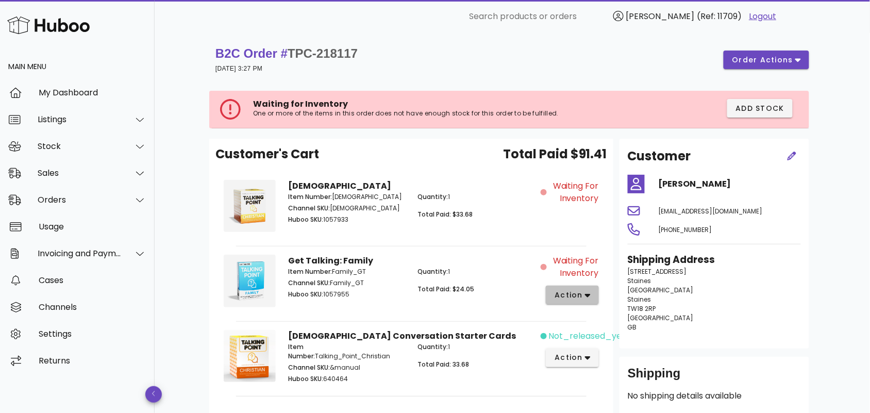
click at [590, 295] on icon "button" at bounding box center [588, 296] width 6 height 4
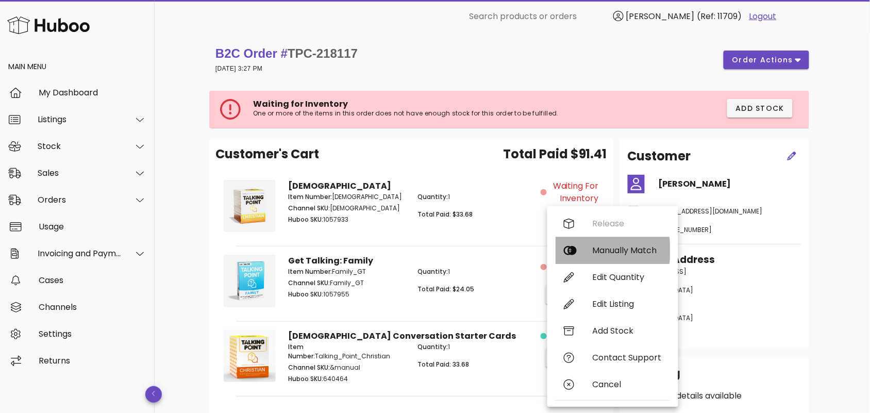
click at [630, 253] on div "Manually Match" at bounding box center [627, 250] width 69 height 10
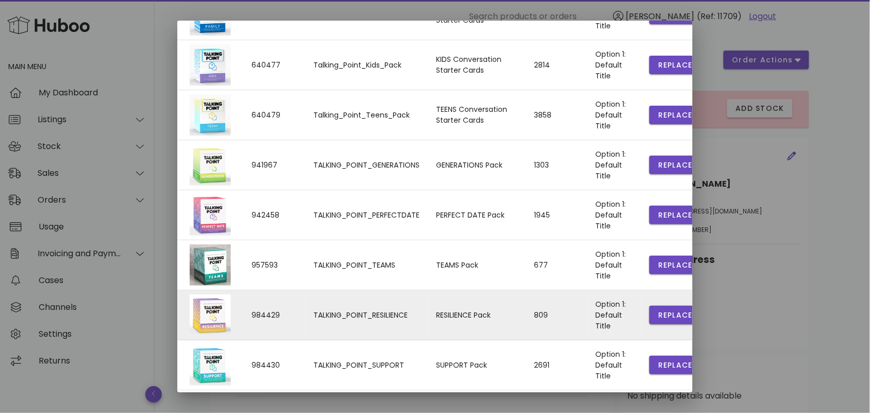
scroll to position [222, 0]
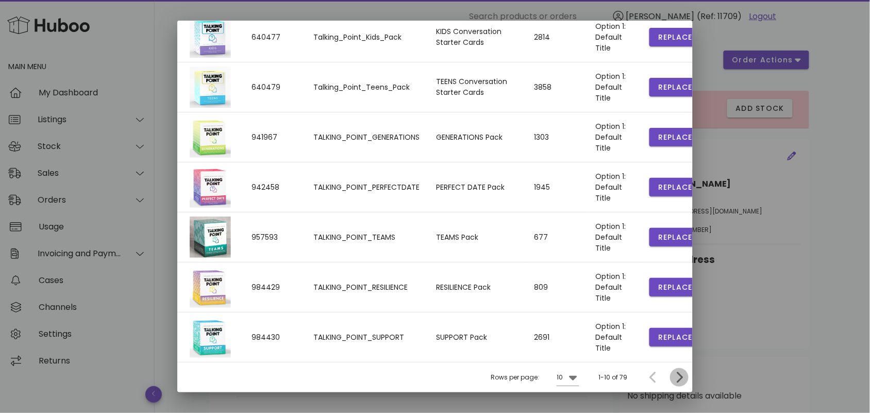
click at [673, 379] on icon "Next page" at bounding box center [679, 377] width 12 height 12
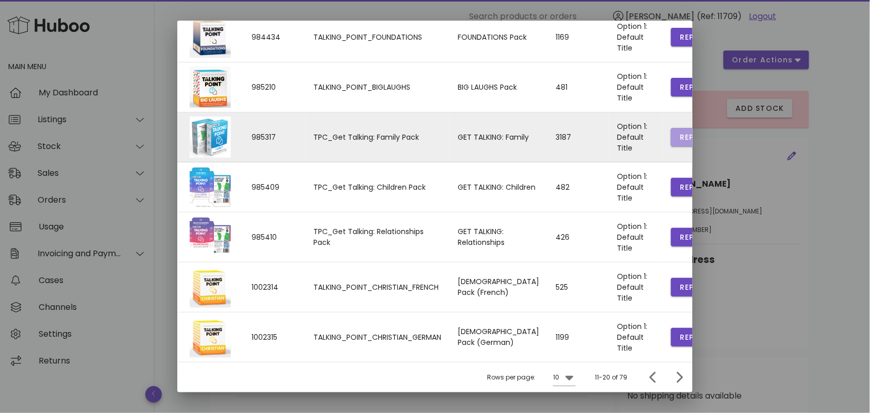
drag, startPoint x: 659, startPoint y: 137, endPoint x: 643, endPoint y: 137, distance: 16.0
click at [680, 137] on span "Replace" at bounding box center [697, 137] width 35 height 11
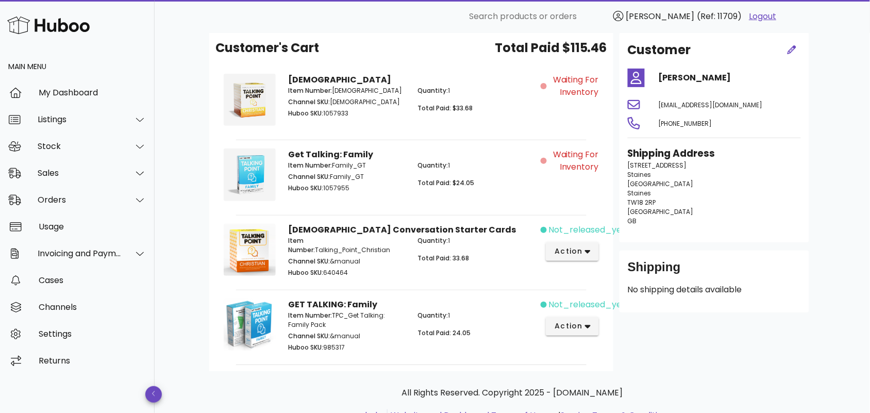
scroll to position [89, 0]
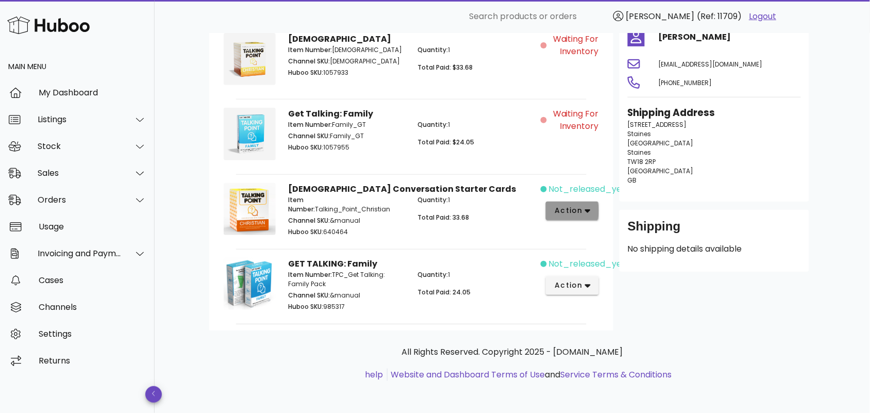
click at [591, 209] on button "action" at bounding box center [572, 211] width 53 height 19
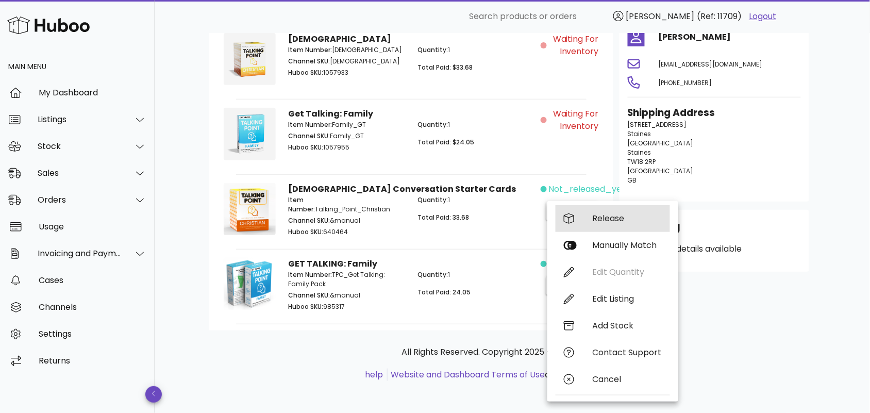
click at [604, 220] on div "Release" at bounding box center [627, 218] width 69 height 10
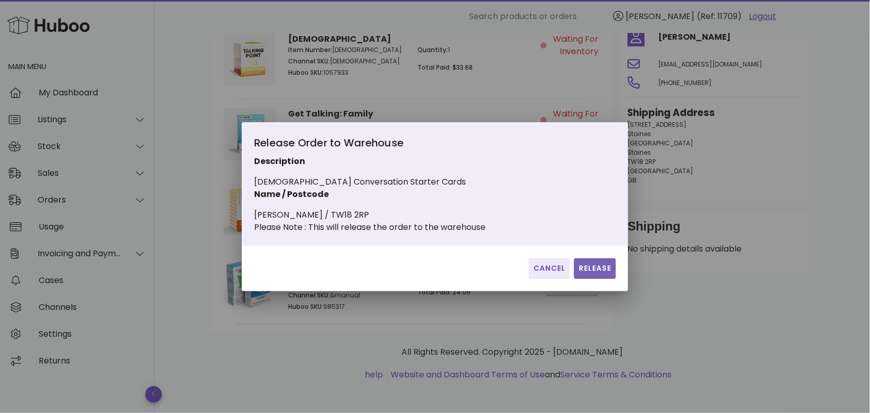
click at [588, 273] on span "Release" at bounding box center [596, 268] width 34 height 11
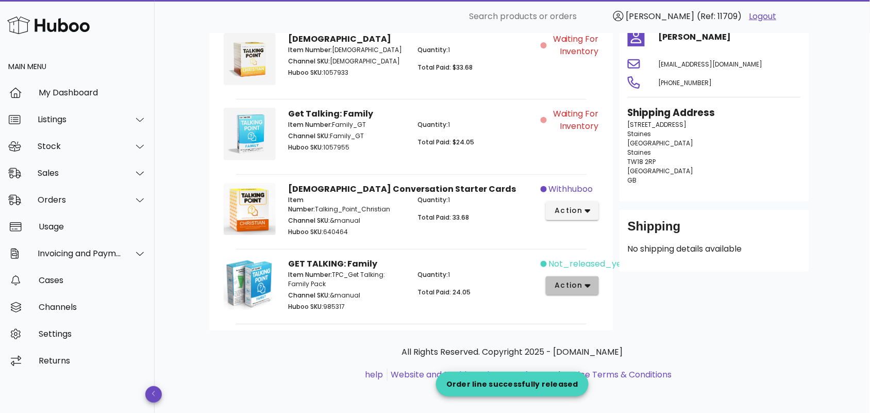
click at [574, 284] on span "action" at bounding box center [568, 285] width 29 height 11
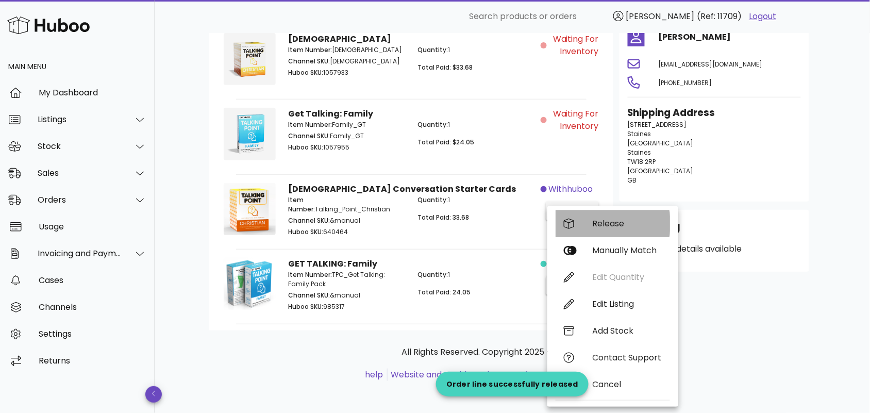
click at [604, 223] on div "Release" at bounding box center [627, 224] width 69 height 10
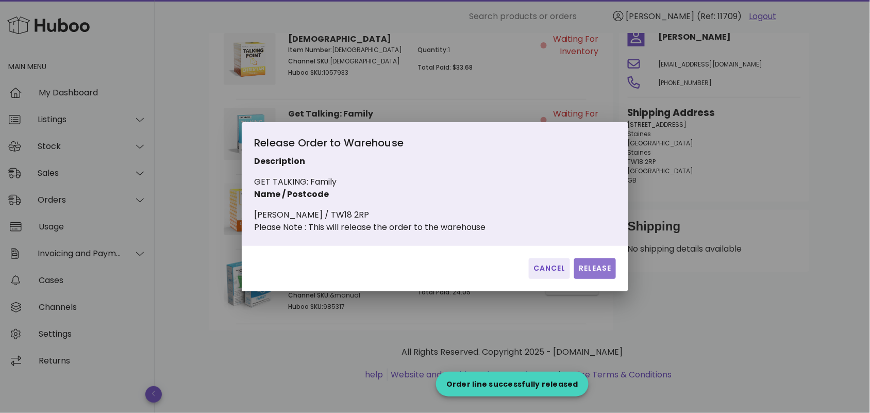
click at [591, 272] on span "Release" at bounding box center [596, 268] width 34 height 11
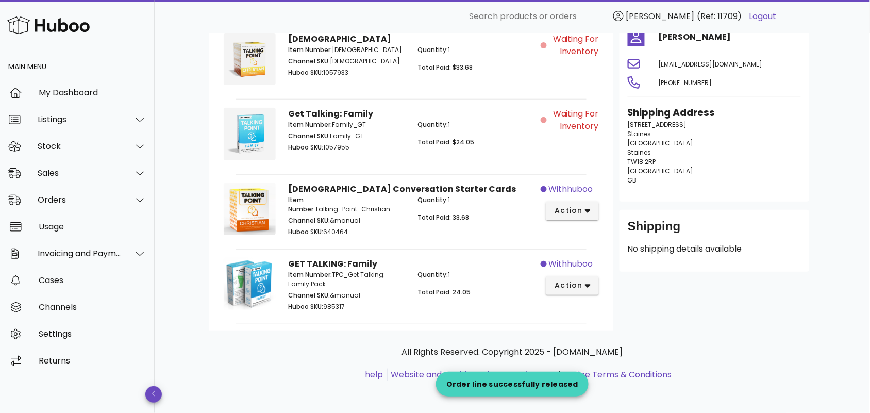
drag, startPoint x: 490, startPoint y: 324, endPoint x: 488, endPoint y: 308, distance: 15.7
click at [490, 325] on div "Customer's Cart Total Paid $115.46 Christian Item Number: Christian_Core Channe…" at bounding box center [411, 161] width 404 height 339
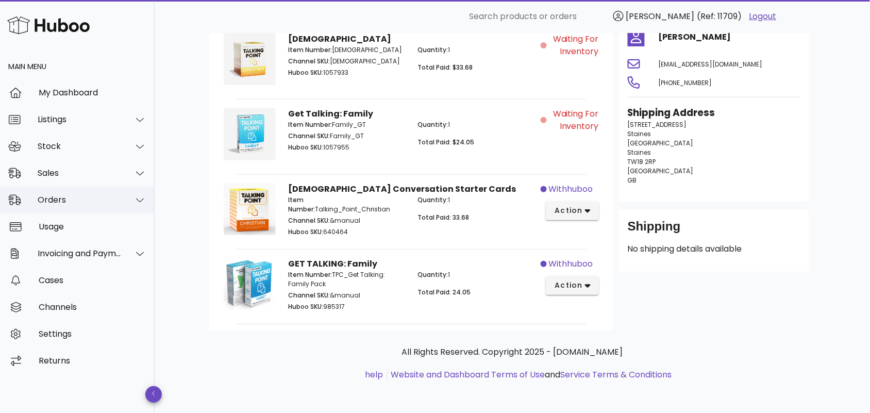
click at [108, 202] on div "Orders" at bounding box center [80, 200] width 84 height 10
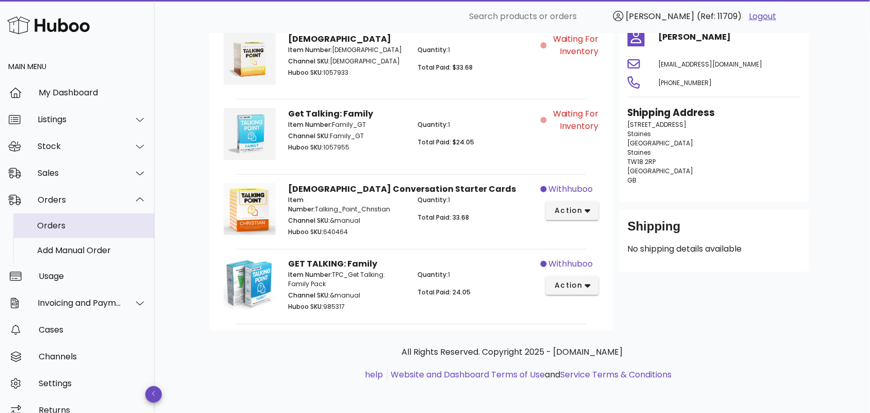
click at [68, 225] on div "Orders" at bounding box center [91, 226] width 109 height 10
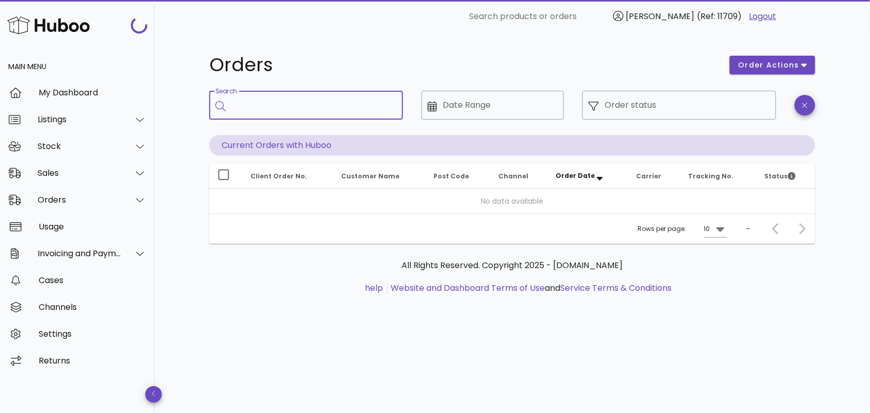
click at [289, 100] on input "Search" at bounding box center [313, 105] width 163 height 16
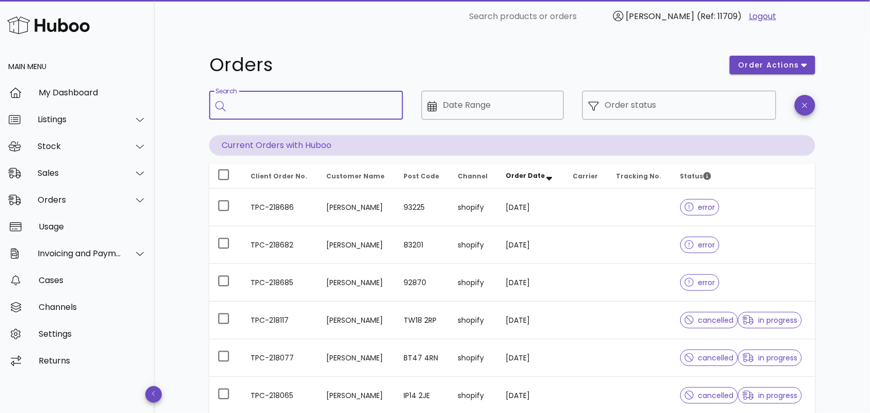
paste input "**********"
type input "**********"
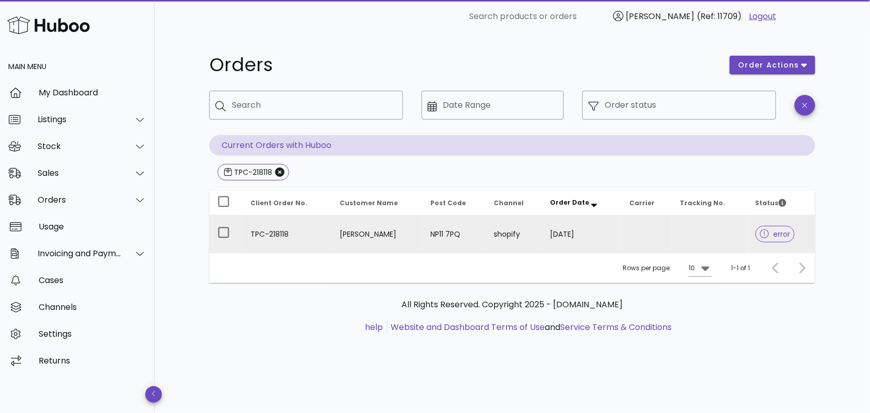
click at [372, 233] on td "[PERSON_NAME]" at bounding box center [377, 234] width 91 height 37
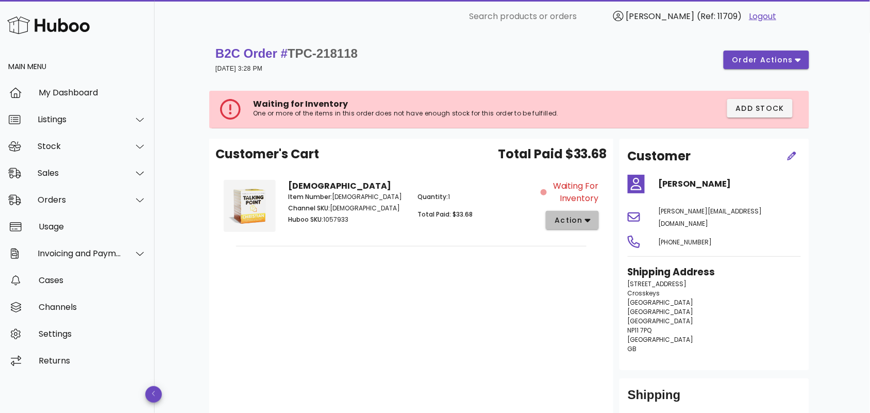
click at [582, 221] on span "action" at bounding box center [568, 220] width 29 height 11
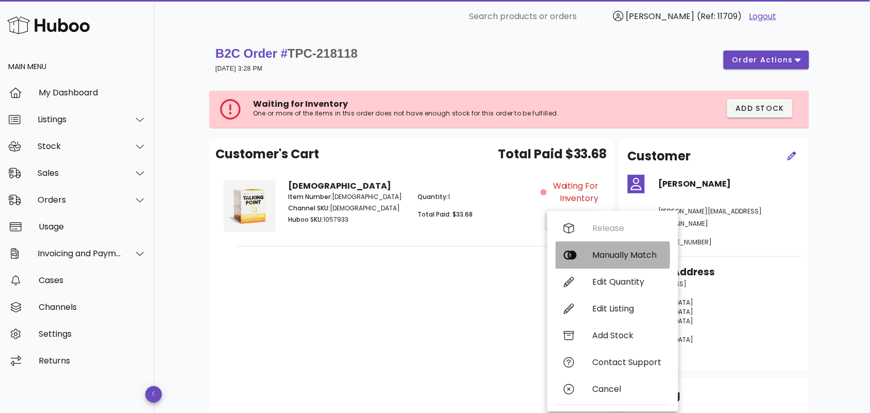
click at [604, 253] on div "Manually Match" at bounding box center [627, 255] width 69 height 10
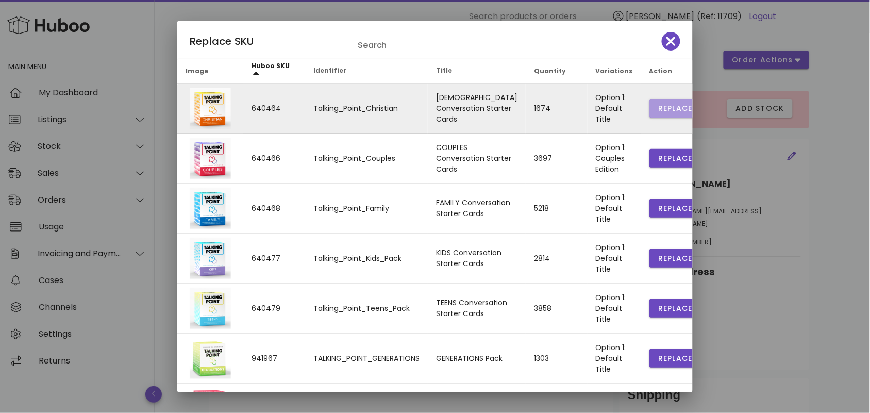
click at [658, 109] on span "Replace" at bounding box center [675, 108] width 35 height 11
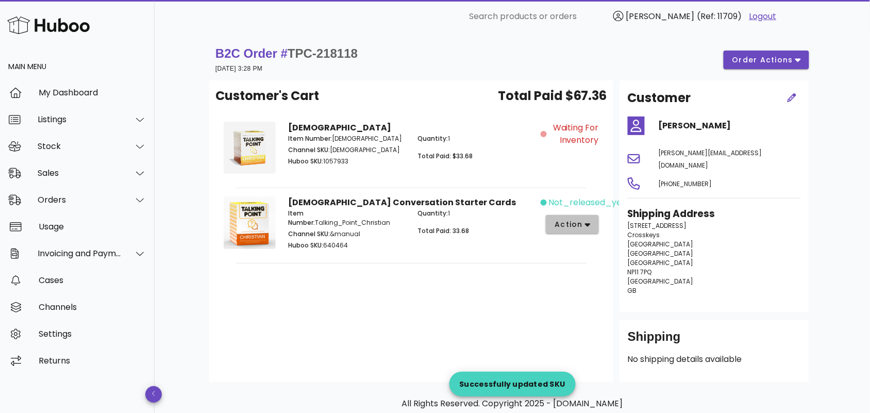
click at [591, 223] on button "action" at bounding box center [572, 224] width 53 height 19
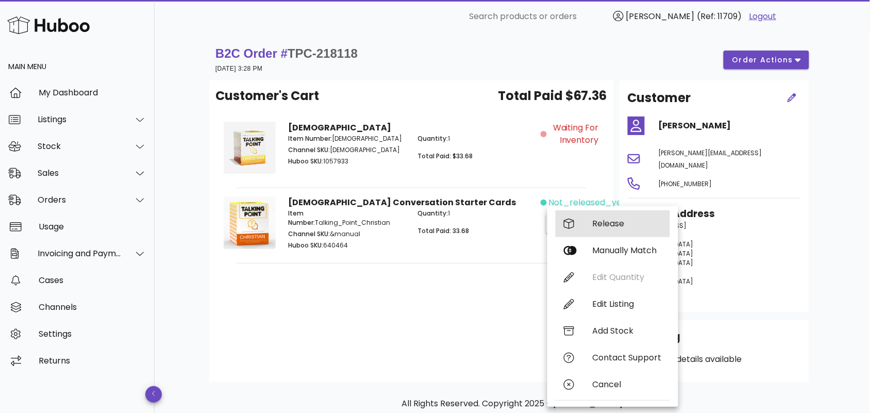
click at [599, 223] on div "Release" at bounding box center [627, 224] width 69 height 10
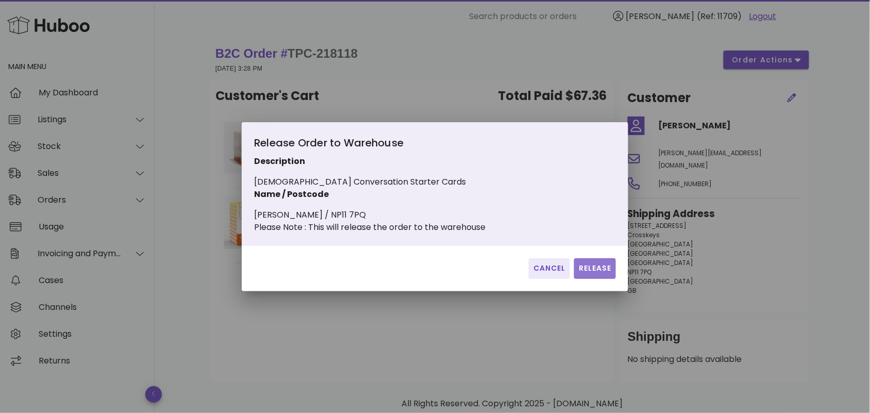
click at [593, 270] on span "Release" at bounding box center [596, 268] width 34 height 11
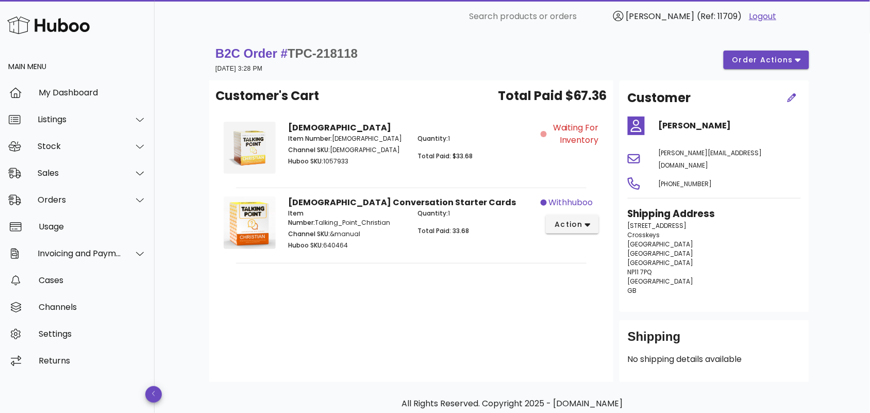
click at [473, 313] on div "Customer's Cart Total Paid $67.36 [DEMOGRAPHIC_DATA] Item Number: [DEMOGRAPHIC_…" at bounding box center [411, 231] width 404 height 302
click at [81, 197] on div "Orders" at bounding box center [80, 200] width 84 height 10
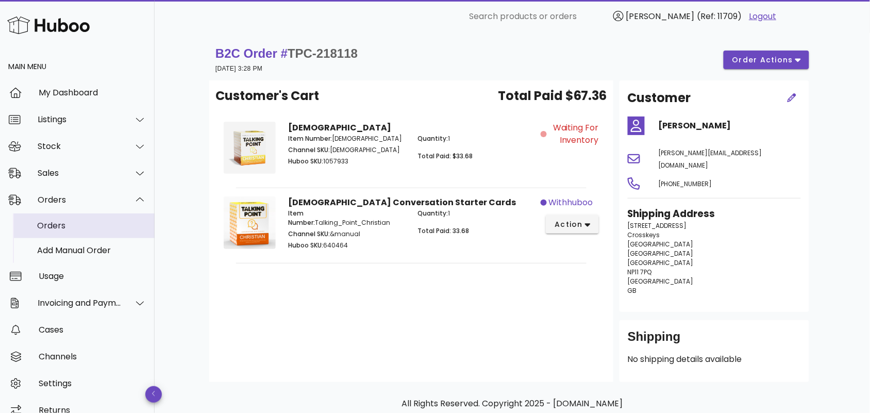
click at [65, 228] on div "Orders" at bounding box center [91, 226] width 109 height 10
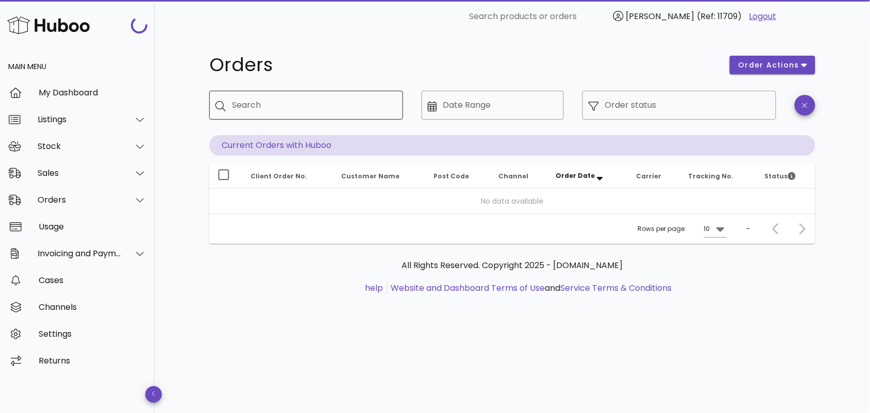
click at [303, 108] on input "Search" at bounding box center [313, 105] width 163 height 16
paste input "**********"
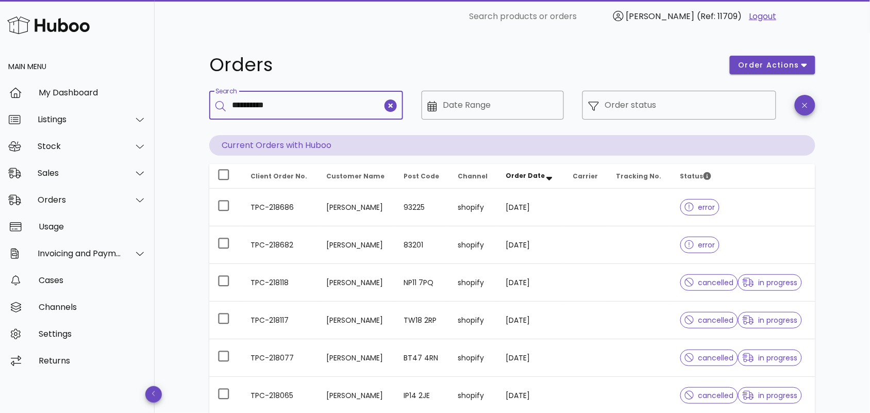
type input "**********"
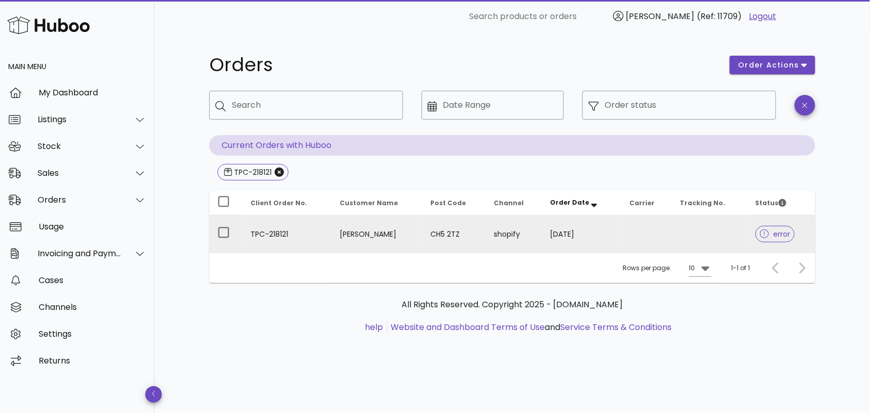
click at [321, 225] on td "TPC-218121" at bounding box center [286, 234] width 89 height 37
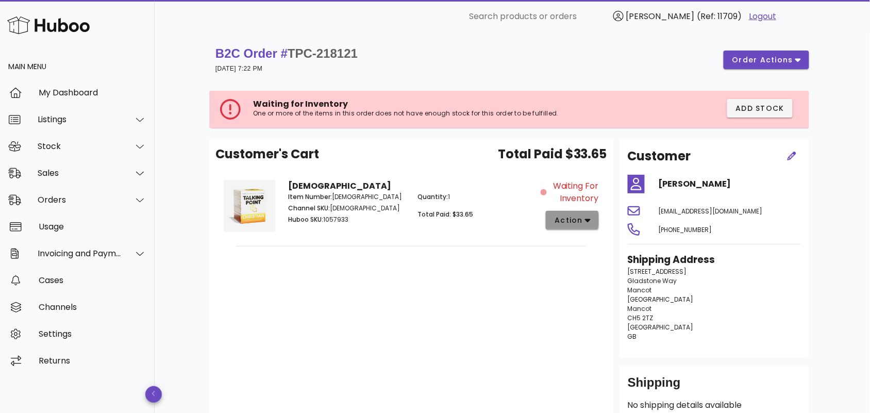
click at [585, 222] on icon "button" at bounding box center [588, 220] width 6 height 9
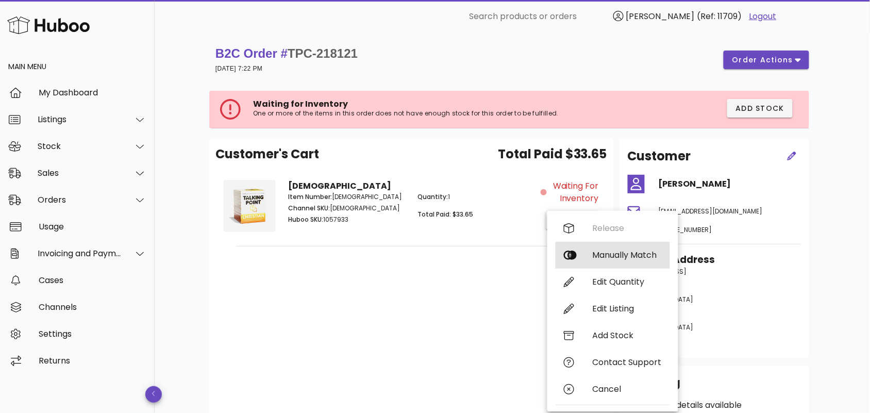
click at [601, 255] on div "Manually Match" at bounding box center [627, 255] width 69 height 10
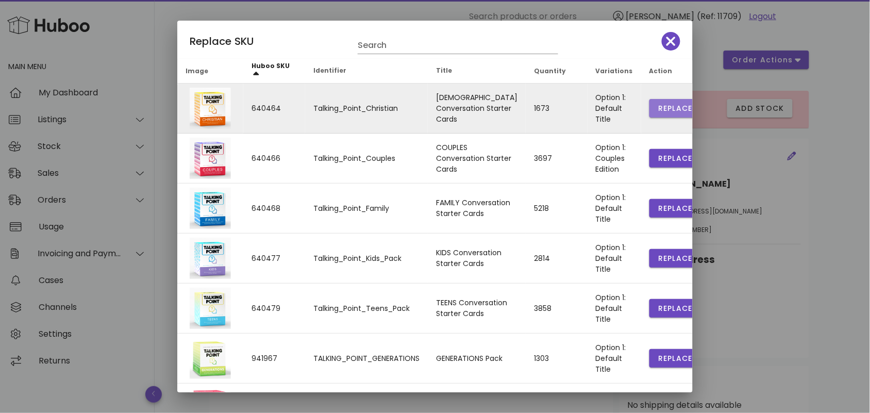
click at [658, 104] on span "Replace" at bounding box center [675, 108] width 35 height 11
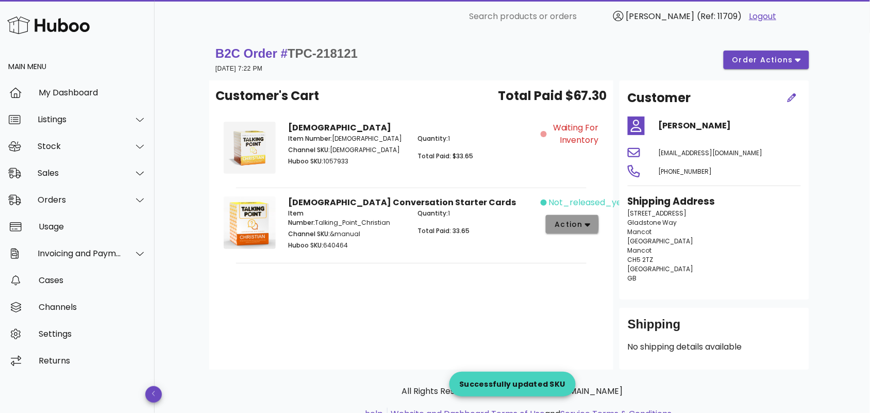
click at [575, 220] on span "action" at bounding box center [568, 224] width 29 height 11
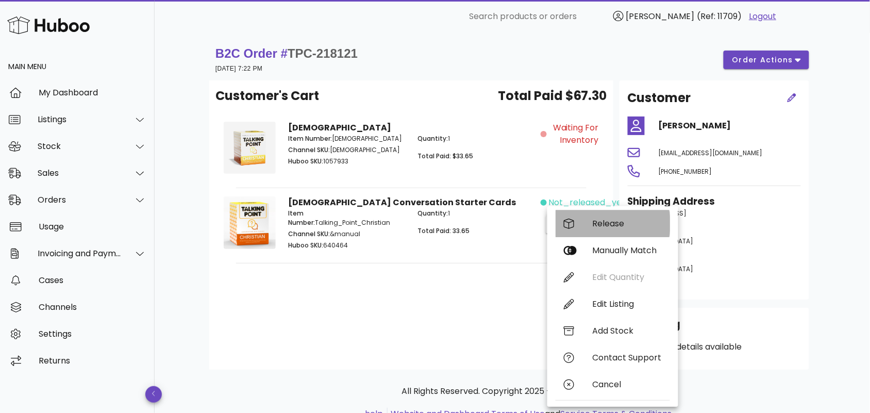
click at [593, 225] on div "Release" at bounding box center [627, 224] width 69 height 10
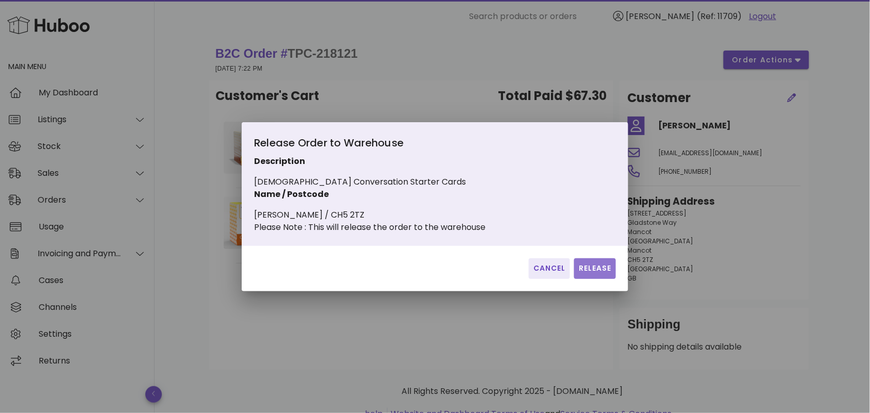
click at [589, 269] on span "Release" at bounding box center [596, 268] width 34 height 11
